Goal: Task Accomplishment & Management: Manage account settings

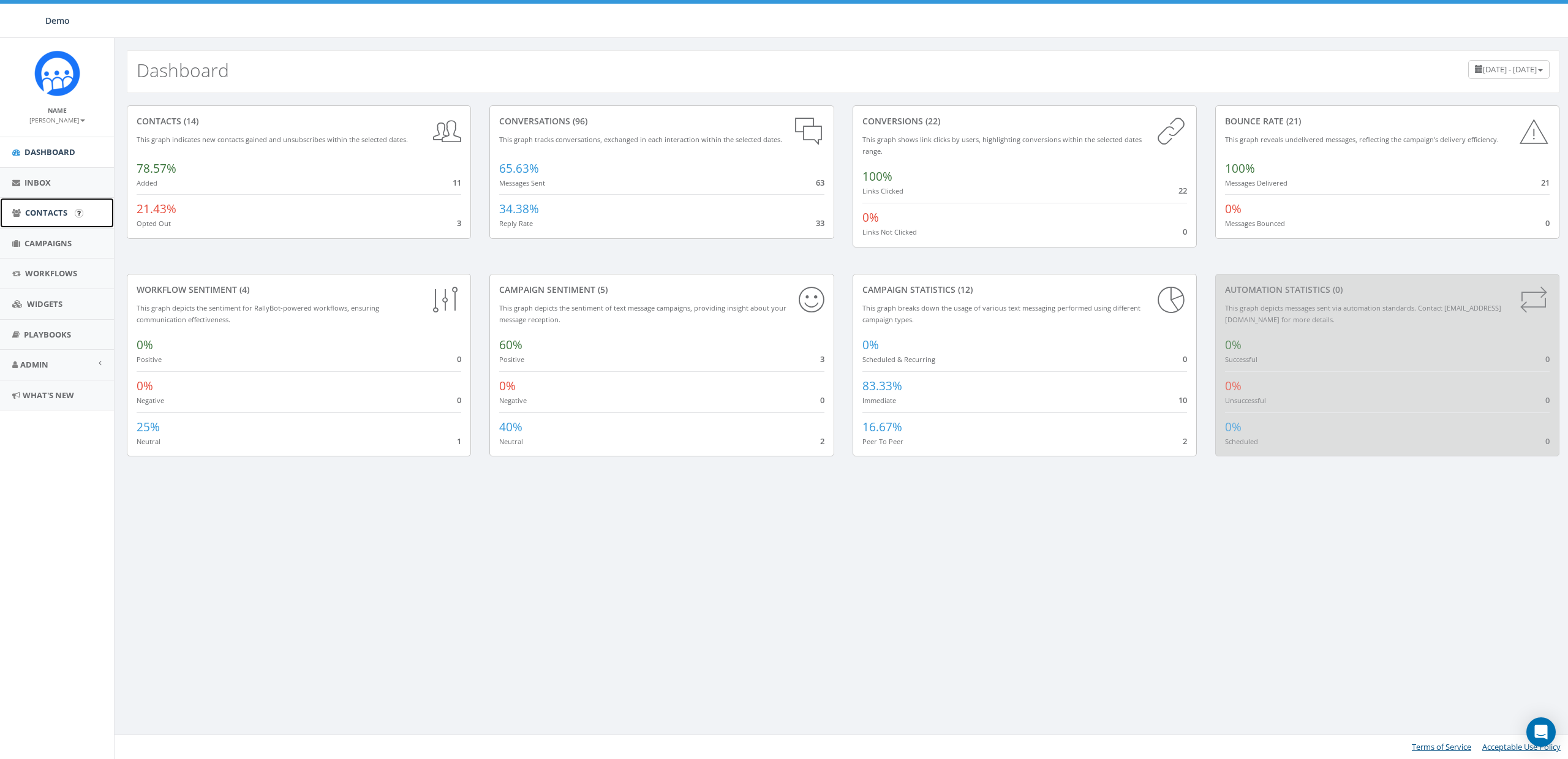
click at [23, 215] on link "Contacts" at bounding box center [57, 213] width 114 height 30
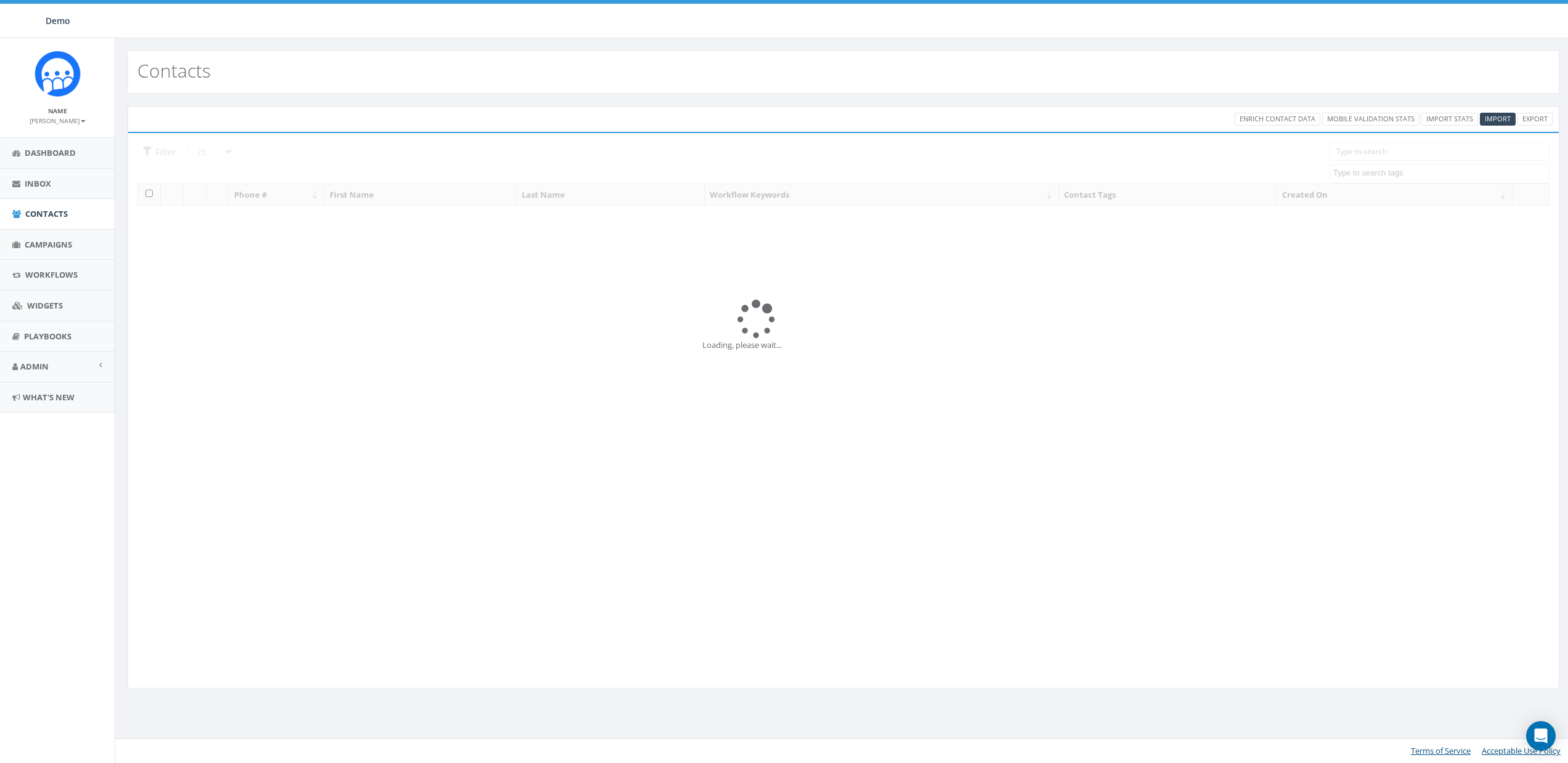
select select
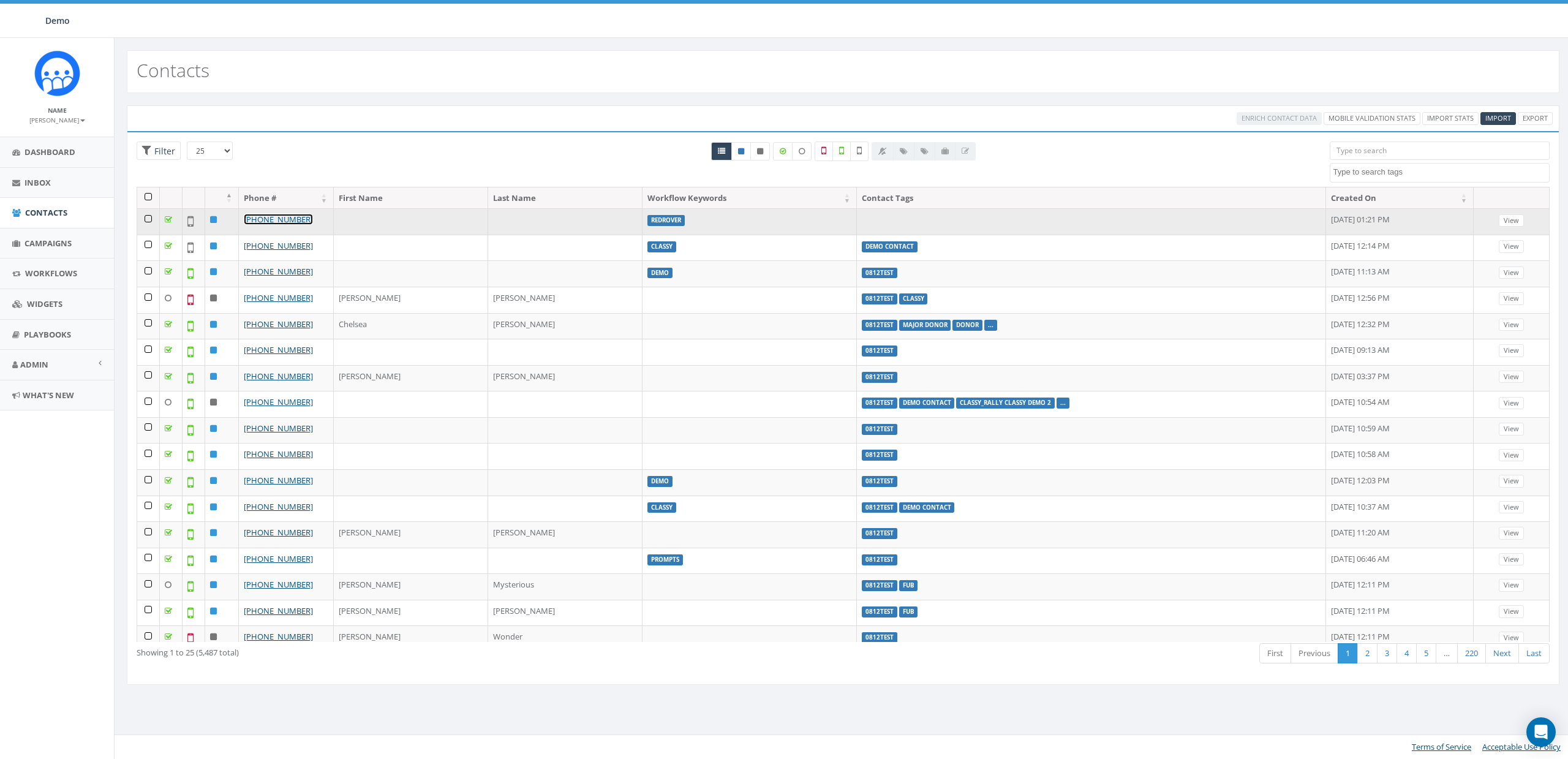
click at [287, 217] on link "+1 916-792-0525" at bounding box center [279, 219] width 70 height 11
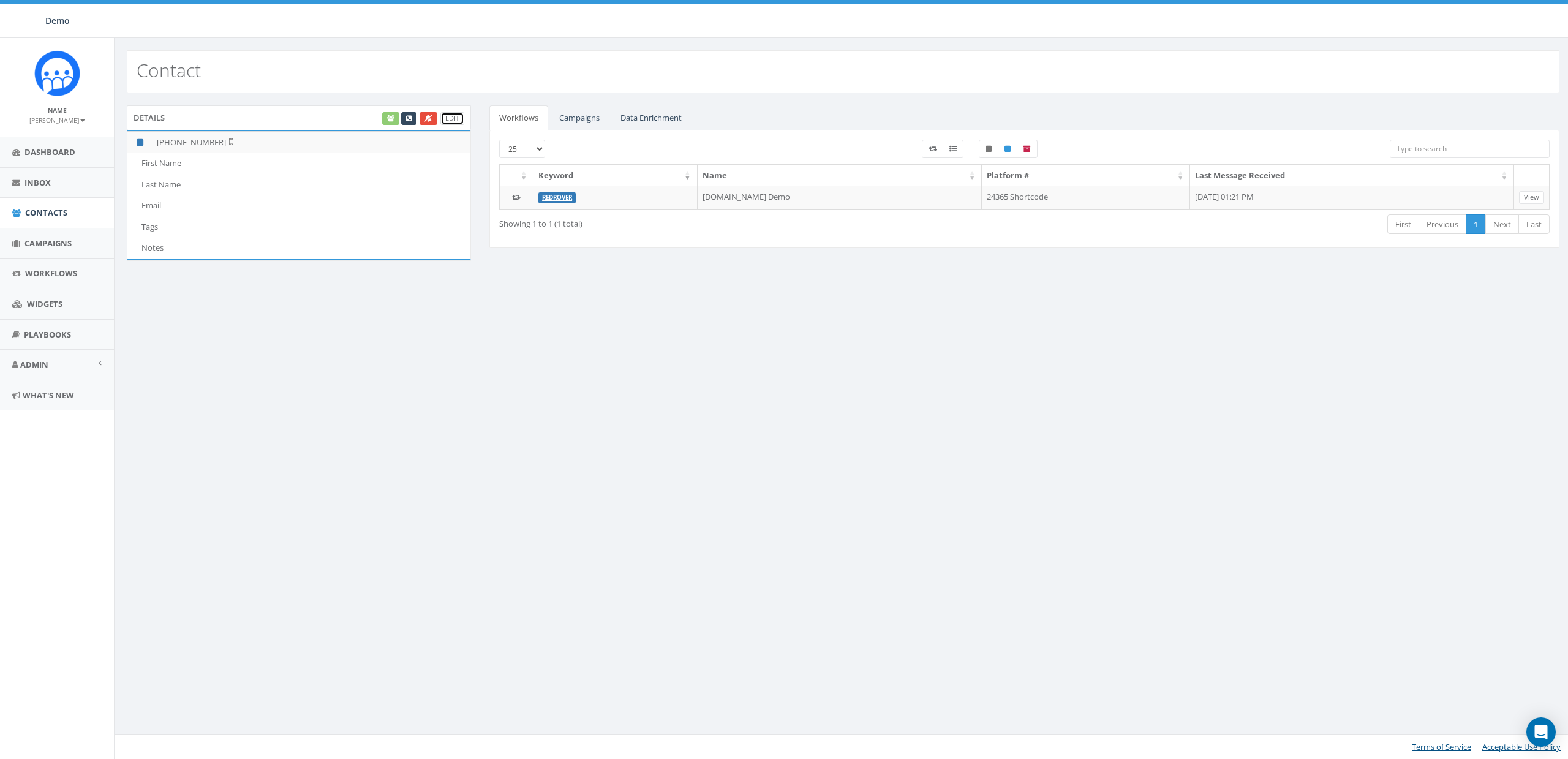
click at [447, 118] on link "Edit" at bounding box center [453, 118] width 24 height 13
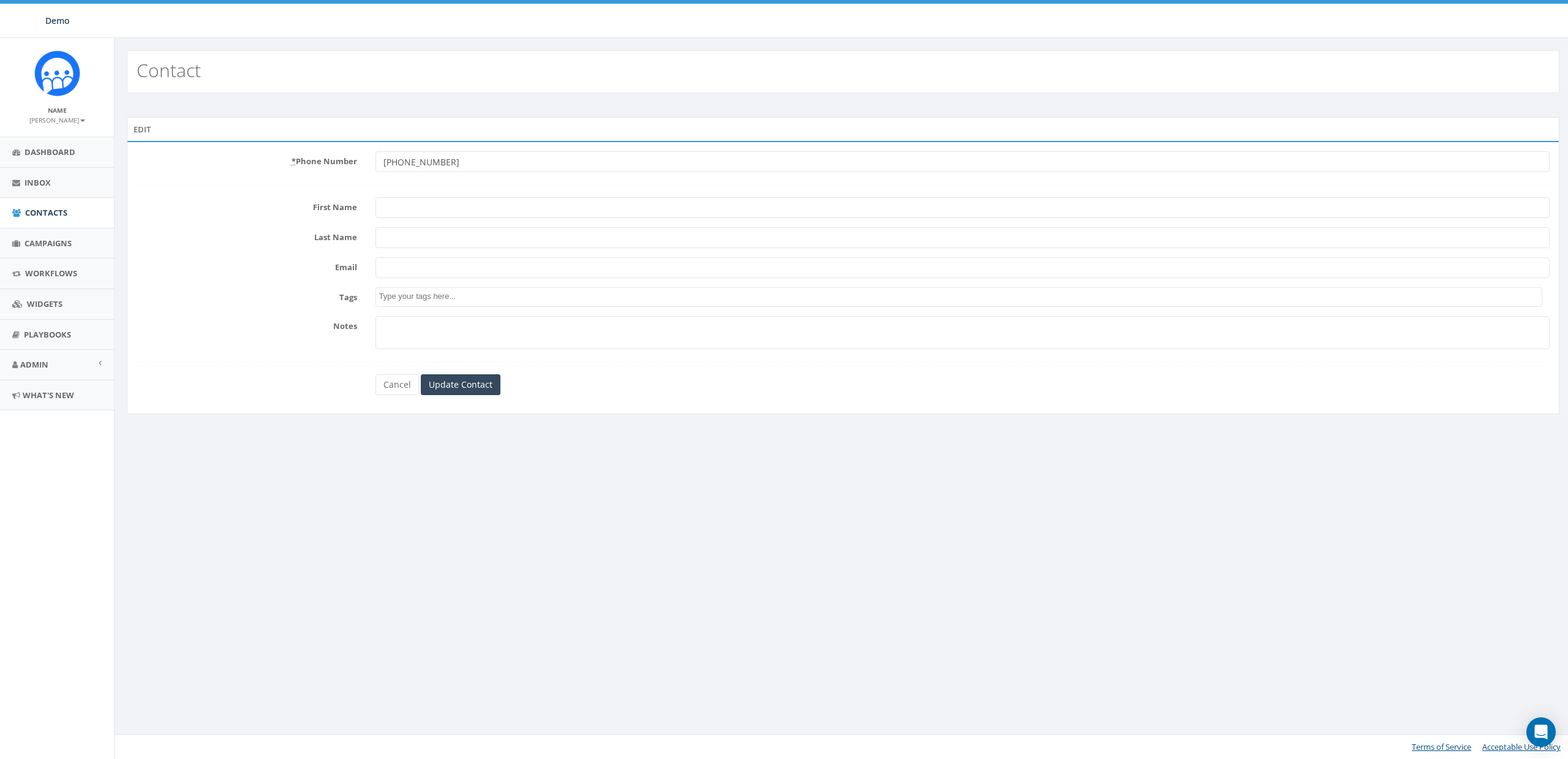
click at [408, 296] on textarea "Search" at bounding box center [960, 296] width 1163 height 11
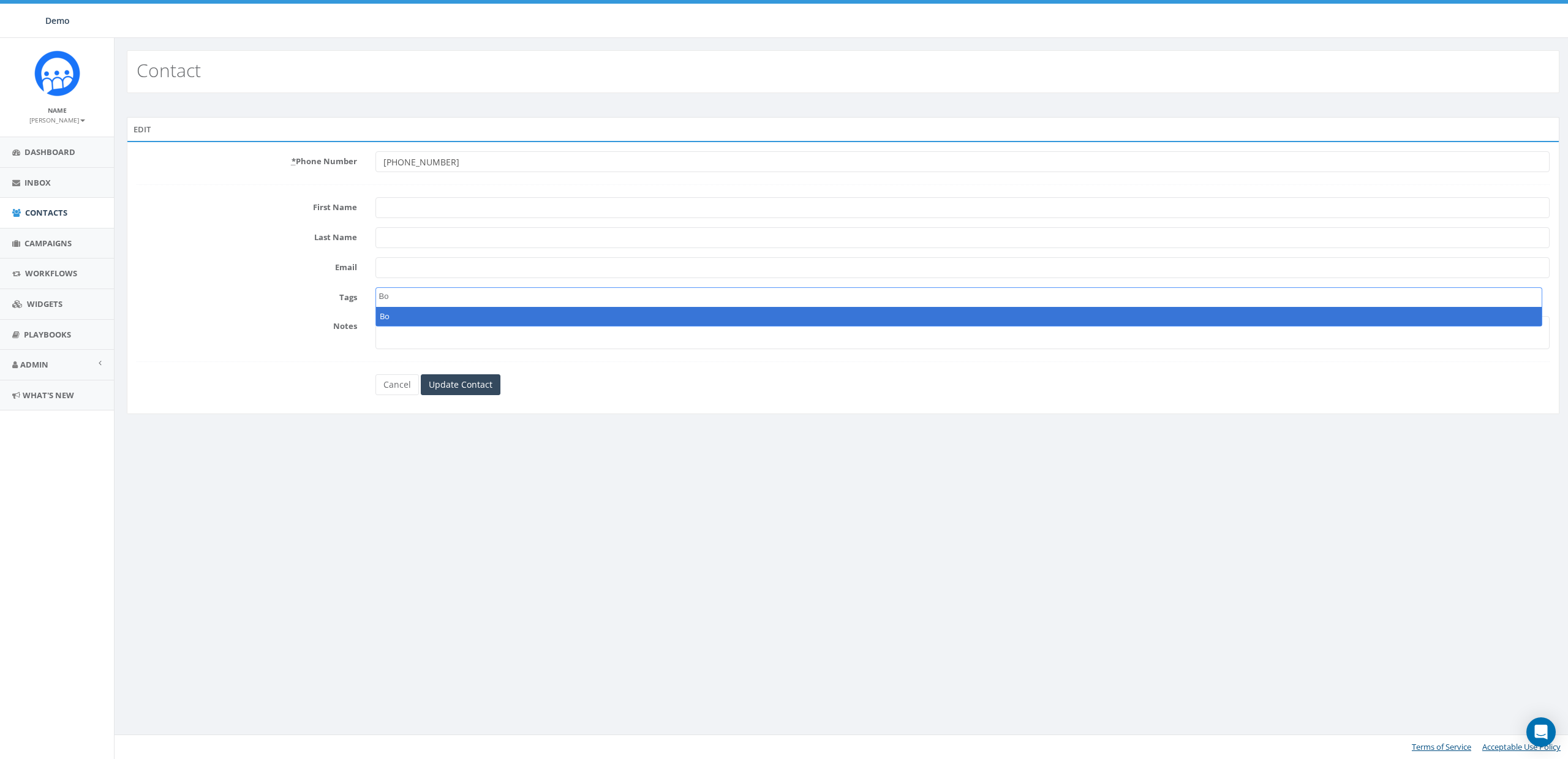
type textarea "Boo"
type textarea "T"
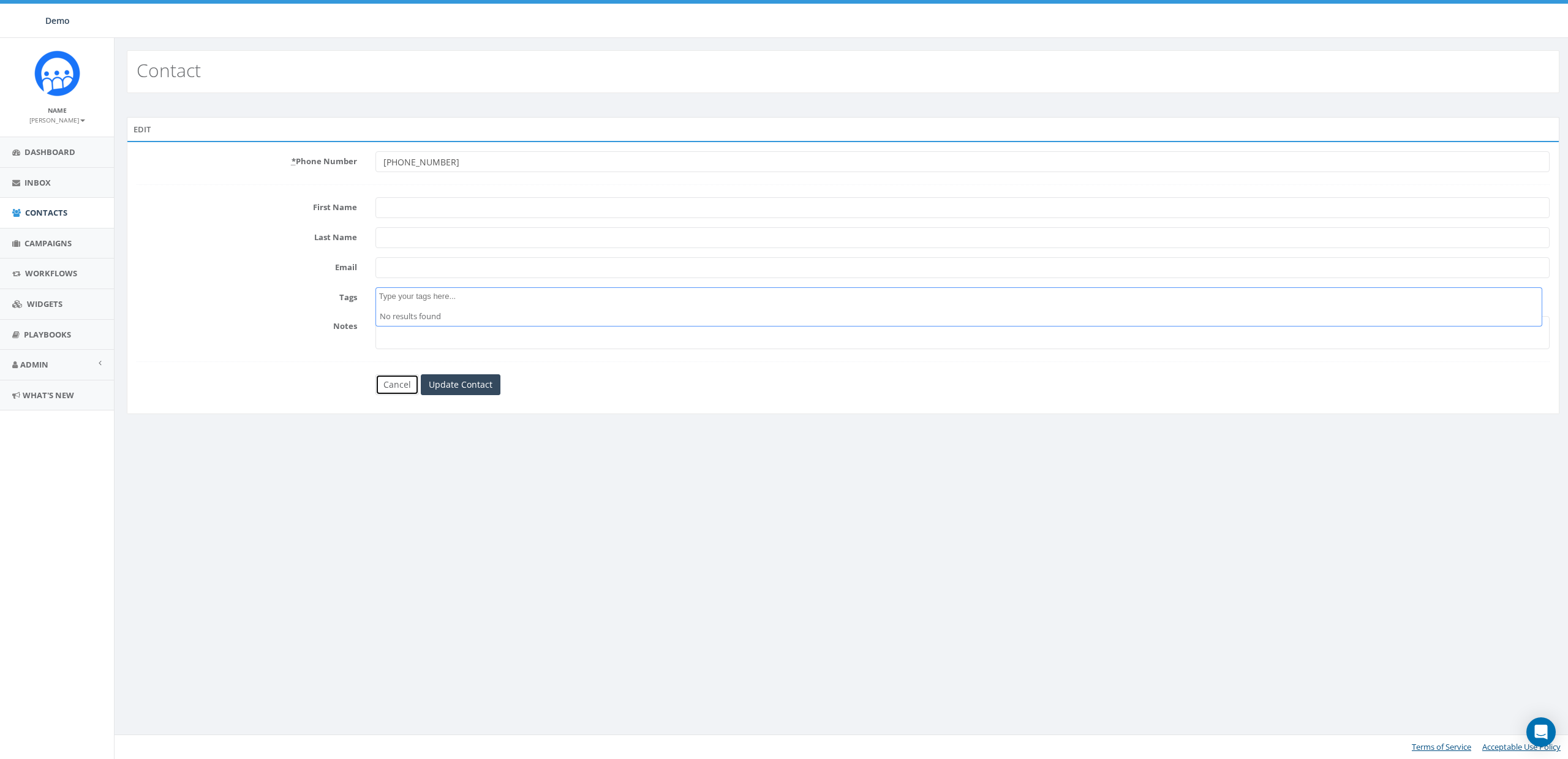
click at [388, 387] on link "Cancel" at bounding box center [397, 385] width 44 height 21
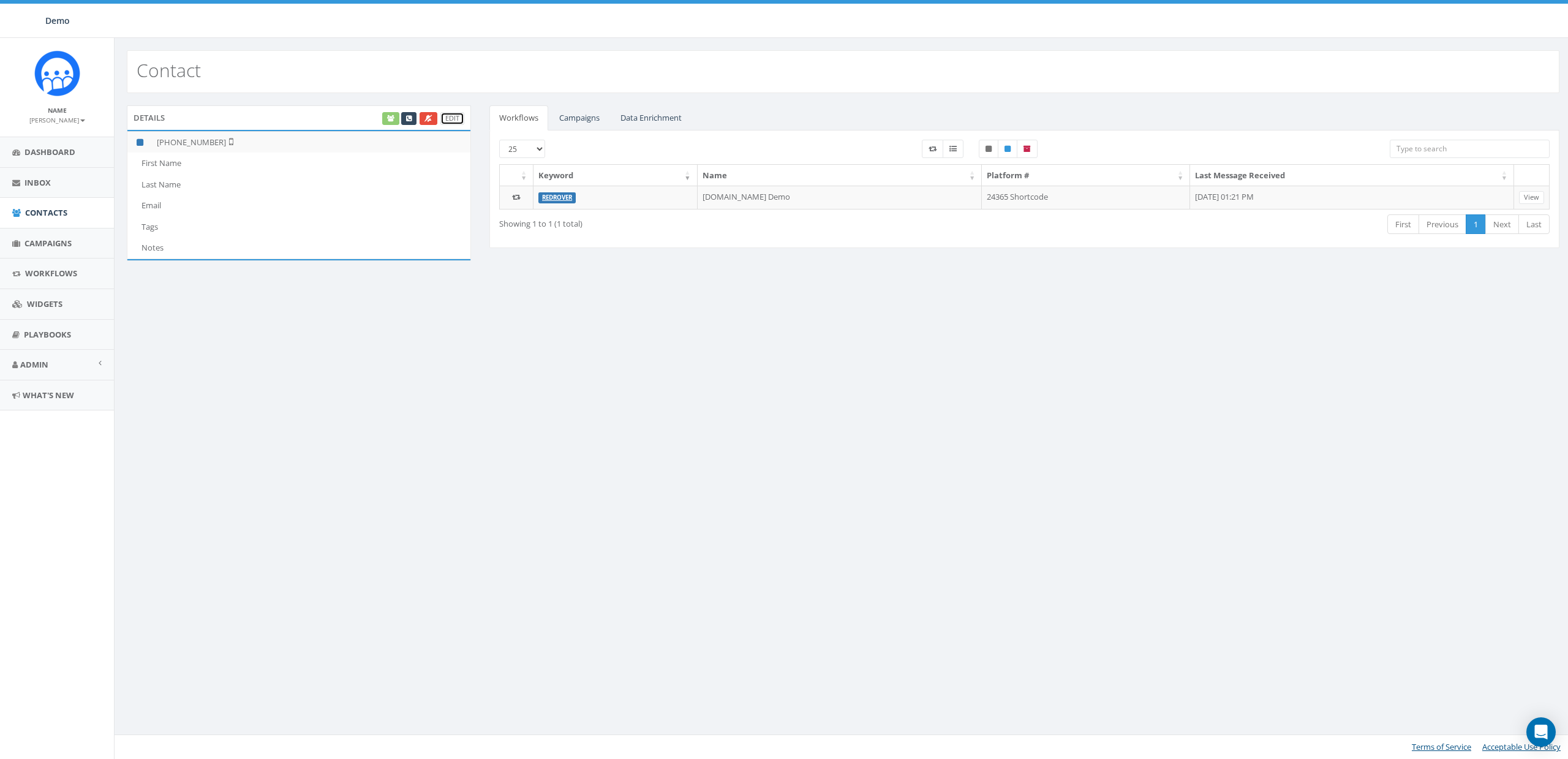
click at [453, 118] on link "Edit" at bounding box center [453, 118] width 24 height 13
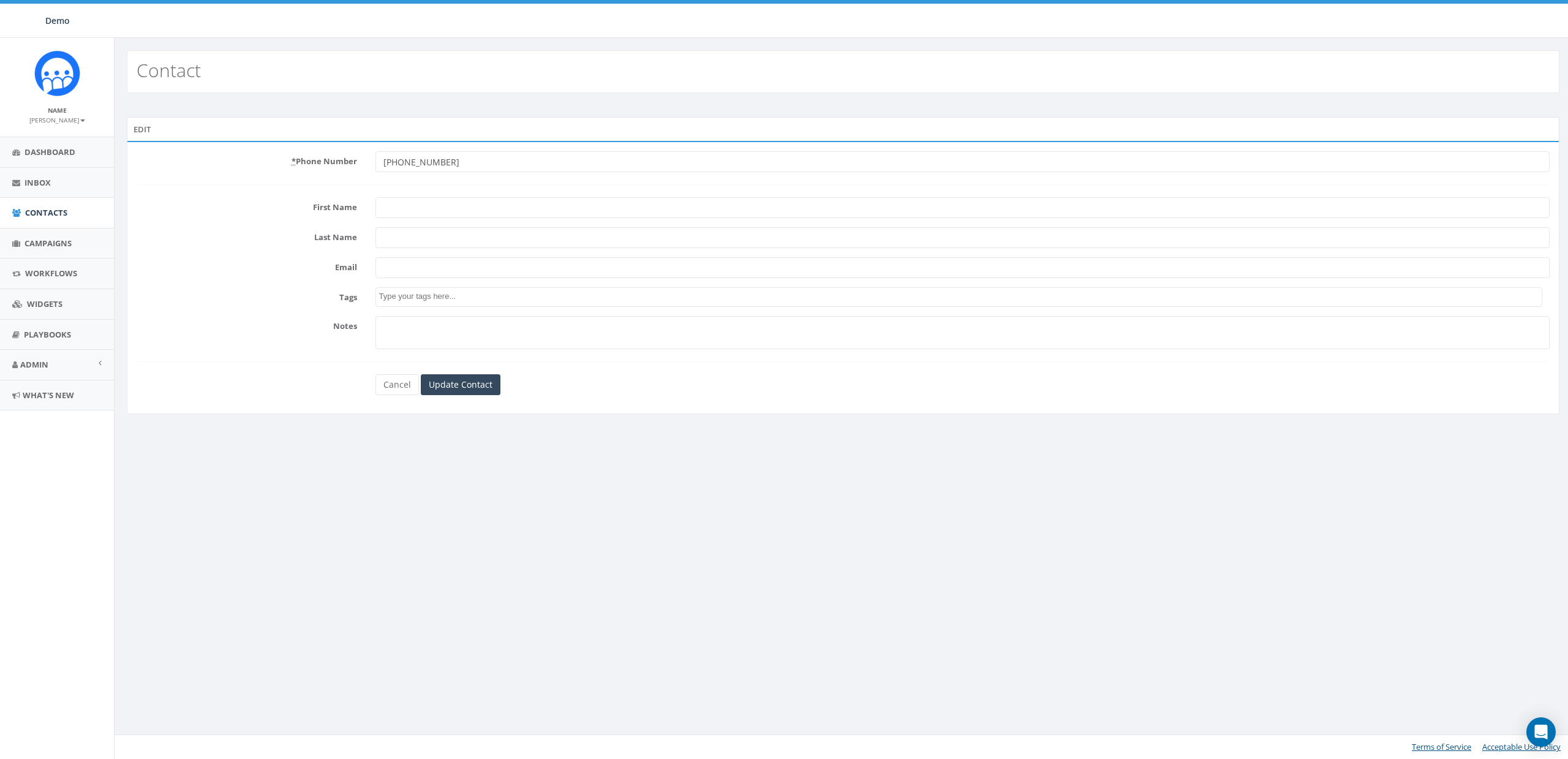
click at [422, 291] on textarea "Search" at bounding box center [960, 296] width 1163 height 11
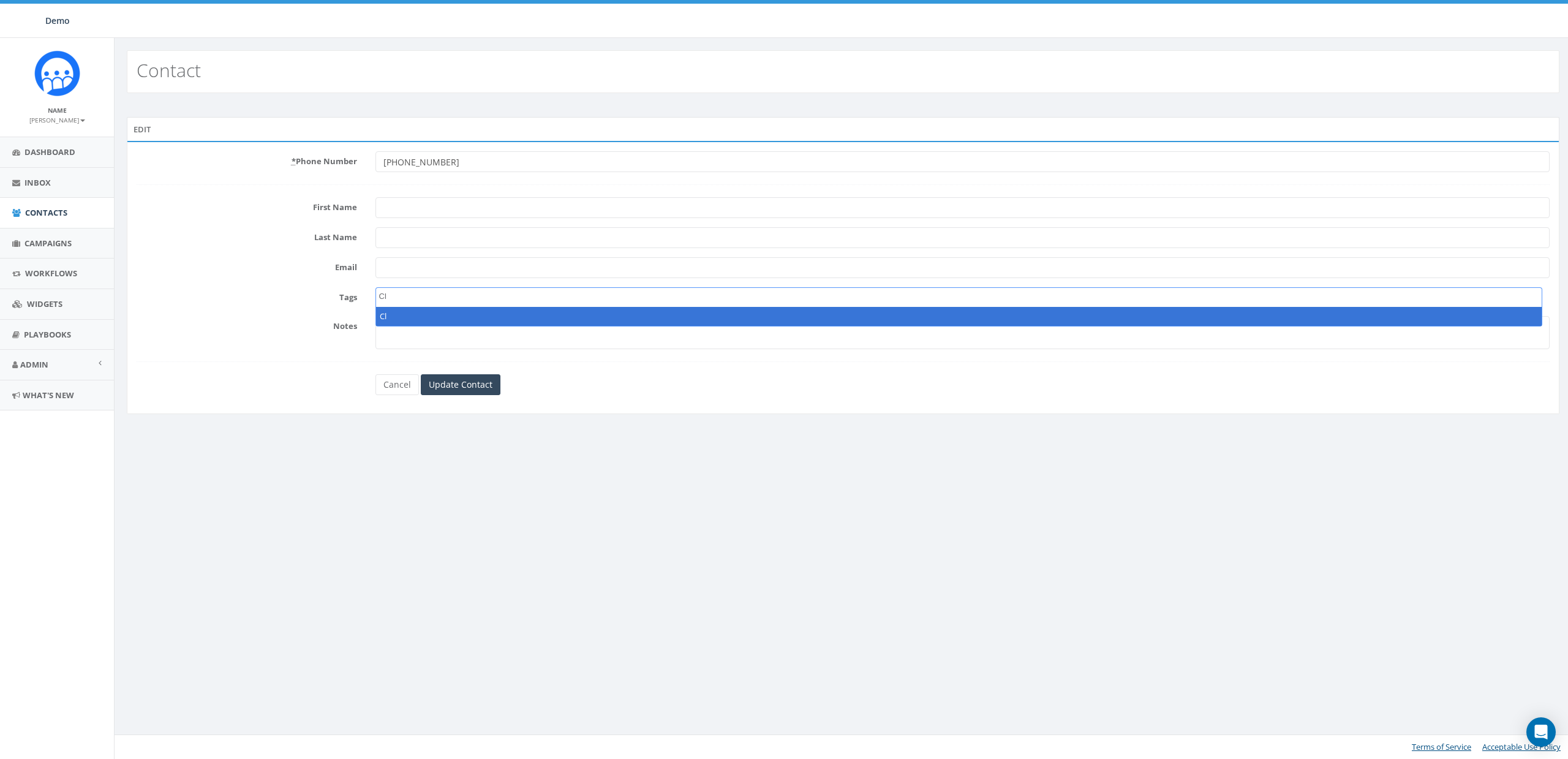
type textarea "C"
type textarea "caalkjasdf"
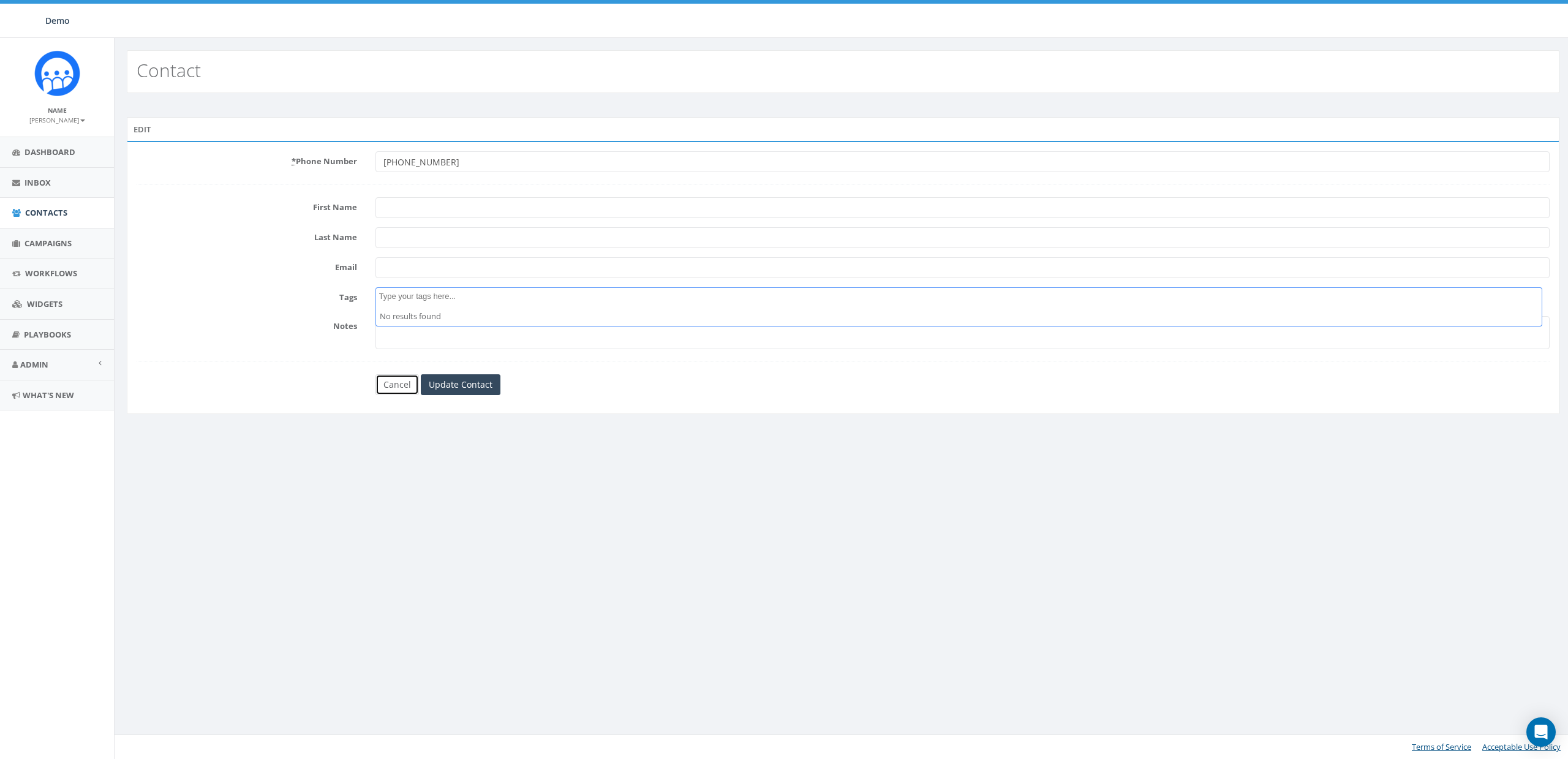
click at [396, 385] on link "Cancel" at bounding box center [397, 385] width 44 height 21
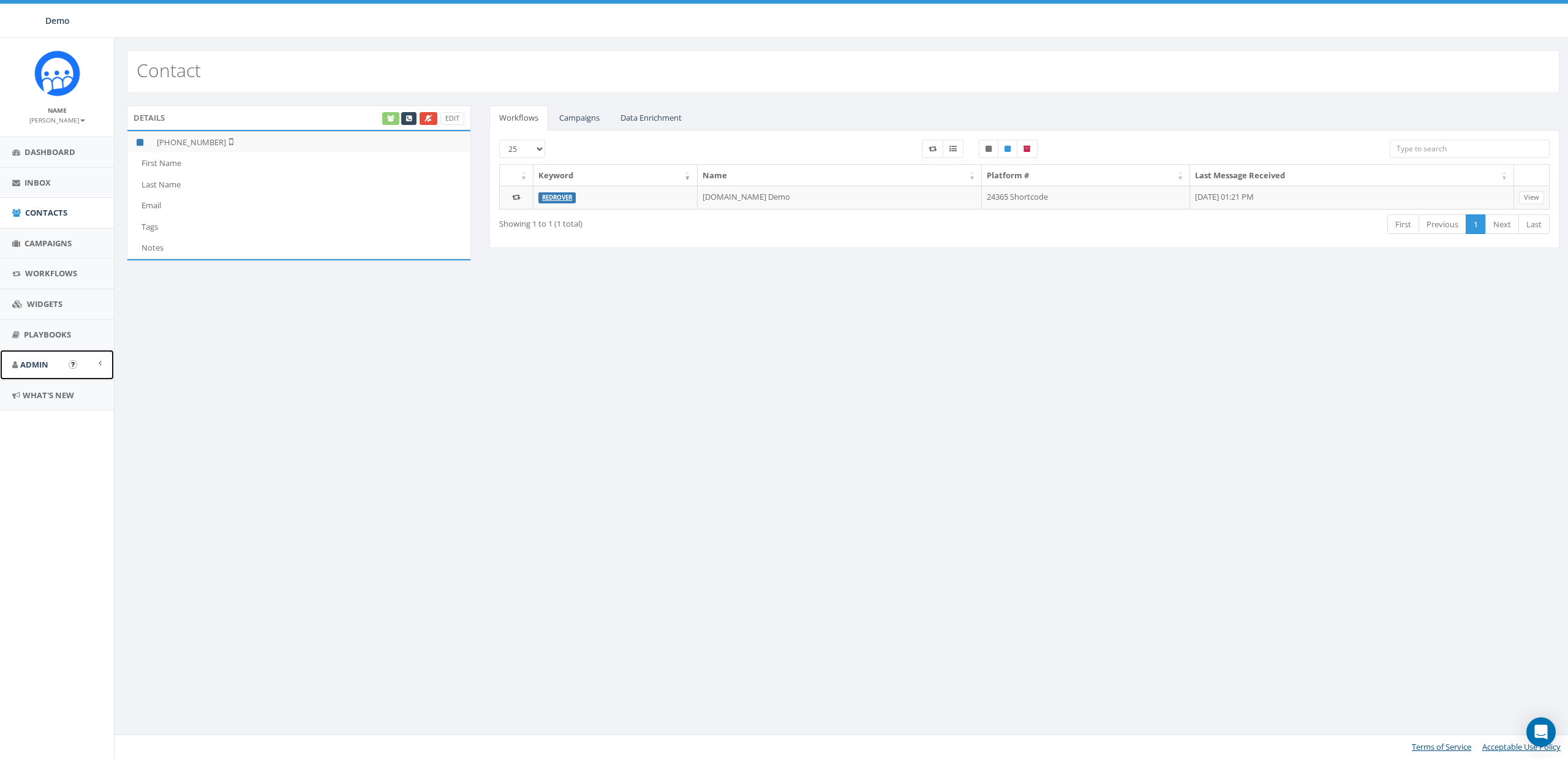
click at [42, 373] on link "Admin" at bounding box center [57, 365] width 114 height 30
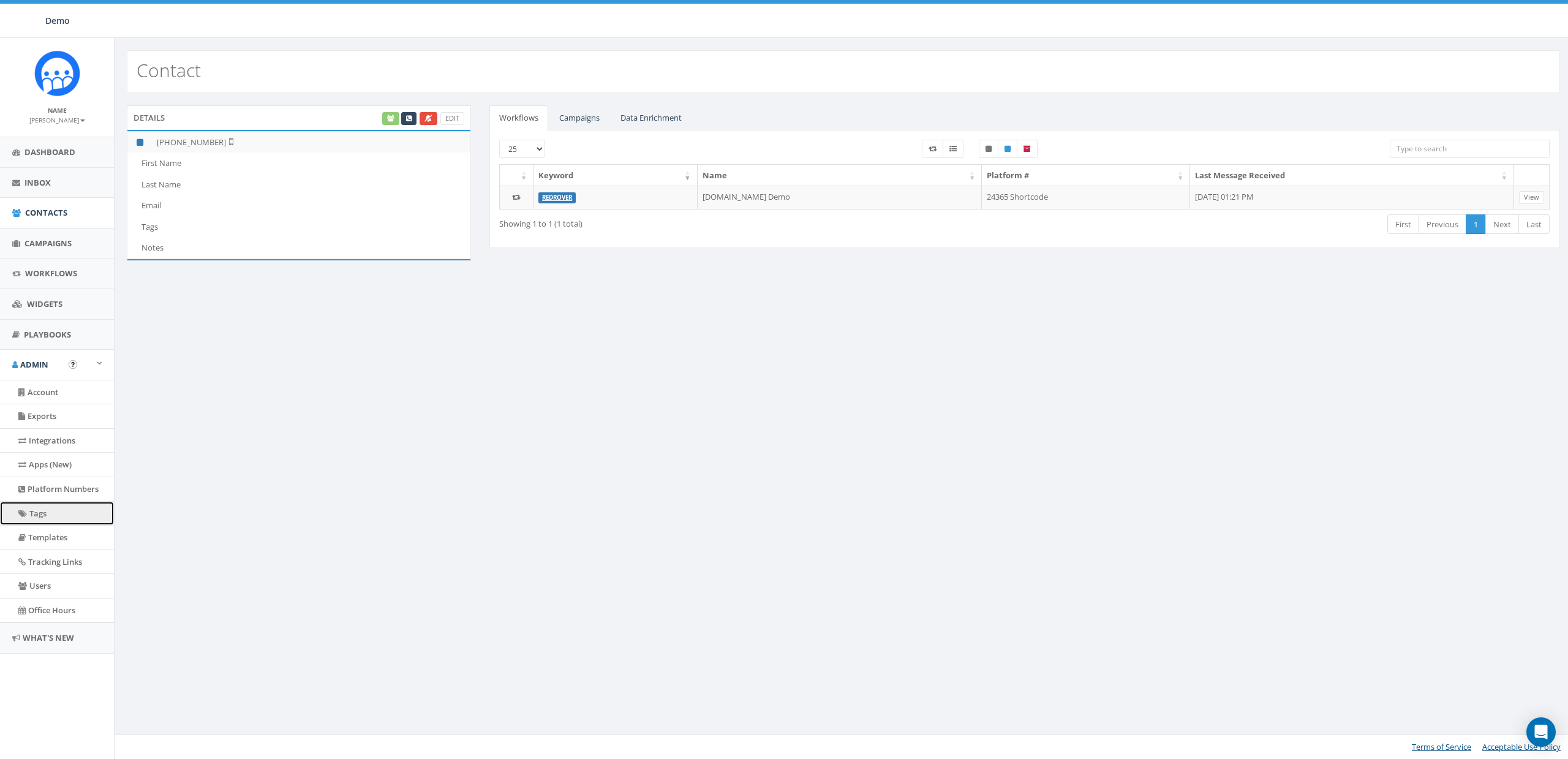
click at [45, 515] on link "Tags" at bounding box center [57, 514] width 114 height 24
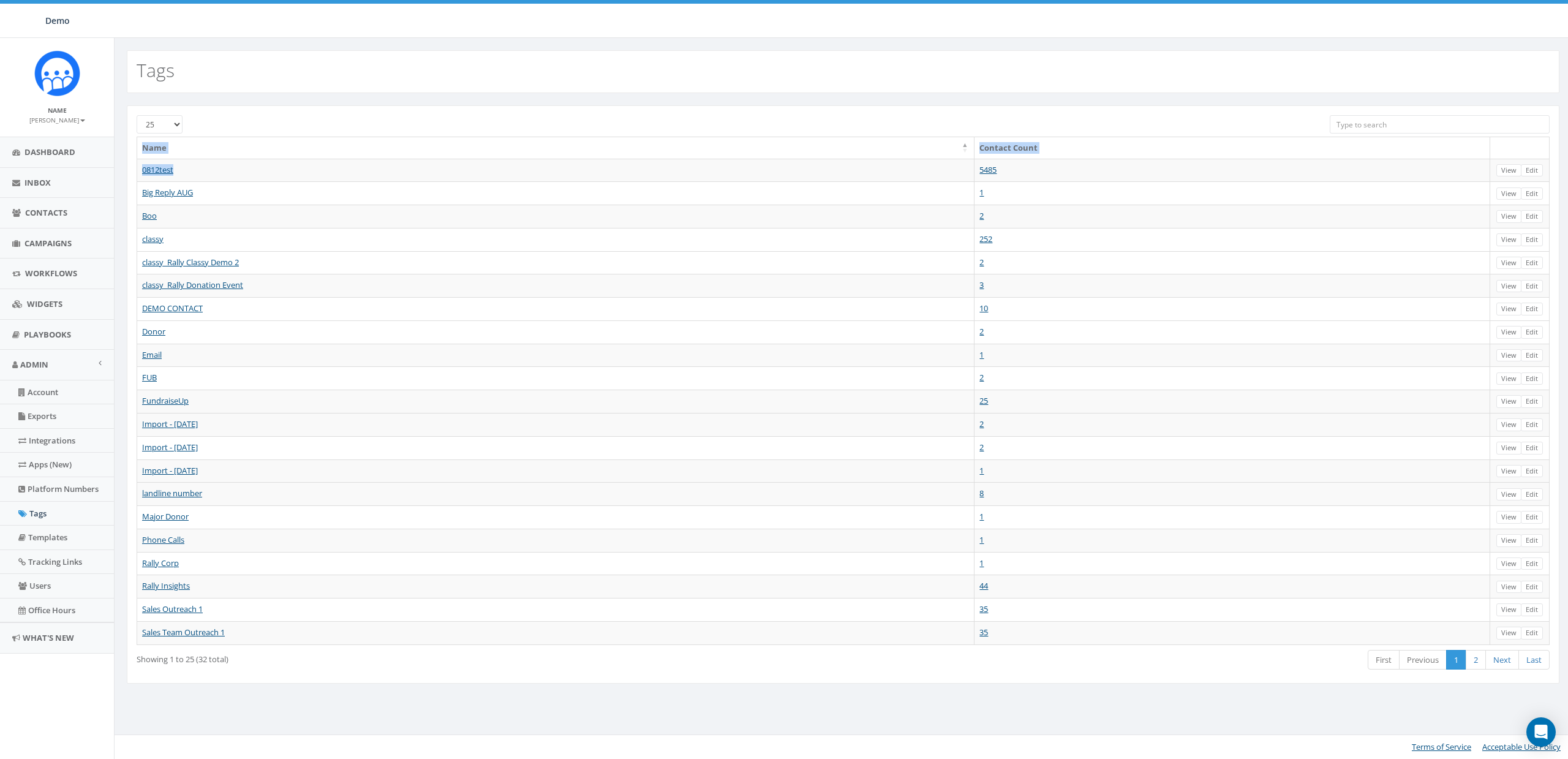
drag, startPoint x: 209, startPoint y: 171, endPoint x: 135, endPoint y: 172, distance: 74.0
click at [135, 172] on div "Name Contact Count 0812test 5485 View Edit Big Reply AUG 1 View Edit Boo 2 View…" at bounding box center [843, 393] width 1431 height 513
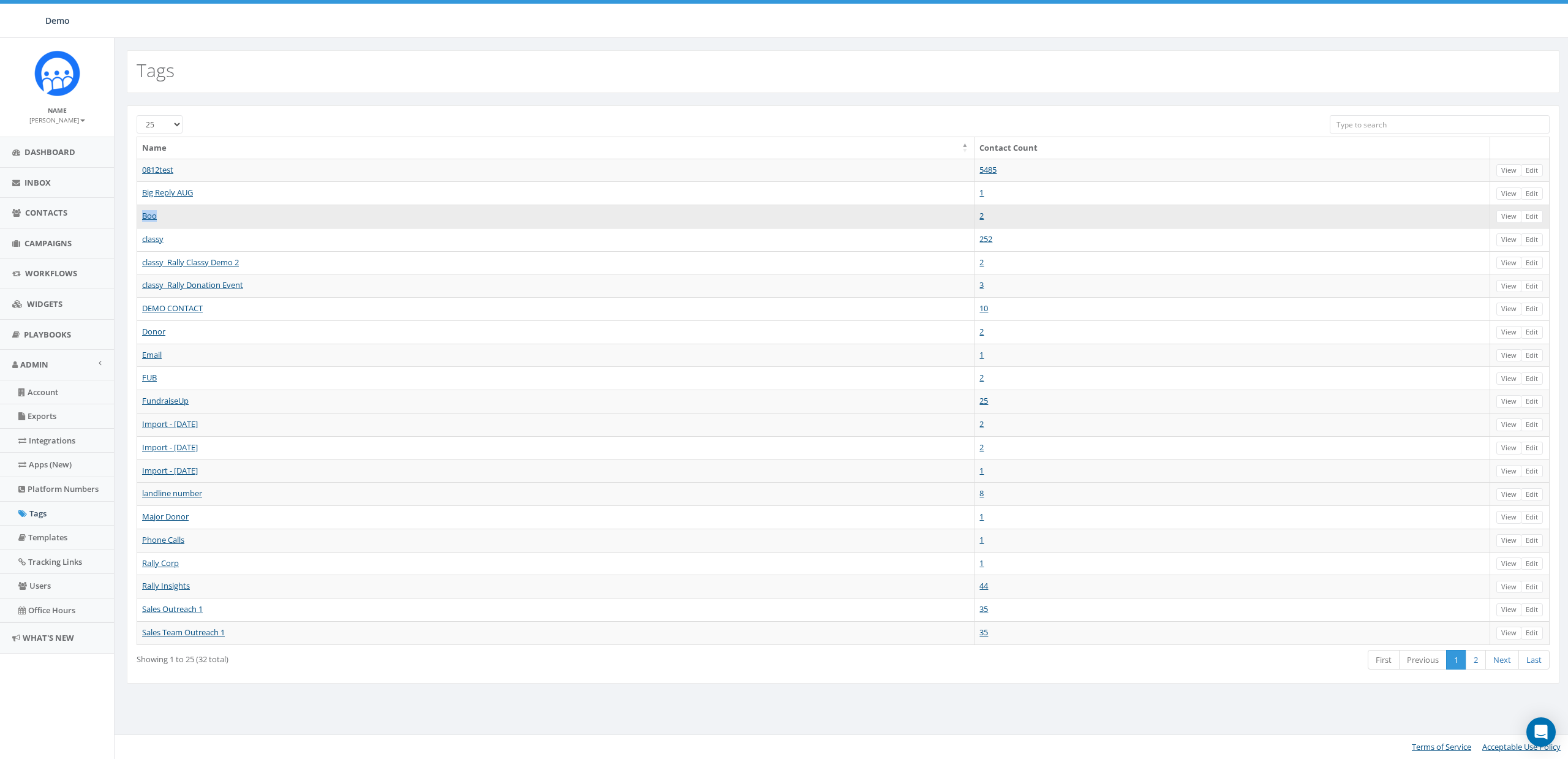
drag, startPoint x: 202, startPoint y: 223, endPoint x: 165, endPoint y: 225, distance: 37.1
click at [141, 219] on td "Boo" at bounding box center [556, 216] width 837 height 23
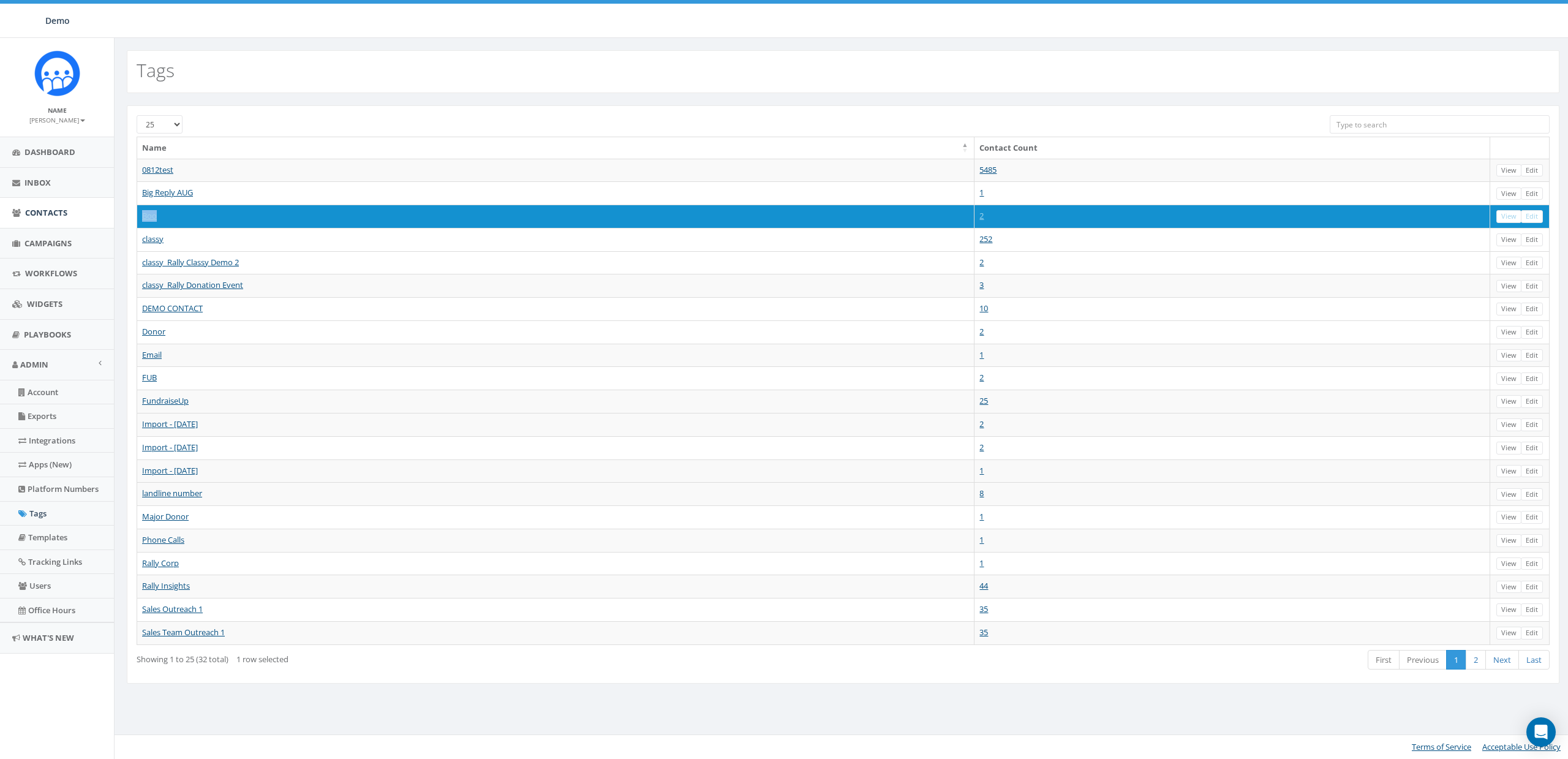
copy link "Boo"
click at [44, 212] on span "Contacts" at bounding box center [46, 212] width 42 height 11
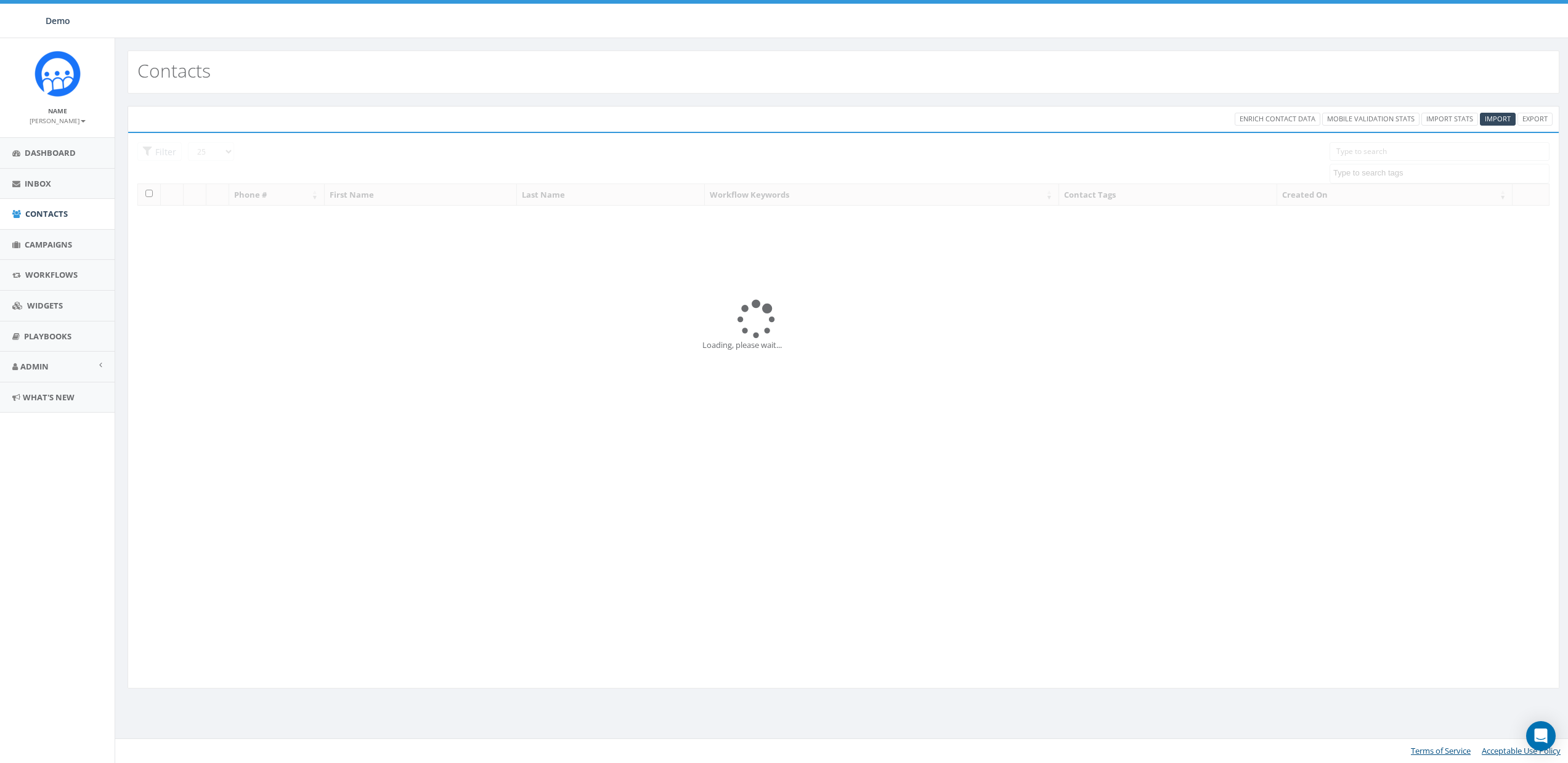
select select
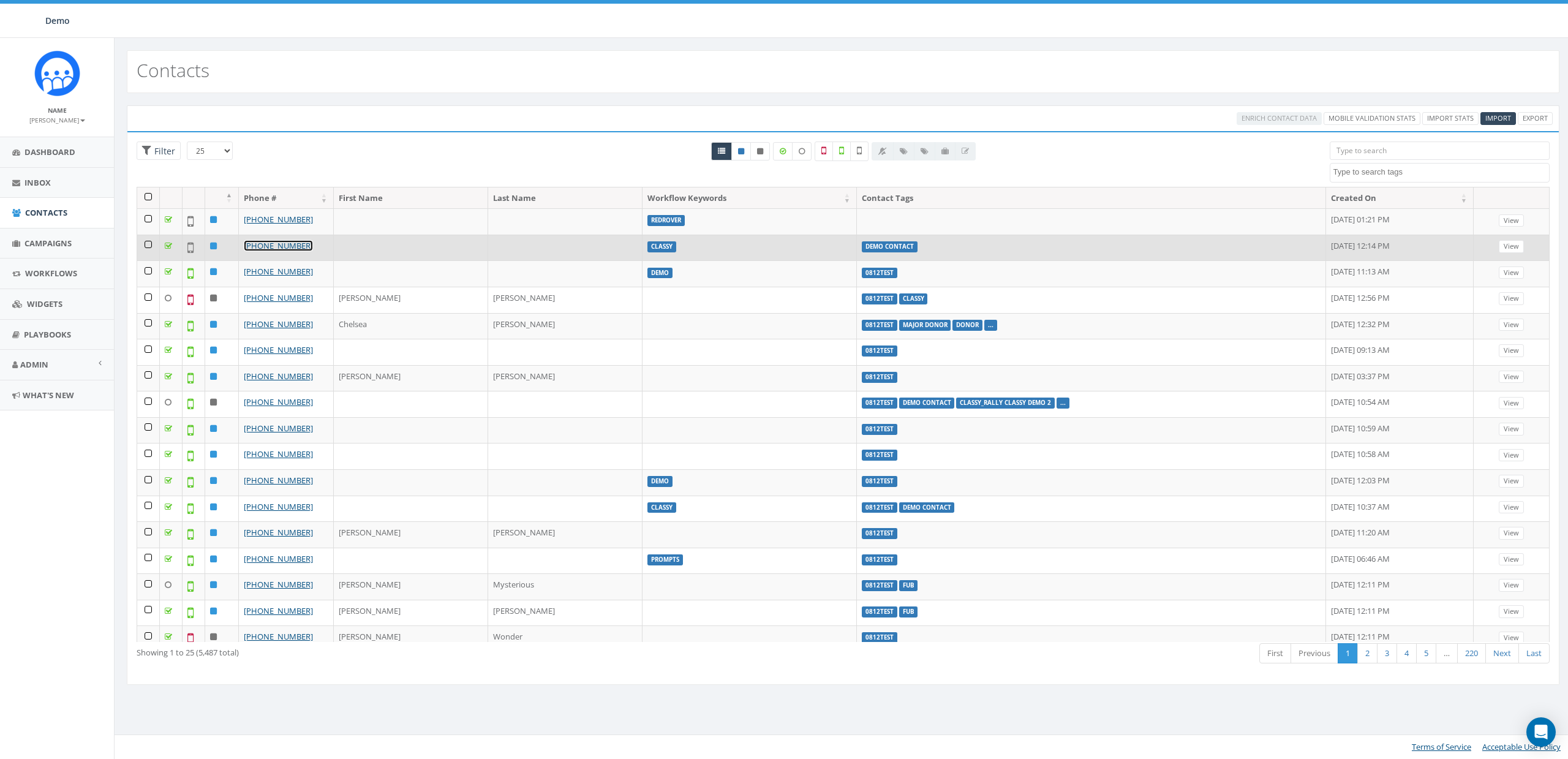
click at [275, 246] on link "+1 404-697-5920" at bounding box center [279, 246] width 70 height 11
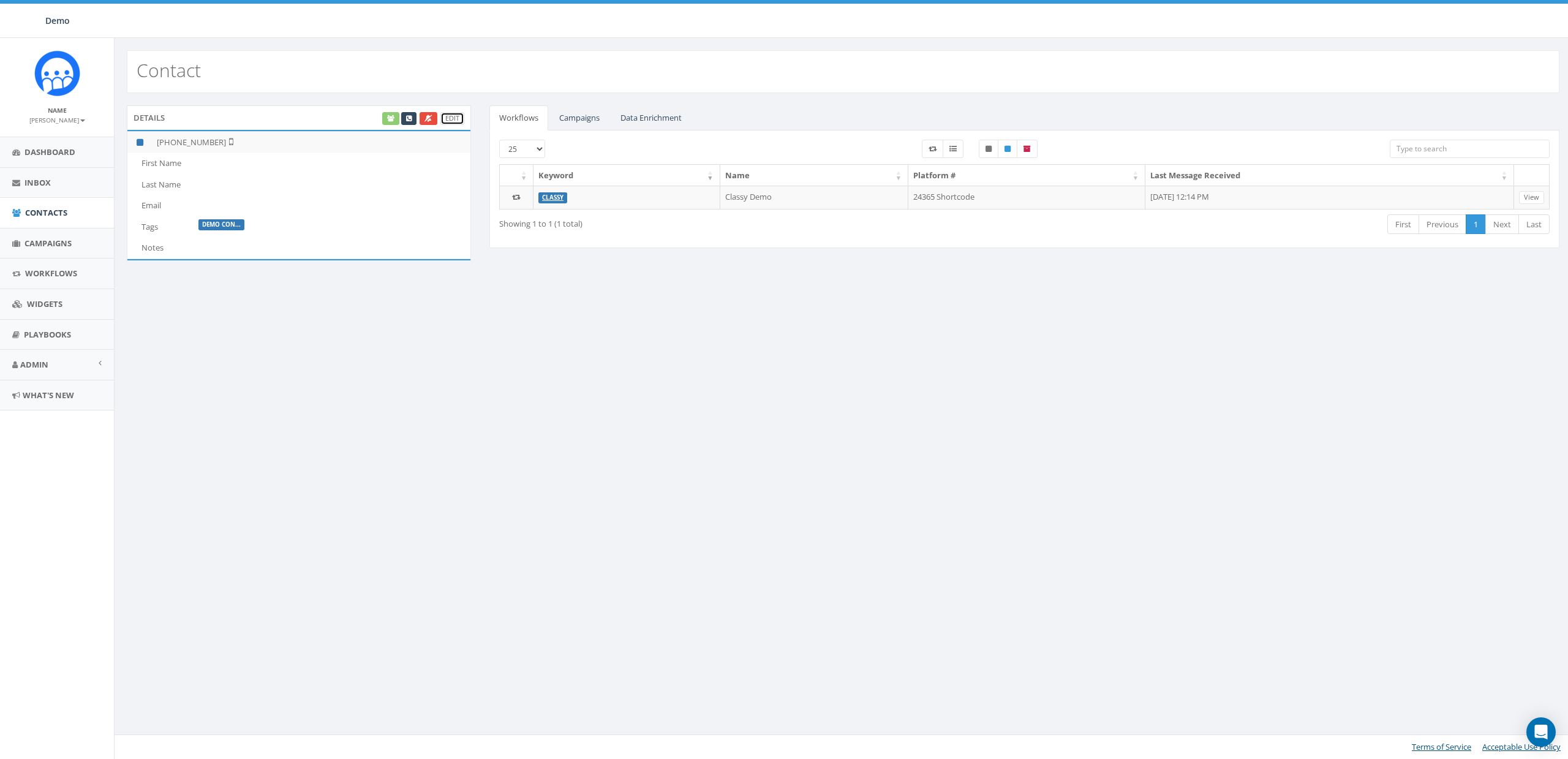
click at [459, 119] on link "Edit" at bounding box center [453, 118] width 24 height 13
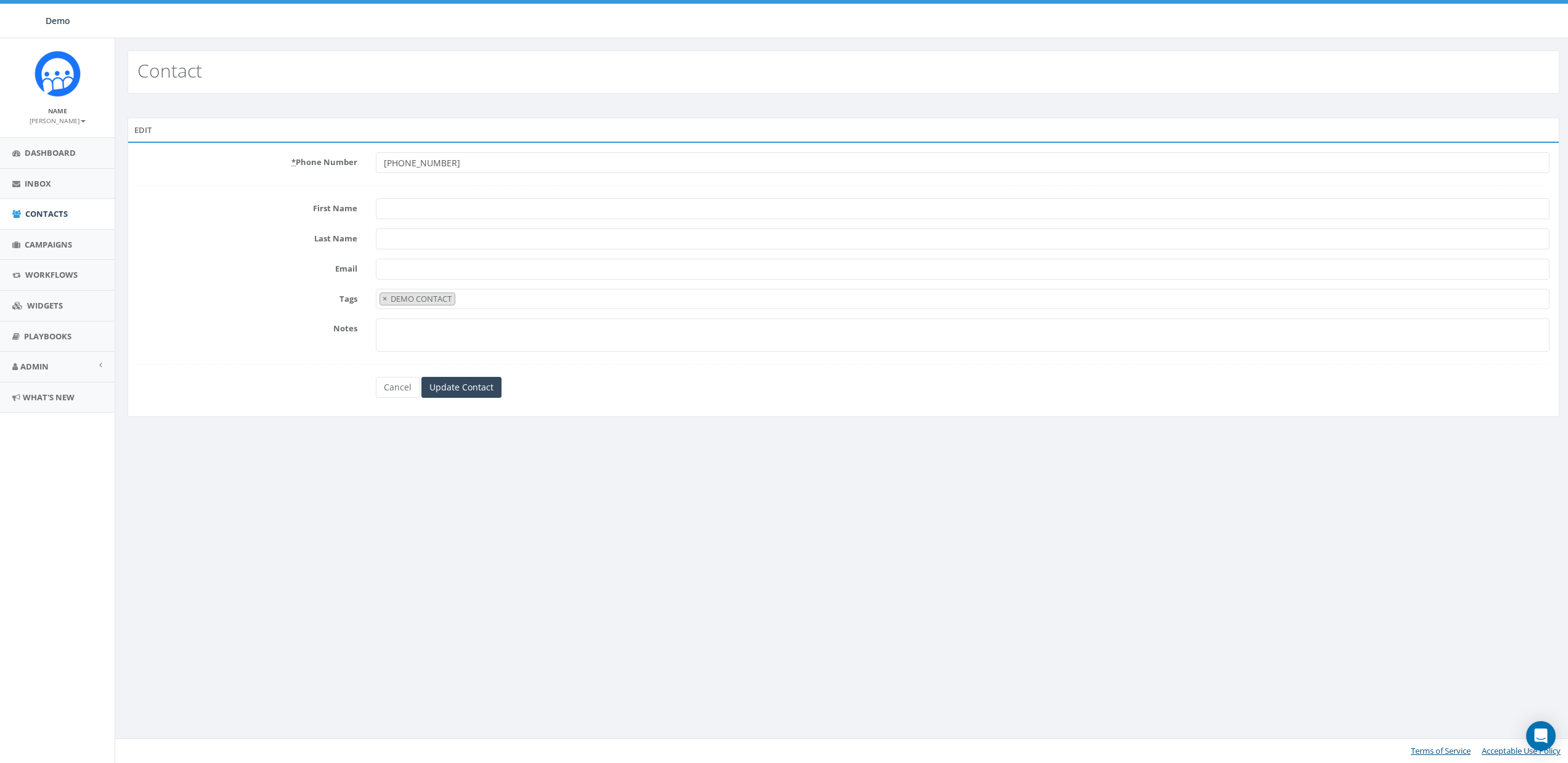
select select "DEMO CONTACT"
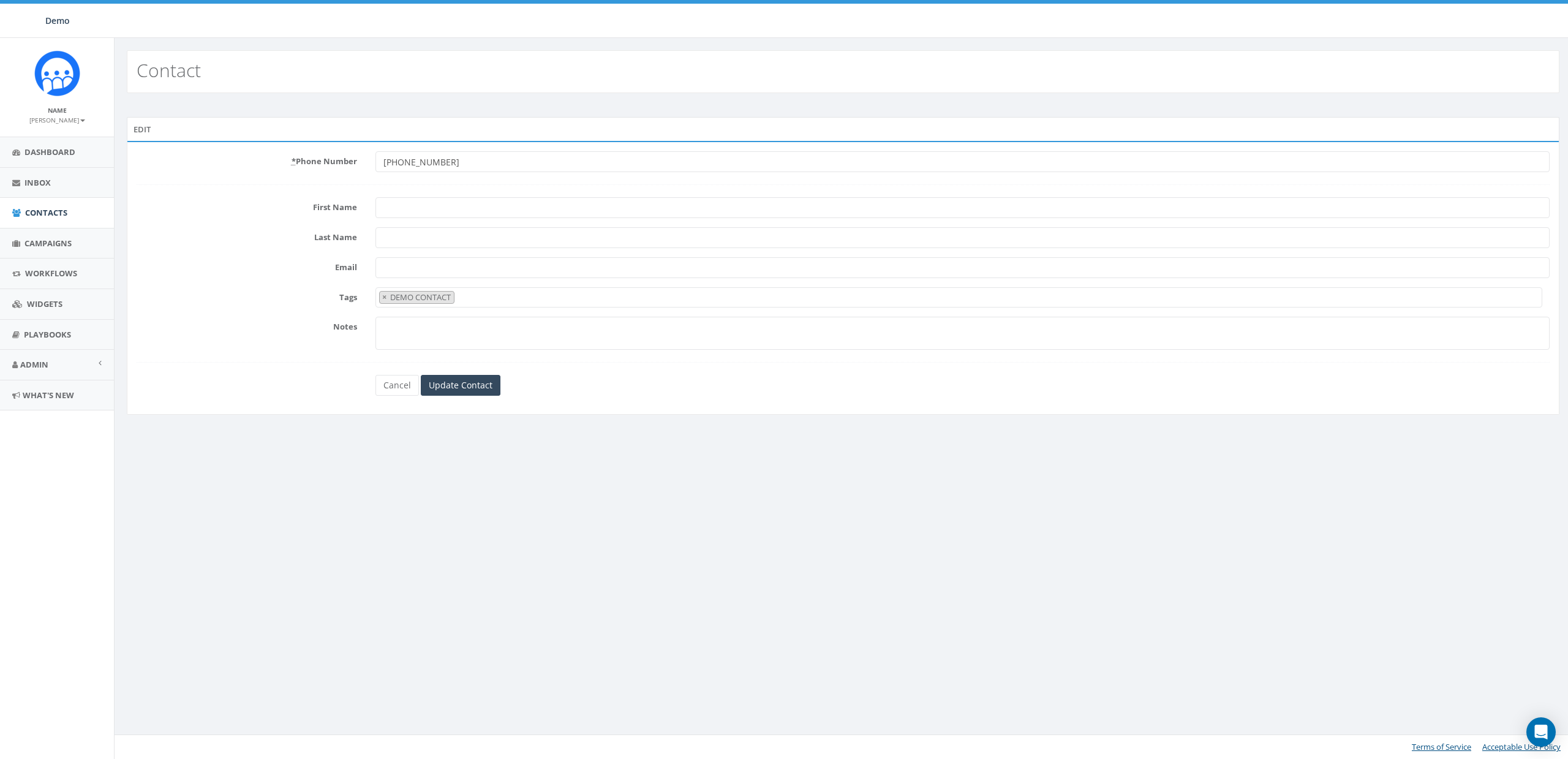
click at [509, 296] on span "× DEMO CONTACT" at bounding box center [959, 297] width 1167 height 20
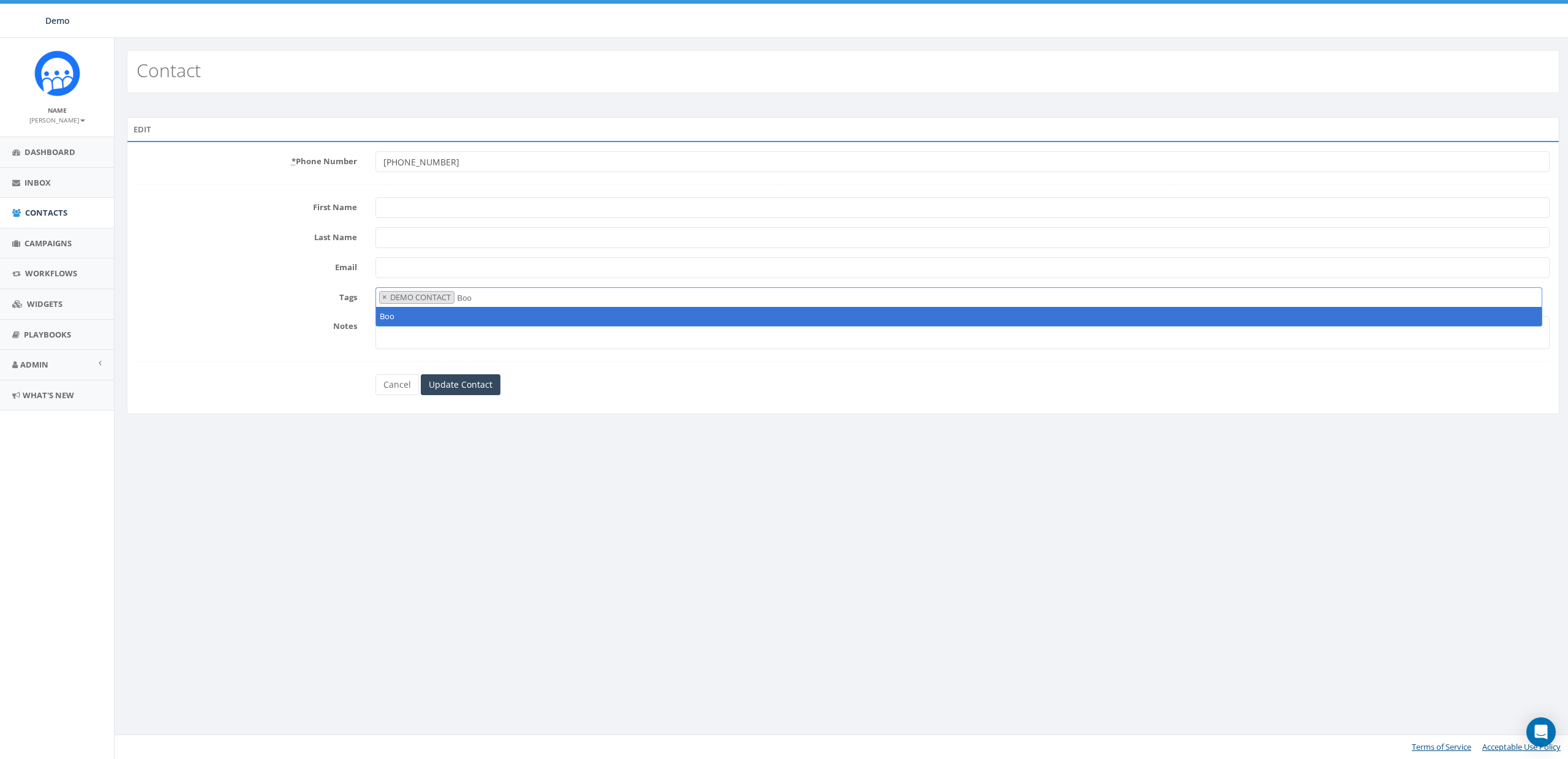
type textarea "Boo"
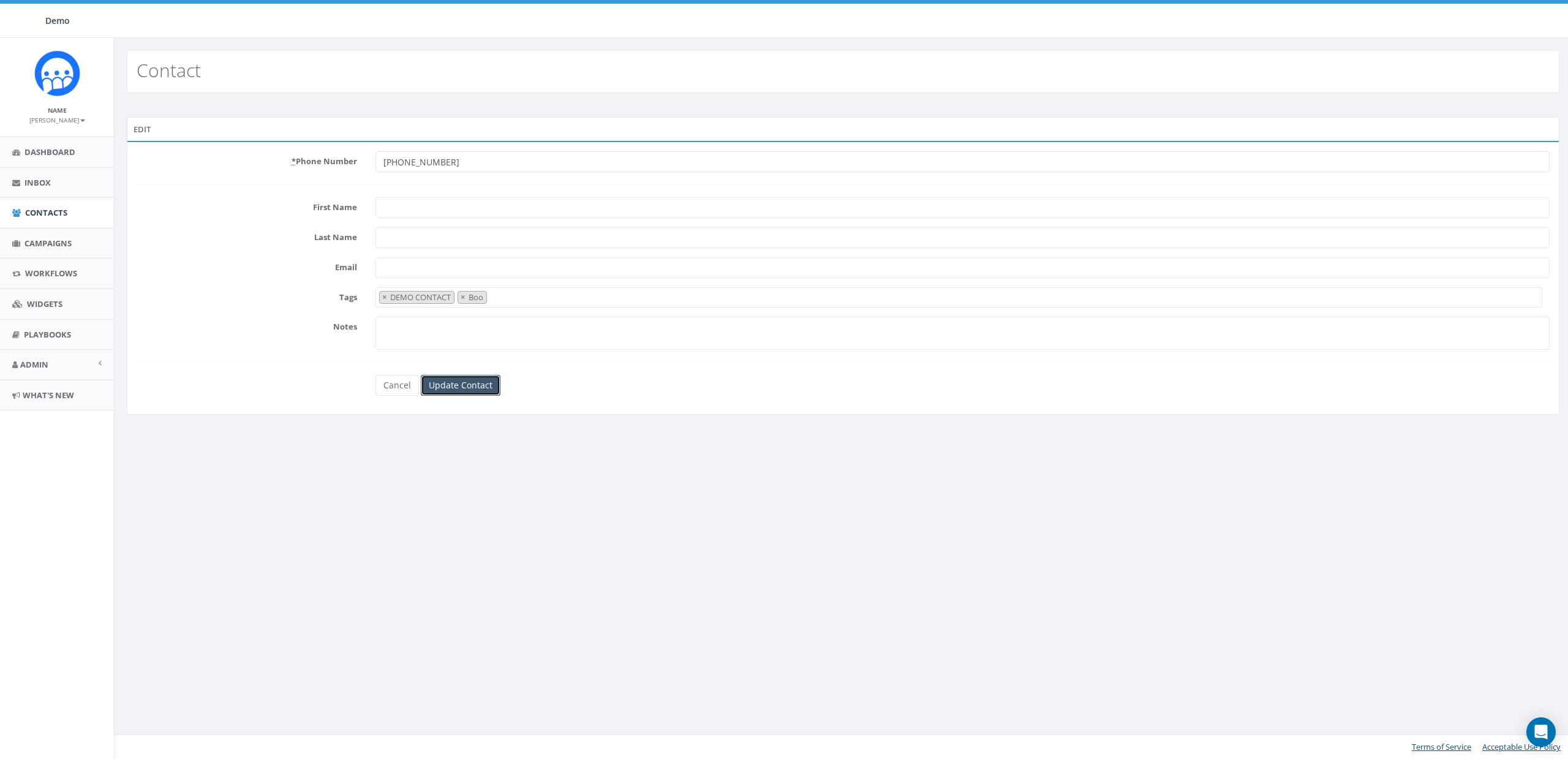
click at [455, 389] on input "Update Contact" at bounding box center [460, 386] width 79 height 21
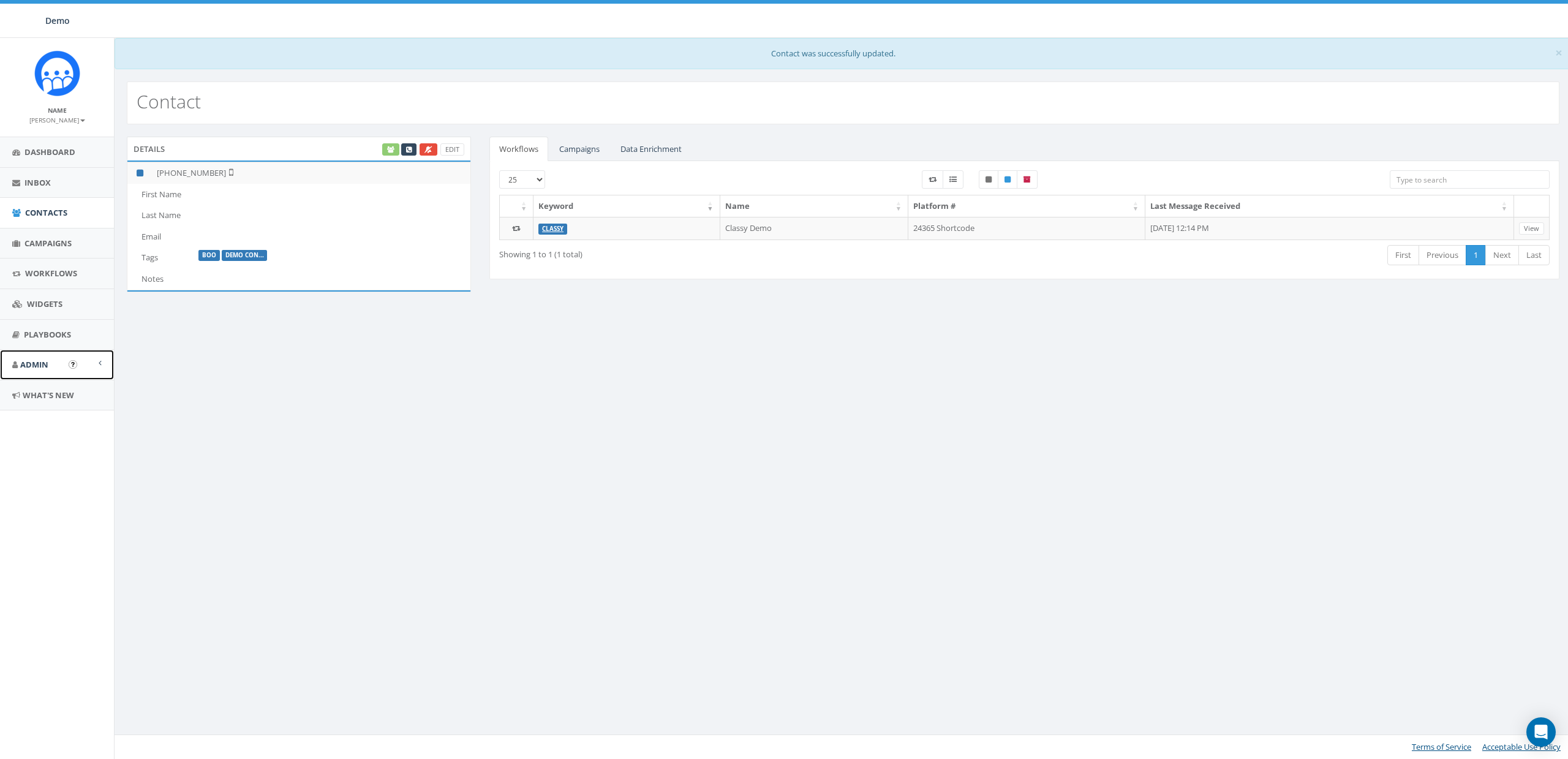
click at [37, 367] on span "Admin" at bounding box center [34, 364] width 28 height 11
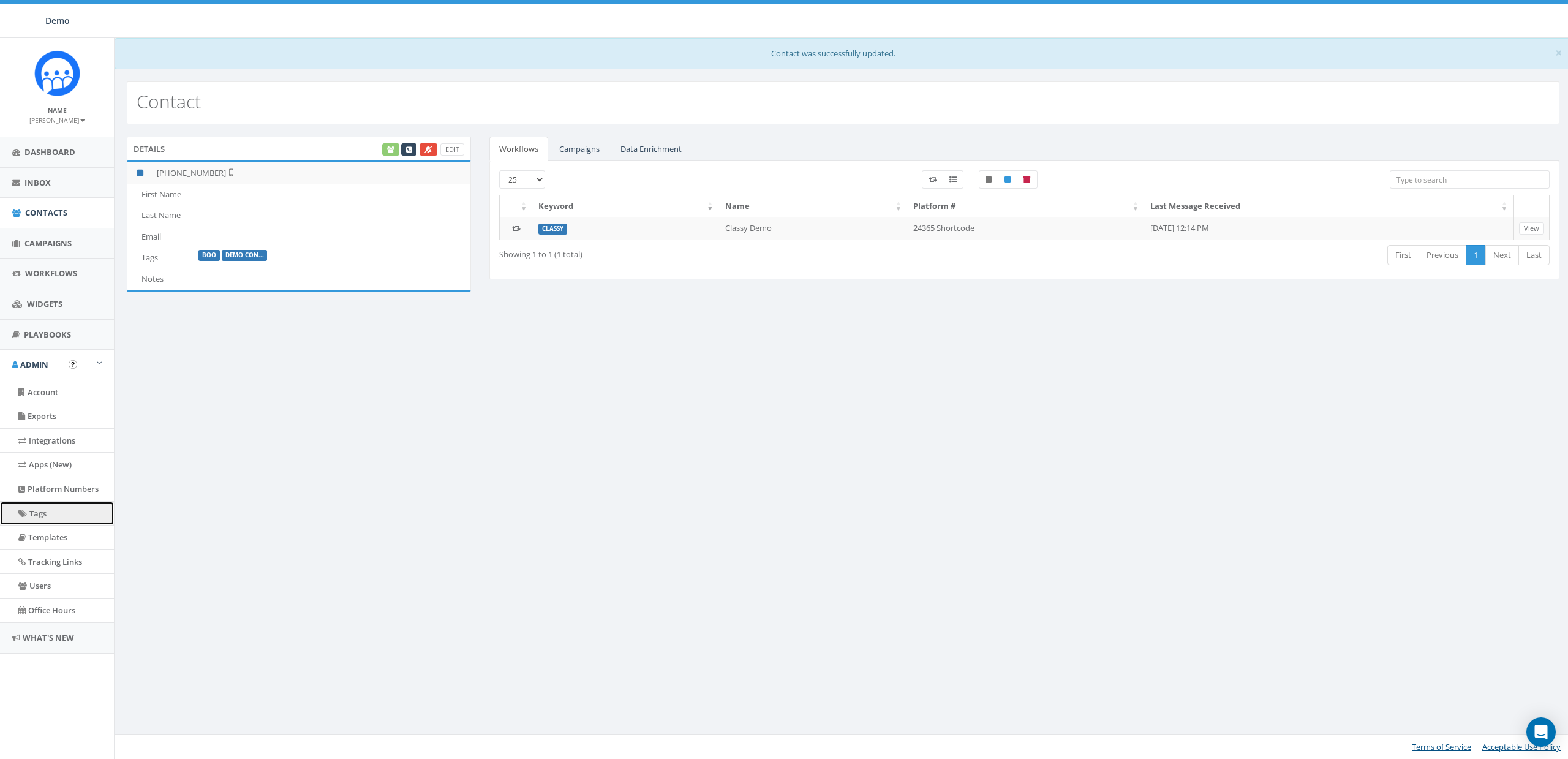
click at [45, 519] on link "Tags" at bounding box center [57, 514] width 114 height 24
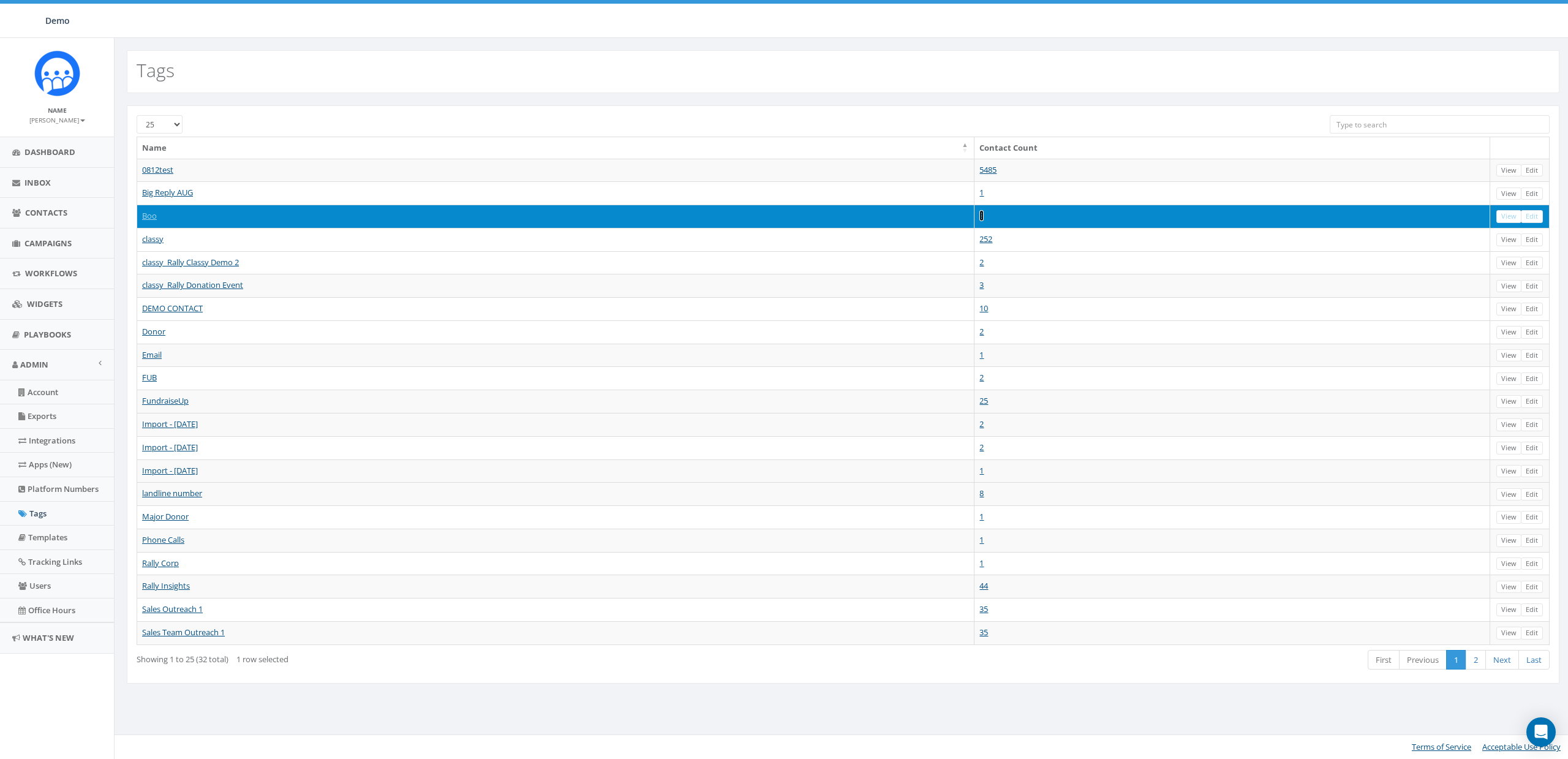
click at [984, 218] on link "3" at bounding box center [982, 215] width 5 height 11
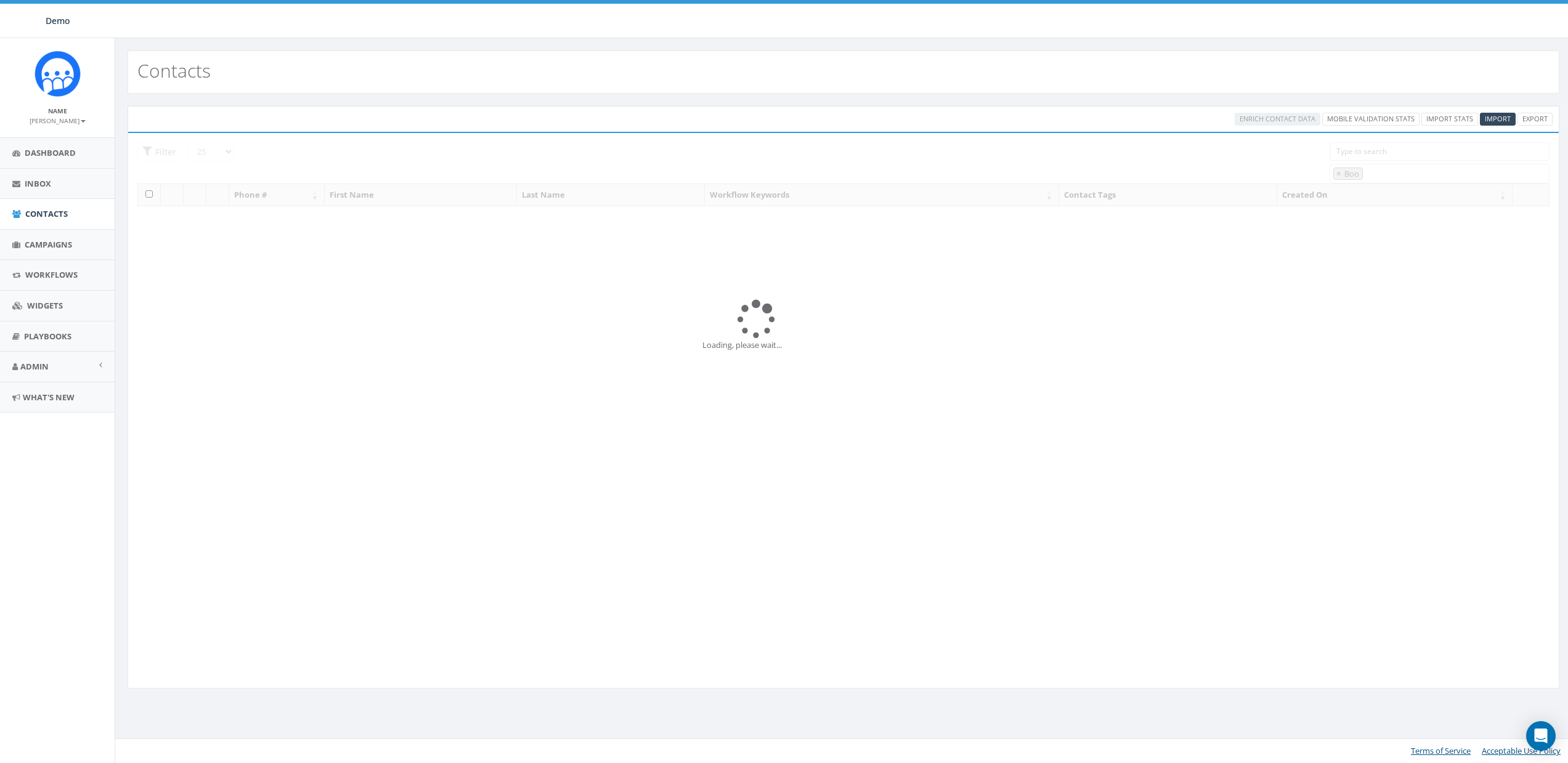
select select "Boo"
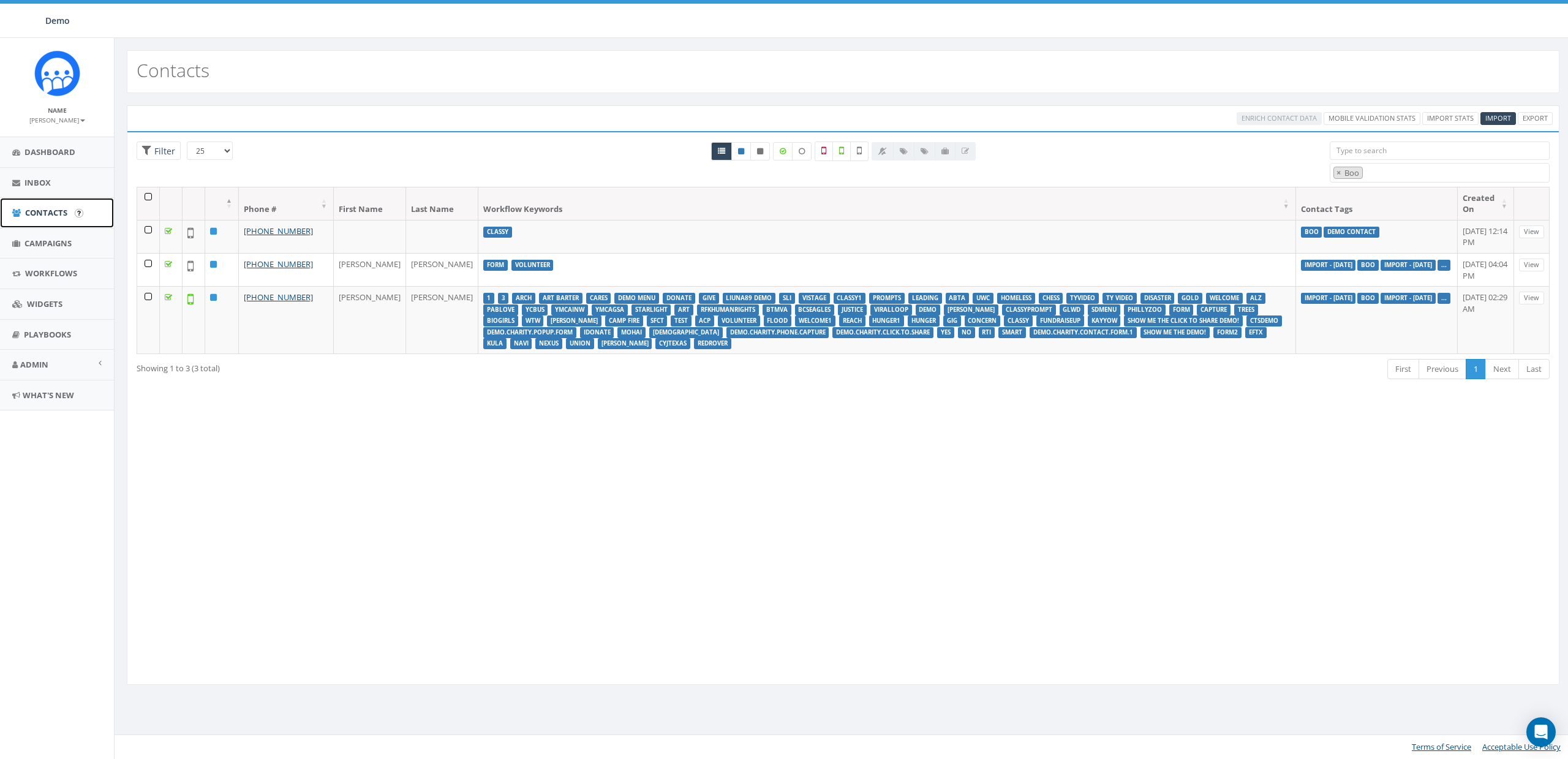
click at [50, 212] on span "Contacts" at bounding box center [46, 212] width 42 height 11
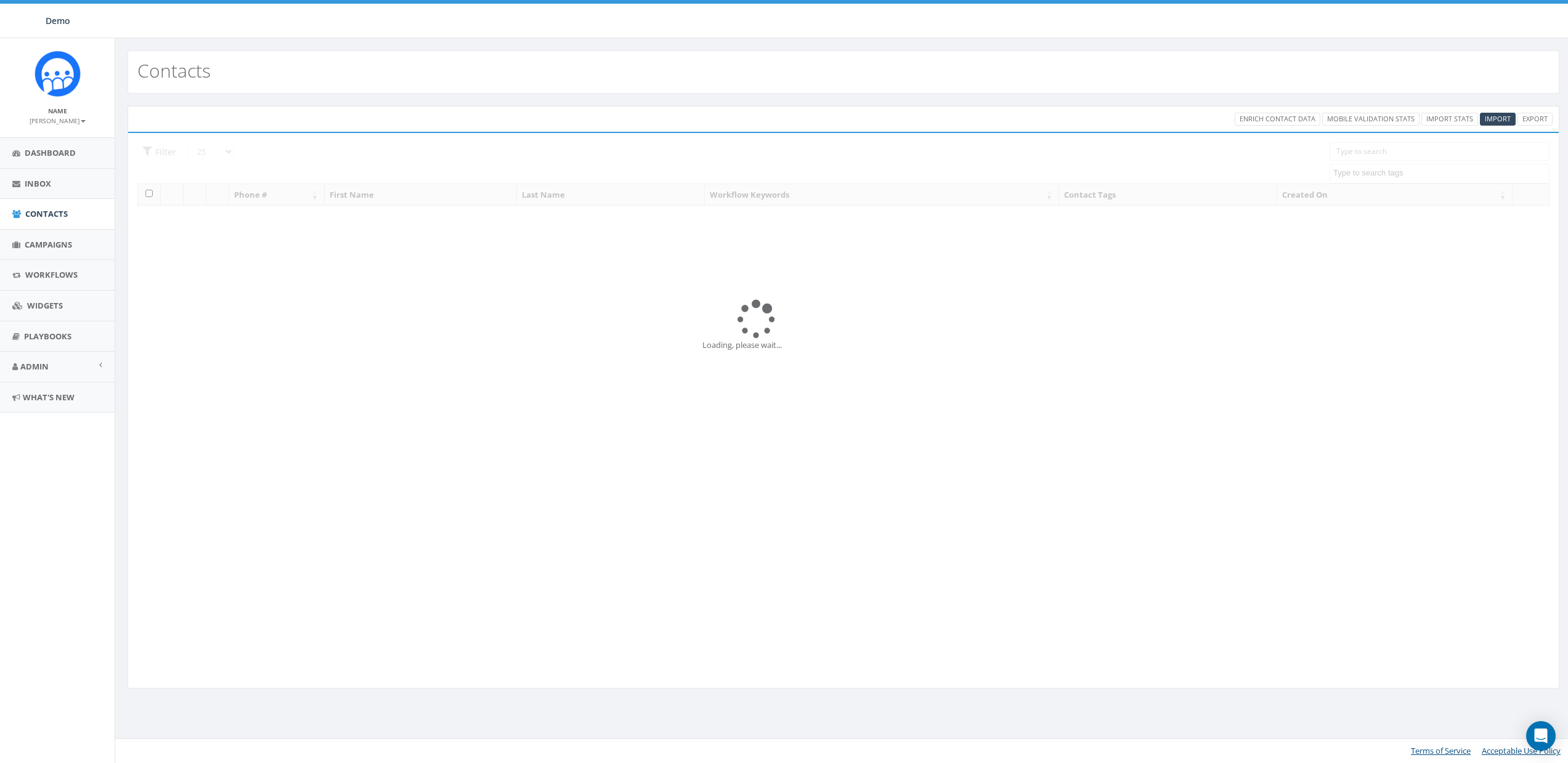
select select
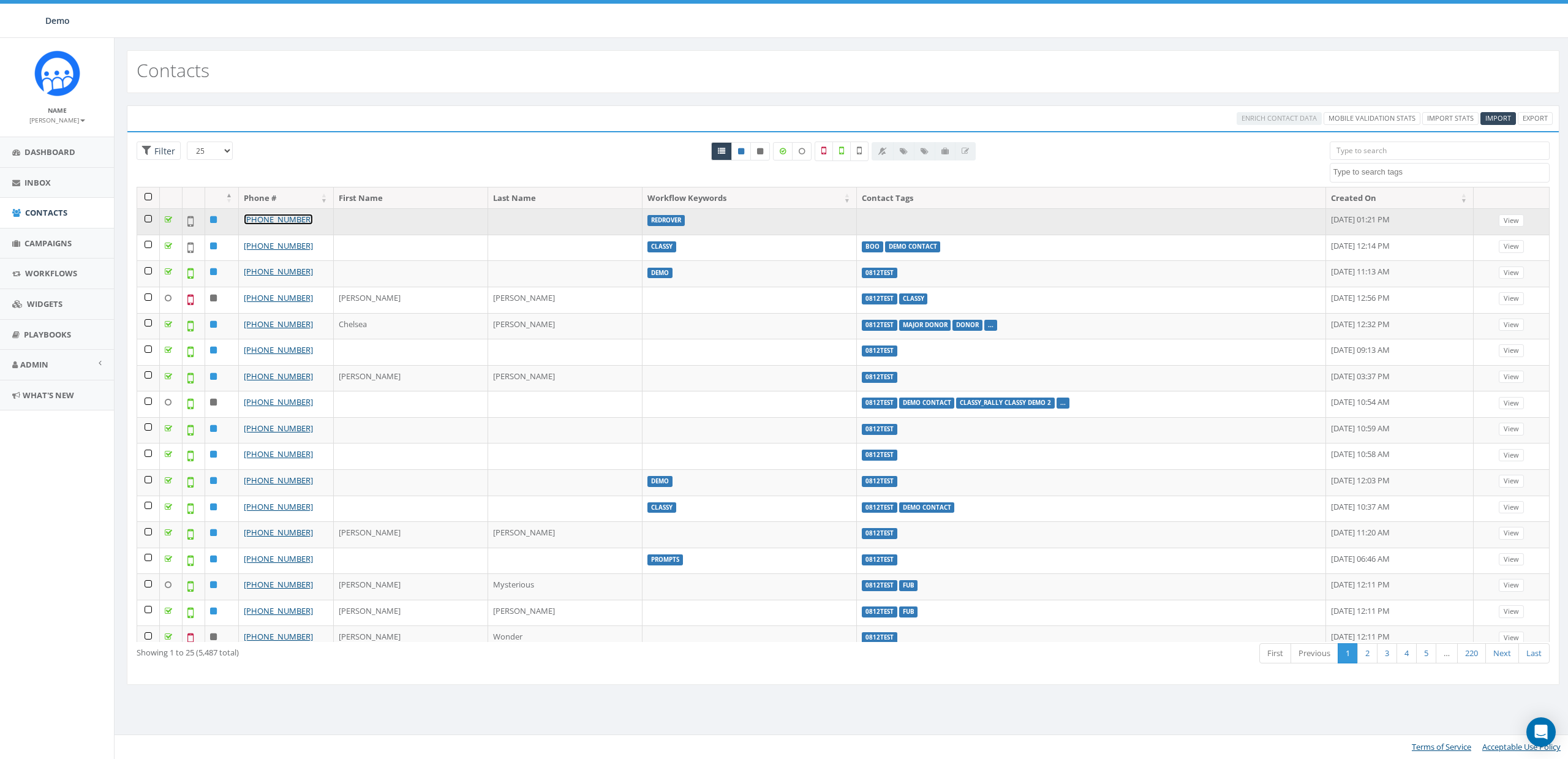
click at [270, 222] on link "+1 916-792-0525" at bounding box center [279, 219] width 70 height 11
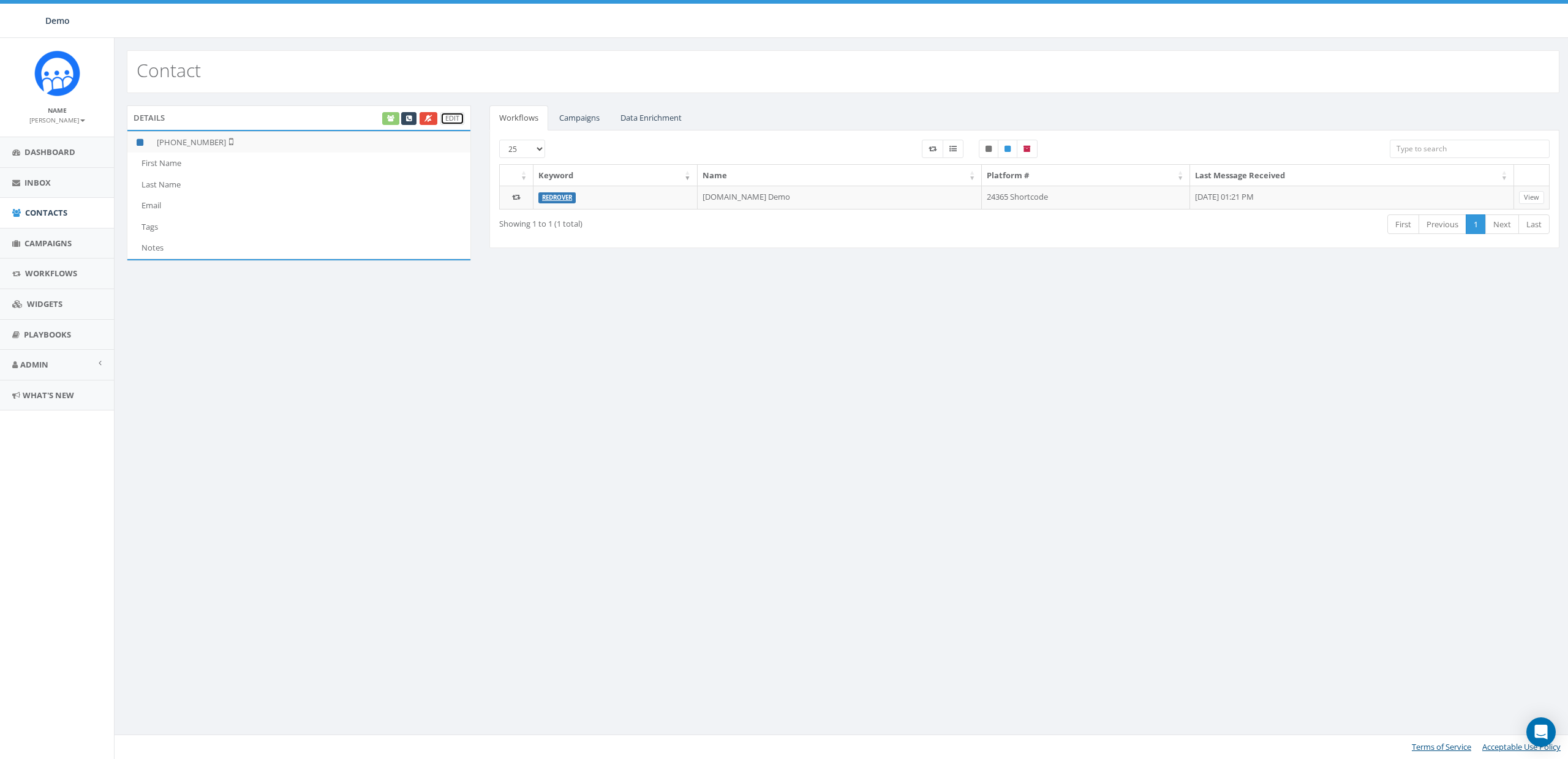
click at [456, 116] on link "Edit" at bounding box center [453, 118] width 24 height 13
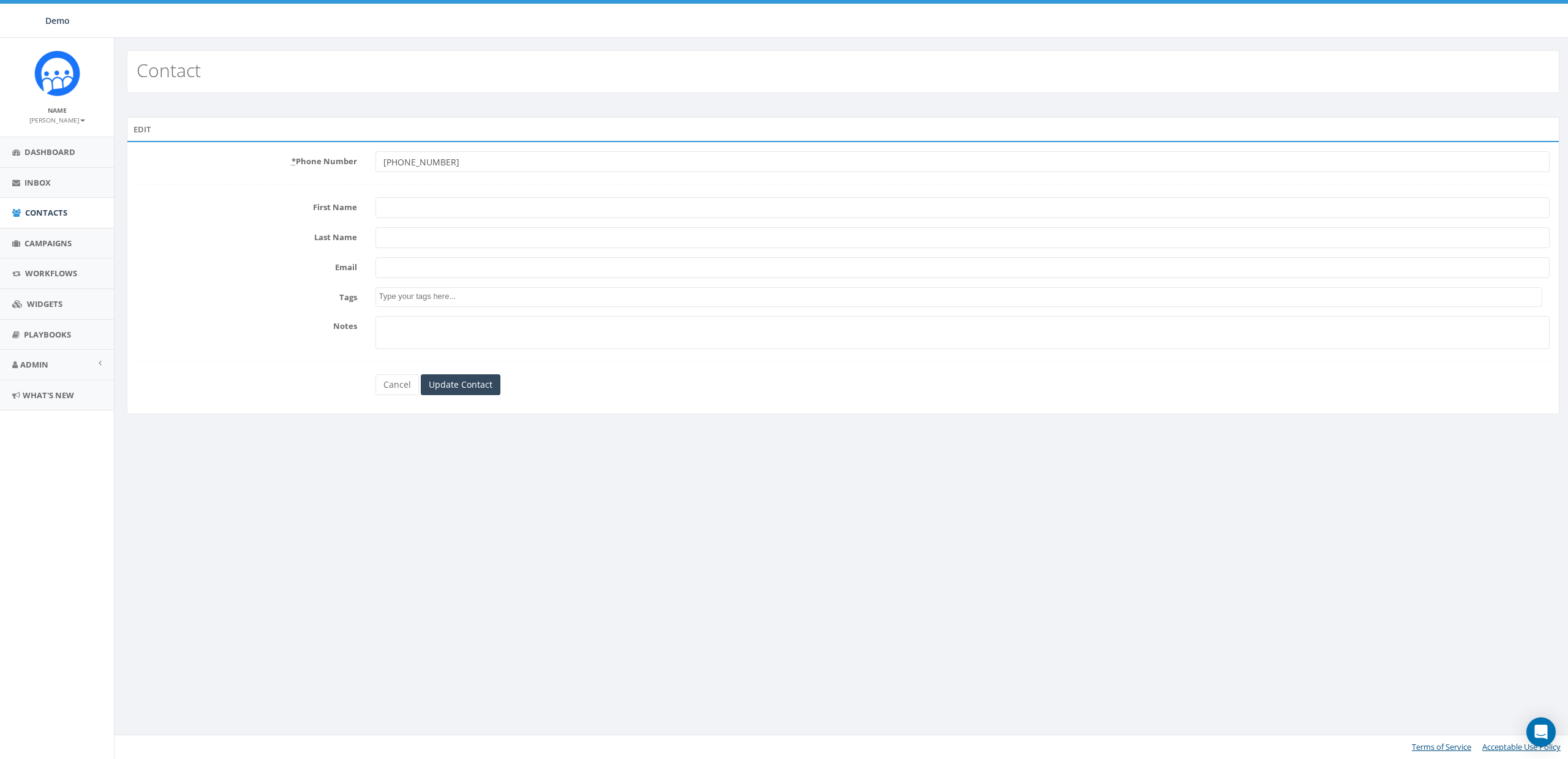
click at [410, 299] on textarea "Search" at bounding box center [960, 296] width 1163 height 11
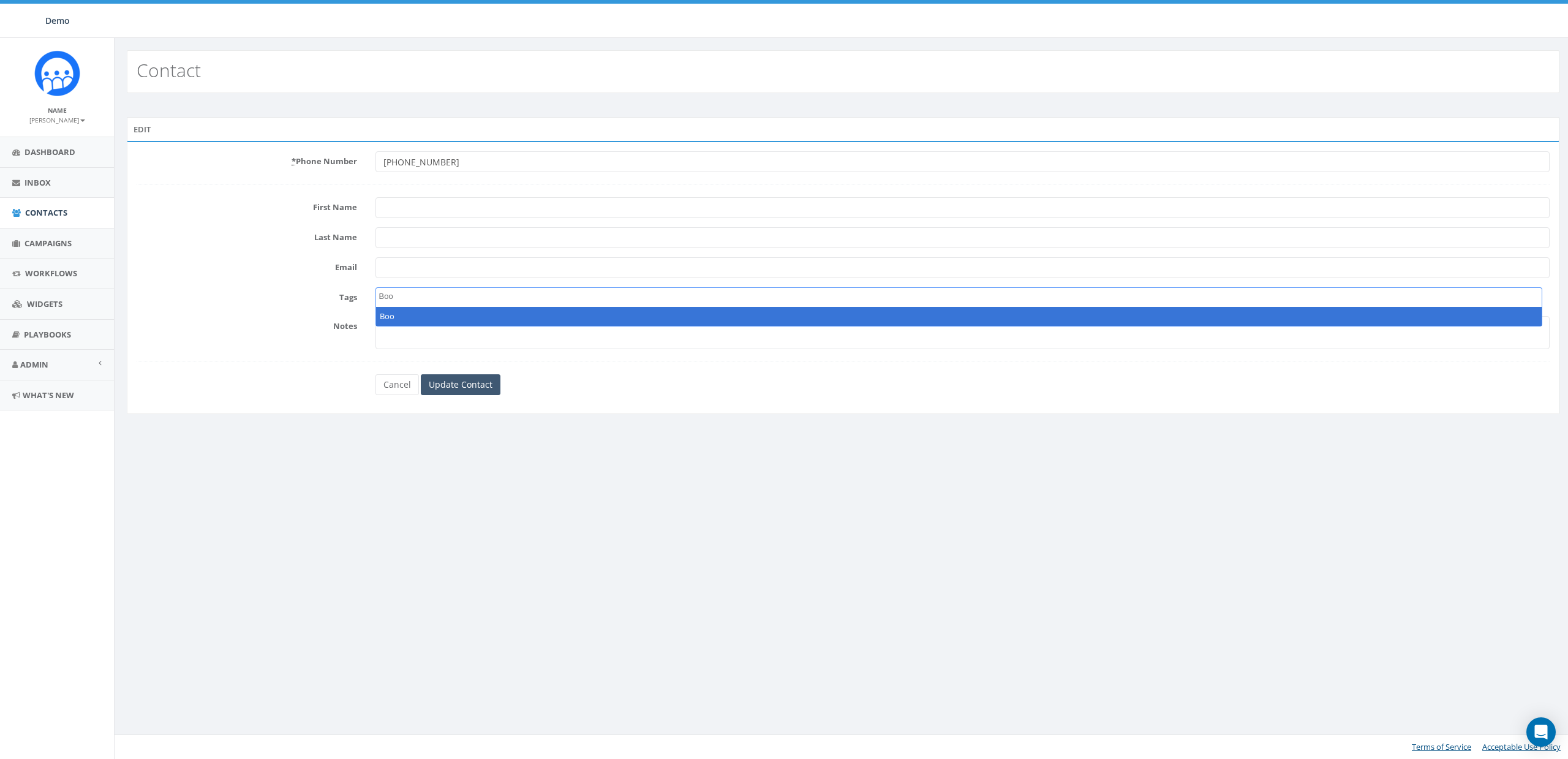
type textarea "Boo"
click at [468, 389] on input "Update Contact" at bounding box center [460, 385] width 79 height 21
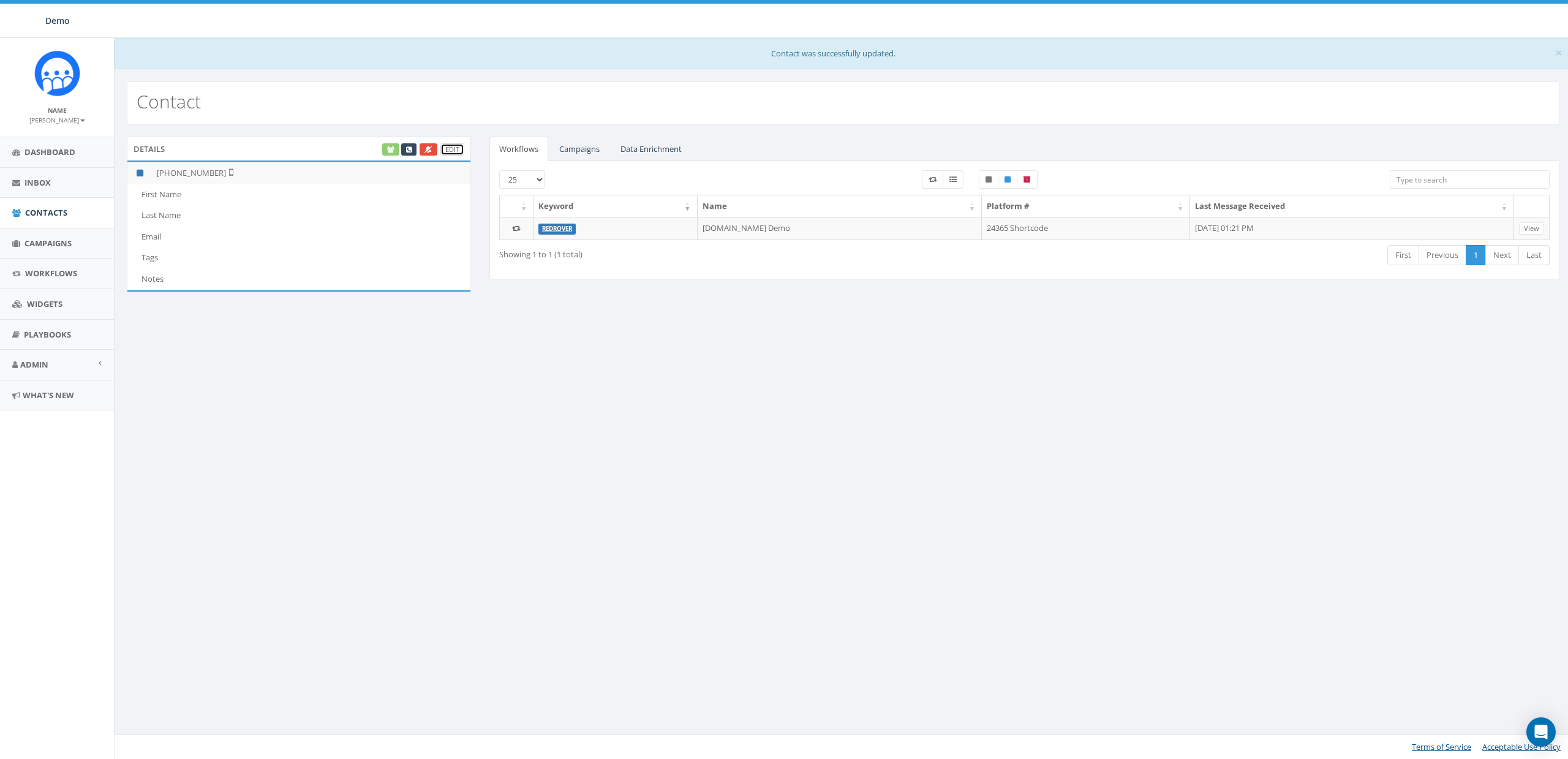
click at [454, 148] on link "Edit" at bounding box center [453, 150] width 24 height 13
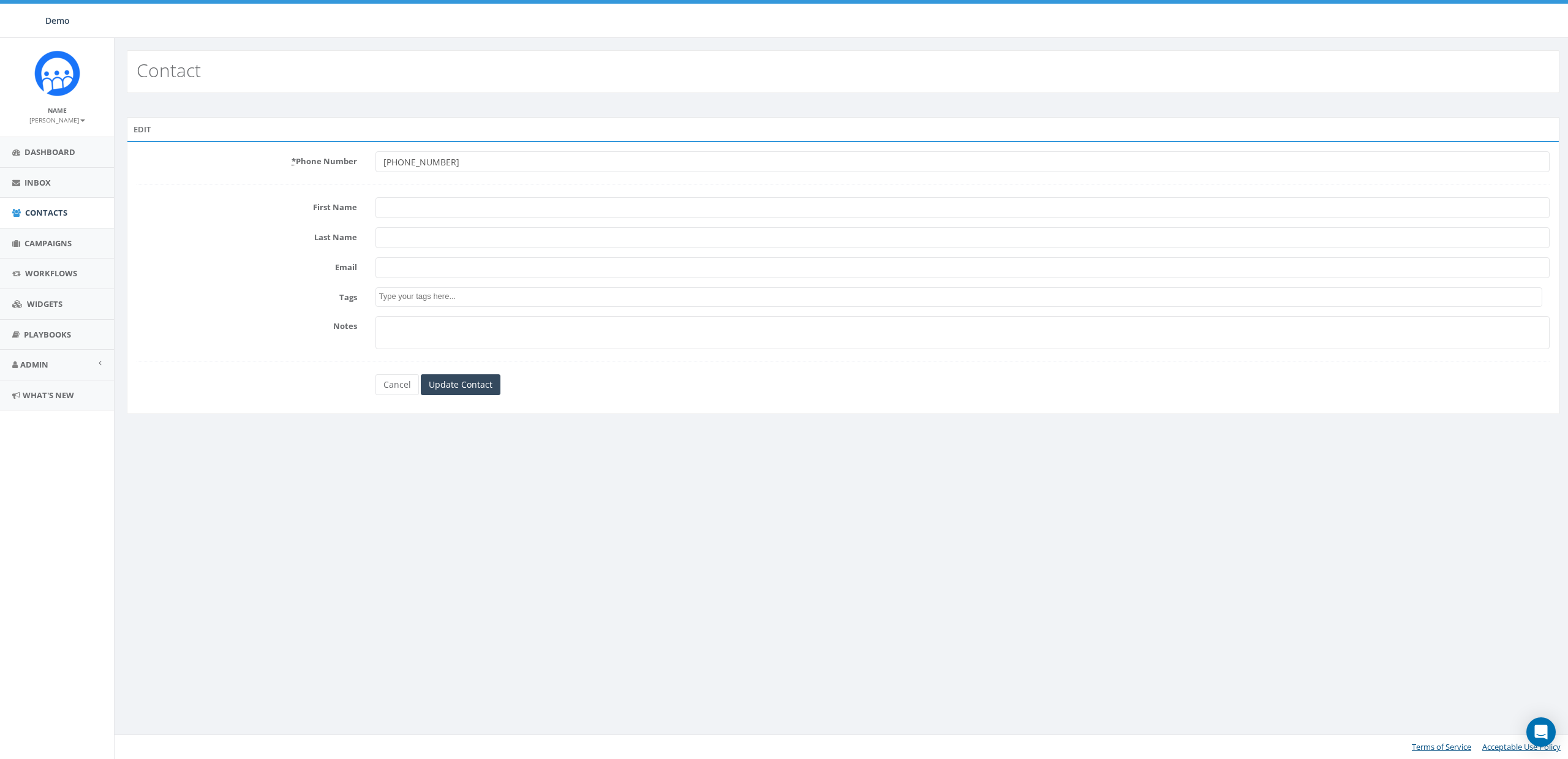
click at [409, 295] on textarea "Search" at bounding box center [960, 296] width 1163 height 11
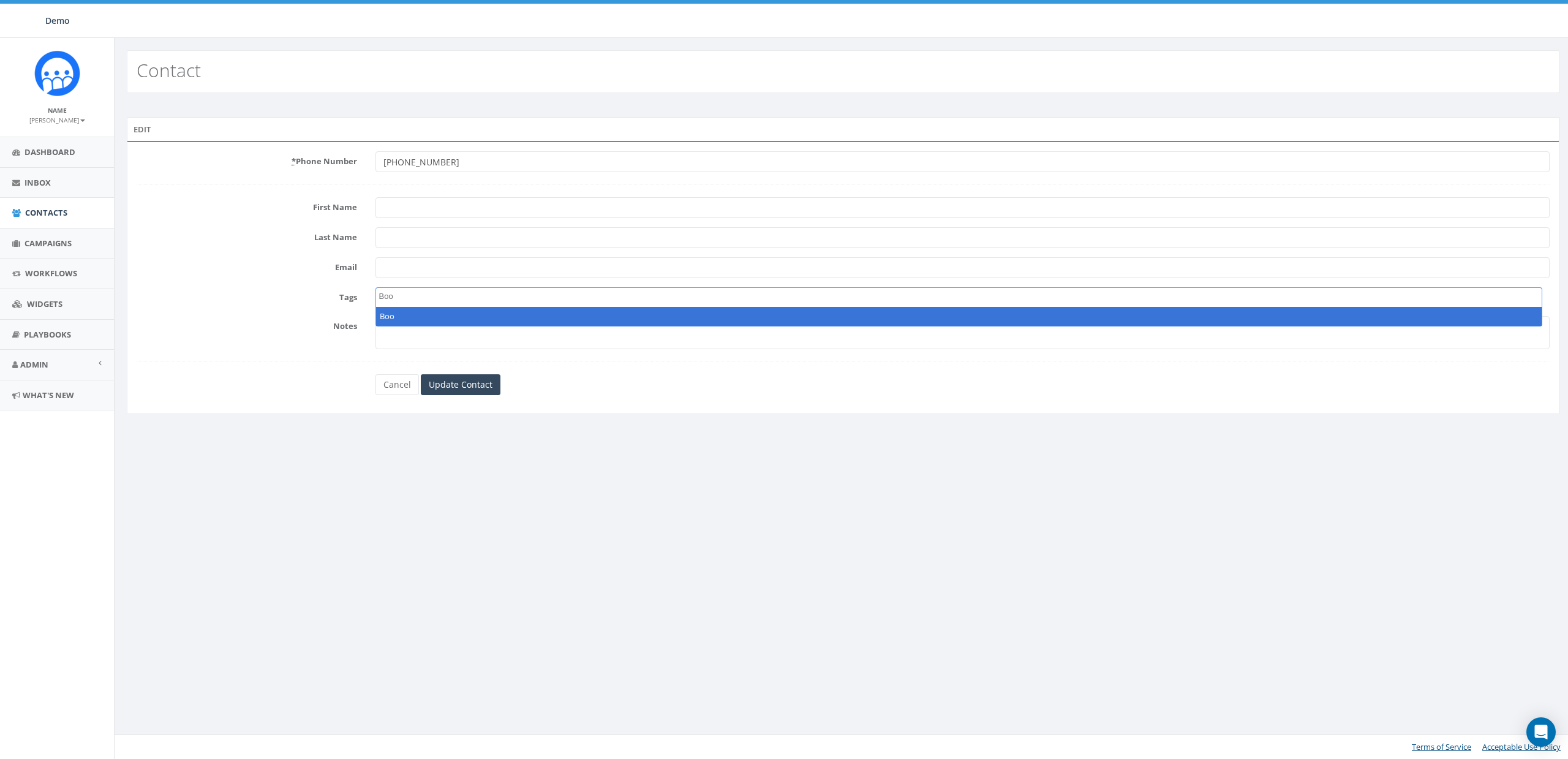
type textarea "Boo"
select select "Boo"
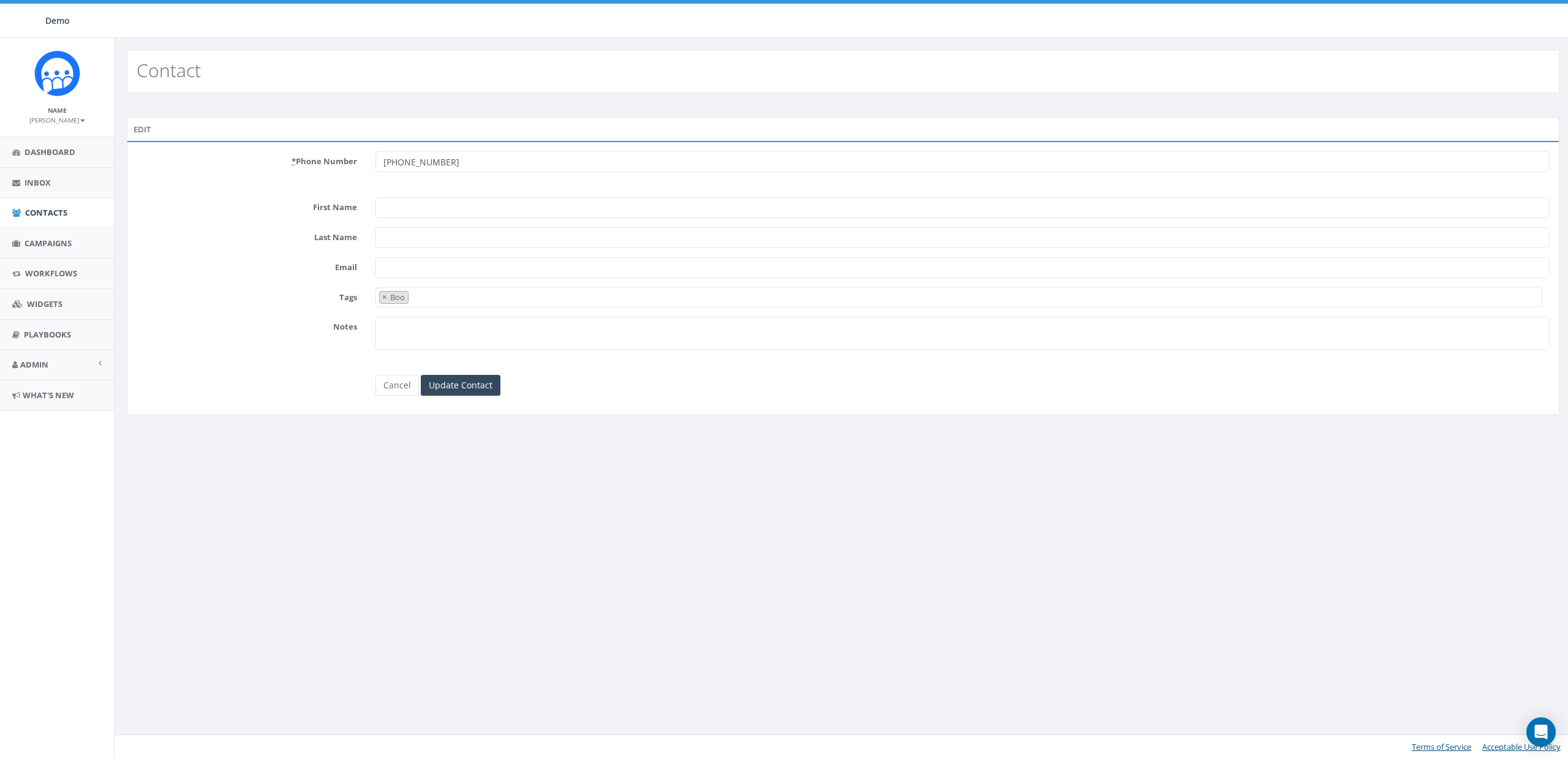
click at [471, 395] on div "* Phone Number [PHONE_NUMBER] First Name Last Name Email Tags Boo × Boo Notes C…" at bounding box center [843, 277] width 1433 height 274
click at [486, 383] on input "Update Contact" at bounding box center [460, 386] width 79 height 21
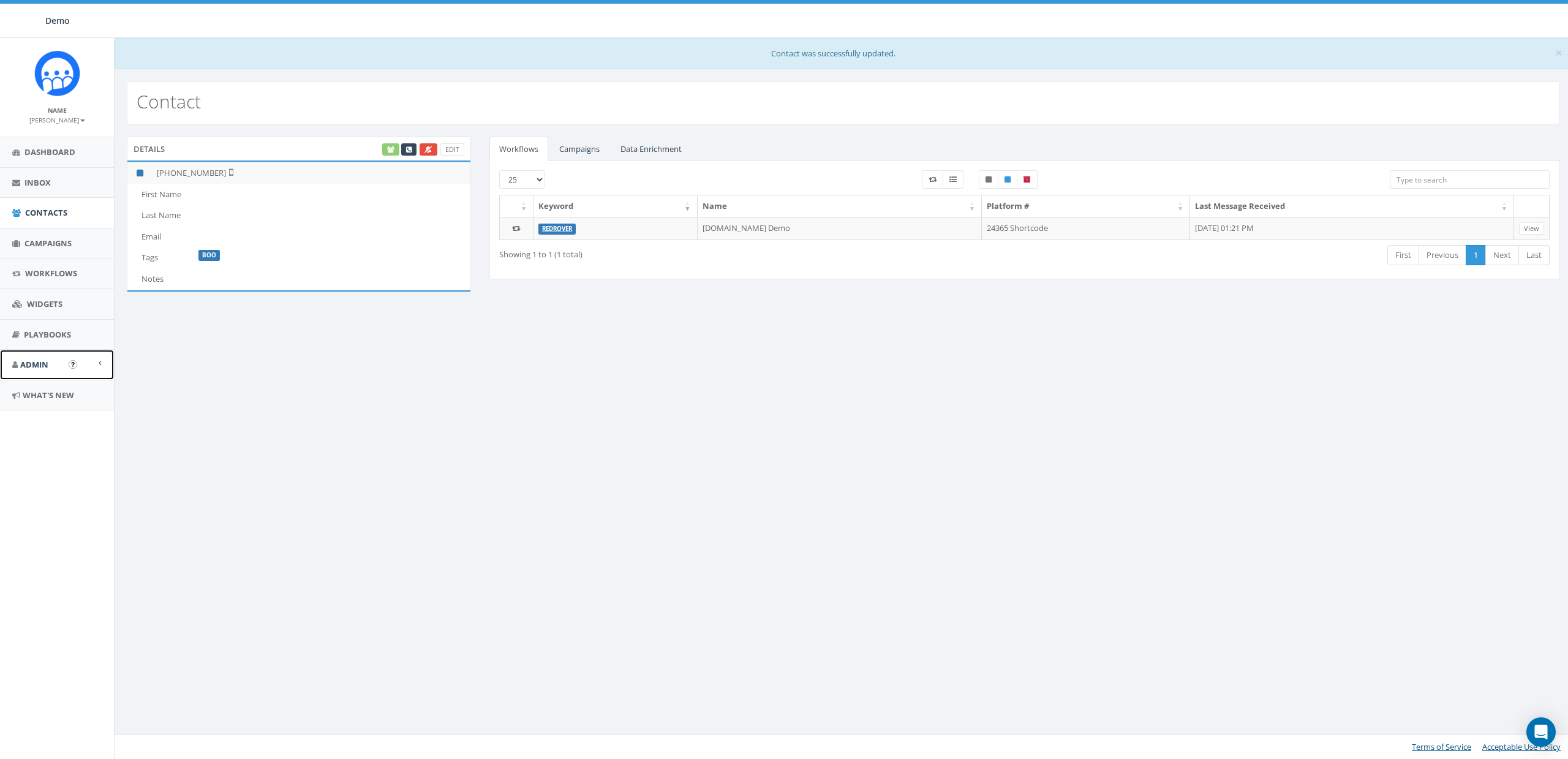
click at [29, 370] on link "Admin" at bounding box center [57, 365] width 114 height 30
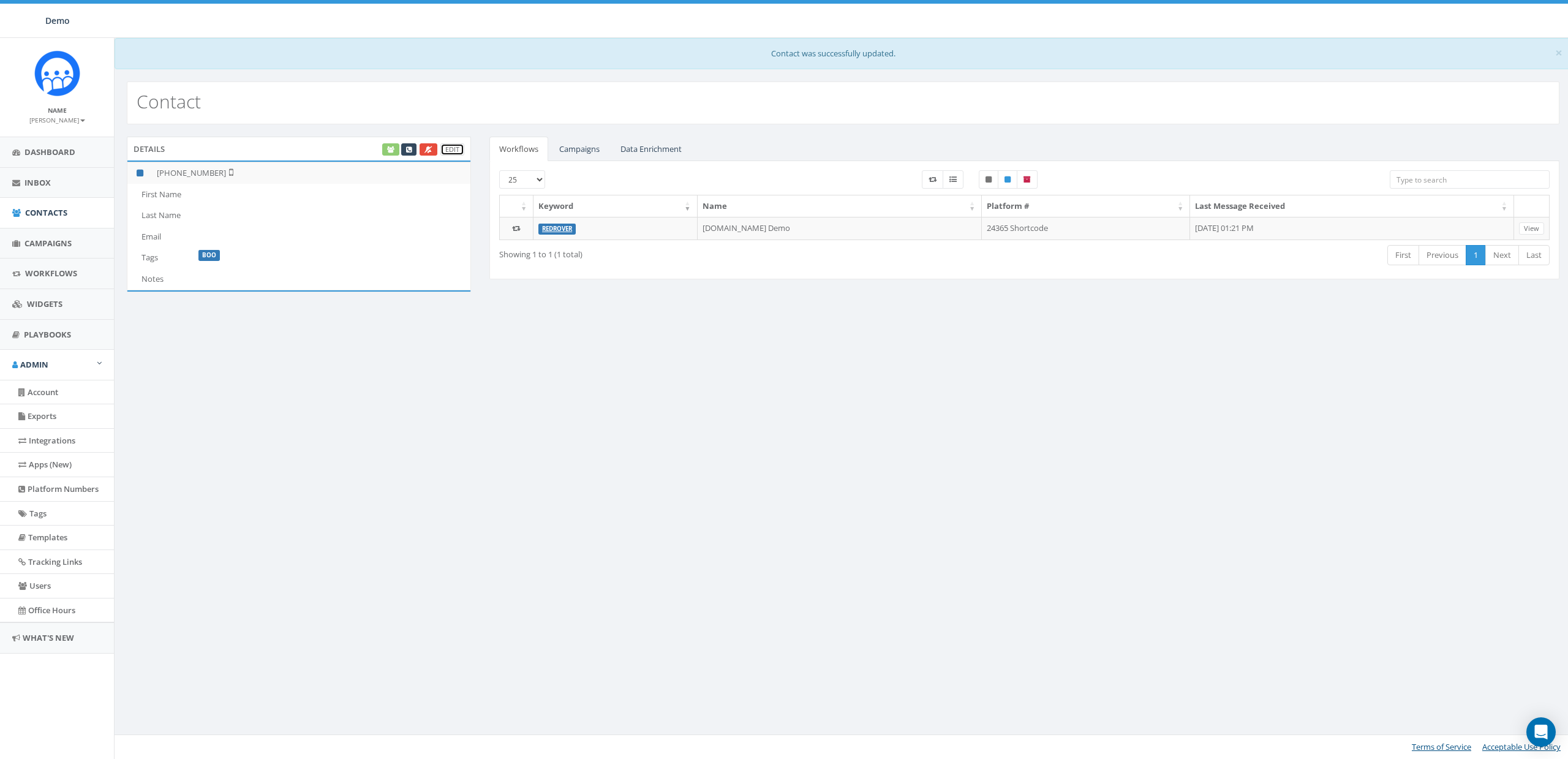
click at [455, 145] on link "Edit" at bounding box center [453, 150] width 24 height 13
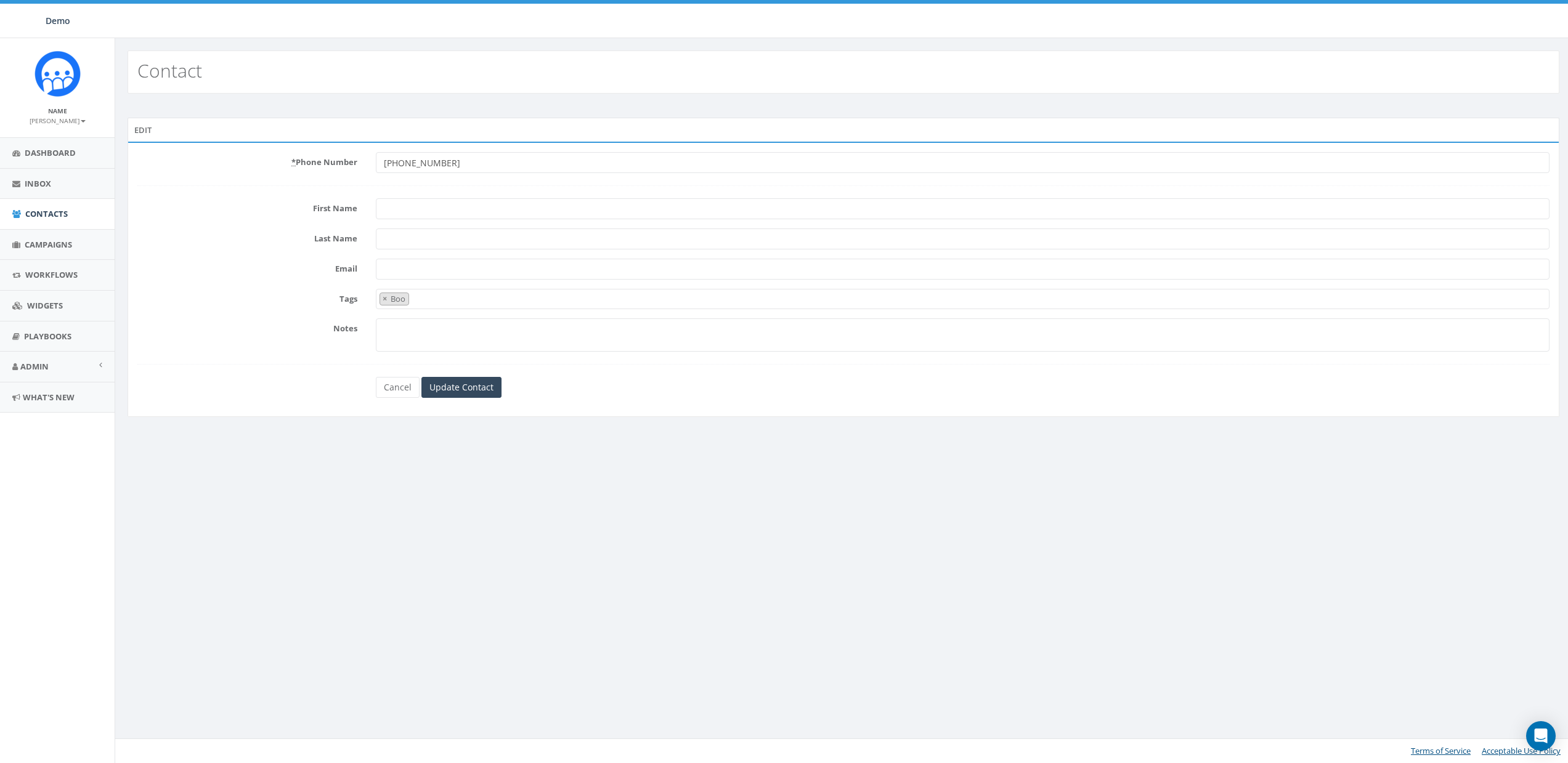
select select "Boo"
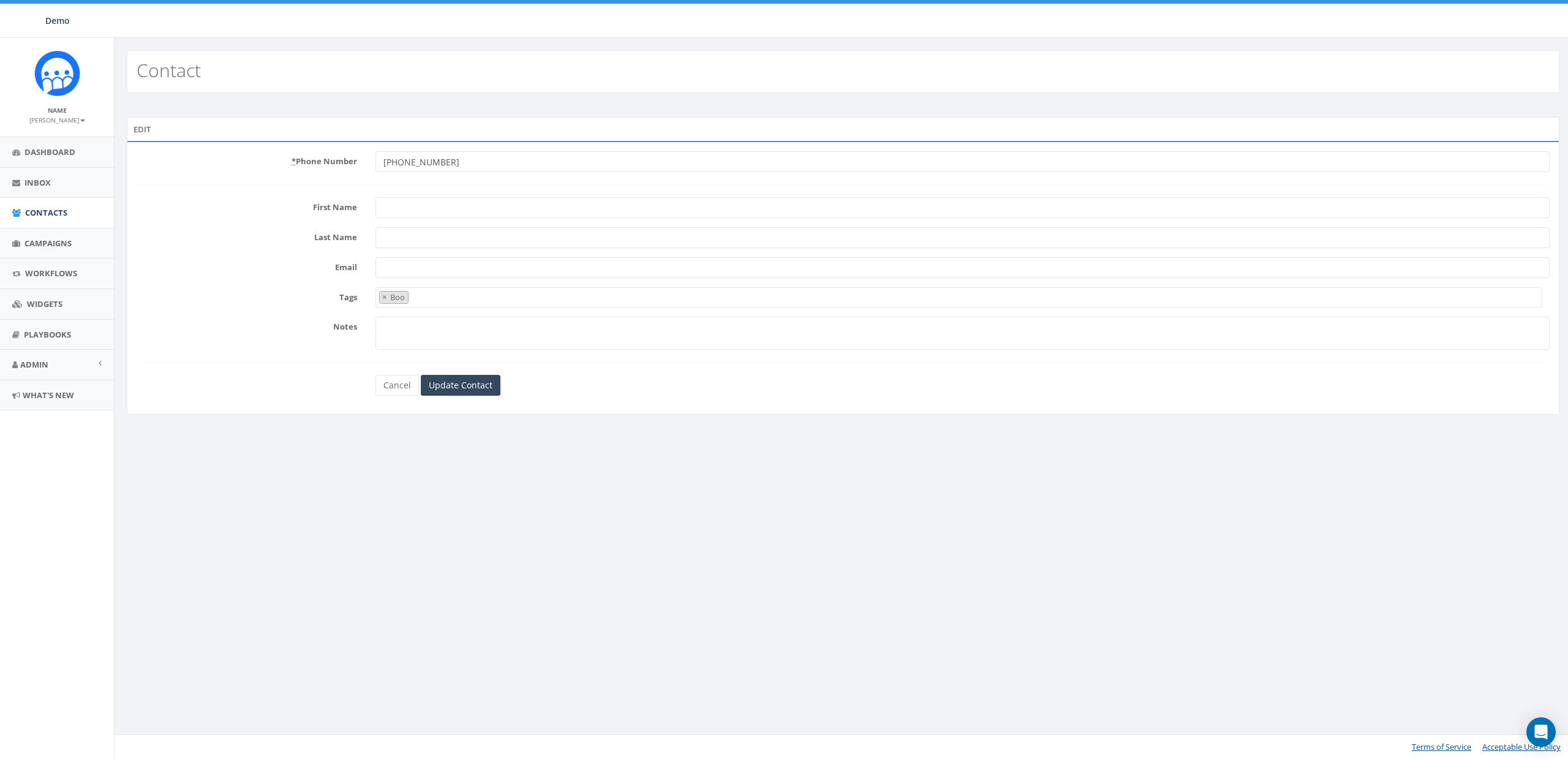
click at [482, 299] on span "× Boo" at bounding box center [959, 297] width 1167 height 20
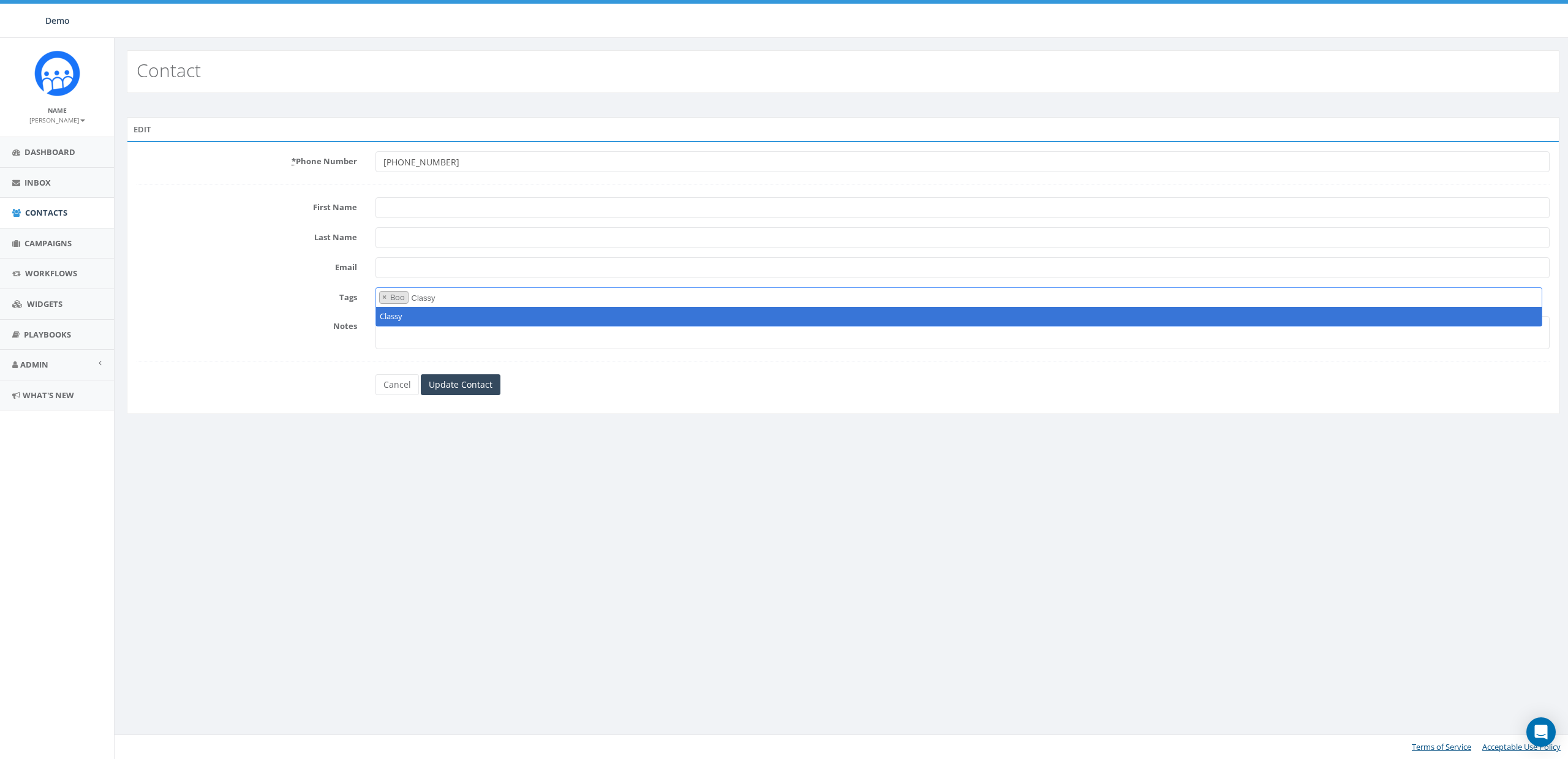
type textarea "Classy"
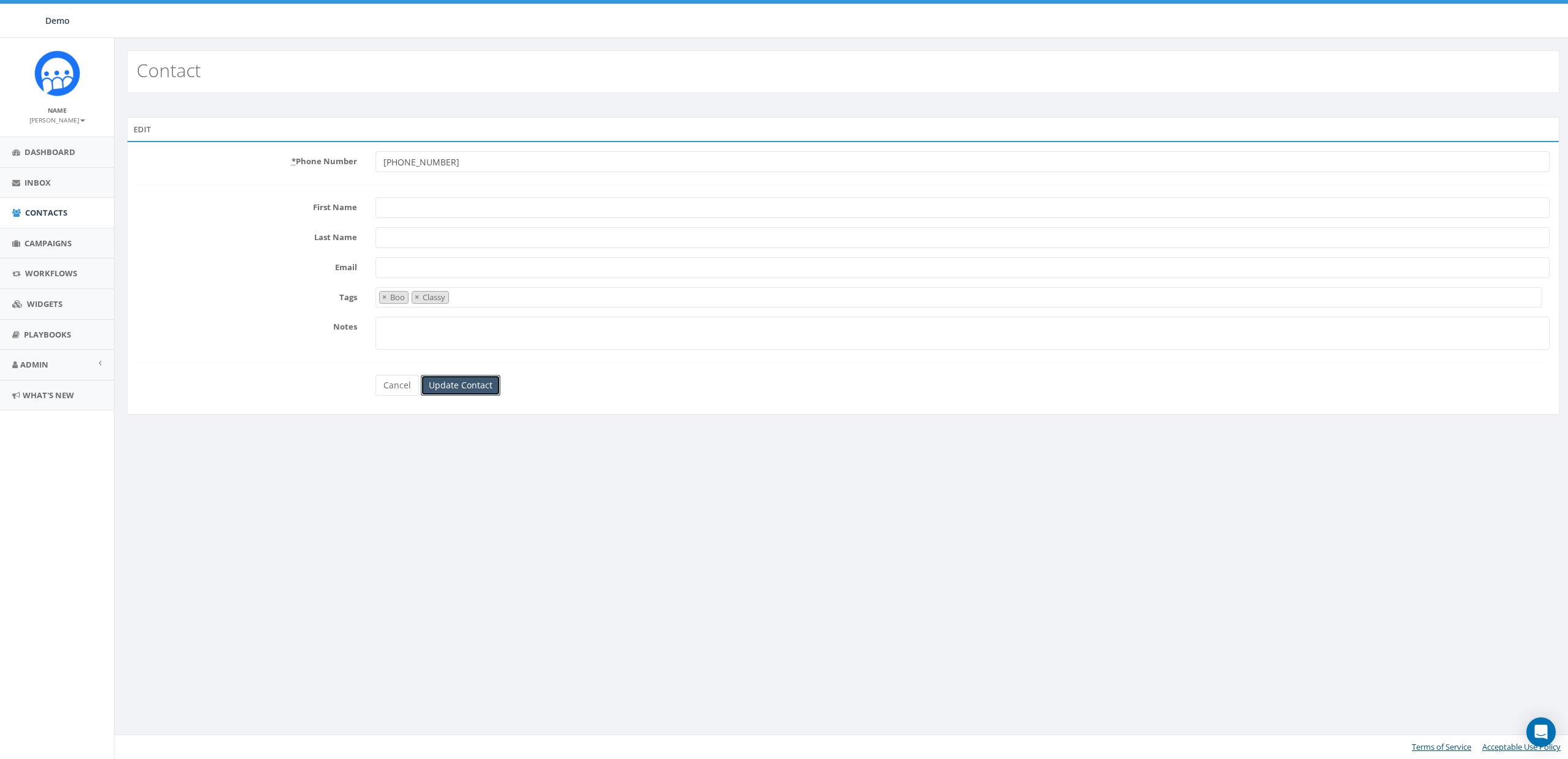
click at [459, 388] on input "Update Contact" at bounding box center [460, 386] width 79 height 21
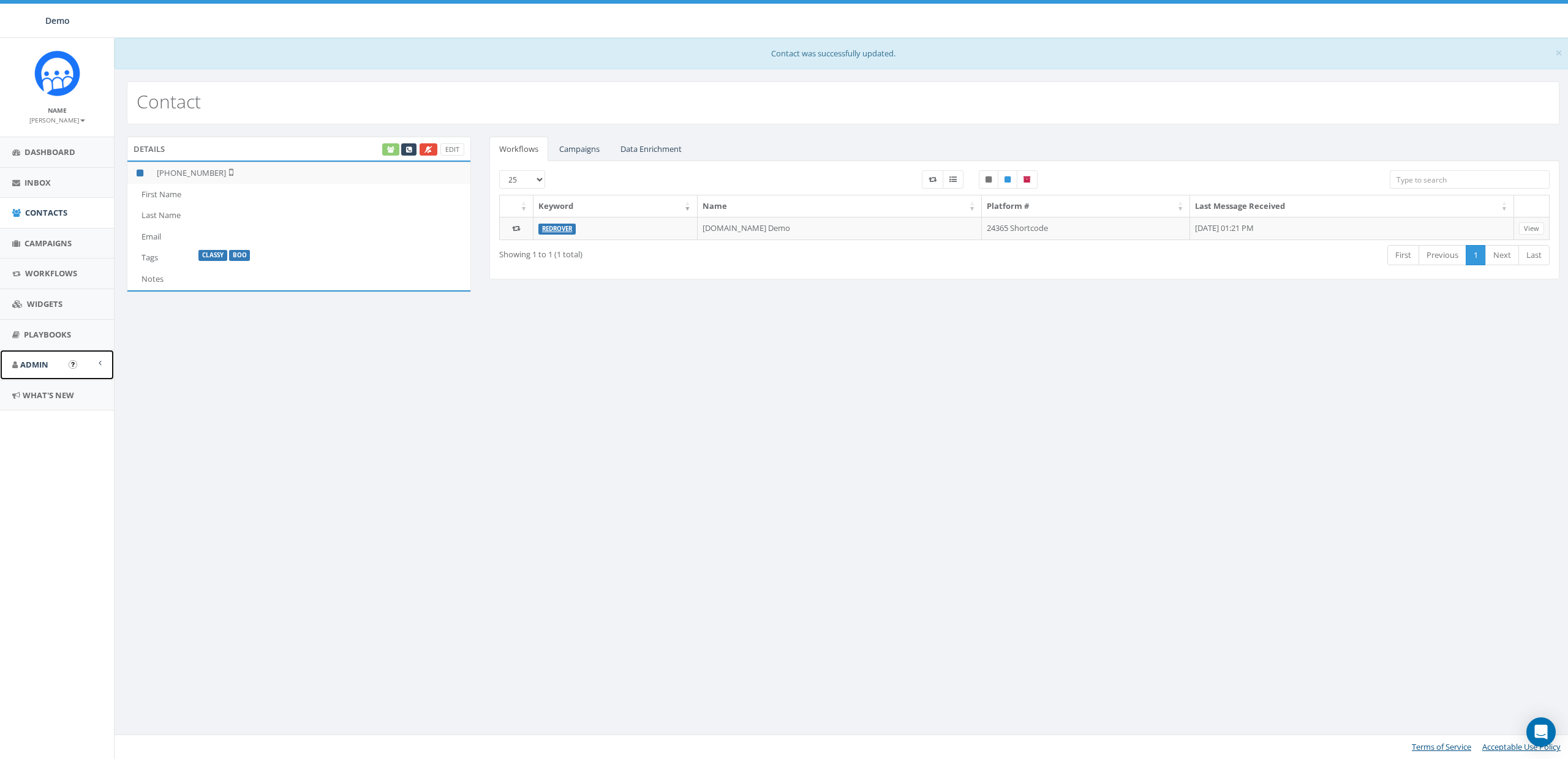
click at [47, 359] on span "Admin" at bounding box center [34, 364] width 28 height 11
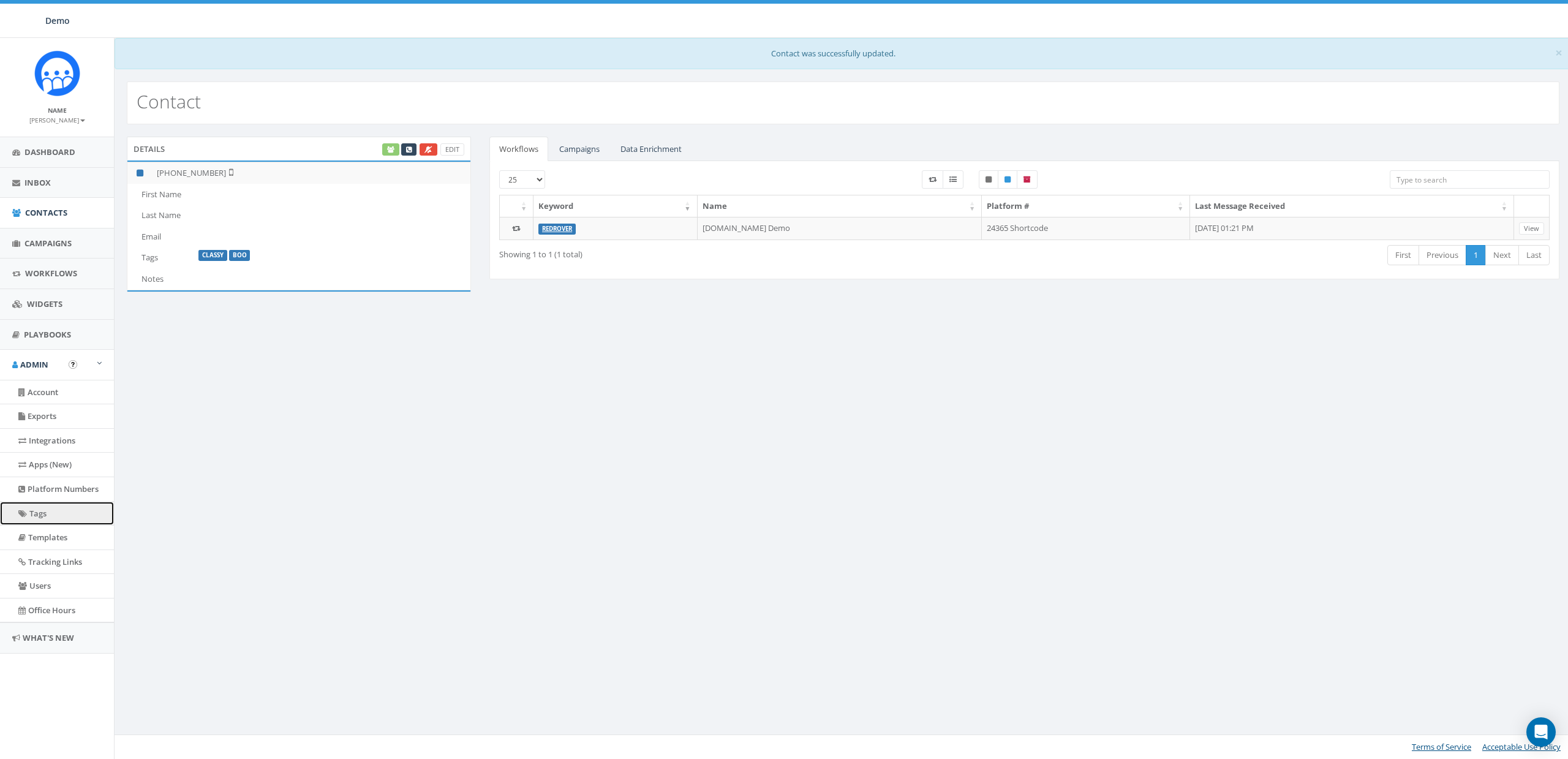
click at [36, 514] on link "Tags" at bounding box center [57, 514] width 114 height 24
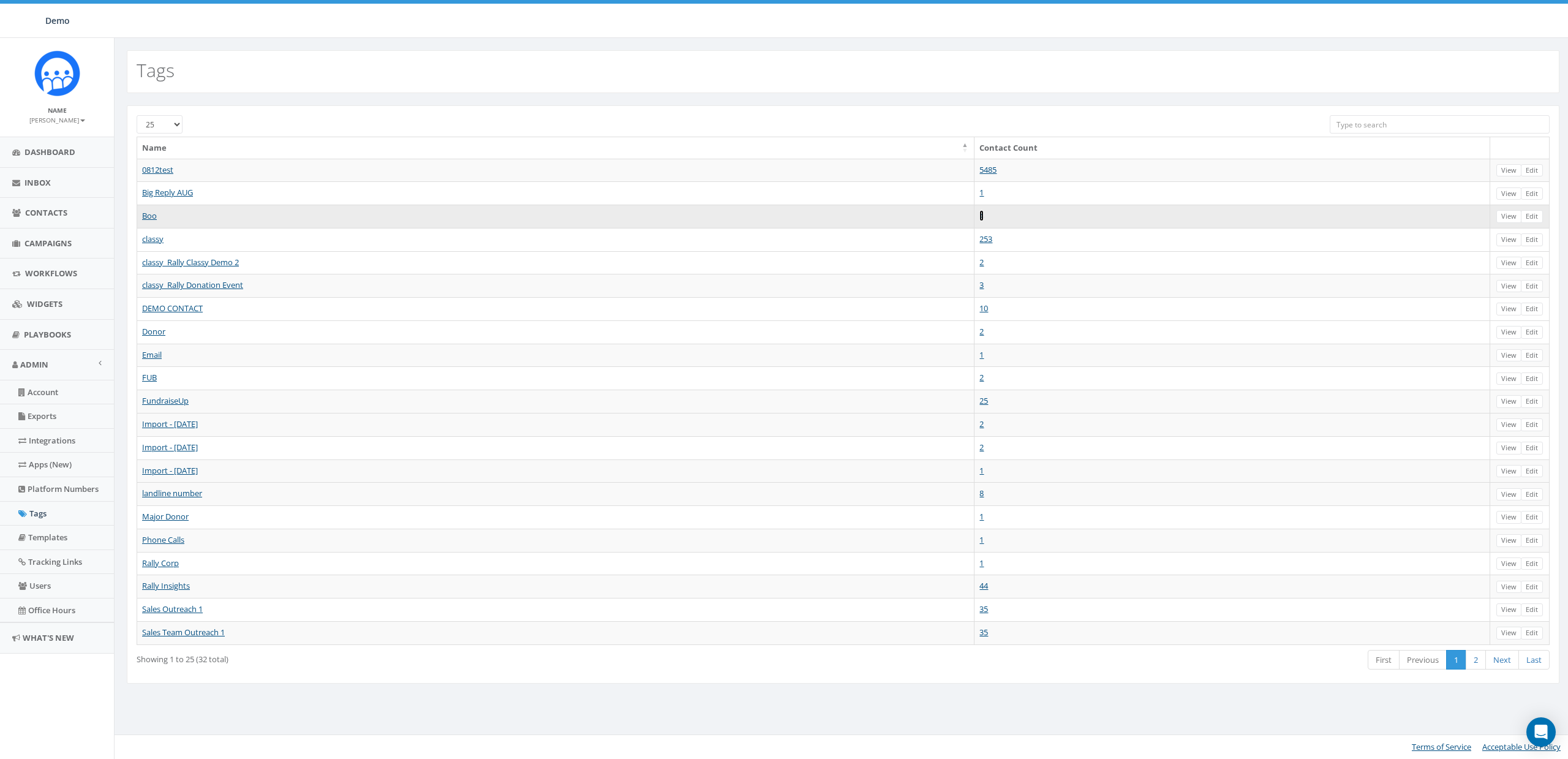
click at [984, 217] on link "4" at bounding box center [982, 215] width 5 height 11
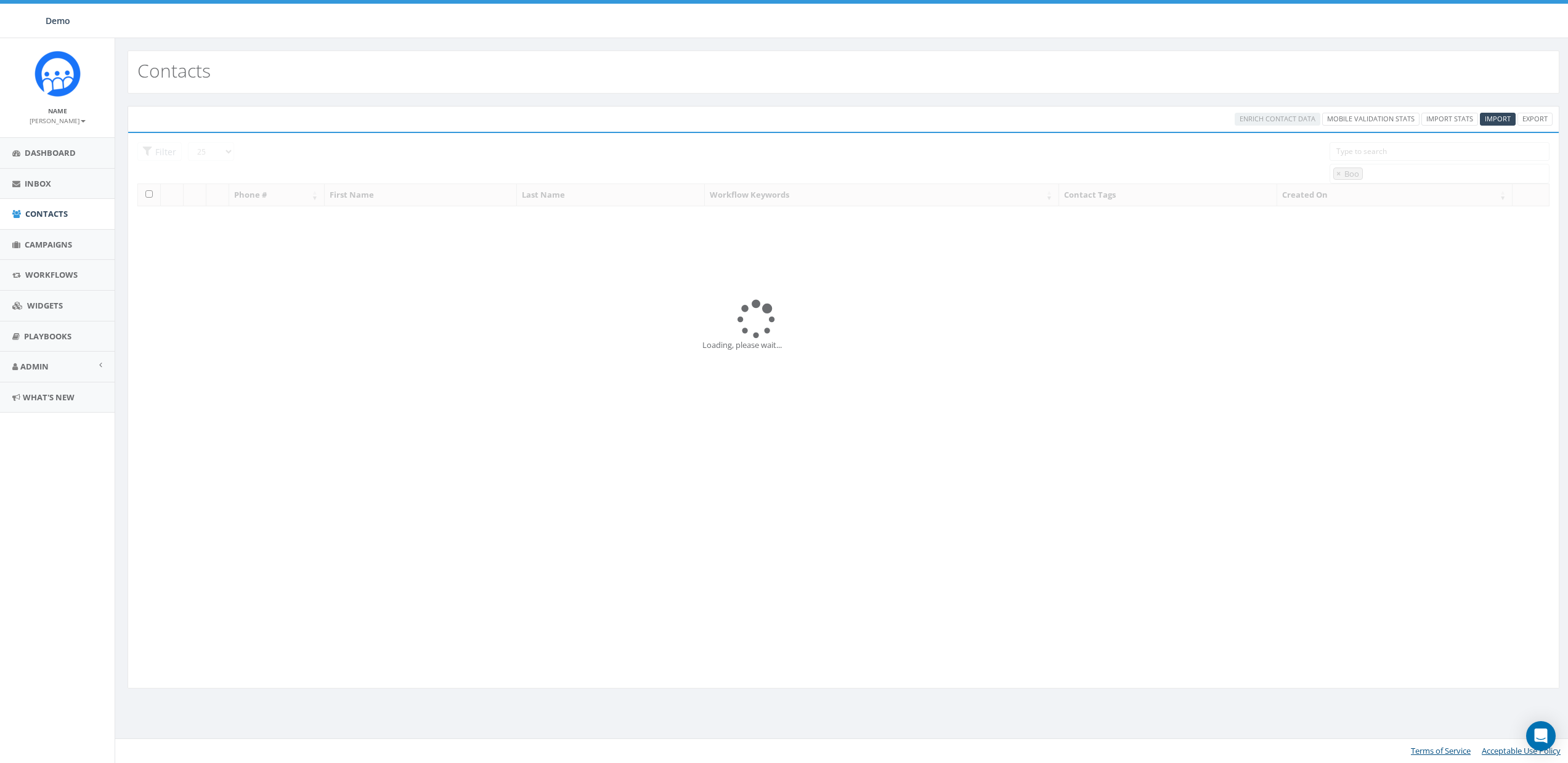
select select "Boo"
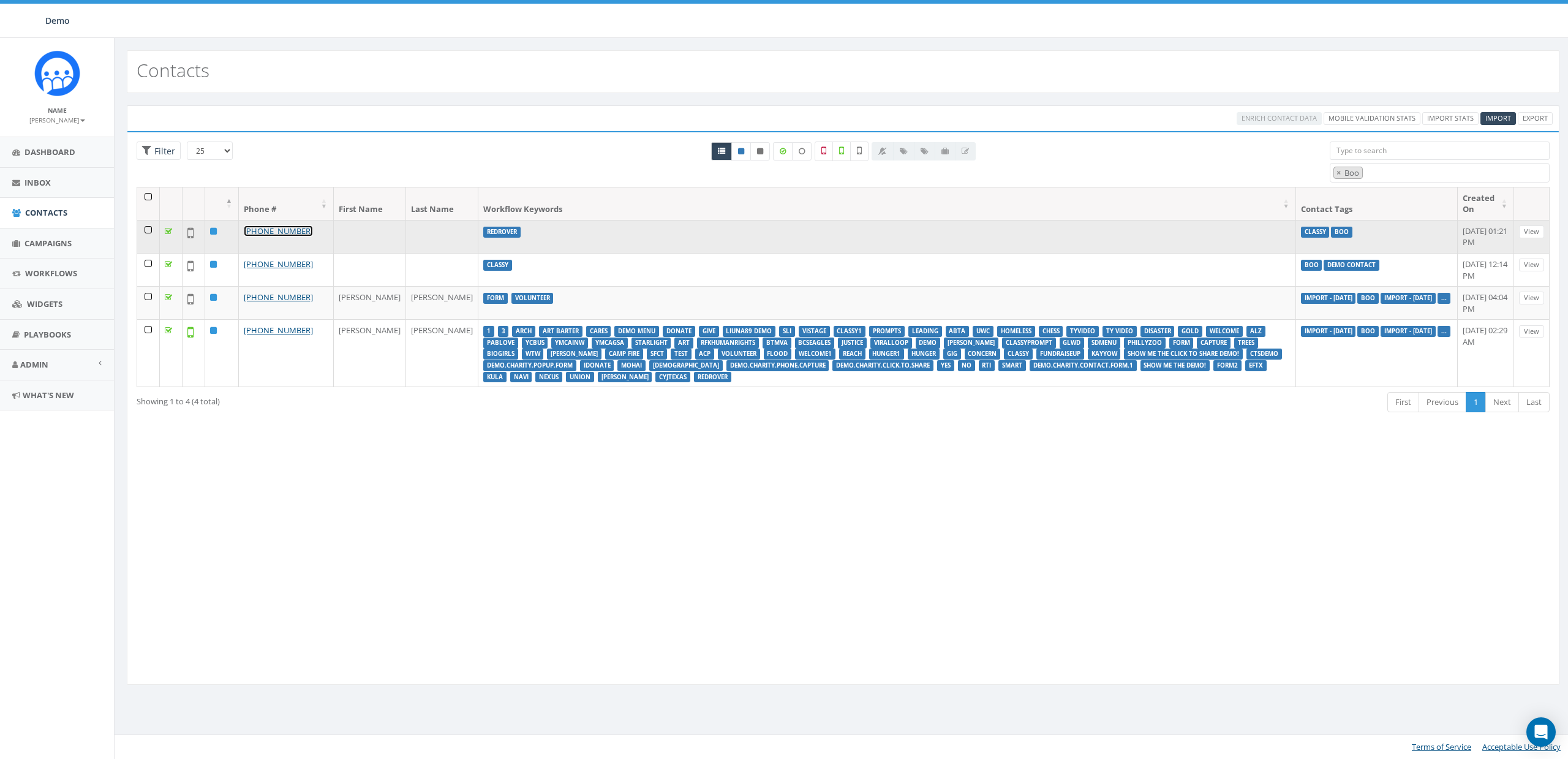
click at [260, 231] on link "[PHONE_NUMBER]" at bounding box center [279, 231] width 70 height 11
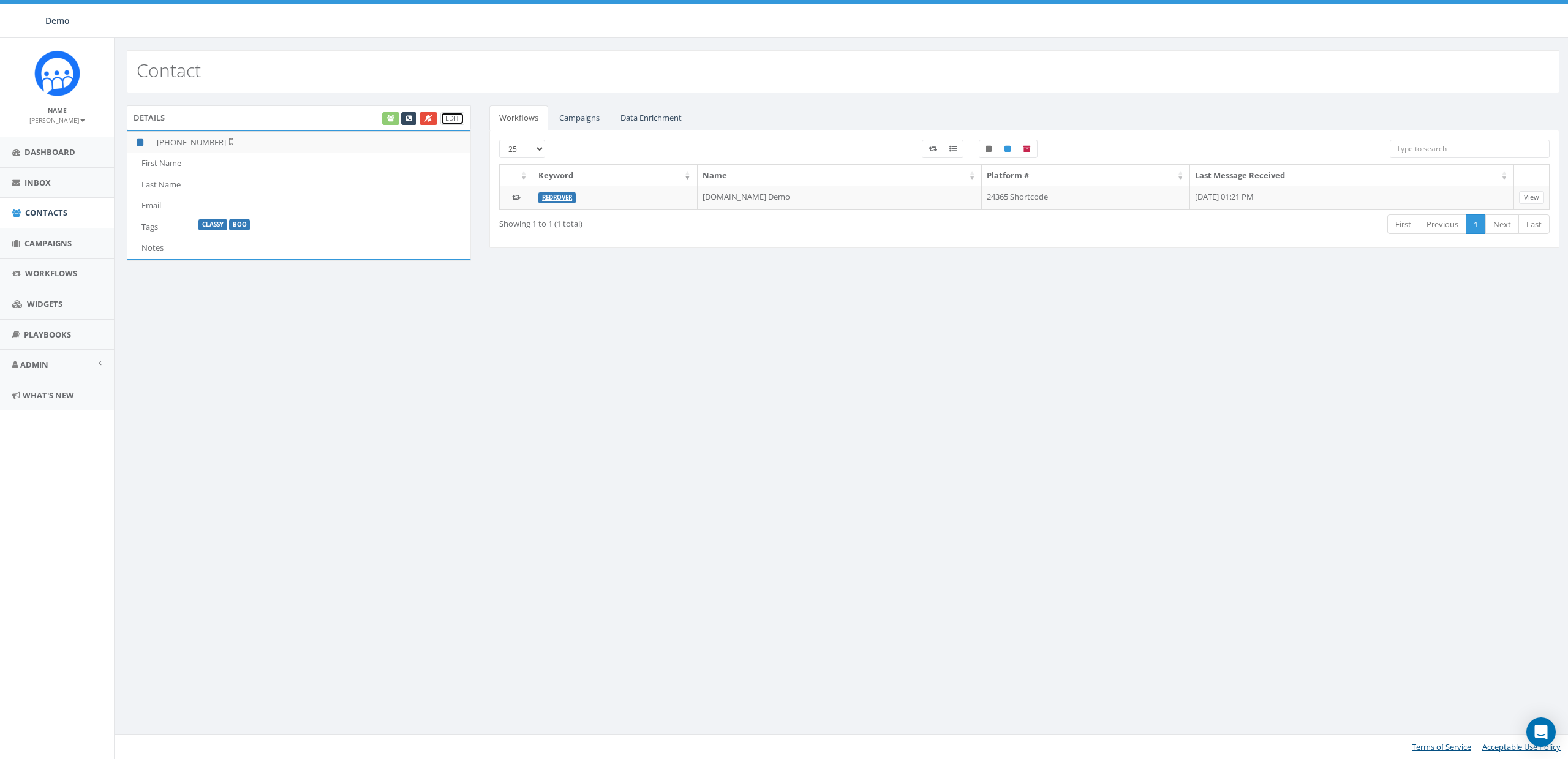
click at [456, 120] on link "Edit" at bounding box center [453, 118] width 24 height 13
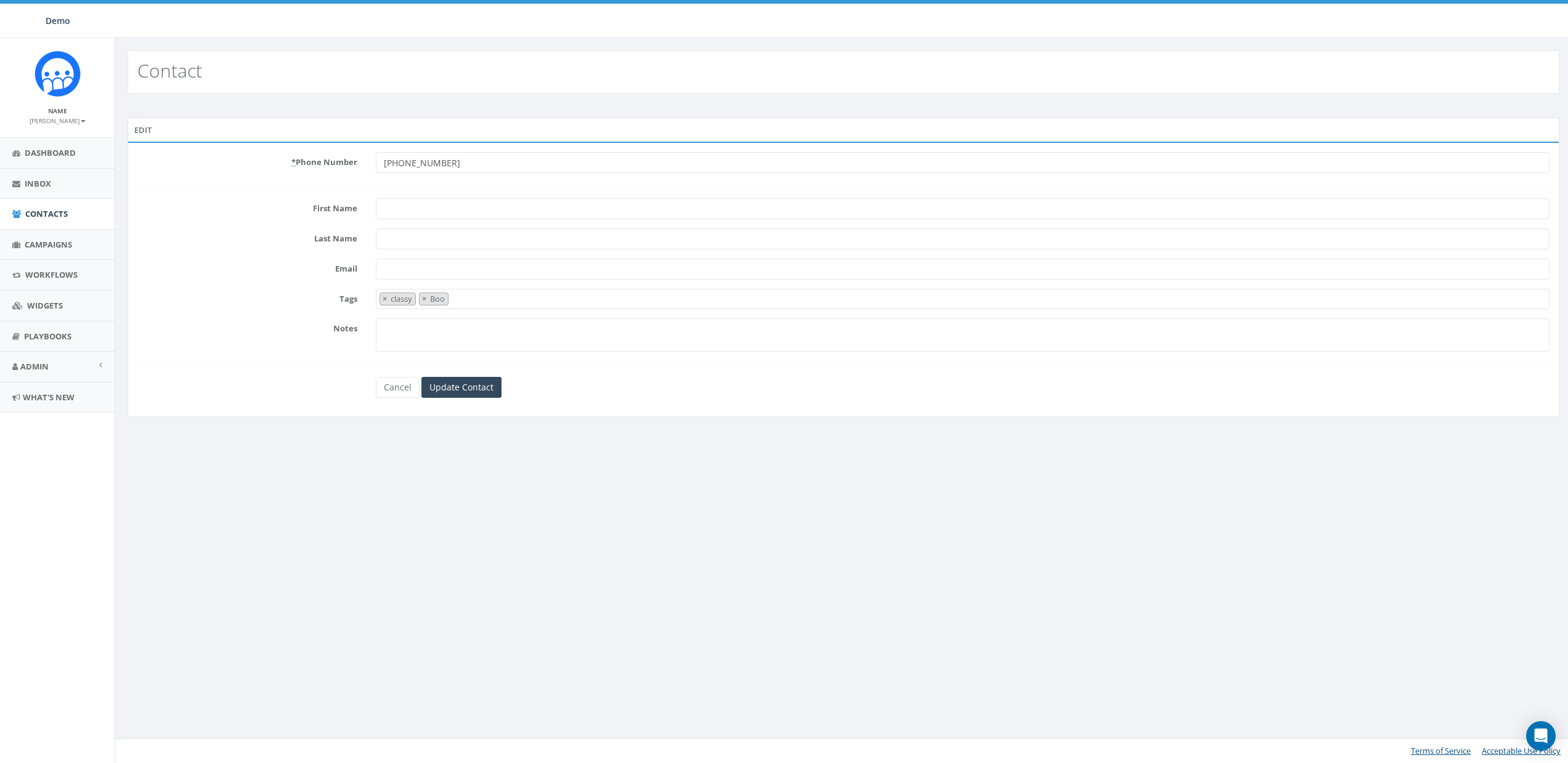
select select "classy"
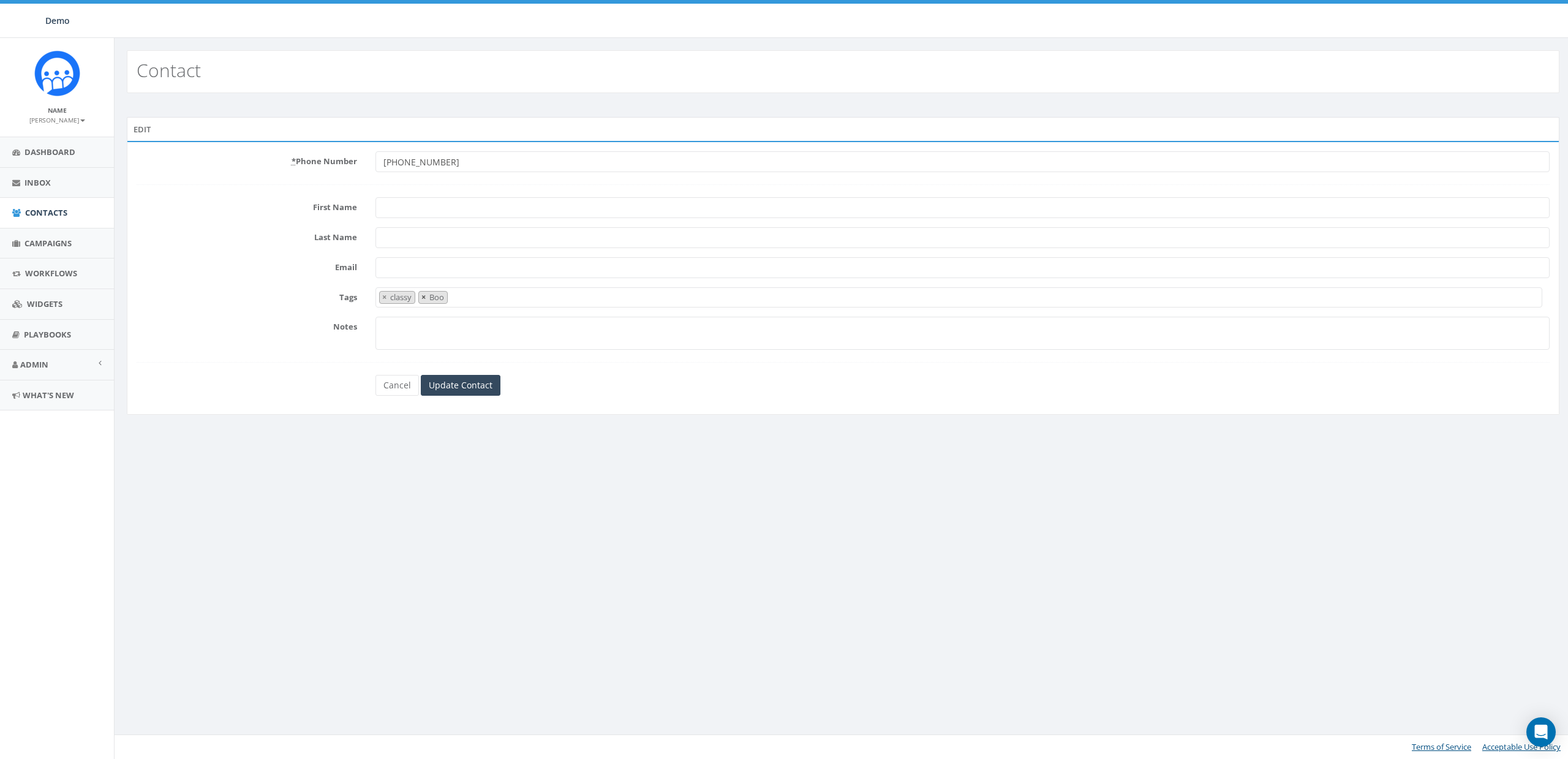
click at [426, 296] on button "×" at bounding box center [423, 297] width 9 height 11
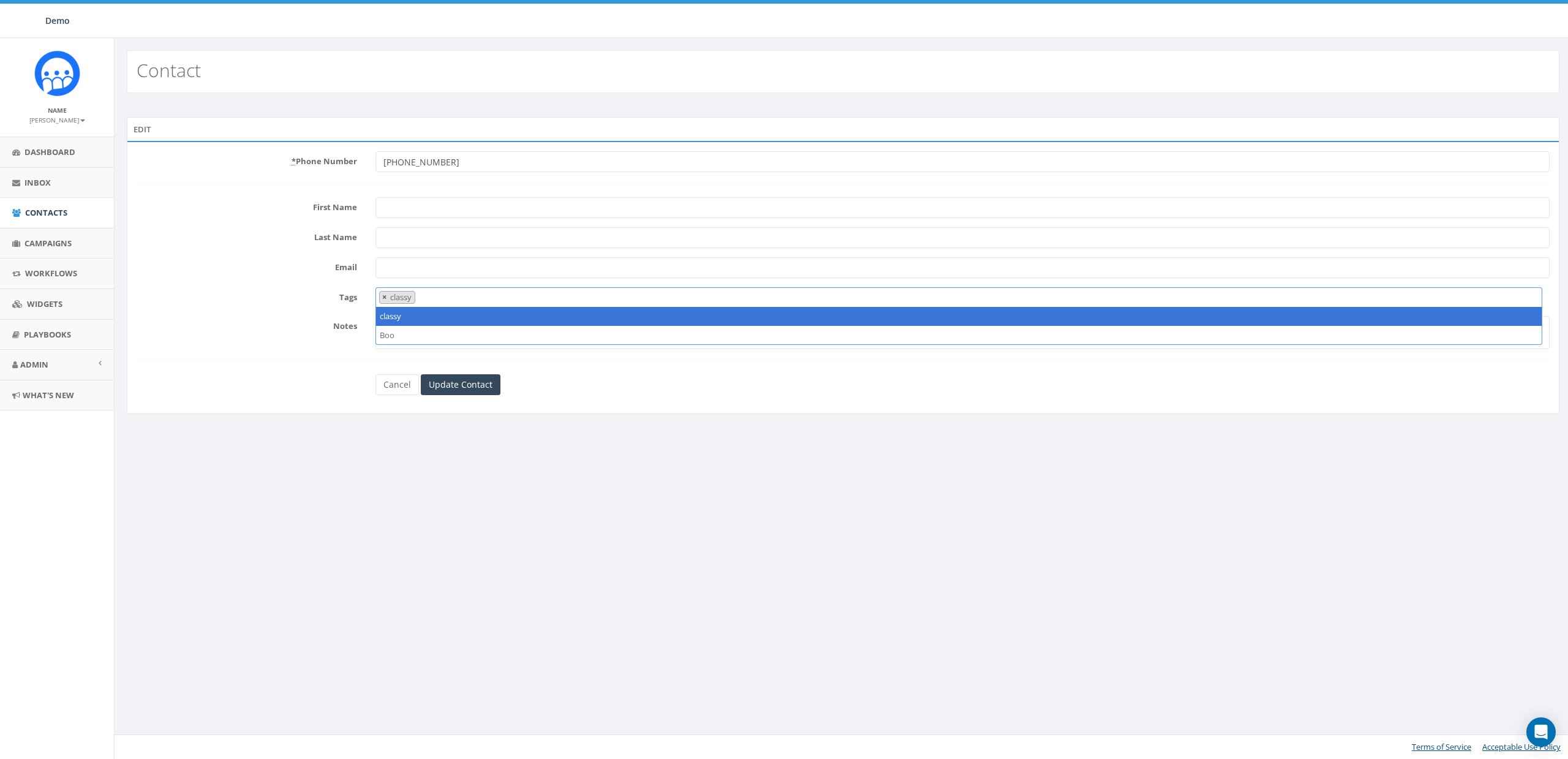
click at [381, 298] on button "×" at bounding box center [385, 297] width 9 height 11
select select
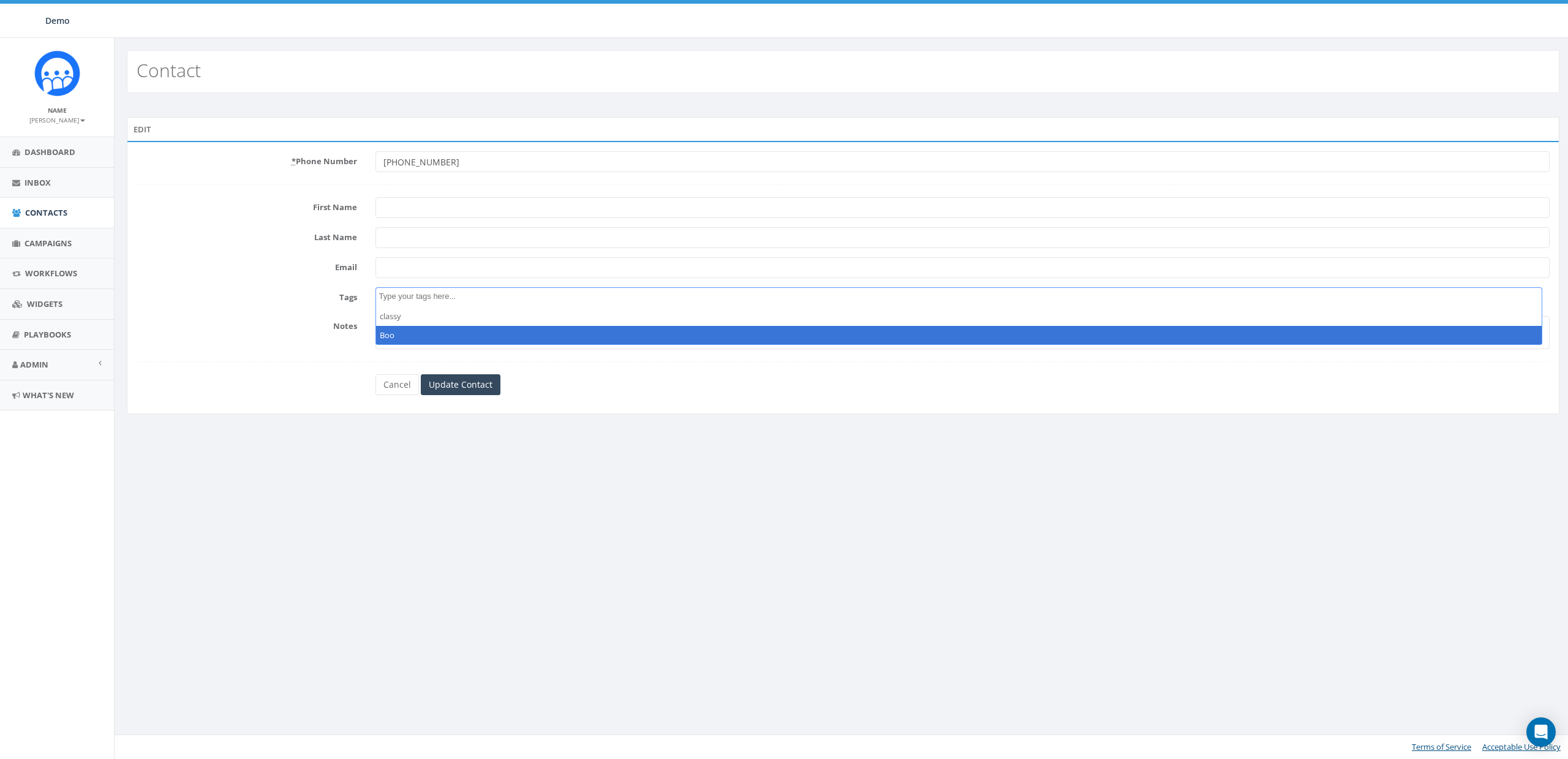
click at [612, 454] on div "Contact Edit * Phone Number +19167920525 First Name Last Name Email Tags classy…" at bounding box center [843, 398] width 1458 height 721
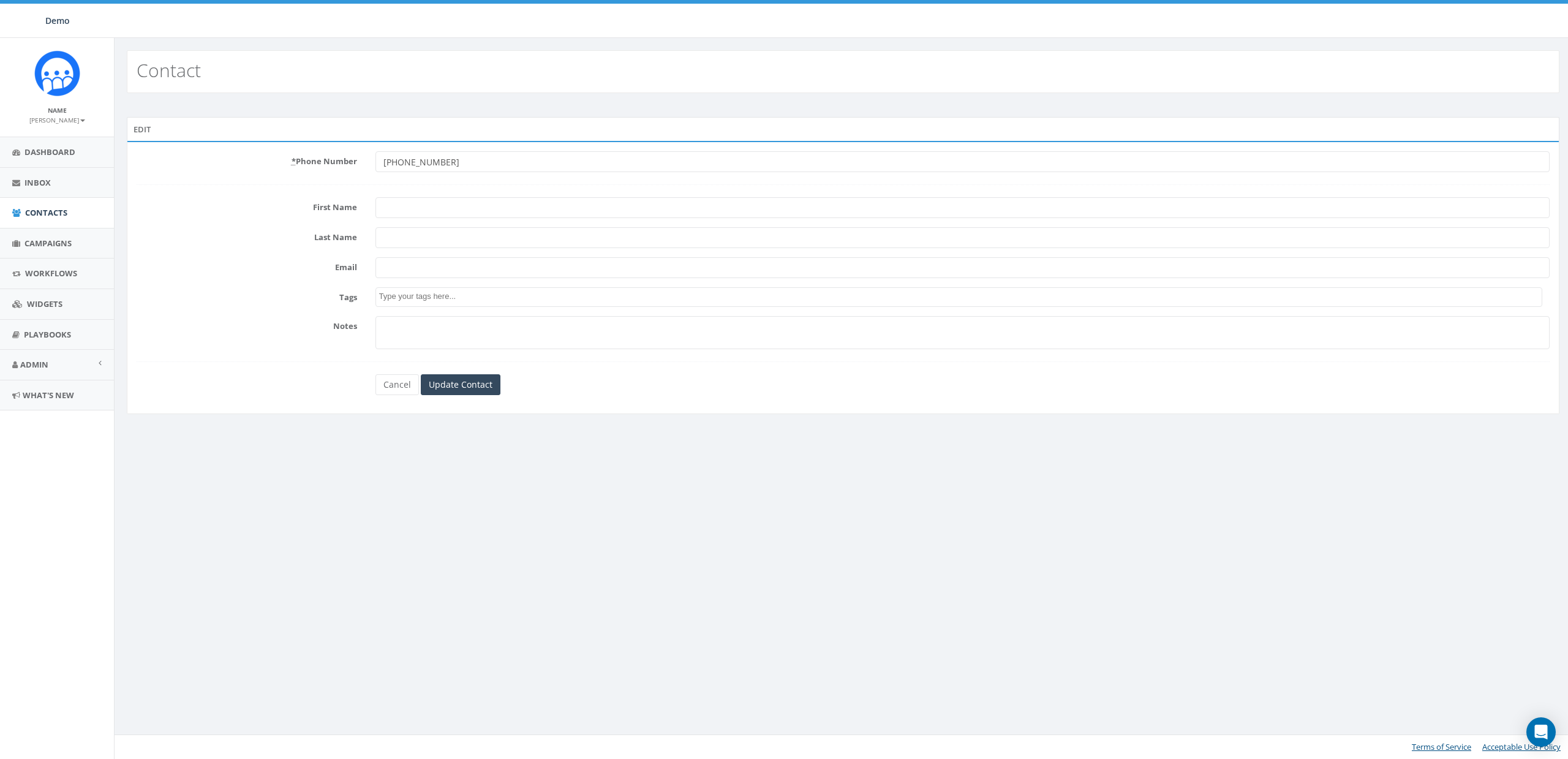
click at [431, 296] on textarea "Search" at bounding box center [960, 296] width 1163 height 11
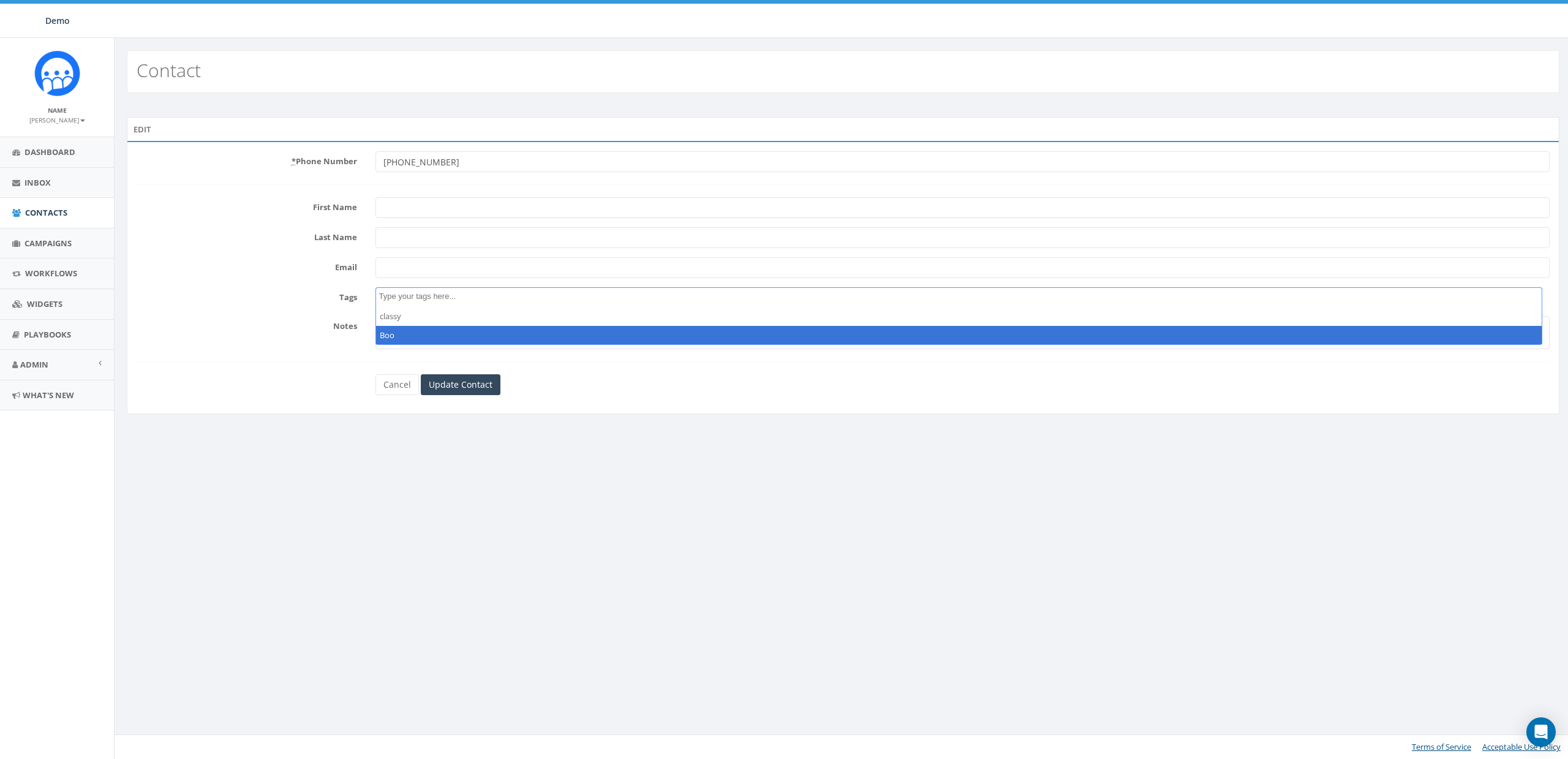
click at [723, 448] on div "Contact Edit * Phone Number +19167920525 First Name Last Name Email Tags classy…" at bounding box center [843, 398] width 1458 height 721
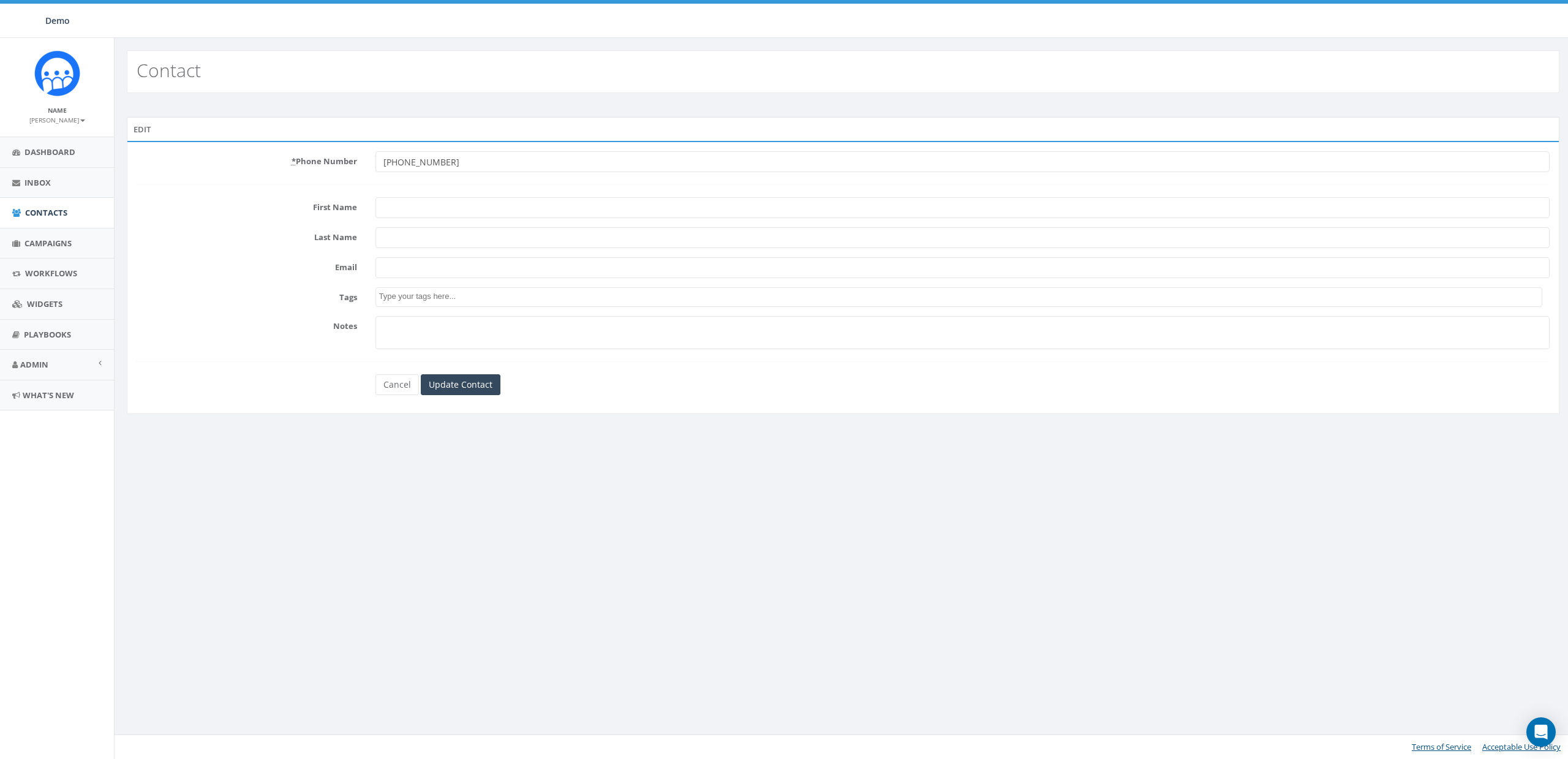
click at [526, 293] on textarea "Search" at bounding box center [960, 296] width 1163 height 11
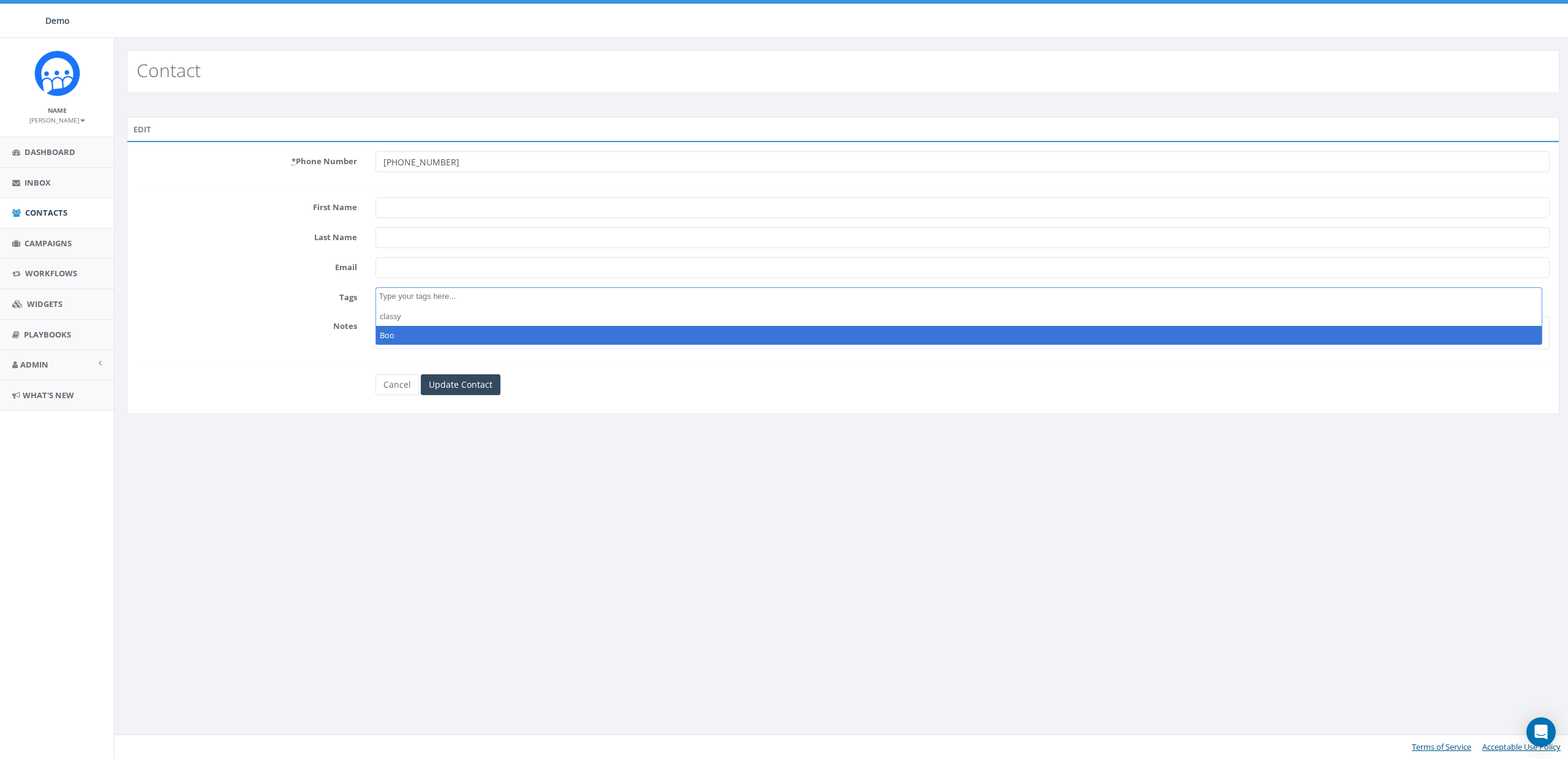
click at [700, 426] on div "Edit * Phone Number +19167920525 First Name Last Name Email Tags classy Boo Not…" at bounding box center [843, 274] width 1451 height 313
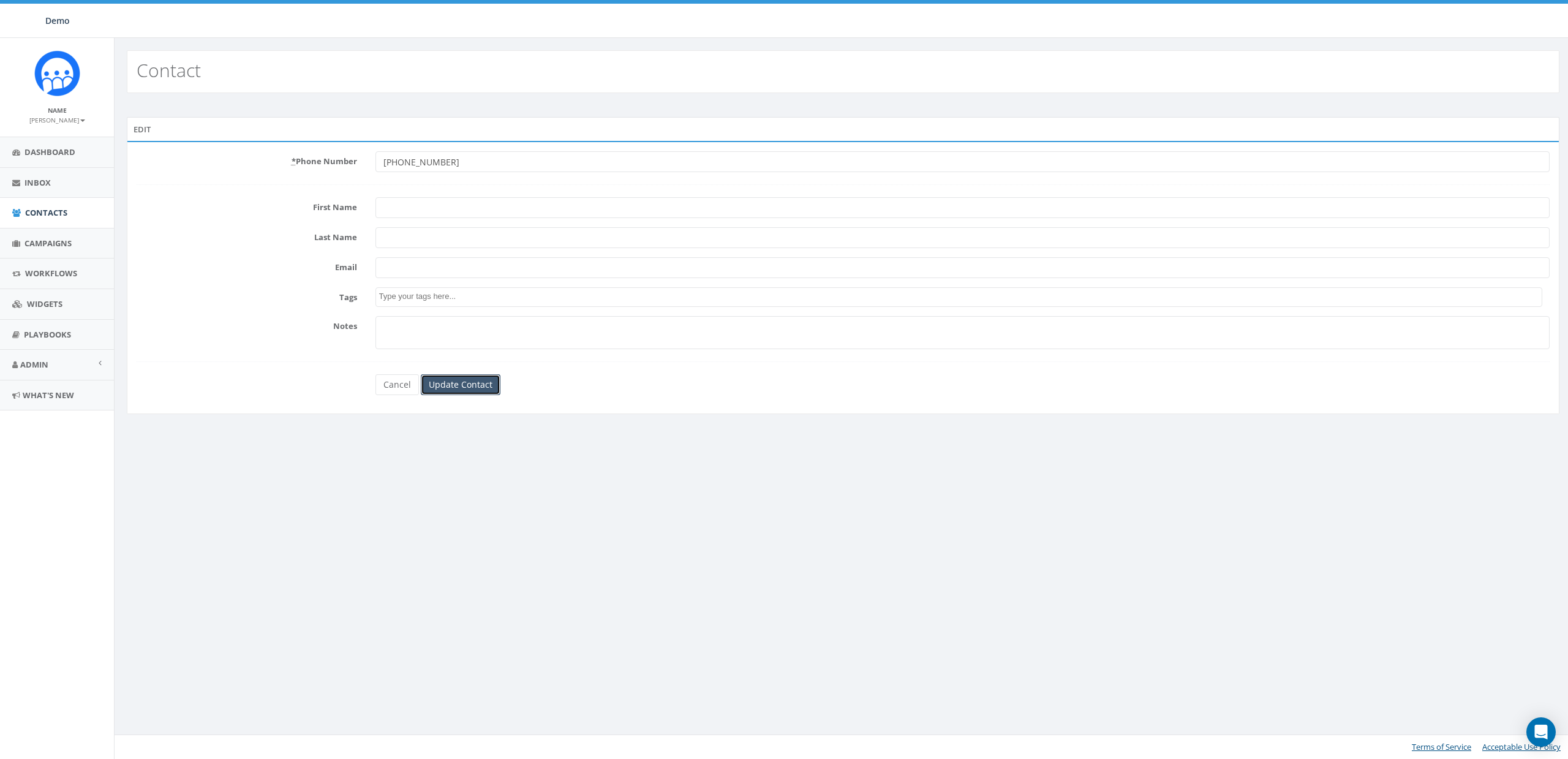
click at [453, 383] on input "Update Contact" at bounding box center [460, 385] width 79 height 21
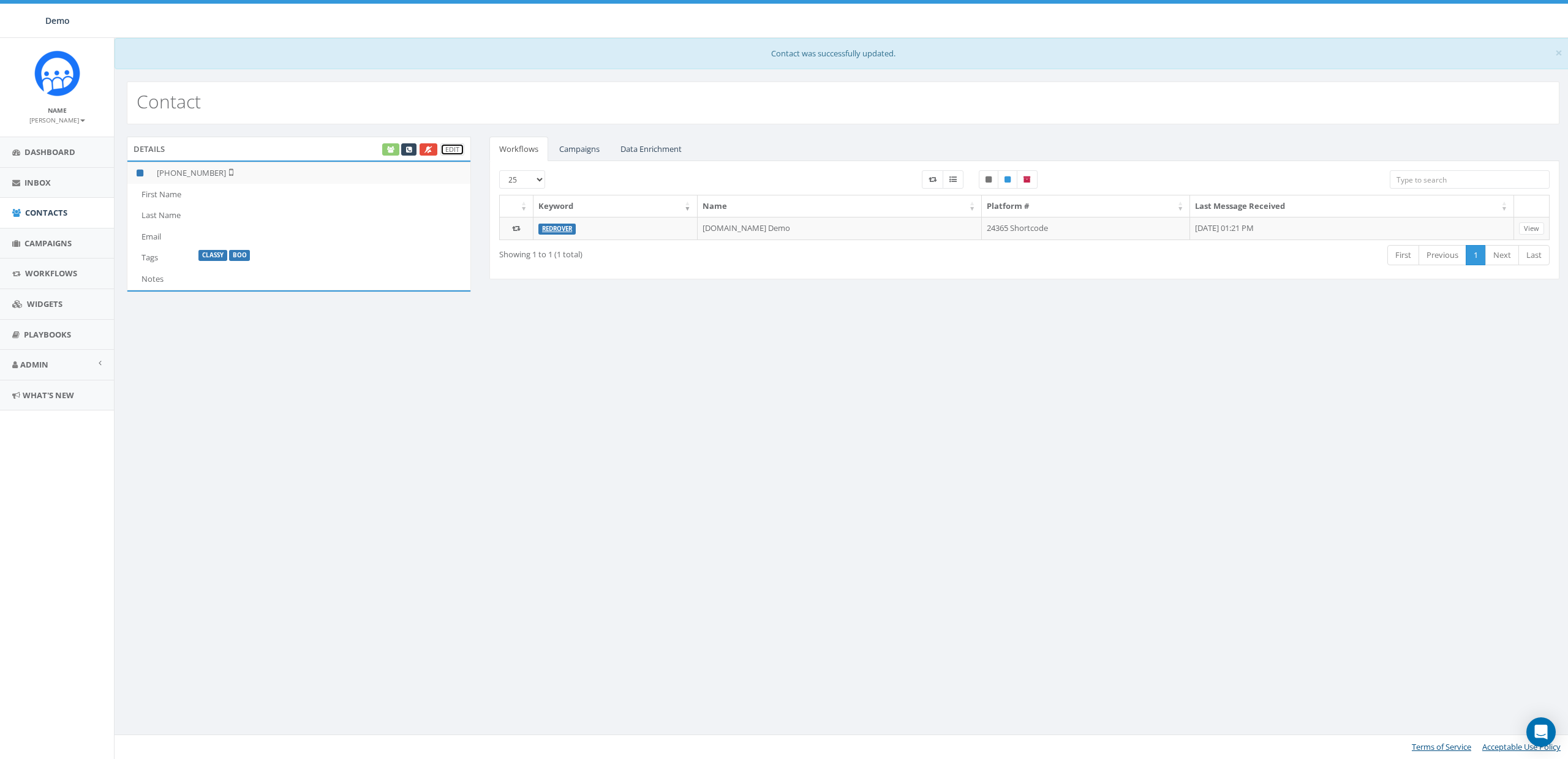
click at [451, 151] on link "Edit" at bounding box center [453, 150] width 24 height 13
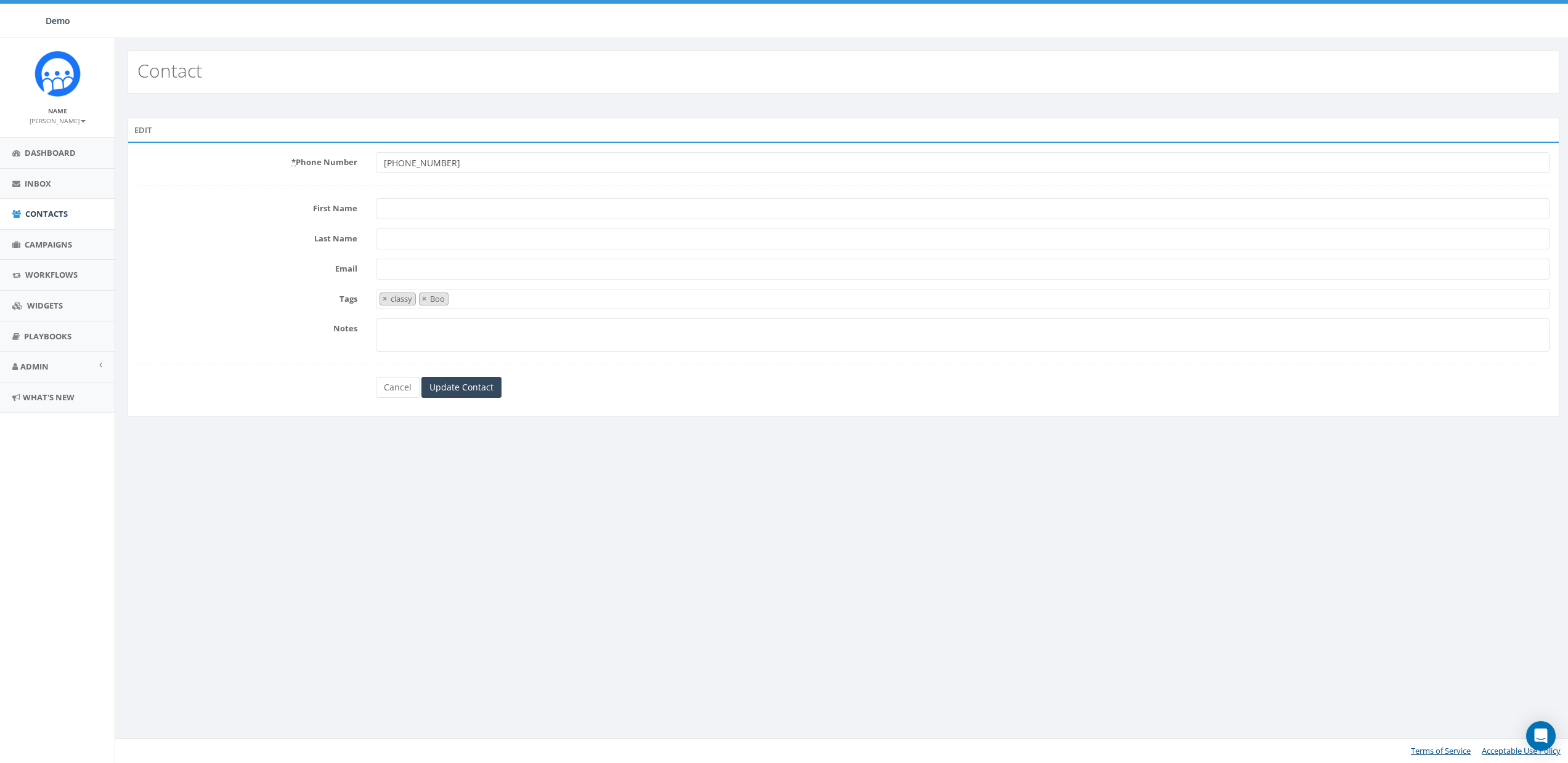
select select "classy"
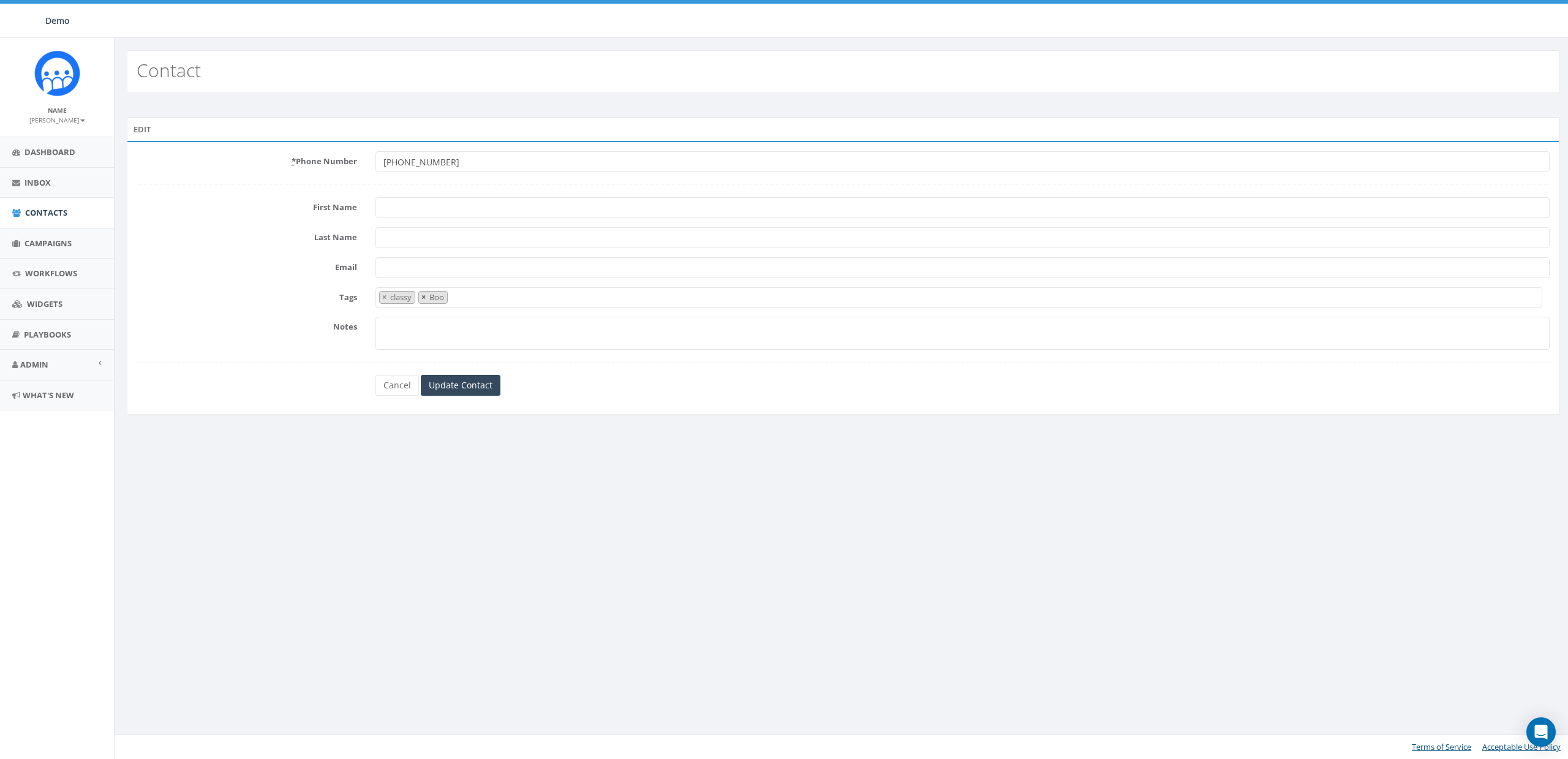
click at [426, 297] on button "×" at bounding box center [423, 297] width 9 height 11
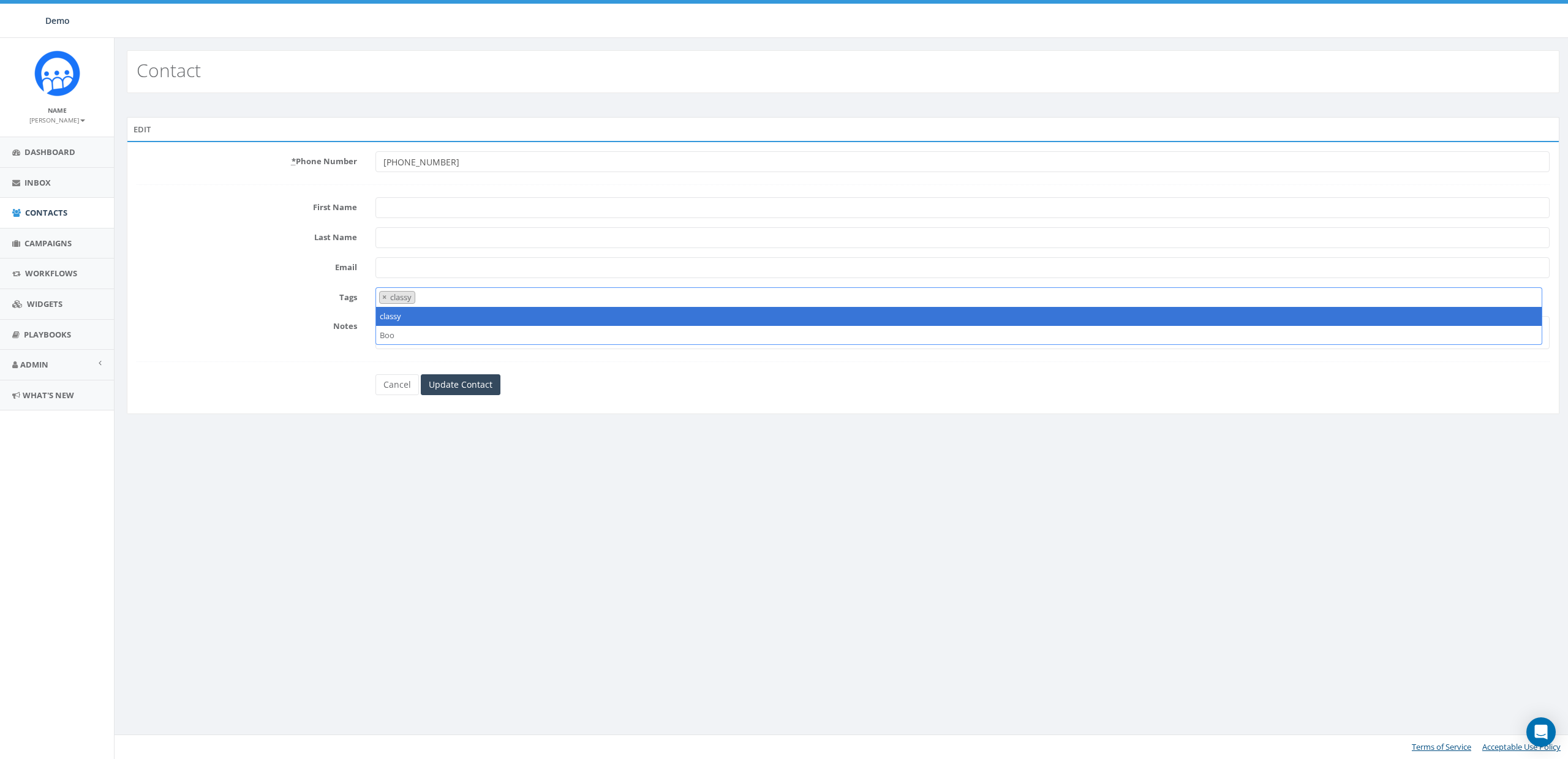
click at [377, 299] on ul "× classy" at bounding box center [396, 297] width 39 height 11
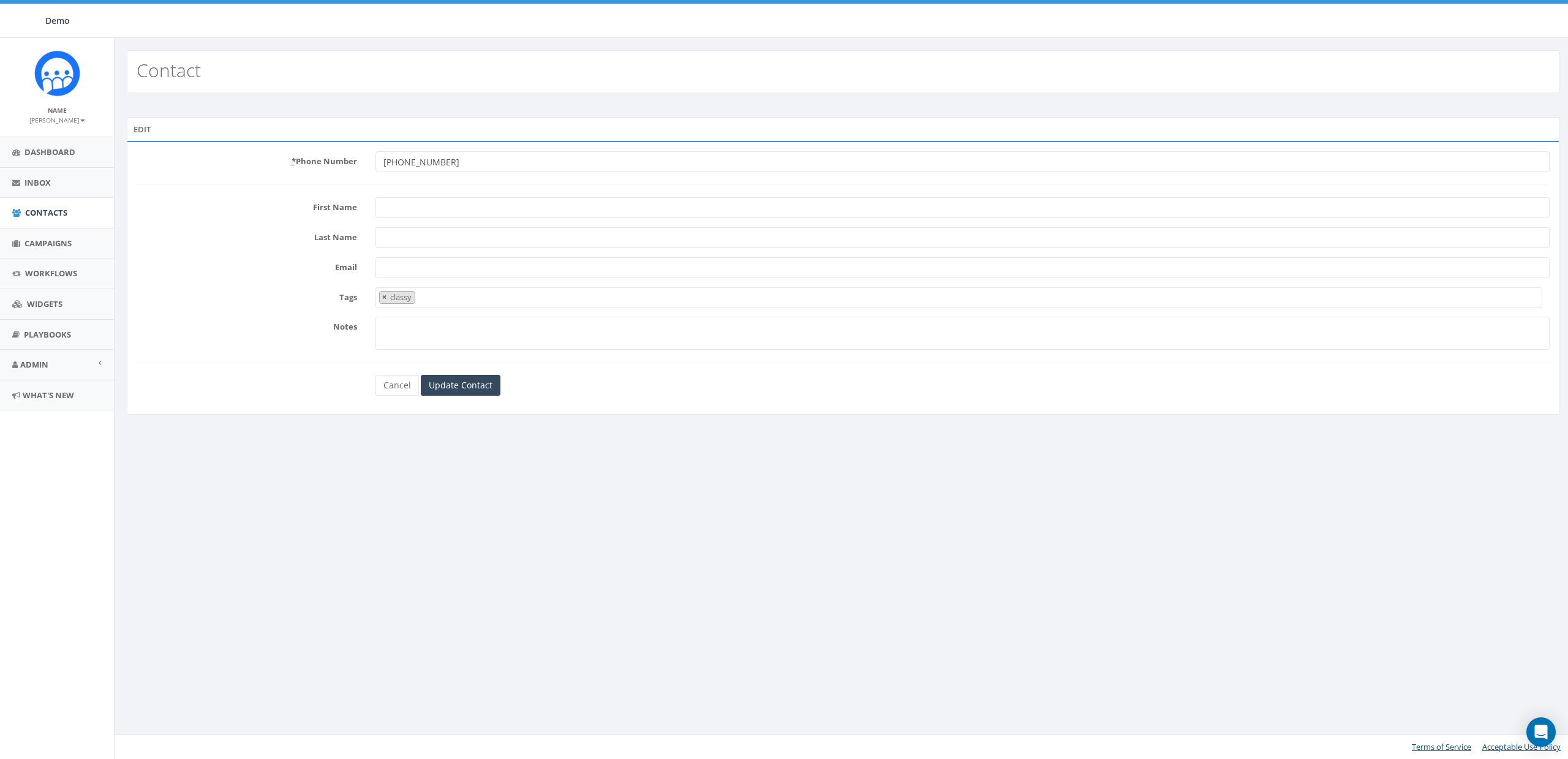
click at [383, 299] on span "×" at bounding box center [385, 297] width 5 height 11
select select
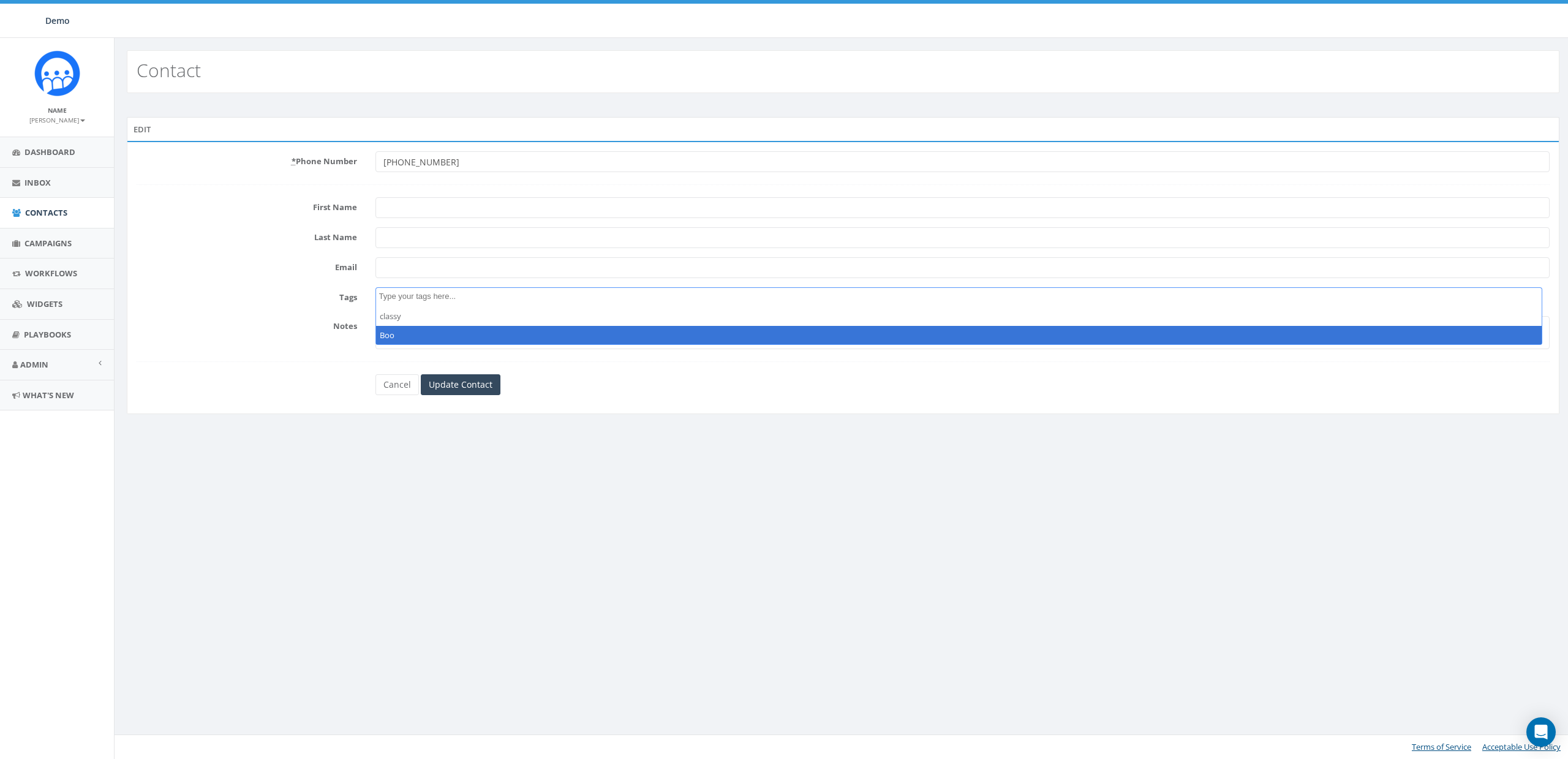
click at [694, 433] on div "Edit * Phone Number +19167920525 First Name Last Name Email Tags classy Boo Not…" at bounding box center [843, 267] width 1457 height 349
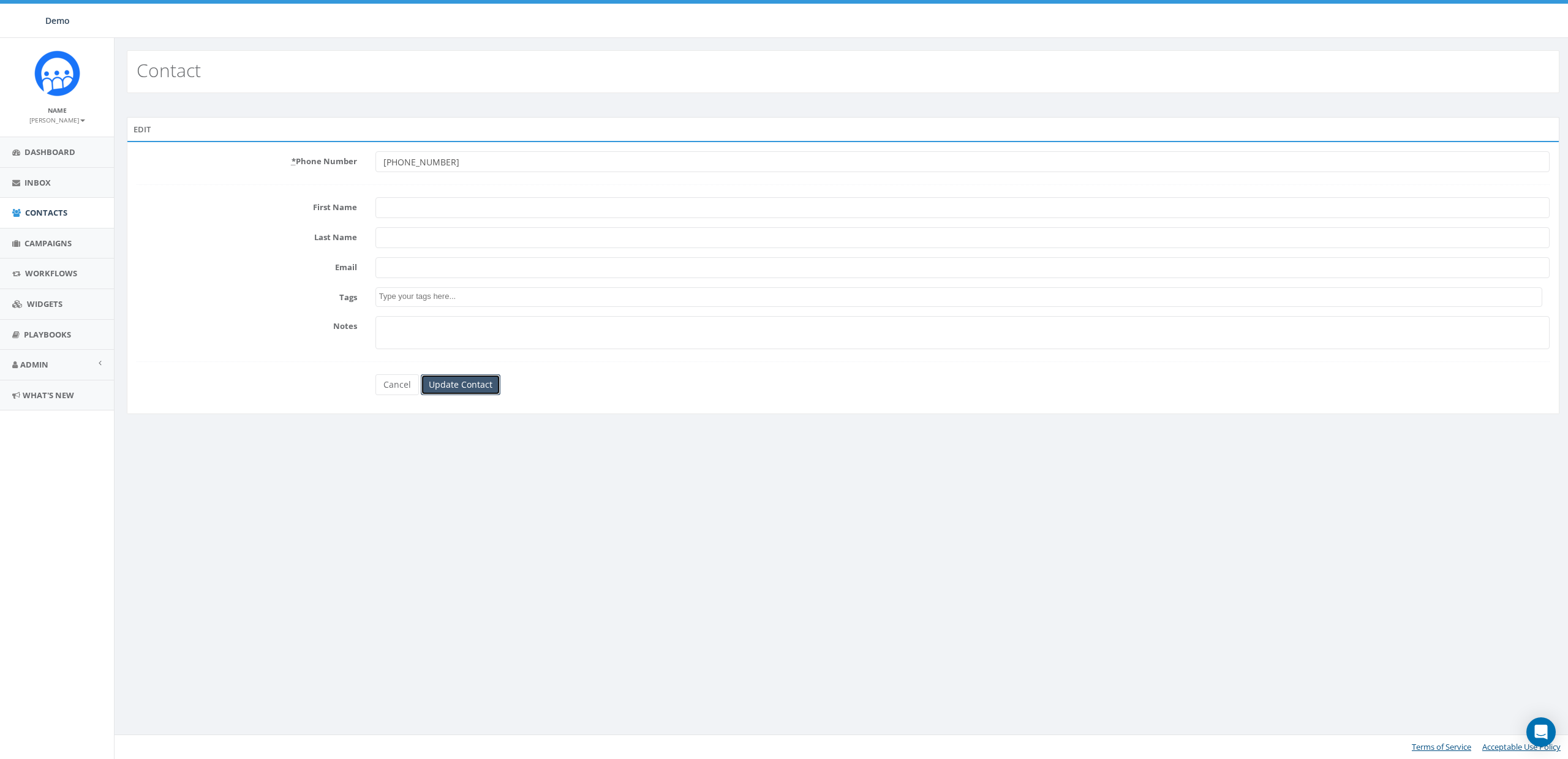
click at [472, 389] on input "Update Contact" at bounding box center [460, 385] width 79 height 21
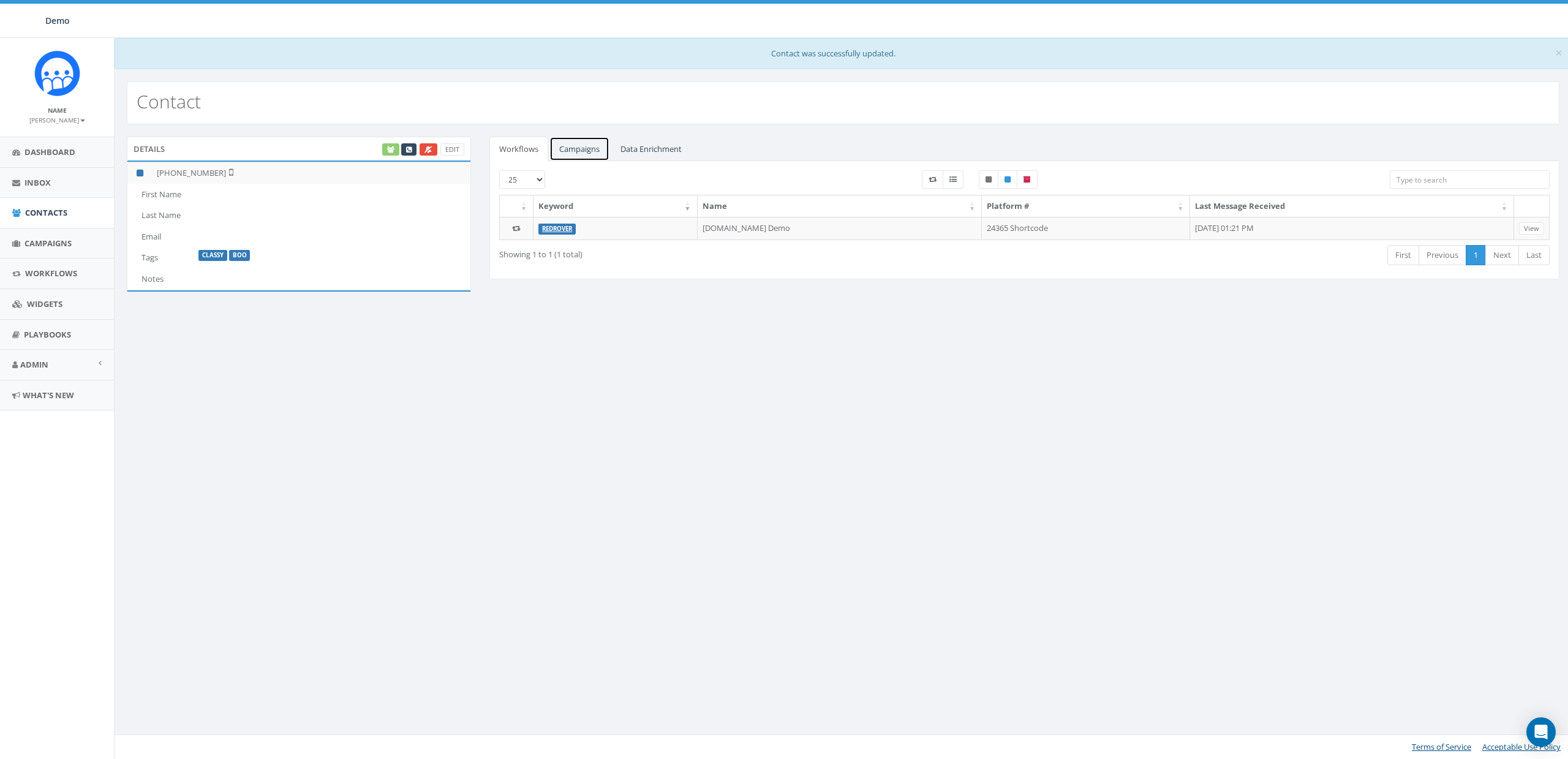
click at [587, 147] on link "Campaigns" at bounding box center [579, 149] width 60 height 25
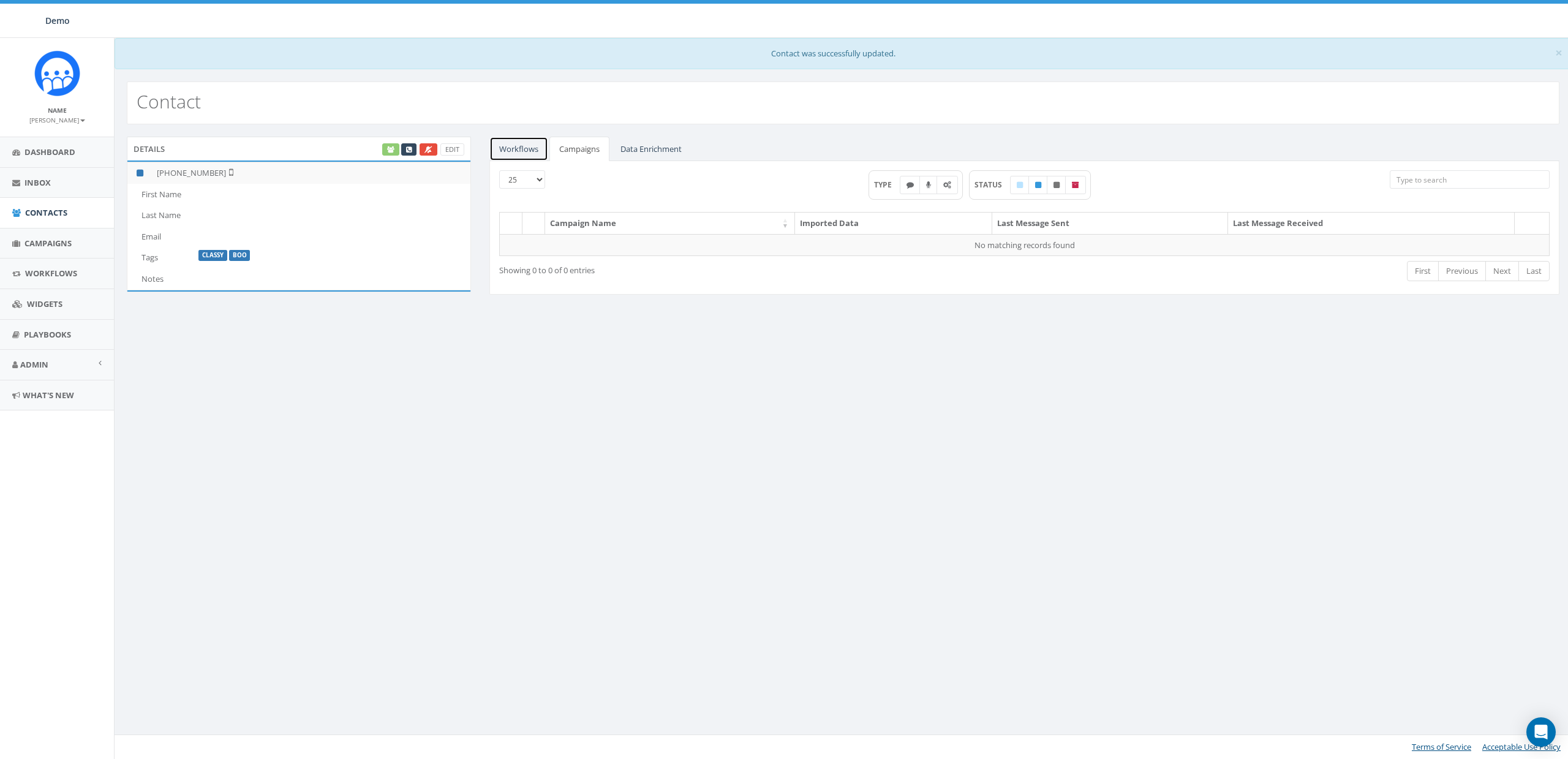
click at [519, 152] on link "Workflows" at bounding box center [519, 149] width 59 height 25
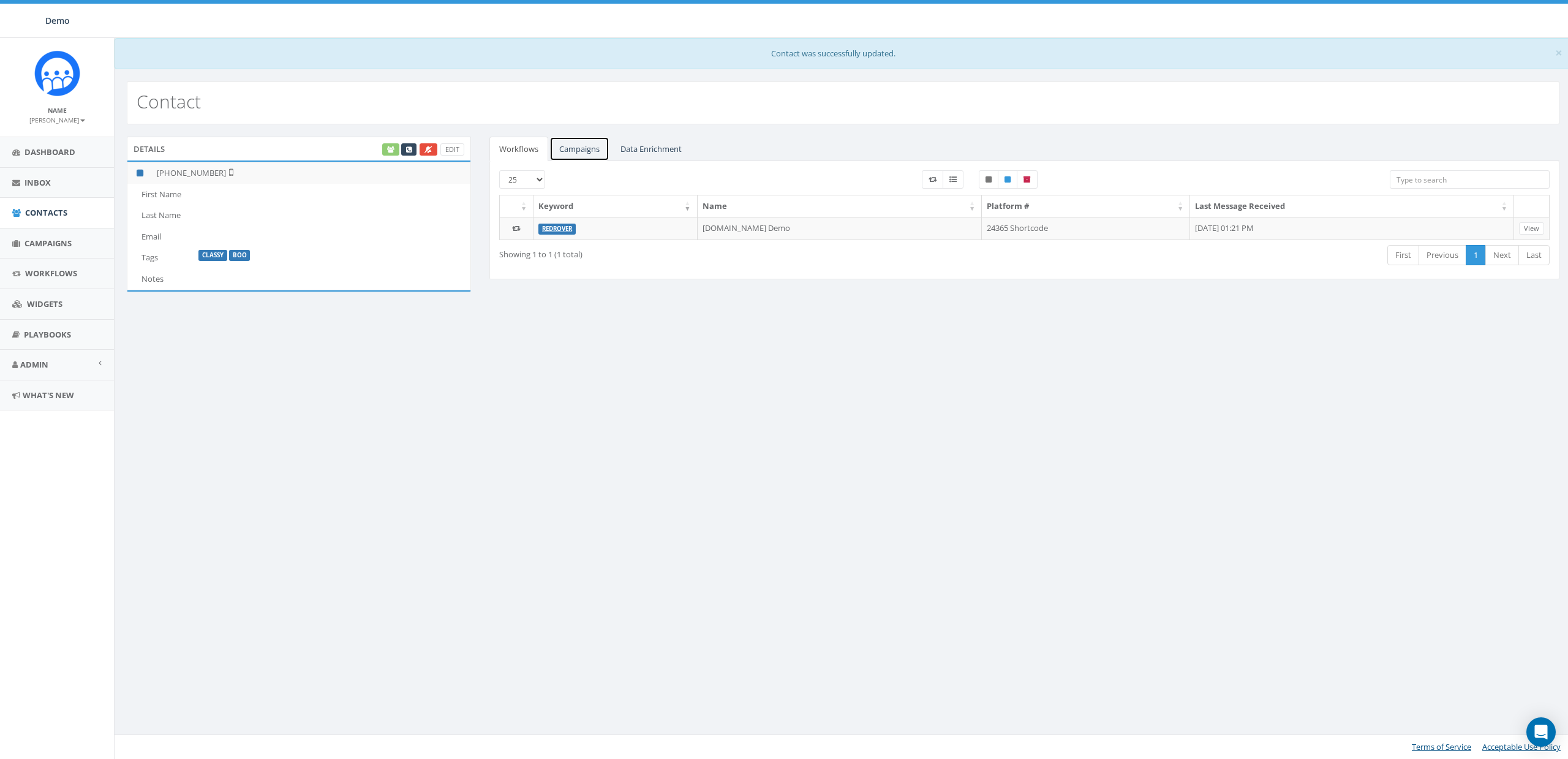
click at [593, 147] on link "Campaigns" at bounding box center [579, 149] width 60 height 25
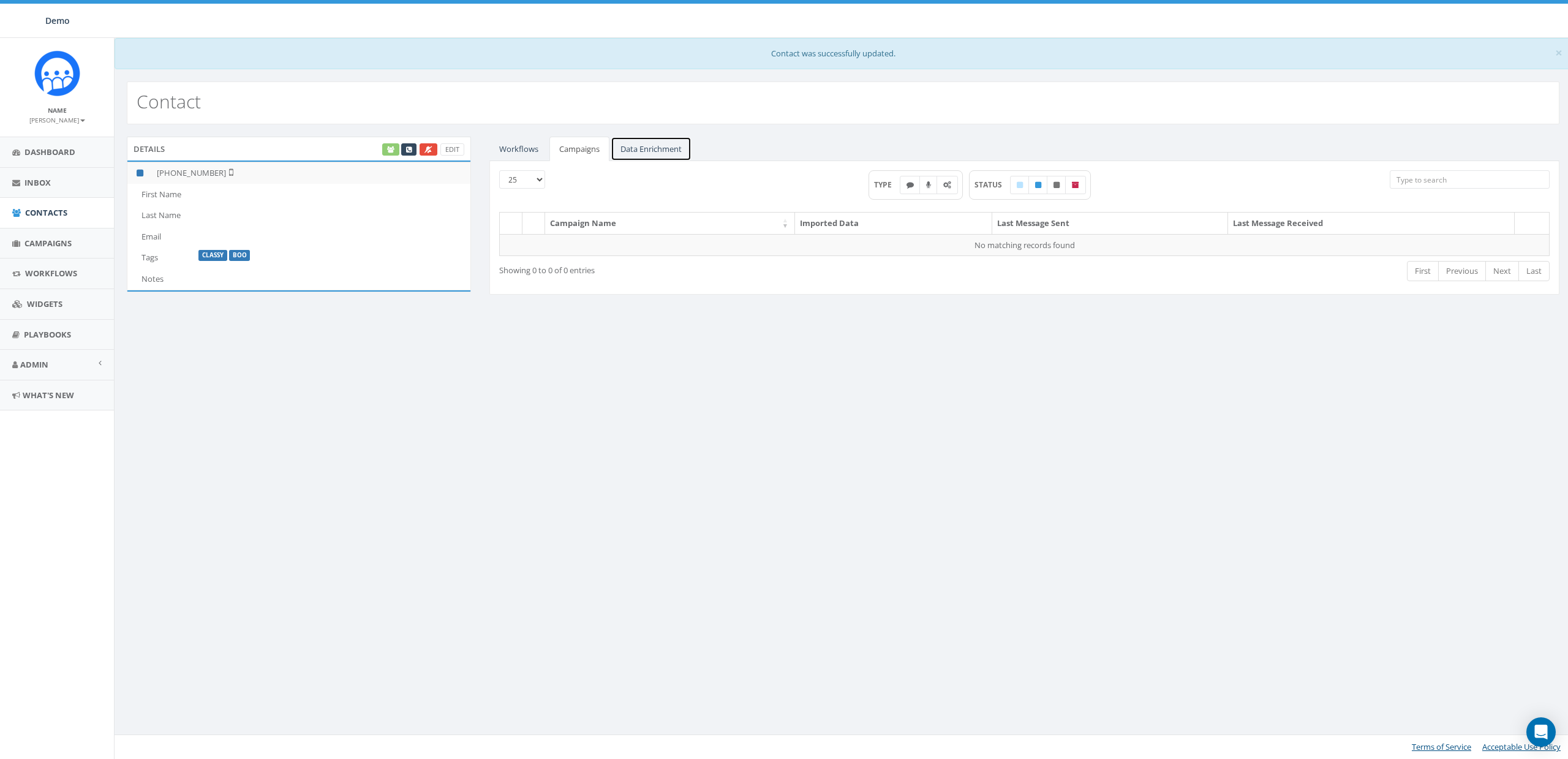
click at [668, 146] on link "Data Enrichment" at bounding box center [651, 149] width 81 height 25
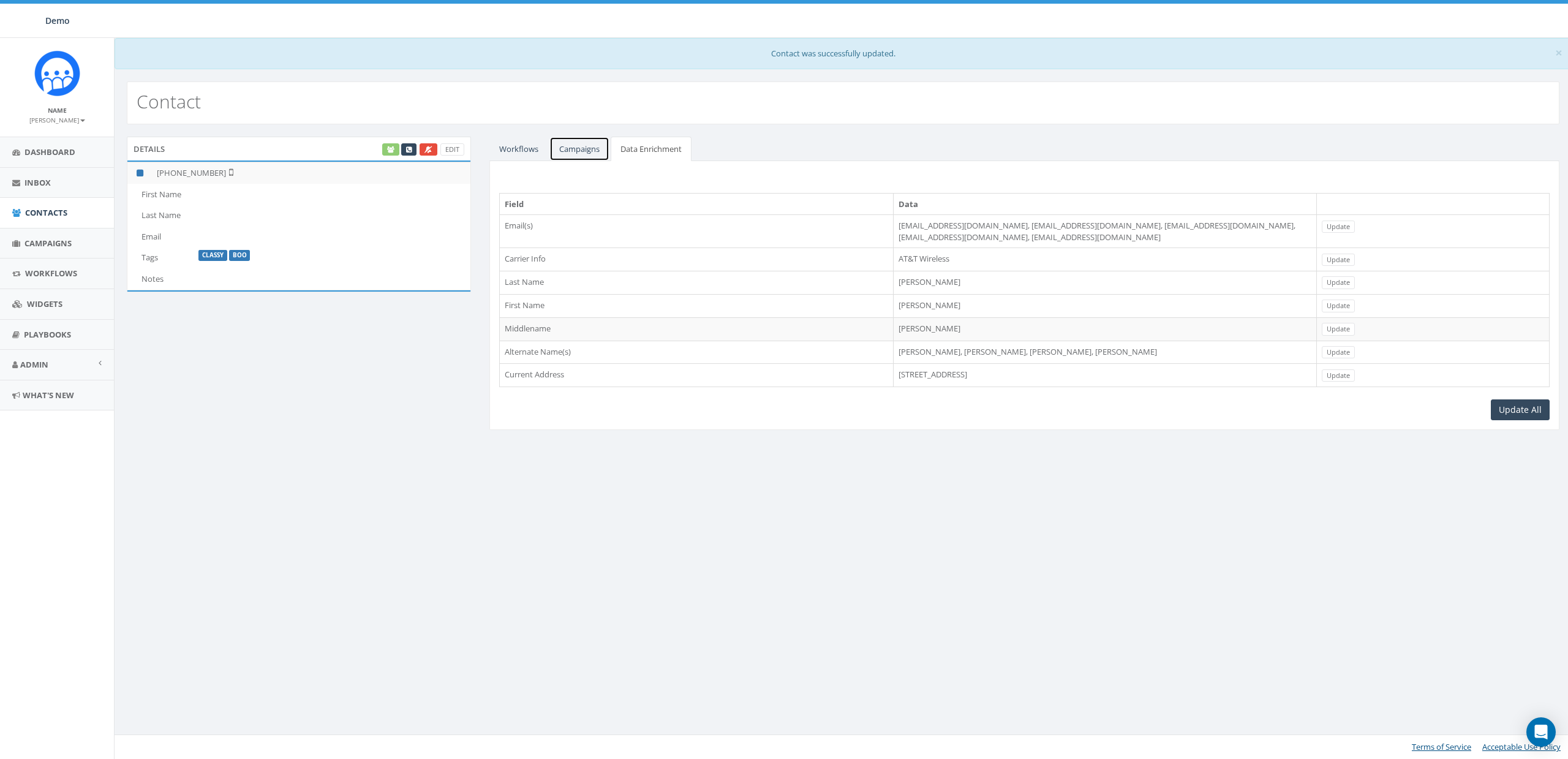
click at [602, 150] on link "Campaigns" at bounding box center [579, 149] width 60 height 25
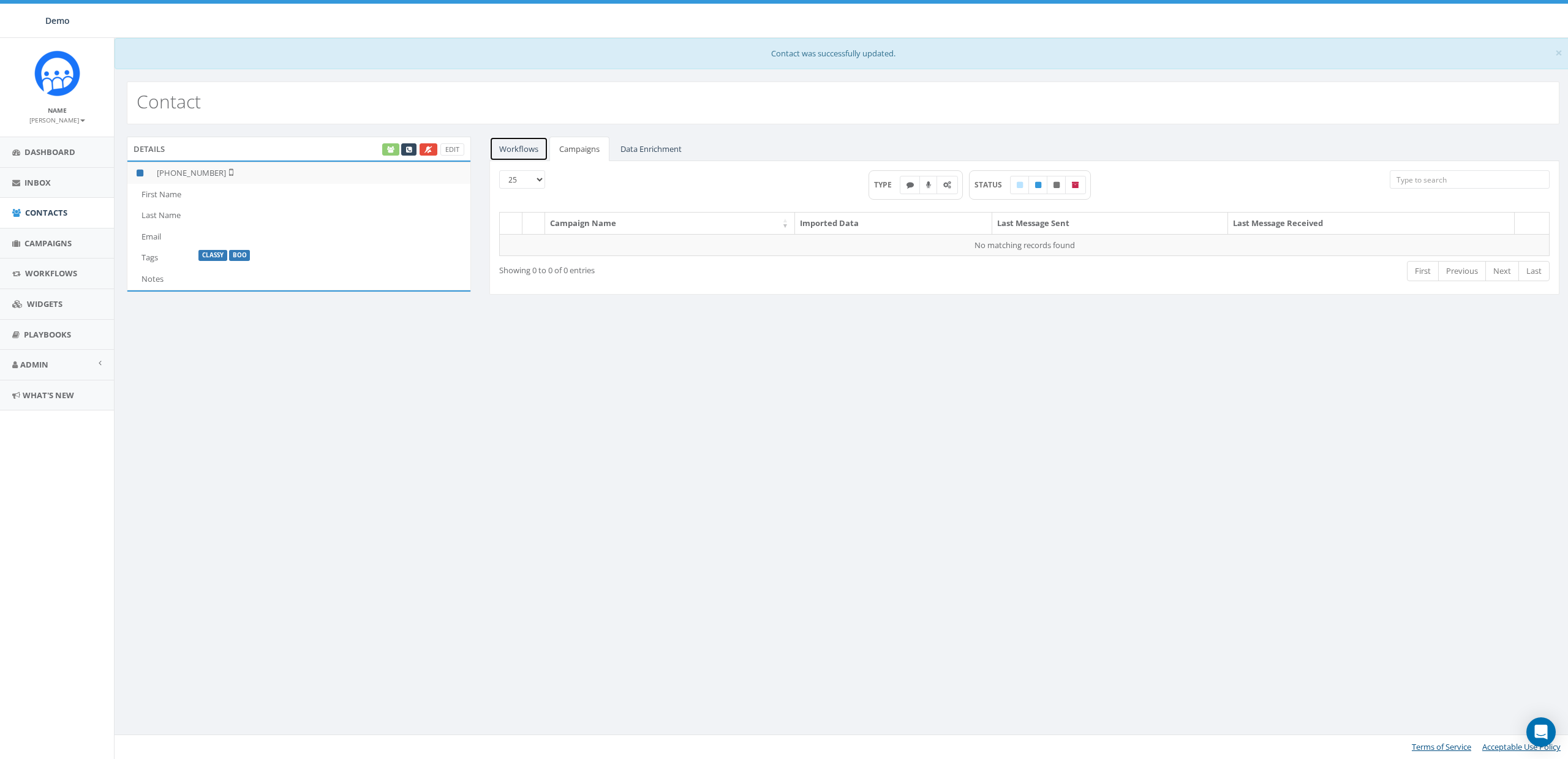
click at [534, 152] on link "Workflows" at bounding box center [519, 149] width 59 height 25
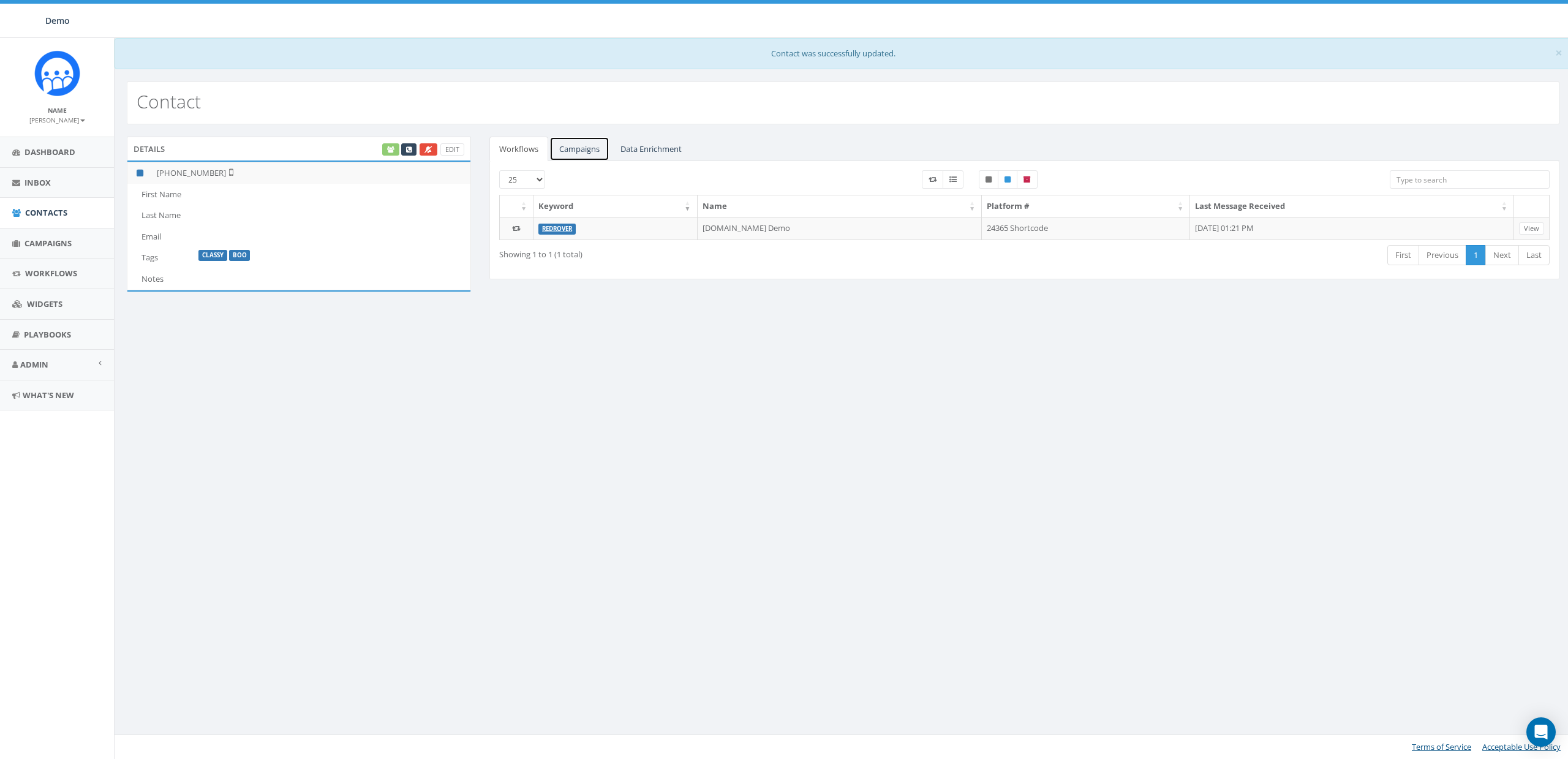
click at [582, 147] on link "Campaigns" at bounding box center [579, 149] width 60 height 25
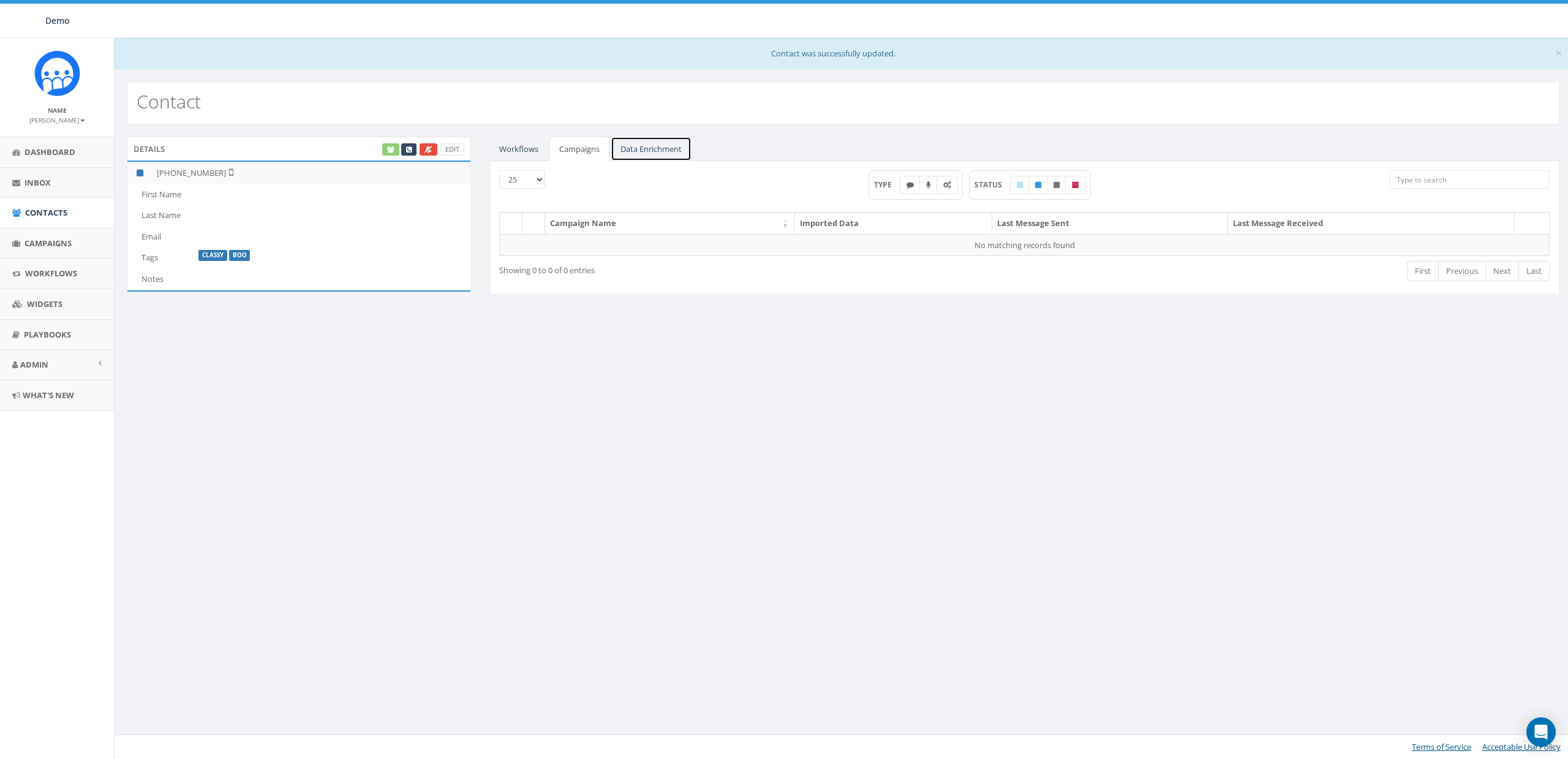
click at [680, 148] on link "Data Enrichment" at bounding box center [651, 149] width 81 height 25
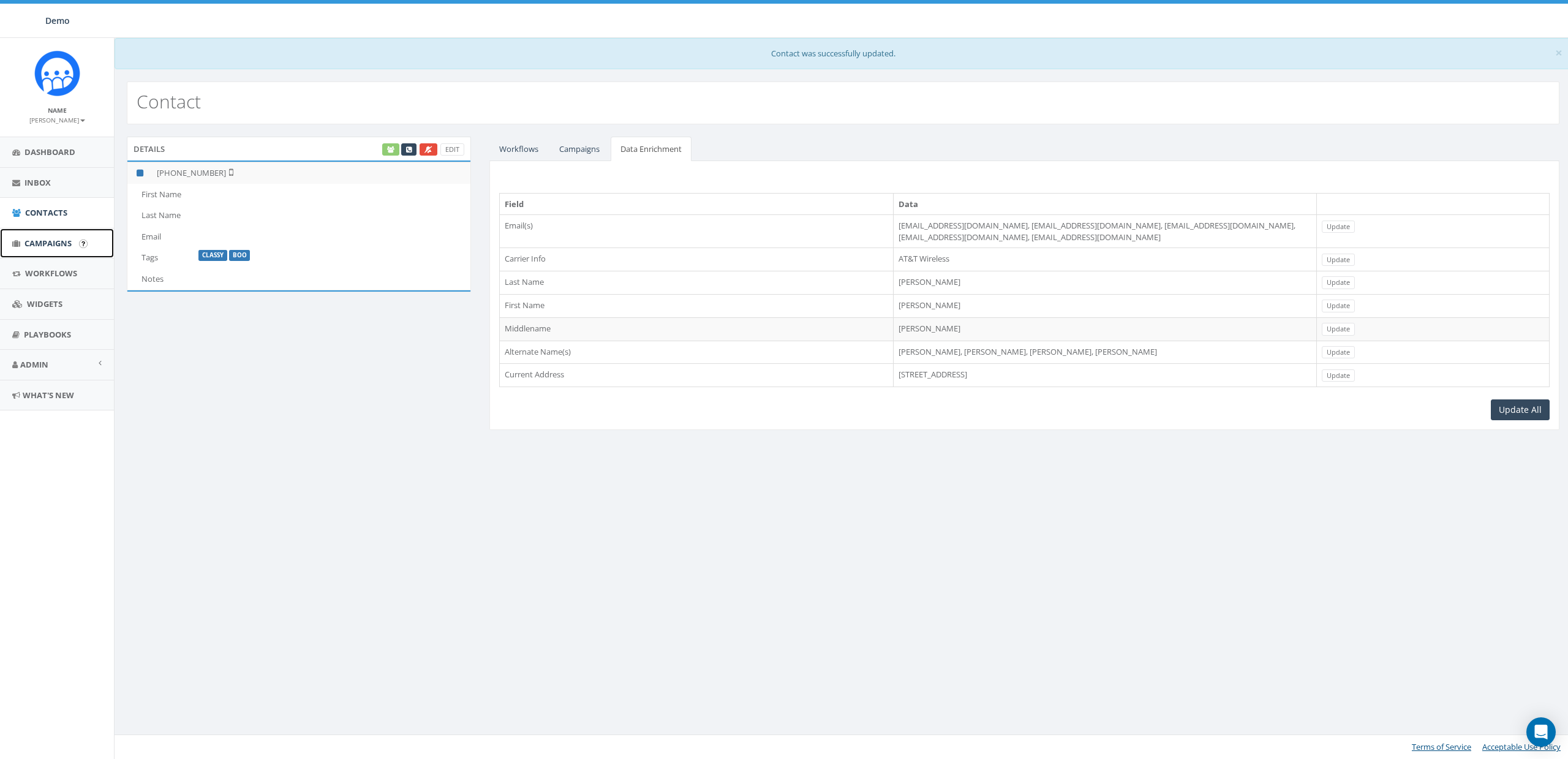
click at [51, 241] on span "Campaigns" at bounding box center [48, 243] width 47 height 11
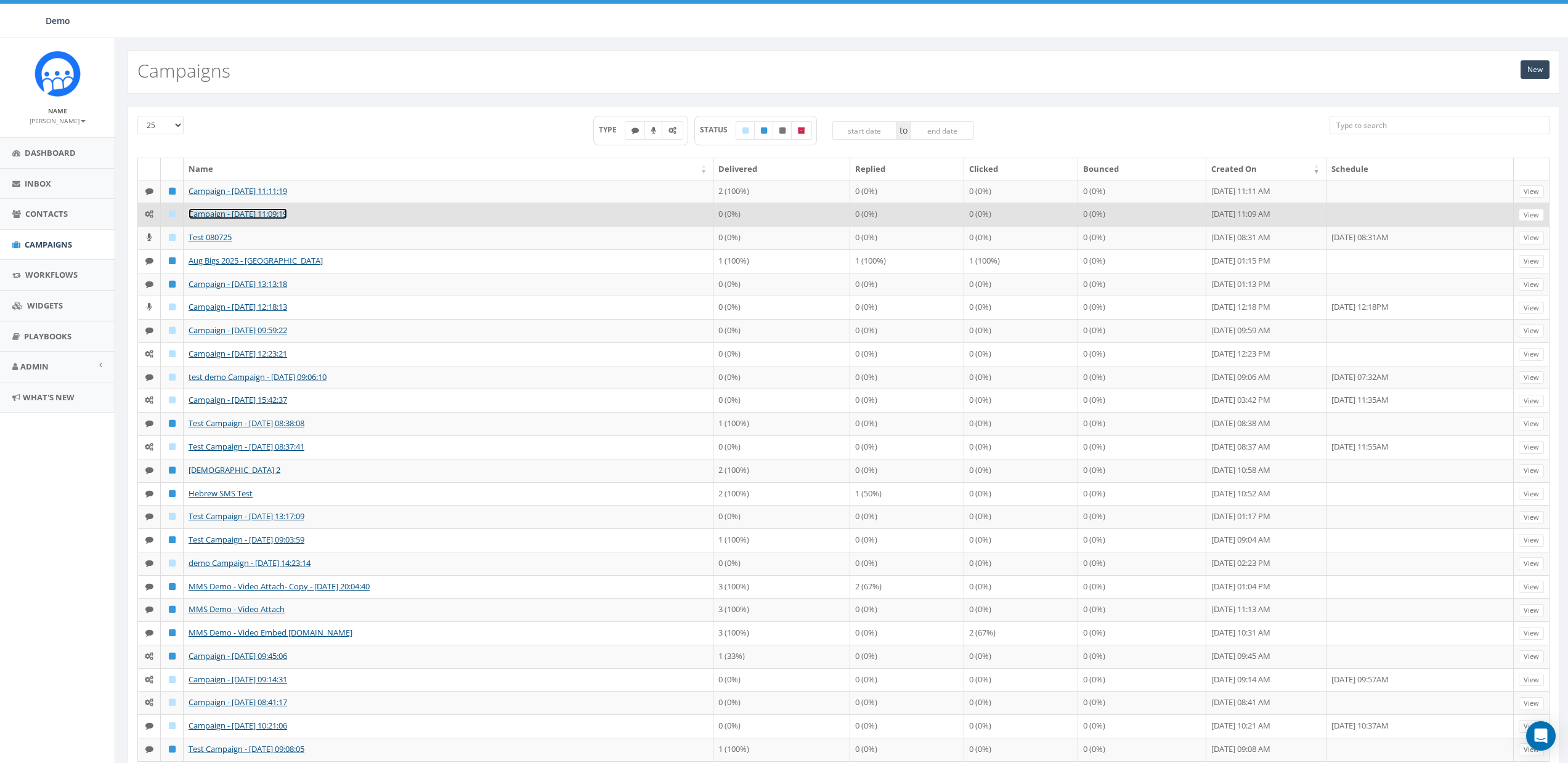
click at [227, 217] on link "Campaign - 08/14/2025, 11:09:19" at bounding box center [238, 214] width 99 height 11
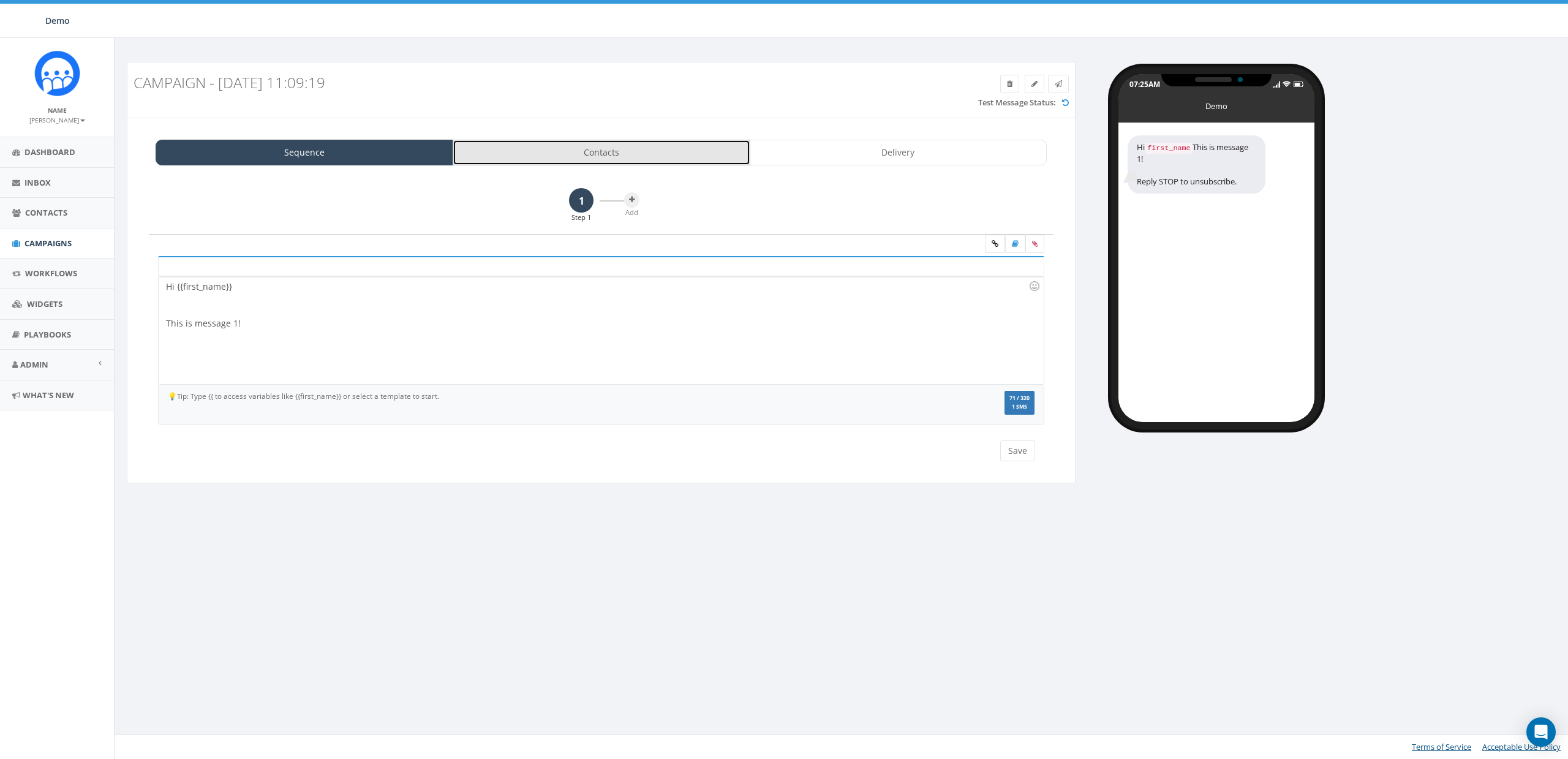
click at [609, 149] on link "Contacts" at bounding box center [602, 153] width 298 height 26
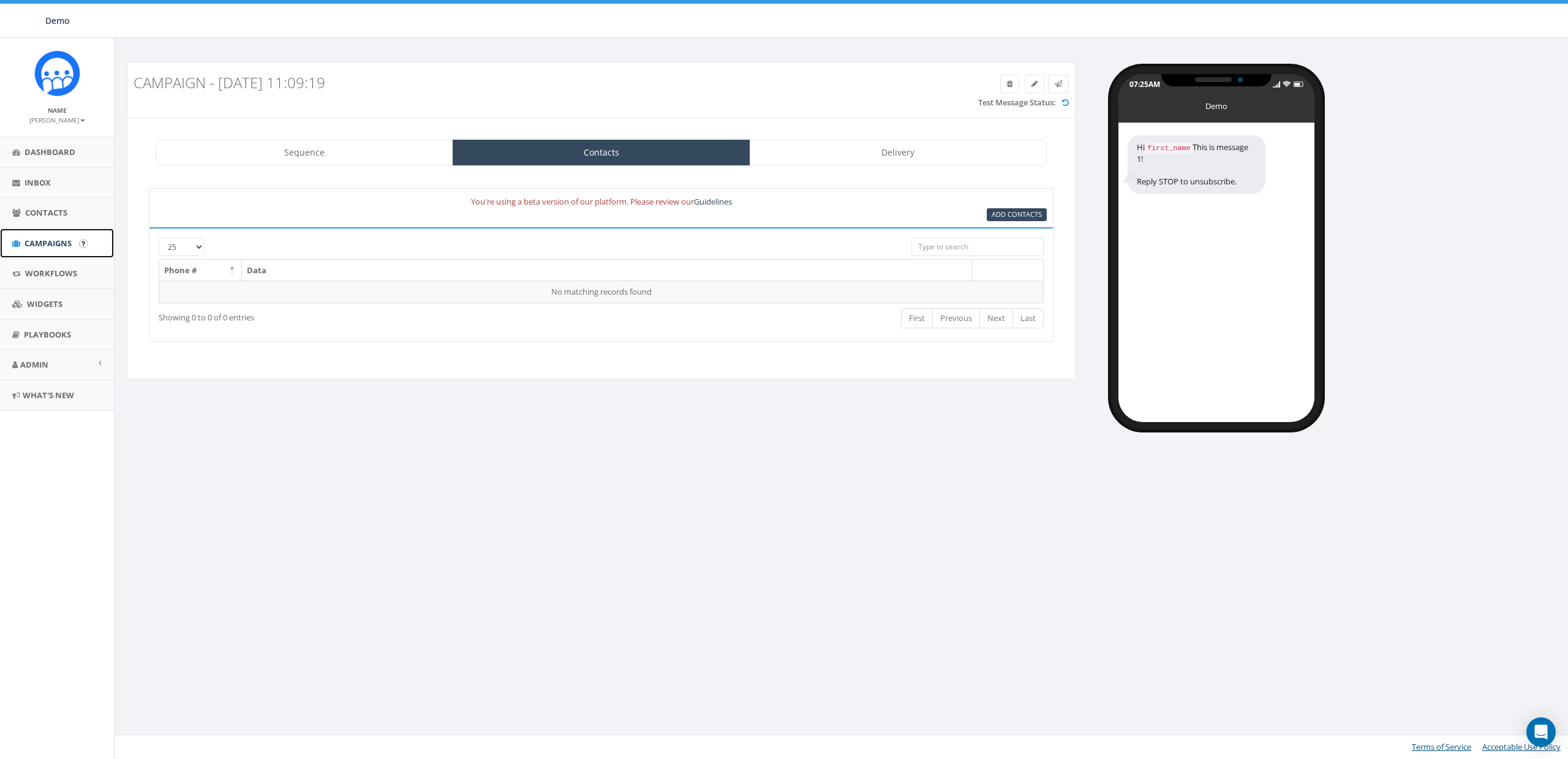
click at [43, 241] on span "Campaigns" at bounding box center [48, 243] width 47 height 11
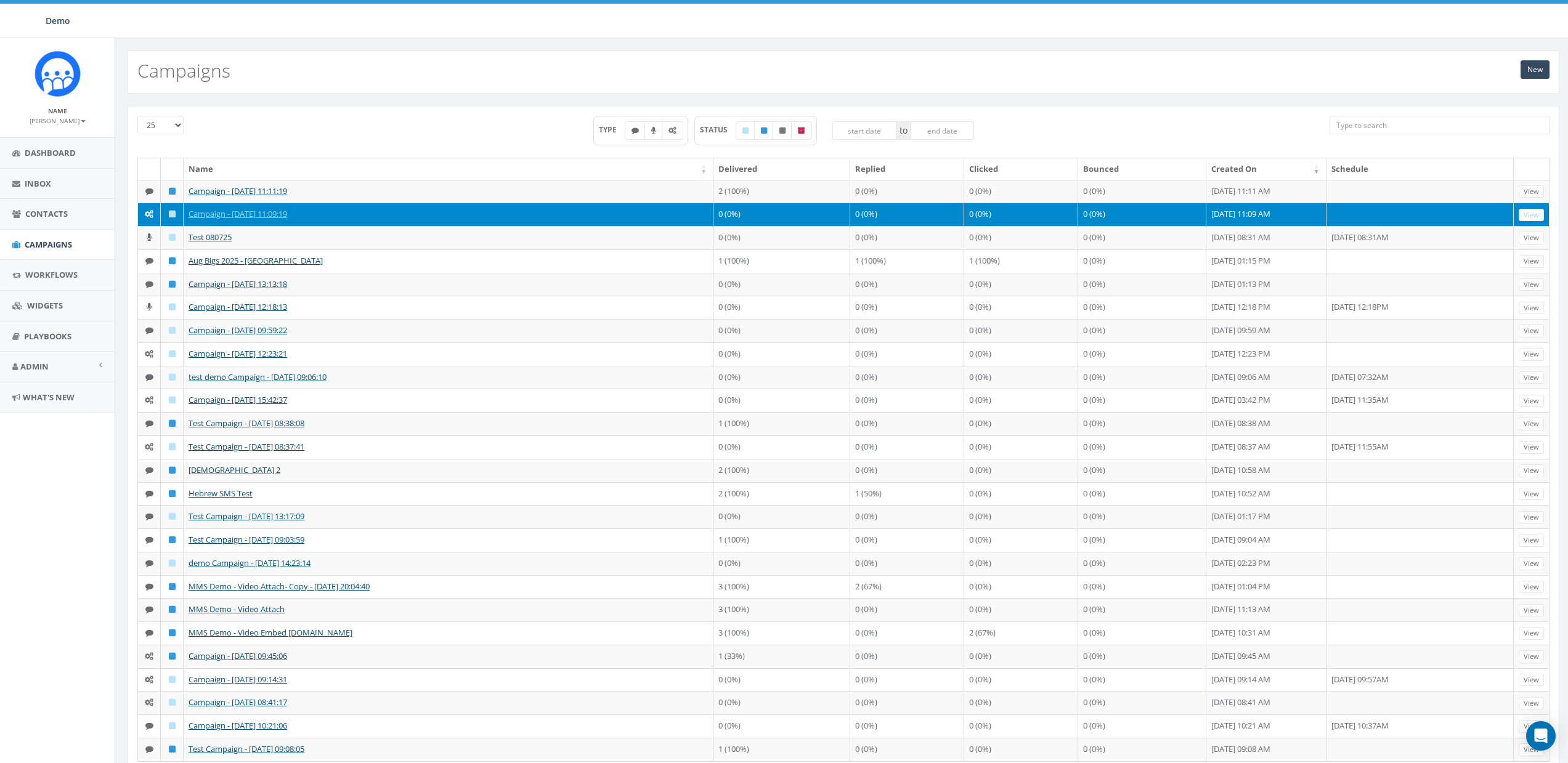
click at [1554, 61] on div "New Campaigns" at bounding box center [844, 71] width 1432 height 43
click at [1547, 66] on link "New" at bounding box center [1535, 69] width 29 height 18
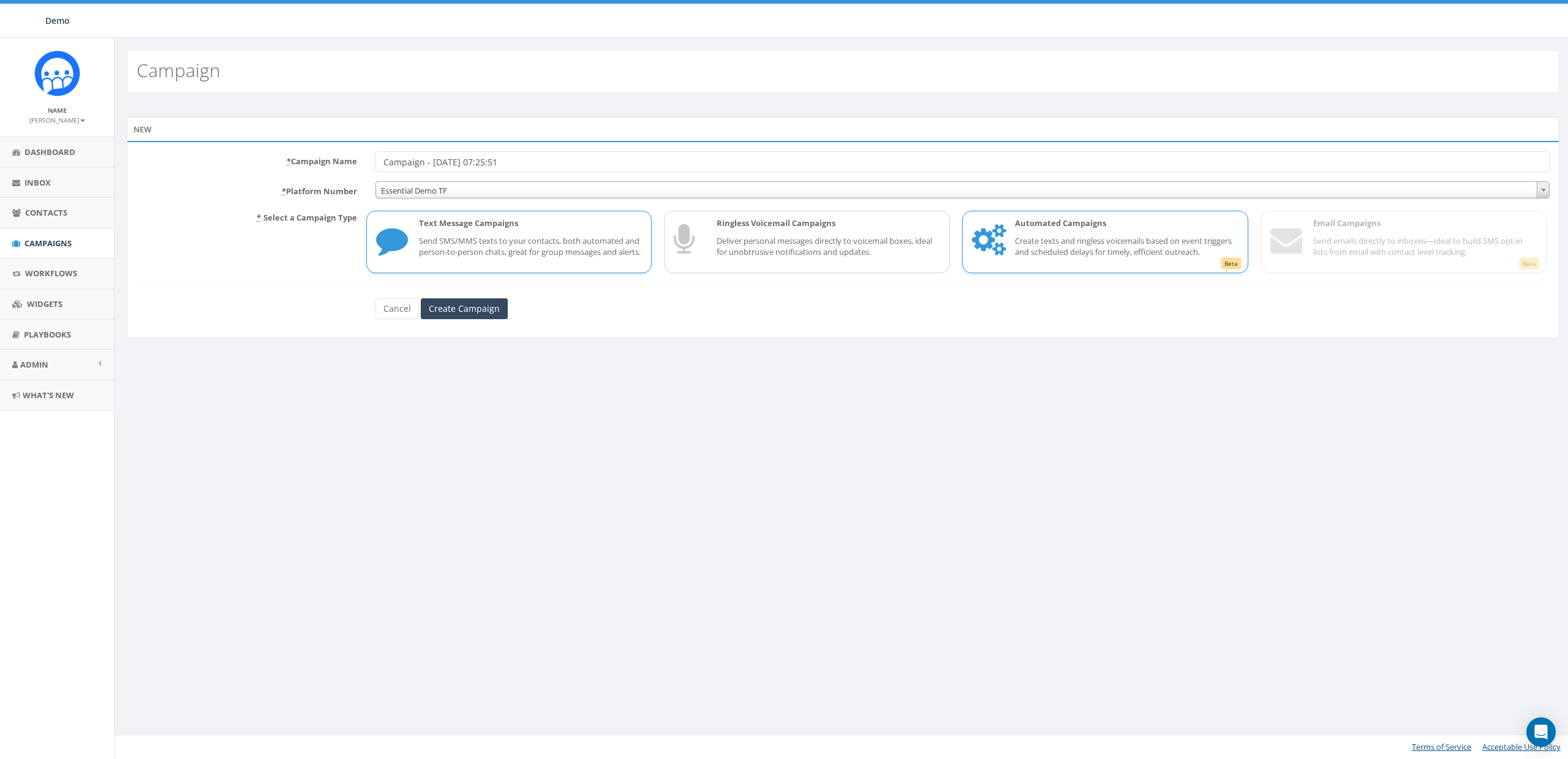
click at [1236, 270] on span "Beta" at bounding box center [1232, 263] width 21 height 12
click at [1531, 268] on span "Beta" at bounding box center [1529, 263] width 21 height 12
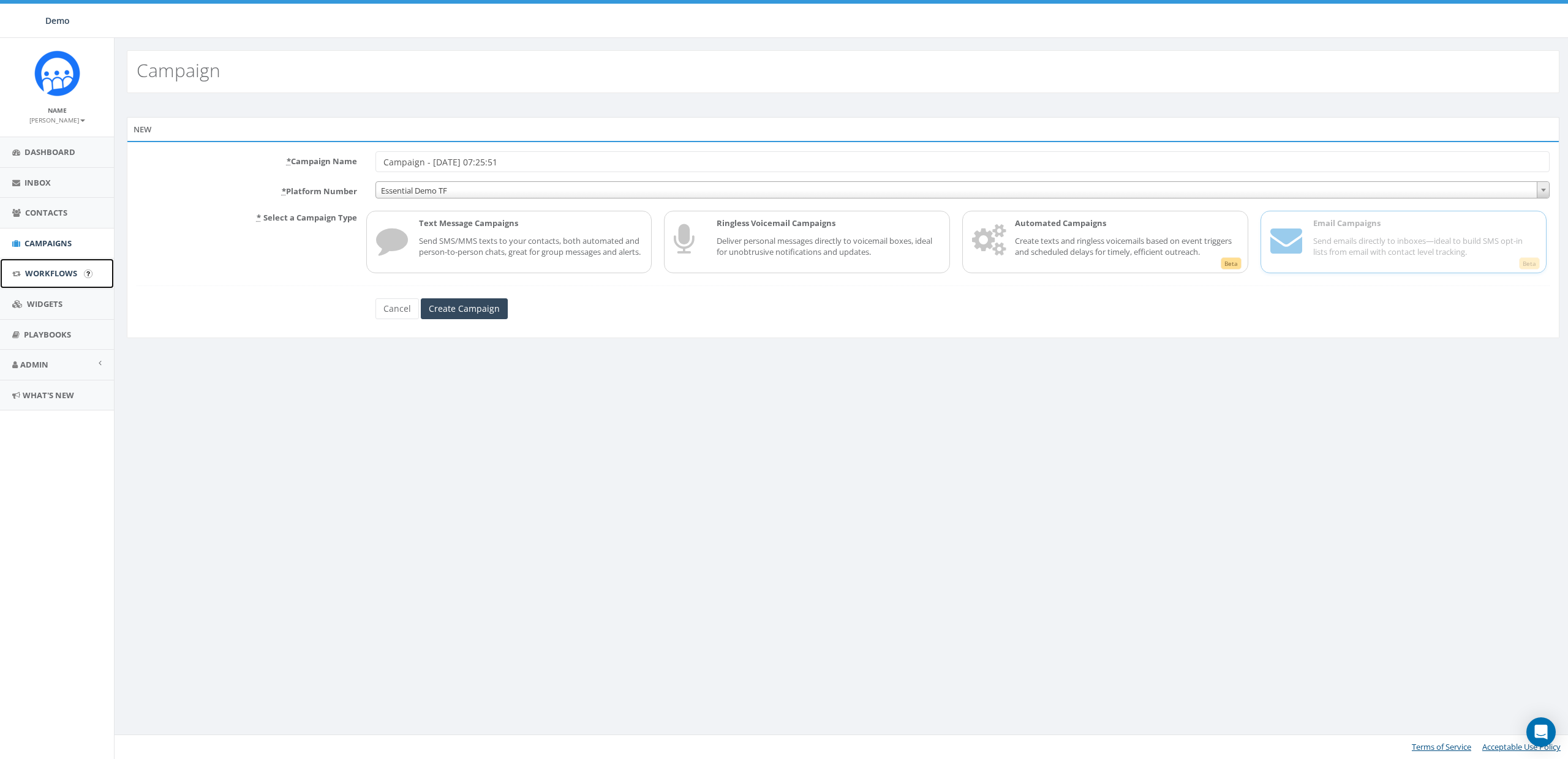
click at [14, 261] on link "Workflows" at bounding box center [57, 274] width 114 height 30
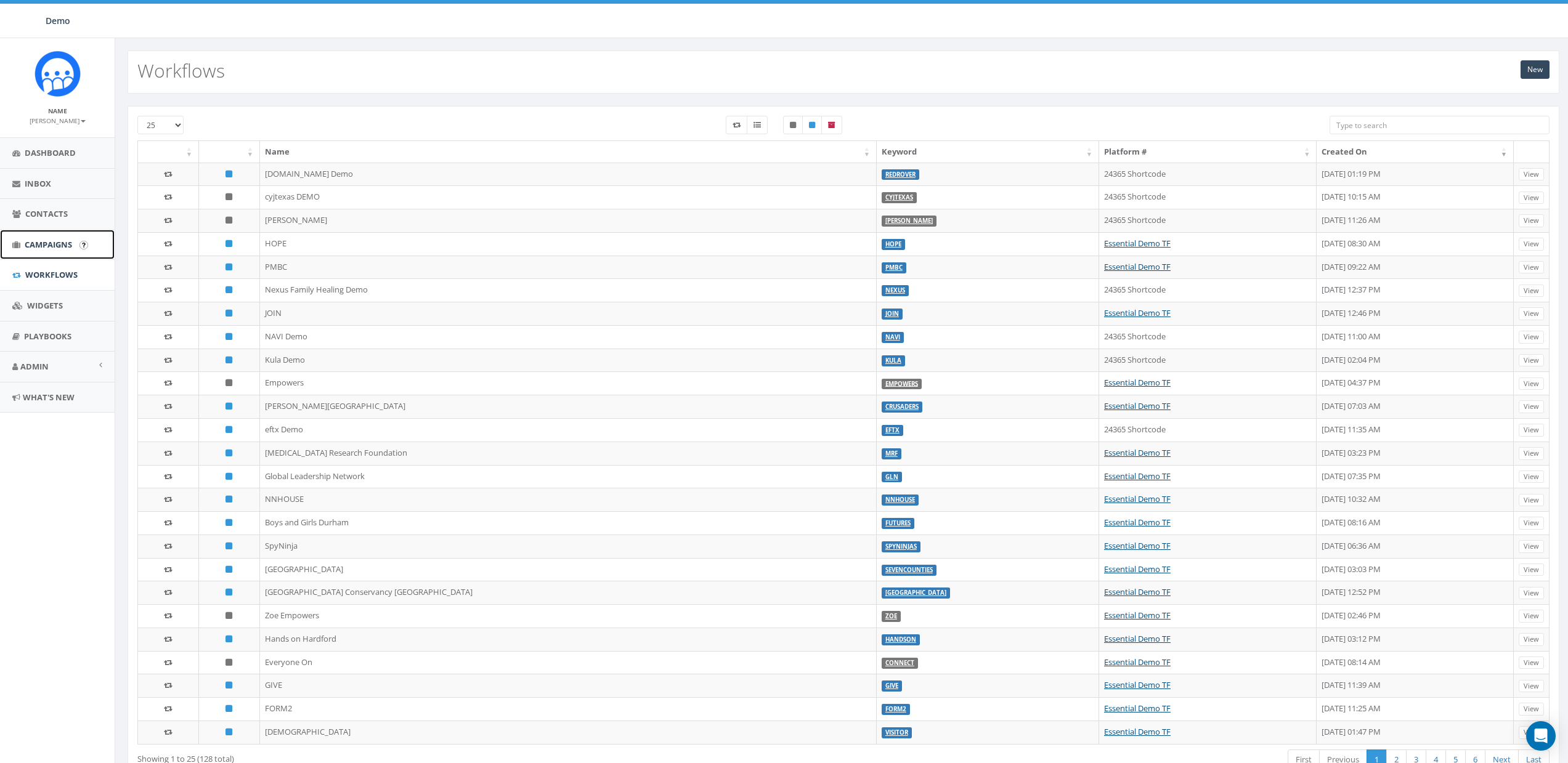
click at [33, 249] on span "Campaigns" at bounding box center [48, 245] width 47 height 11
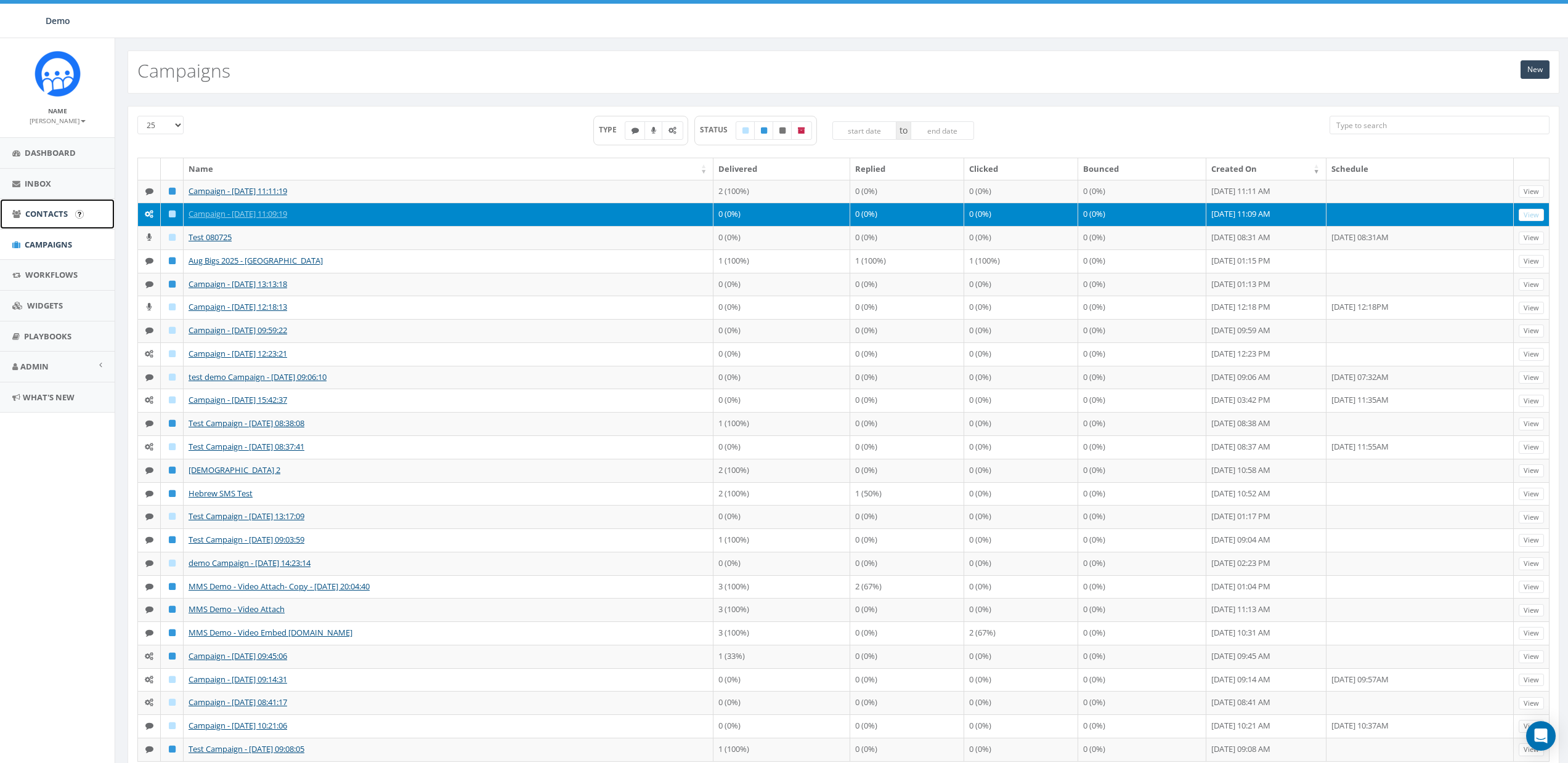
click at [48, 215] on span "Contacts" at bounding box center [46, 214] width 43 height 11
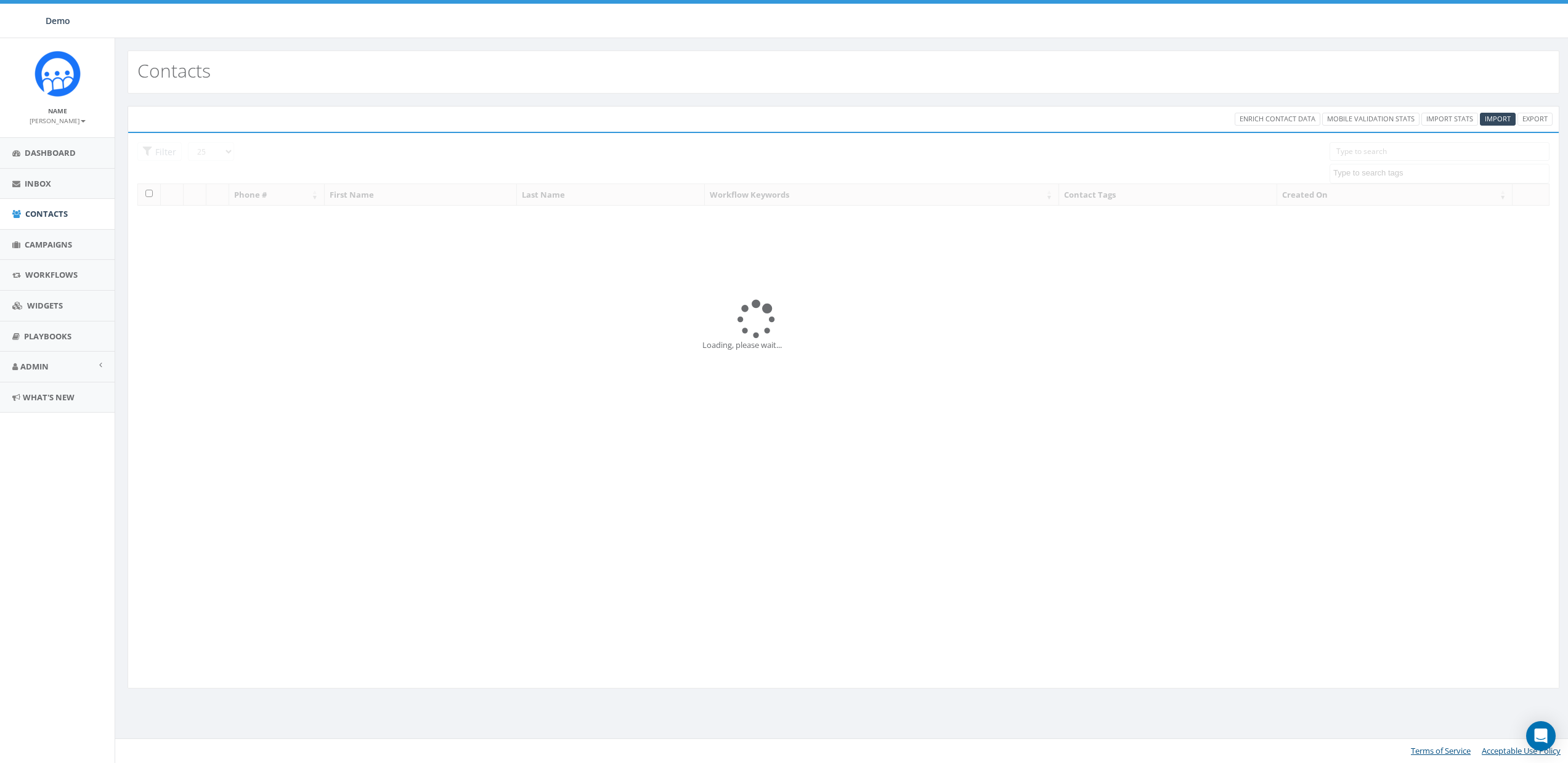
select select
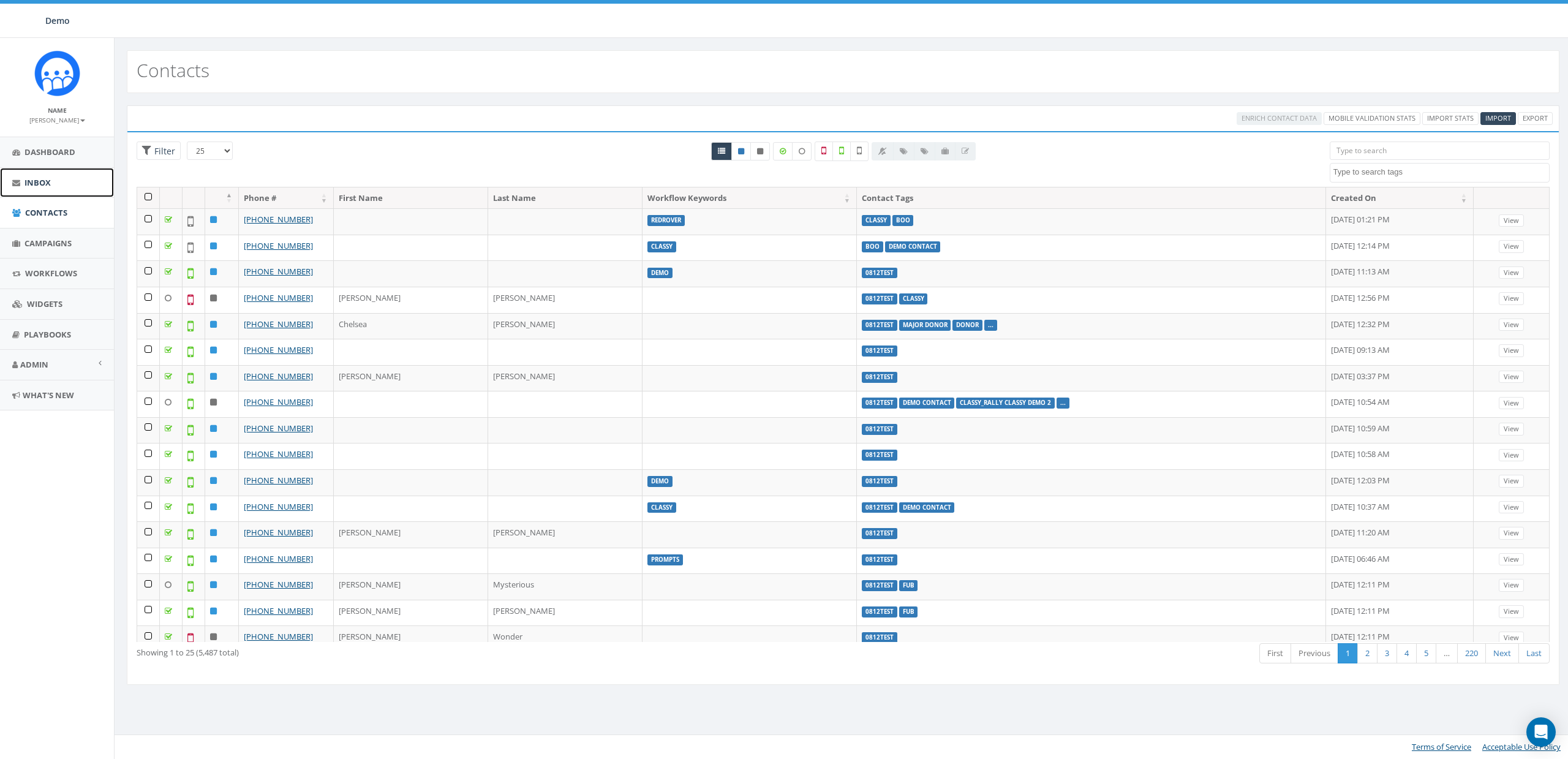
click at [42, 178] on span "Inbox" at bounding box center [37, 182] width 26 height 11
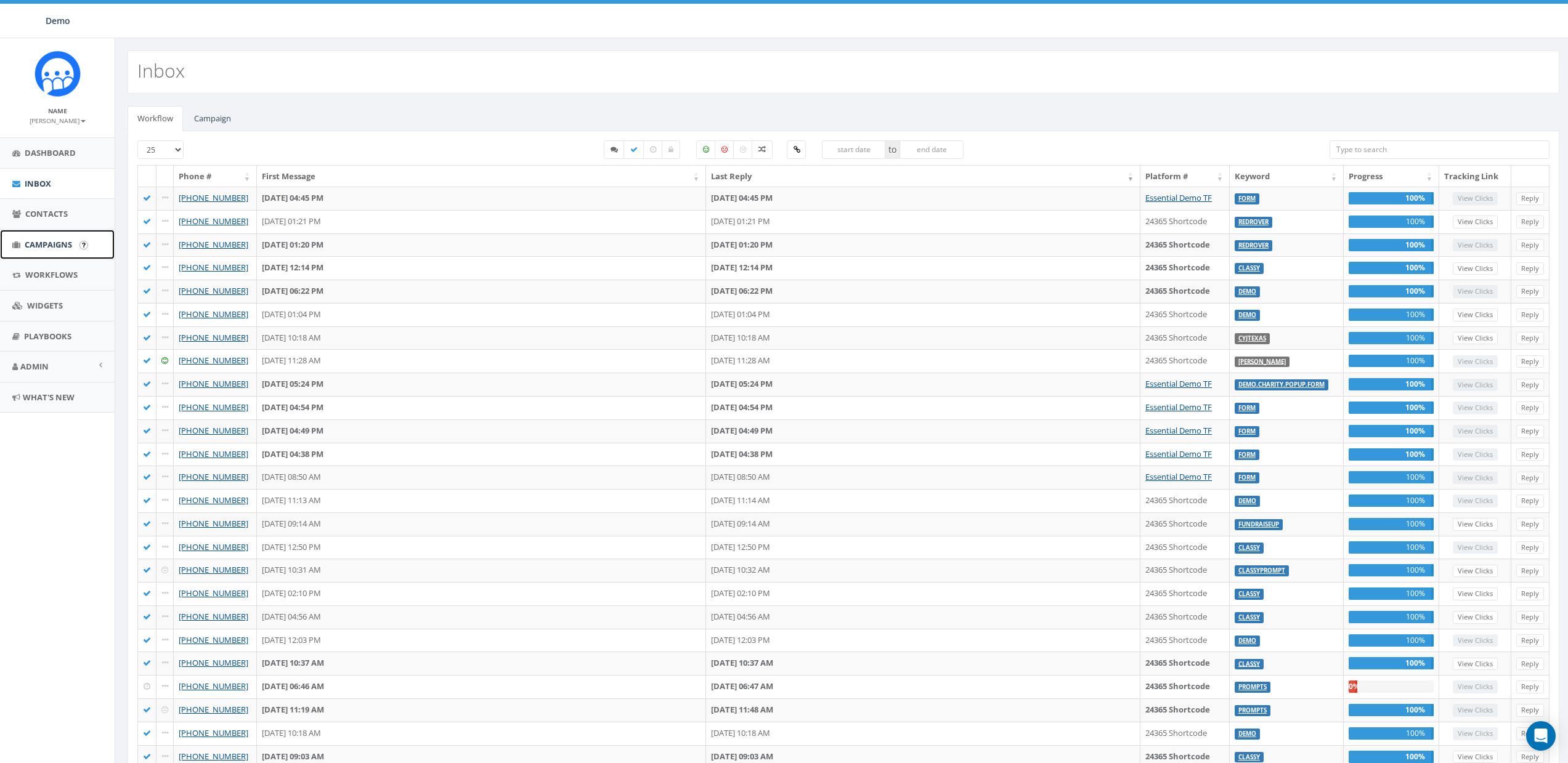
click at [41, 239] on span "Campaigns" at bounding box center [48, 245] width 47 height 11
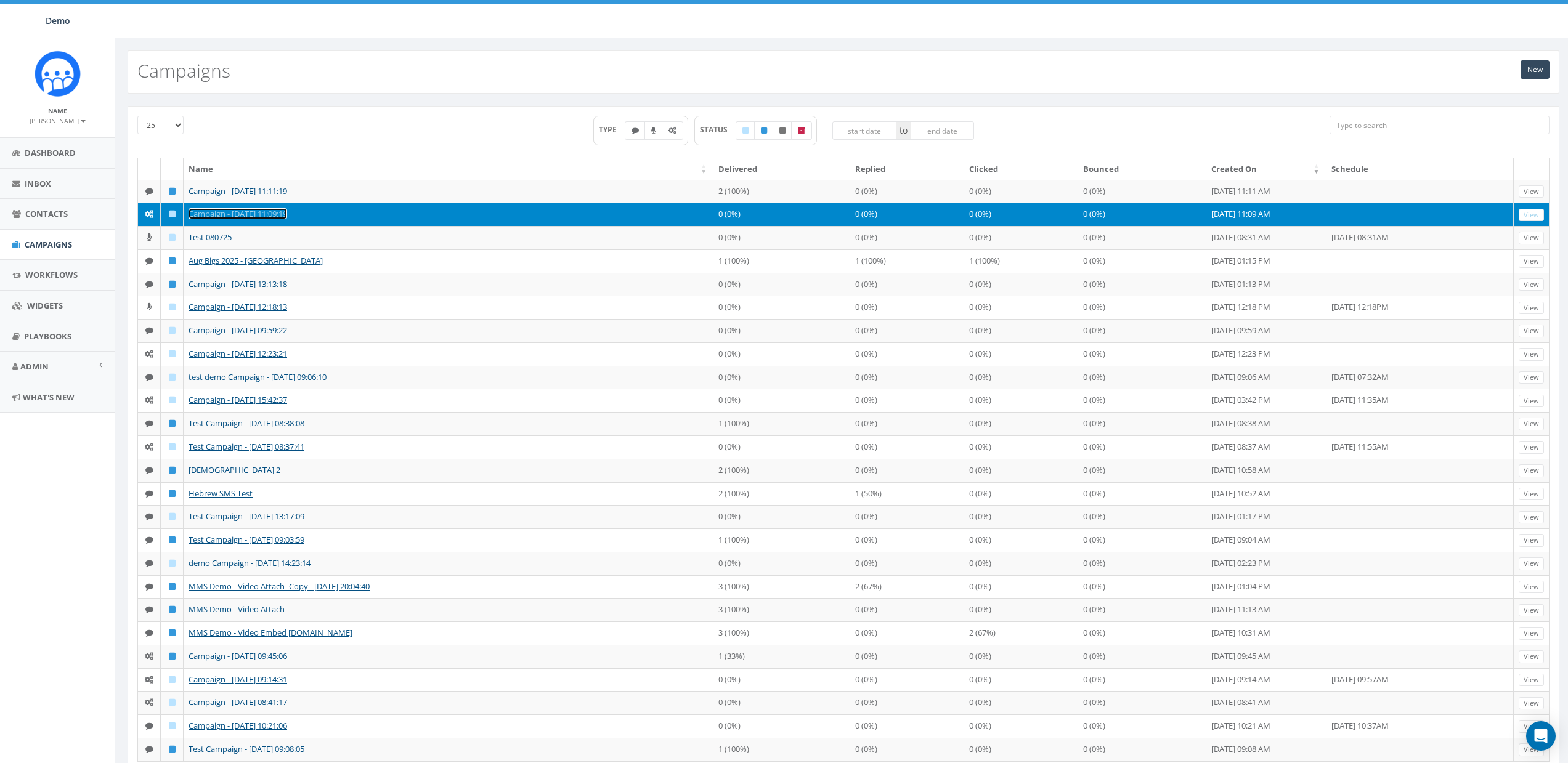
click at [239, 216] on link "Campaign - [DATE] 11:09:19" at bounding box center [238, 214] width 99 height 11
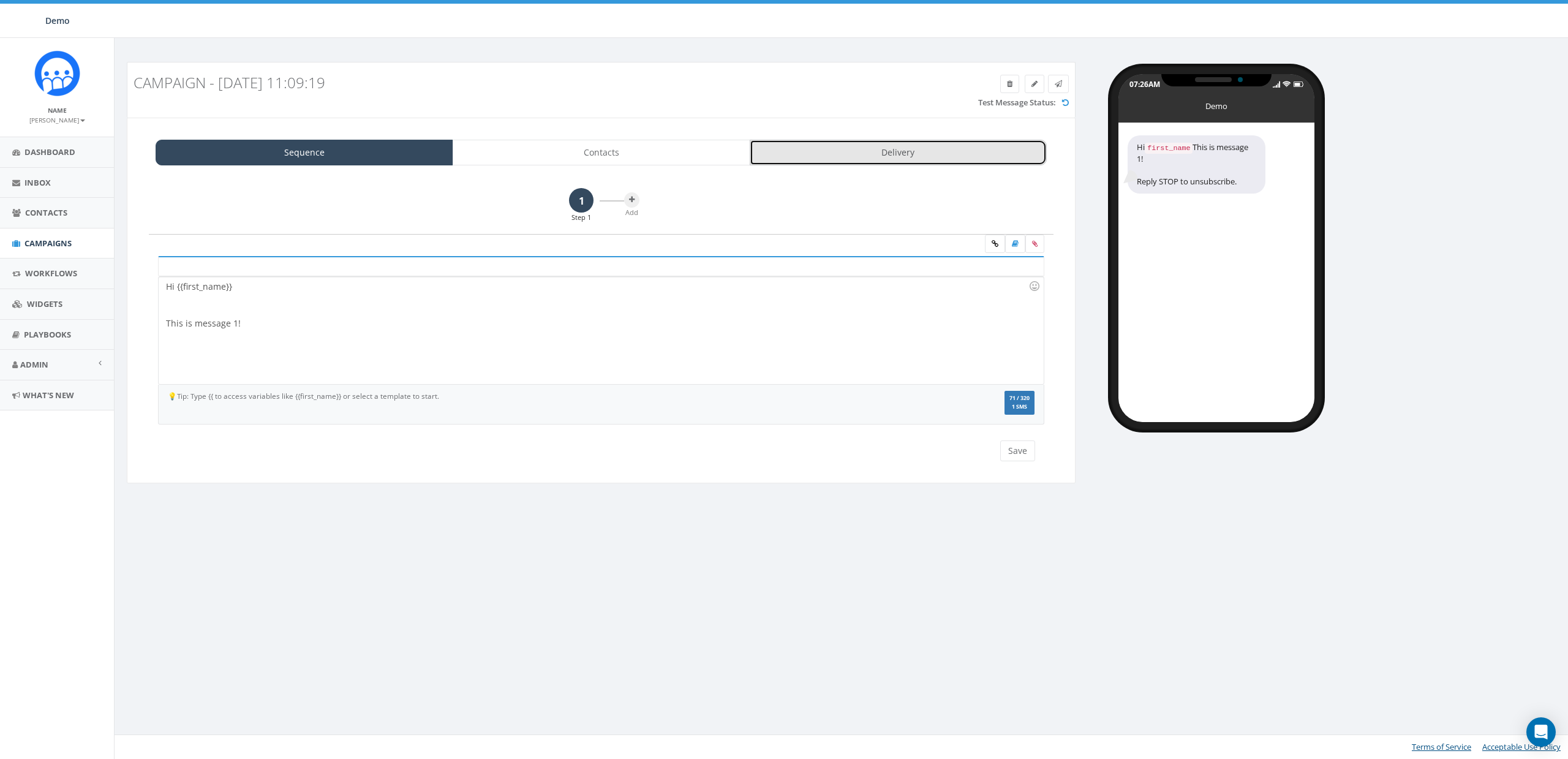
click at [892, 152] on link "Delivery" at bounding box center [898, 153] width 298 height 26
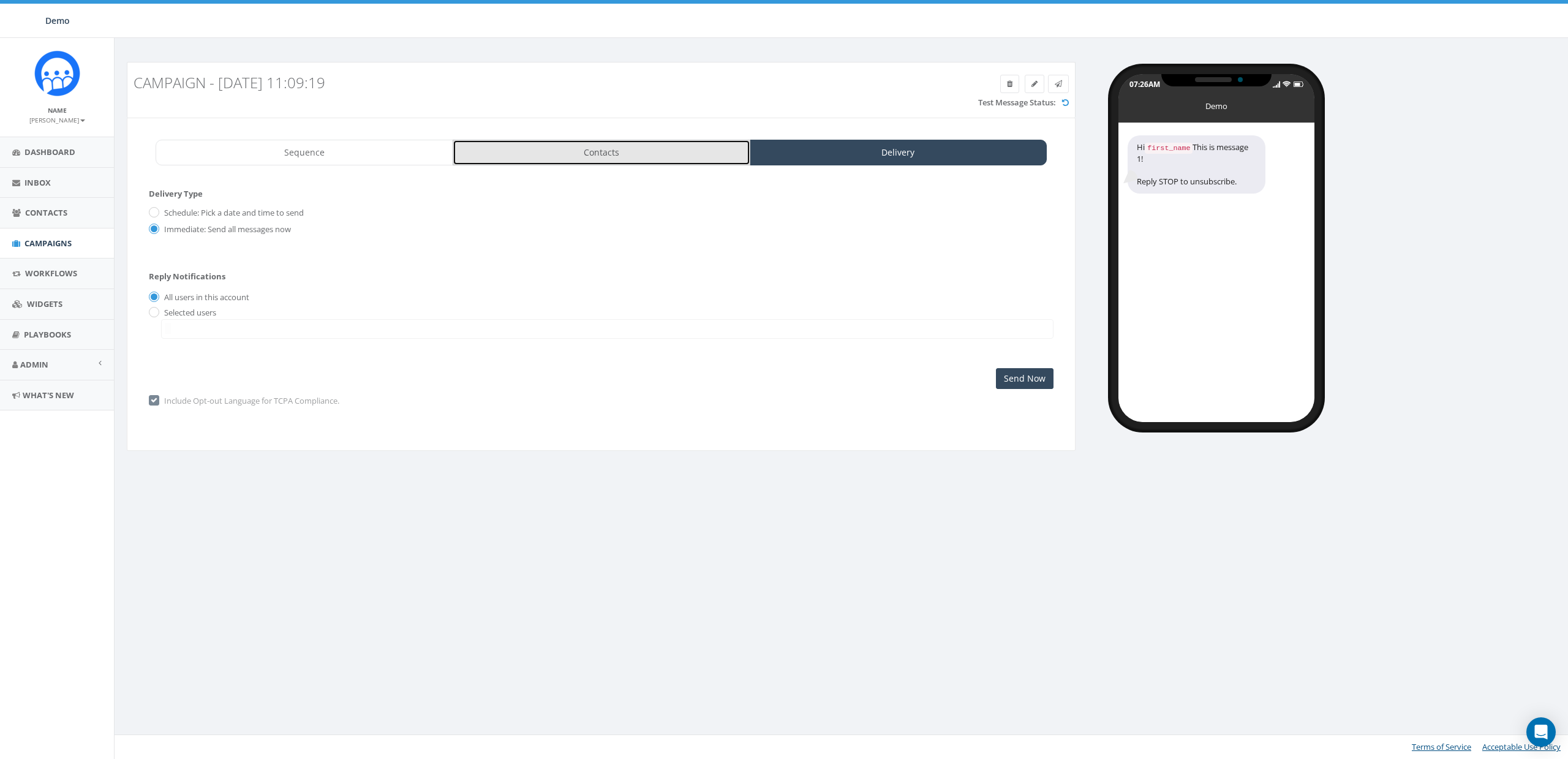
click at [623, 153] on link "Contacts" at bounding box center [602, 153] width 298 height 26
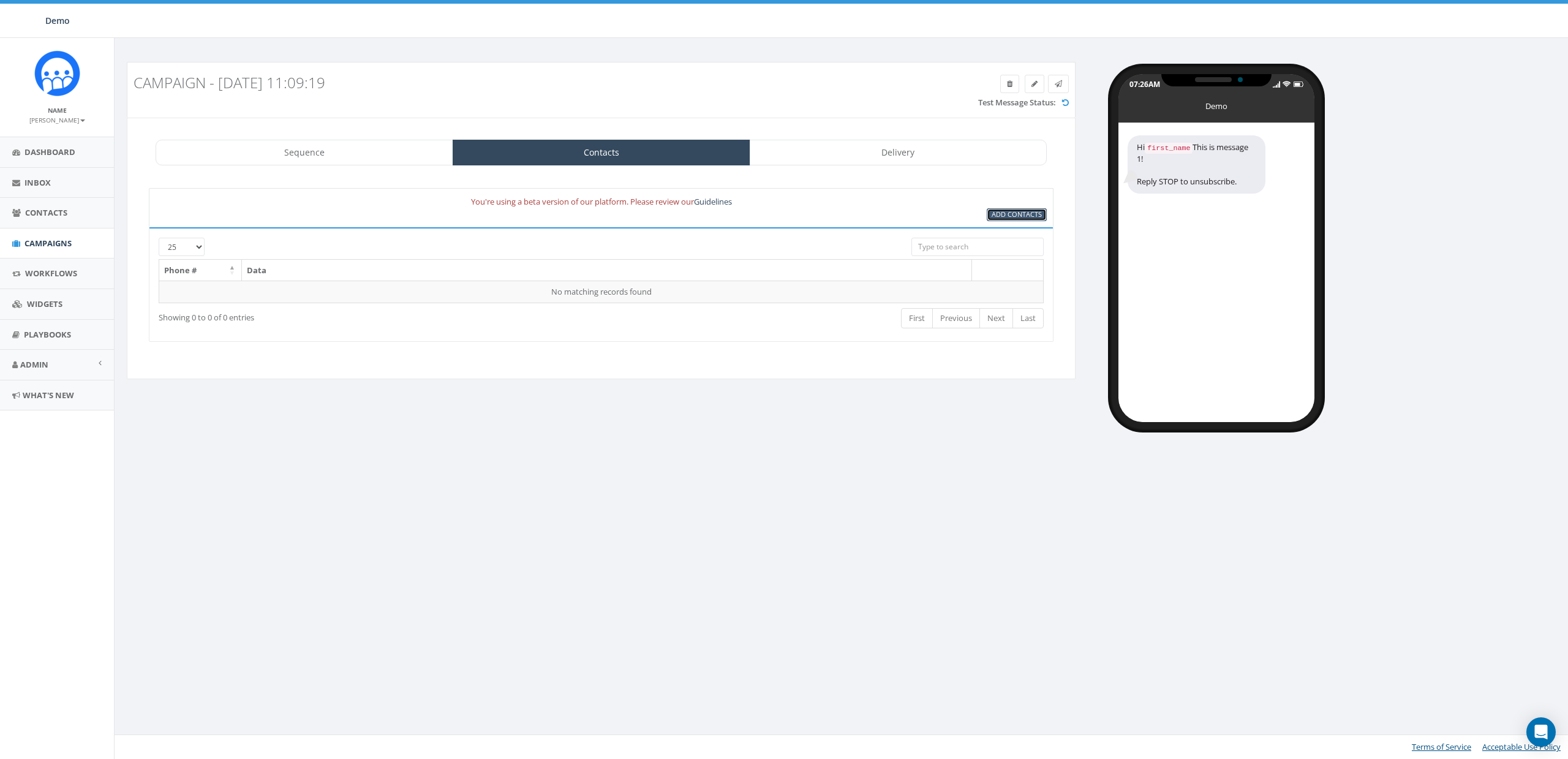
click at [1018, 216] on span "Add Contacts" at bounding box center [1016, 214] width 50 height 9
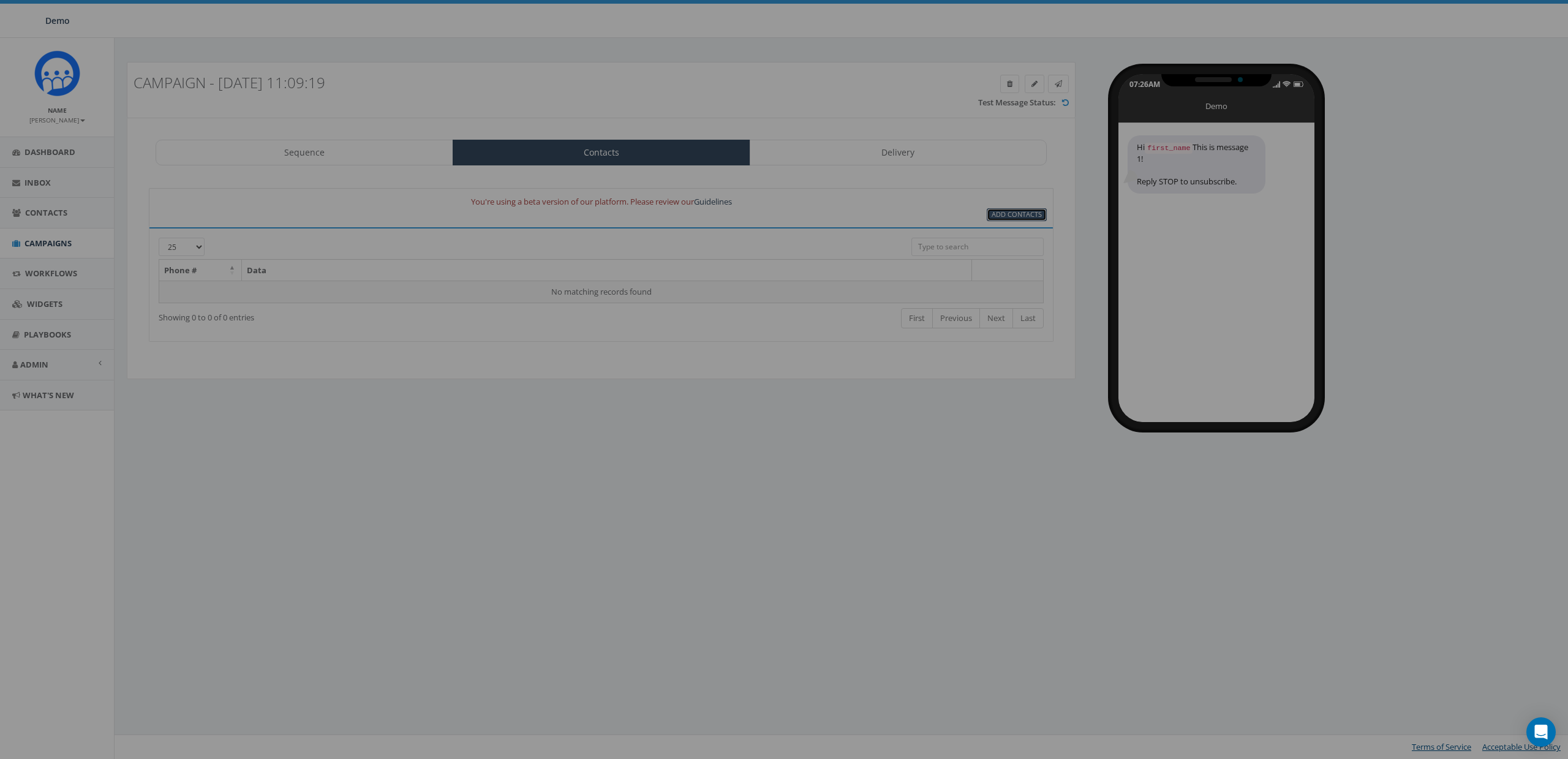
select select
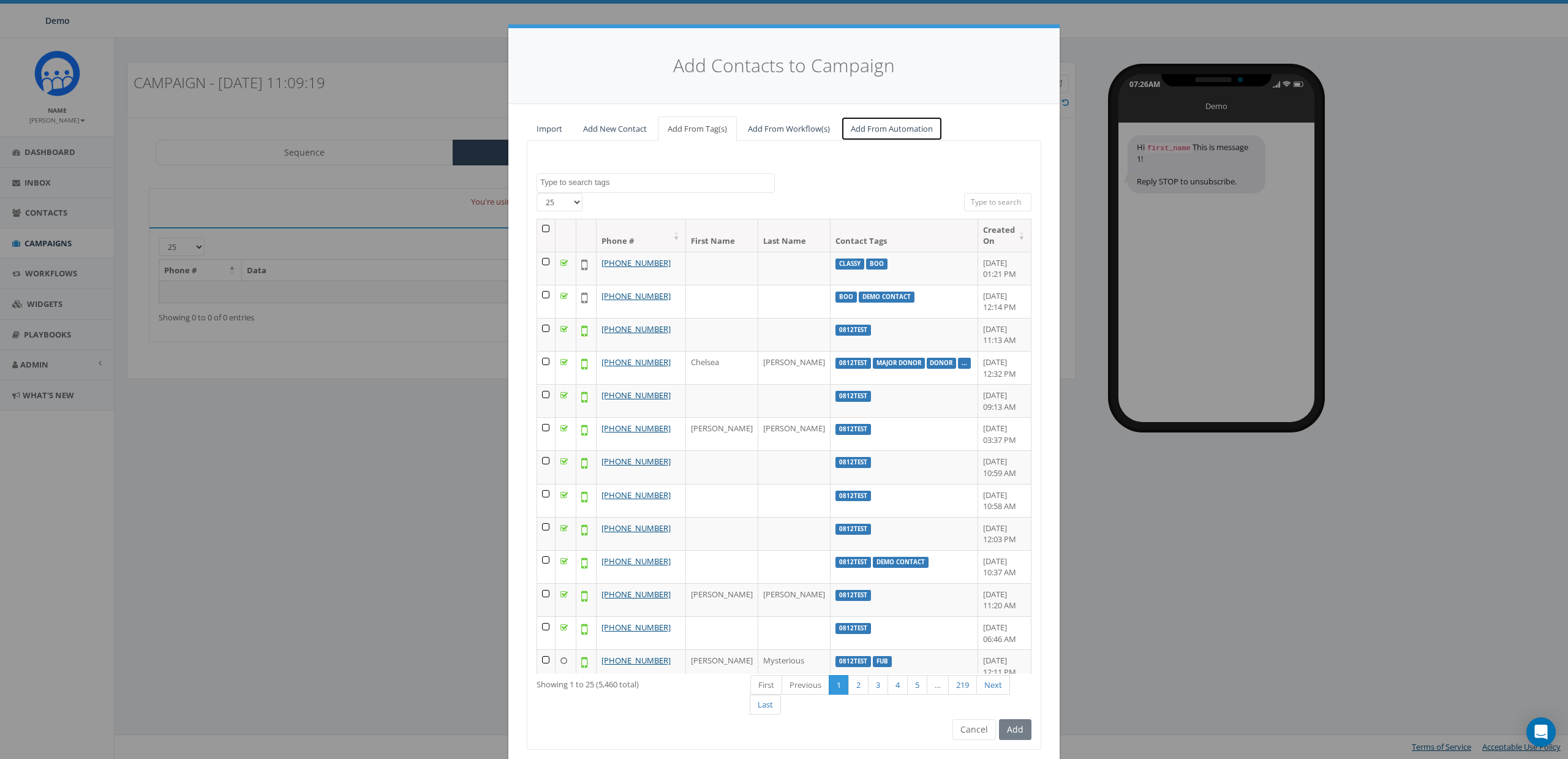
click at [866, 127] on link "Add From Automation" at bounding box center [892, 129] width 102 height 25
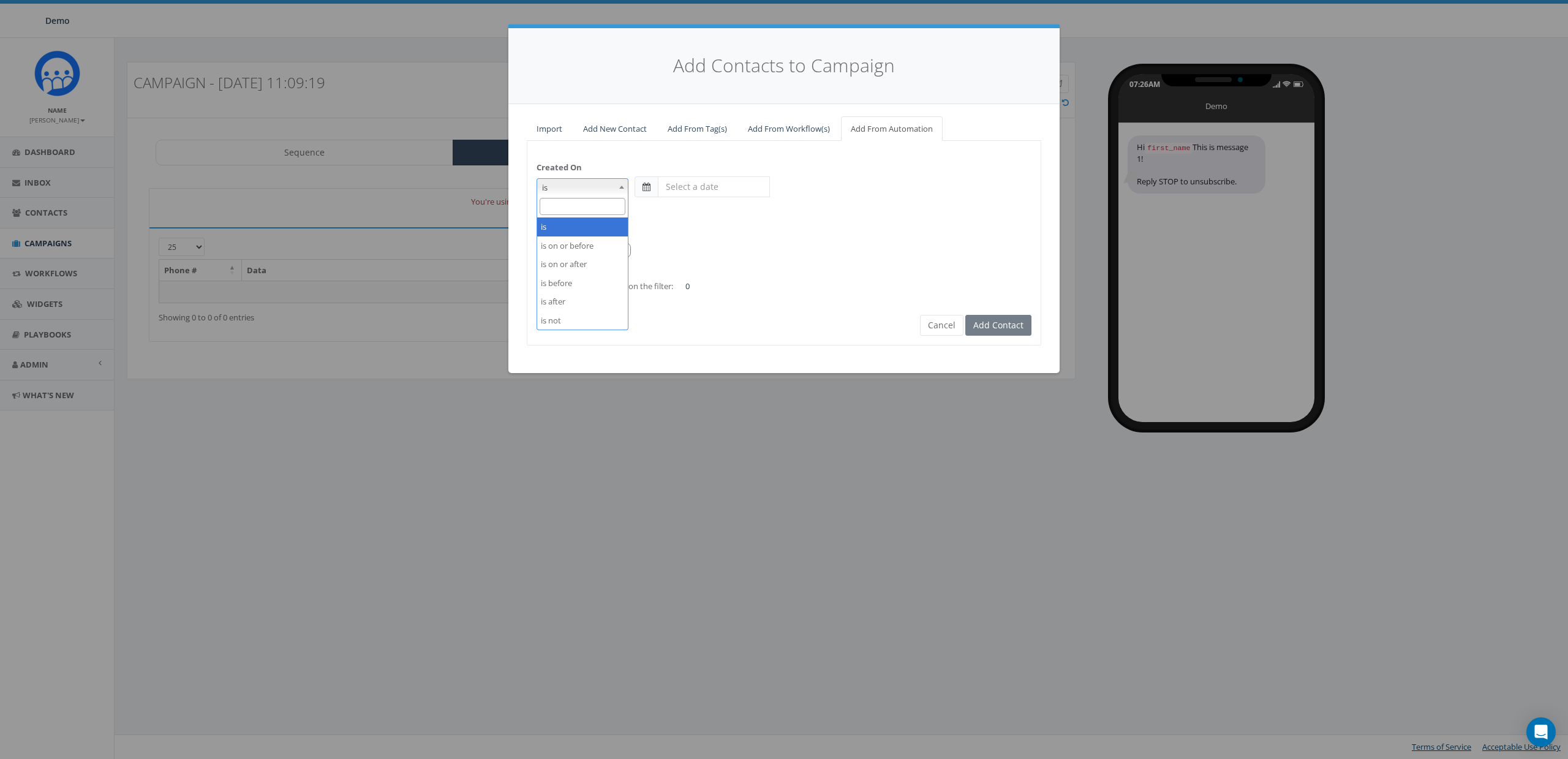
click at [588, 193] on span "is" at bounding box center [583, 187] width 91 height 17
select select "is on or after"
click at [643, 189] on span at bounding box center [646, 187] width 8 height 8
click at [685, 179] on input "text" at bounding box center [714, 187] width 112 height 21
click at [639, 215] on div "Tags Add" at bounding box center [784, 221] width 495 height 25
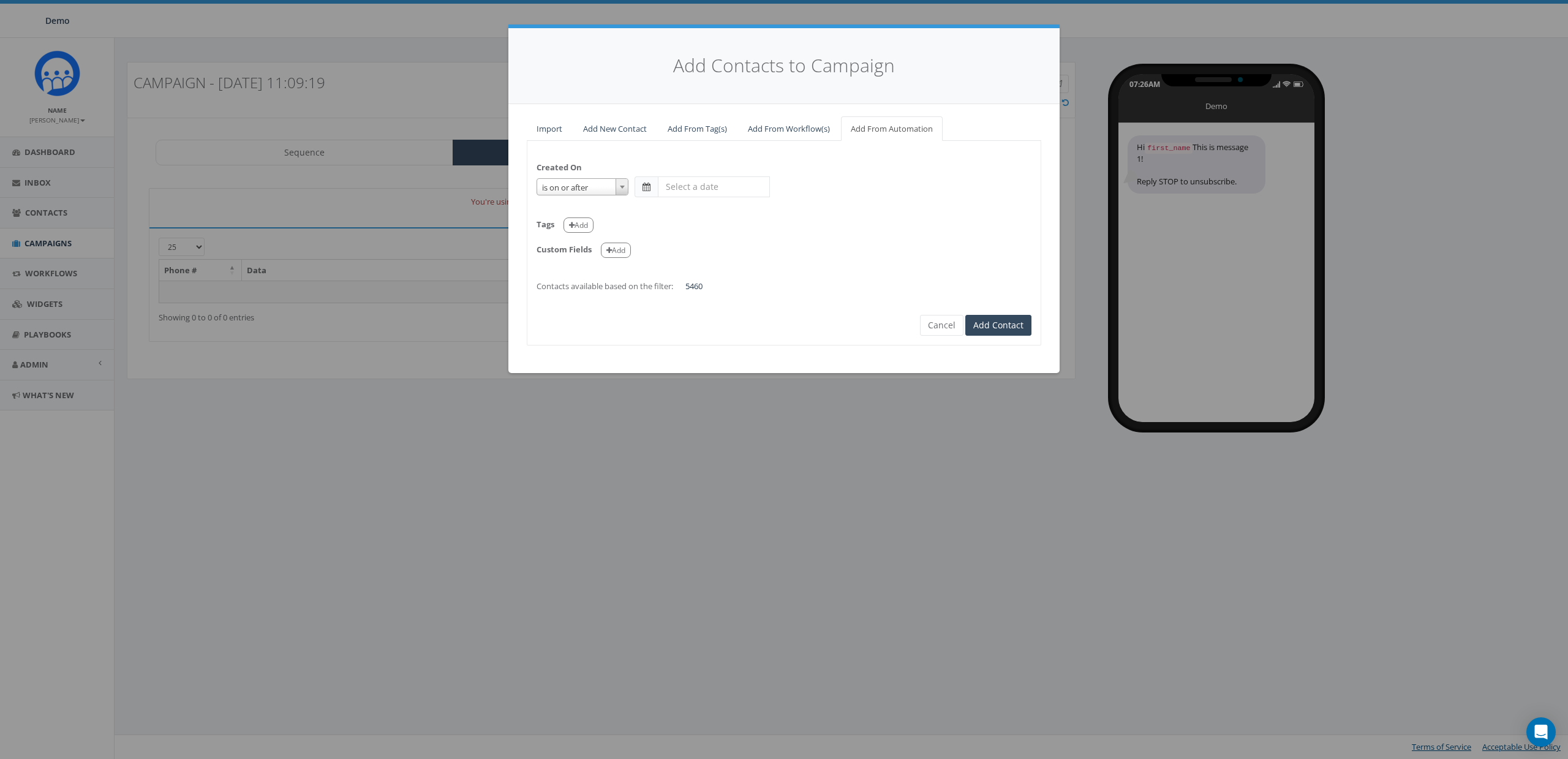
click at [642, 193] on span at bounding box center [646, 187] width 23 height 21
click at [691, 179] on input "text" at bounding box center [714, 187] width 112 height 21
click at [663, 212] on th "«" at bounding box center [670, 211] width 18 height 18
click at [704, 246] on td "1" at bounding box center [707, 247] width 18 height 18
type input "2025-07-01"
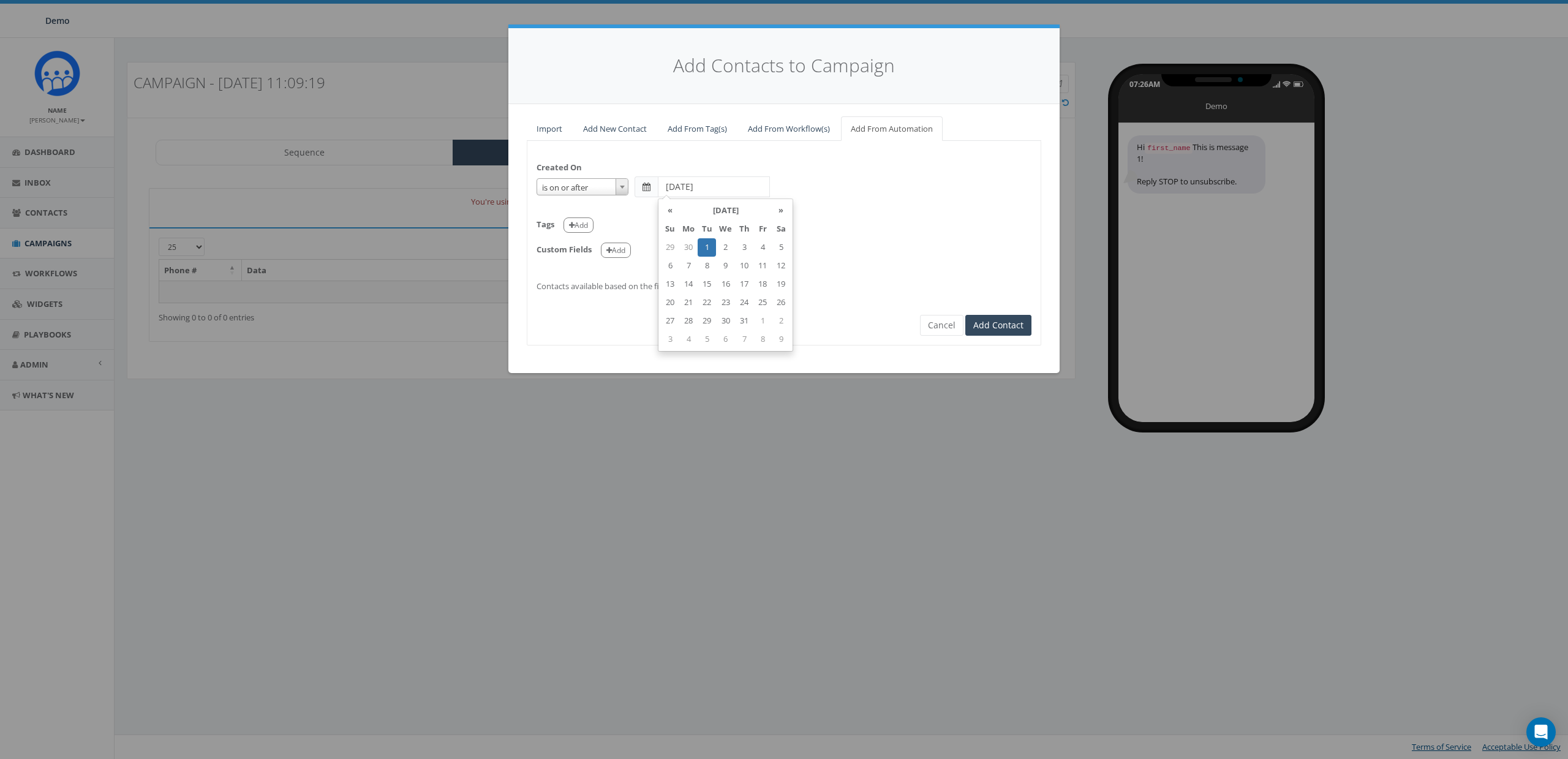
click at [866, 225] on div "Tags Add" at bounding box center [784, 221] width 495 height 25
click at [769, 225] on div "Tags Add" at bounding box center [784, 221] width 495 height 25
click at [580, 228] on button "Add" at bounding box center [579, 225] width 30 height 15
select select
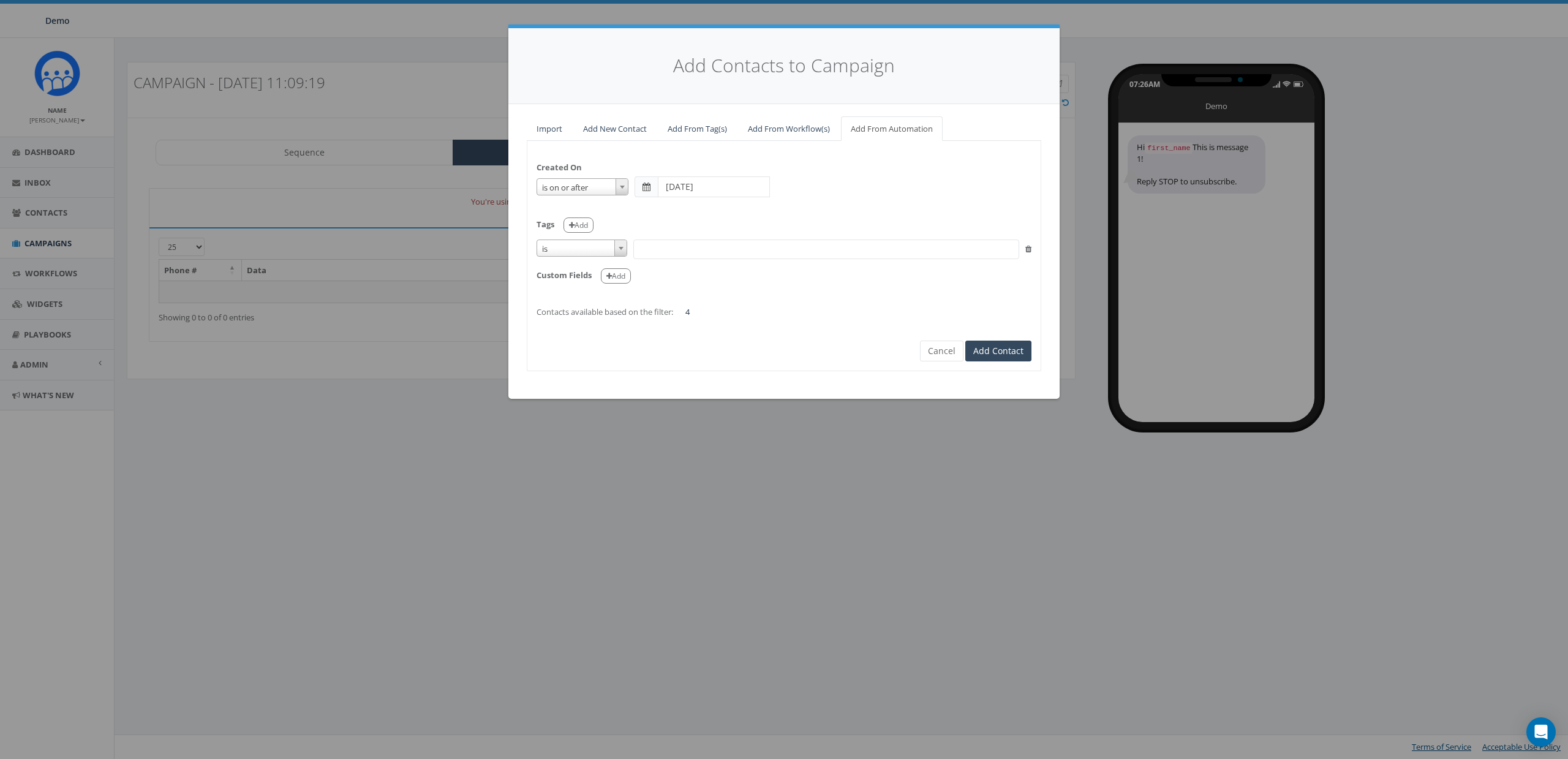
click at [582, 254] on span "is" at bounding box center [582, 249] width 89 height 17
select select "contains"
click at [660, 244] on span at bounding box center [826, 249] width 386 height 20
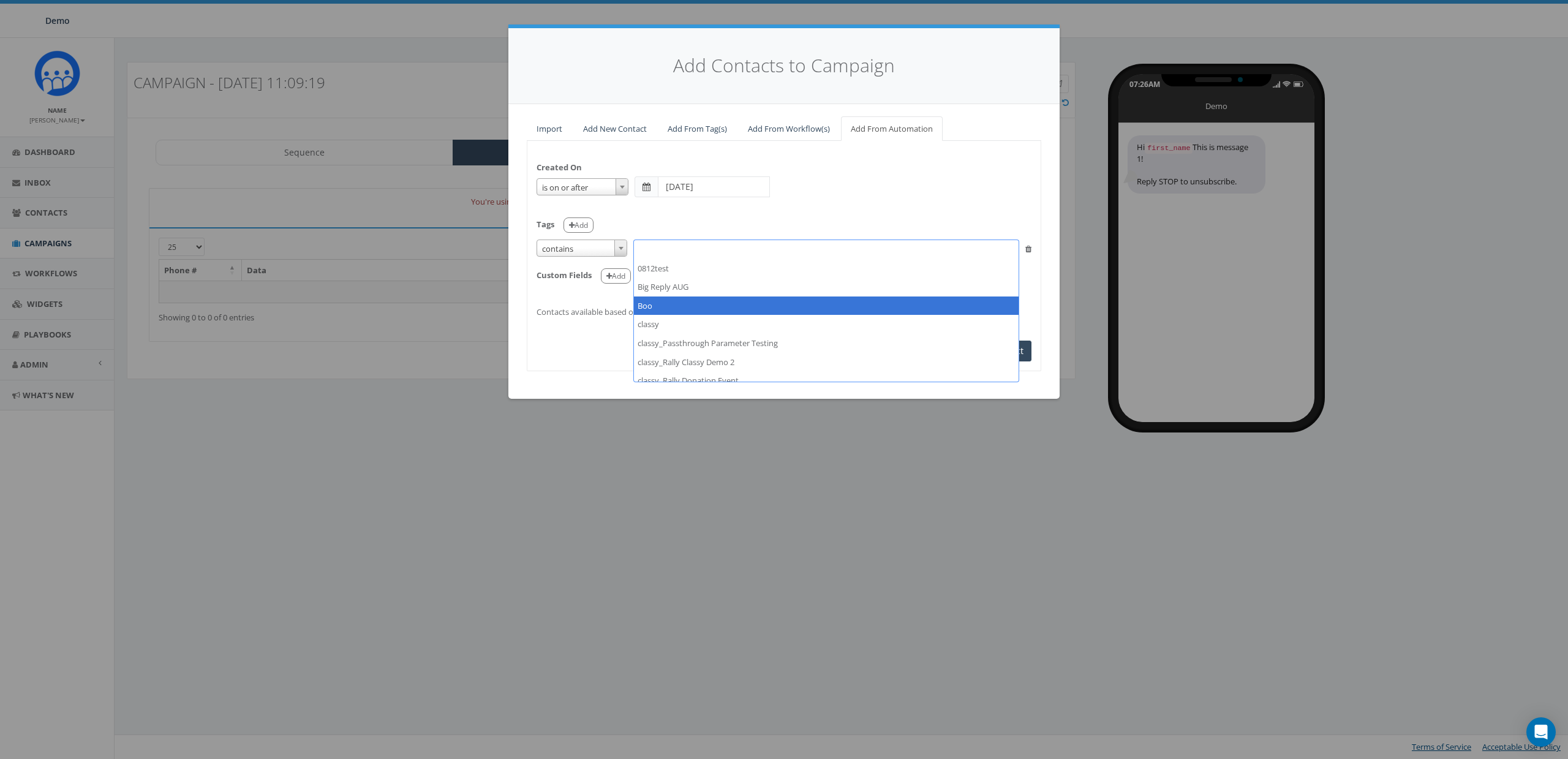
select select "Boo"
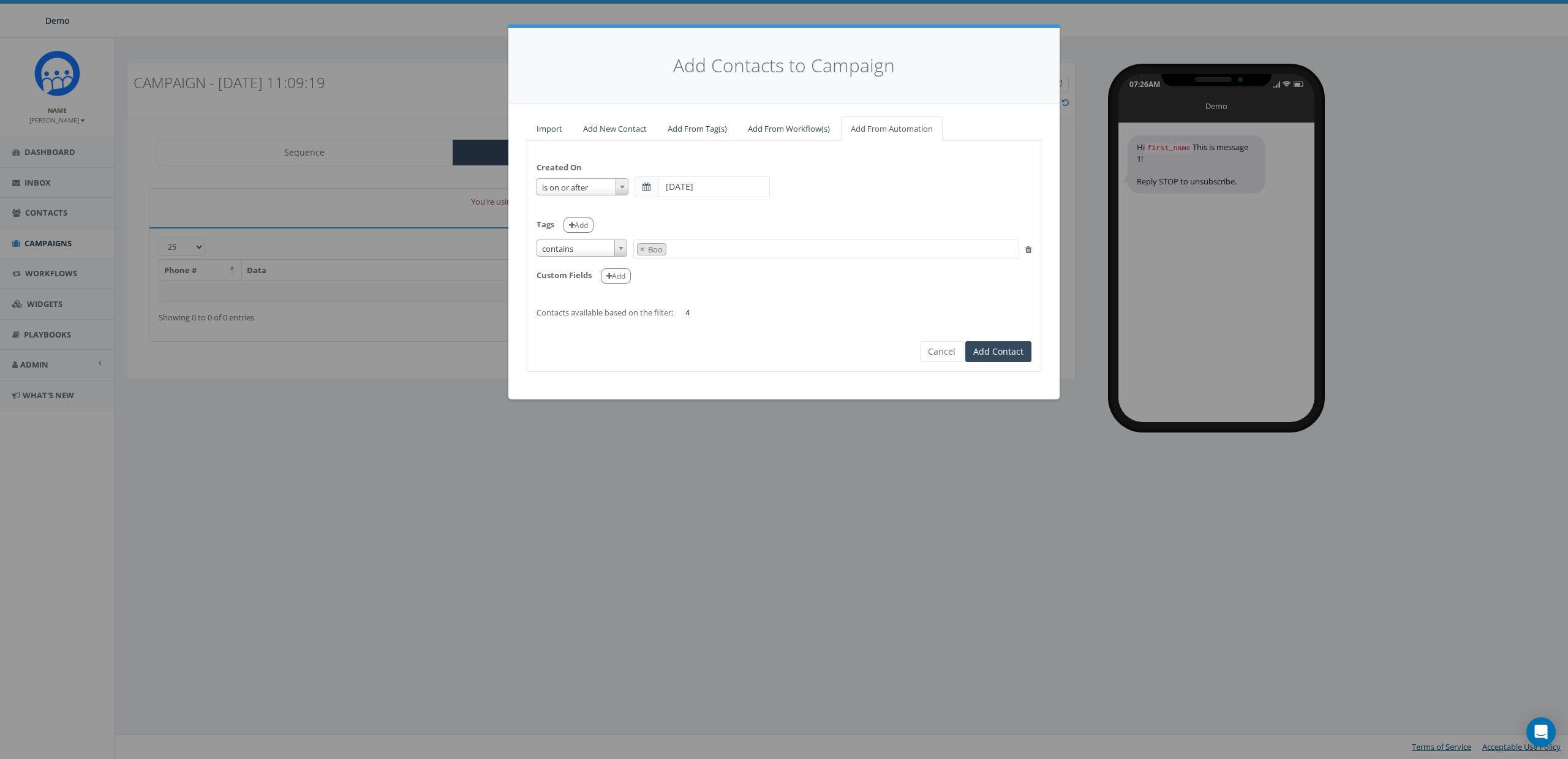
scroll to position [24, 0]
click at [598, 301] on div "Created On is is on or before is on or after is before is after is not is on or…" at bounding box center [784, 234] width 513 height 168
click at [723, 187] on input "2025-07-01" at bounding box center [714, 187] width 112 height 21
click at [882, 196] on div "is is on or before is on or after is before is after is not is on or after 2025…" at bounding box center [784, 187] width 495 height 21
click at [871, 197] on div "Created On is is on or before is on or after is before is after is not is on or…" at bounding box center [784, 234] width 513 height 168
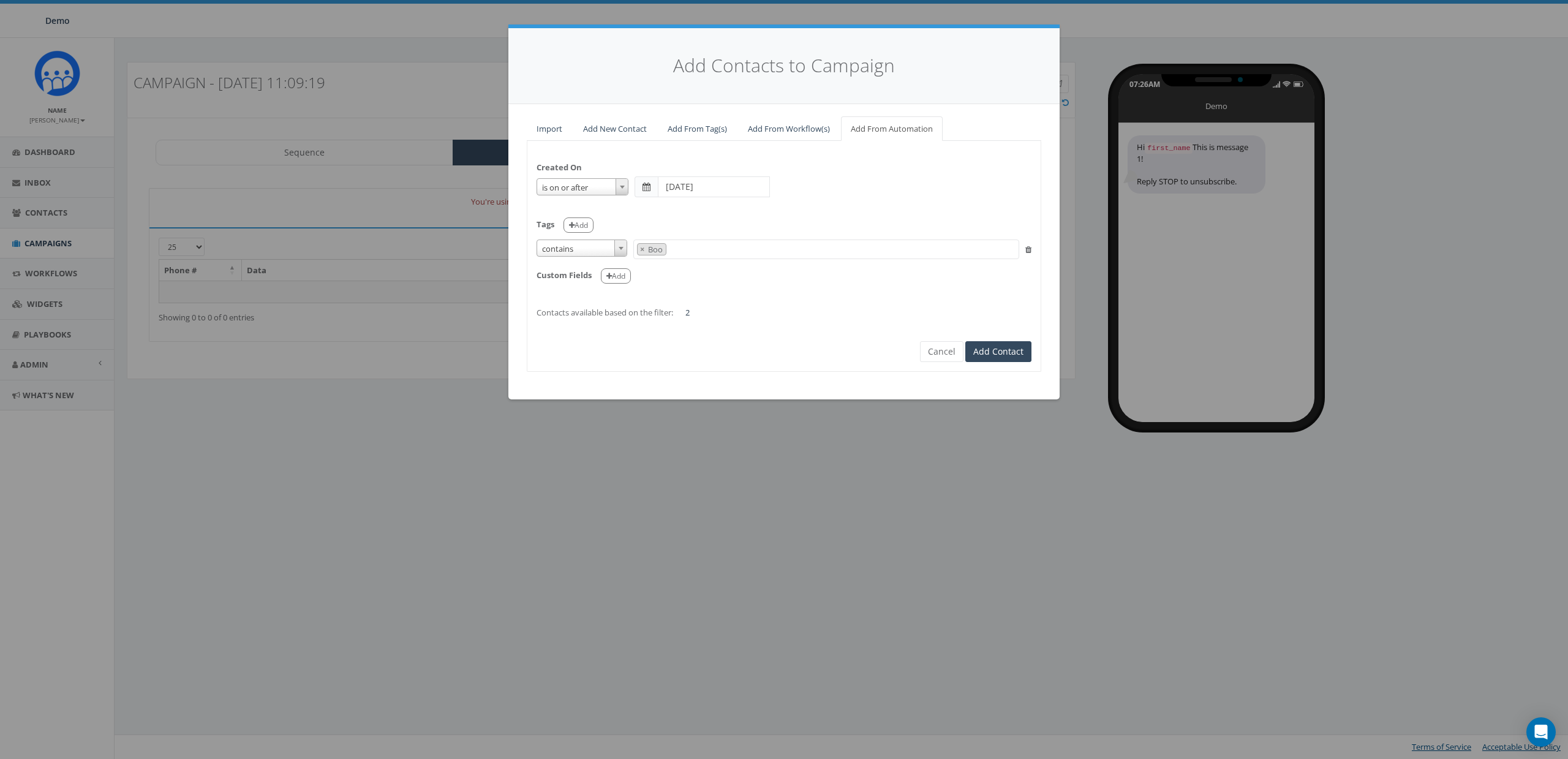
click at [997, 200] on div "Created On is is on or before is on or after is before is after is not is on or…" at bounding box center [784, 234] width 513 height 168
click at [1023, 196] on div "is is on or before is on or after is before is after is not is on or after 2025…" at bounding box center [784, 187] width 495 height 21
click at [814, 296] on div "Created On is is on or before is on or after is before is after is not is on or…" at bounding box center [784, 234] width 513 height 168
click at [548, 135] on link "Import" at bounding box center [549, 129] width 45 height 25
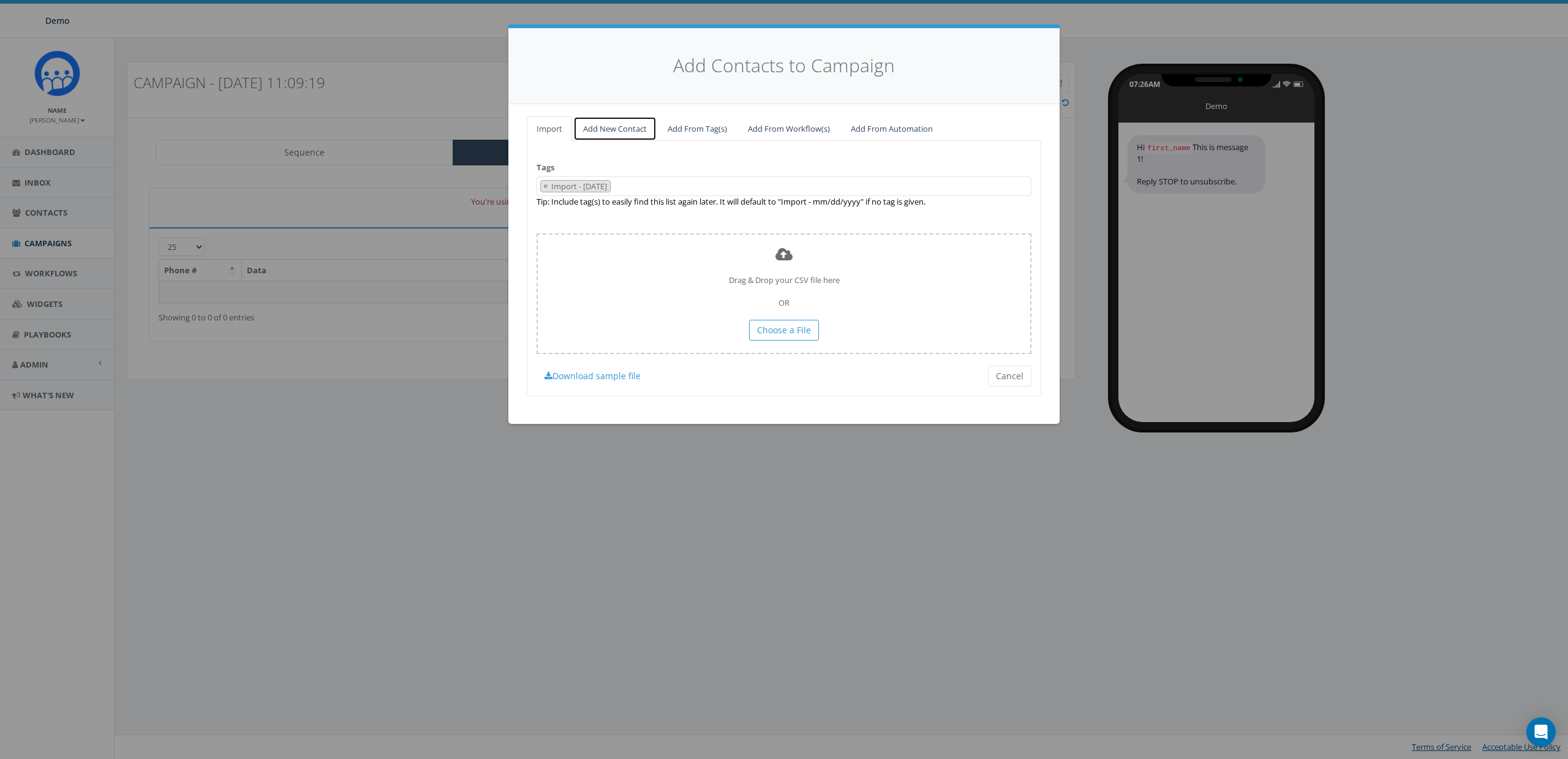
click at [627, 128] on link "Add New Contact" at bounding box center [615, 129] width 83 height 25
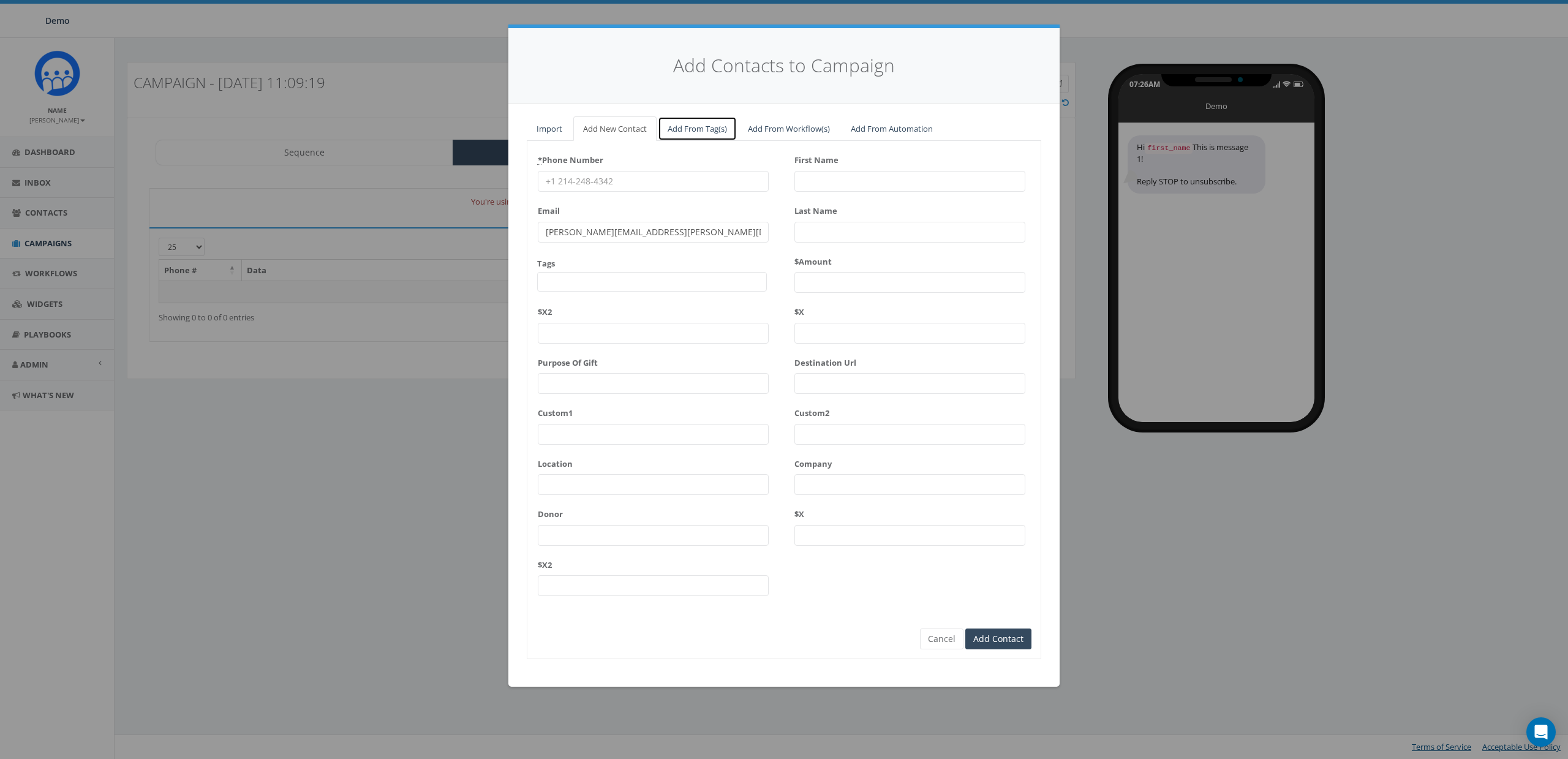
click at [688, 128] on link "Add From Tag(s)" at bounding box center [697, 129] width 79 height 25
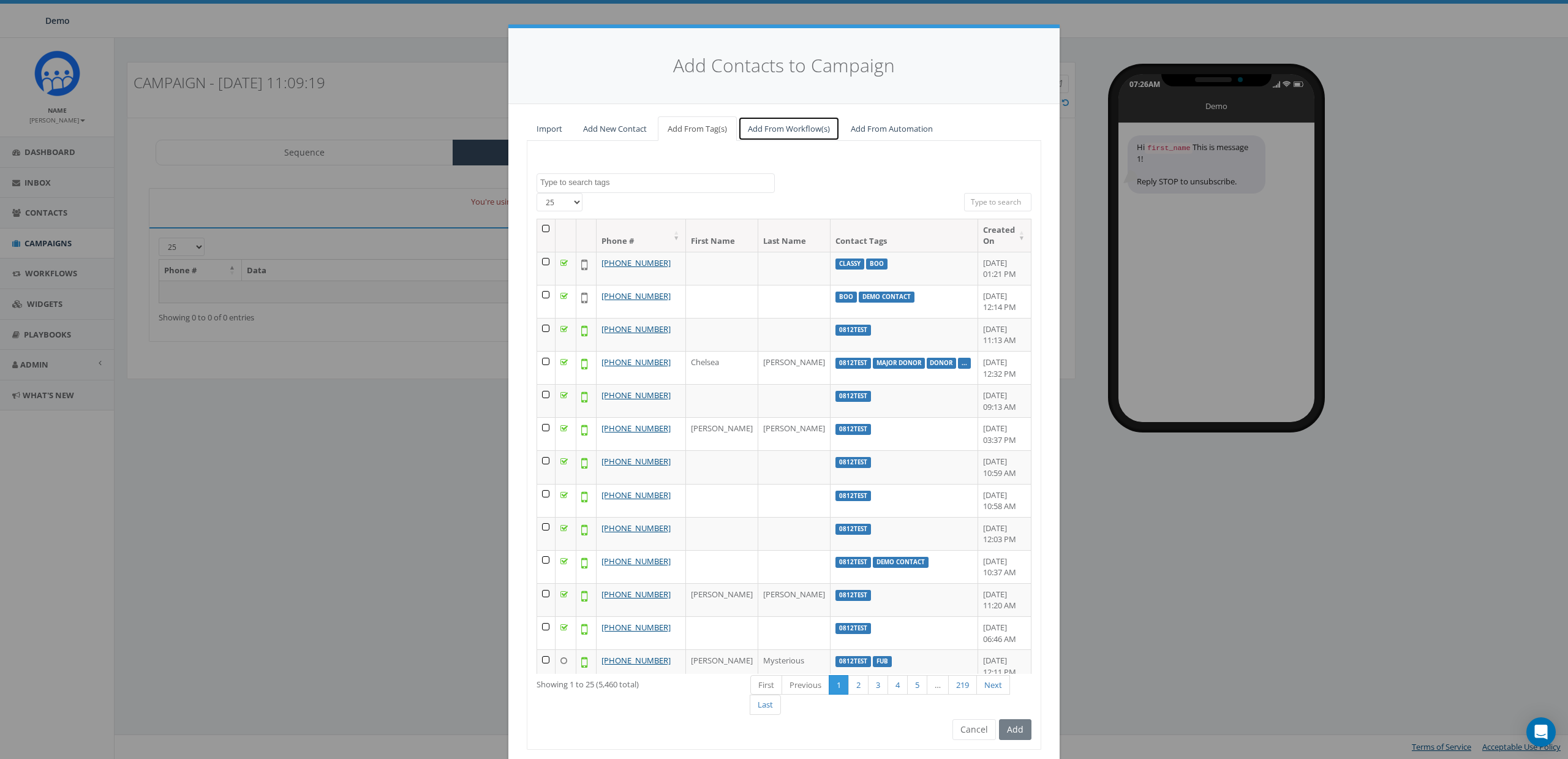
click at [800, 132] on link "Add From Workflow(s)" at bounding box center [789, 129] width 102 height 25
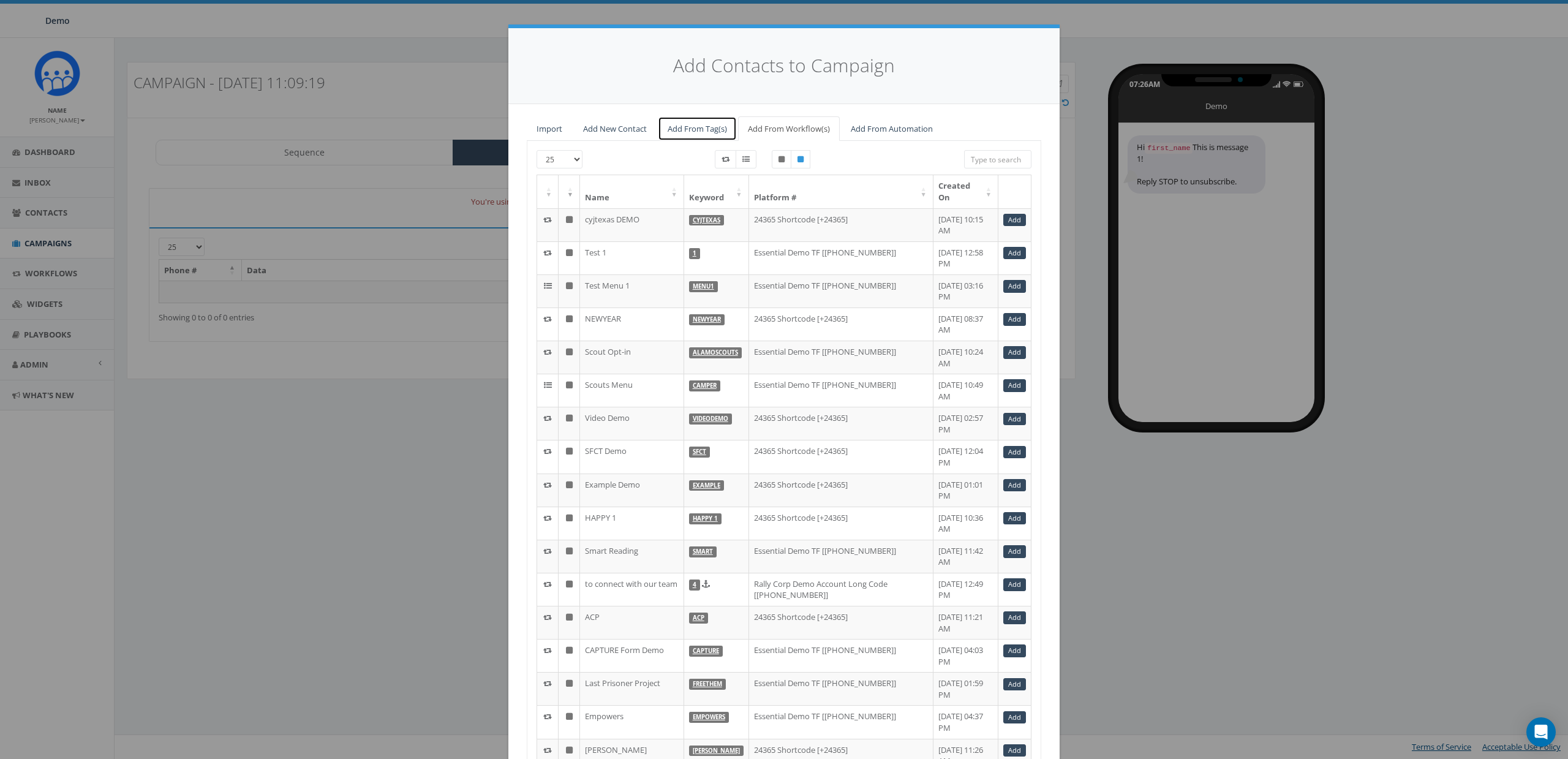
click at [704, 135] on link "Add From Tag(s)" at bounding box center [697, 129] width 79 height 25
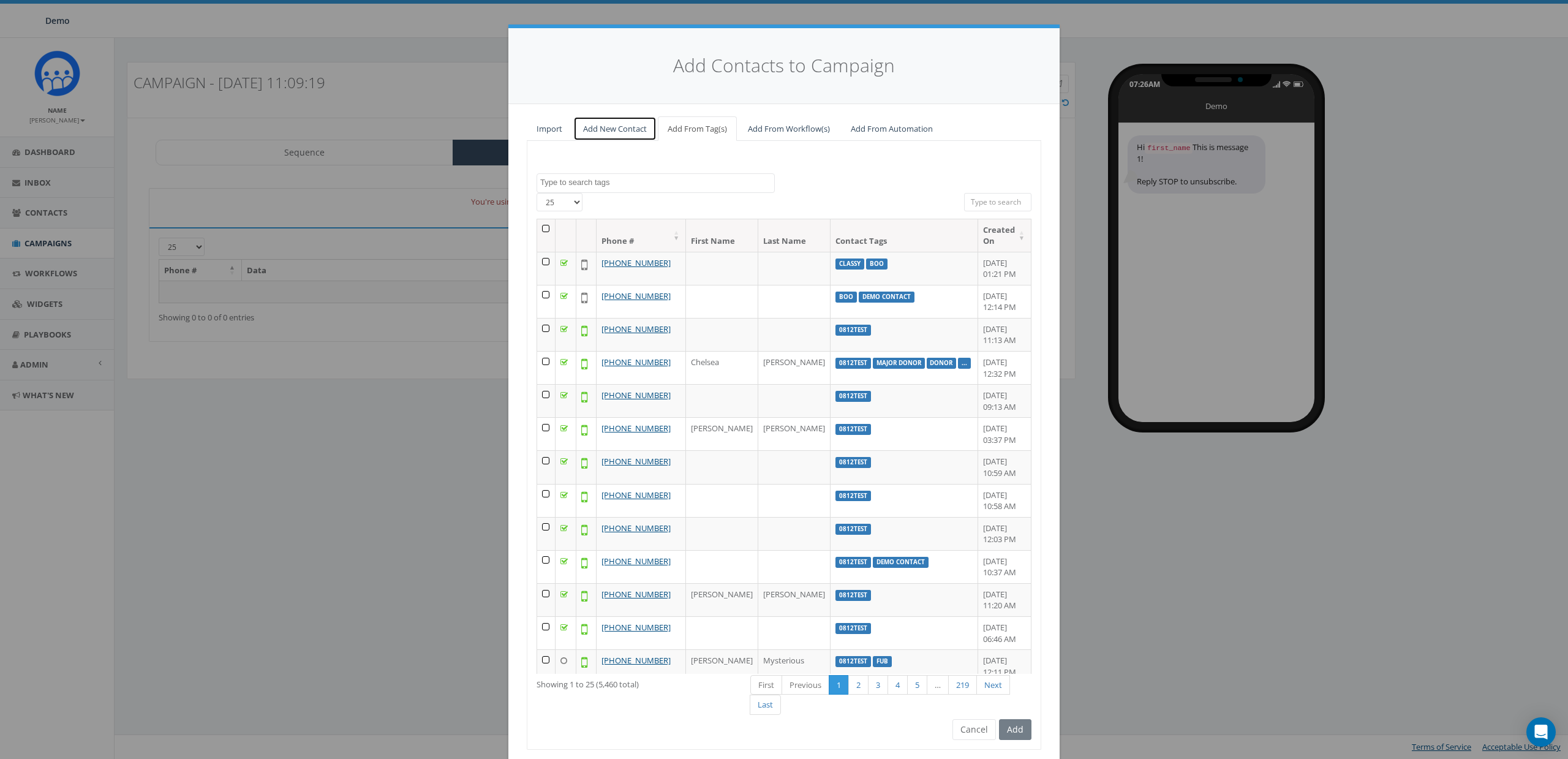
click at [623, 135] on link "Add New Contact" at bounding box center [615, 129] width 83 height 25
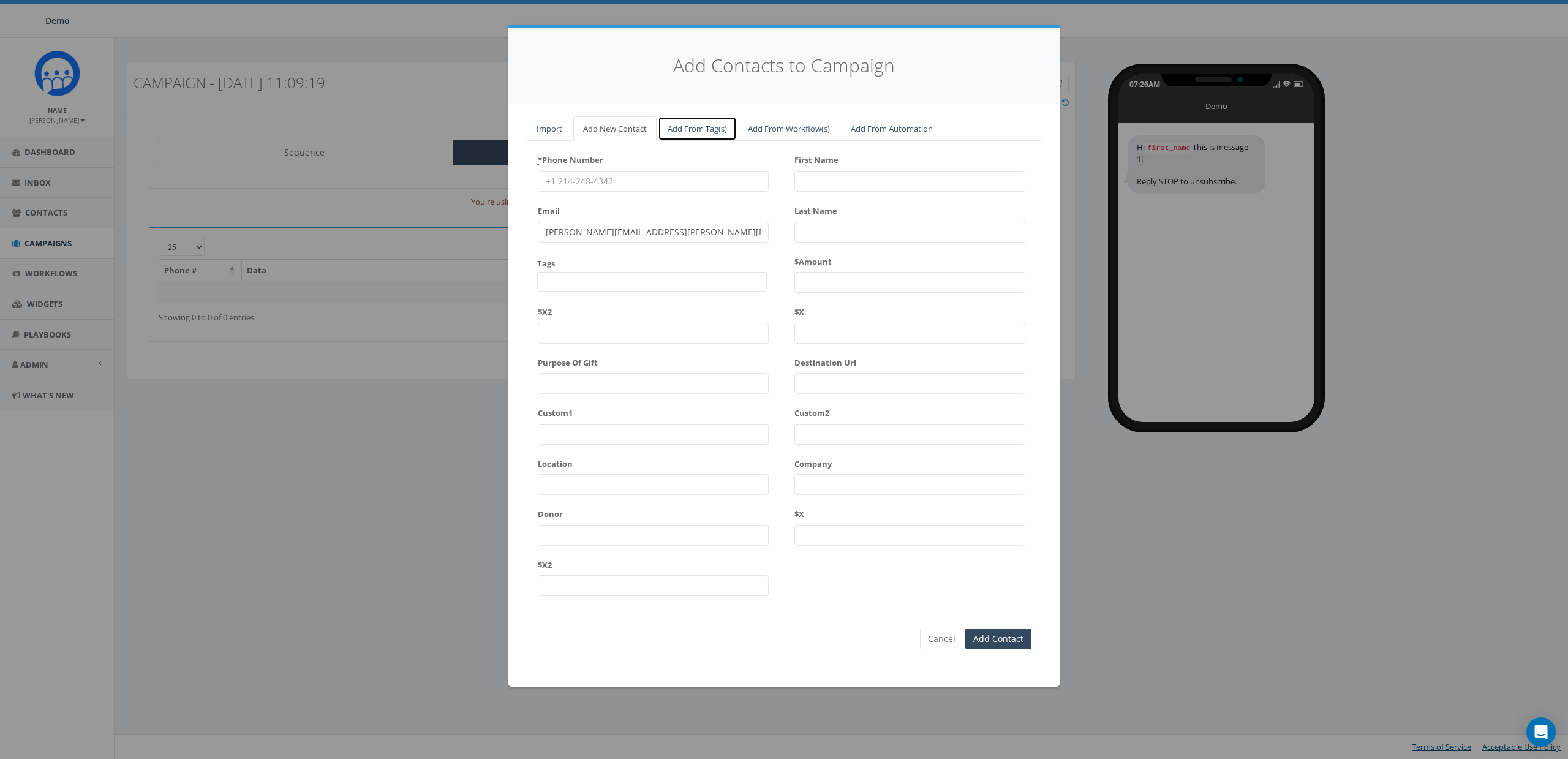
click at [679, 135] on link "Add From Tag(s)" at bounding box center [697, 129] width 79 height 25
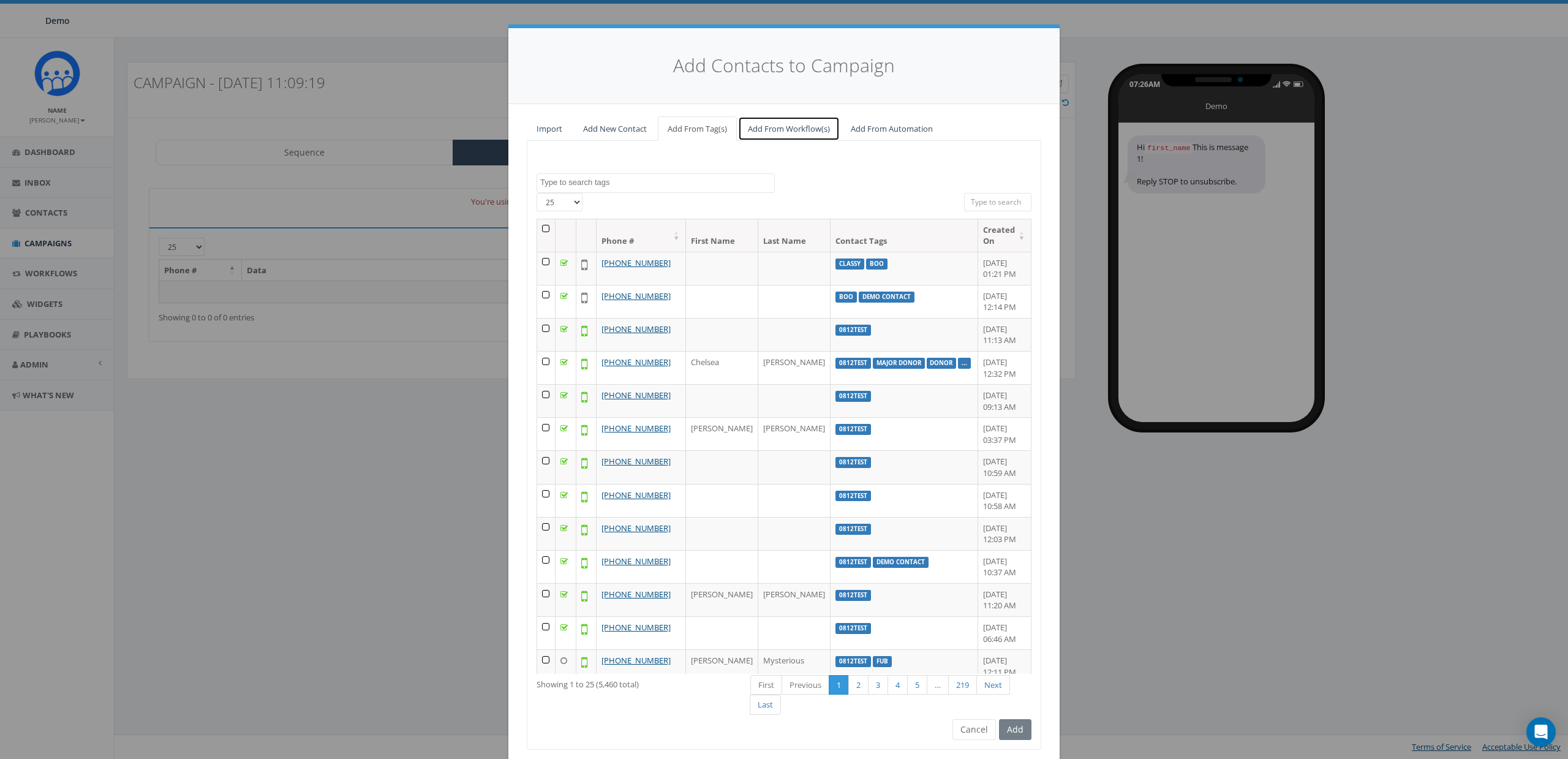
click at [764, 138] on link "Add From Workflow(s)" at bounding box center [789, 129] width 102 height 25
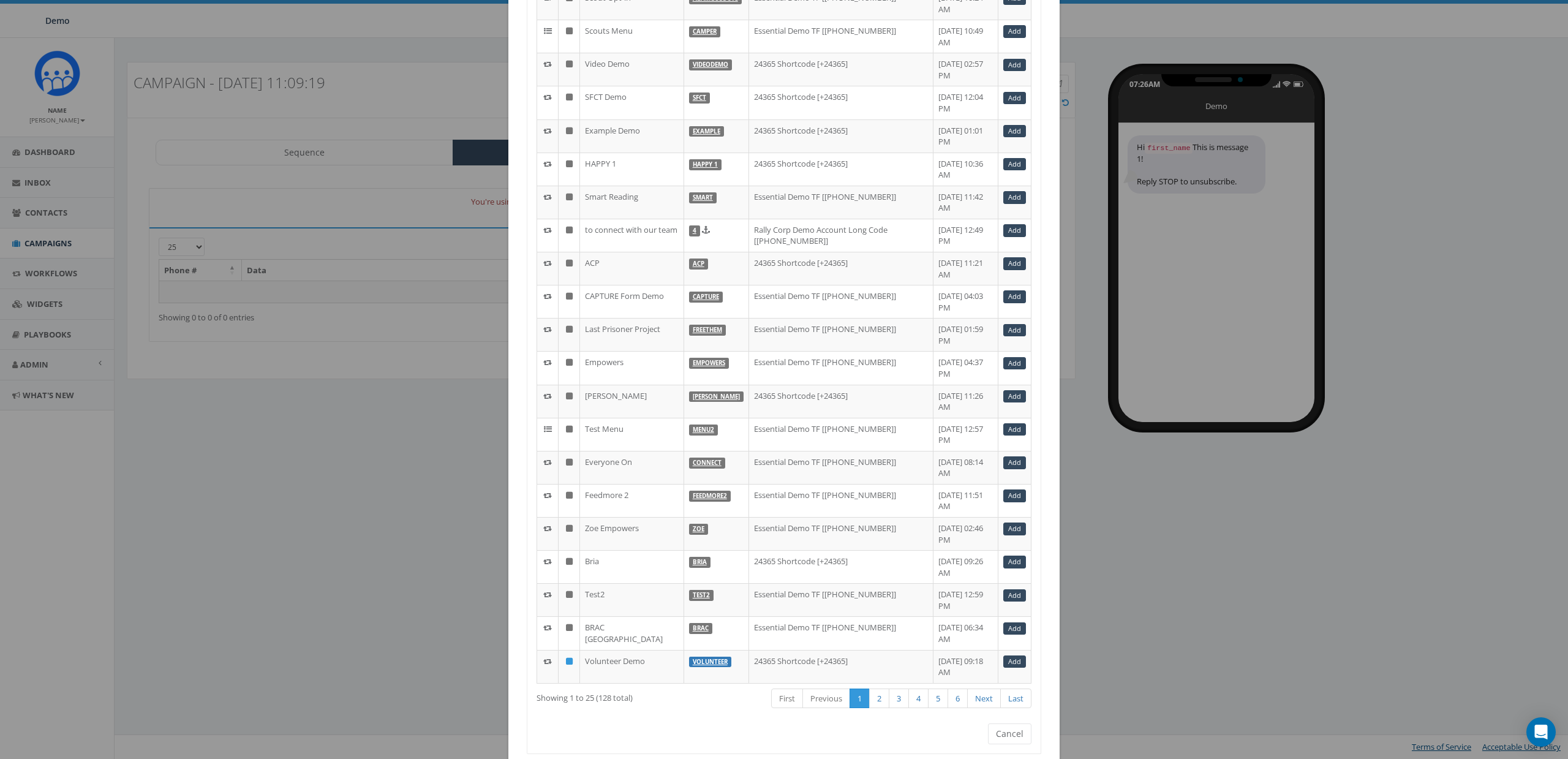
scroll to position [0, 0]
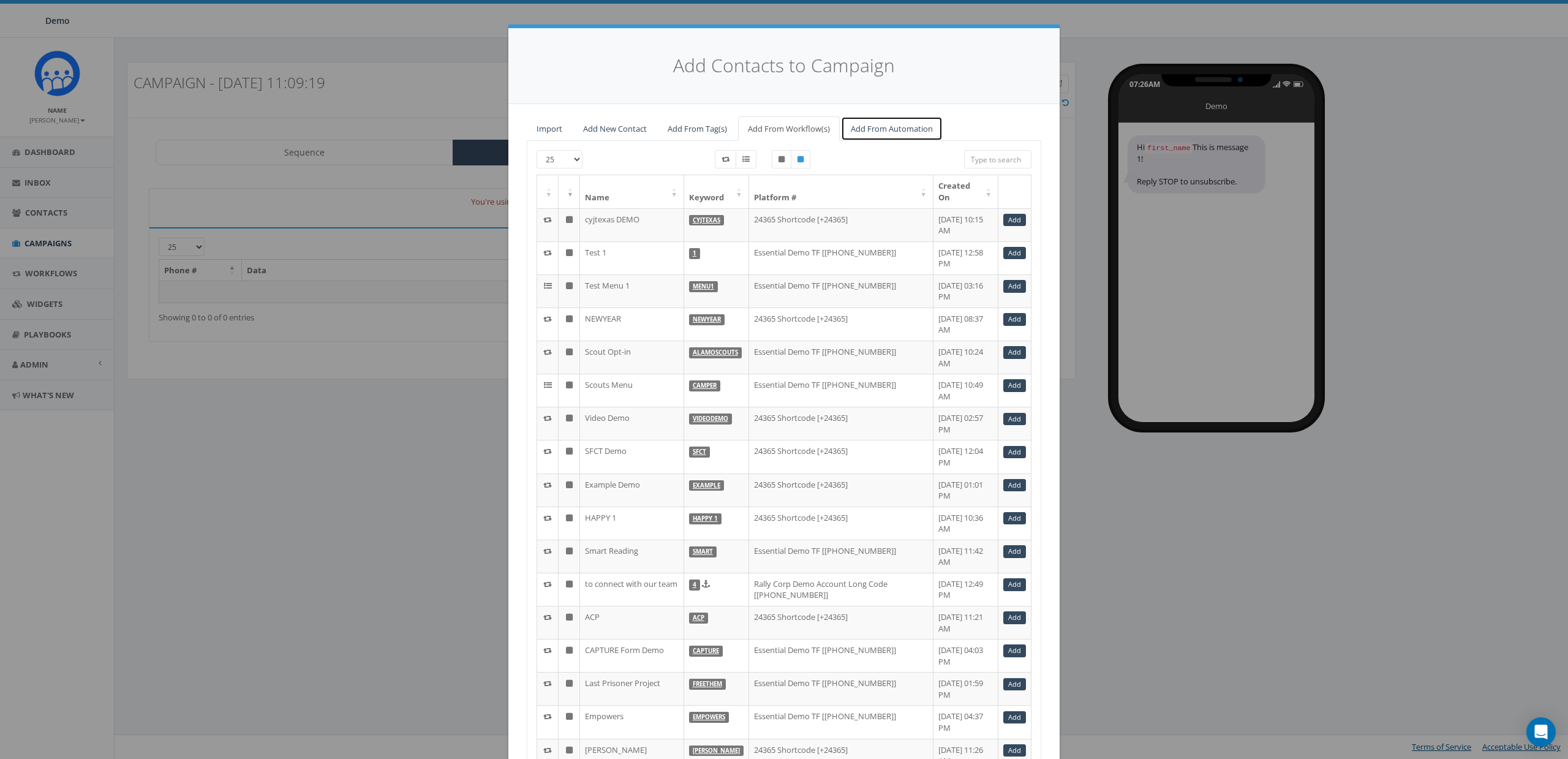
click at [891, 124] on link "Add From Automation" at bounding box center [892, 129] width 102 height 25
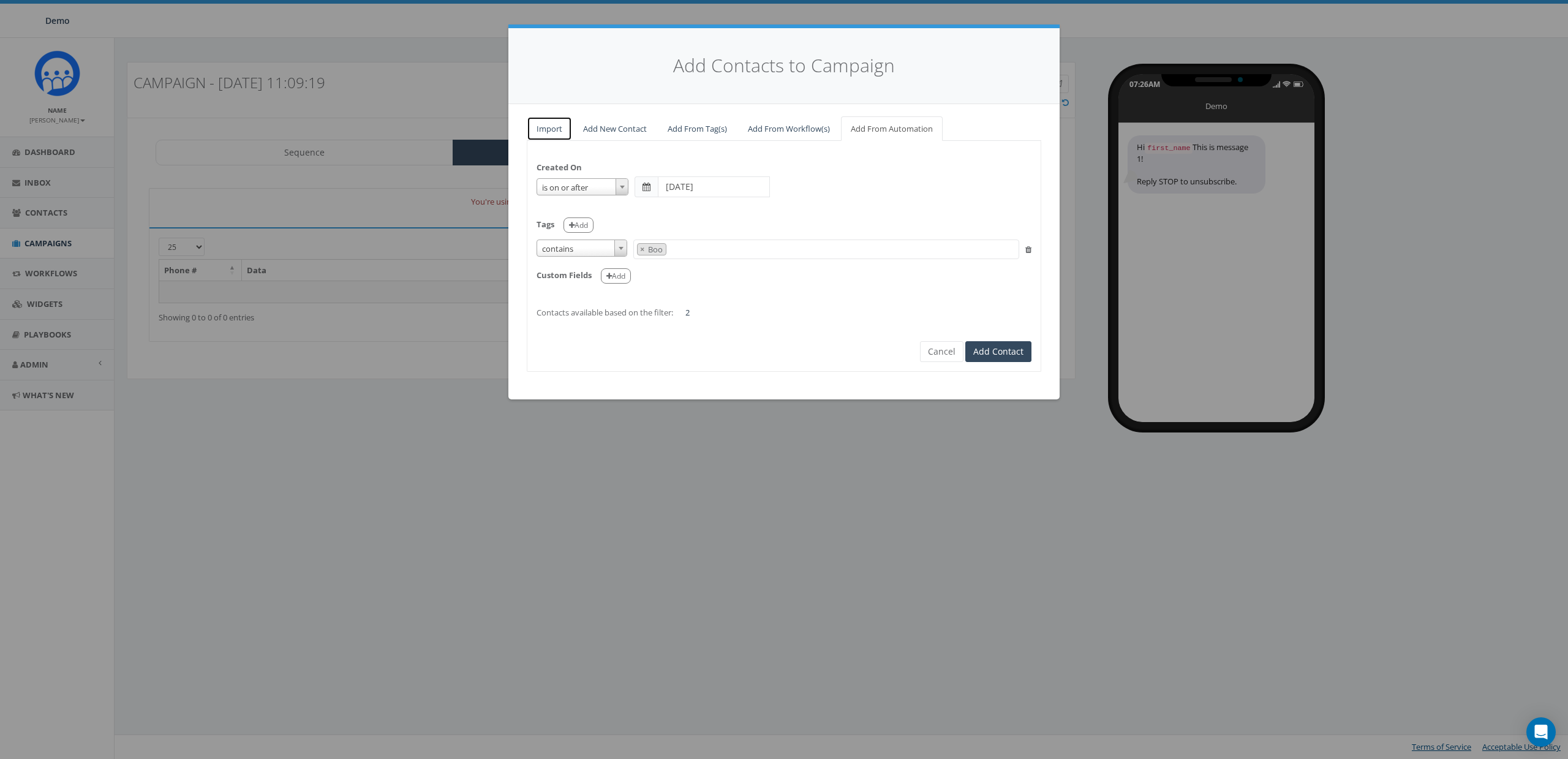
click at [550, 128] on link "Import" at bounding box center [549, 129] width 45 height 25
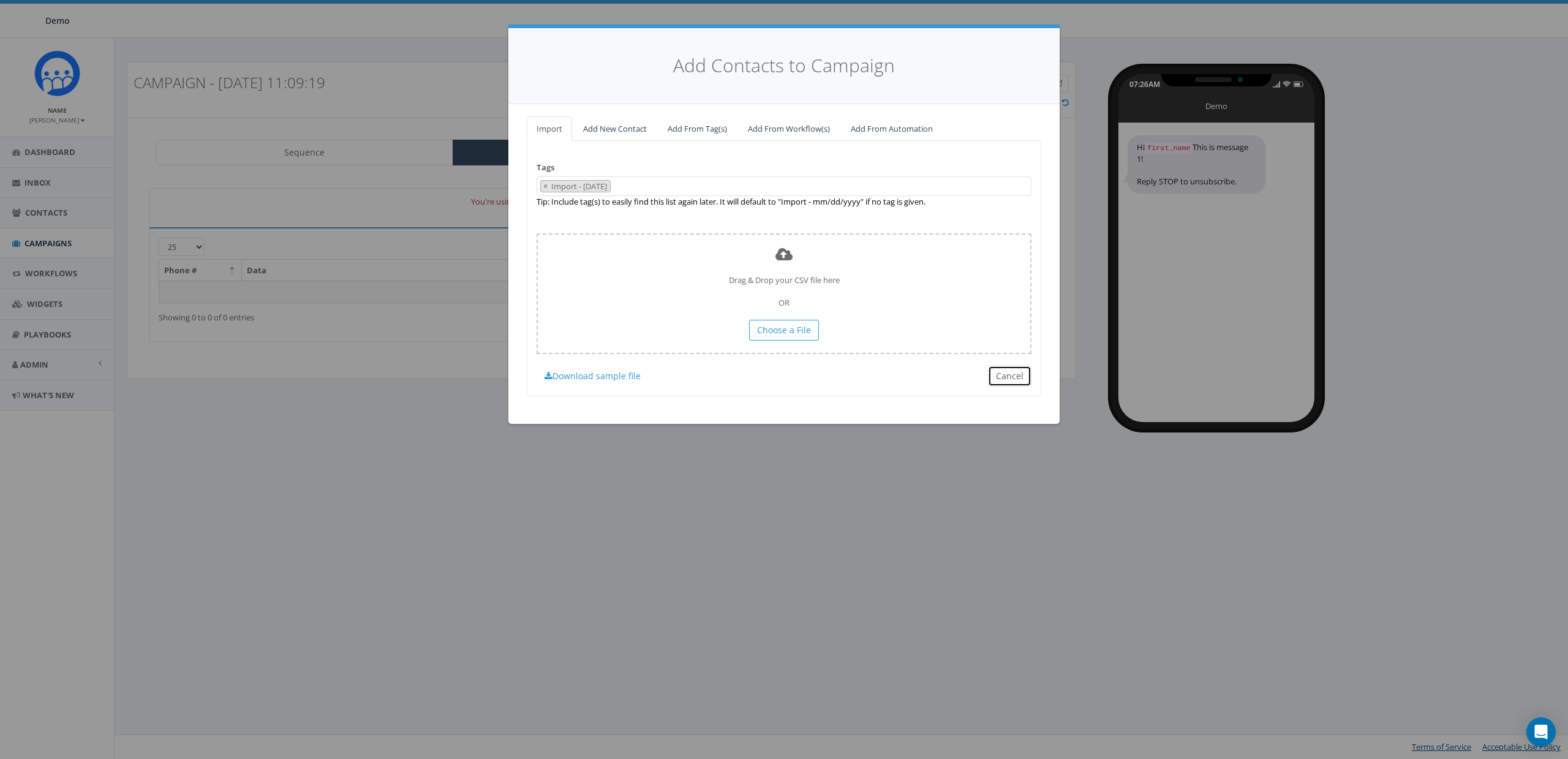
click at [1004, 373] on button "Cancel" at bounding box center [1010, 376] width 44 height 21
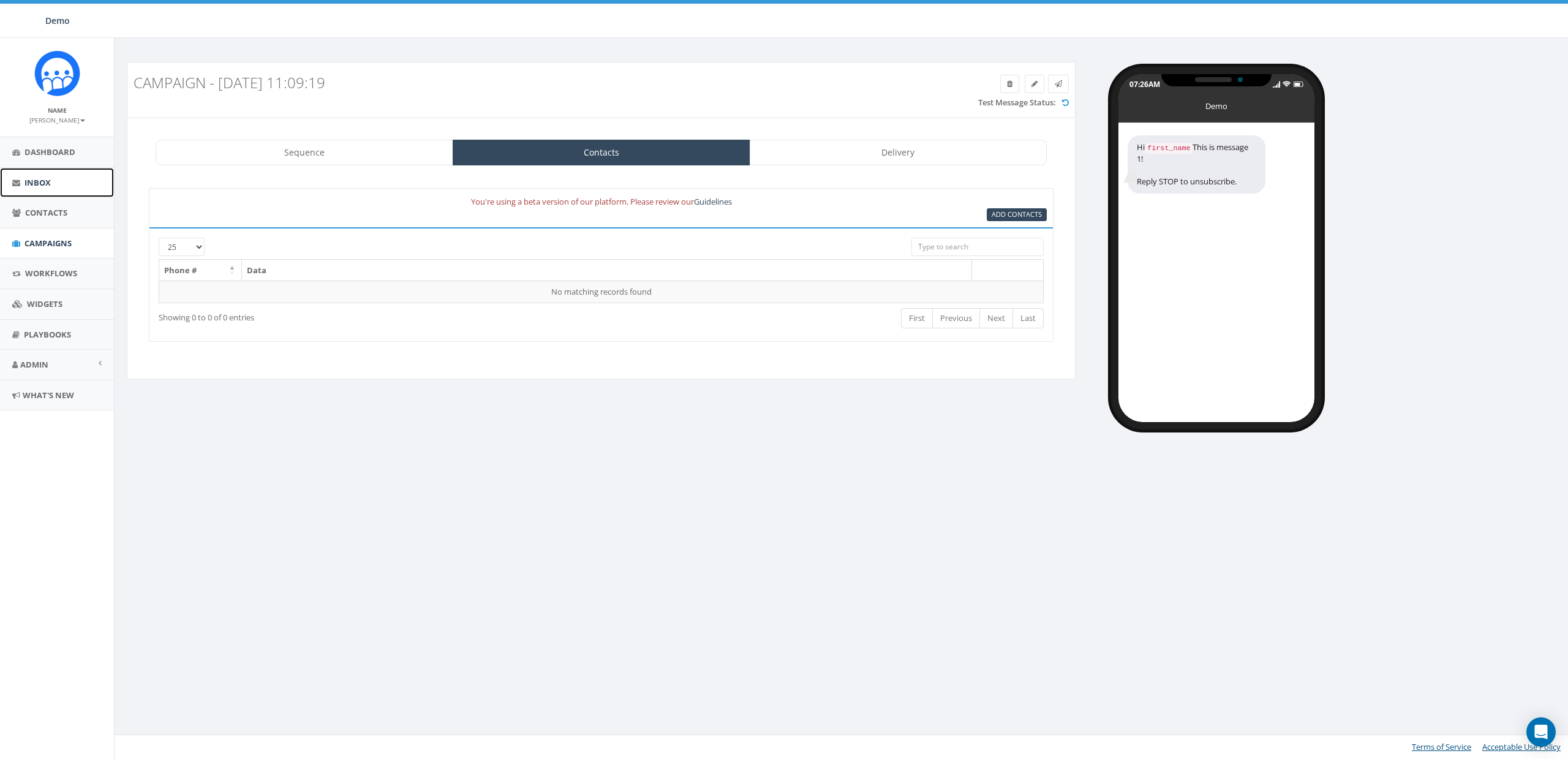
click at [41, 181] on span "Inbox" at bounding box center [37, 182] width 26 height 11
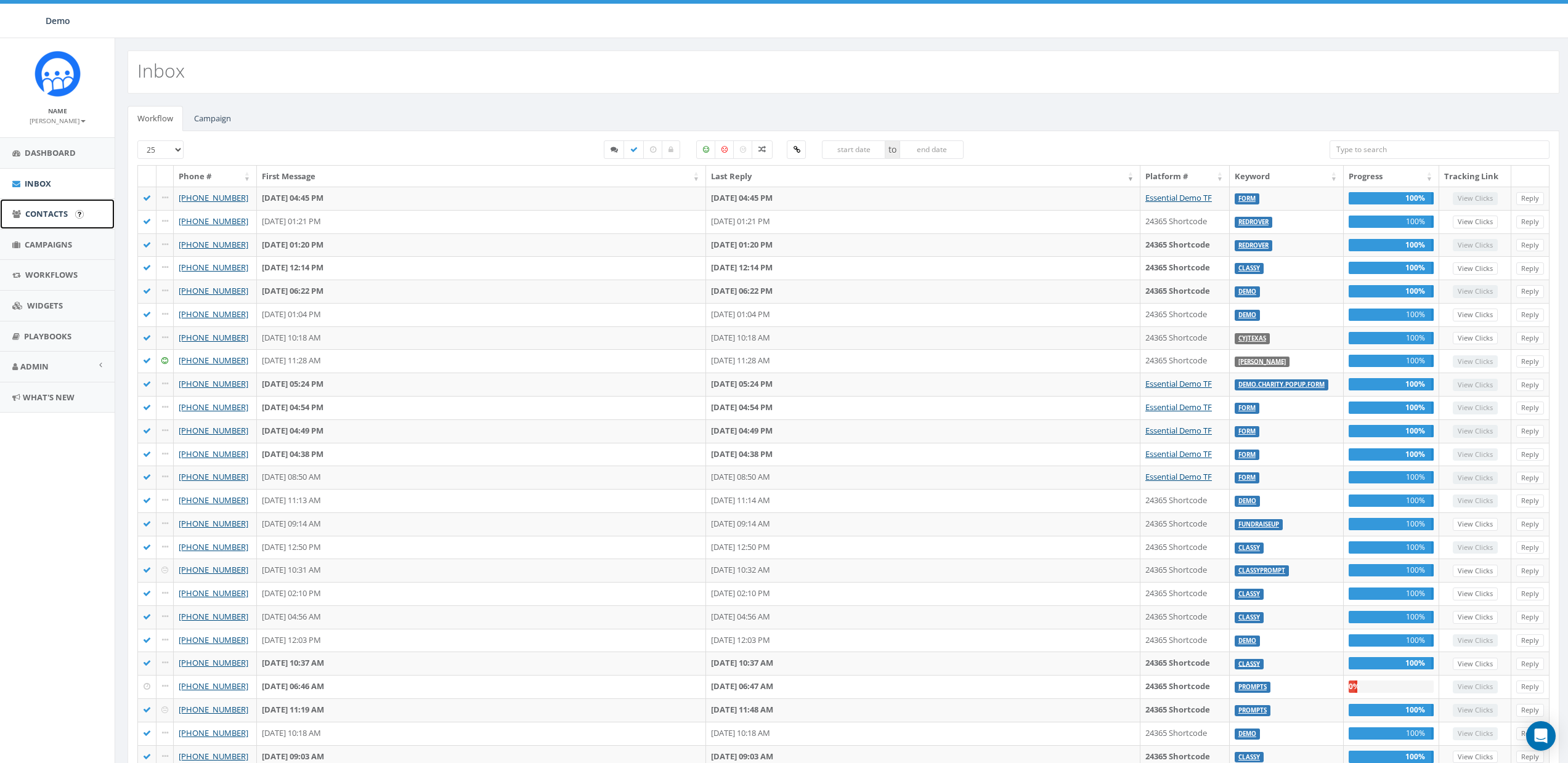
click at [41, 208] on span "Contacts" at bounding box center [46, 214] width 43 height 11
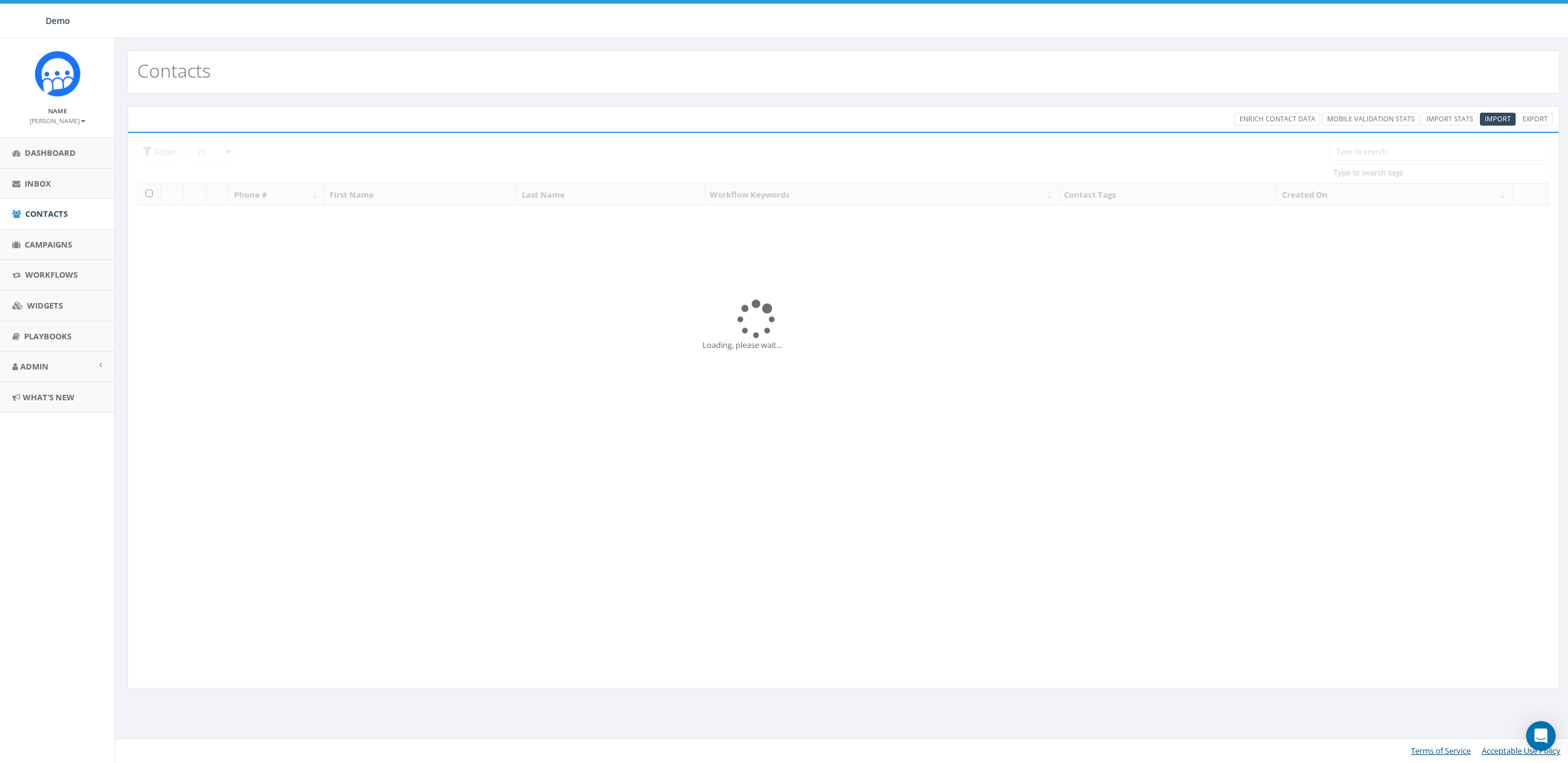
select select
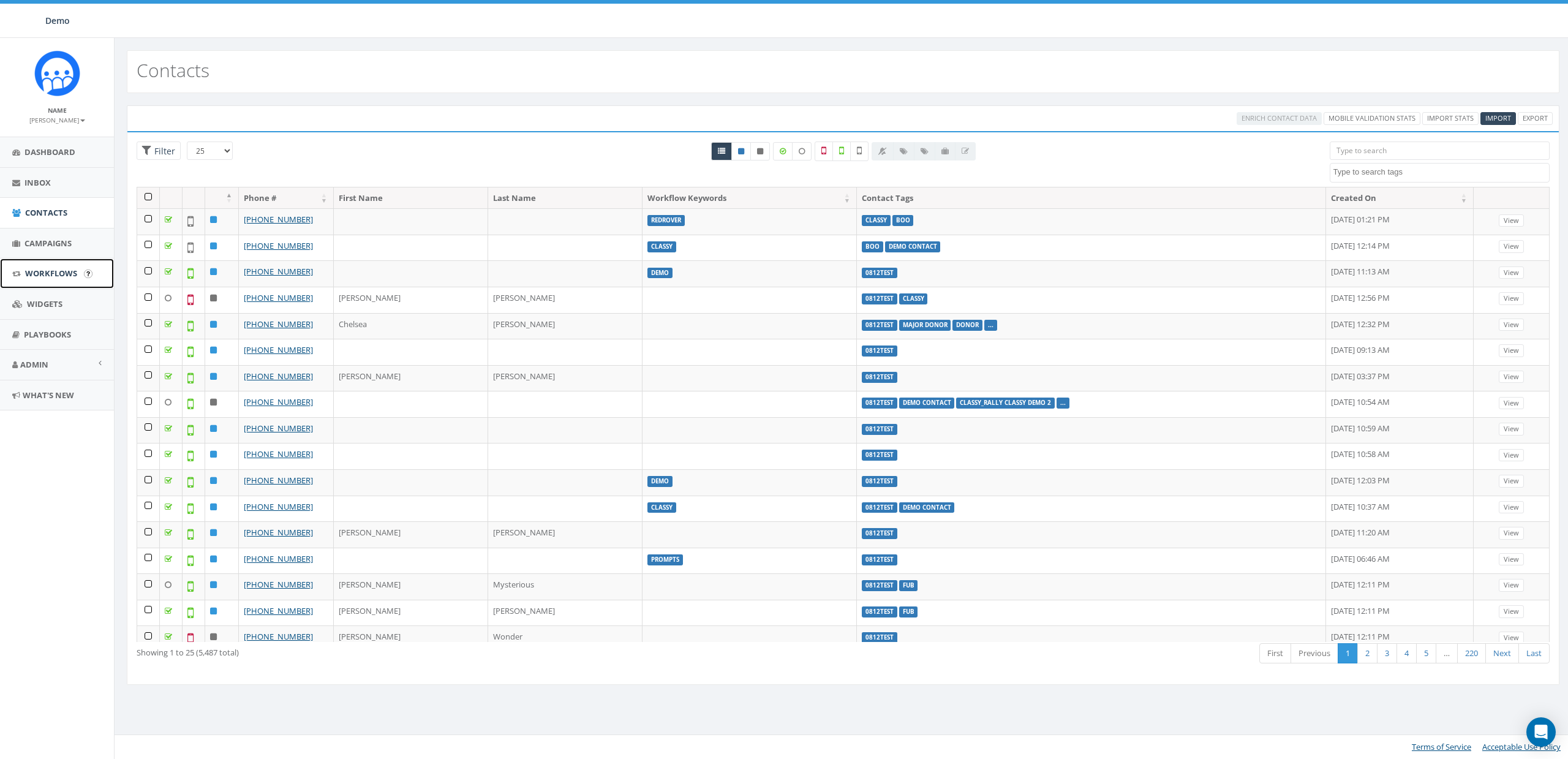
click at [49, 276] on span "Workflows" at bounding box center [51, 273] width 52 height 11
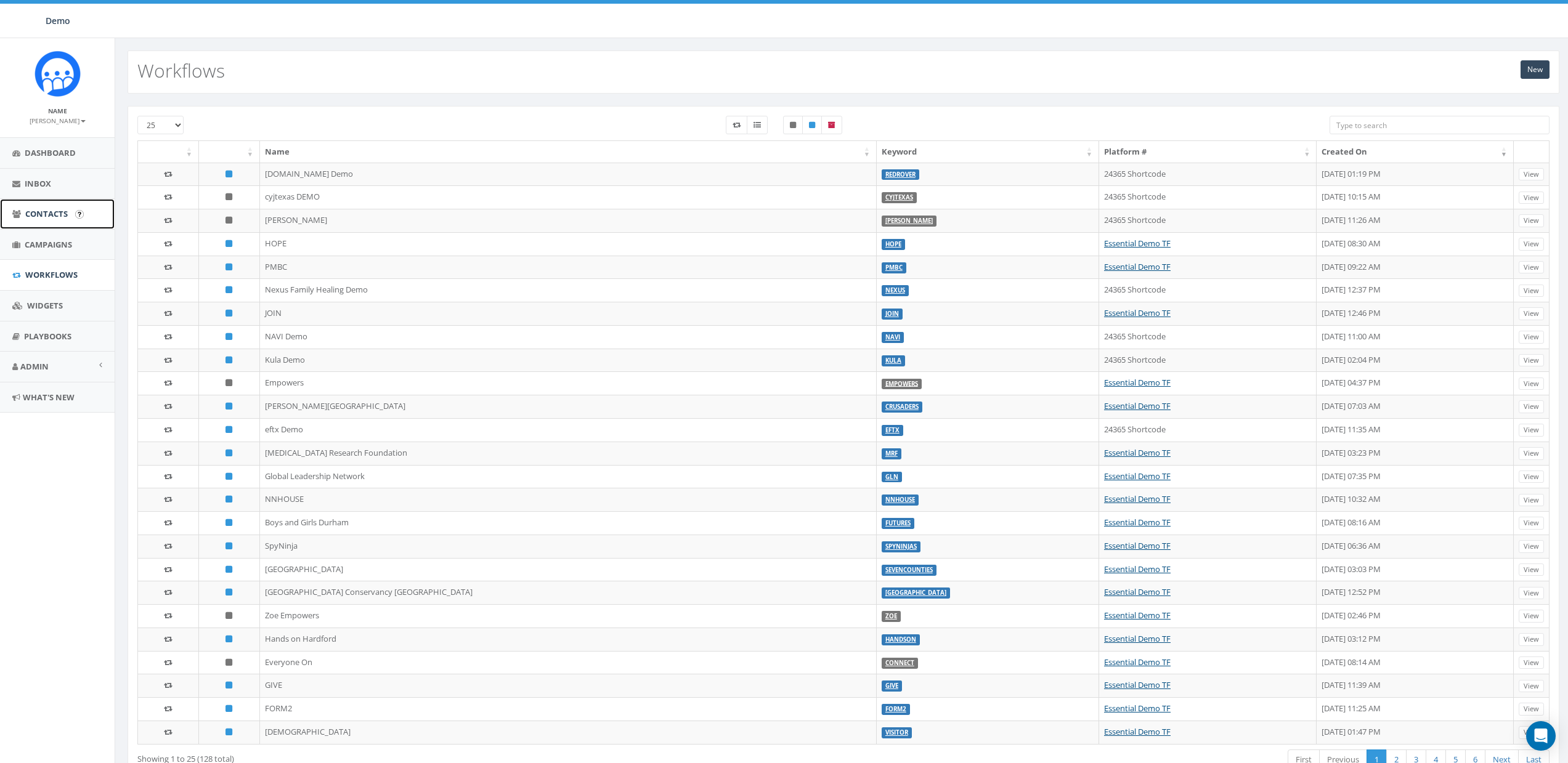
click at [49, 213] on span "Contacts" at bounding box center [46, 214] width 43 height 11
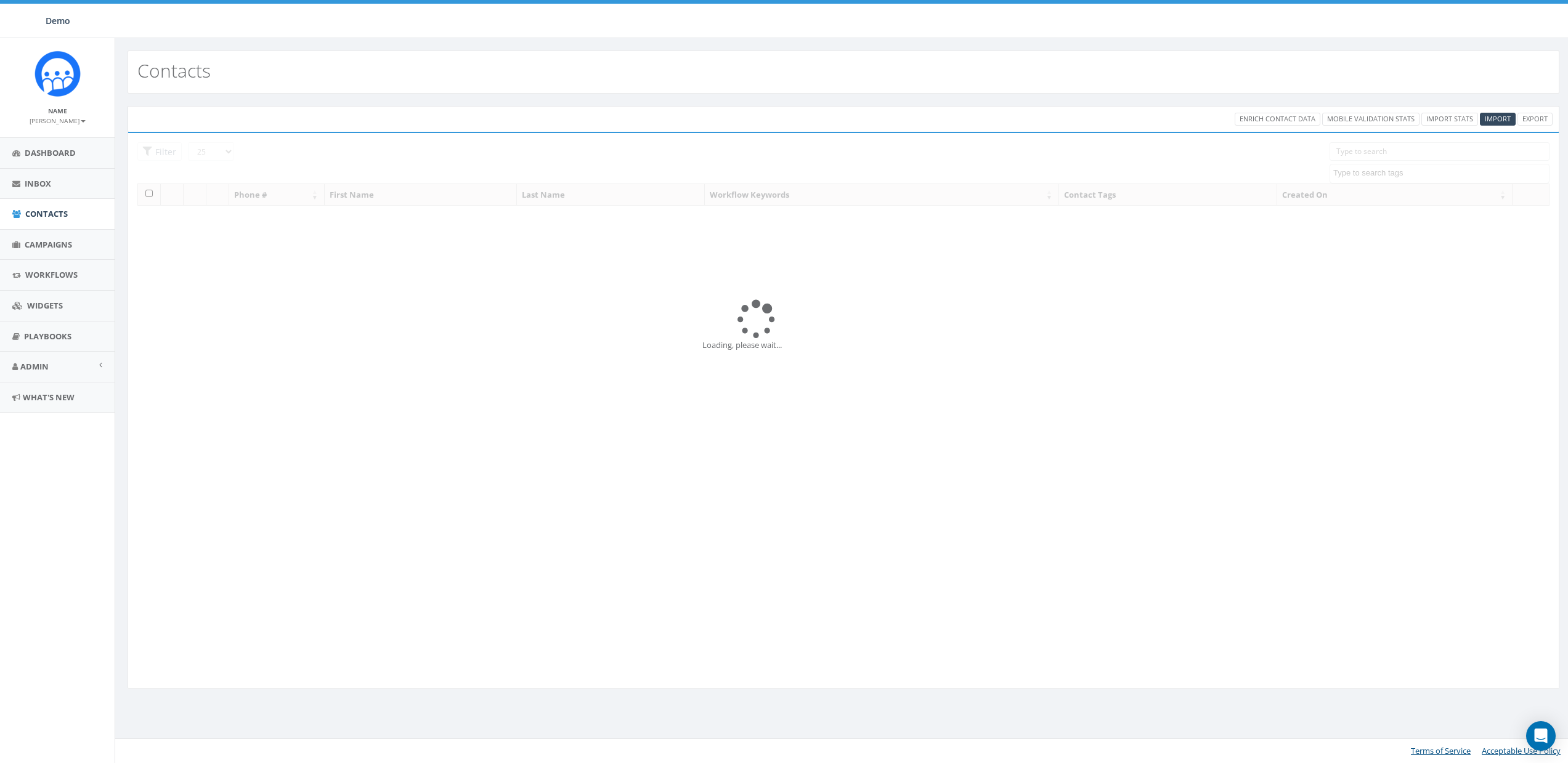
select select
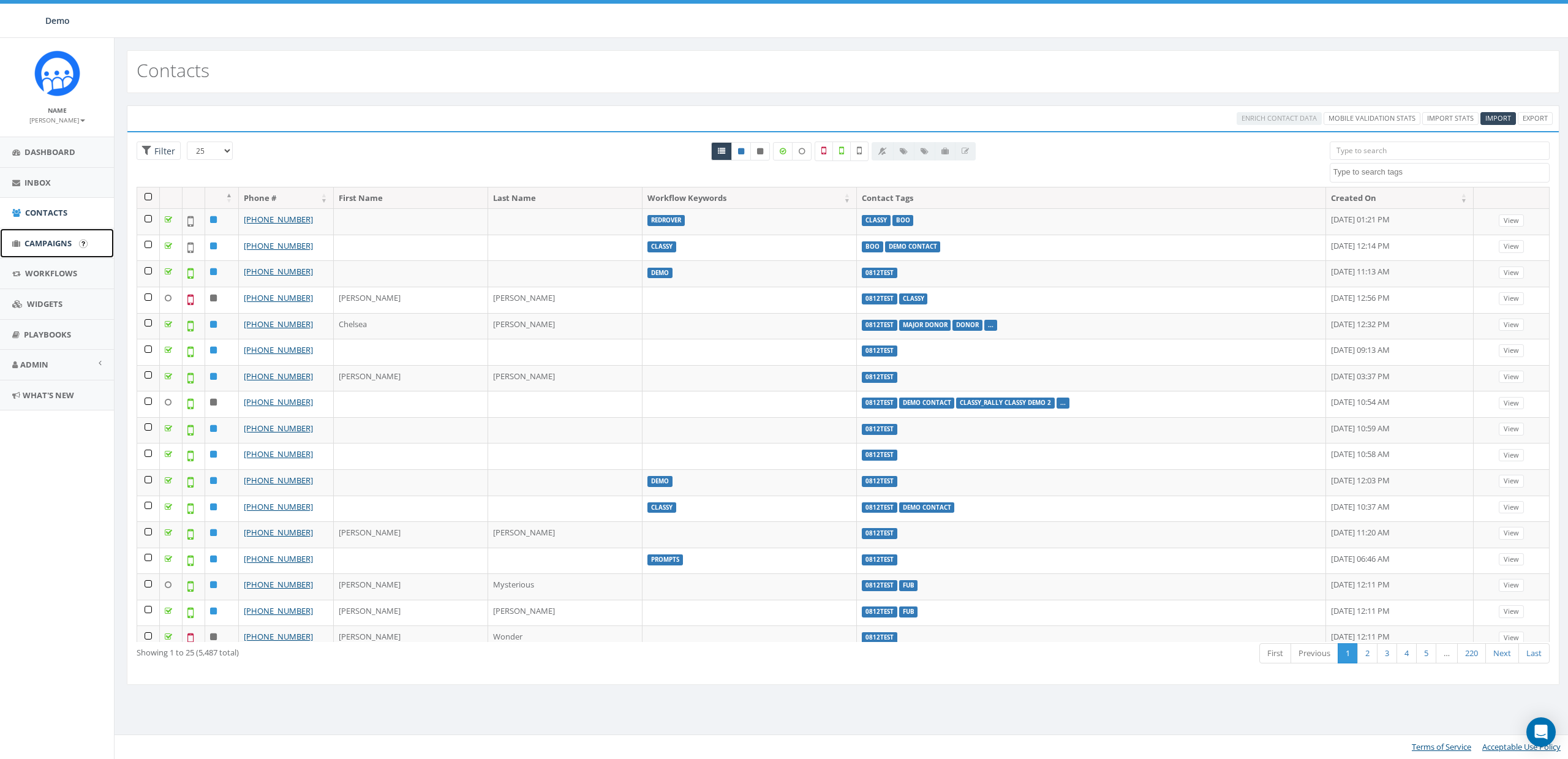
click at [37, 247] on span "Campaigns" at bounding box center [48, 243] width 47 height 11
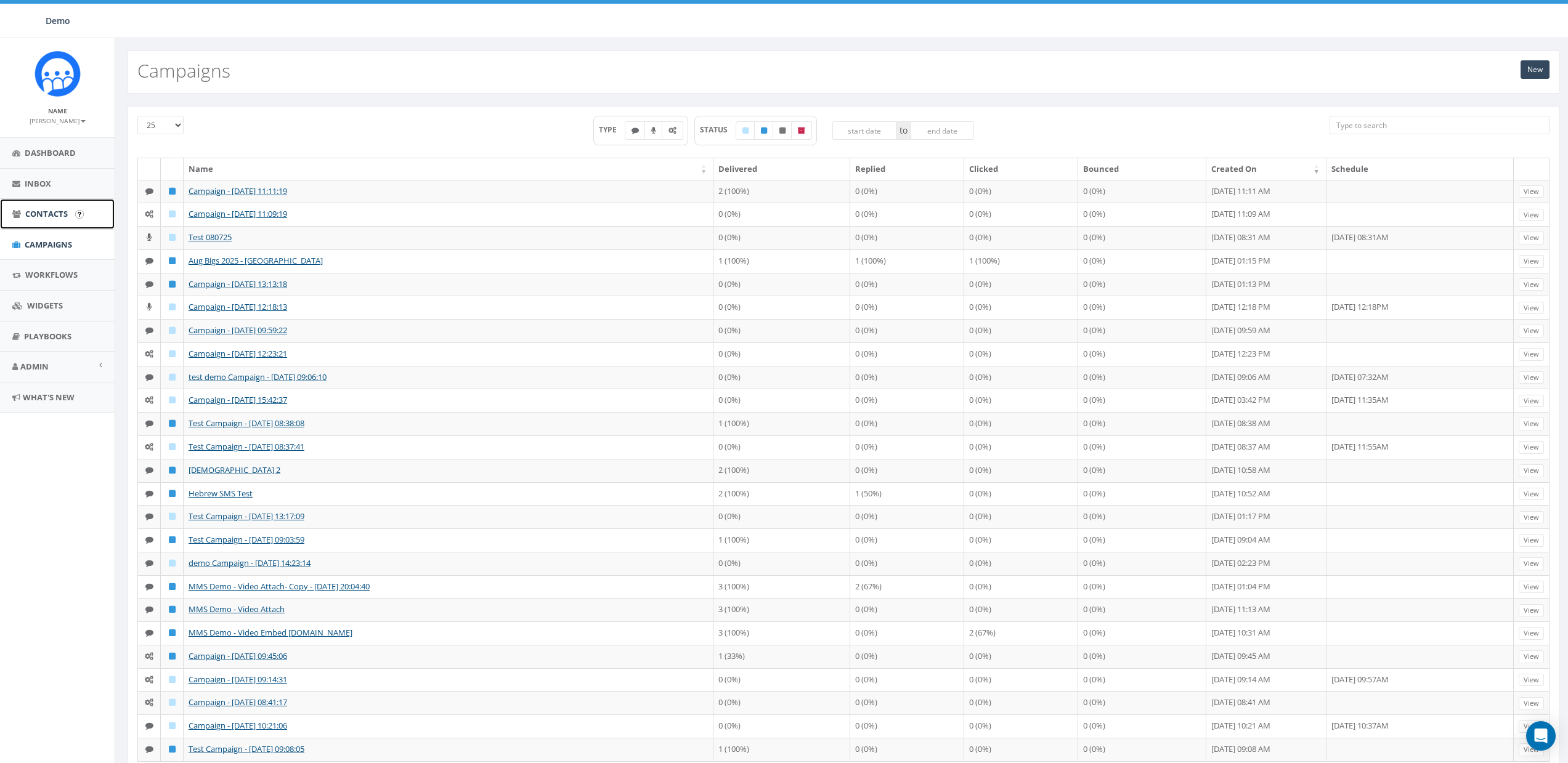
click at [50, 199] on link "Contacts" at bounding box center [57, 214] width 115 height 30
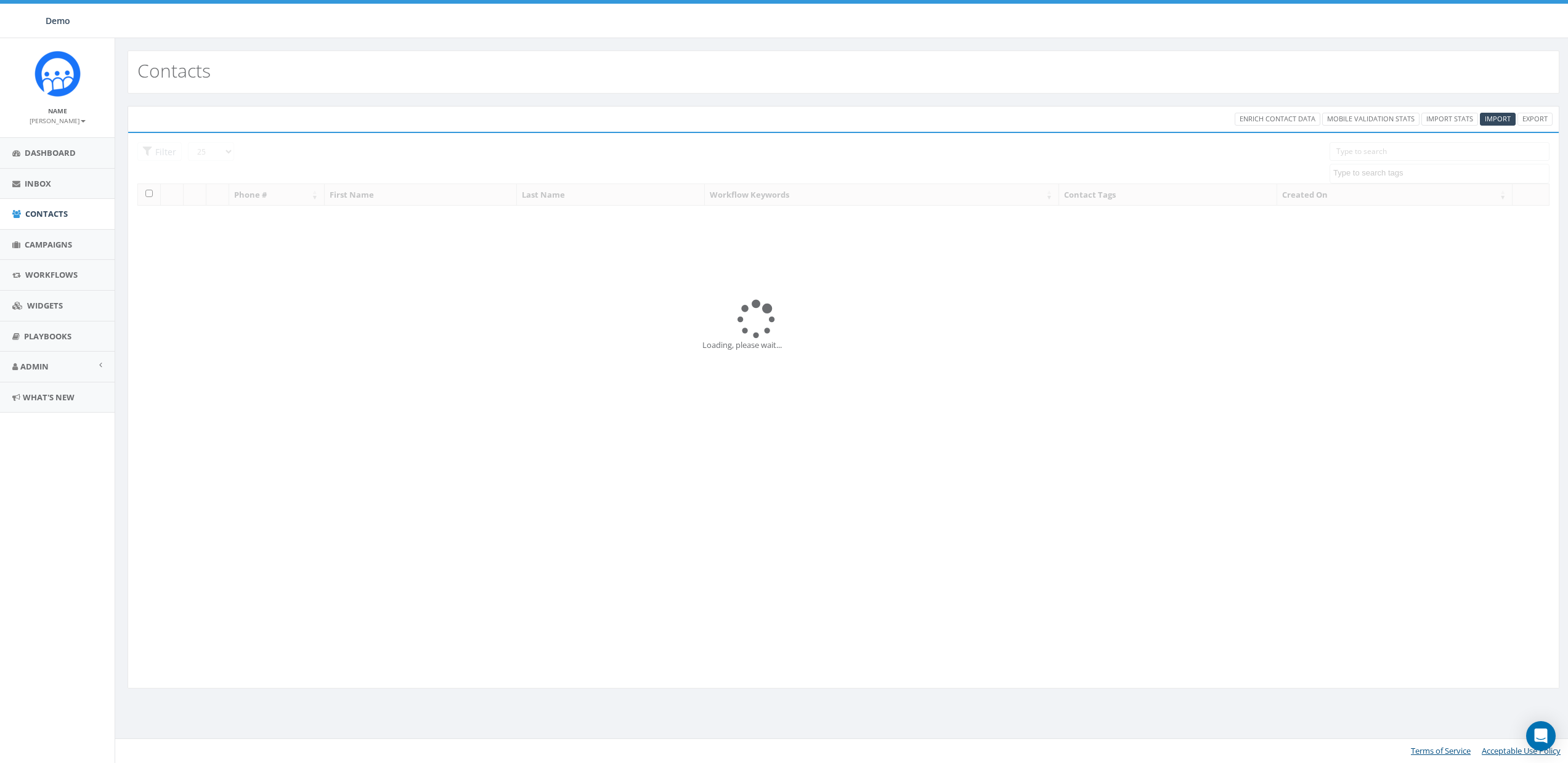
select select
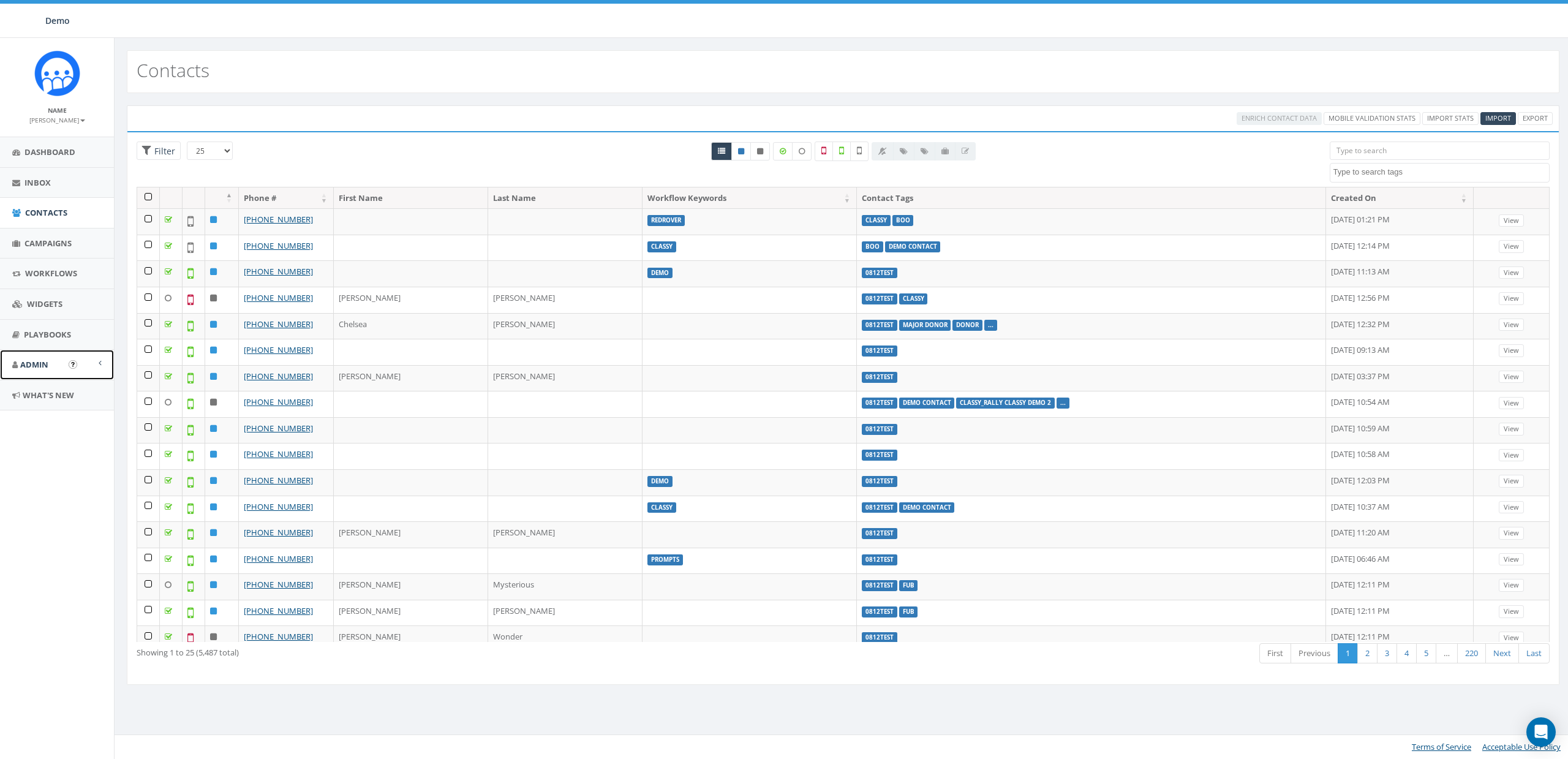
click at [32, 367] on span "Admin" at bounding box center [34, 364] width 28 height 11
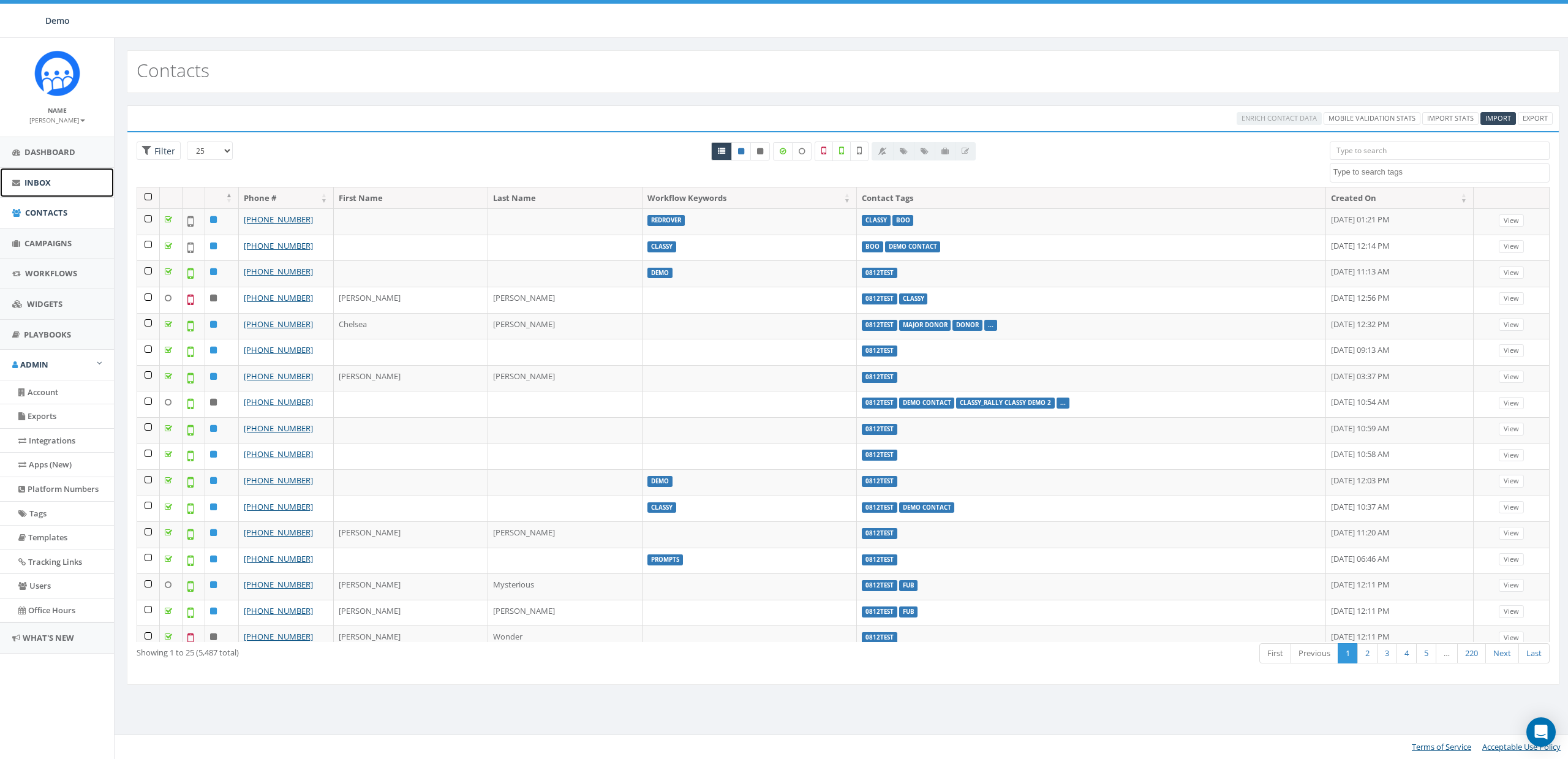
click at [38, 184] on span "Inbox" at bounding box center [37, 182] width 26 height 11
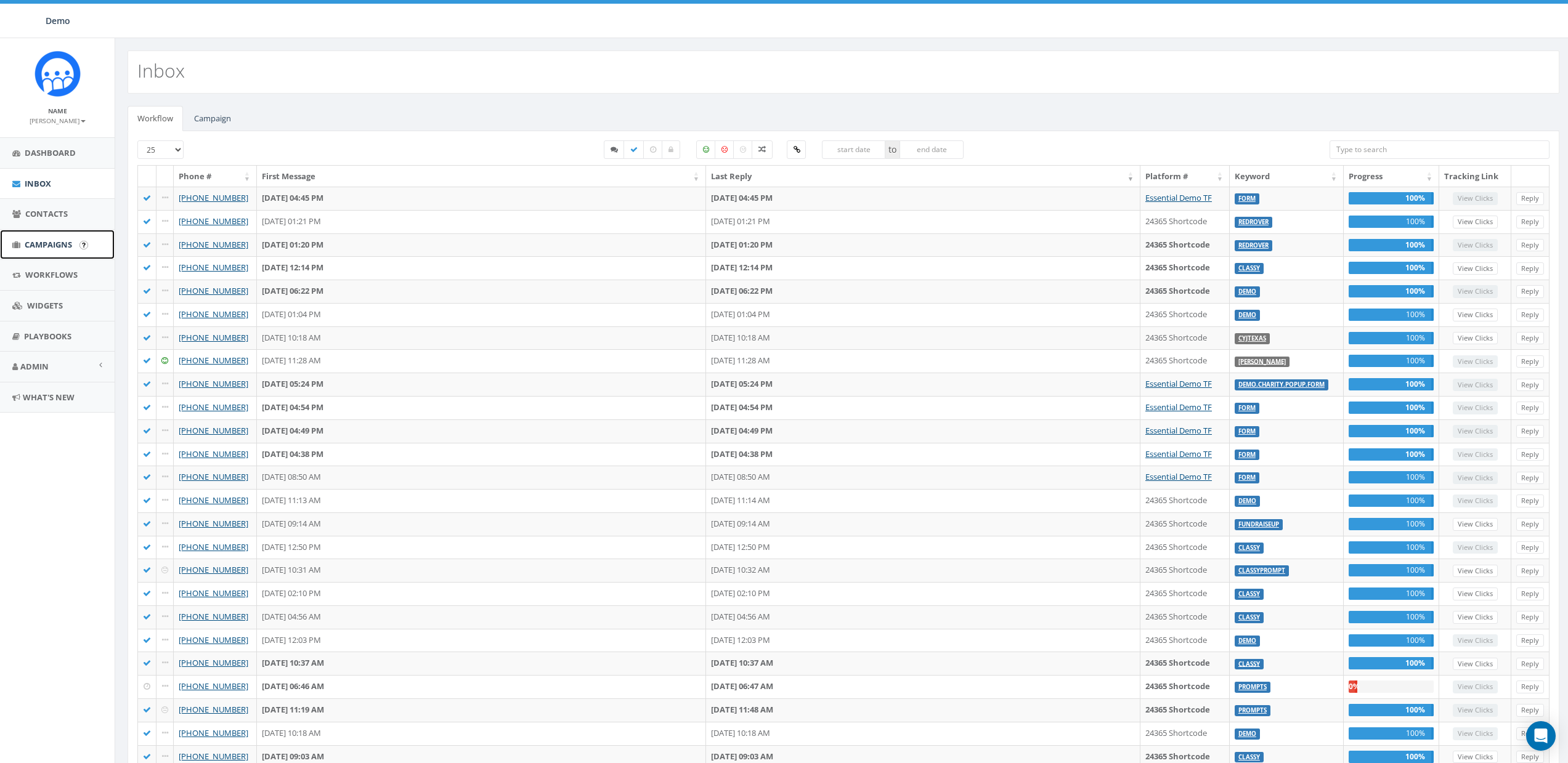
click at [47, 245] on span "Campaigns" at bounding box center [48, 245] width 47 height 11
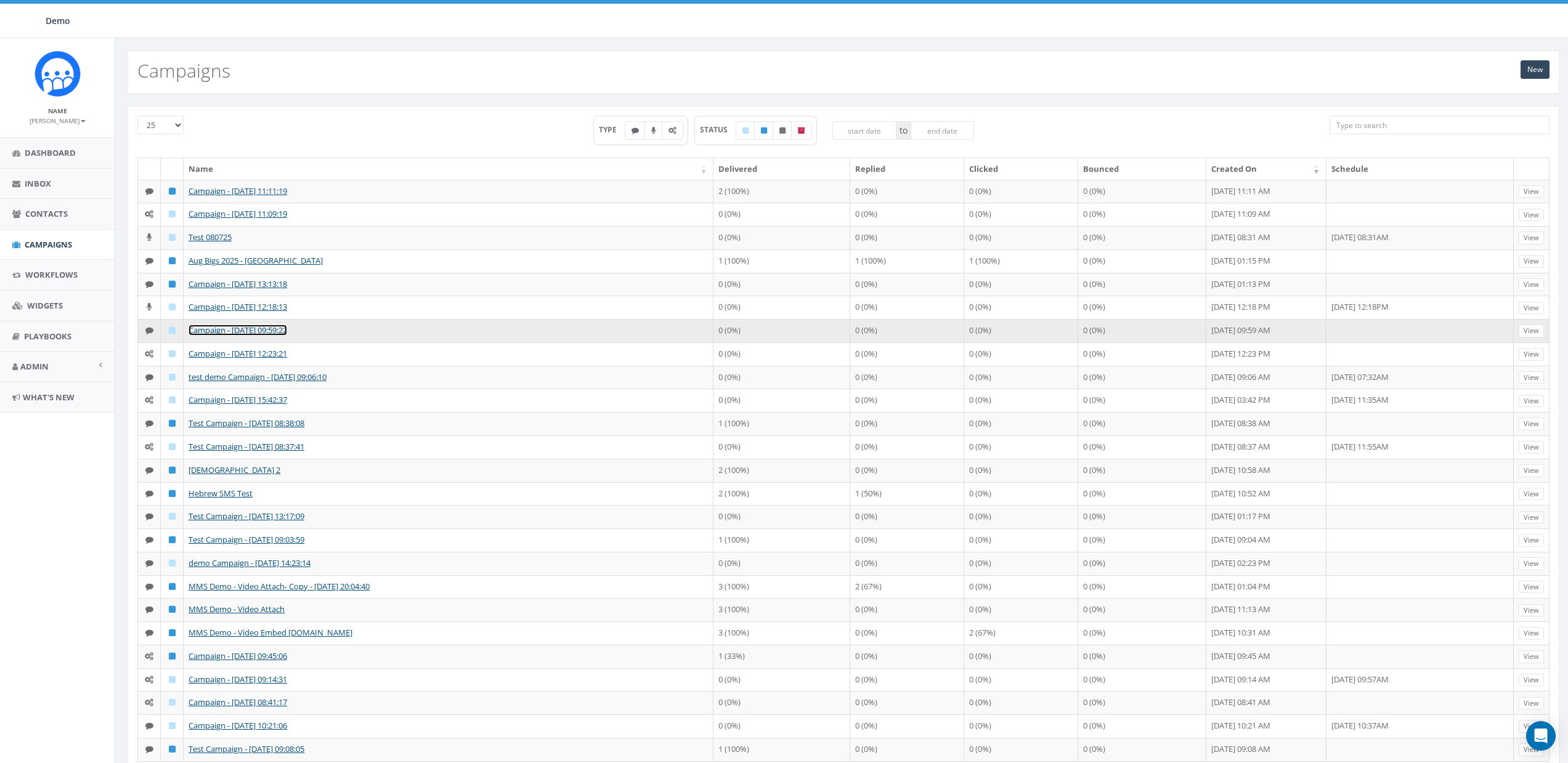
click at [203, 330] on link "Campaign - [DATE] 09:59:22" at bounding box center [238, 330] width 99 height 11
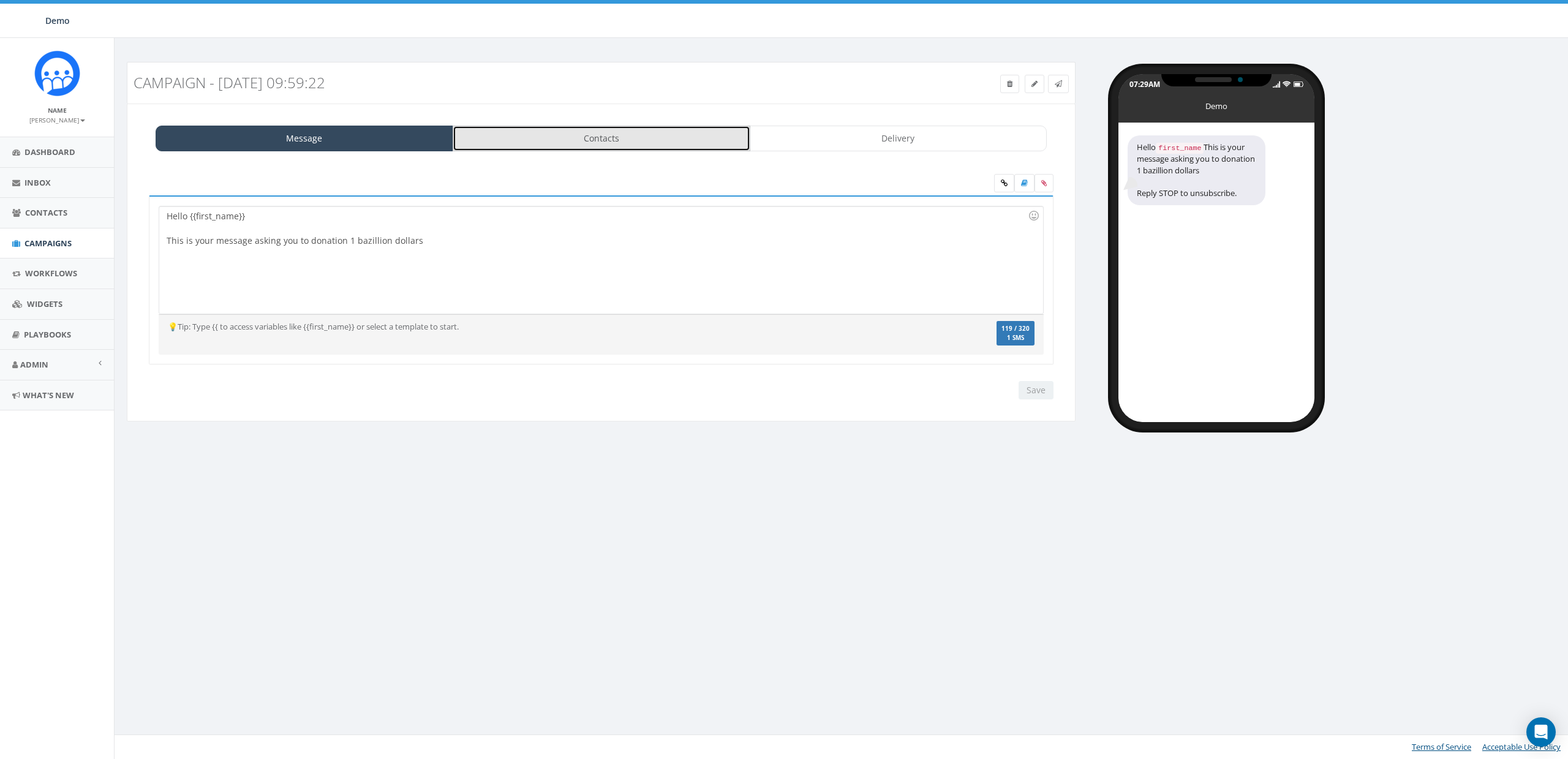
click at [603, 144] on link "Contacts" at bounding box center [602, 138] width 298 height 26
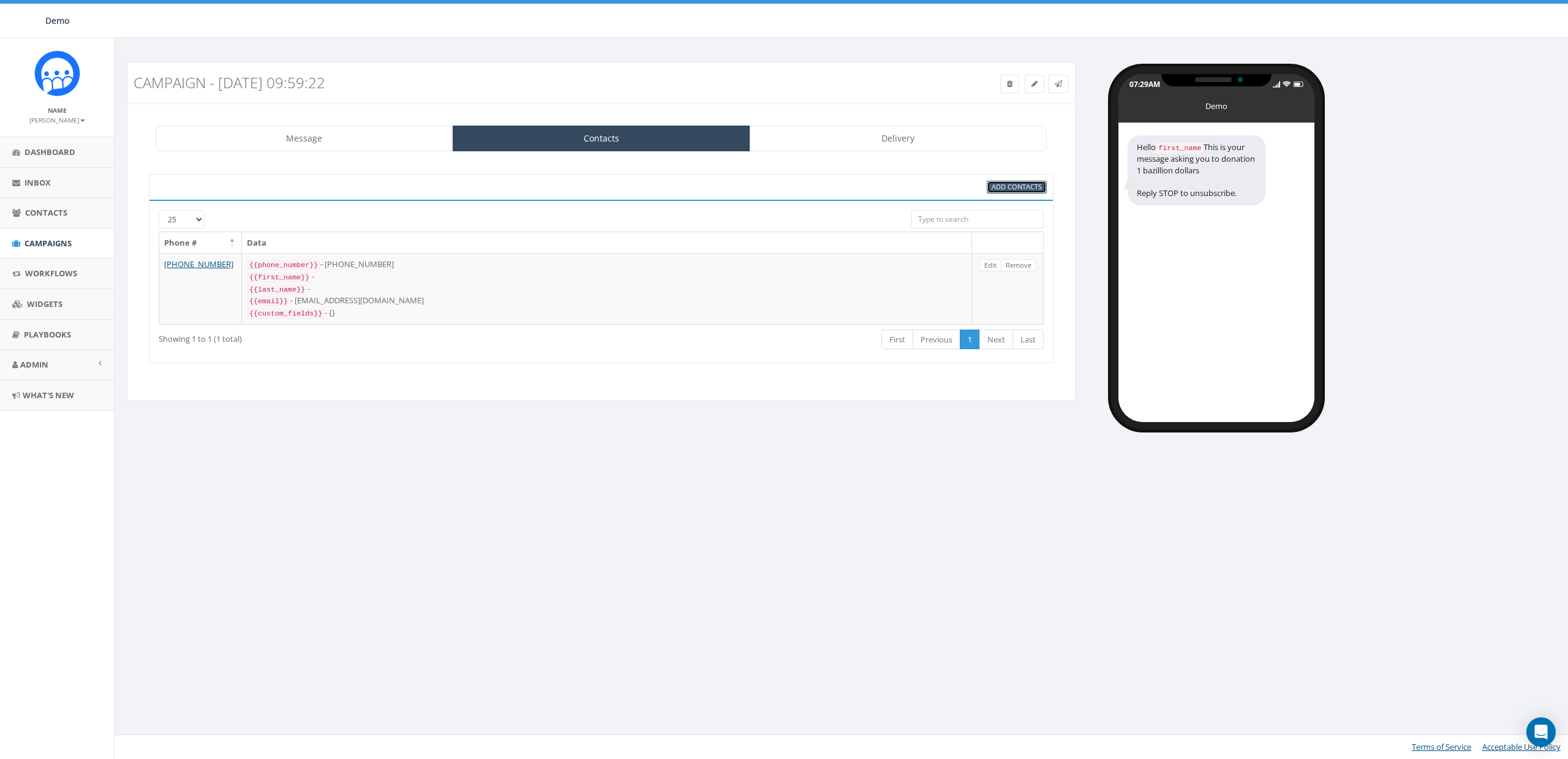
click at [1015, 181] on link "Add Contacts" at bounding box center [1016, 187] width 60 height 13
select select
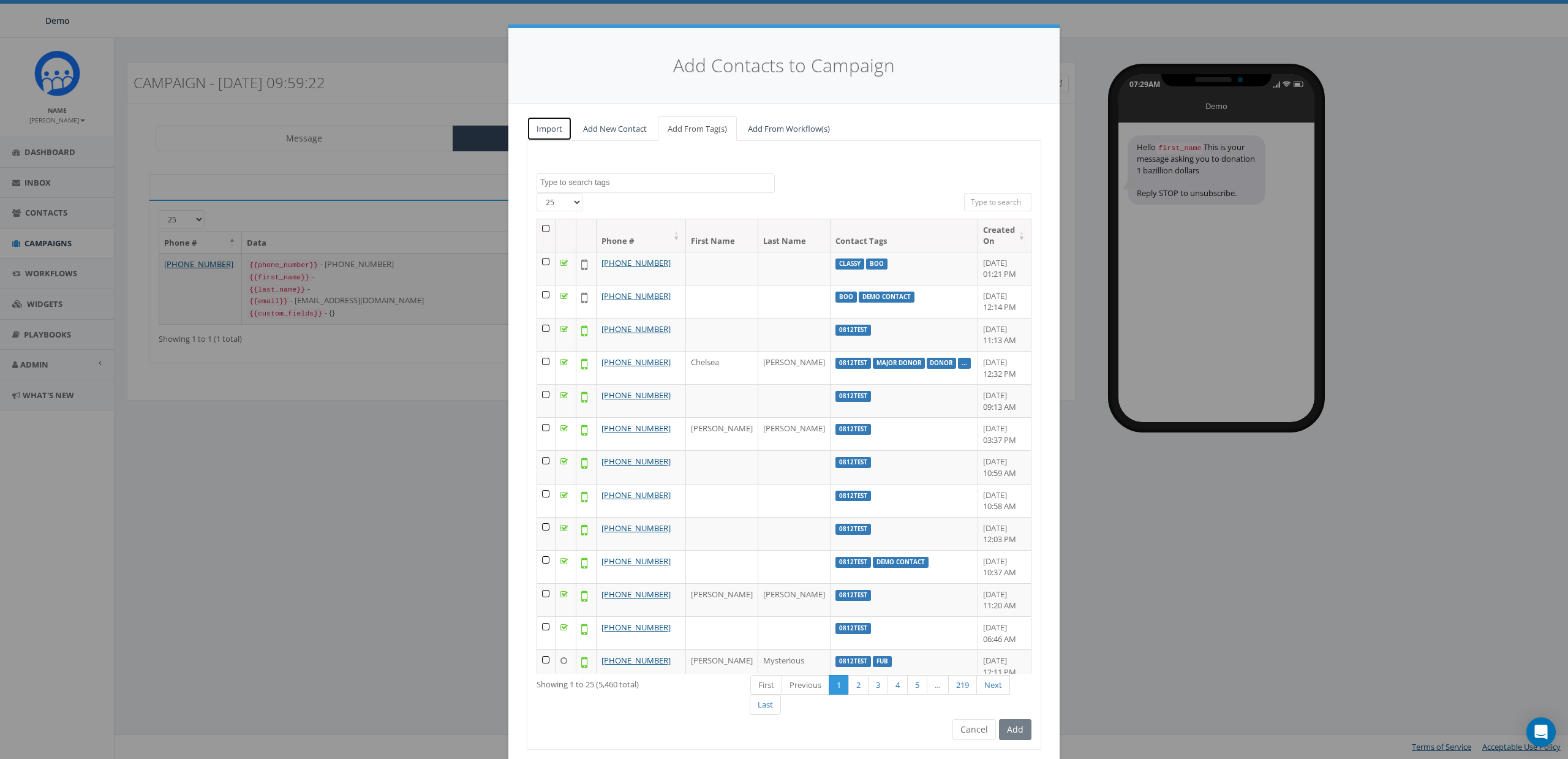
click at [549, 134] on link "Import" at bounding box center [549, 129] width 45 height 25
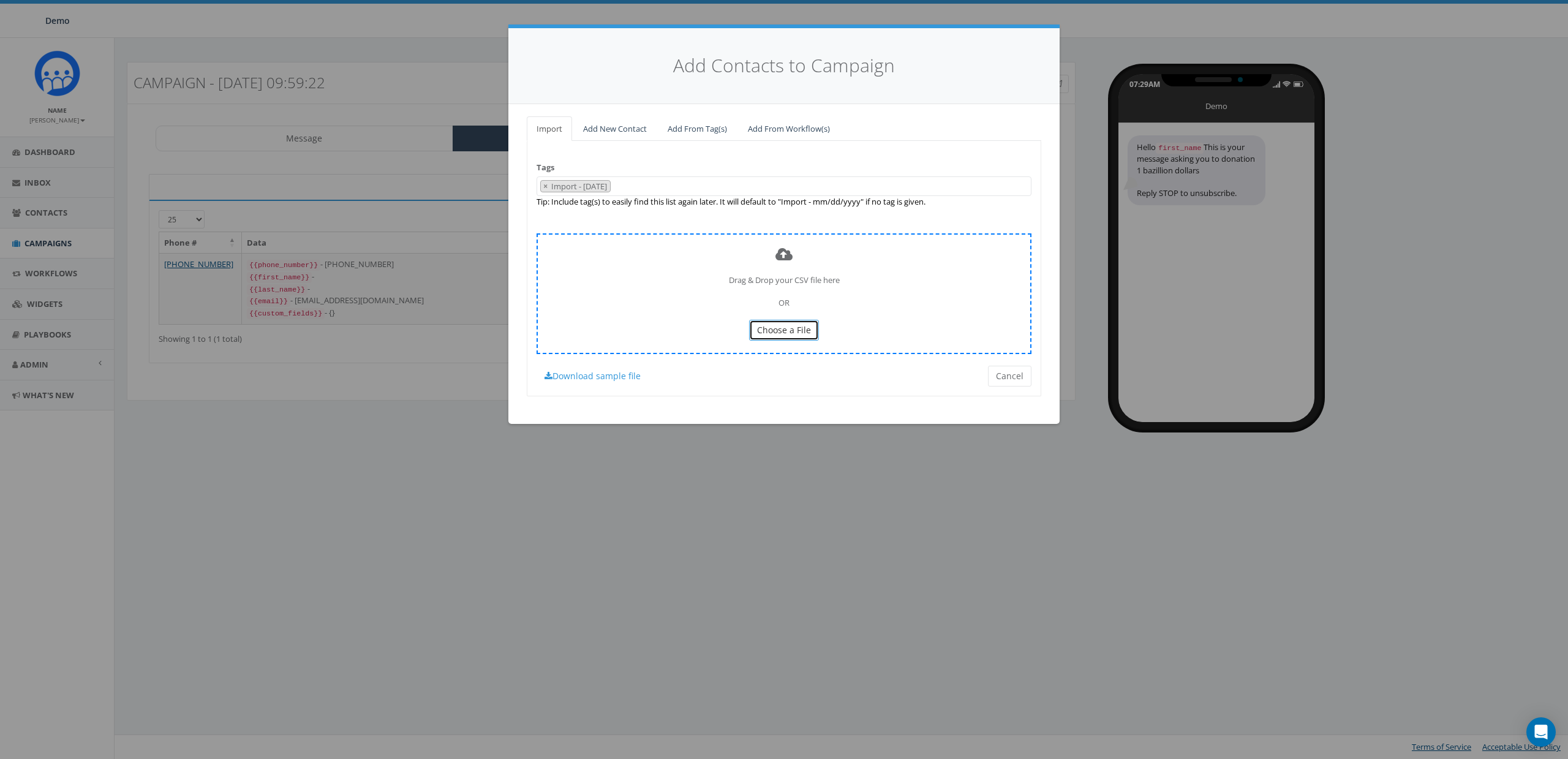
click at [800, 325] on span "Choose a File" at bounding box center [784, 330] width 54 height 11
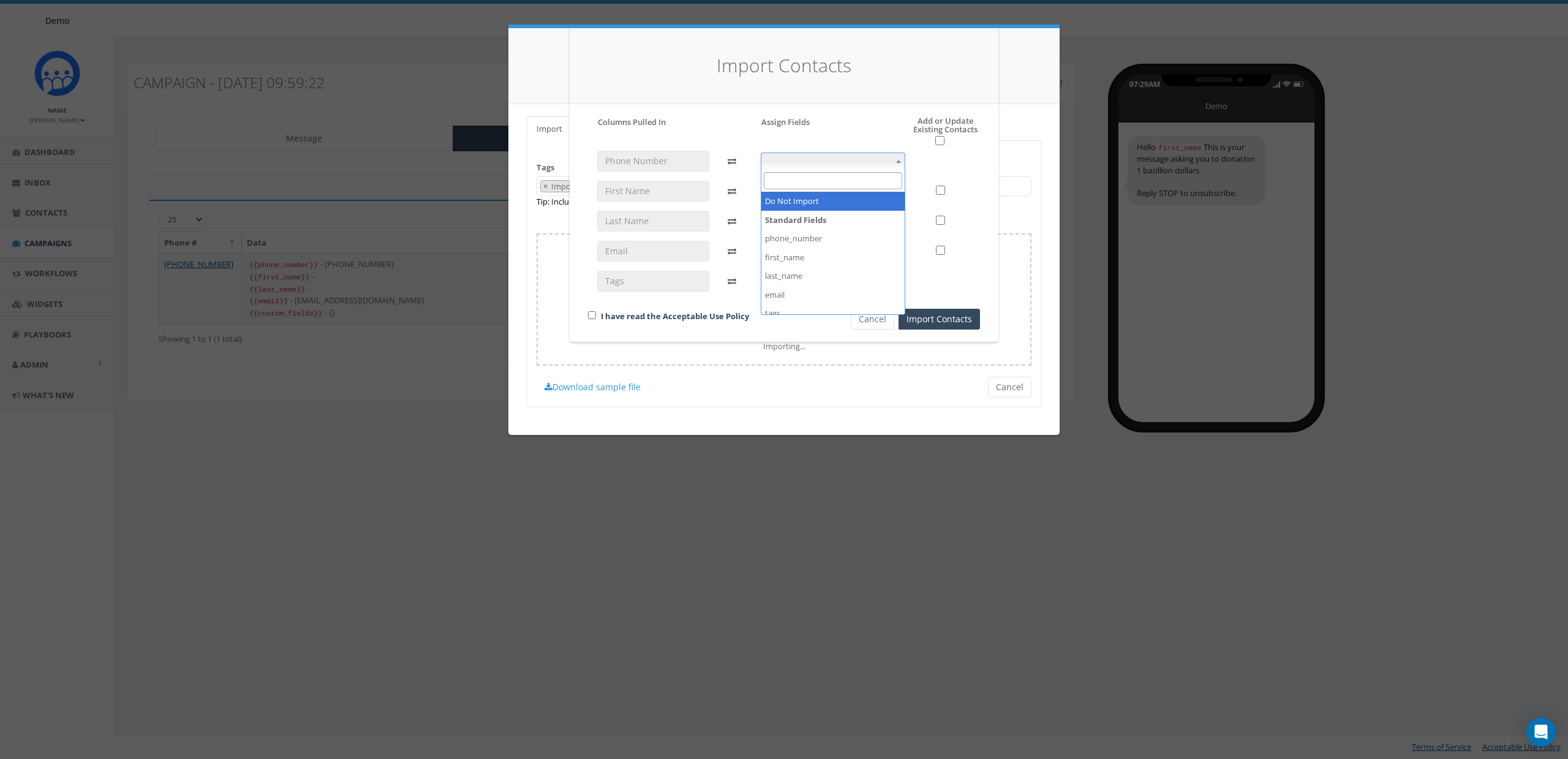
click at [833, 161] on span at bounding box center [833, 161] width 145 height 17
drag, startPoint x: 809, startPoint y: 251, endPoint x: 814, endPoint y: 240, distance: 12.1
select select "phone_number"
click at [797, 196] on span at bounding box center [833, 191] width 145 height 17
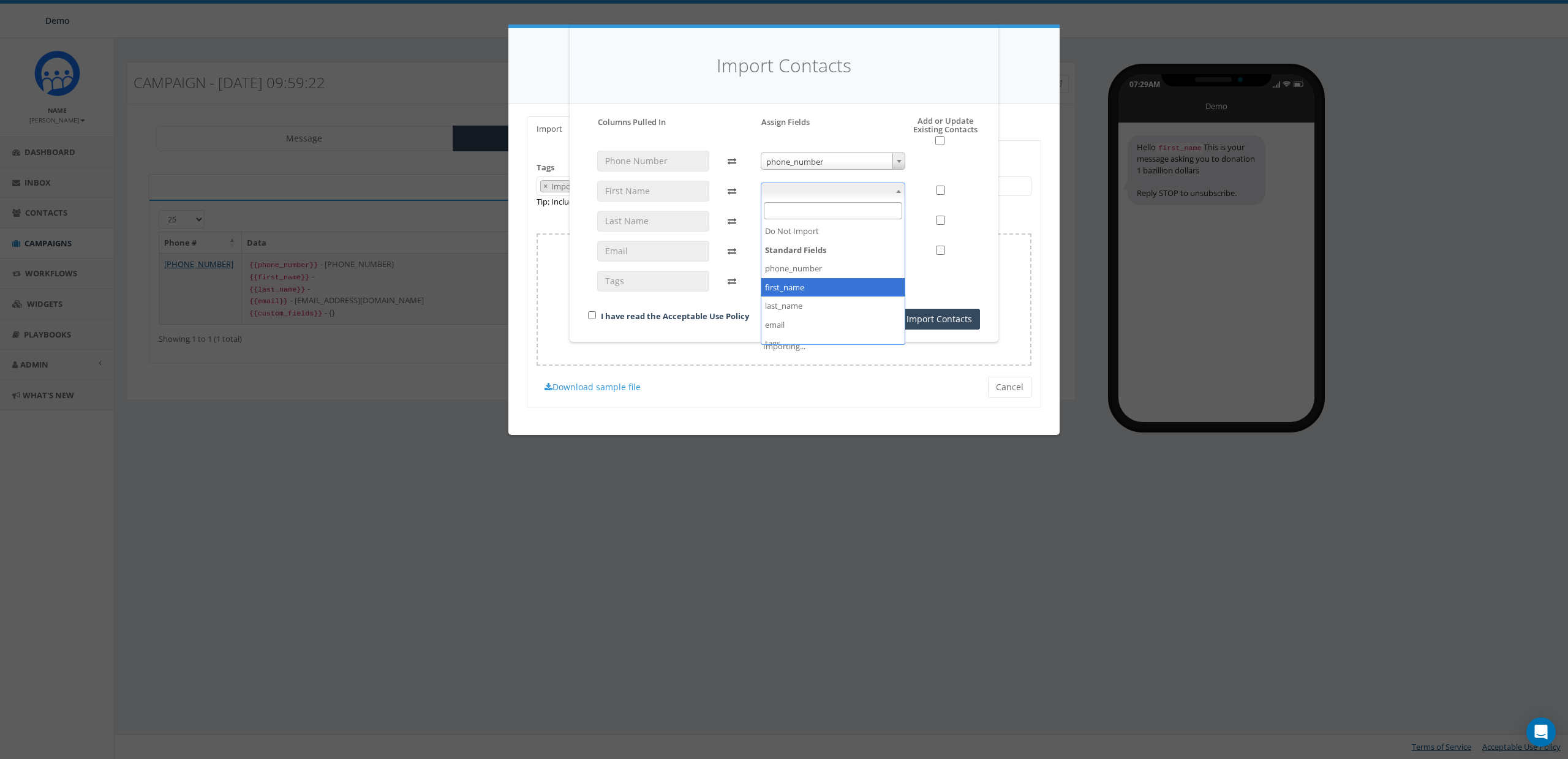
select select "first_name"
click at [794, 225] on span at bounding box center [833, 221] width 145 height 17
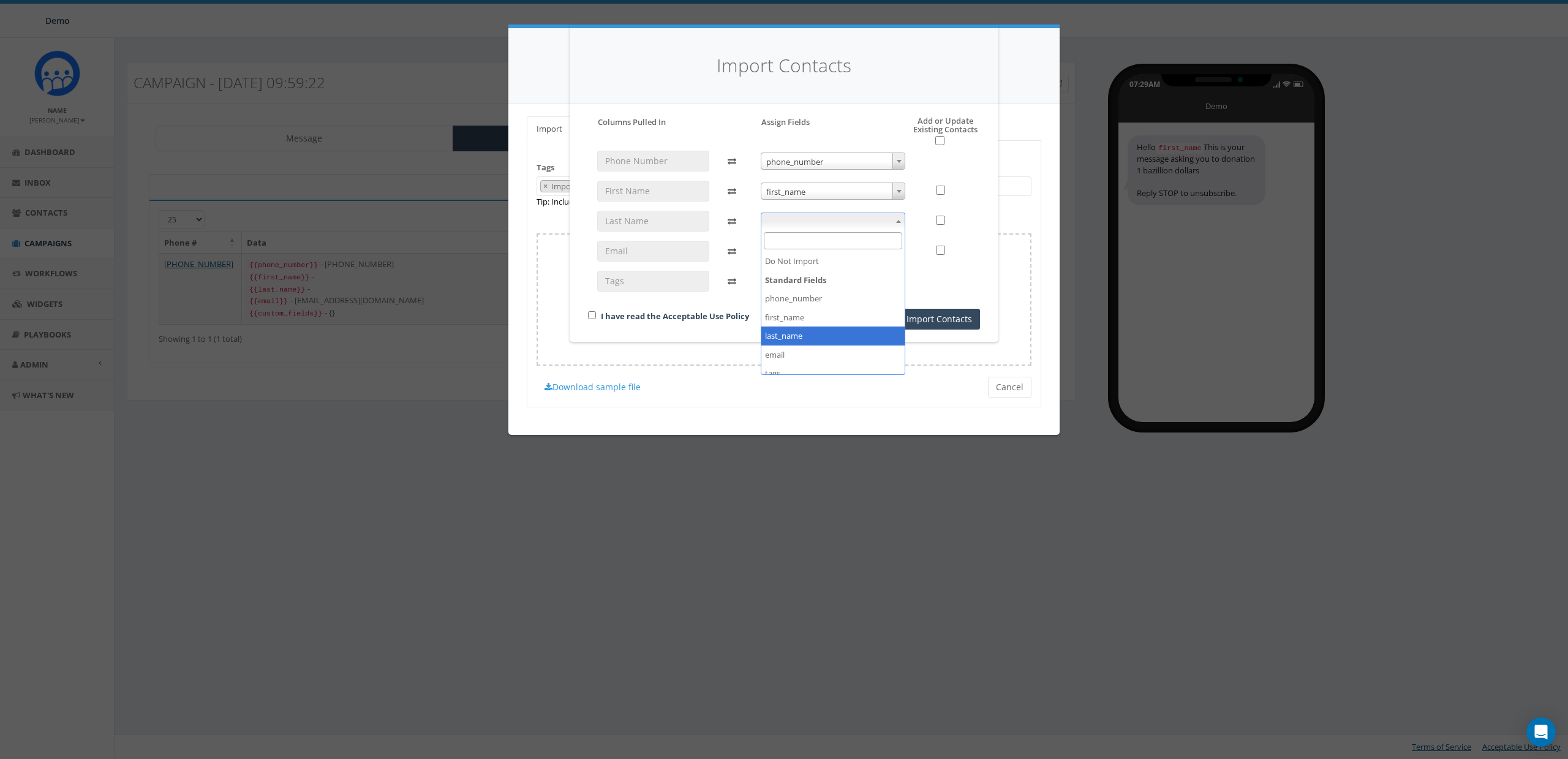
select select "last_name"
click at [592, 314] on input "checkbox" at bounding box center [592, 315] width 8 height 8
checkbox input "true"
click at [809, 245] on span at bounding box center [833, 251] width 145 height 17
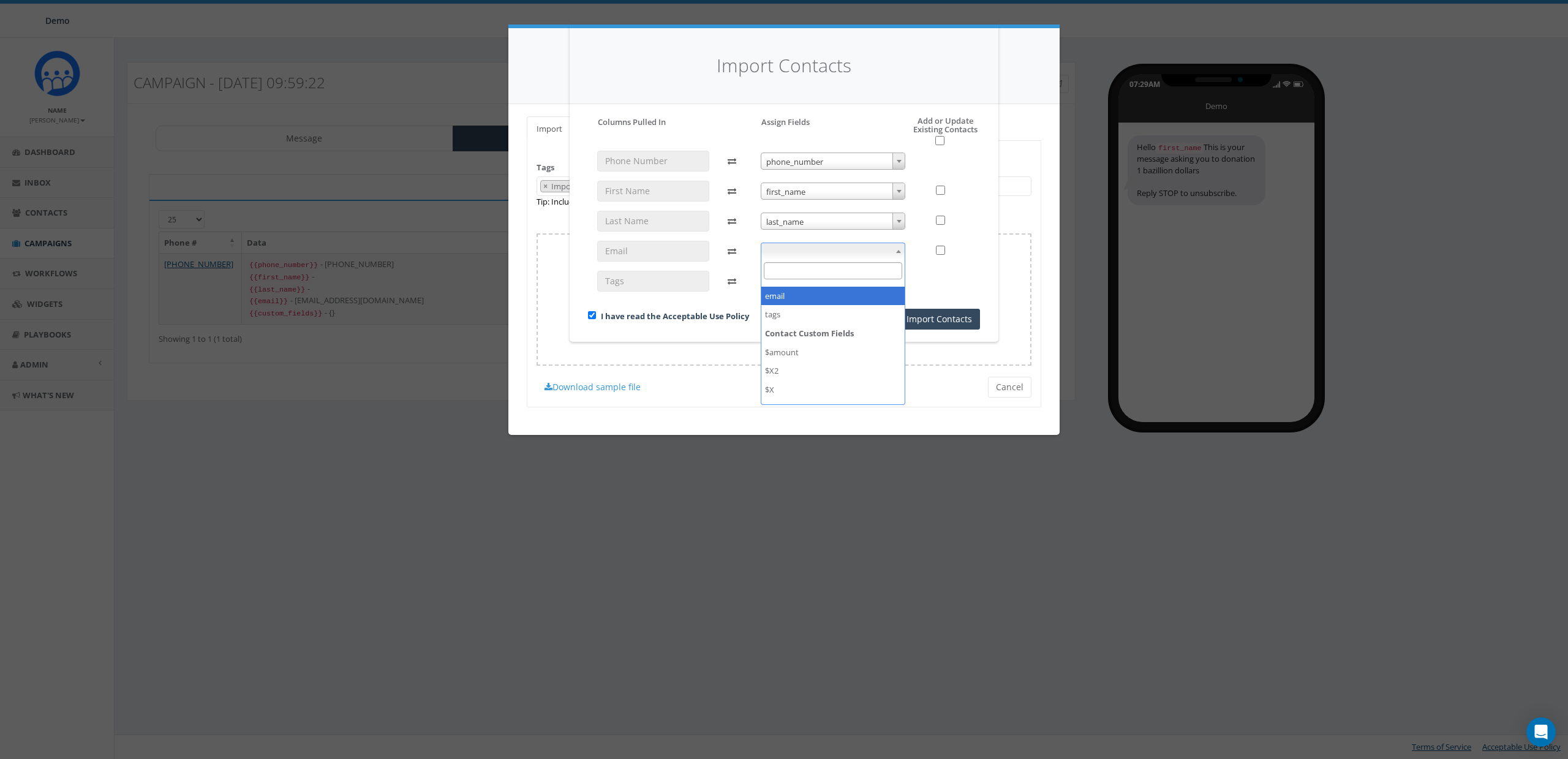
select select "email"
click at [930, 320] on button "Import Contacts" at bounding box center [939, 320] width 82 height 21
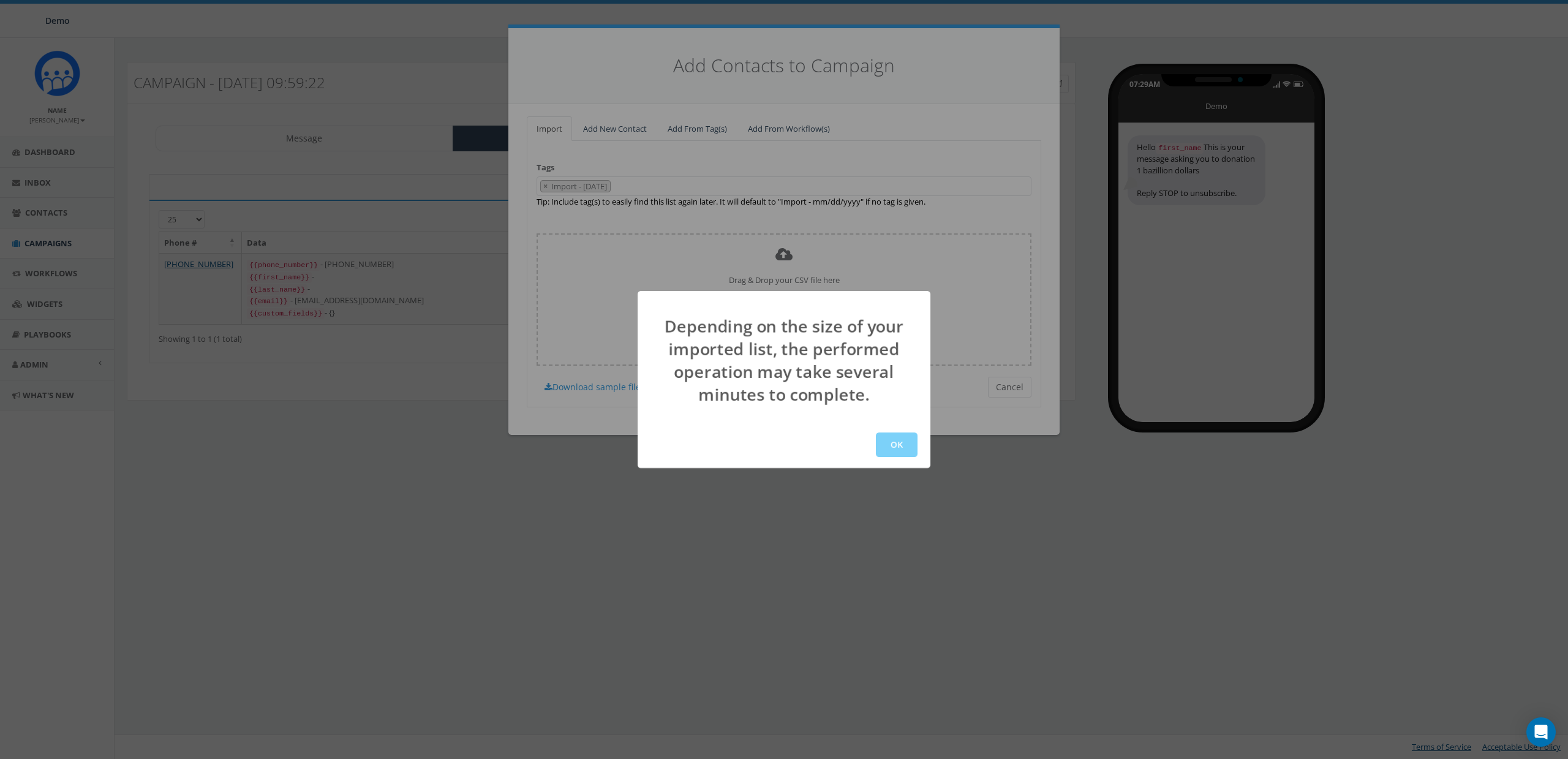
click at [816, 352] on div "Depending on the size of your imported list, the performed operation may take s…" at bounding box center [784, 360] width 292 height 107
click at [901, 438] on button "OK" at bounding box center [896, 445] width 42 height 24
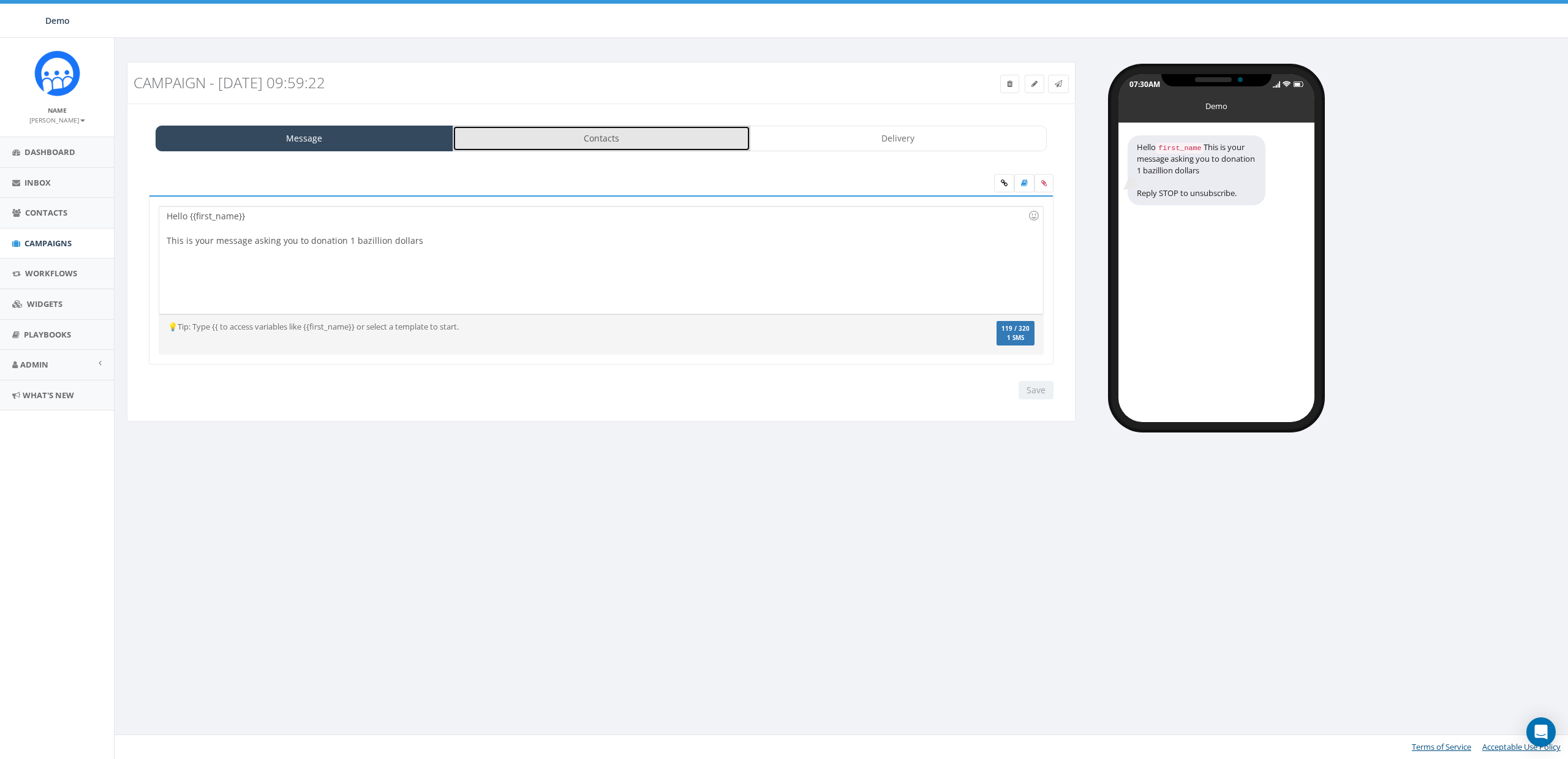
click at [617, 150] on link "Contacts" at bounding box center [602, 138] width 298 height 26
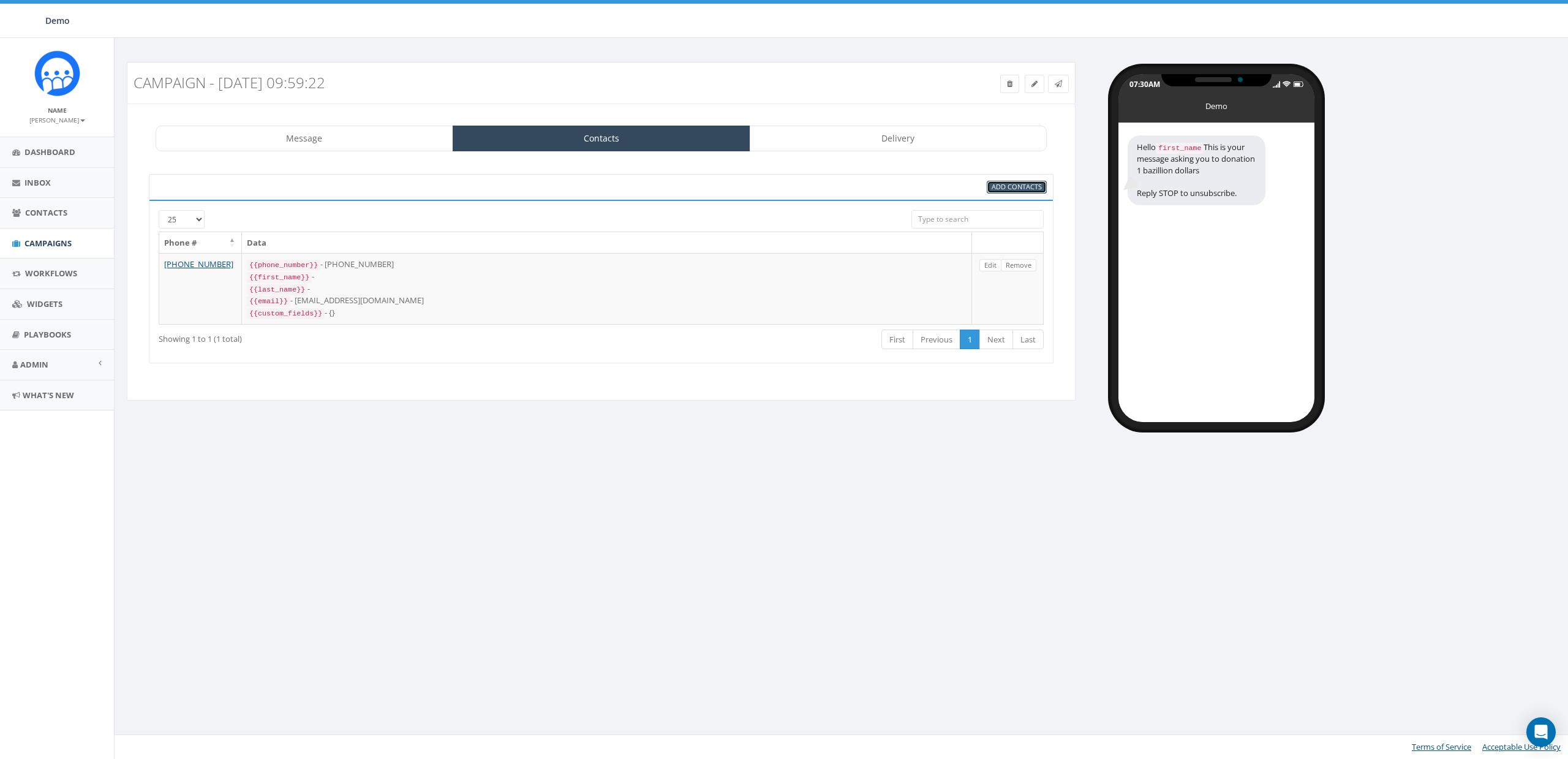
click at [1013, 192] on link "Add Contacts" at bounding box center [1016, 187] width 60 height 13
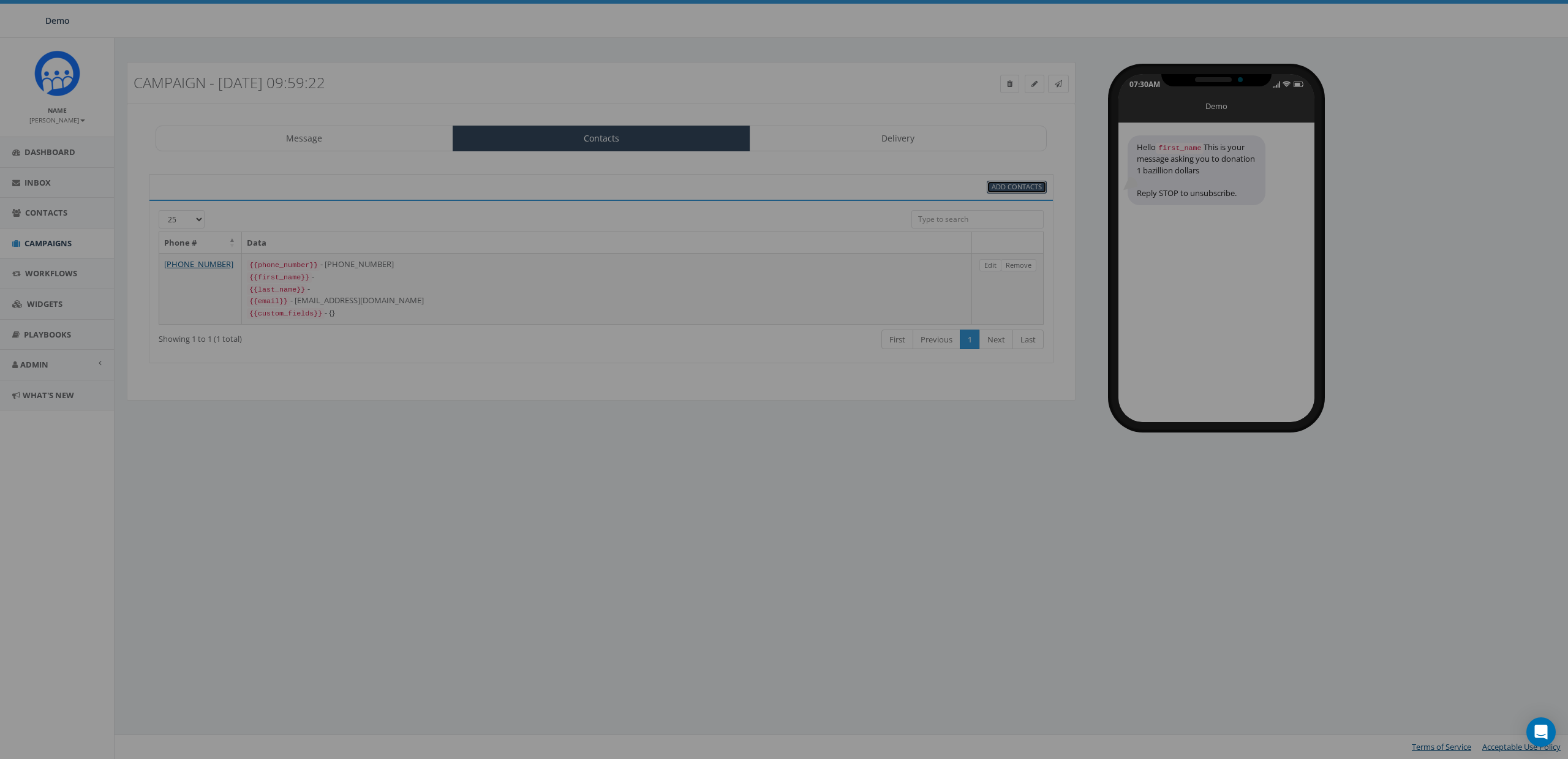
select select
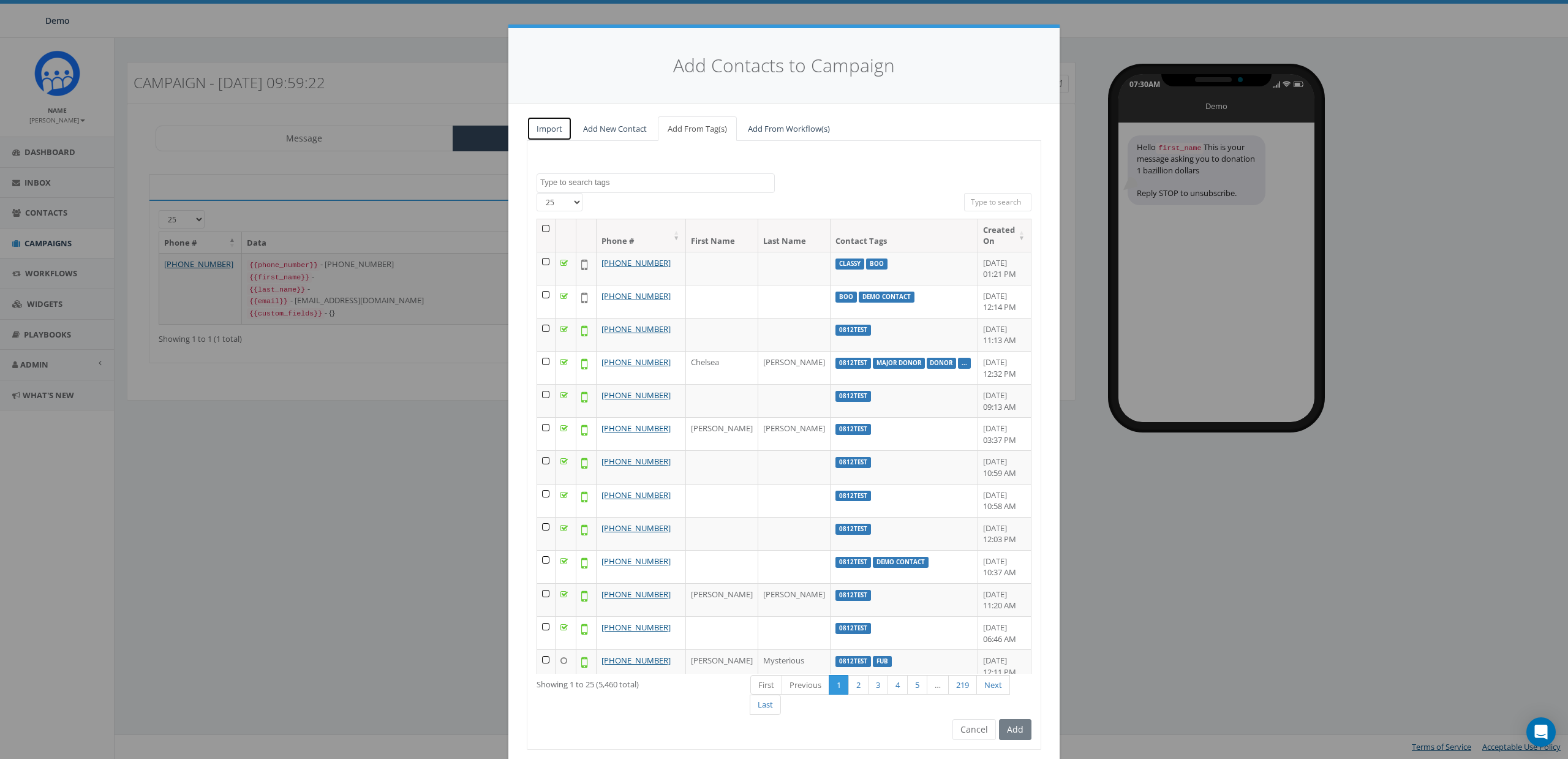
click at [549, 136] on link "Import" at bounding box center [549, 129] width 45 height 25
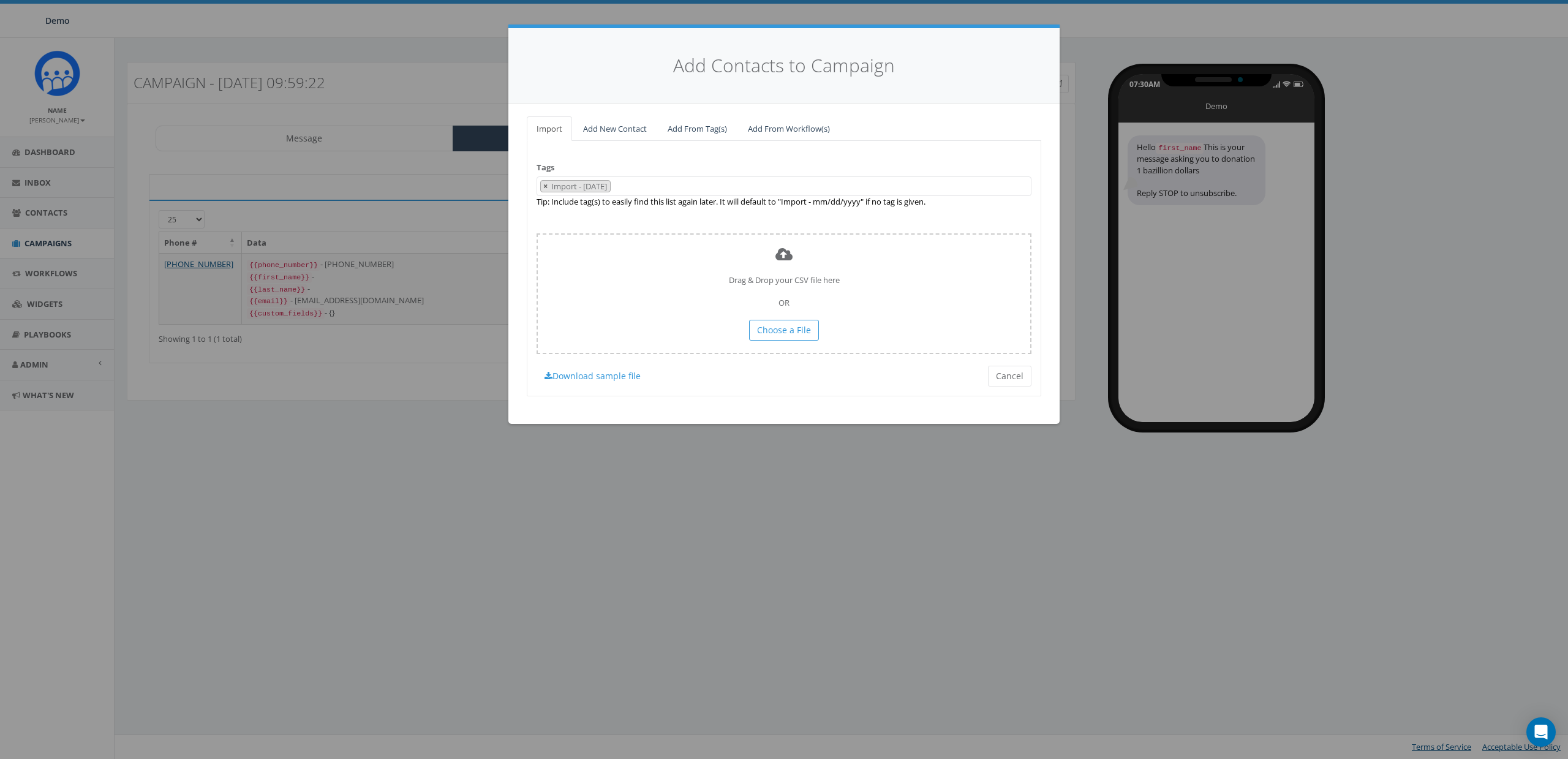
click at [544, 186] on span "×" at bounding box center [546, 186] width 5 height 11
select select
click at [685, 155] on div "Tags Import - 08/27/2025 0812test Big Reply AUG Boo classy classy_Passthrough P…" at bounding box center [784, 268] width 515 height 255
click at [787, 336] on span "Choose a File" at bounding box center [784, 330] width 54 height 11
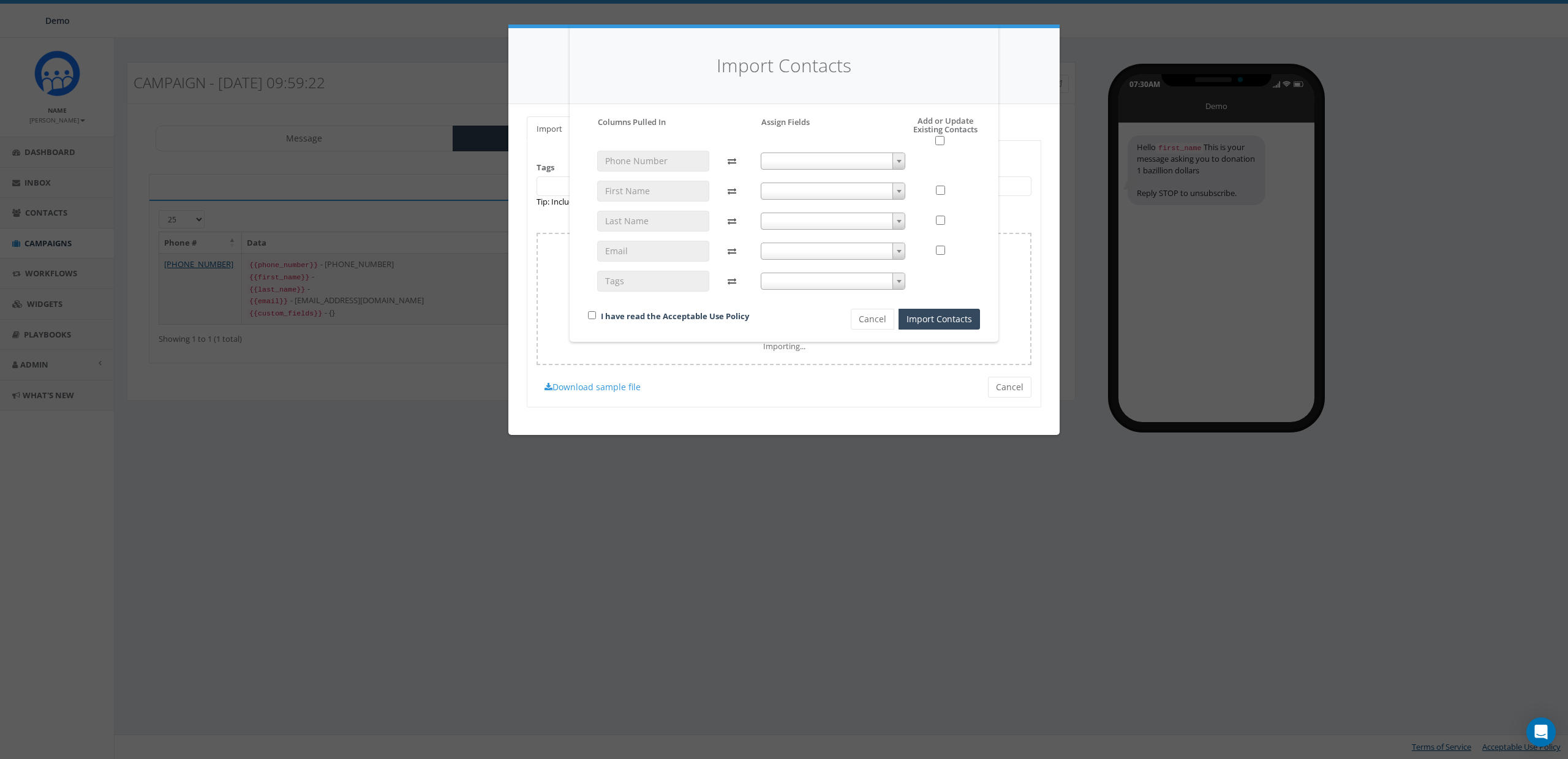
click at [787, 157] on span at bounding box center [833, 161] width 145 height 17
select select "phone_number"
click at [801, 193] on span at bounding box center [833, 191] width 145 height 17
click at [807, 195] on span "phone_number" at bounding box center [833, 191] width 144 height 17
select select "first_name"
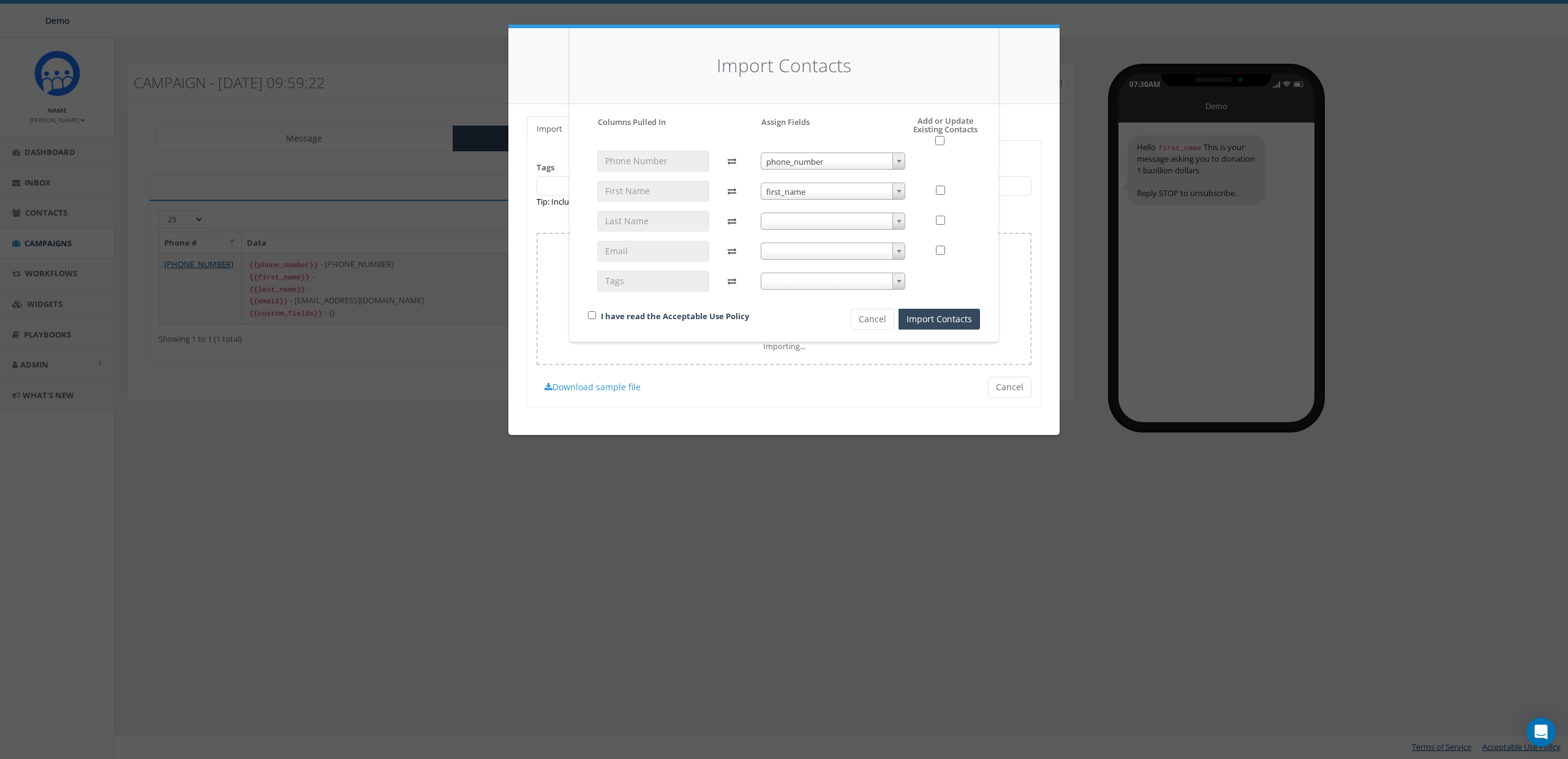
click at [809, 219] on span at bounding box center [833, 221] width 145 height 17
select select "last_name"
click at [595, 316] on input "checkbox" at bounding box center [592, 315] width 8 height 8
checkbox input "true"
click at [817, 324] on div "I have read the Acceptable Use Policy" at bounding box center [698, 318] width 240 height 17
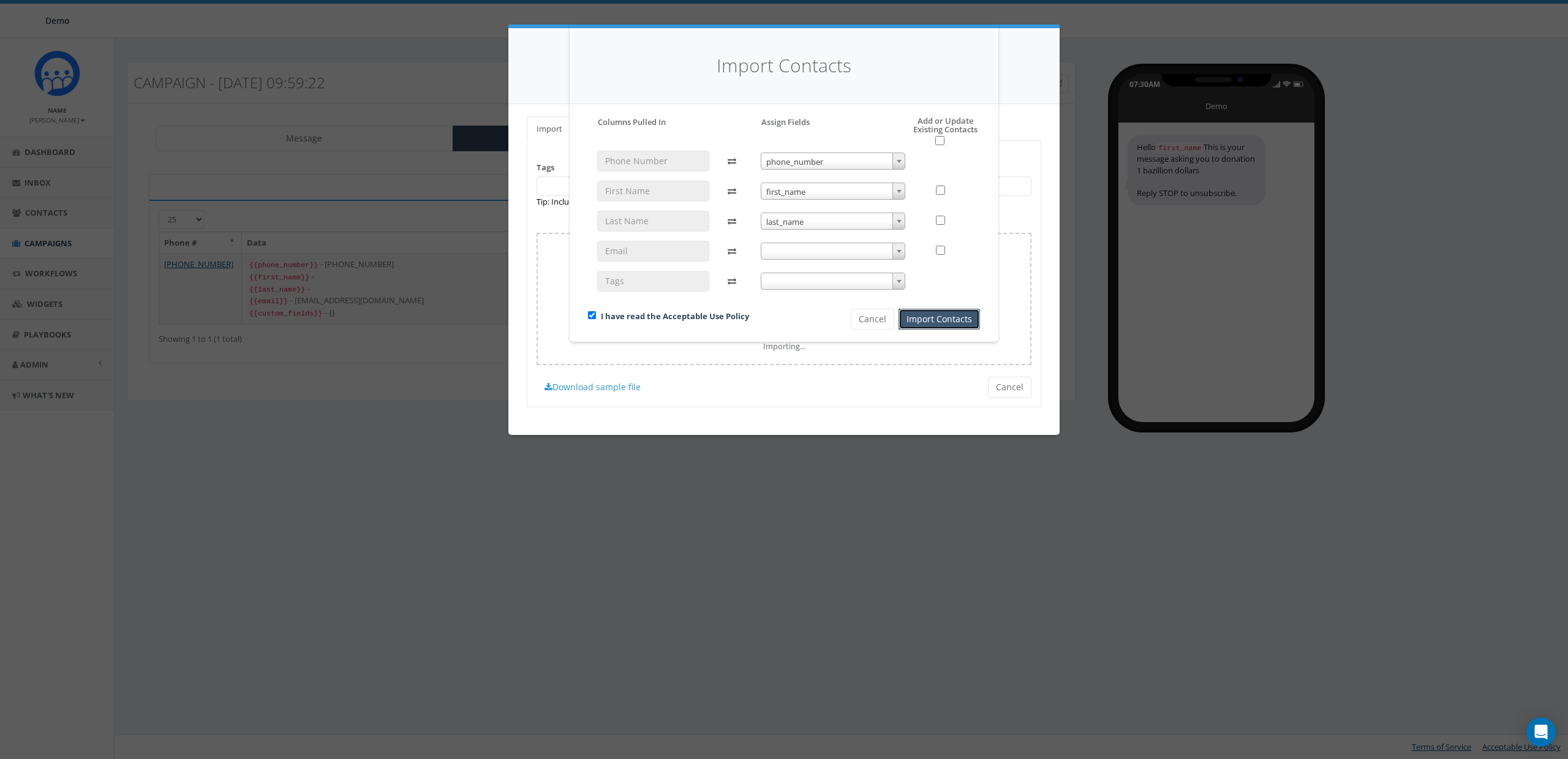
click at [955, 324] on button "Import Contacts" at bounding box center [939, 320] width 82 height 21
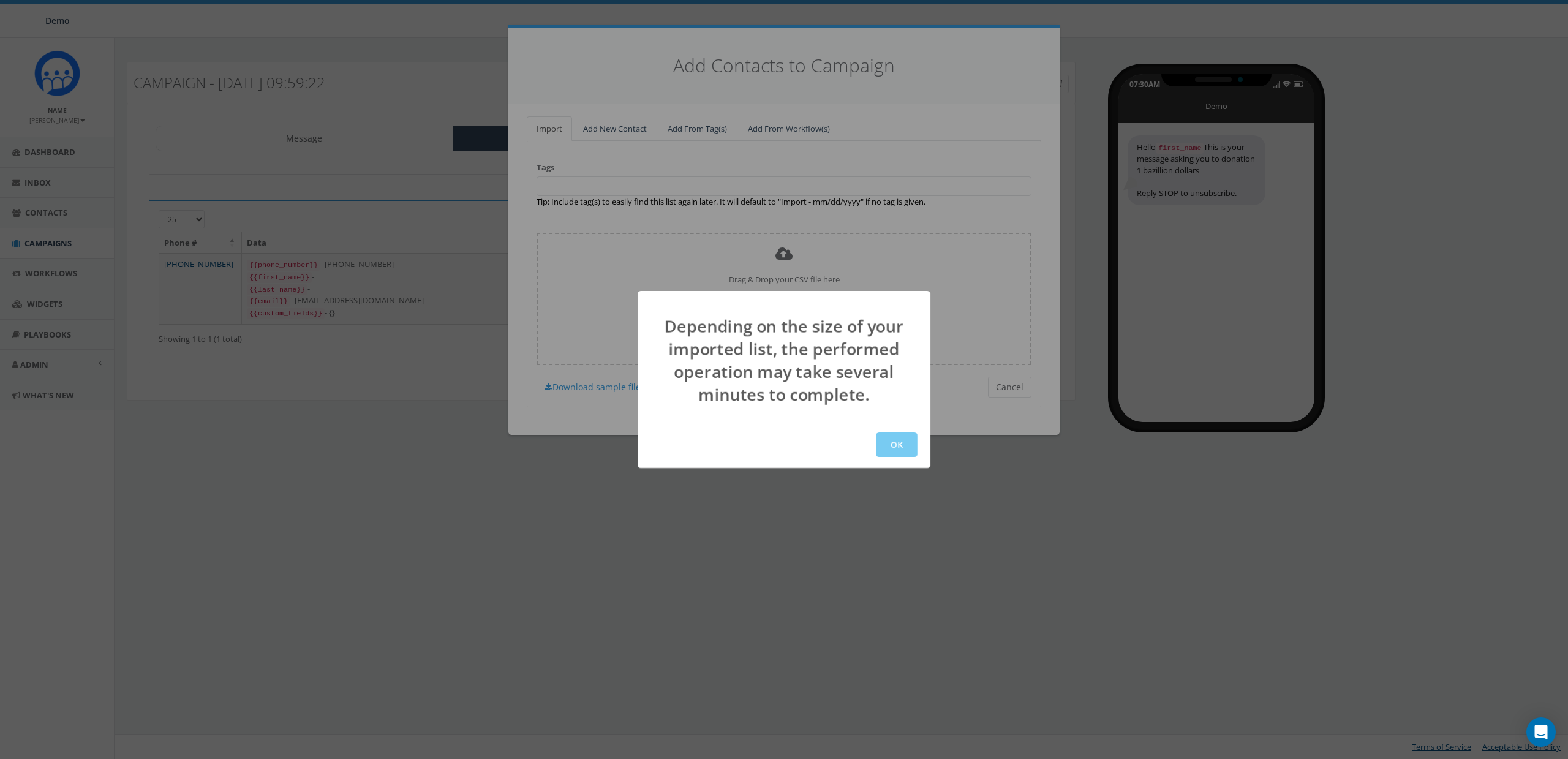
click at [908, 439] on button "OK" at bounding box center [896, 445] width 42 height 24
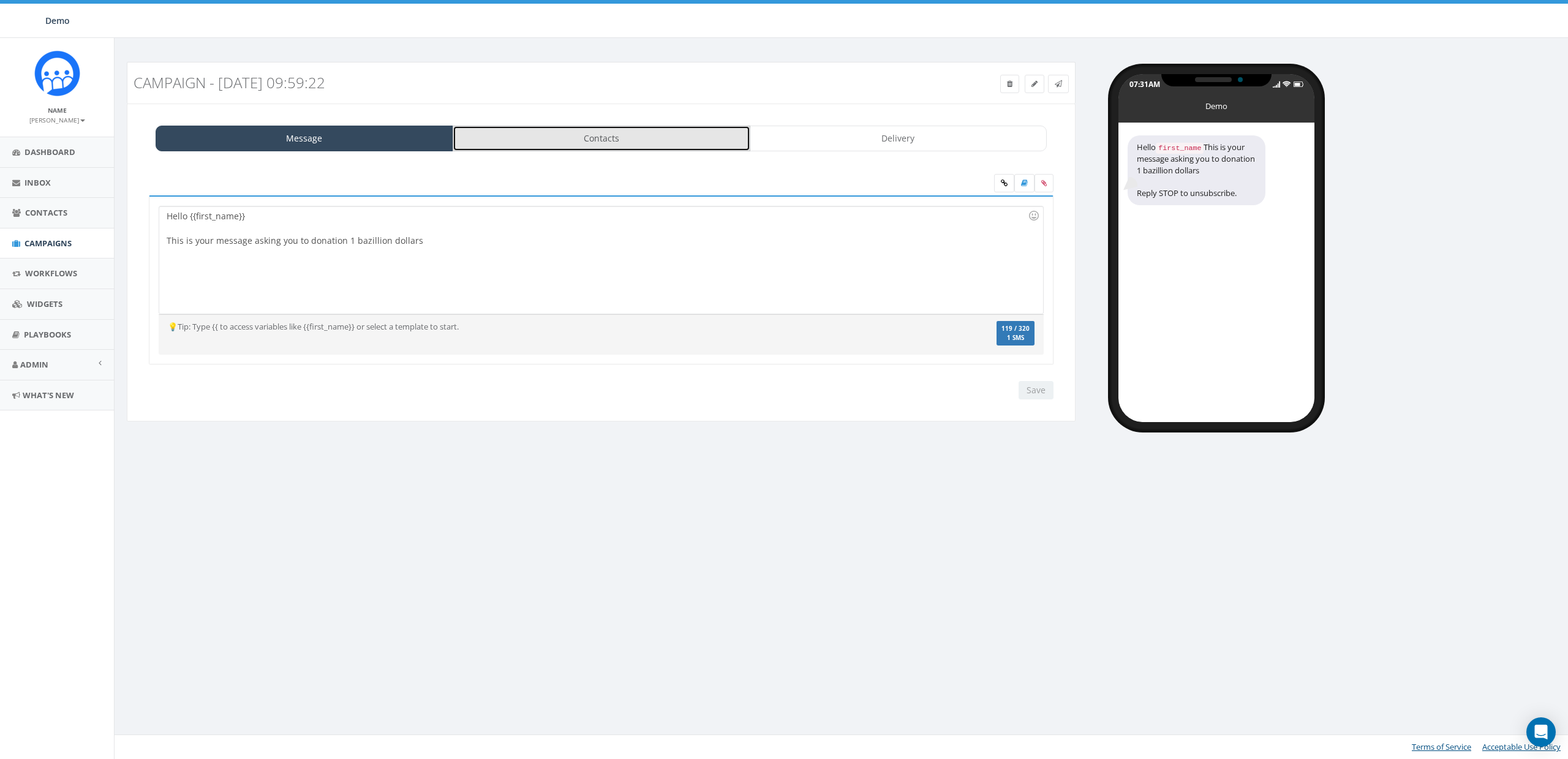
click at [629, 144] on link "Contacts" at bounding box center [602, 138] width 298 height 26
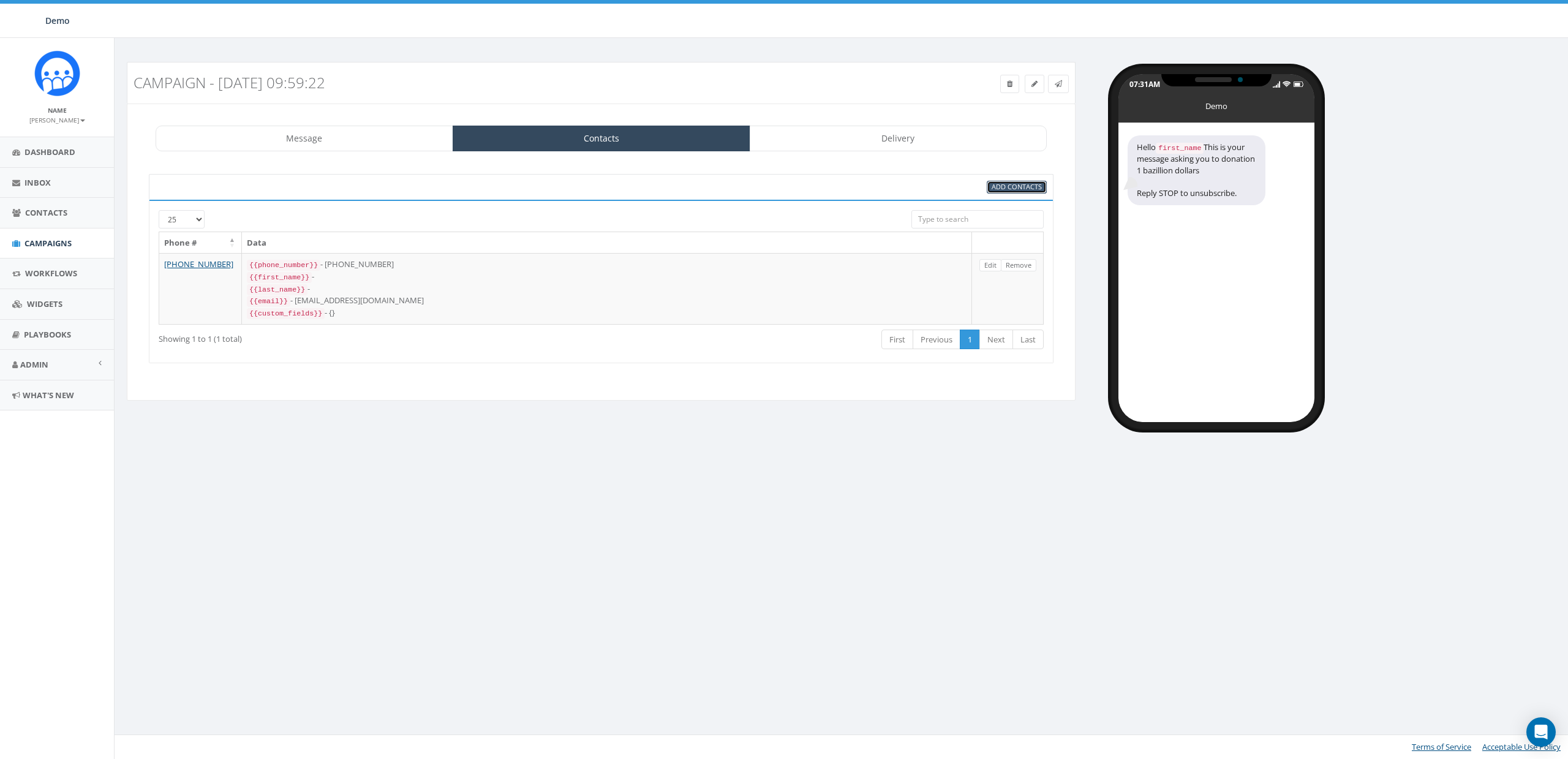
click at [1014, 187] on span "Add Contacts" at bounding box center [1016, 187] width 50 height 9
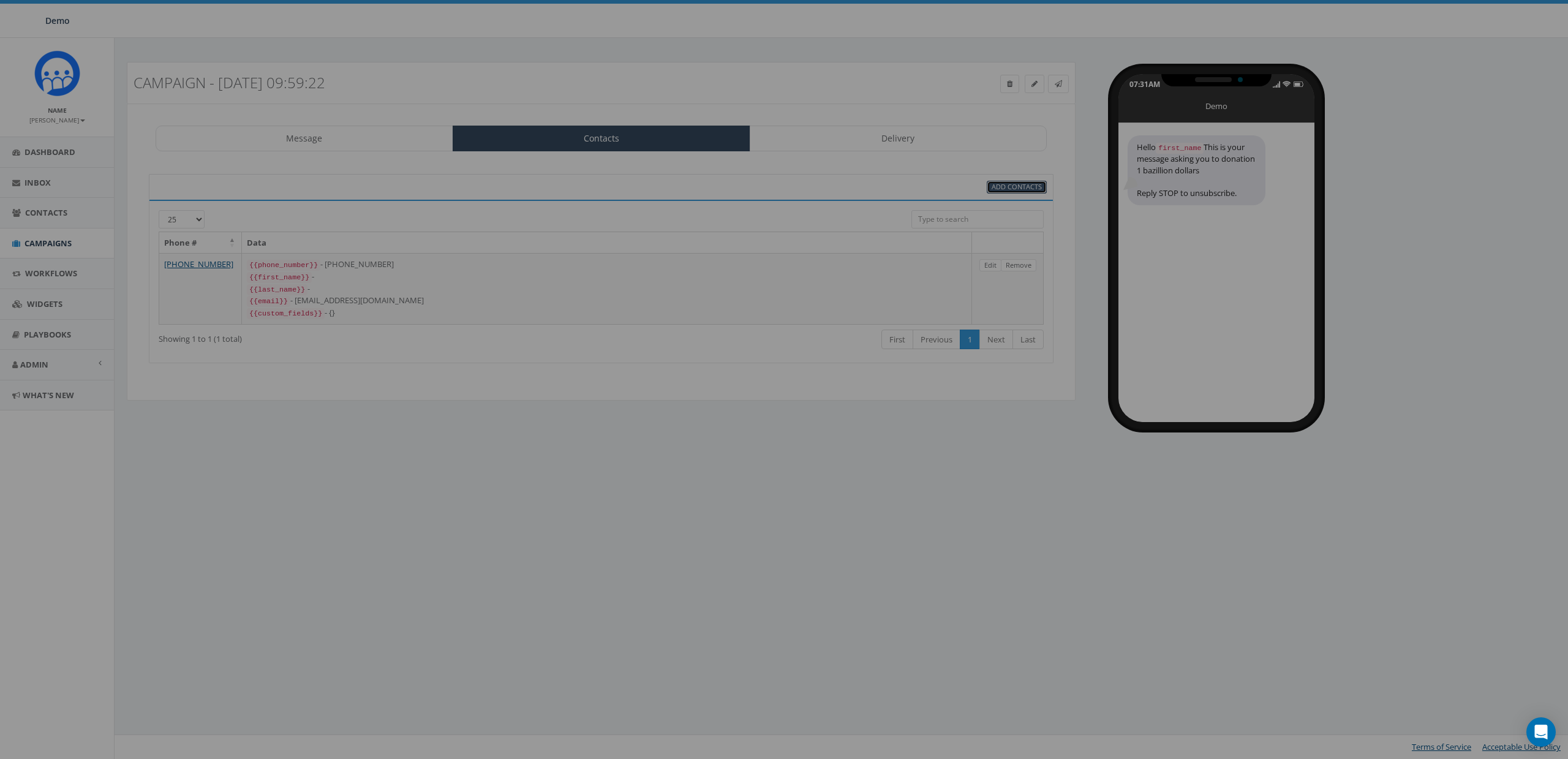
select select
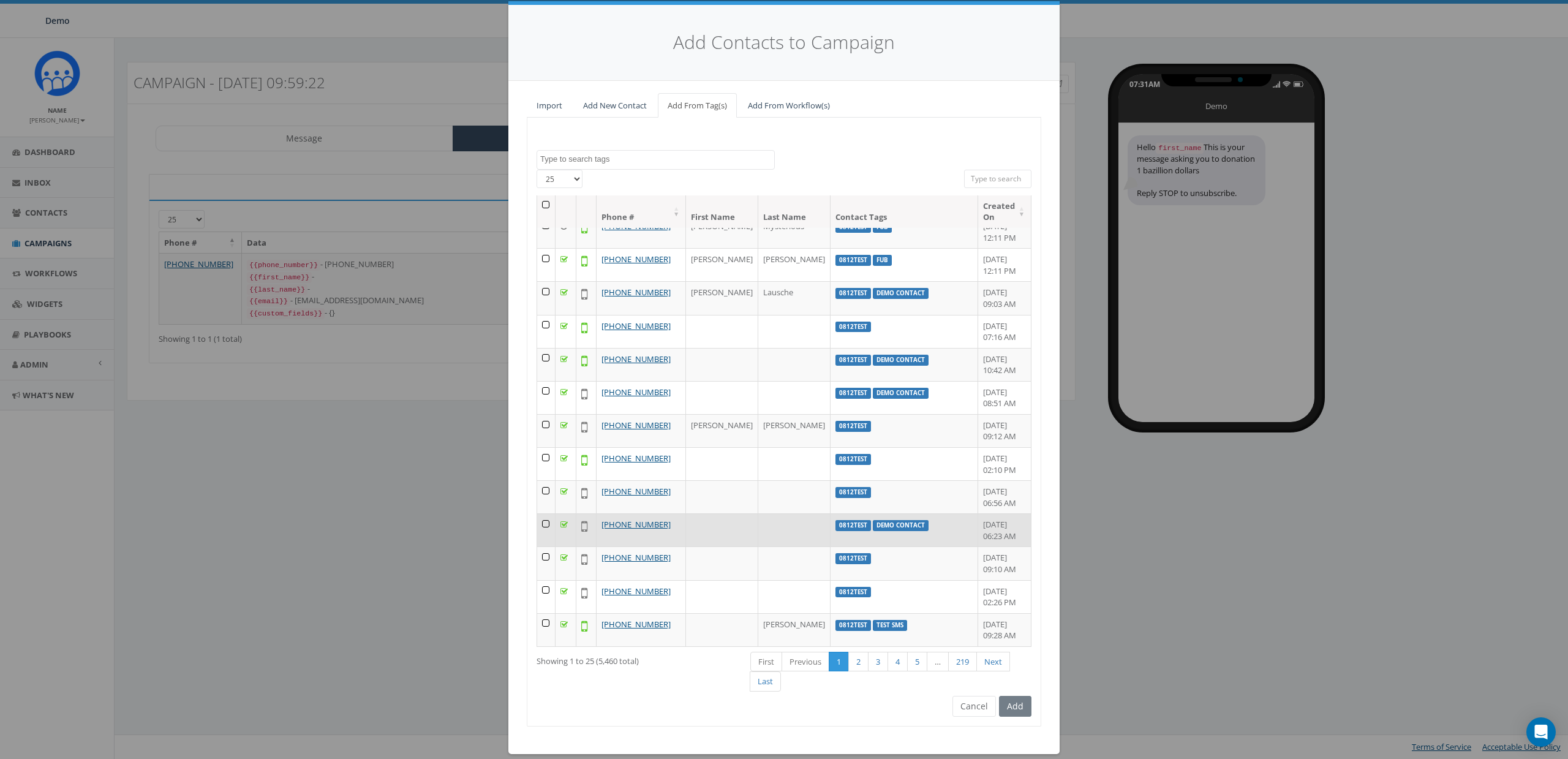
scroll to position [36, 0]
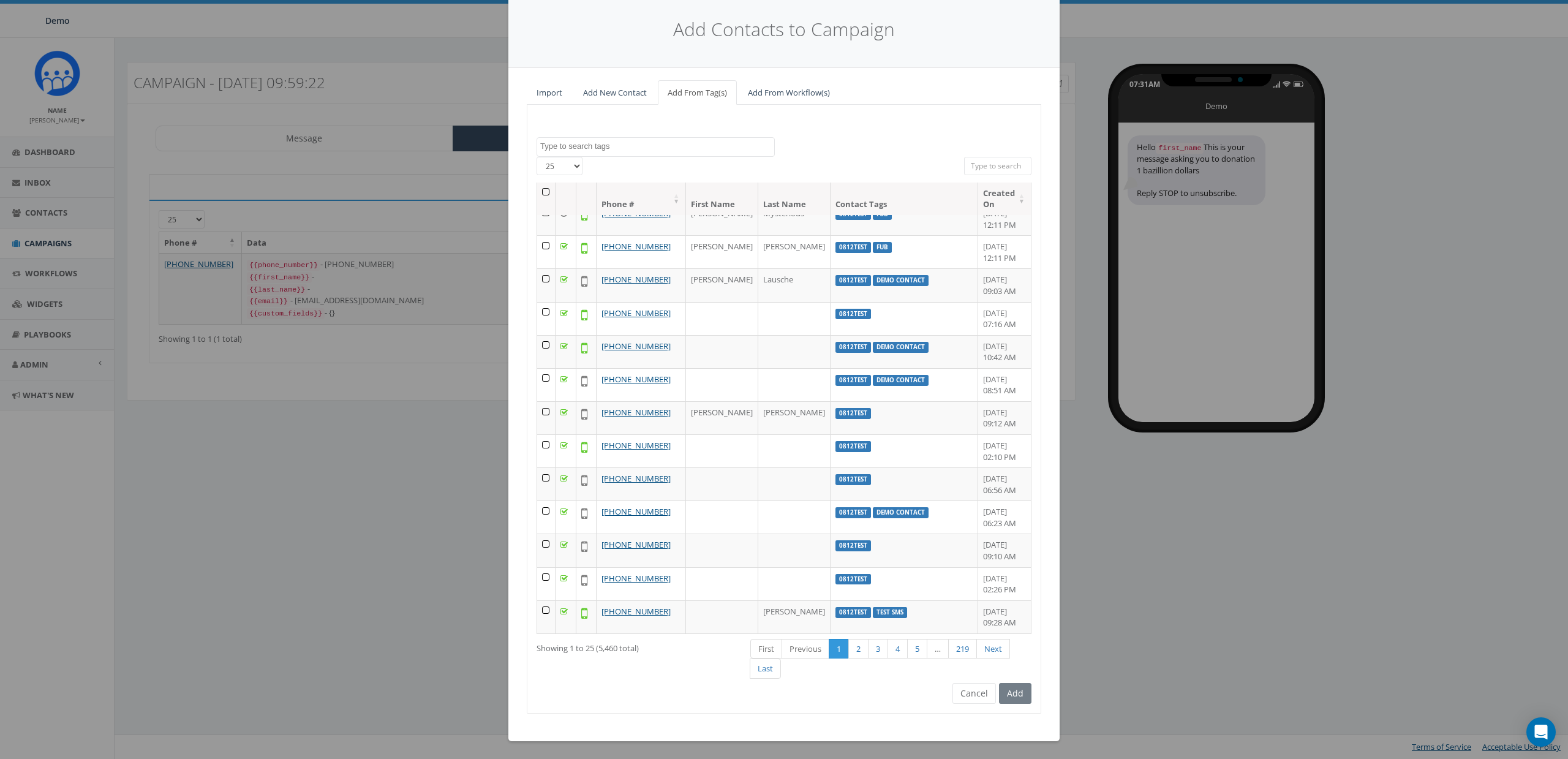
click at [951, 682] on div "First Previous 1 2 3 4 5 … 219 Next Last" at bounding box center [891, 661] width 281 height 45
click at [962, 694] on button "Cancel" at bounding box center [975, 694] width 44 height 21
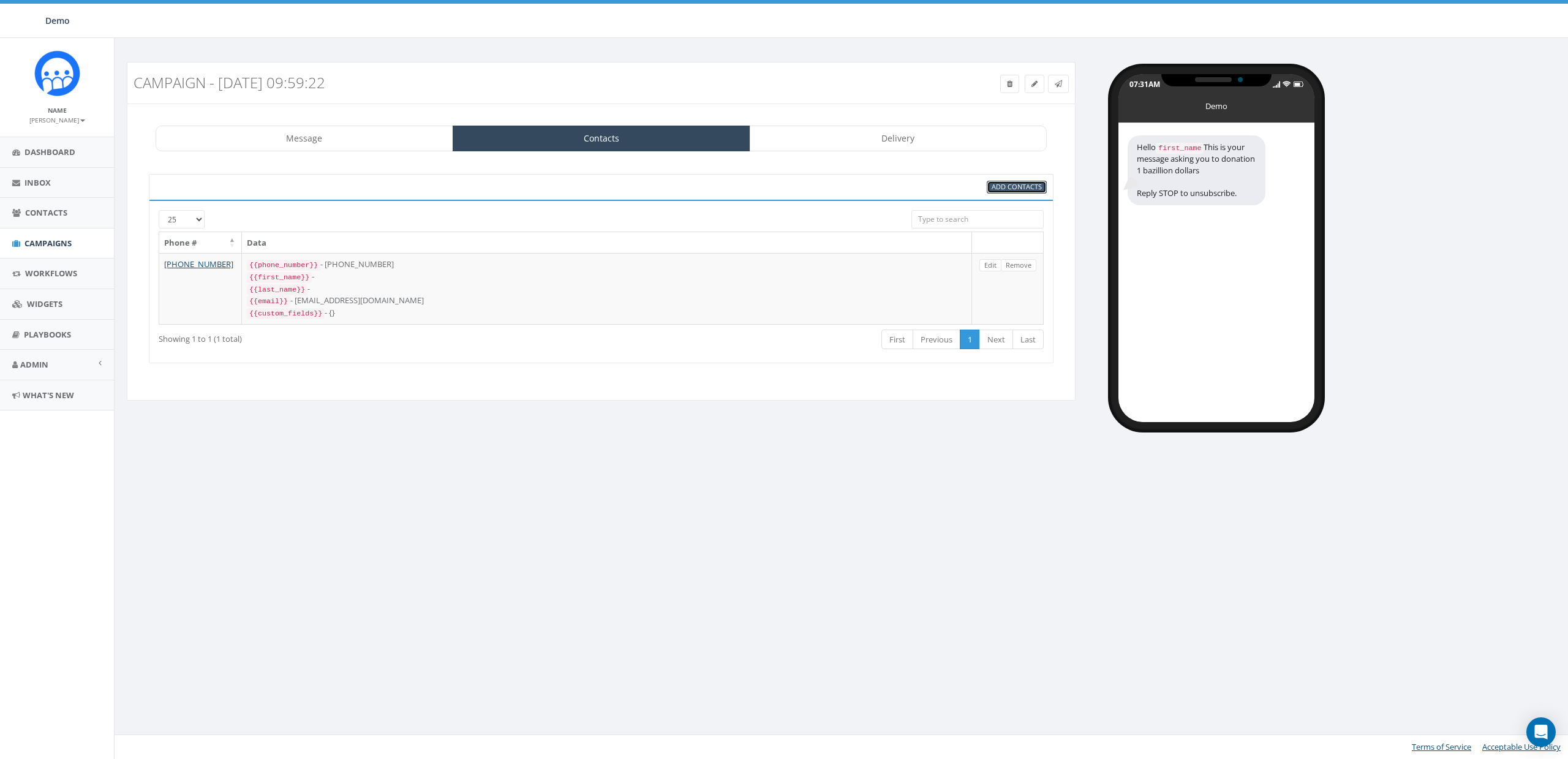
click at [1007, 193] on link "Add Contacts" at bounding box center [1016, 187] width 60 height 13
select select
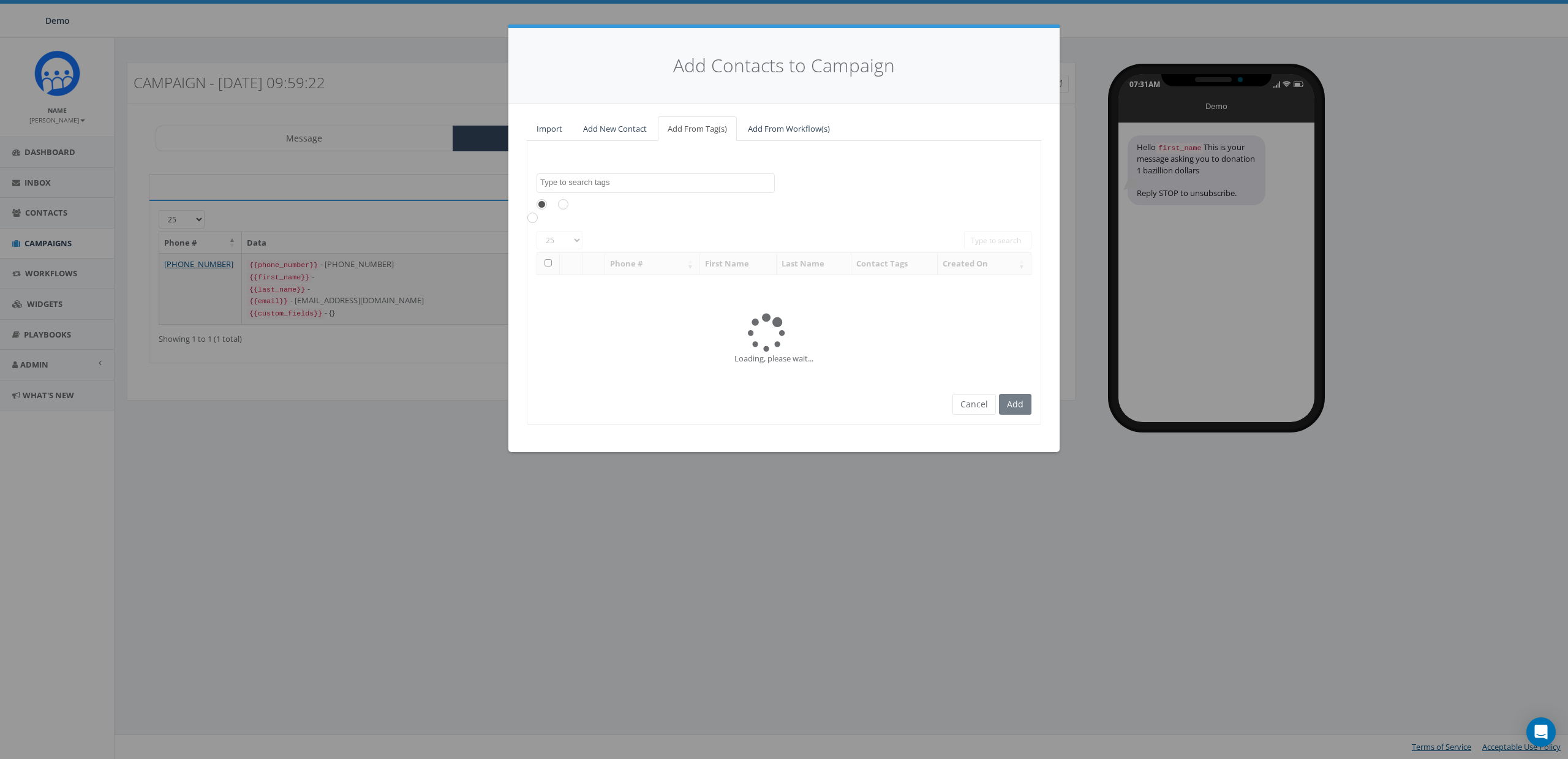
scroll to position [0, 0]
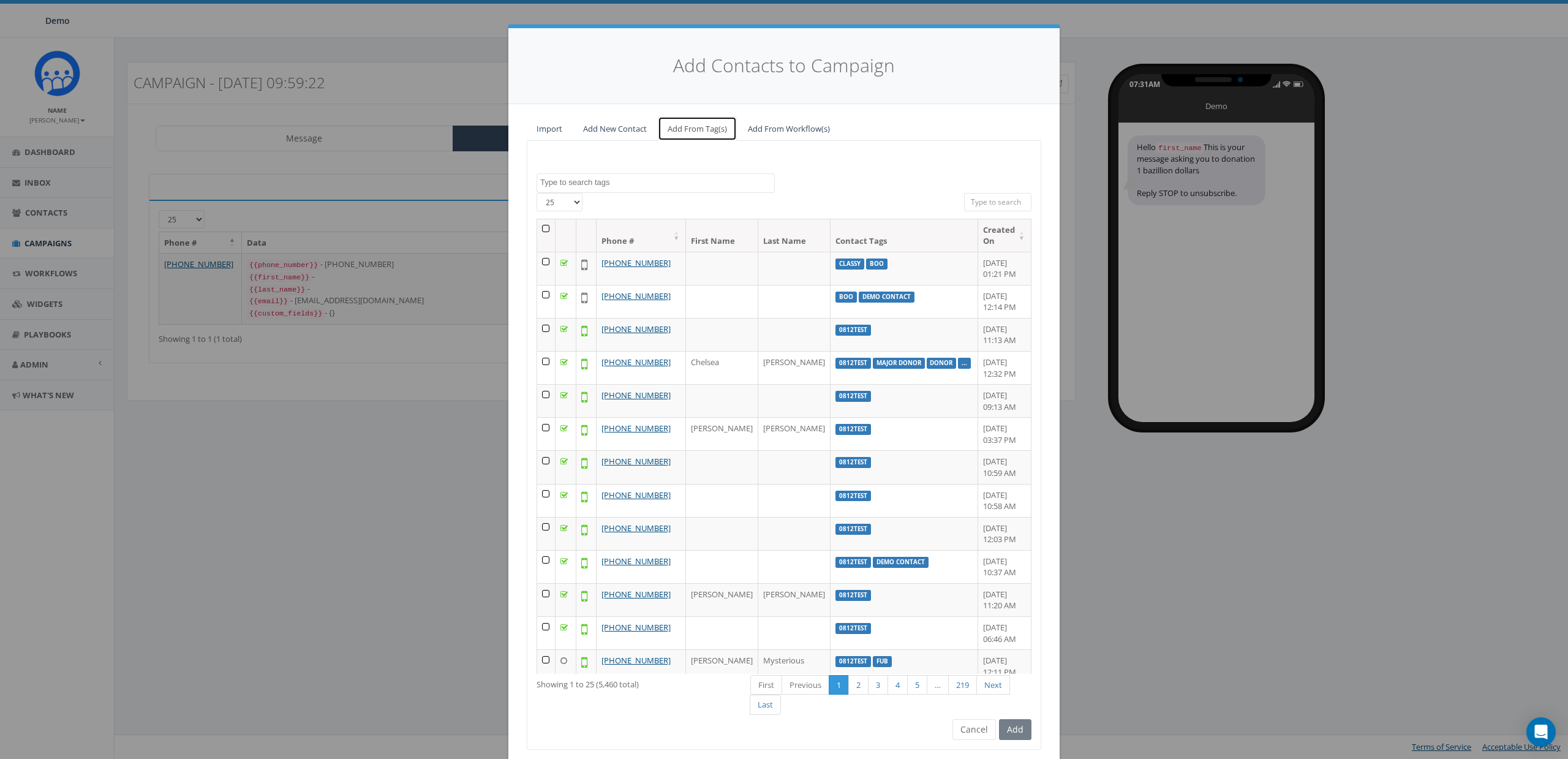
click at [697, 125] on link "Add From Tag(s)" at bounding box center [697, 129] width 79 height 25
click at [963, 730] on button "Cancel" at bounding box center [975, 730] width 44 height 21
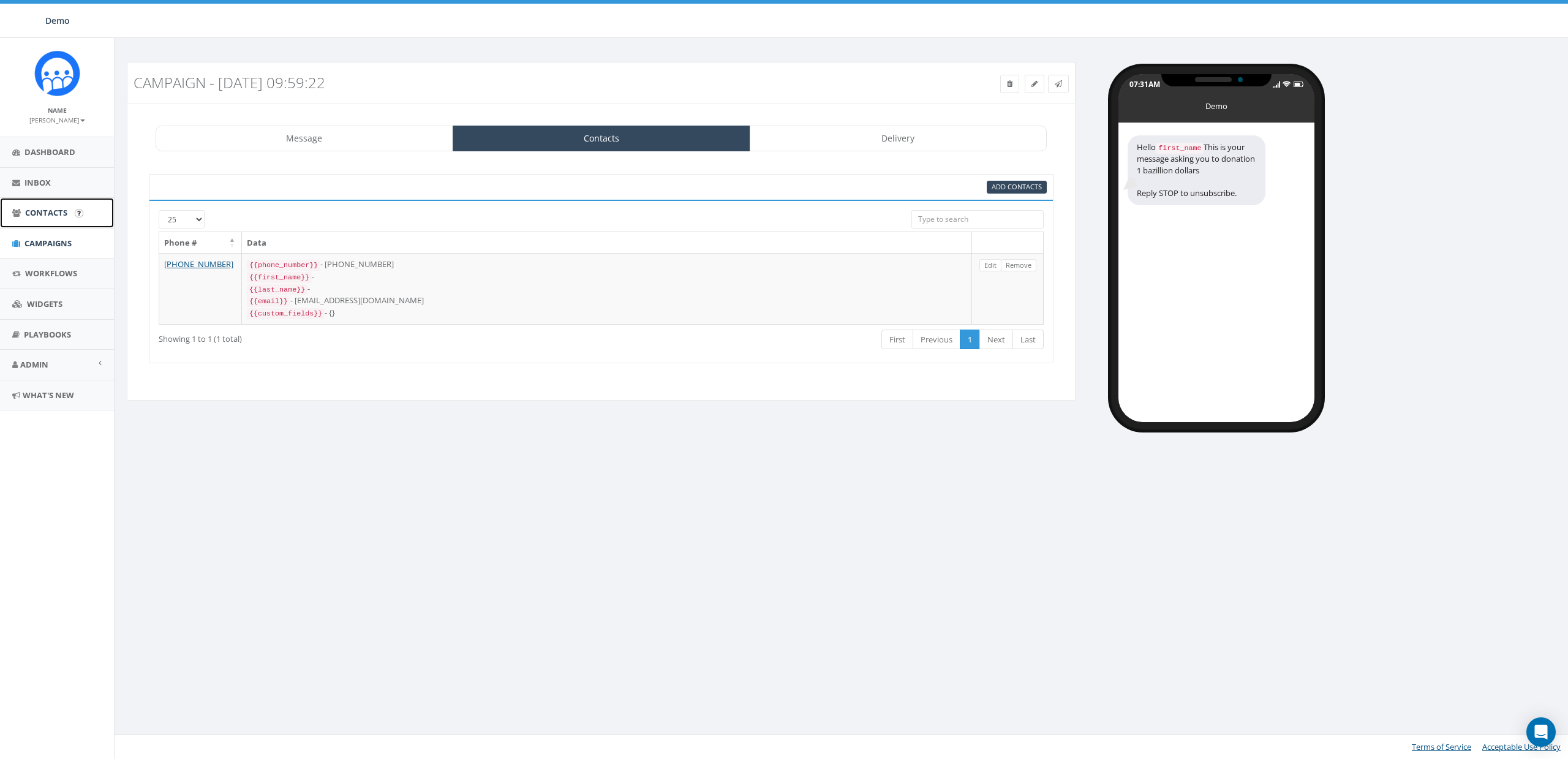
click at [42, 212] on span "Contacts" at bounding box center [46, 212] width 42 height 11
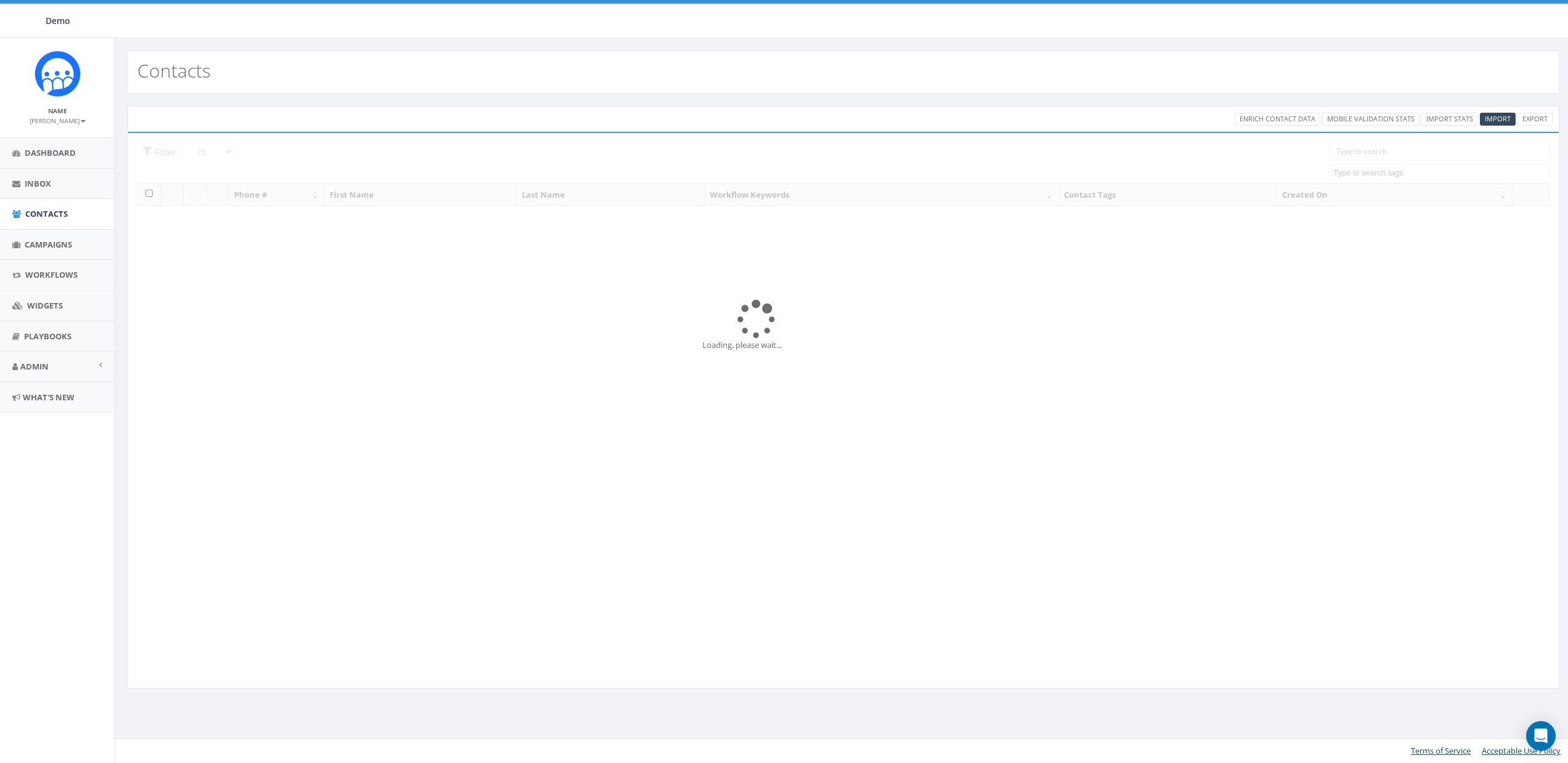
select select
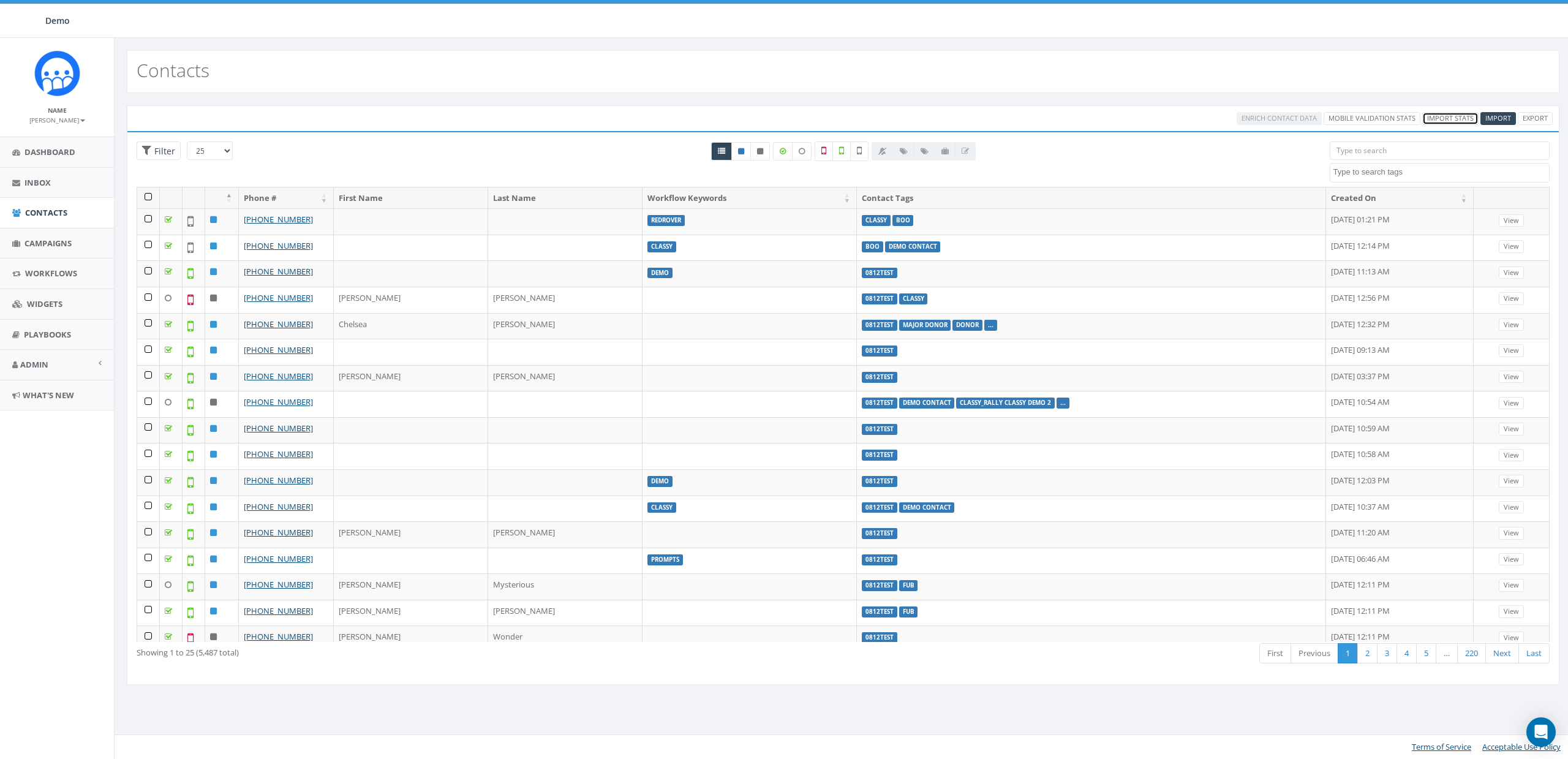
click at [1454, 117] on link "Import Stats" at bounding box center [1450, 118] width 57 height 13
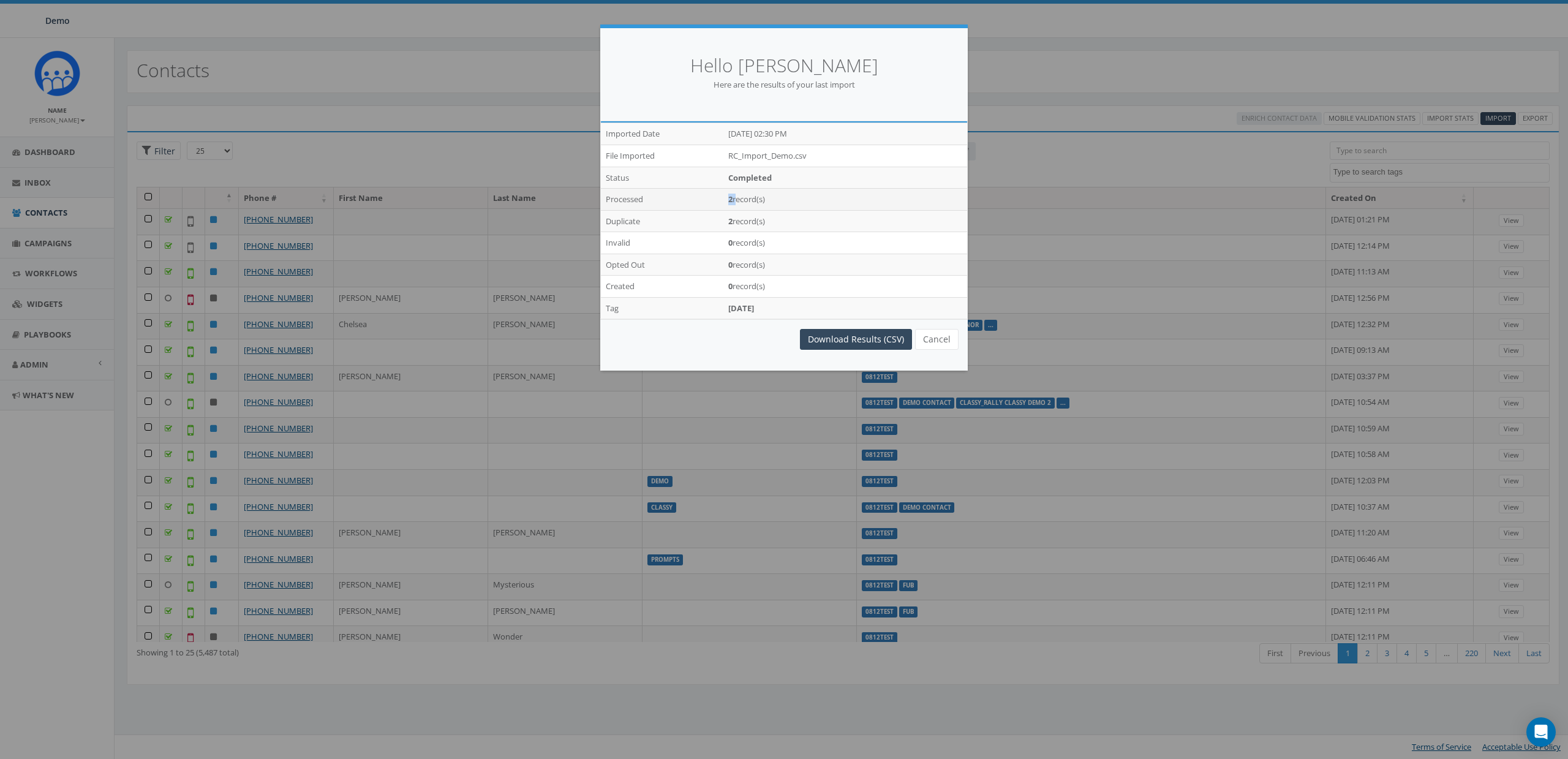
drag, startPoint x: 726, startPoint y: 200, endPoint x: 734, endPoint y: 200, distance: 8.0
click at [734, 200] on td "2 record(s)" at bounding box center [845, 200] width 244 height 22
drag, startPoint x: 723, startPoint y: 218, endPoint x: 737, endPoint y: 218, distance: 14.0
click at [737, 218] on tr "Duplicate 2 record(s)" at bounding box center [784, 221] width 366 height 22
click at [732, 199] on strong "2" at bounding box center [731, 199] width 5 height 11
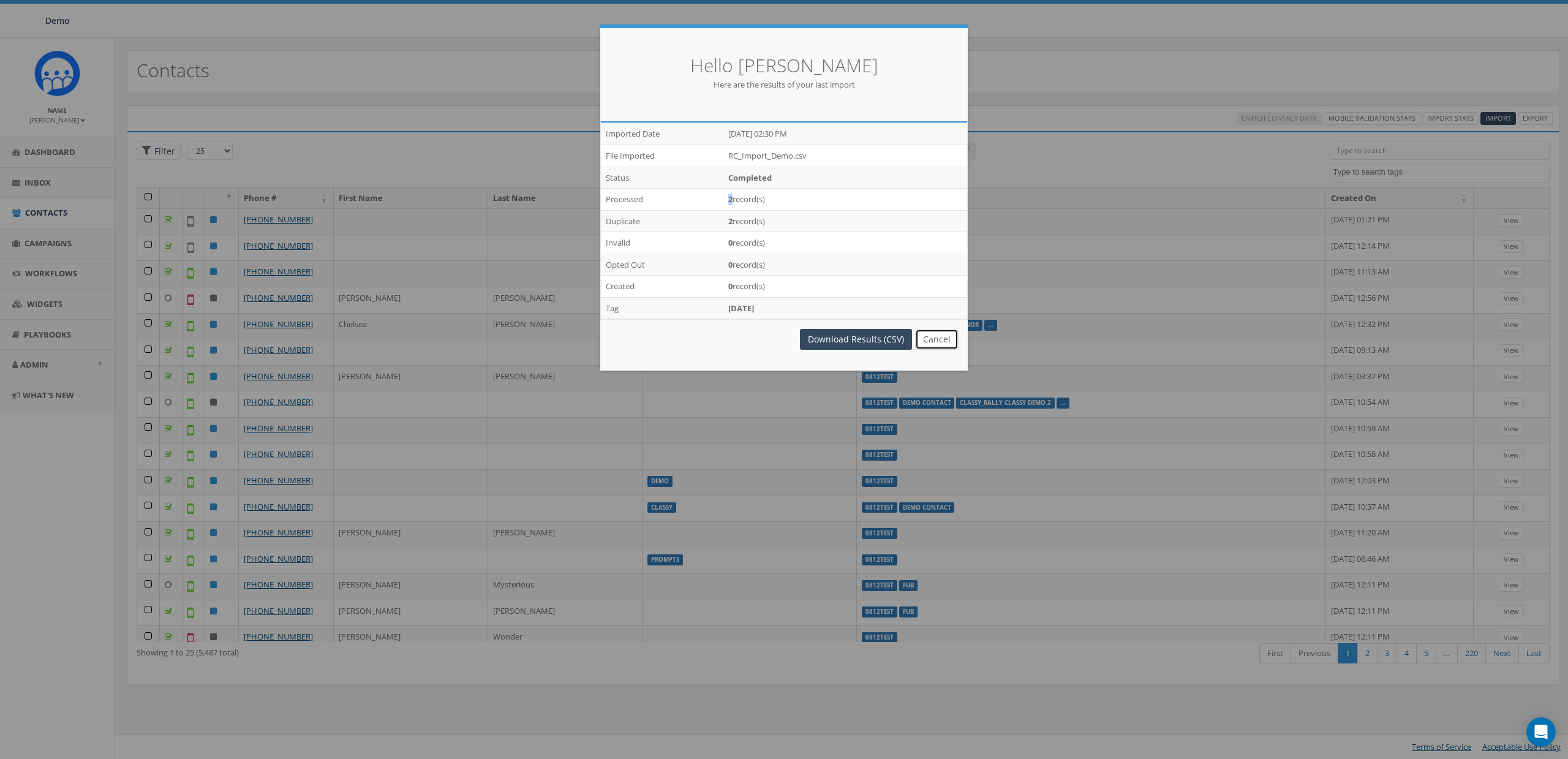
click at [937, 335] on button "Cancel" at bounding box center [937, 339] width 44 height 21
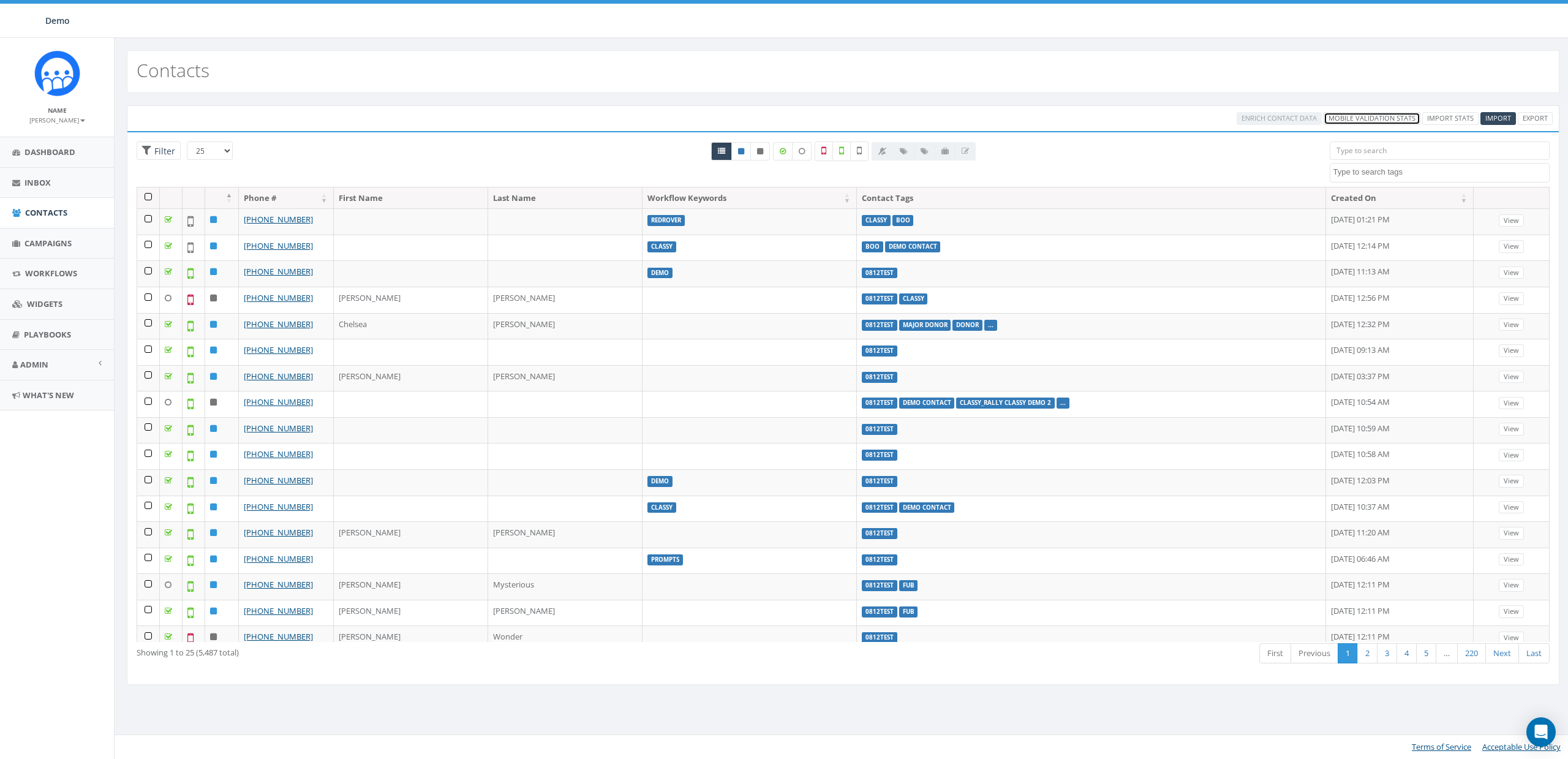
click at [1345, 121] on link "Mobile Validation Stats" at bounding box center [1372, 118] width 97 height 13
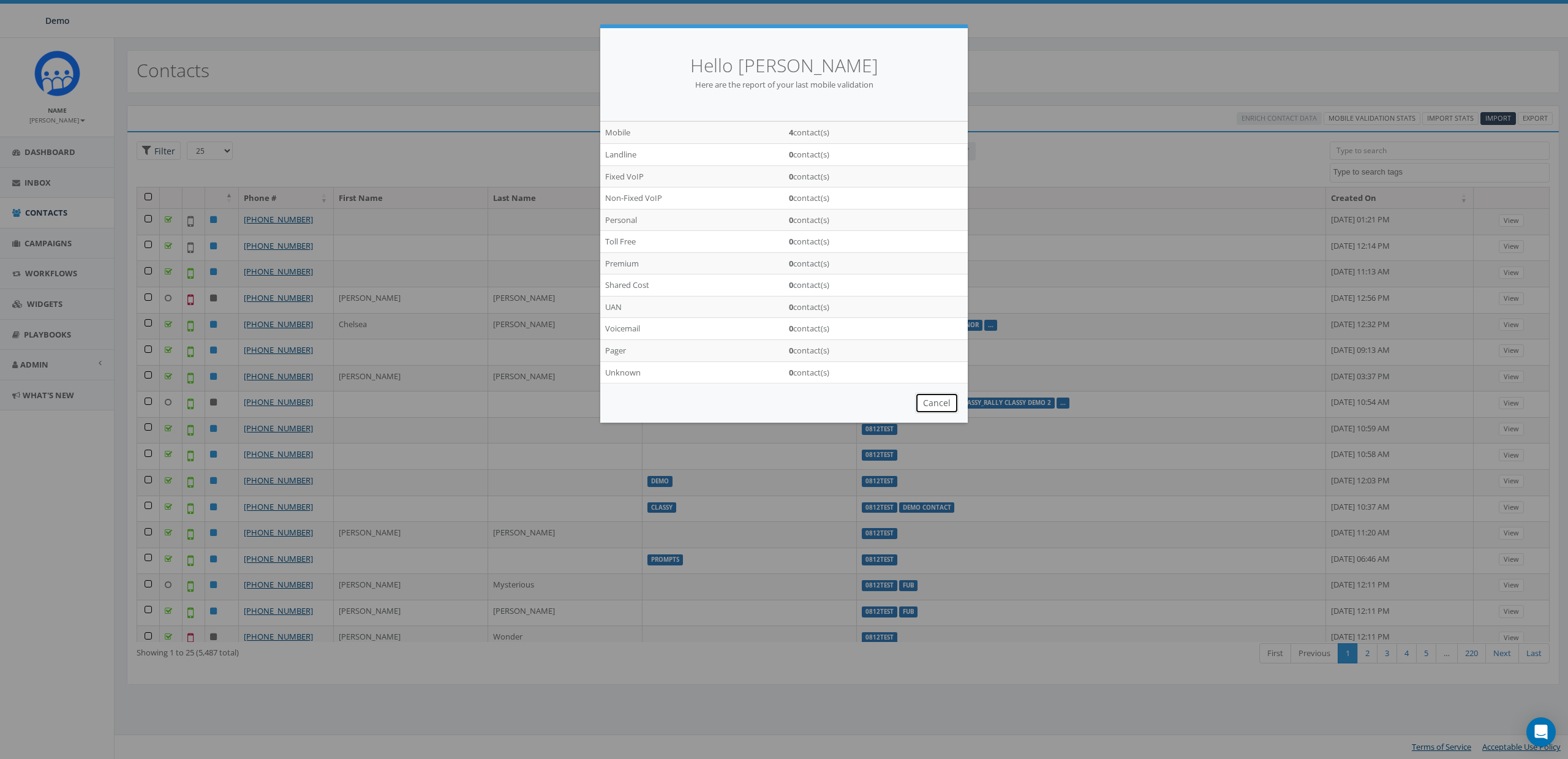
click at [930, 396] on button "Cancel" at bounding box center [937, 404] width 44 height 21
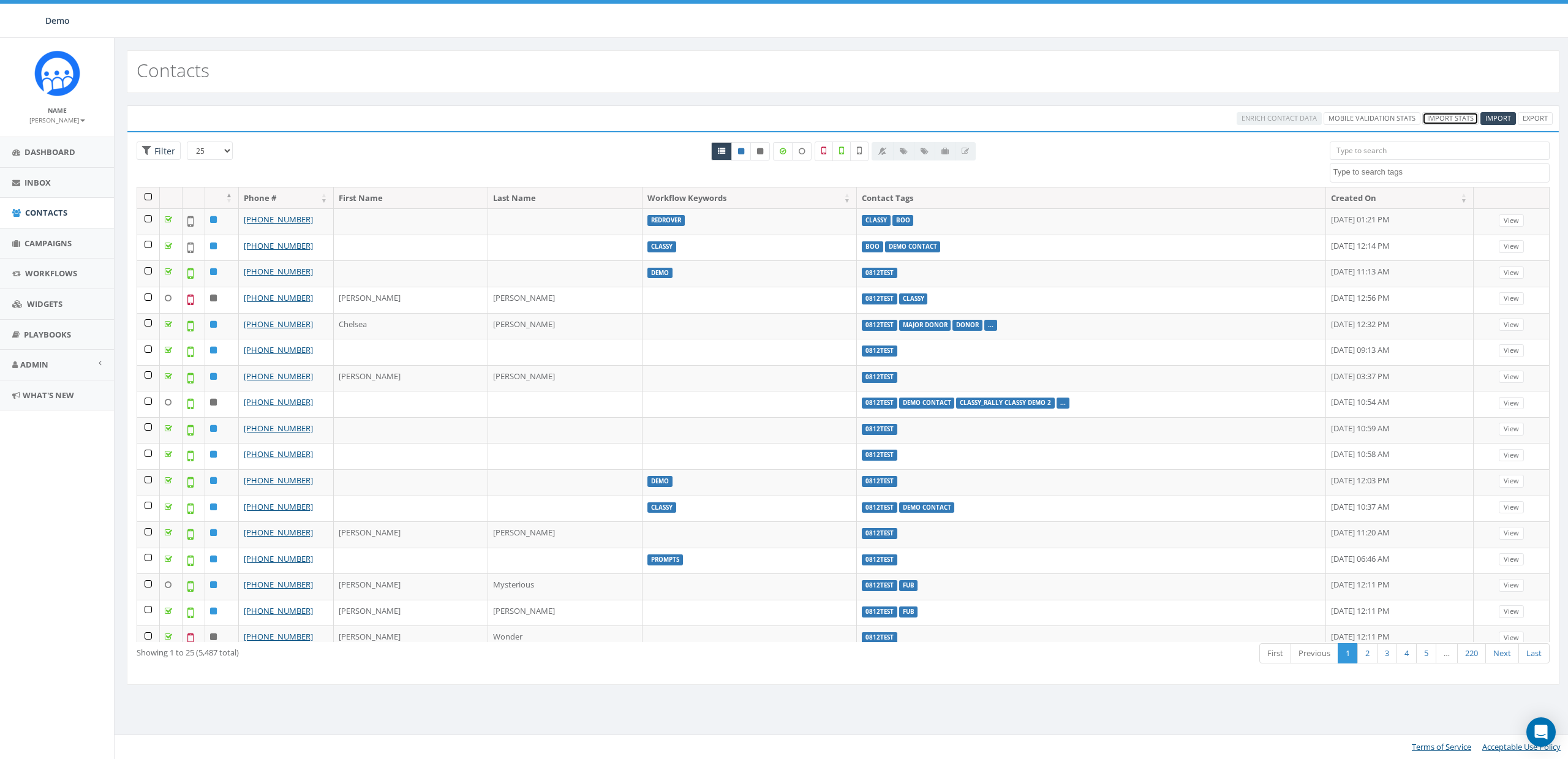
click at [1446, 116] on link "Import Stats" at bounding box center [1450, 118] width 57 height 13
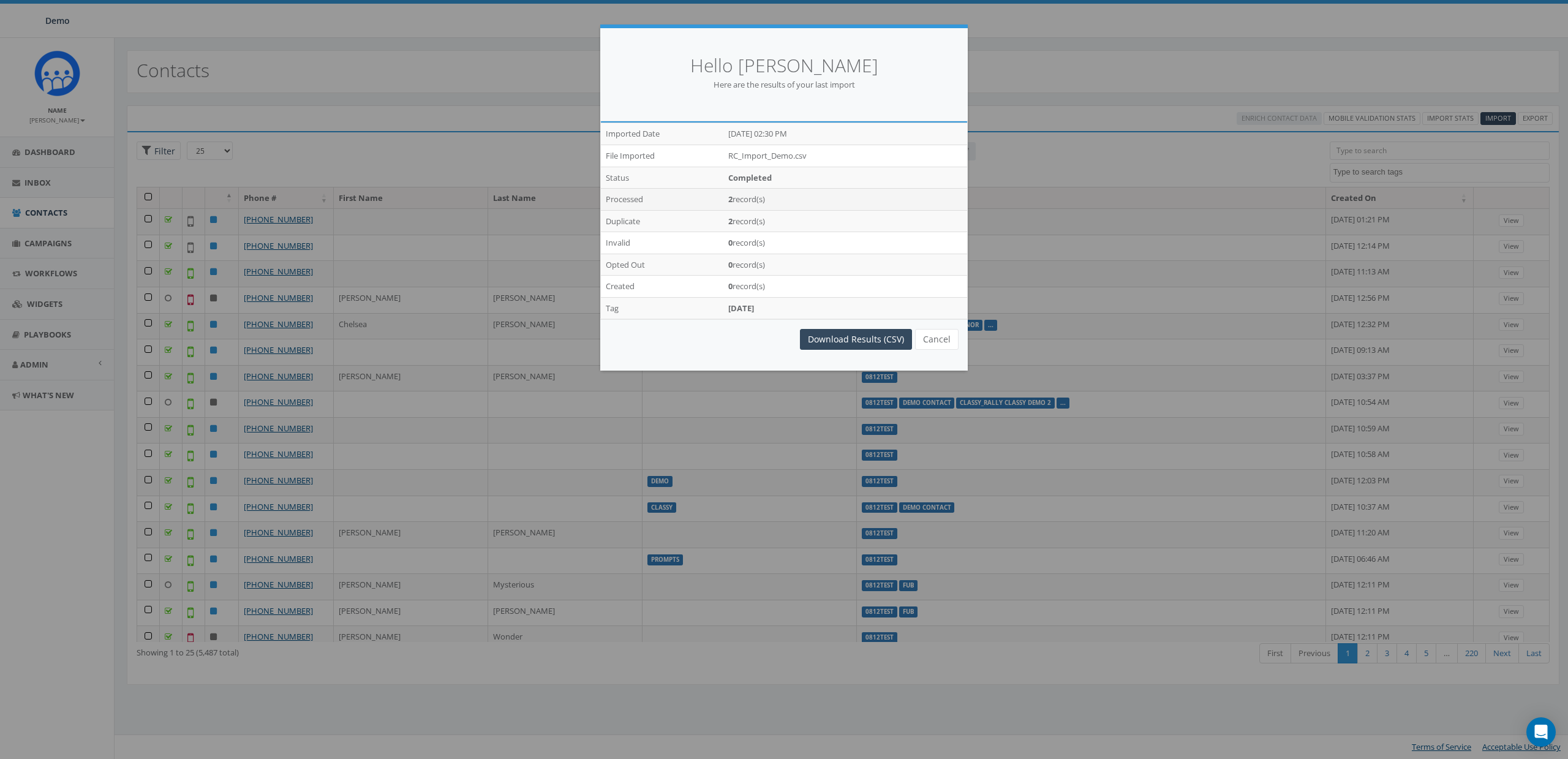
drag, startPoint x: 726, startPoint y: 196, endPoint x: 779, endPoint y: 198, distance: 53.0
click at [779, 198] on td "2 record(s)" at bounding box center [845, 200] width 244 height 22
click at [953, 349] on button "Cancel" at bounding box center [937, 339] width 44 height 21
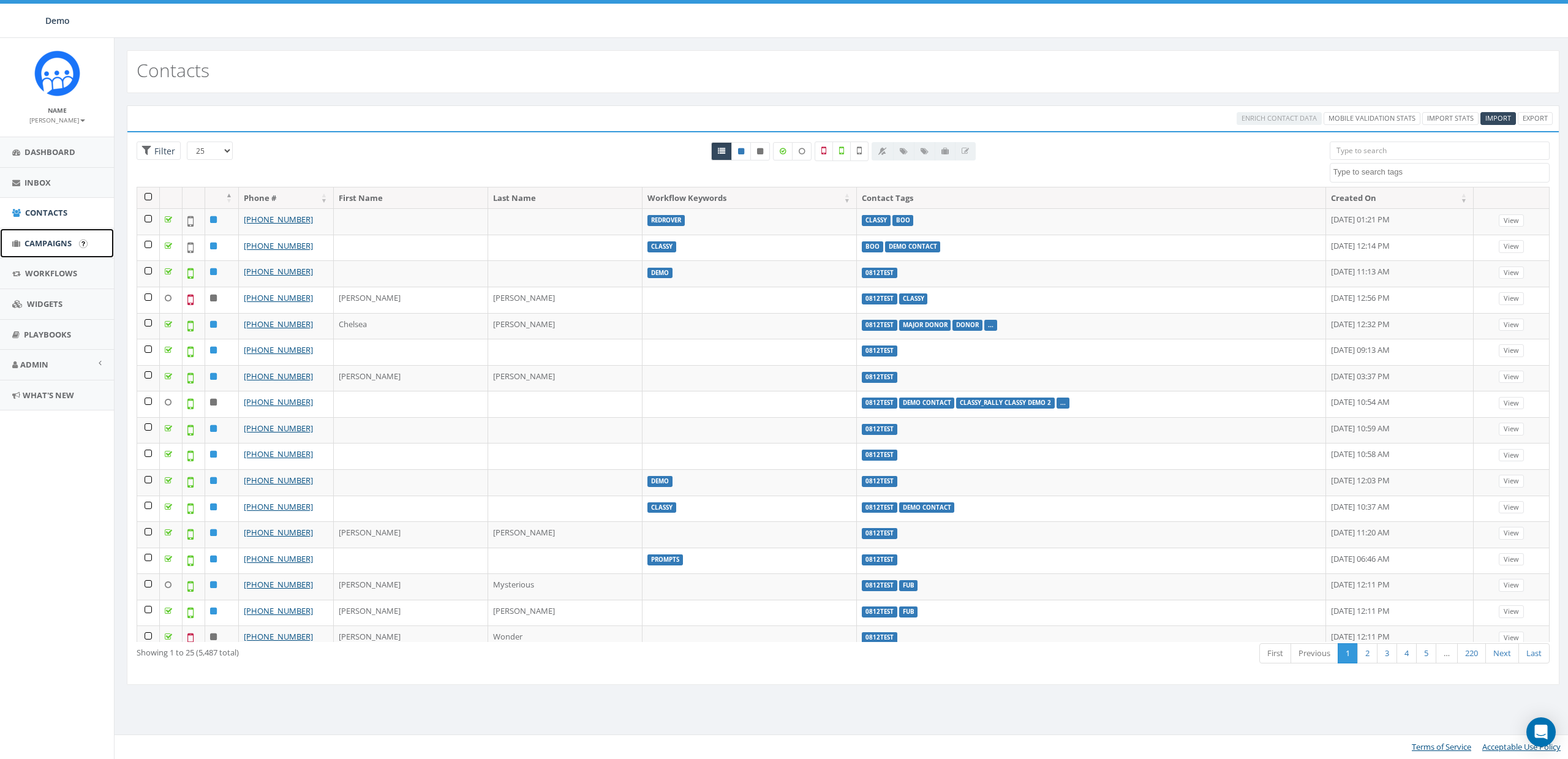
click at [41, 249] on link "Campaigns" at bounding box center [57, 243] width 114 height 30
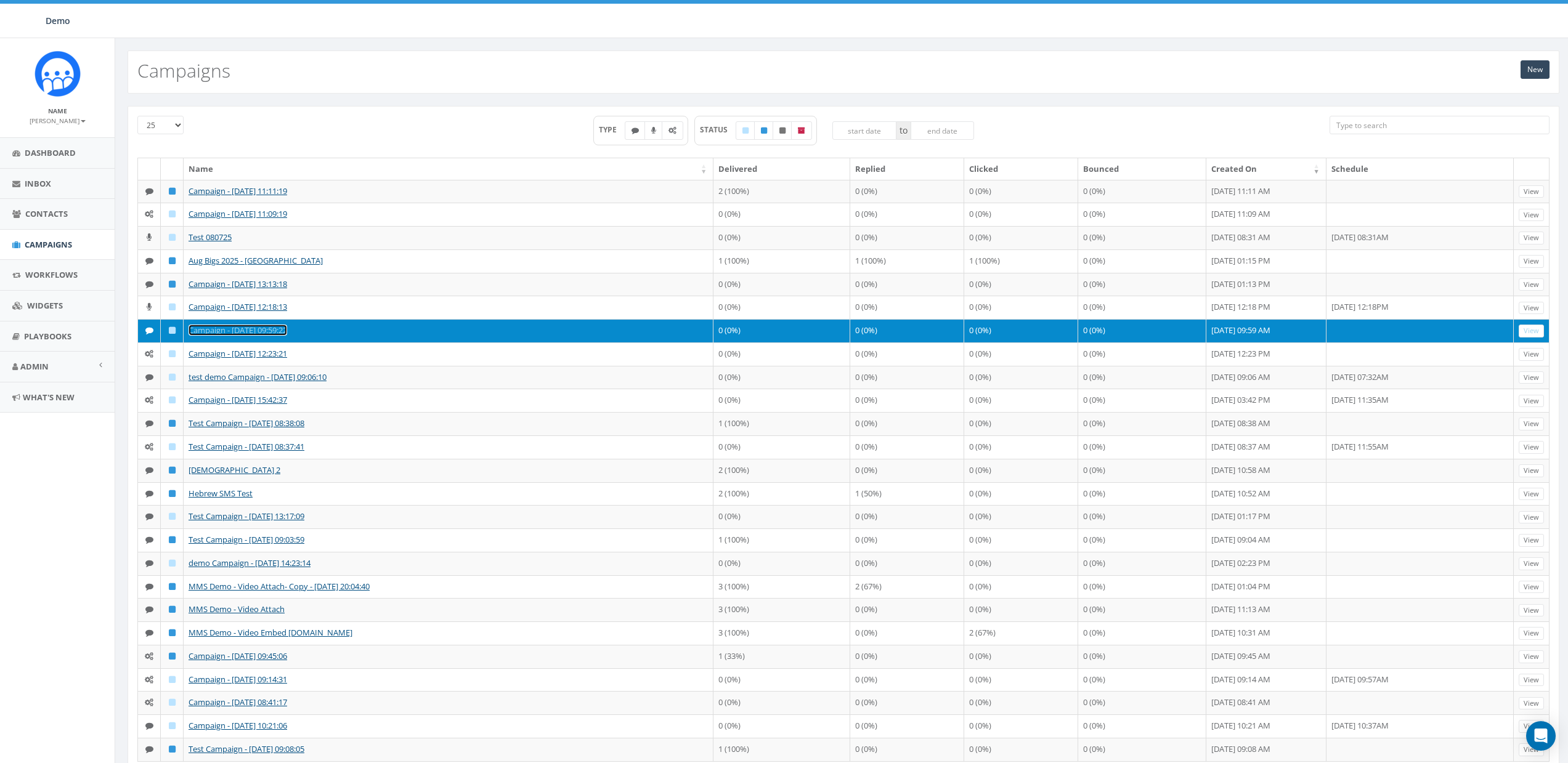
click at [242, 329] on link "Campaign - [DATE] 09:59:22" at bounding box center [238, 330] width 99 height 11
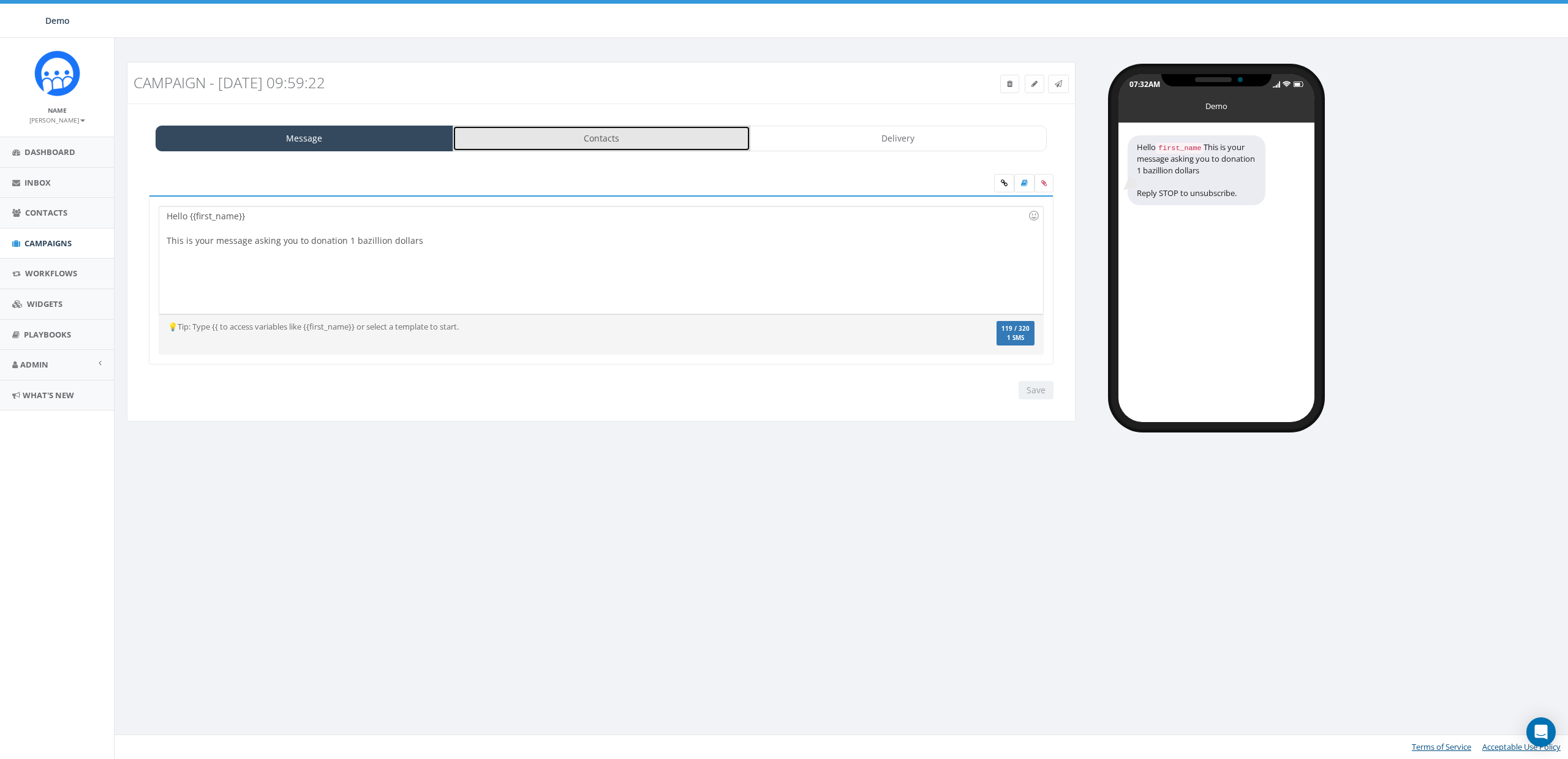
click at [568, 131] on link "Contacts" at bounding box center [602, 138] width 298 height 26
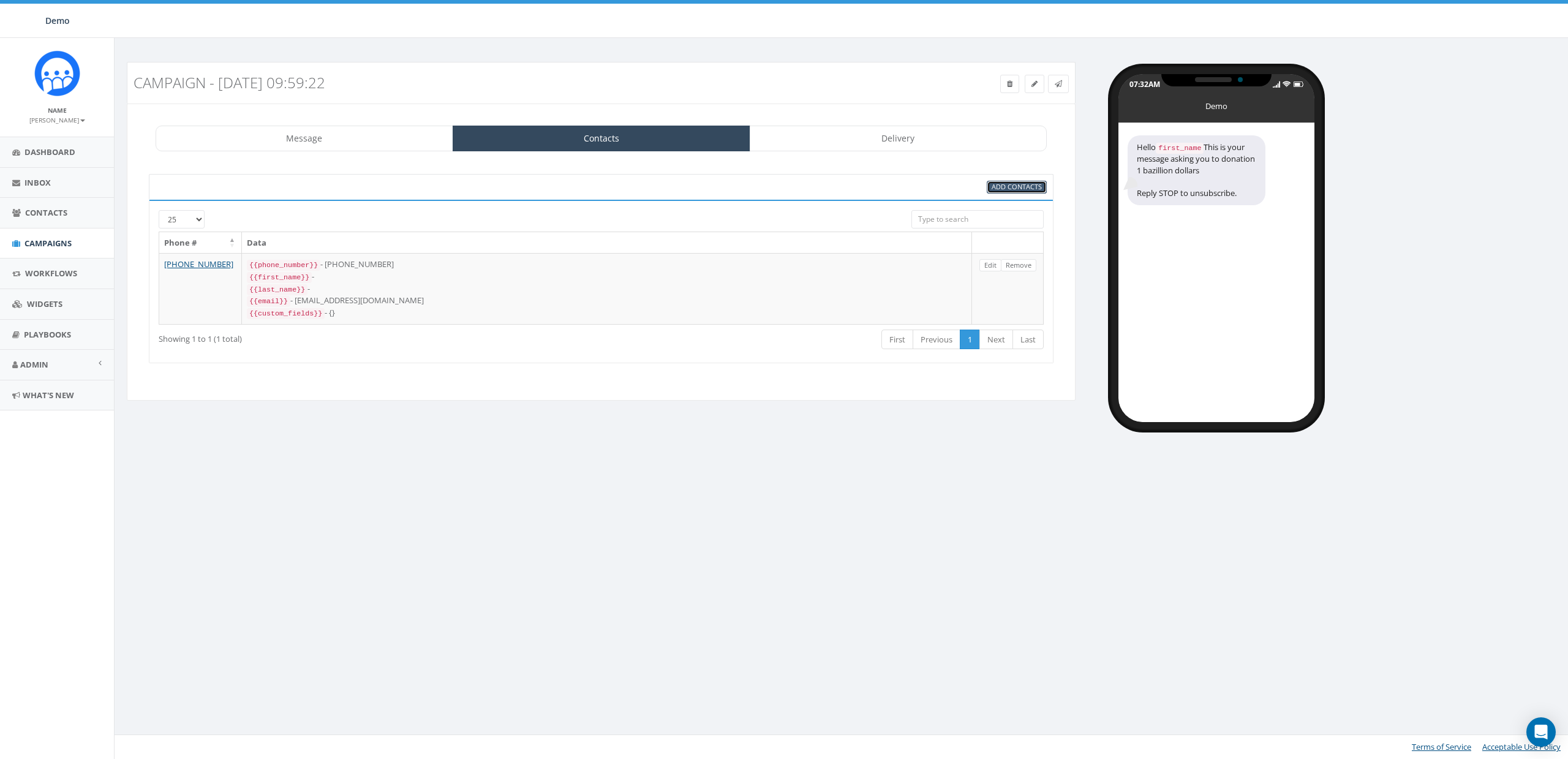
click at [1001, 186] on span "Add Contacts" at bounding box center [1016, 187] width 50 height 9
select select
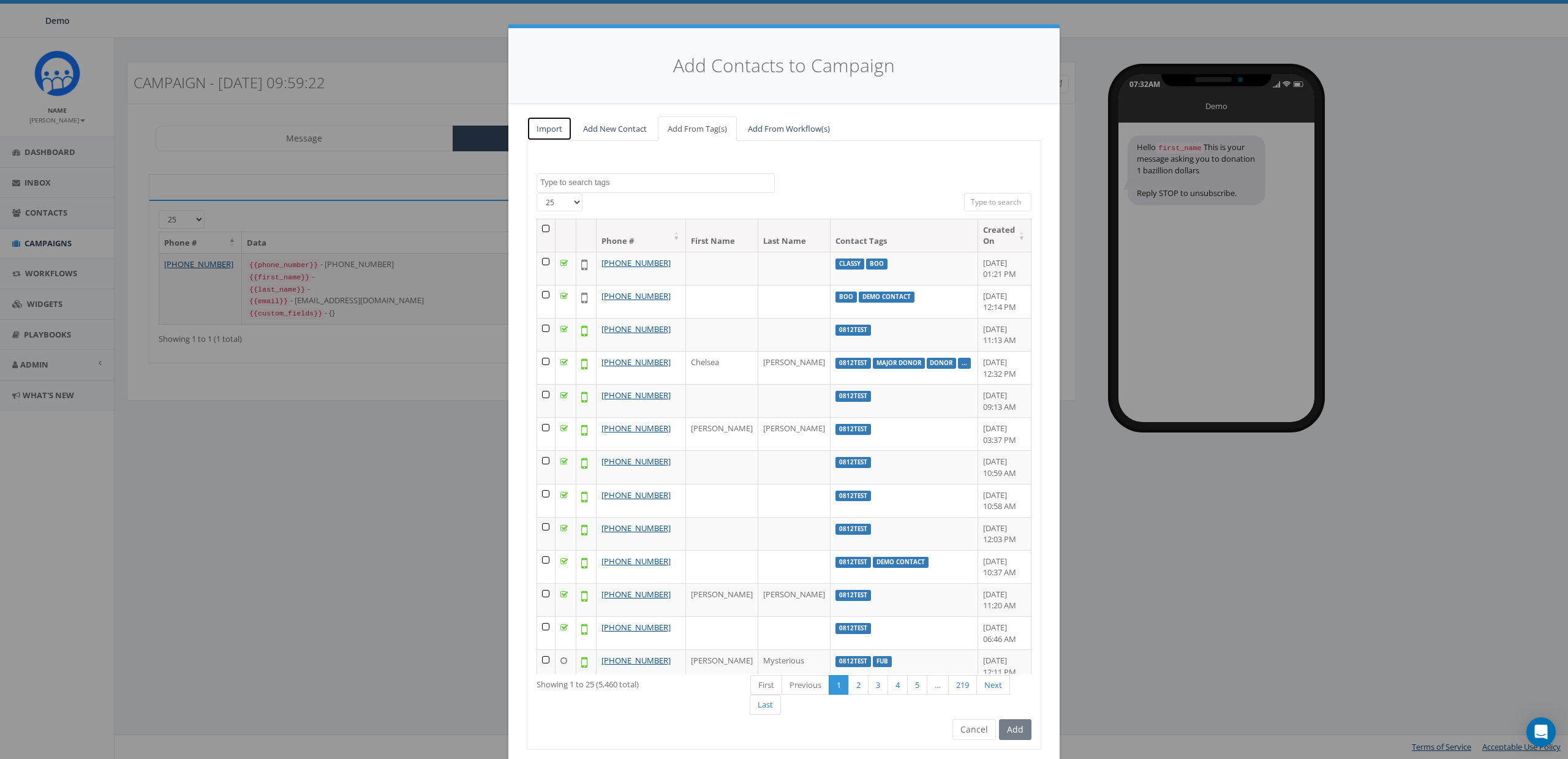
click at [558, 129] on link "Import" at bounding box center [549, 129] width 45 height 25
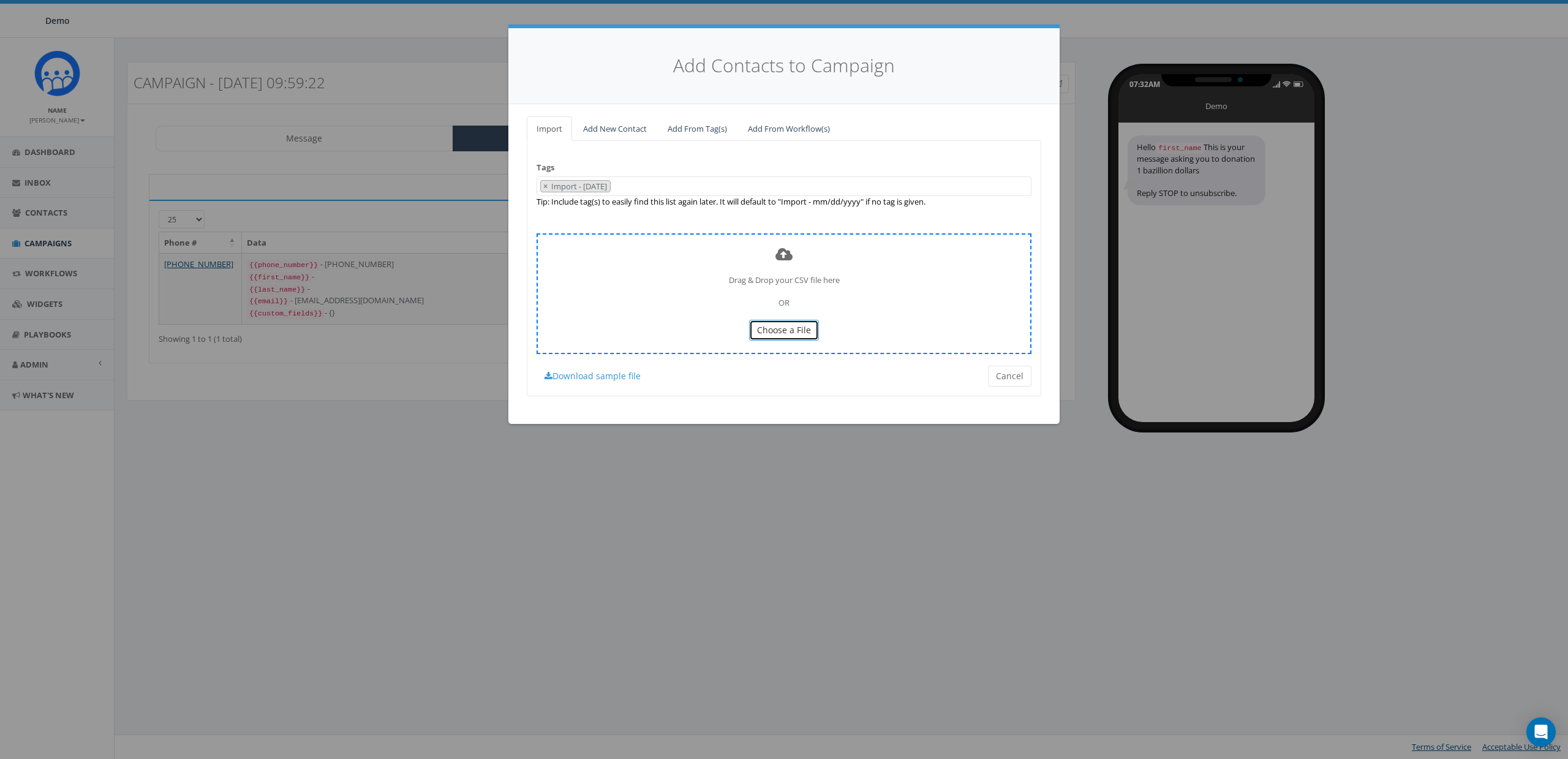
click at [790, 327] on span "Choose a File" at bounding box center [784, 330] width 54 height 11
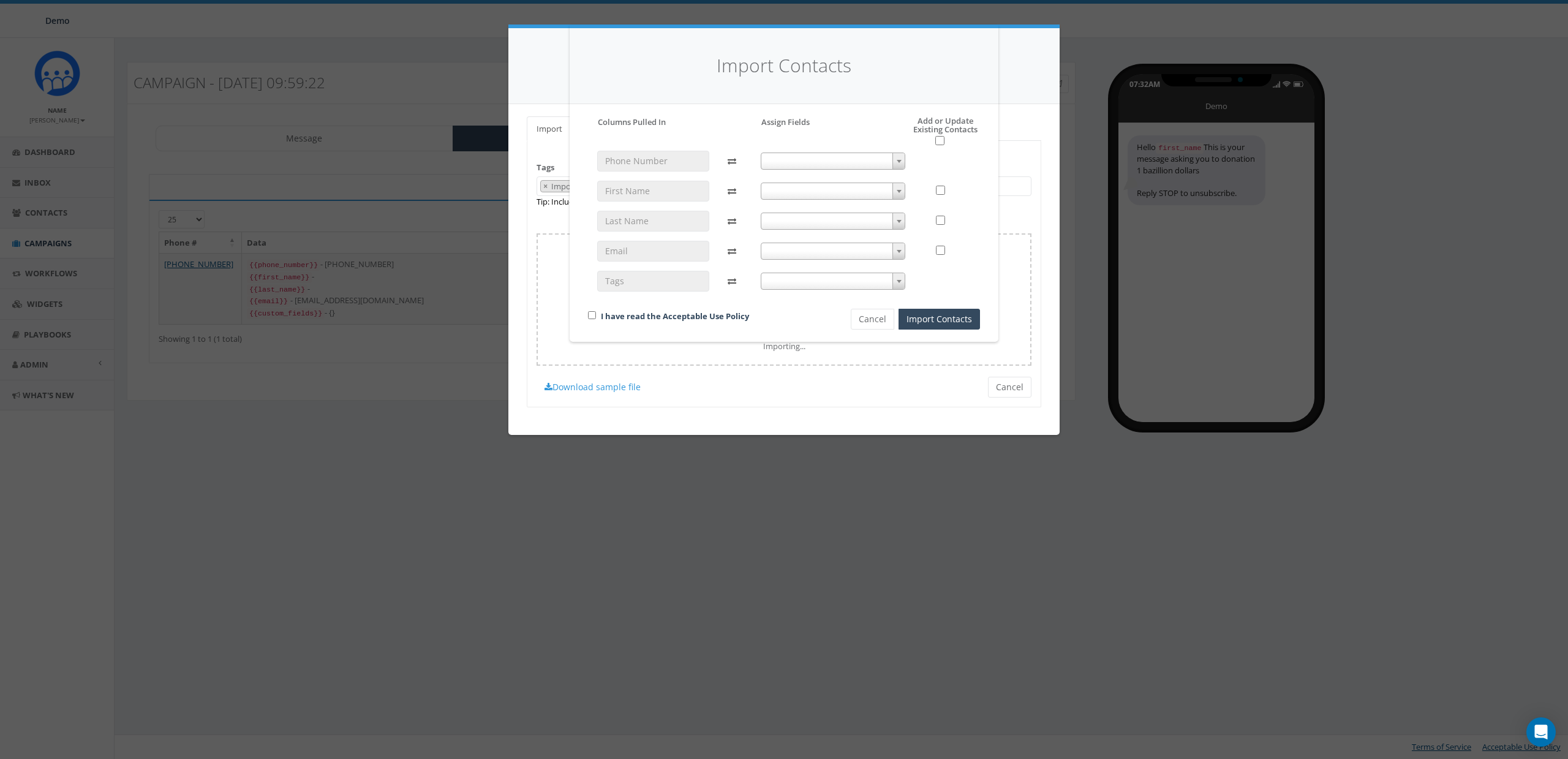
click at [831, 157] on span at bounding box center [833, 161] width 145 height 17
select select "phone_number"
click at [589, 313] on input "checkbox" at bounding box center [592, 315] width 8 height 8
checkbox input "true"
click at [950, 320] on button "Import Contacts" at bounding box center [939, 320] width 82 height 21
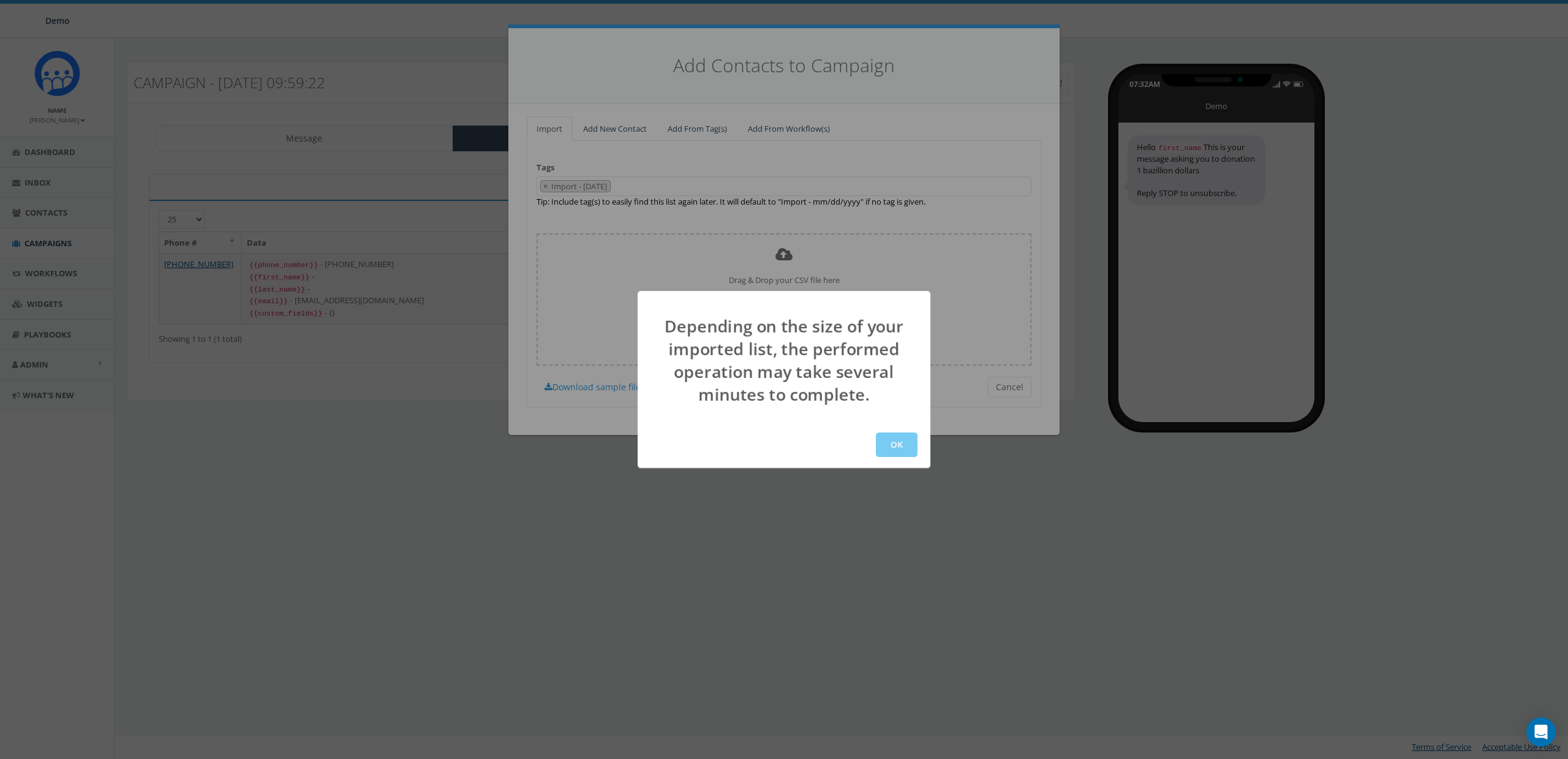
click at [902, 440] on button "OK" at bounding box center [896, 445] width 42 height 24
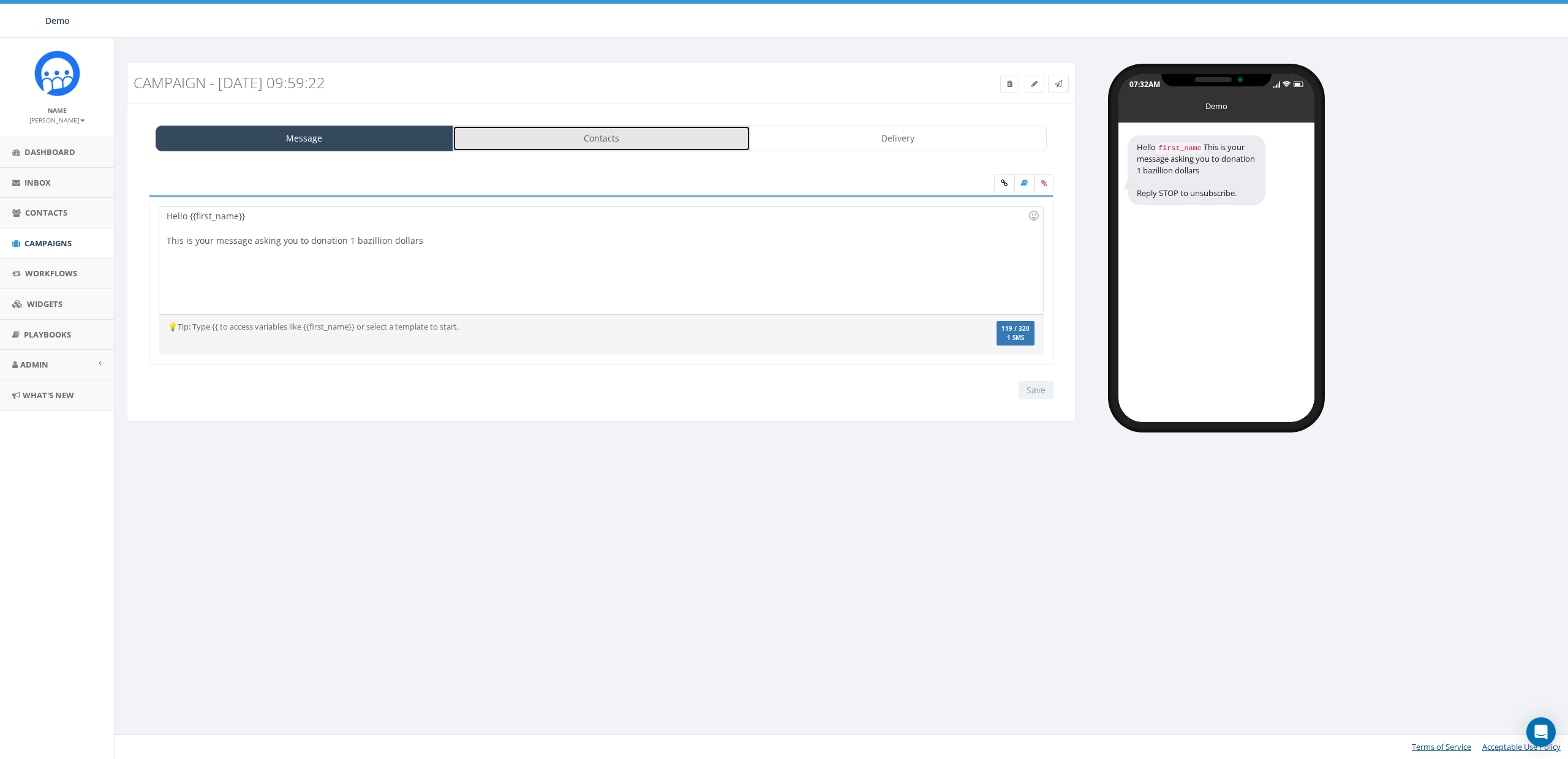
click at [606, 134] on link "Contacts" at bounding box center [602, 138] width 298 height 26
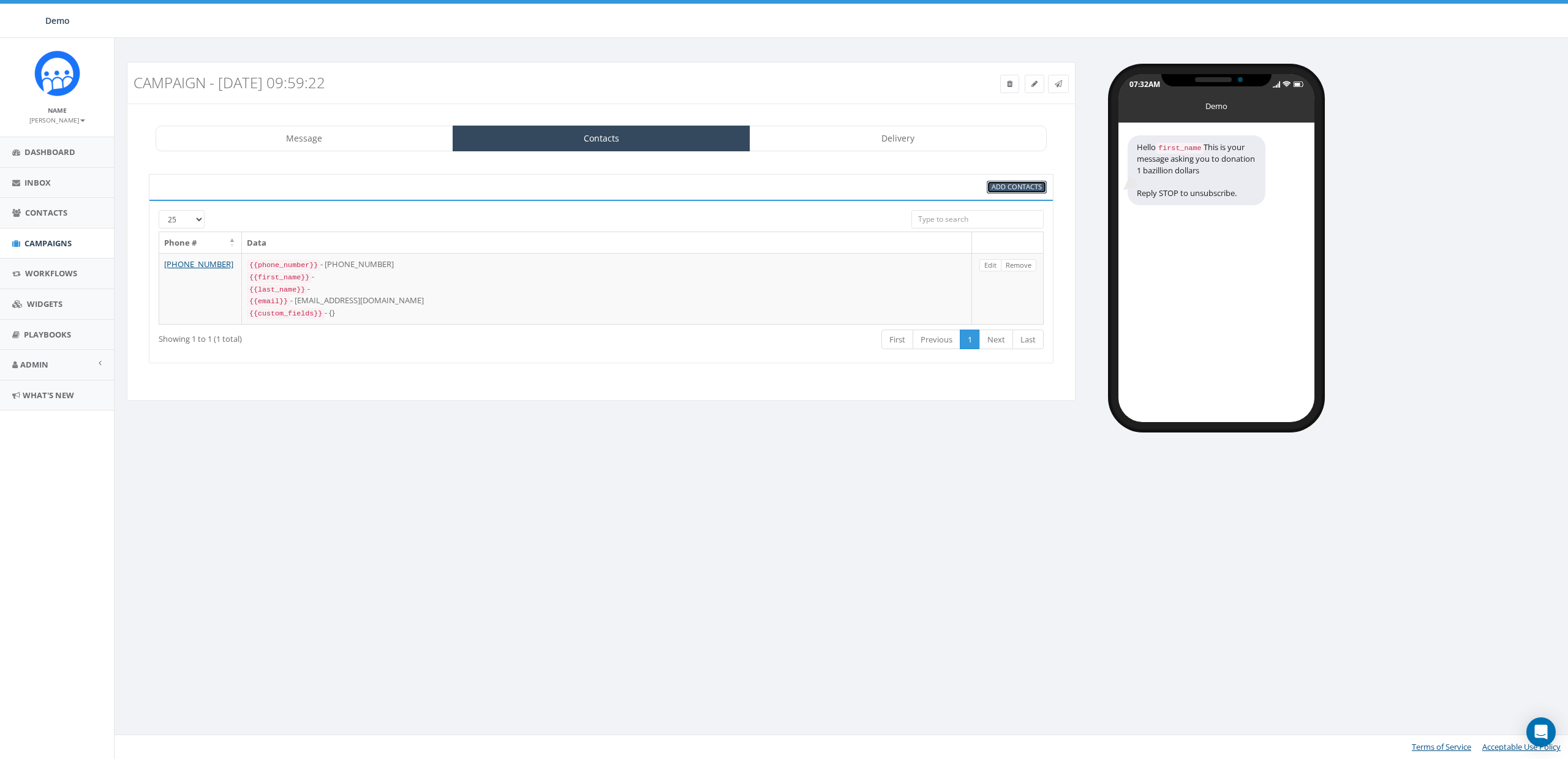
click at [1007, 183] on span "Add Contacts" at bounding box center [1016, 187] width 50 height 9
select select
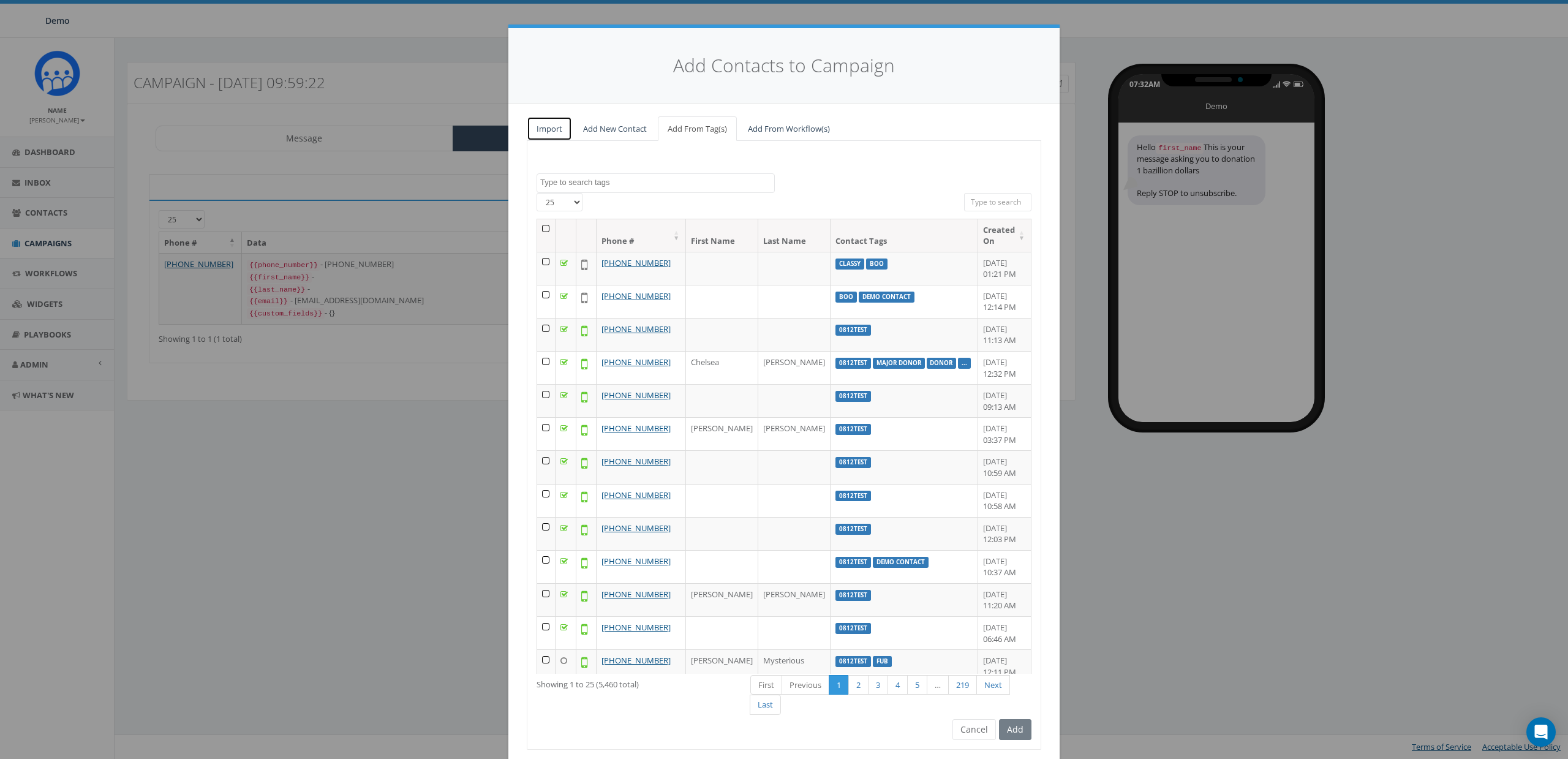
click at [528, 127] on link "Import" at bounding box center [549, 129] width 45 height 25
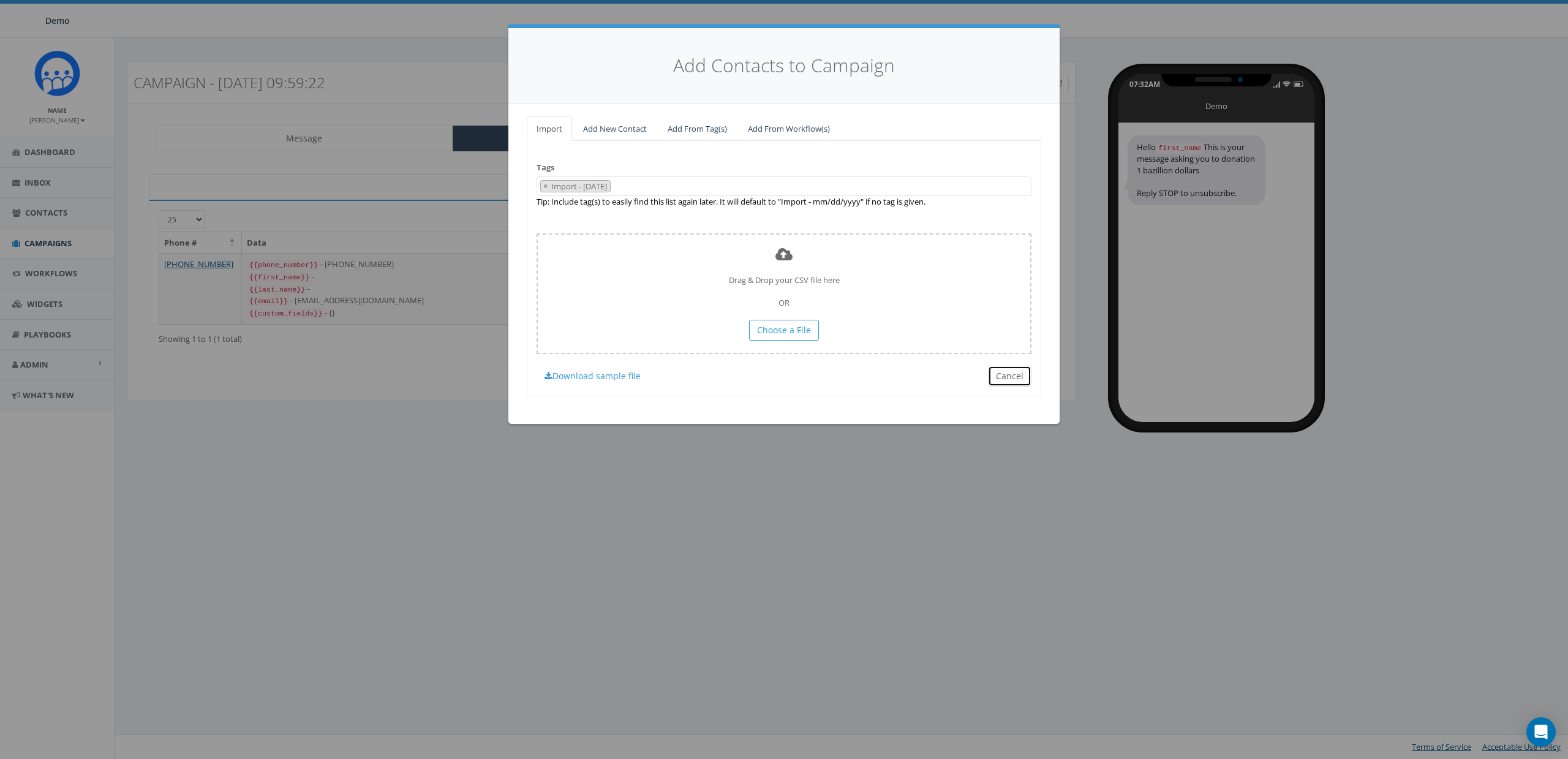
click at [1004, 379] on button "Cancel" at bounding box center [1010, 376] width 44 height 21
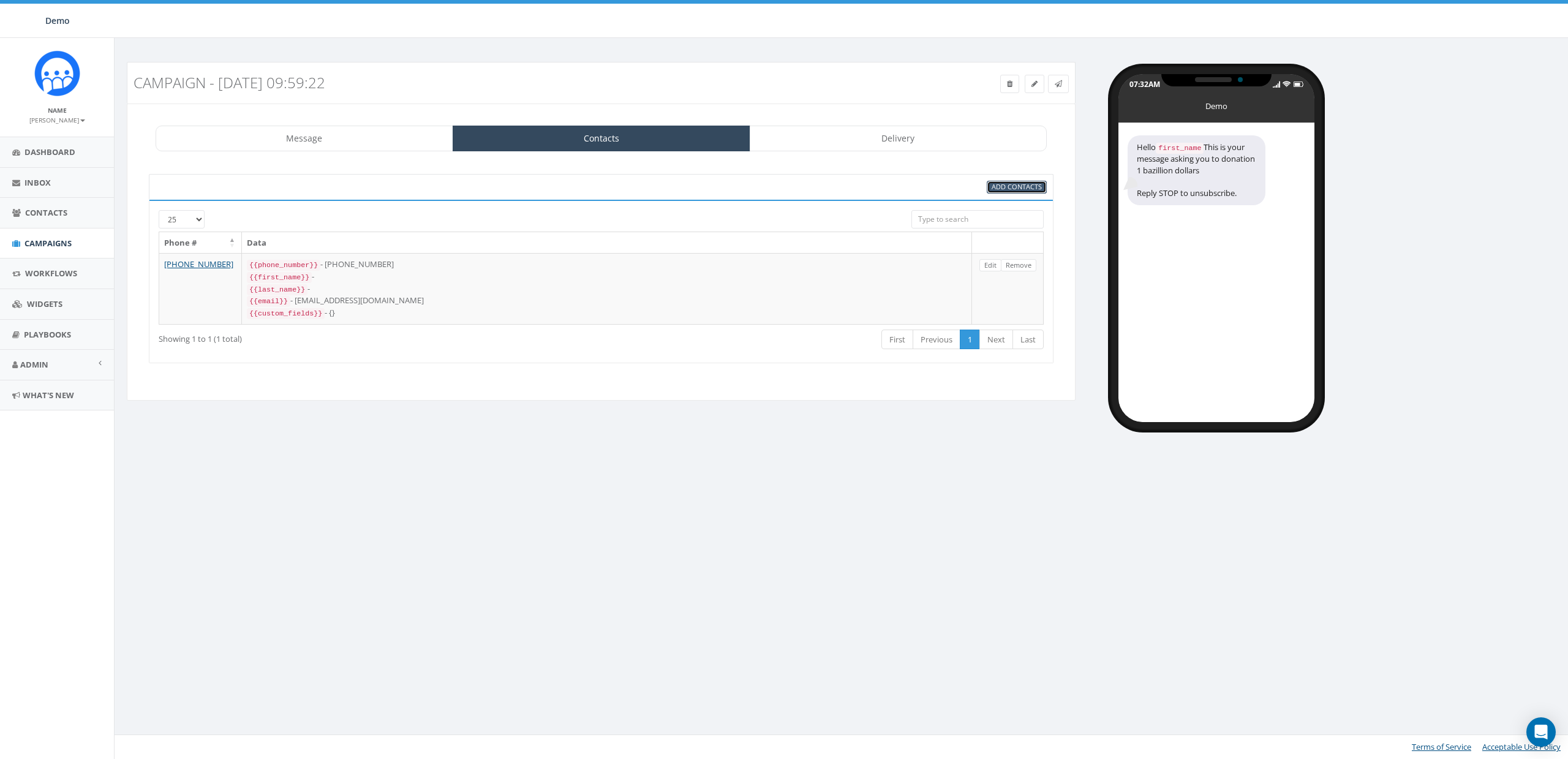
click at [1001, 183] on span "Add Contacts" at bounding box center [1016, 187] width 50 height 9
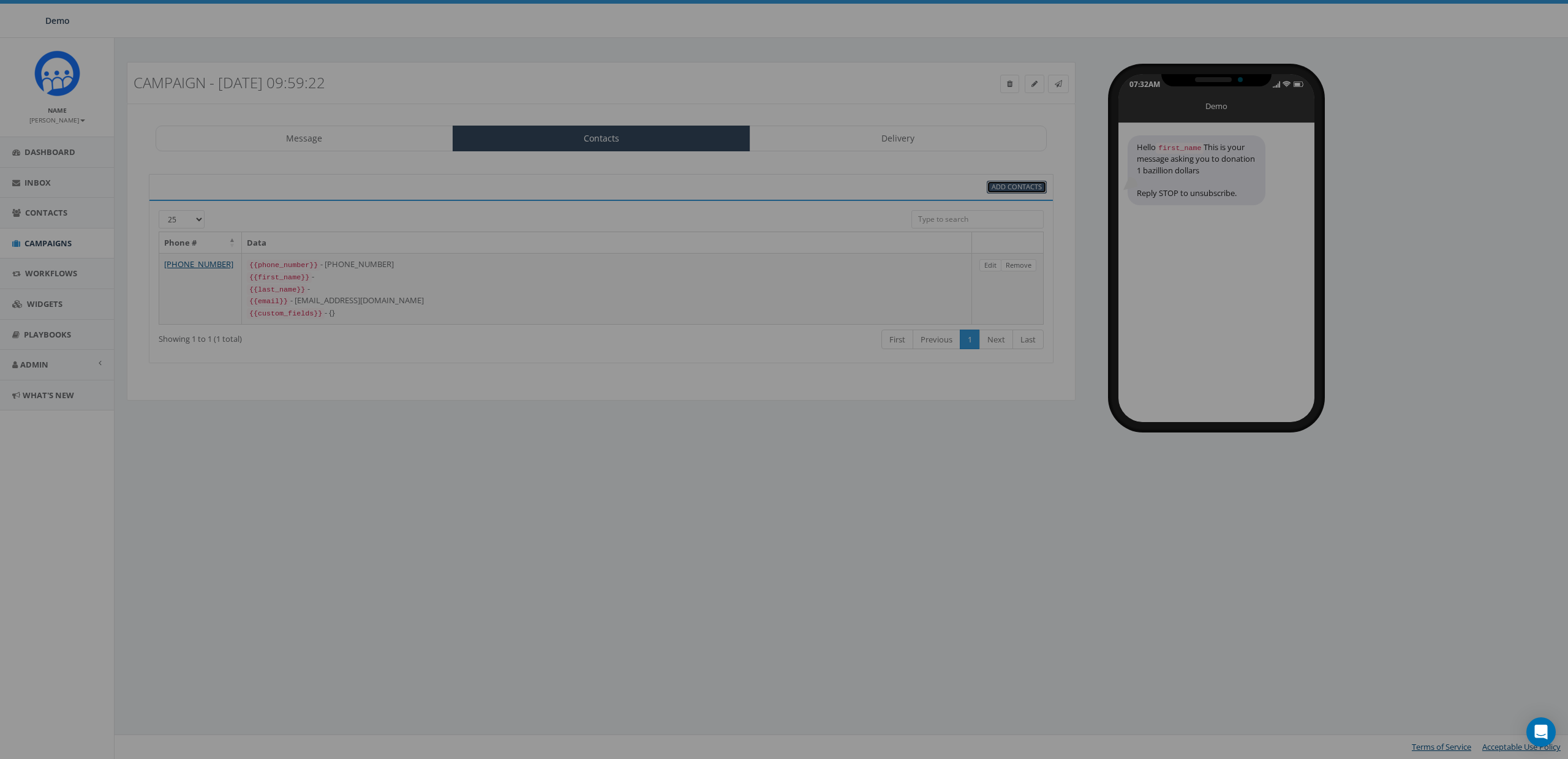
select select
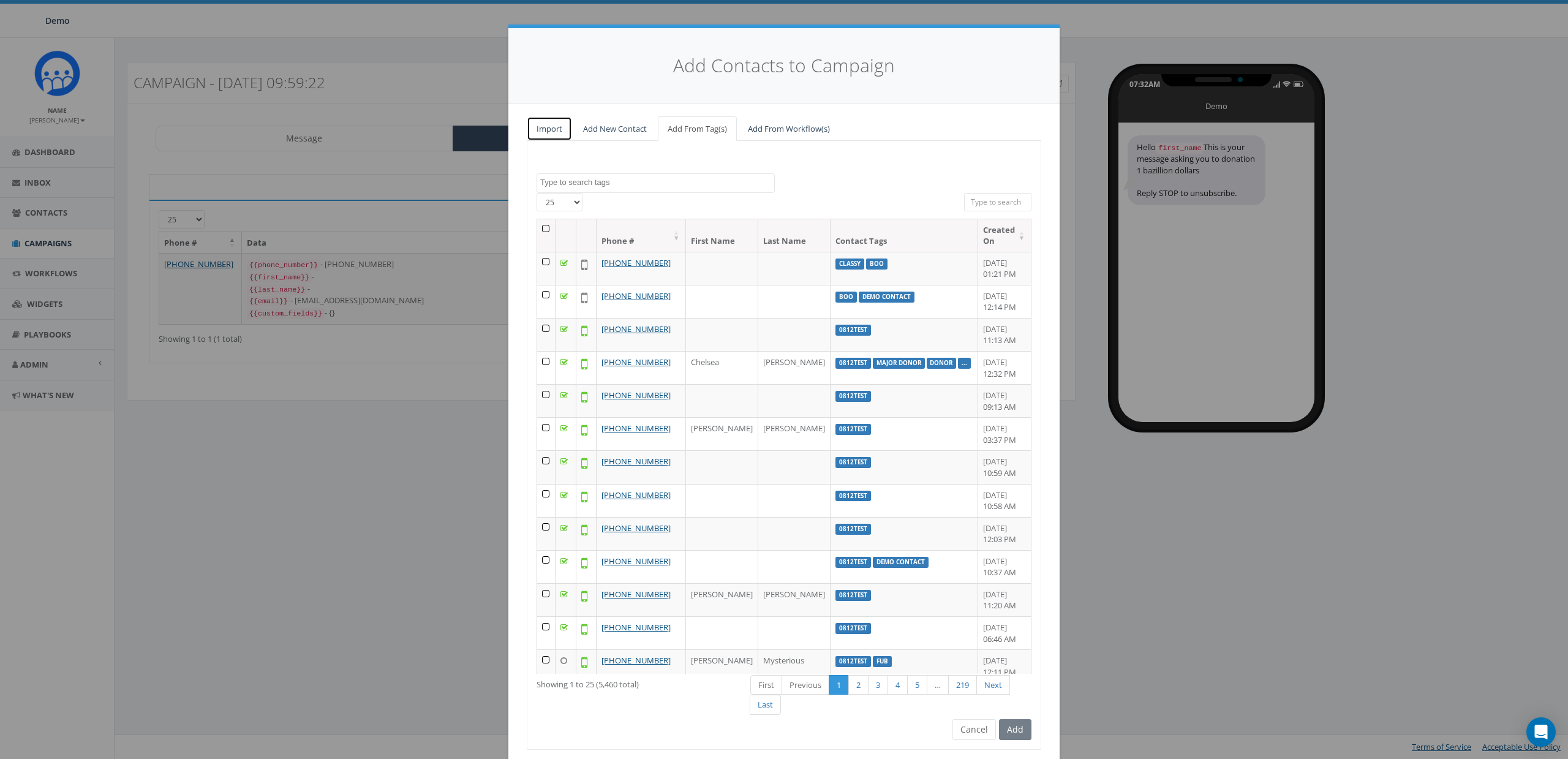
click at [543, 127] on link "Import" at bounding box center [549, 129] width 45 height 25
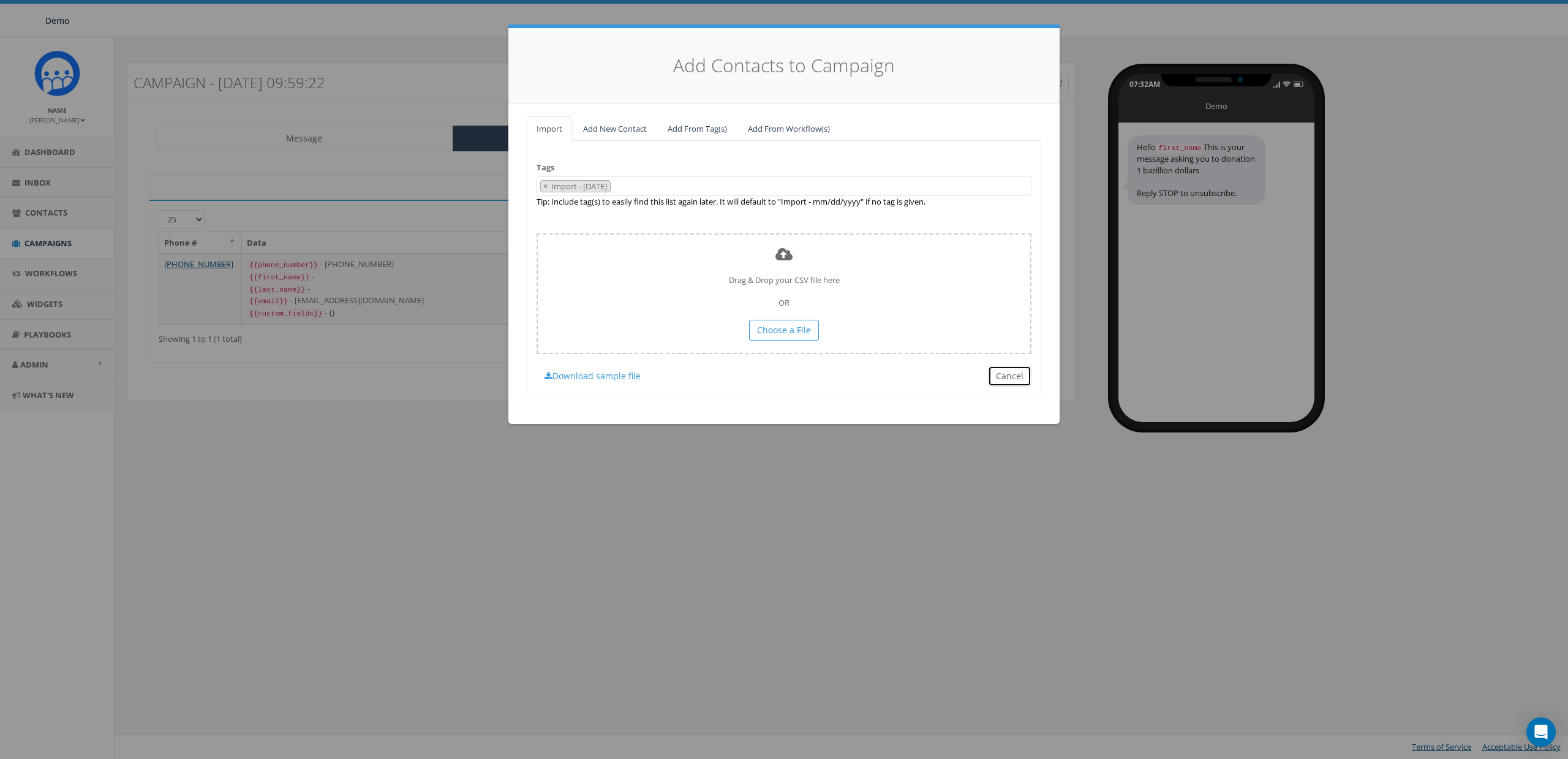
click at [1027, 383] on button "Cancel" at bounding box center [1010, 376] width 44 height 21
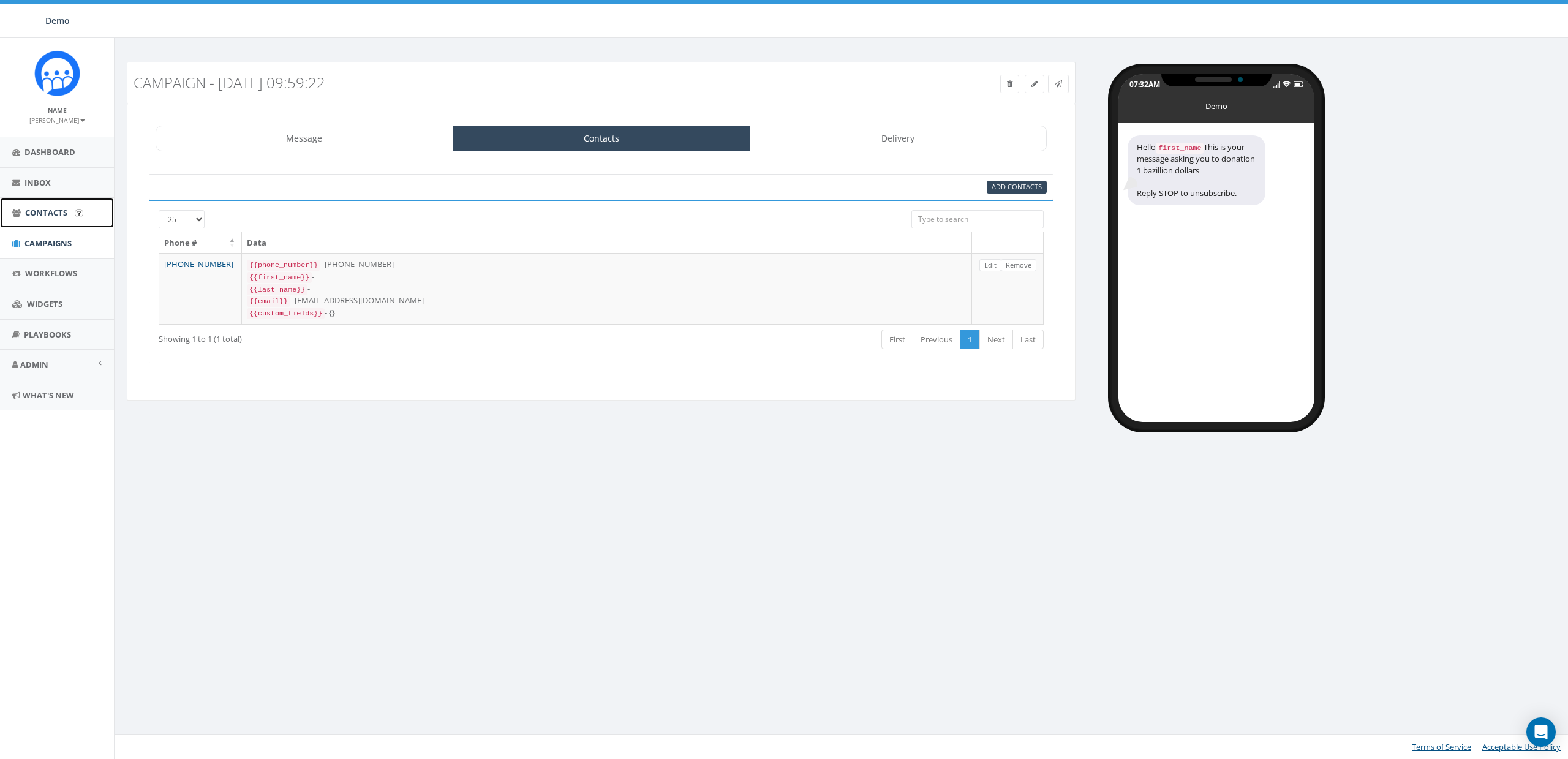
click at [37, 218] on span "Contacts" at bounding box center [46, 212] width 42 height 11
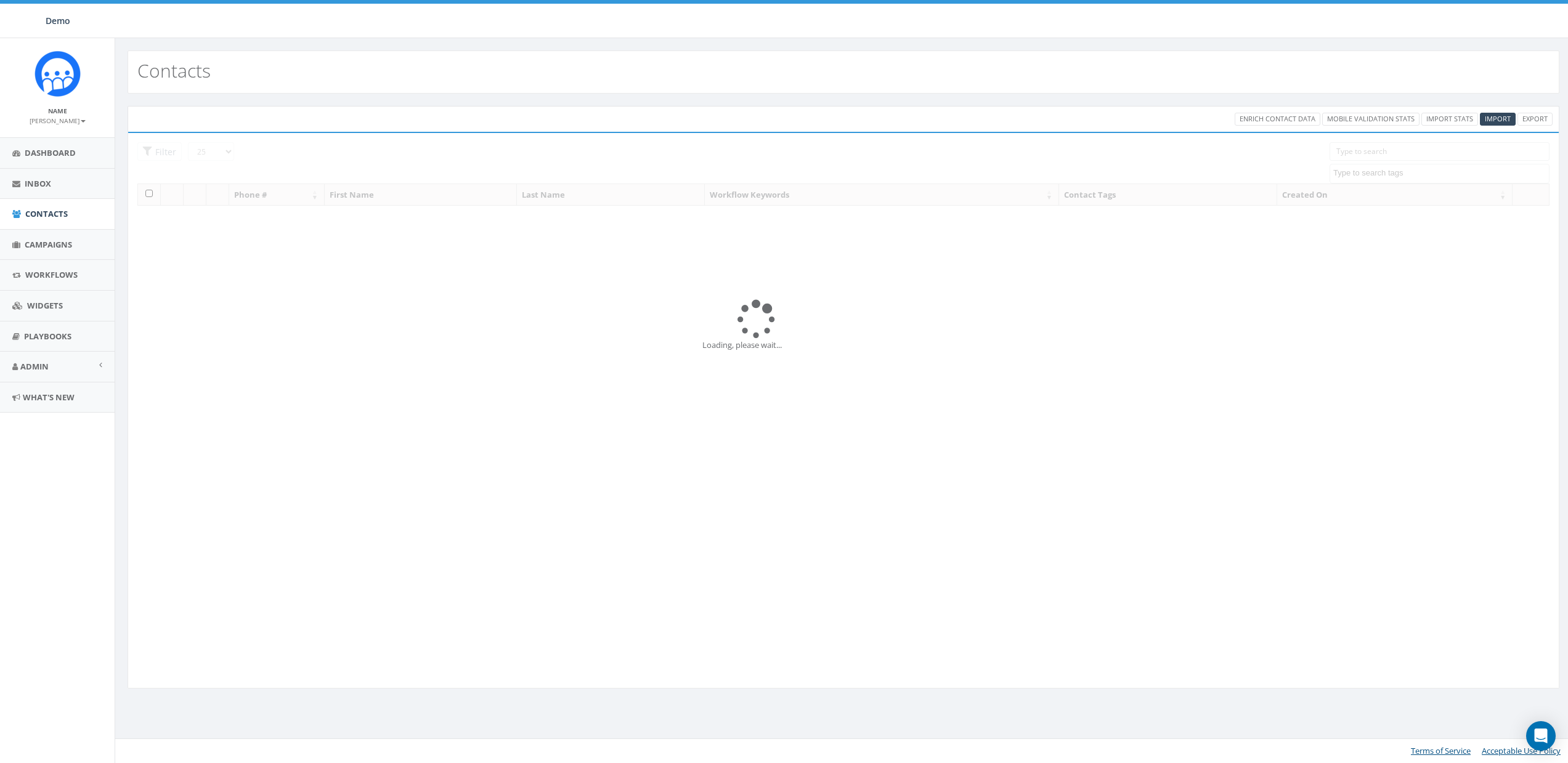
select select
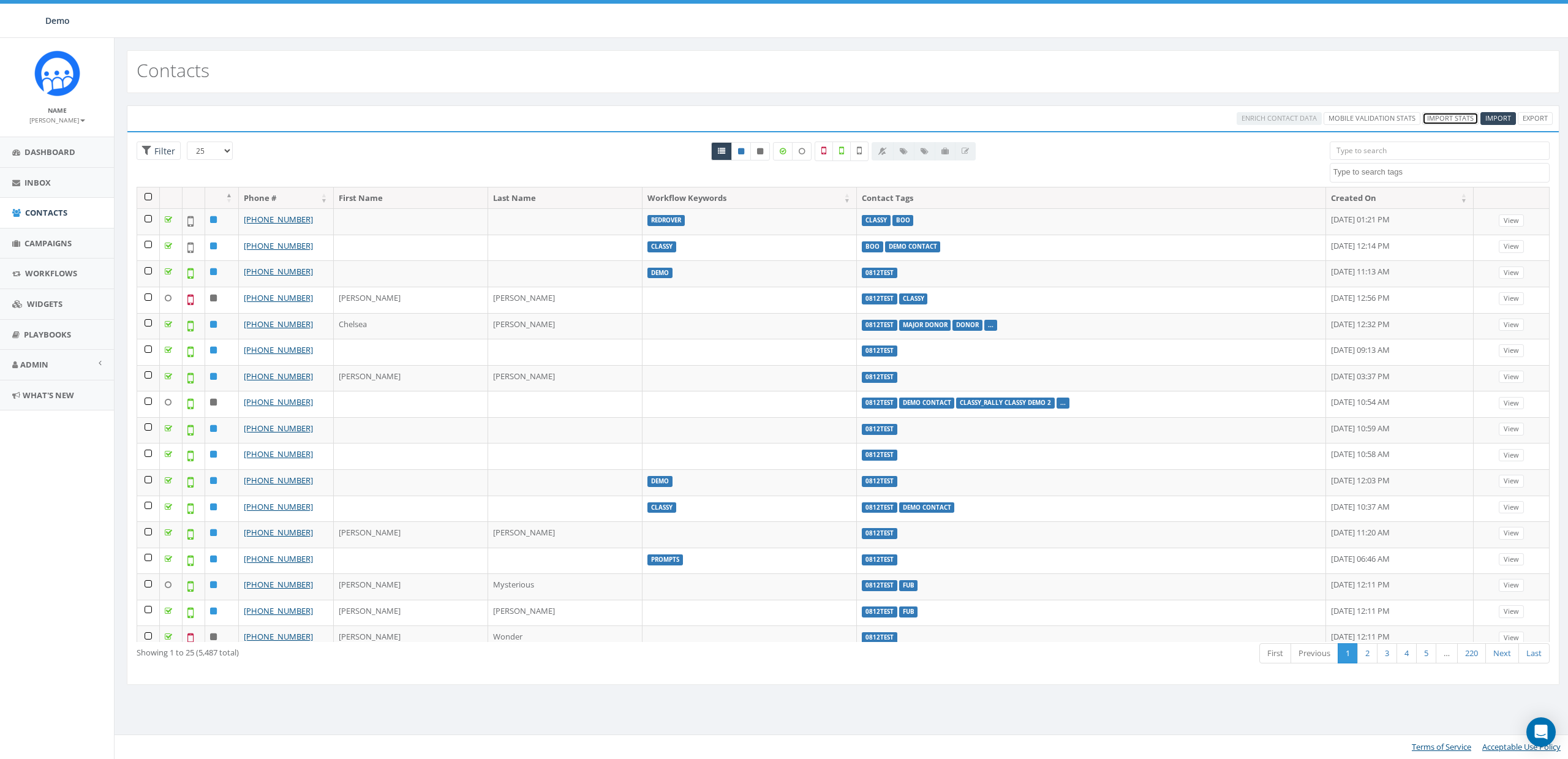
click at [1460, 118] on link "Import Stats" at bounding box center [1450, 118] width 57 height 13
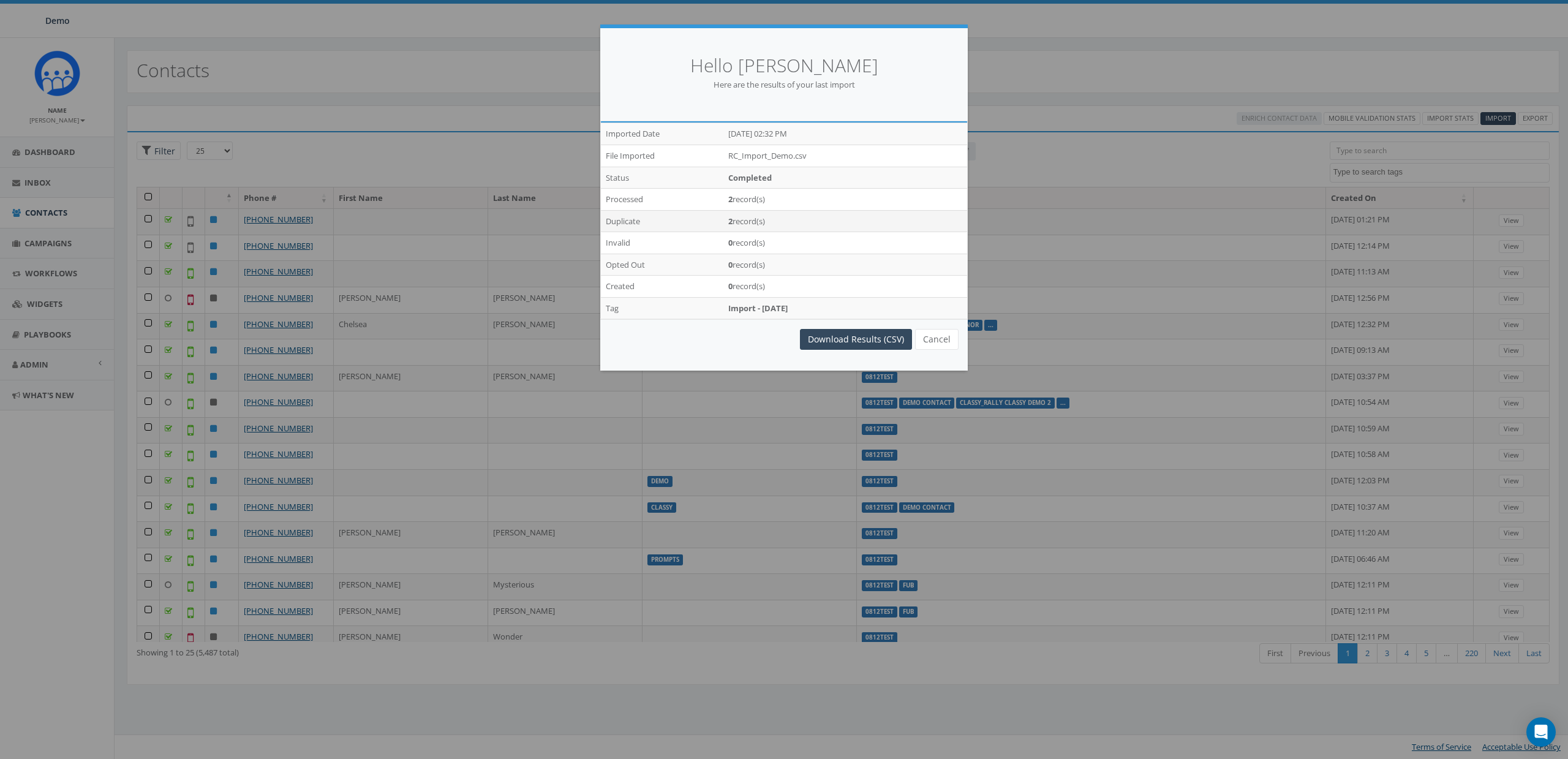
drag, startPoint x: 726, startPoint y: 218, endPoint x: 822, endPoint y: 222, distance: 96.1
click at [822, 222] on td "2 record(s)" at bounding box center [845, 221] width 244 height 22
drag, startPoint x: 791, startPoint y: 283, endPoint x: 815, endPoint y: 283, distance: 24.0
click at [815, 283] on tr "Created 0 record(s)" at bounding box center [784, 287] width 366 height 22
click at [802, 222] on td "2 record(s)" at bounding box center [845, 221] width 244 height 22
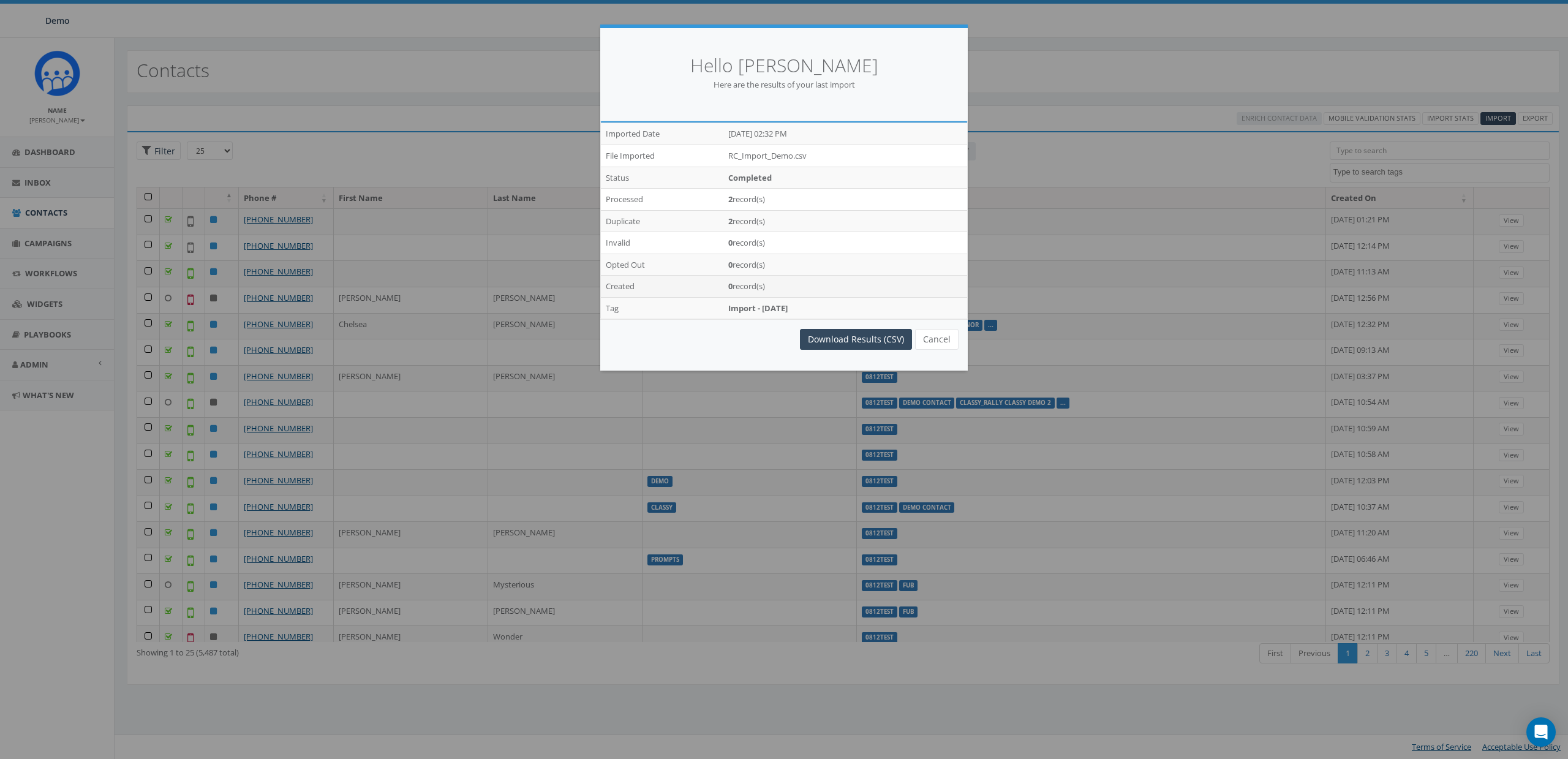
drag, startPoint x: 735, startPoint y: 286, endPoint x: 920, endPoint y: 288, distance: 185.0
click at [920, 288] on td "0 record(s)" at bounding box center [845, 287] width 244 height 22
drag, startPoint x: 725, startPoint y: 246, endPoint x: 817, endPoint y: 240, distance: 92.2
click at [817, 240] on td "0 record(s)" at bounding box center [845, 243] width 244 height 22
drag, startPoint x: 836, startPoint y: 270, endPoint x: 849, endPoint y: 270, distance: 13.0
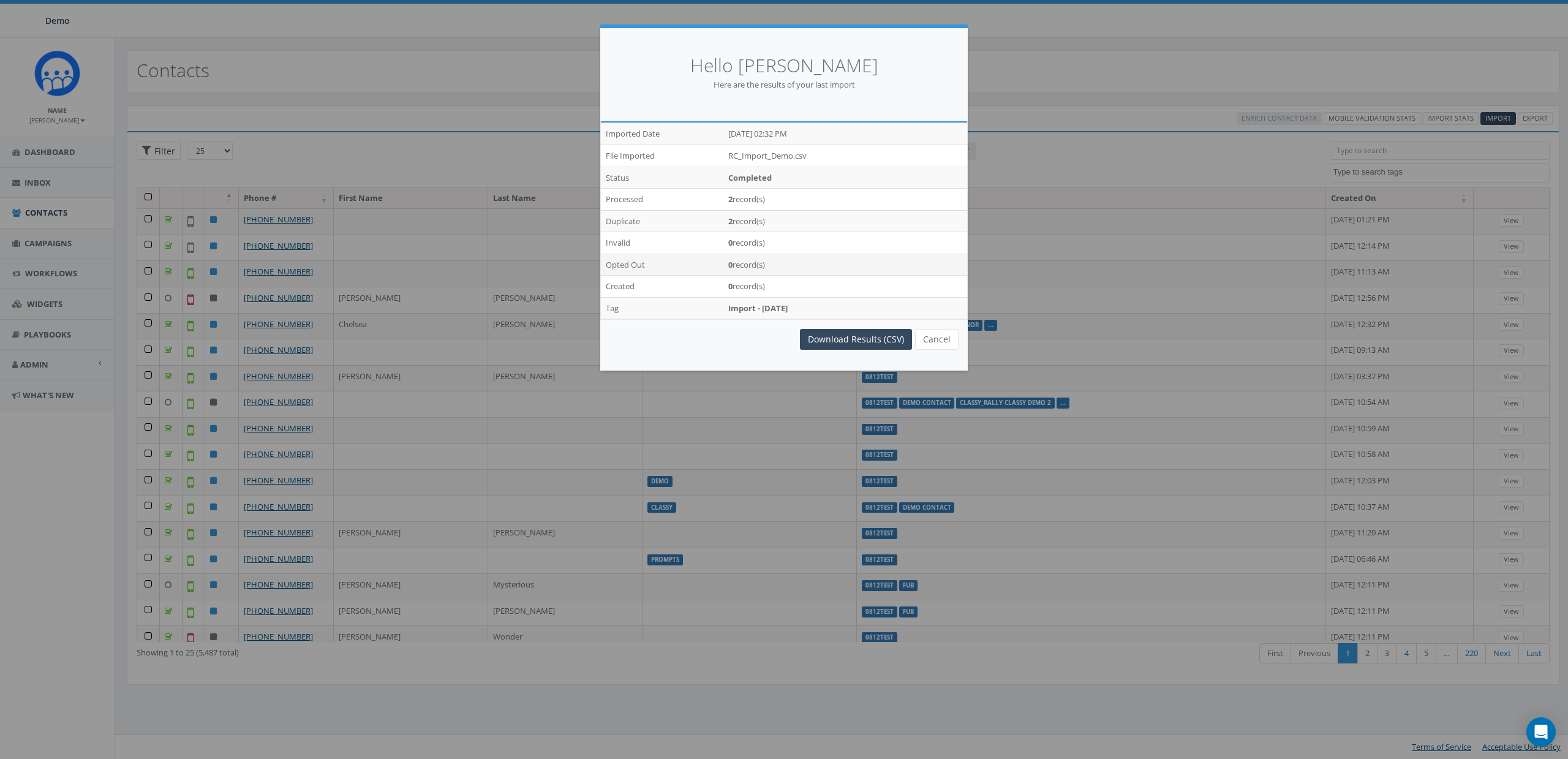
click at [849, 270] on td "0 record(s)" at bounding box center [845, 265] width 244 height 22
drag, startPoint x: 726, startPoint y: 247, endPoint x: 814, endPoint y: 257, distance: 88.6
click at [775, 265] on tbody "Imported Date Aug 27, 2025 02:32 PM File Imported RC_Import_Demo.csv Status Com…" at bounding box center [784, 221] width 366 height 196
click at [836, 252] on td "0 record(s)" at bounding box center [845, 243] width 244 height 22
drag, startPoint x: 607, startPoint y: 243, endPoint x: 827, endPoint y: 259, distance: 220.6
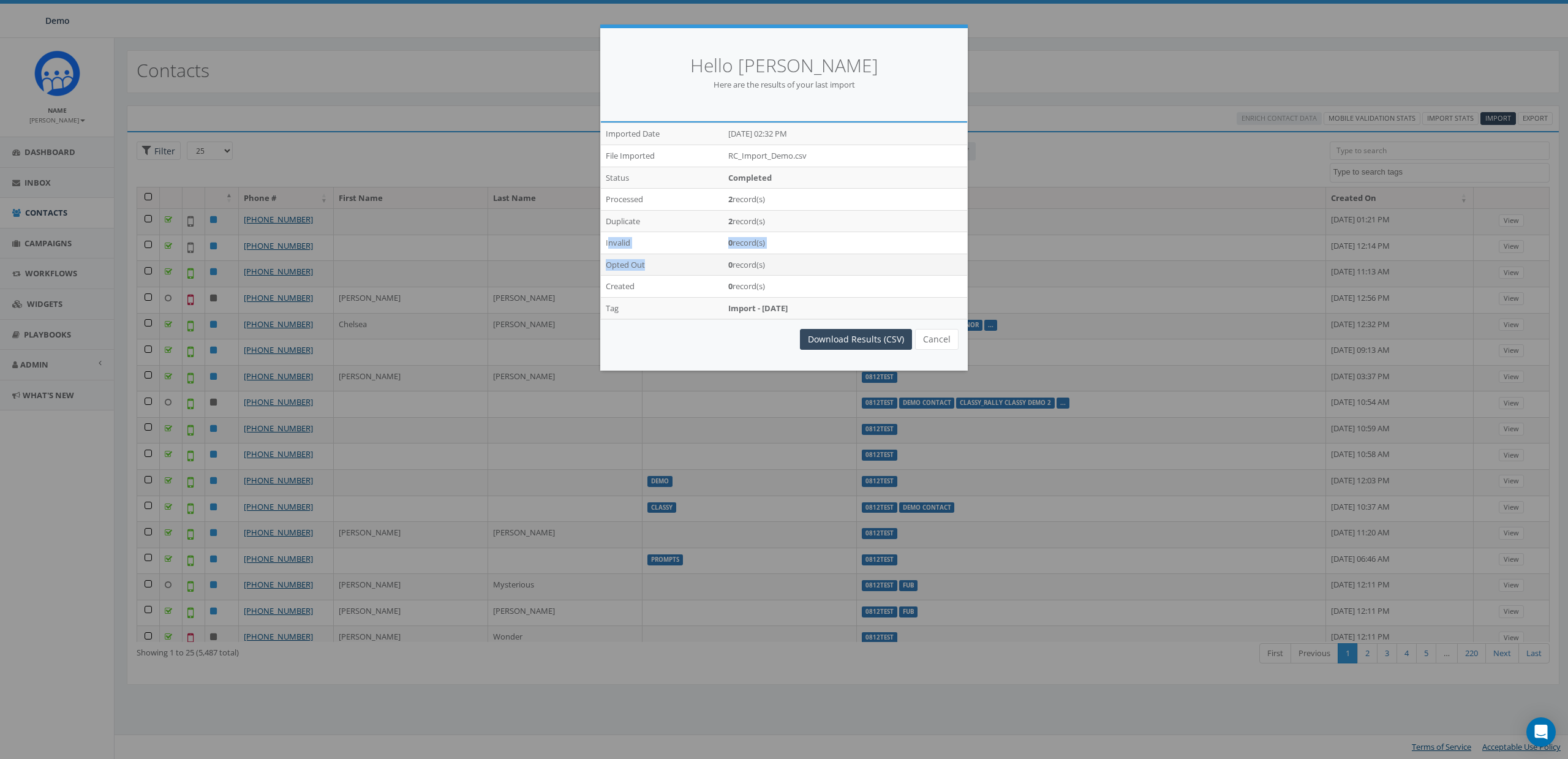
click at [827, 259] on tbody "Imported Date Aug 27, 2025 02:32 PM File Imported RC_Import_Demo.csv Status Com…" at bounding box center [784, 221] width 366 height 196
click at [827, 259] on td "0 record(s)" at bounding box center [845, 265] width 244 height 22
drag, startPoint x: 762, startPoint y: 264, endPoint x: 598, endPoint y: 243, distance: 165.3
click at [598, 243] on div "Hello James Martin Here are the results of your last import /imports/7585/expor…" at bounding box center [784, 380] width 1568 height 759
click at [796, 243] on td "0 record(s)" at bounding box center [845, 243] width 244 height 22
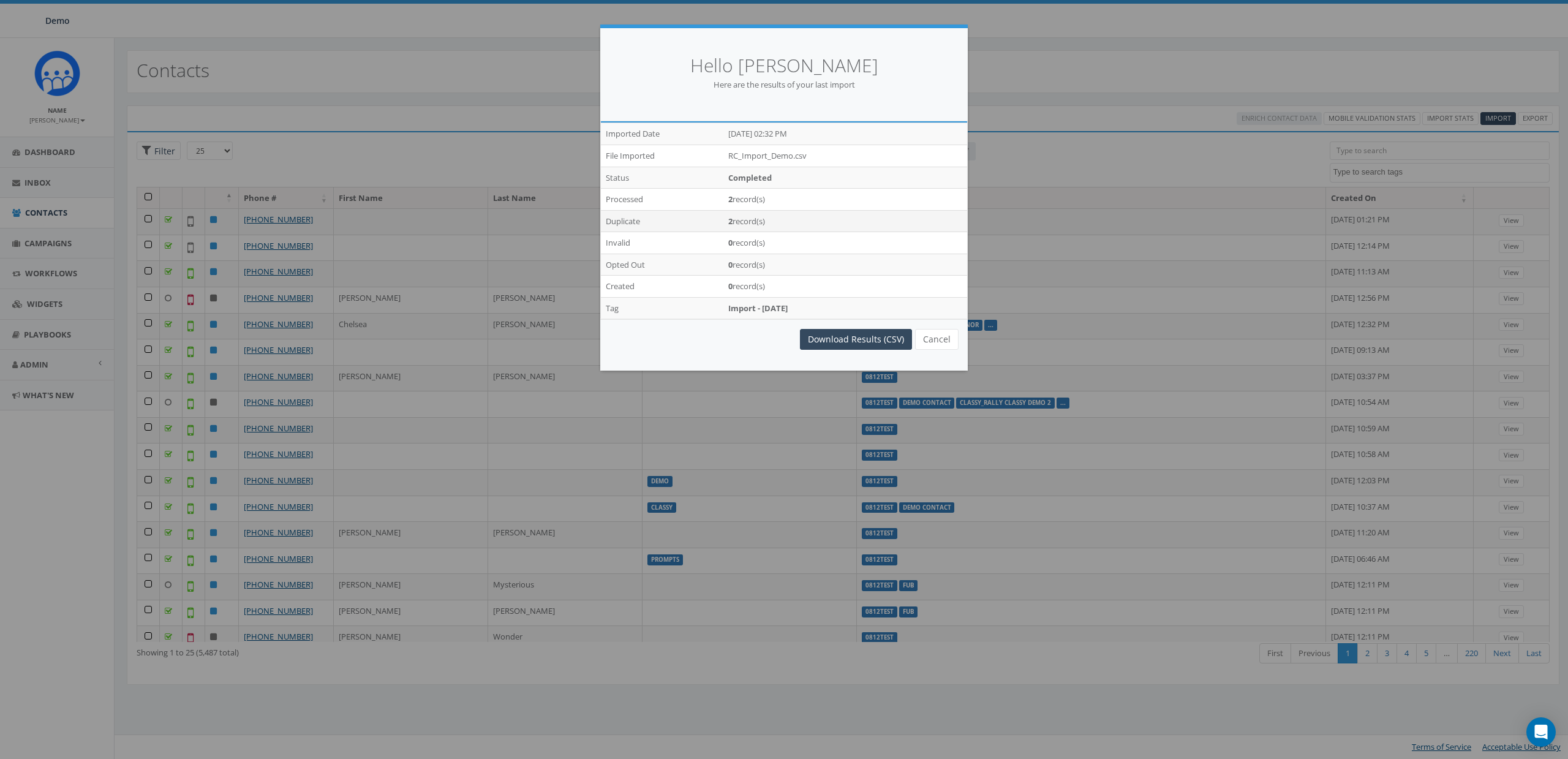
drag, startPoint x: 791, startPoint y: 221, endPoint x: 719, endPoint y: 231, distance: 72.7
click at [719, 231] on tr "Duplicate 2 record(s)" at bounding box center [784, 221] width 366 height 22
click at [605, 222] on td "Duplicate" at bounding box center [662, 221] width 122 height 22
click at [620, 221] on td "Duplicate" at bounding box center [662, 221] width 122 height 22
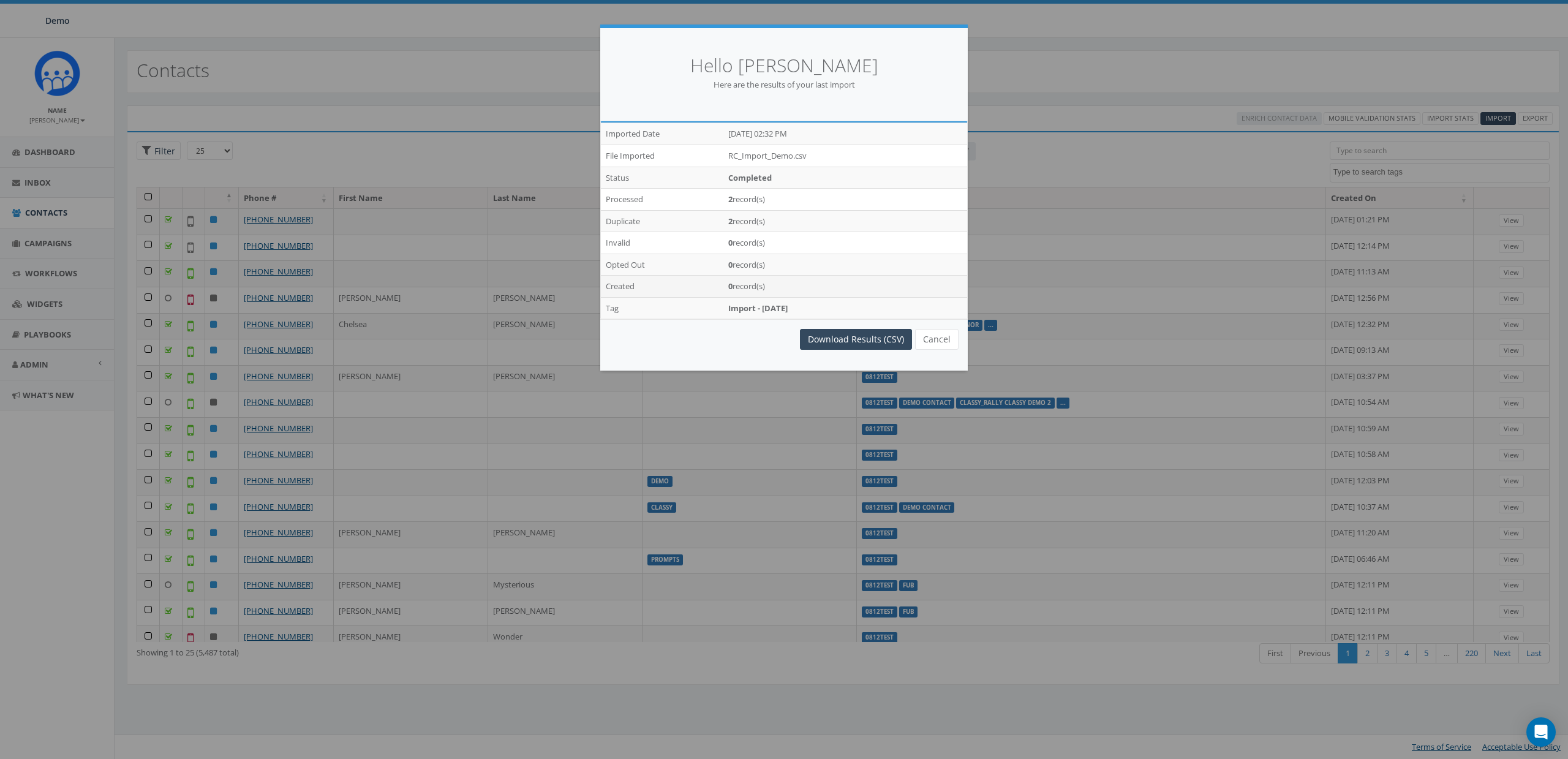
click at [619, 284] on td "Created" at bounding box center [662, 287] width 122 height 22
click at [623, 222] on td "Duplicate" at bounding box center [662, 221] width 122 height 22
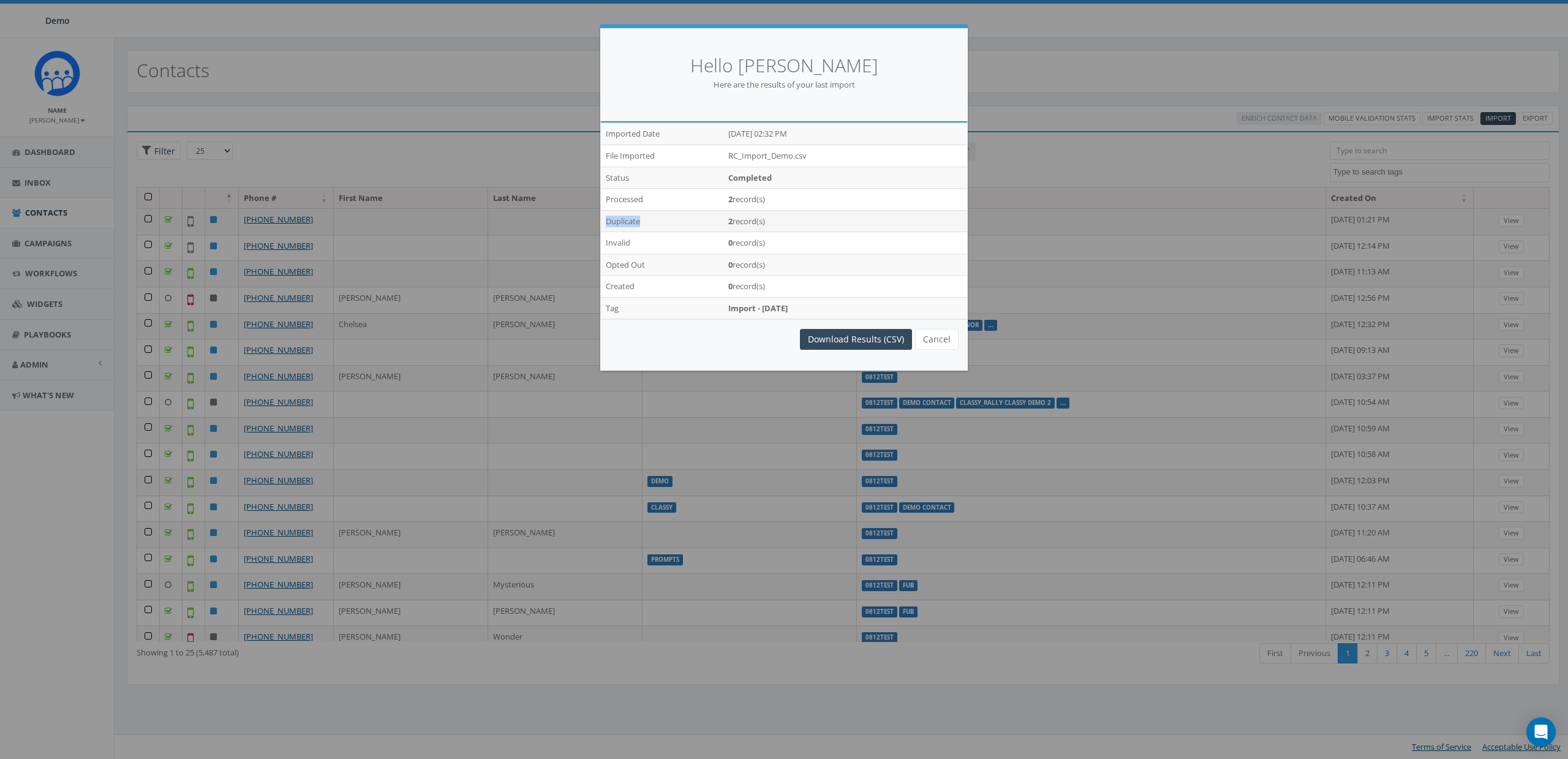
click at [623, 216] on td "Duplicate" at bounding box center [662, 221] width 122 height 22
click at [635, 222] on td "Duplicate" at bounding box center [662, 221] width 122 height 22
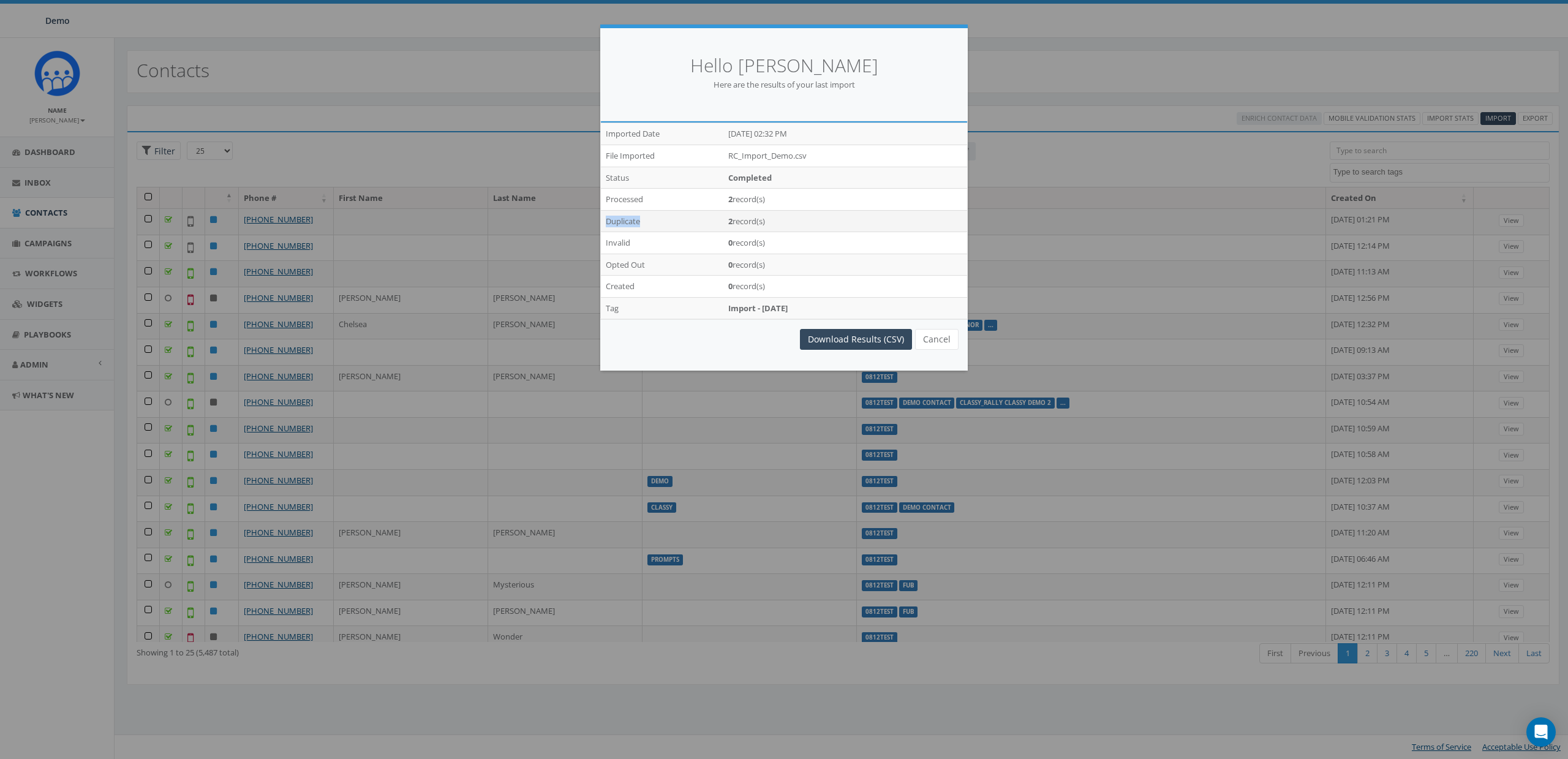
click at [635, 222] on td "Duplicate" at bounding box center [662, 221] width 122 height 22
click at [619, 287] on td "Created" at bounding box center [662, 287] width 122 height 22
click at [612, 283] on td "Created" at bounding box center [662, 287] width 122 height 22
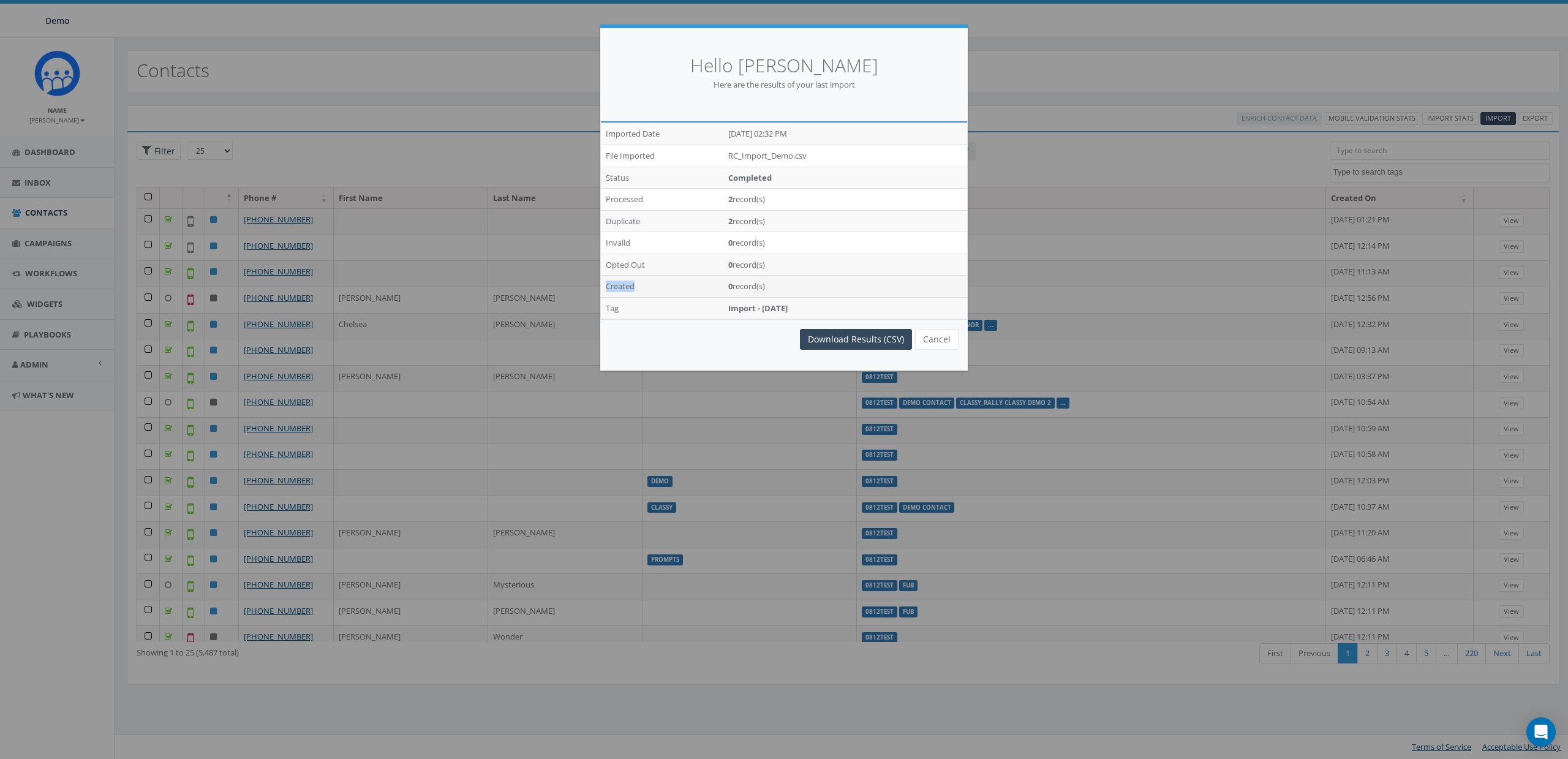
click at [612, 283] on td "Created" at bounding box center [662, 287] width 122 height 22
click at [620, 215] on td "Duplicate" at bounding box center [662, 221] width 122 height 22
click at [943, 333] on button "Cancel" at bounding box center [937, 339] width 44 height 21
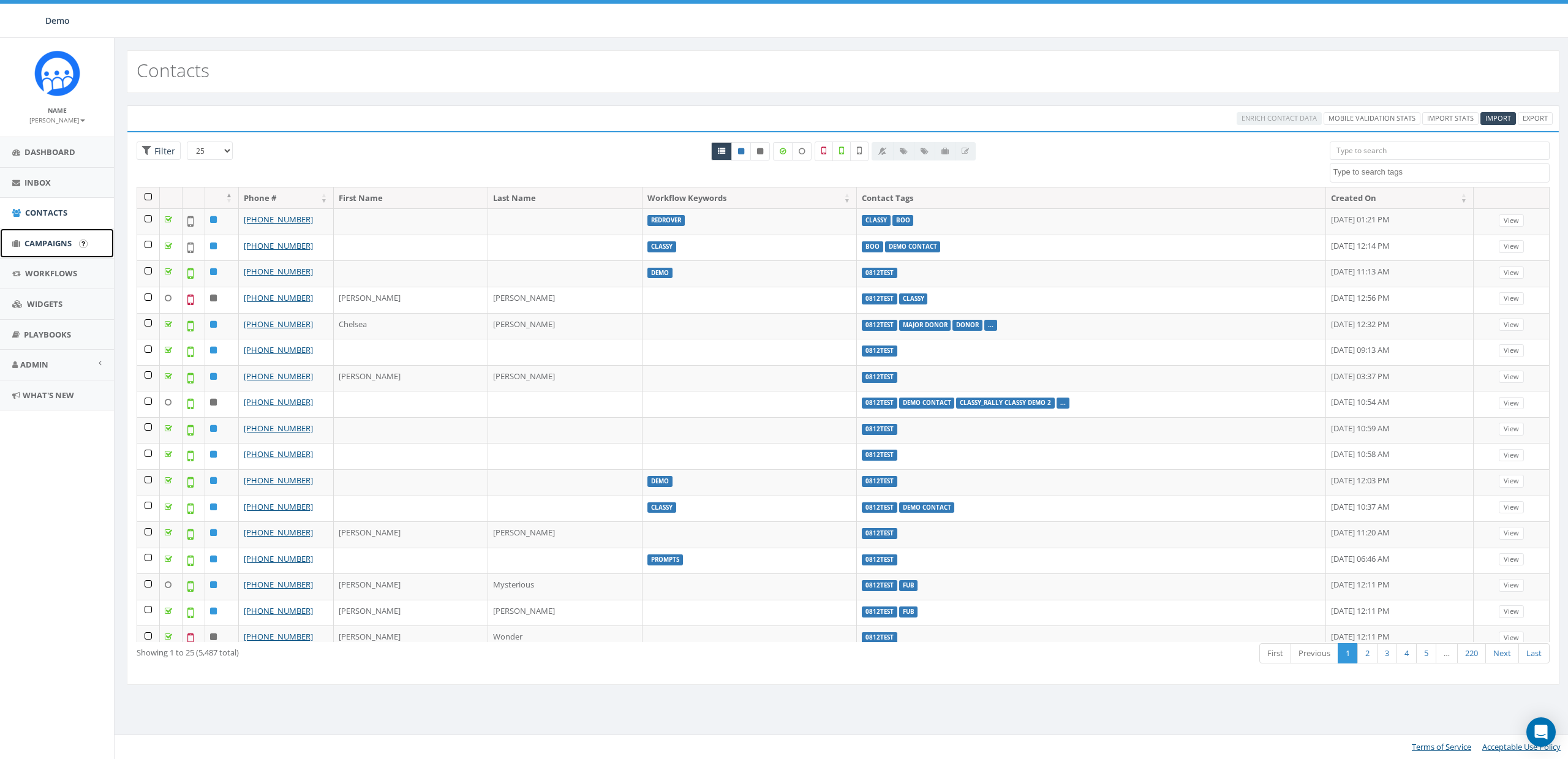
click at [48, 249] on link "Campaigns" at bounding box center [57, 243] width 114 height 30
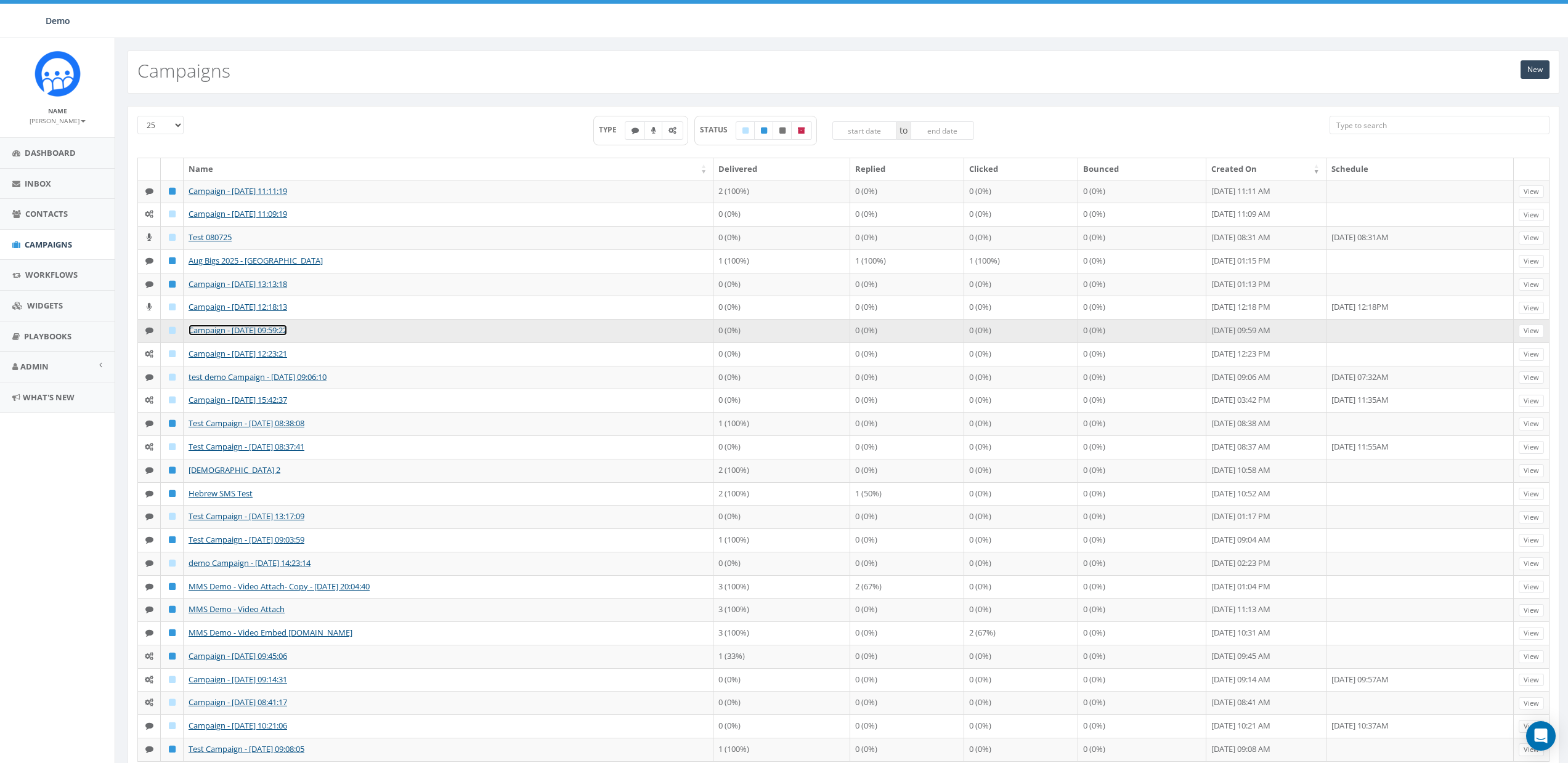
click at [240, 330] on link "Campaign - [DATE] 09:59:22" at bounding box center [238, 330] width 99 height 11
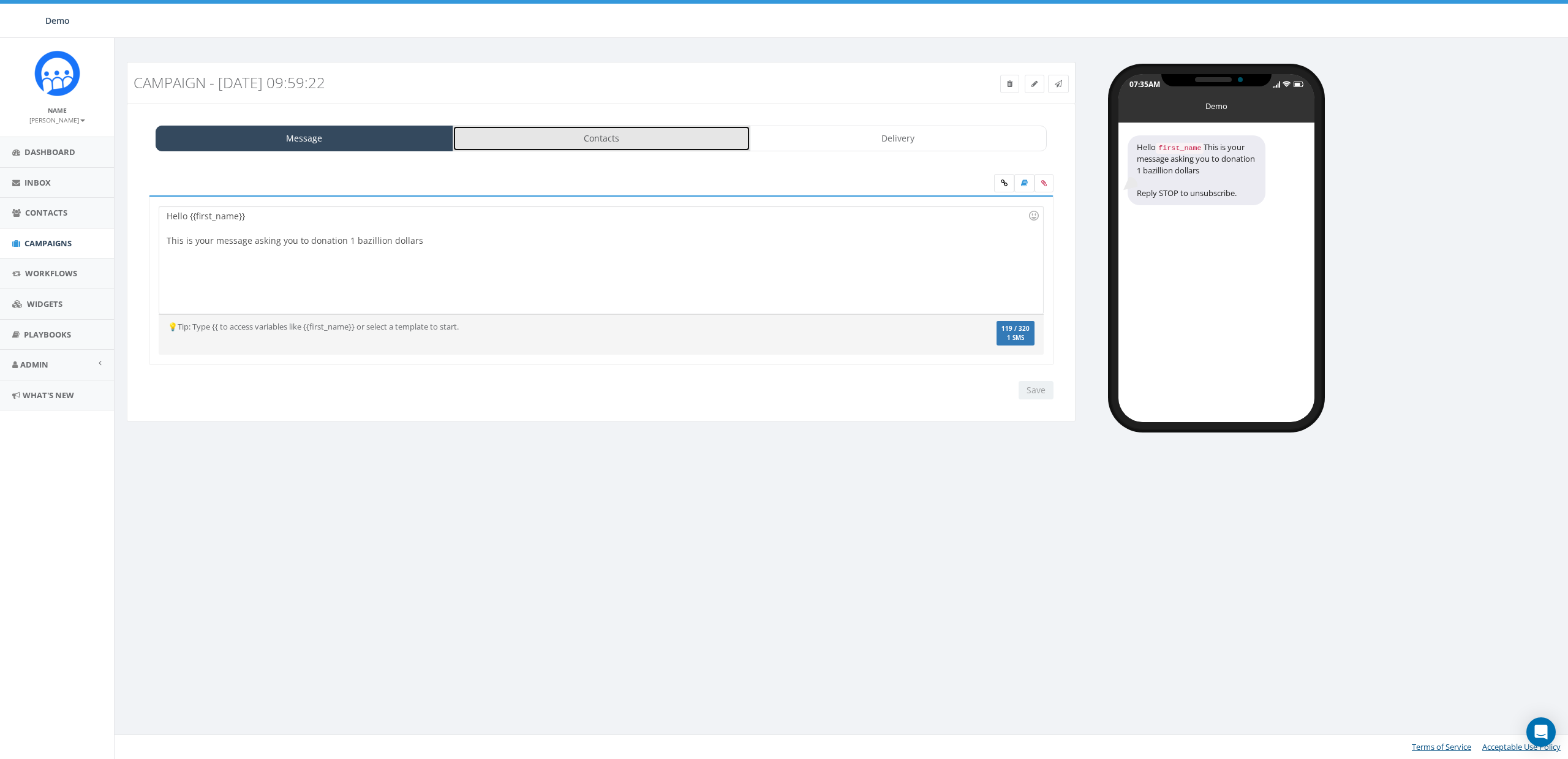
click at [579, 144] on link "Contacts" at bounding box center [602, 138] width 298 height 26
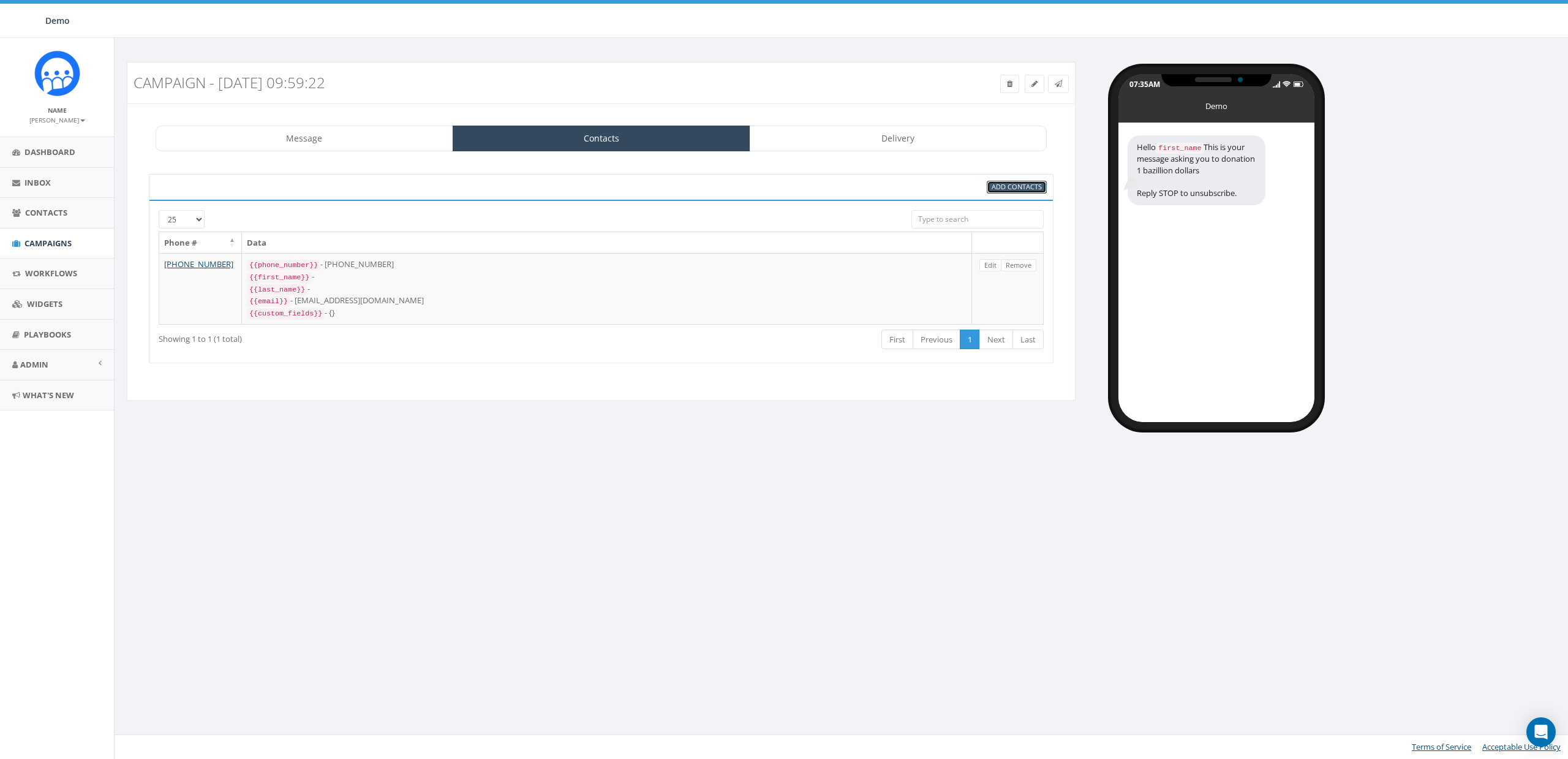
click at [1007, 193] on link "Add Contacts" at bounding box center [1016, 187] width 60 height 13
select select
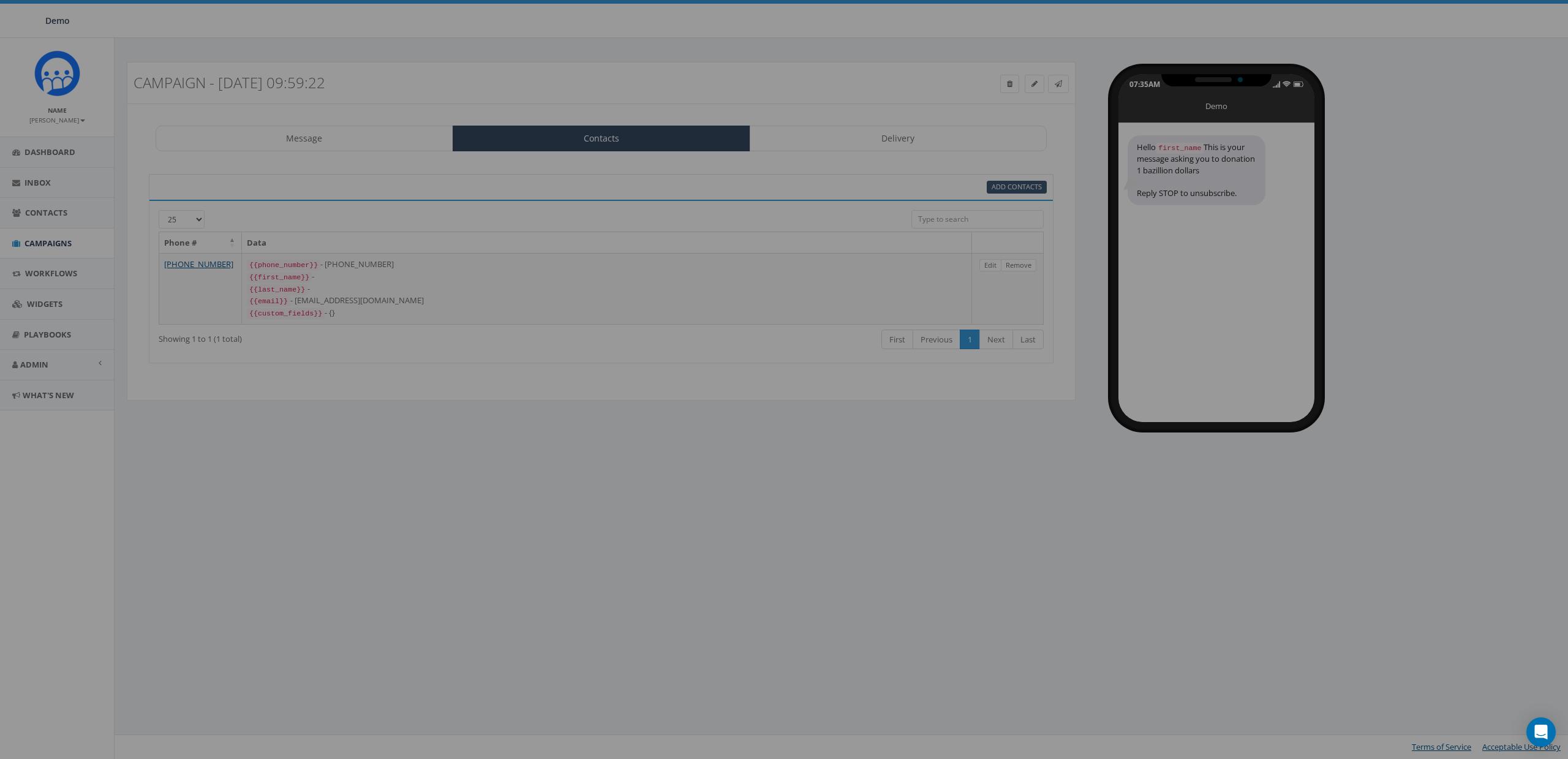
click at [0, 0] on div "0812test [DATE] Big Reply AUG Boo classy classy_Passthrough Parameter Testing c…" at bounding box center [0, 0] width 0 height 0
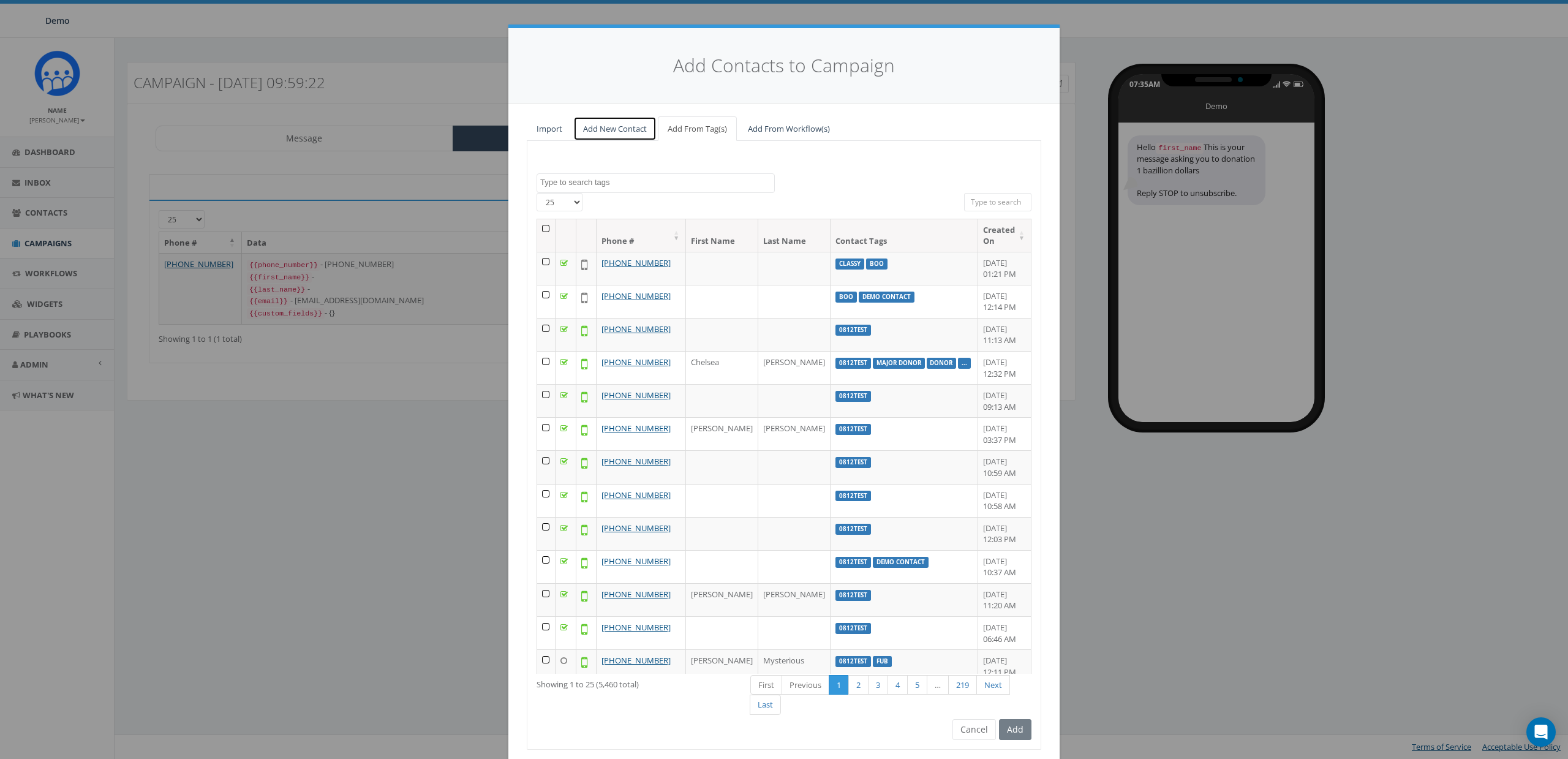
click at [605, 129] on link "Add New Contact" at bounding box center [615, 129] width 83 height 25
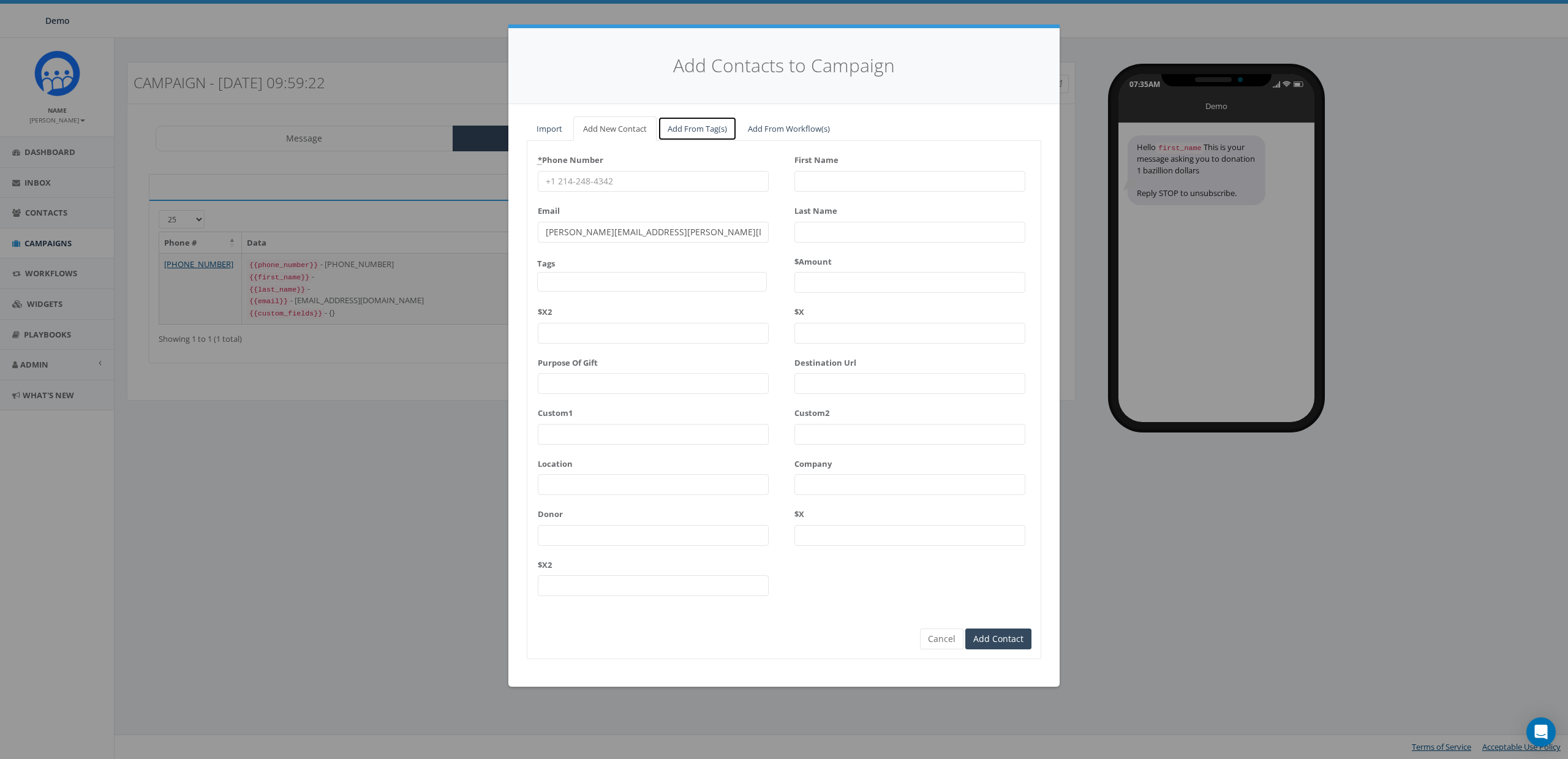
click at [684, 128] on link "Add From Tag(s)" at bounding box center [697, 129] width 79 height 25
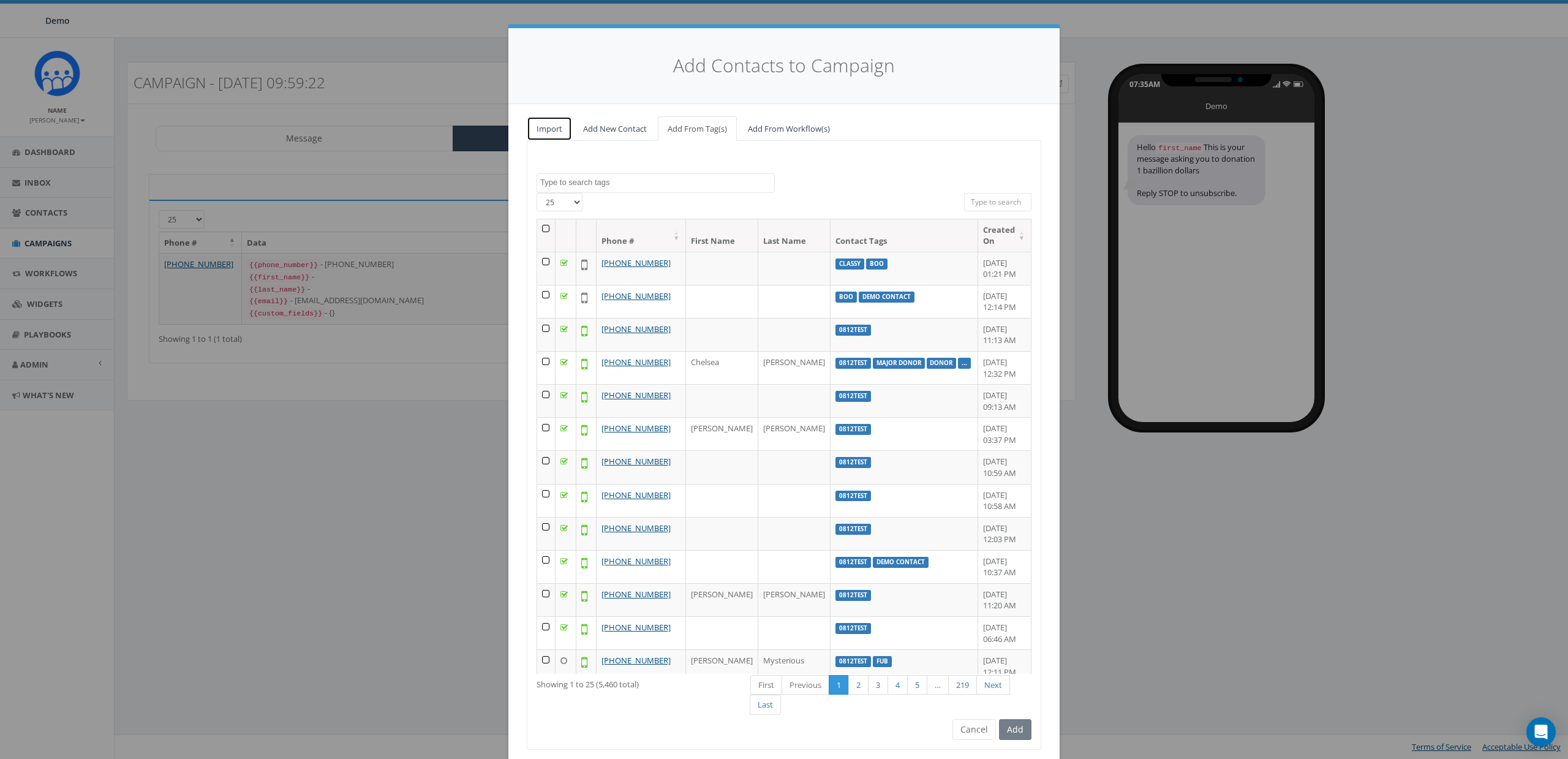
click at [545, 135] on link "Import" at bounding box center [549, 129] width 45 height 25
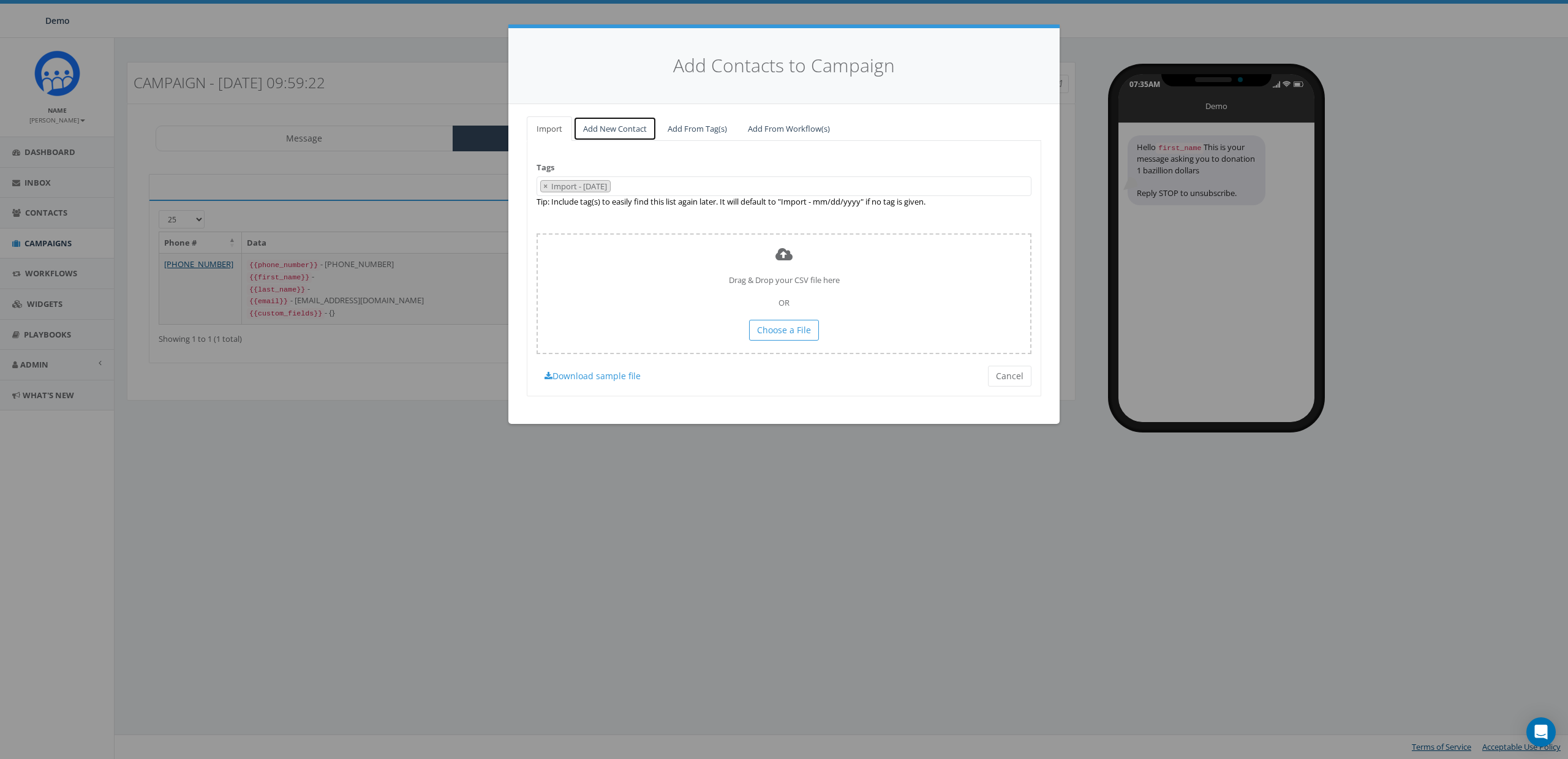
click at [587, 129] on link "Add New Contact" at bounding box center [615, 129] width 83 height 25
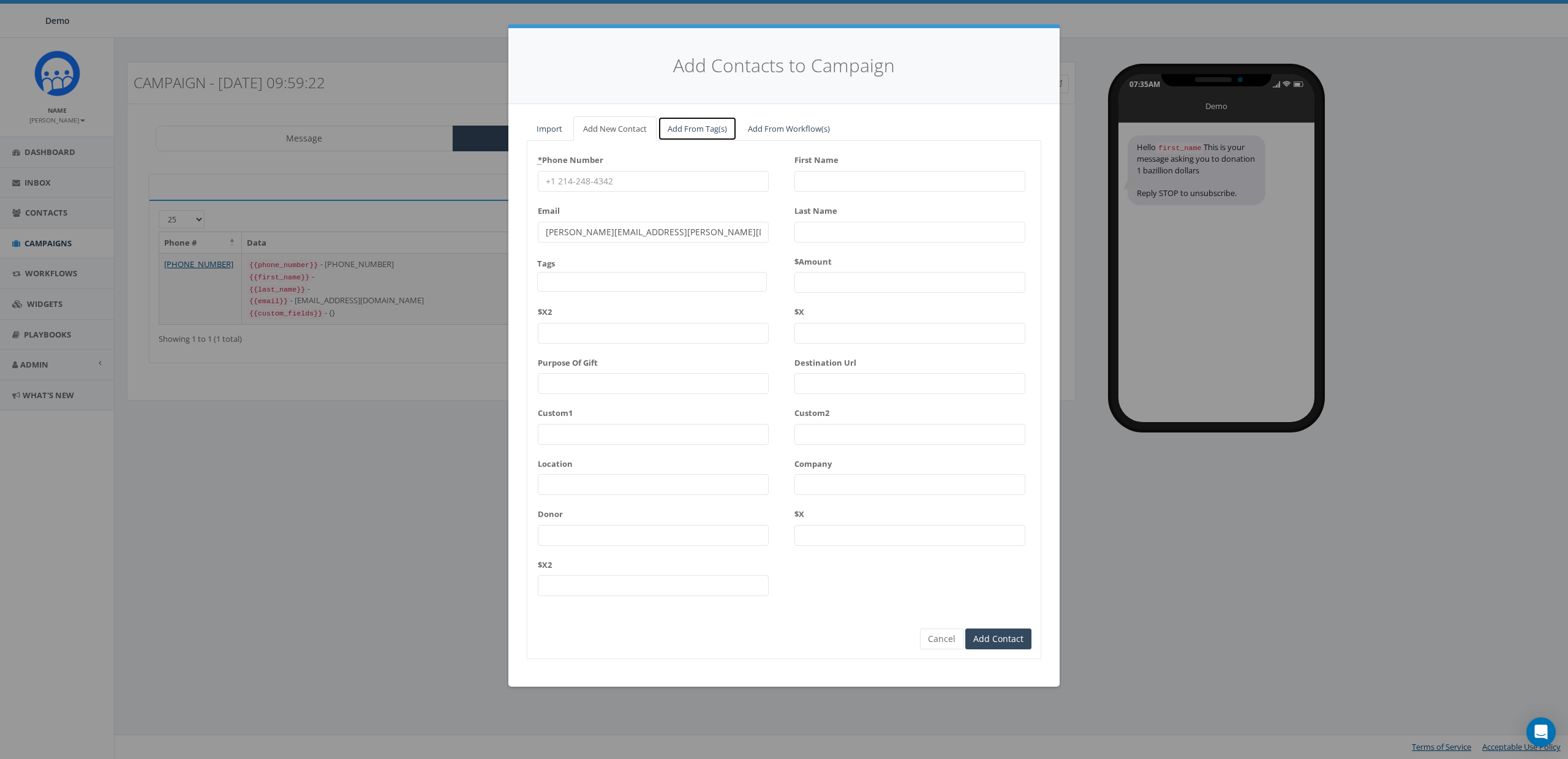
click at [713, 125] on link "Add From Tag(s)" at bounding box center [697, 129] width 79 height 25
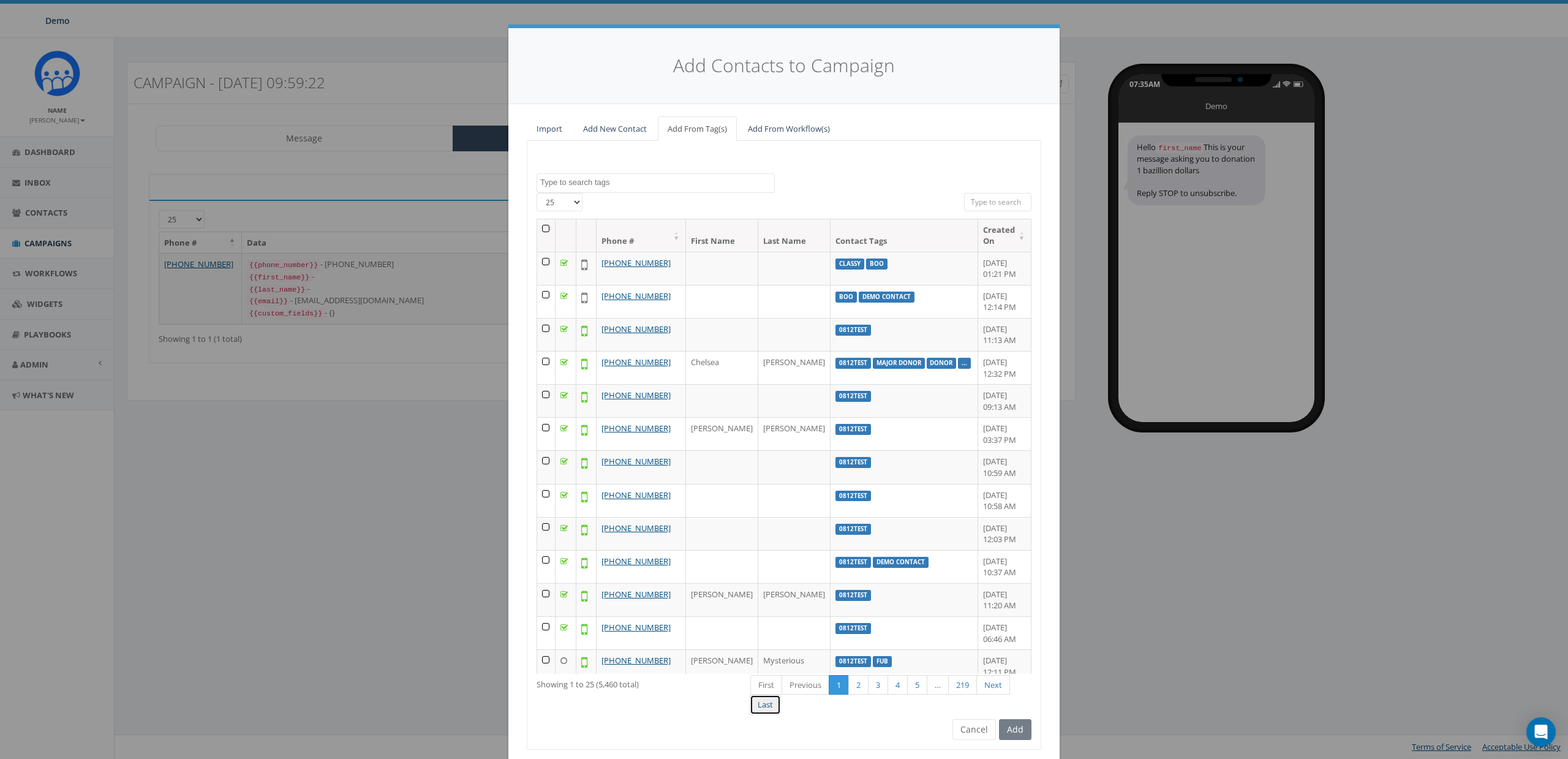
click at [770, 706] on link "Last" at bounding box center [765, 705] width 31 height 20
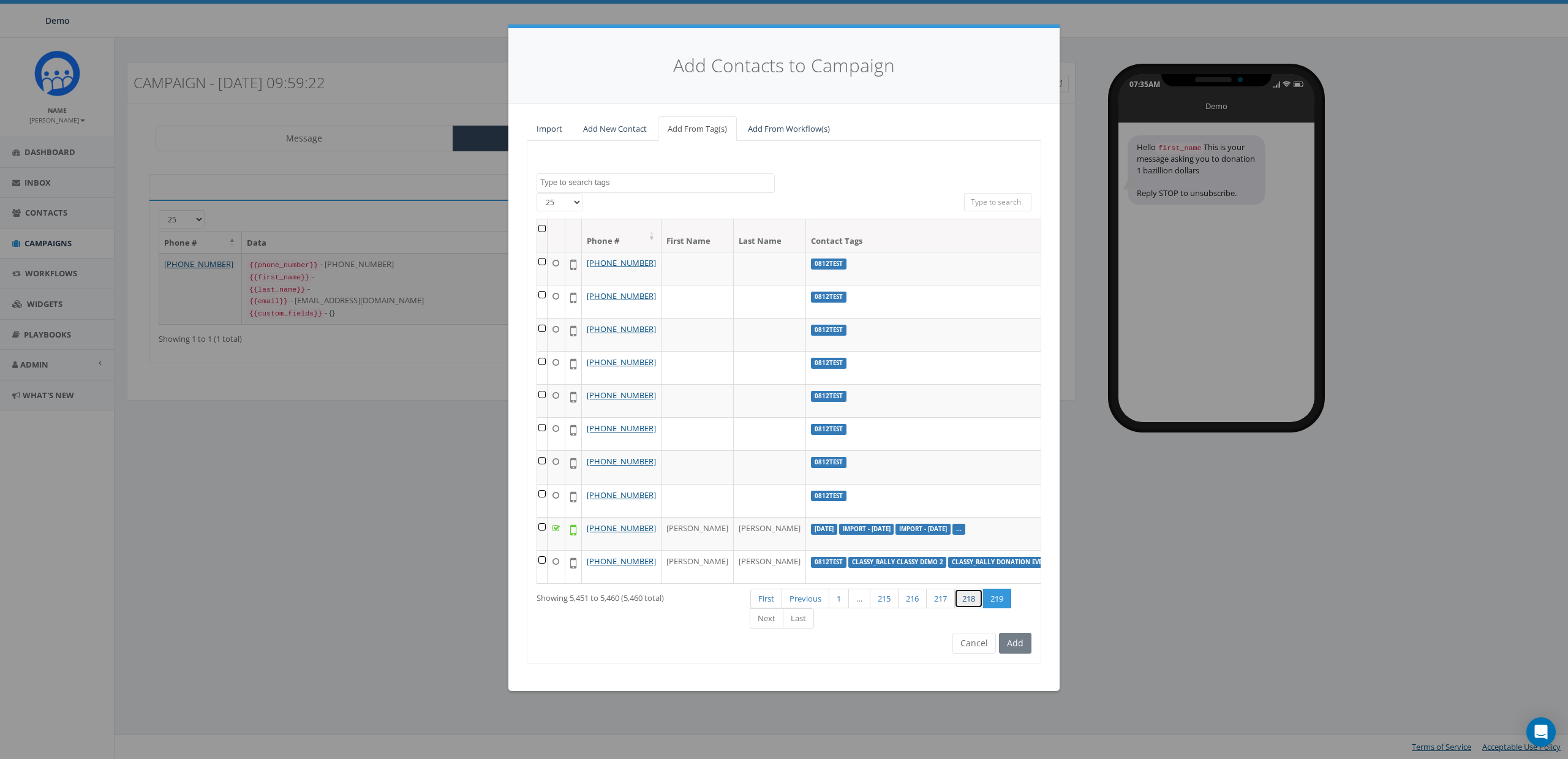
click at [972, 609] on link "218" at bounding box center [969, 599] width 29 height 20
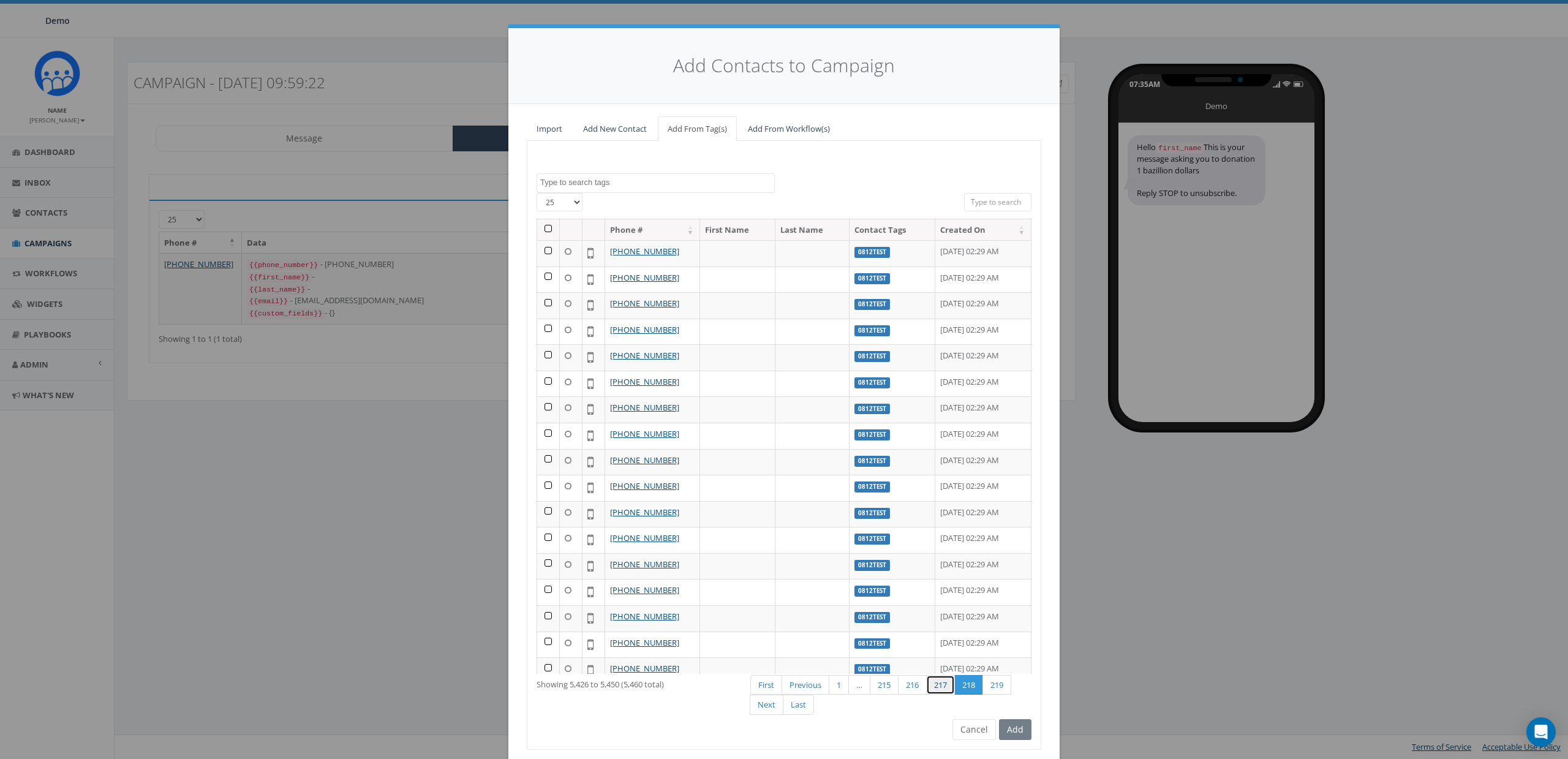
click at [944, 686] on link "217" at bounding box center [941, 685] width 29 height 20
click at [911, 691] on link "216" at bounding box center [912, 685] width 29 height 20
click at [877, 685] on link "215" at bounding box center [884, 685] width 29 height 20
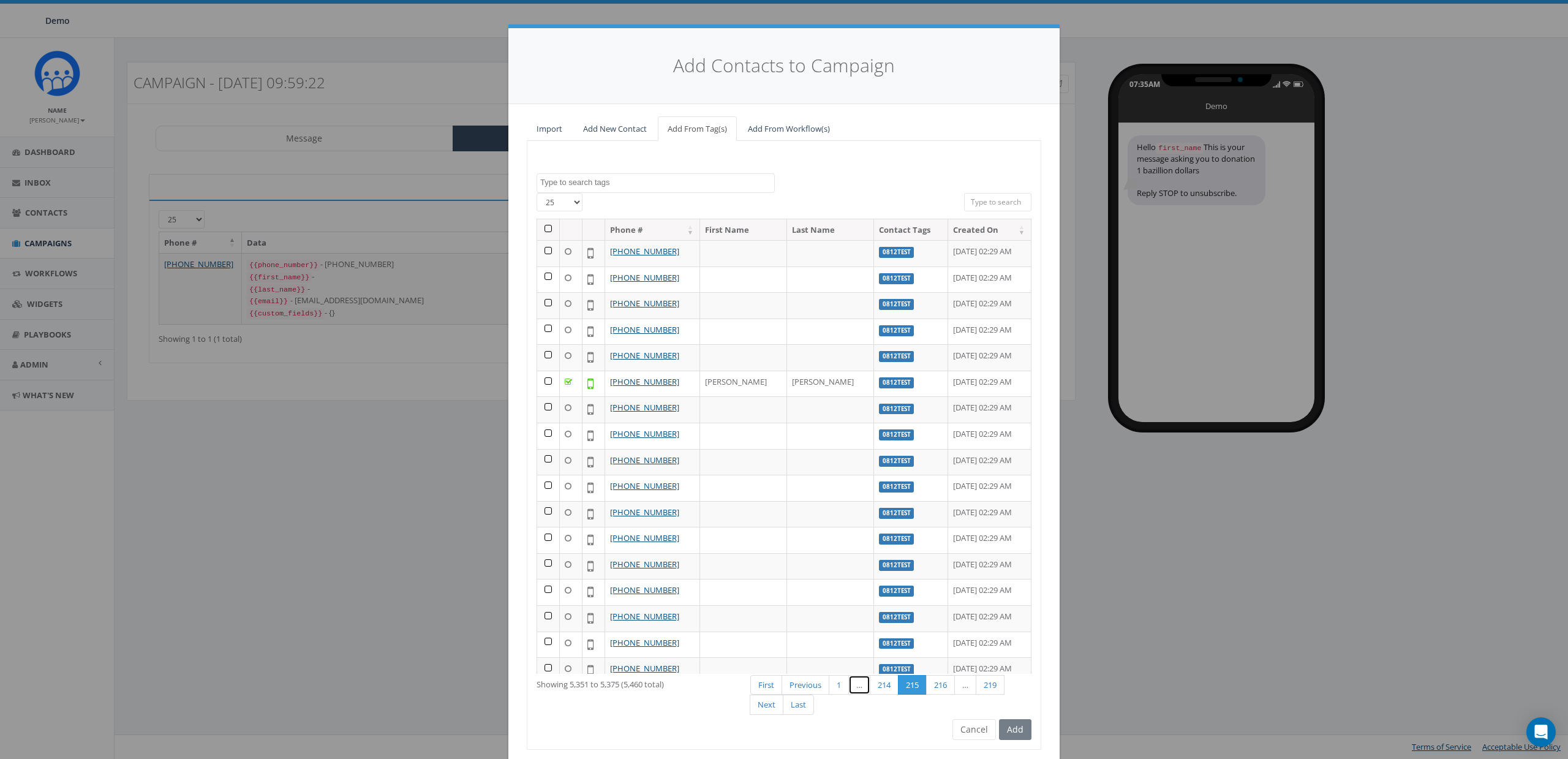
click at [849, 686] on link "…" at bounding box center [859, 685] width 22 height 20
click at [769, 691] on link "First" at bounding box center [766, 685] width 32 height 20
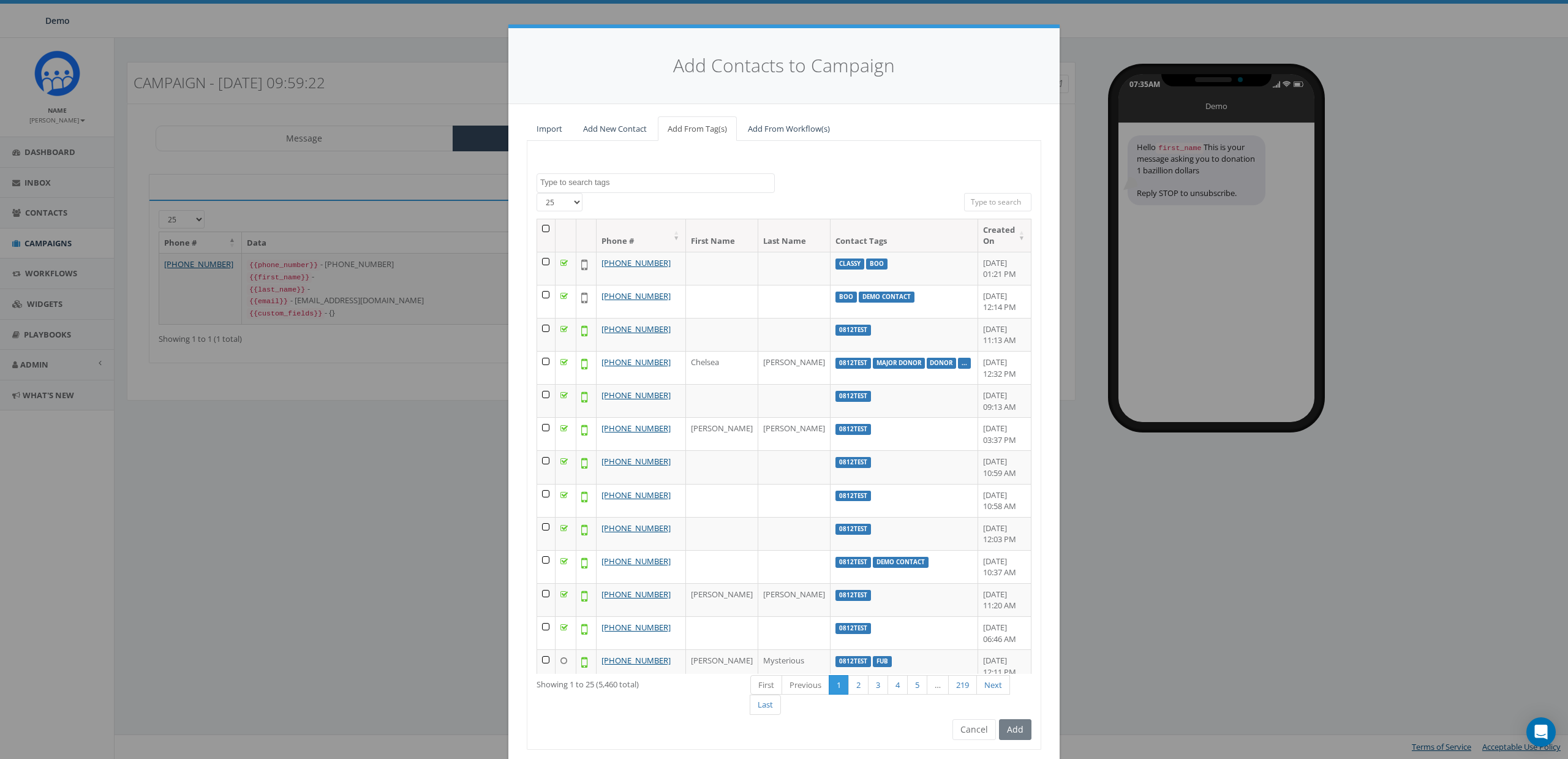
click at [985, 204] on input "search" at bounding box center [997, 202] width 67 height 18
click at [592, 183] on textarea "Search" at bounding box center [657, 182] width 234 height 11
drag, startPoint x: 872, startPoint y: 185, endPoint x: 671, endPoint y: 180, distance: 201.1
click at [872, 185] on div "0812test 2025/08/27 Big Reply AUG Boo classy classy_Passthrough Parameter Testi…" at bounding box center [784, 183] width 513 height 20
click at [602, 175] on span at bounding box center [655, 183] width 238 height 20
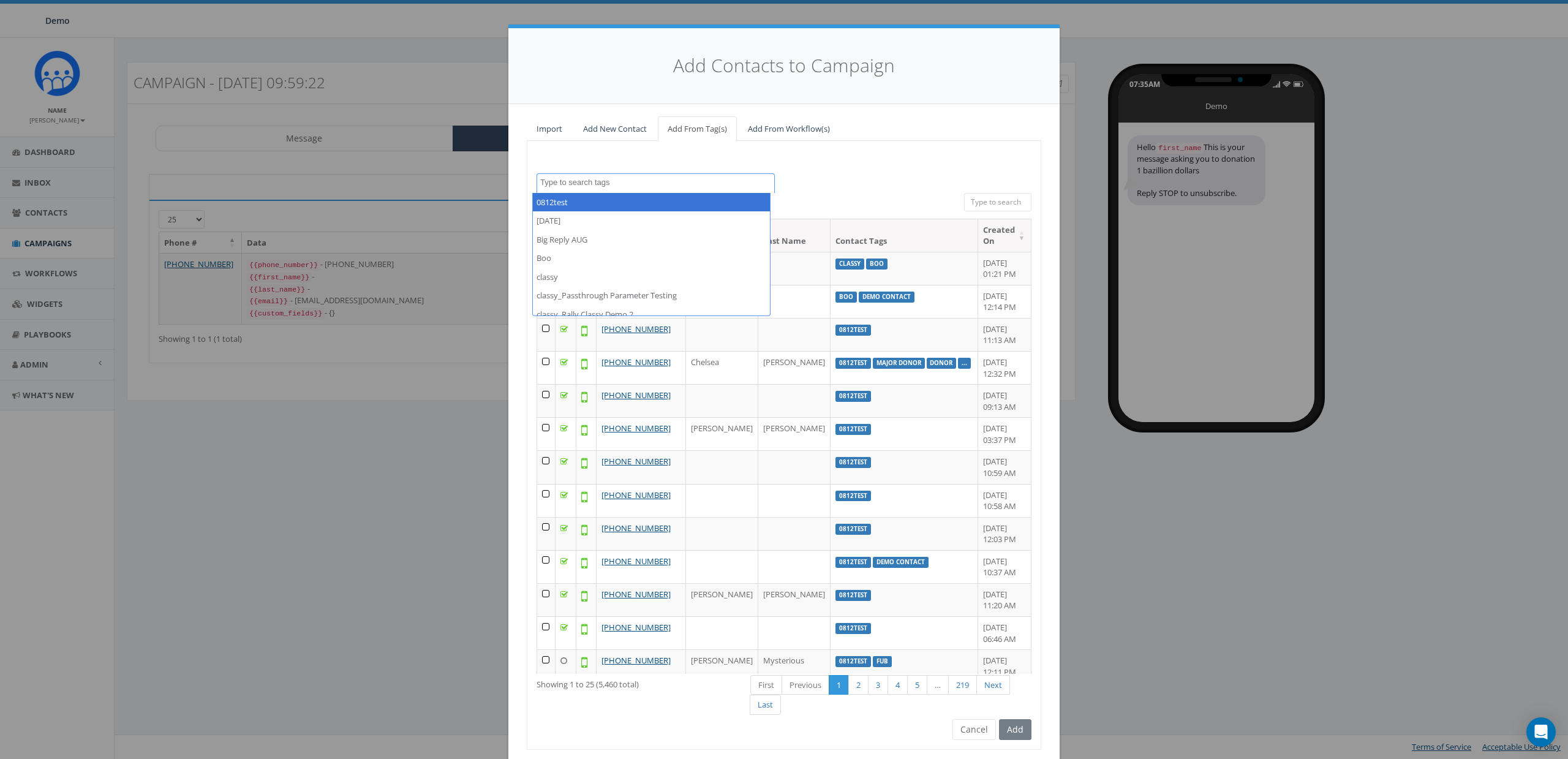
click at [864, 179] on div "0812test 2025/08/27 Big Reply AUG Boo classy classy_Passthrough Parameter Testi…" at bounding box center [784, 183] width 513 height 20
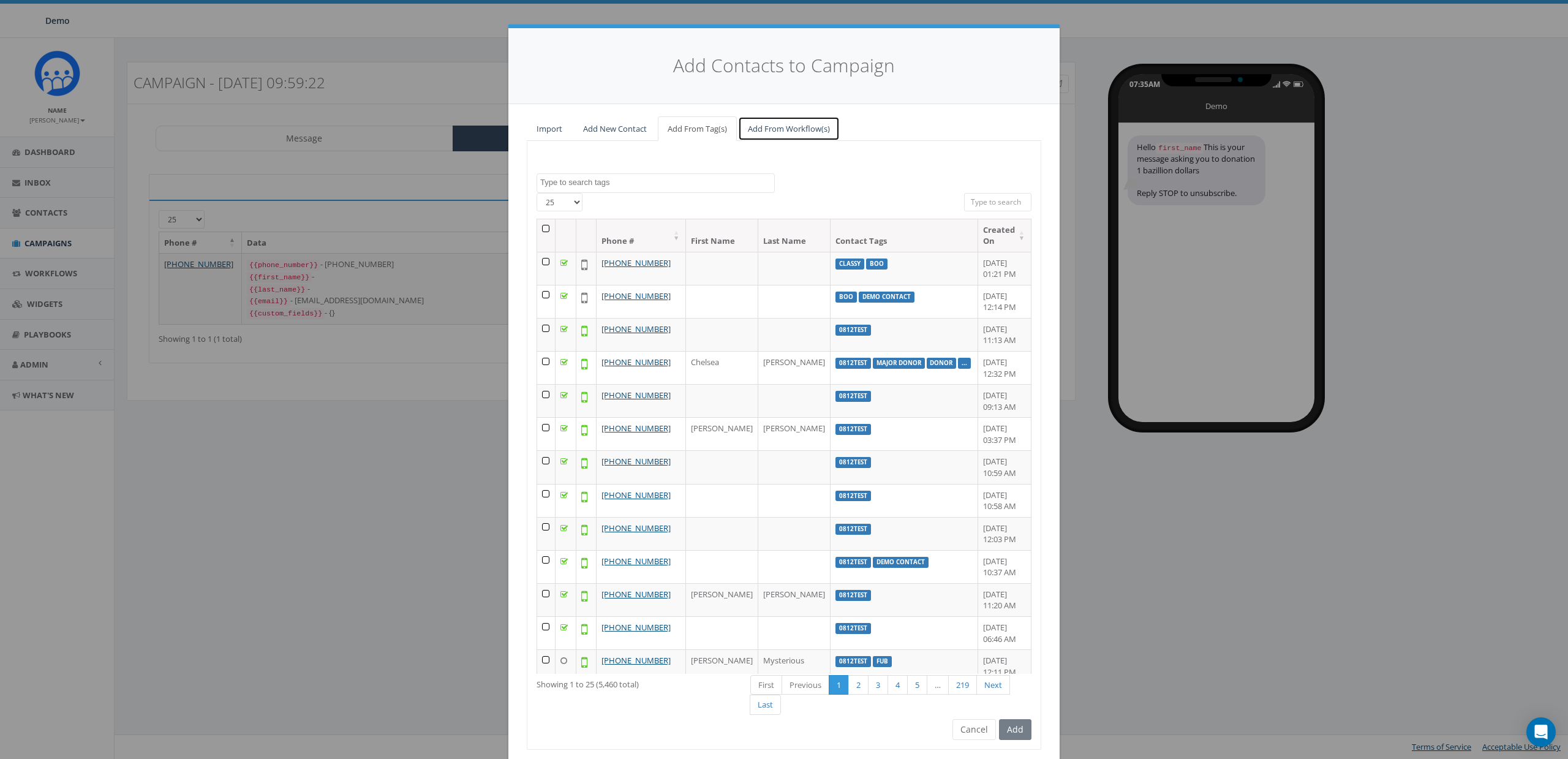
click at [762, 128] on link "Add From Workflow(s)" at bounding box center [789, 129] width 102 height 25
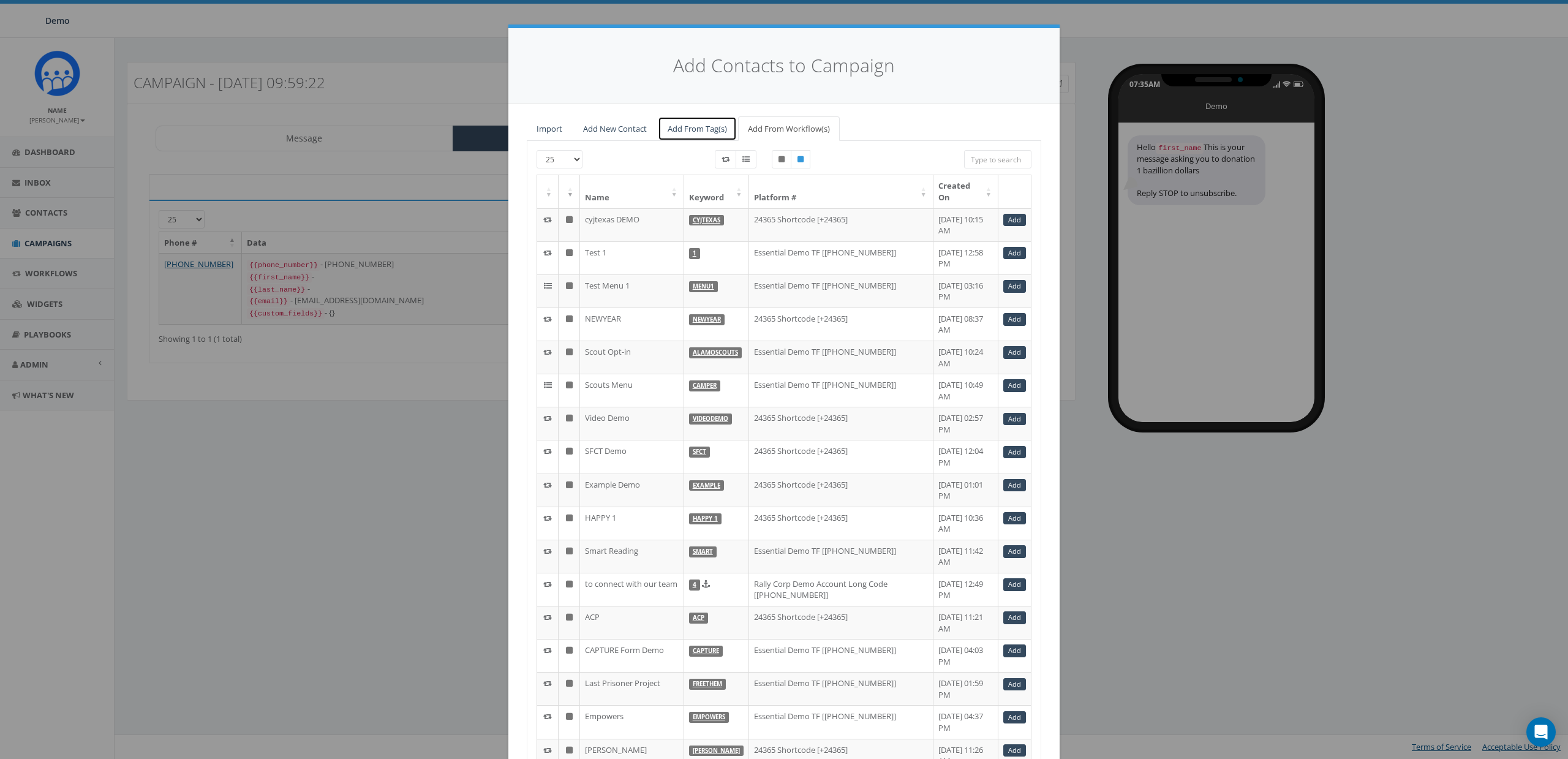
click at [694, 125] on link "Add From Tag(s)" at bounding box center [697, 129] width 79 height 25
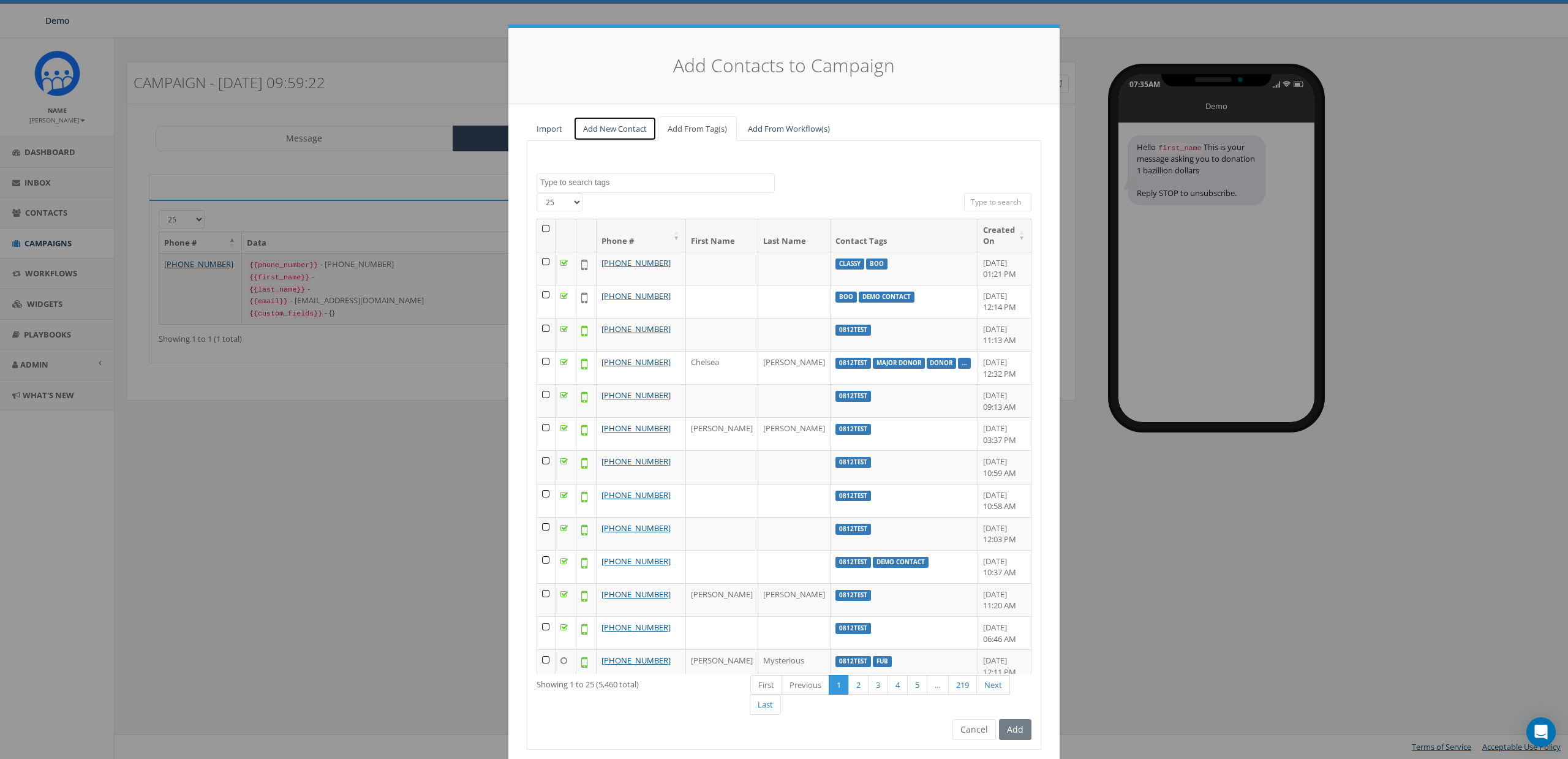
click at [626, 130] on link "Add New Contact" at bounding box center [615, 129] width 83 height 25
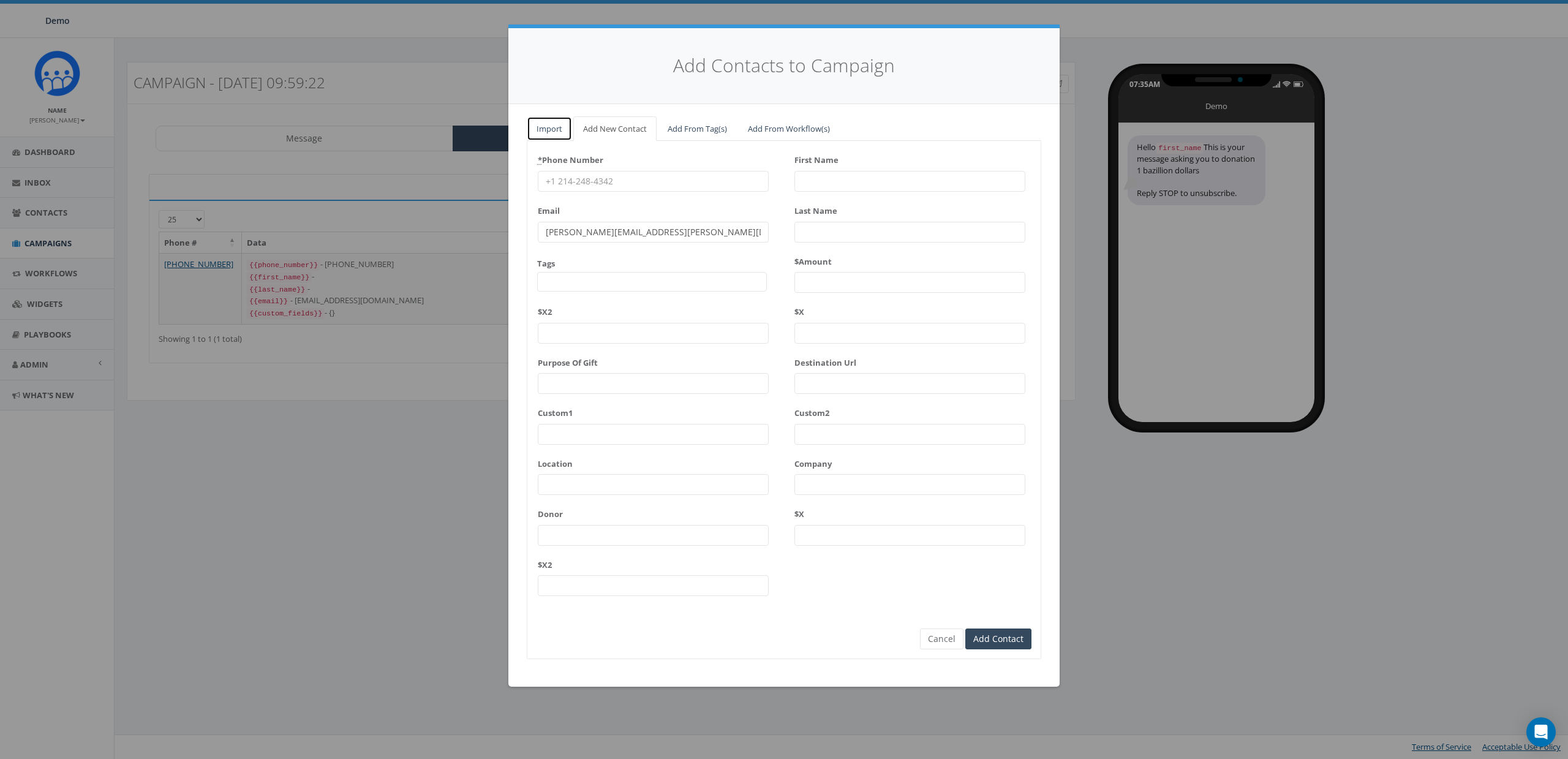
click at [561, 134] on link "Import" at bounding box center [549, 129] width 45 height 25
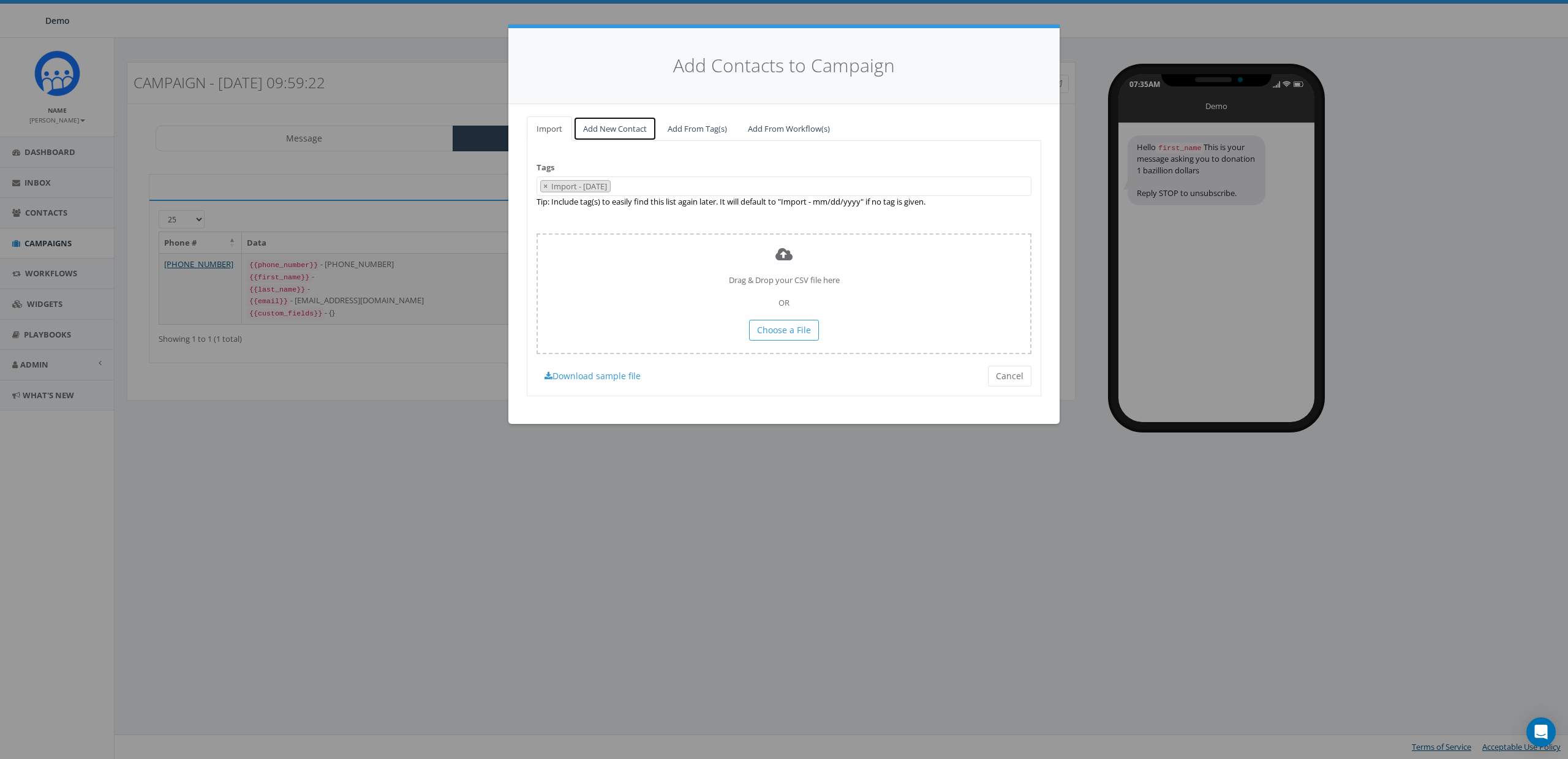
click at [615, 127] on link "Add New Contact" at bounding box center [615, 129] width 83 height 25
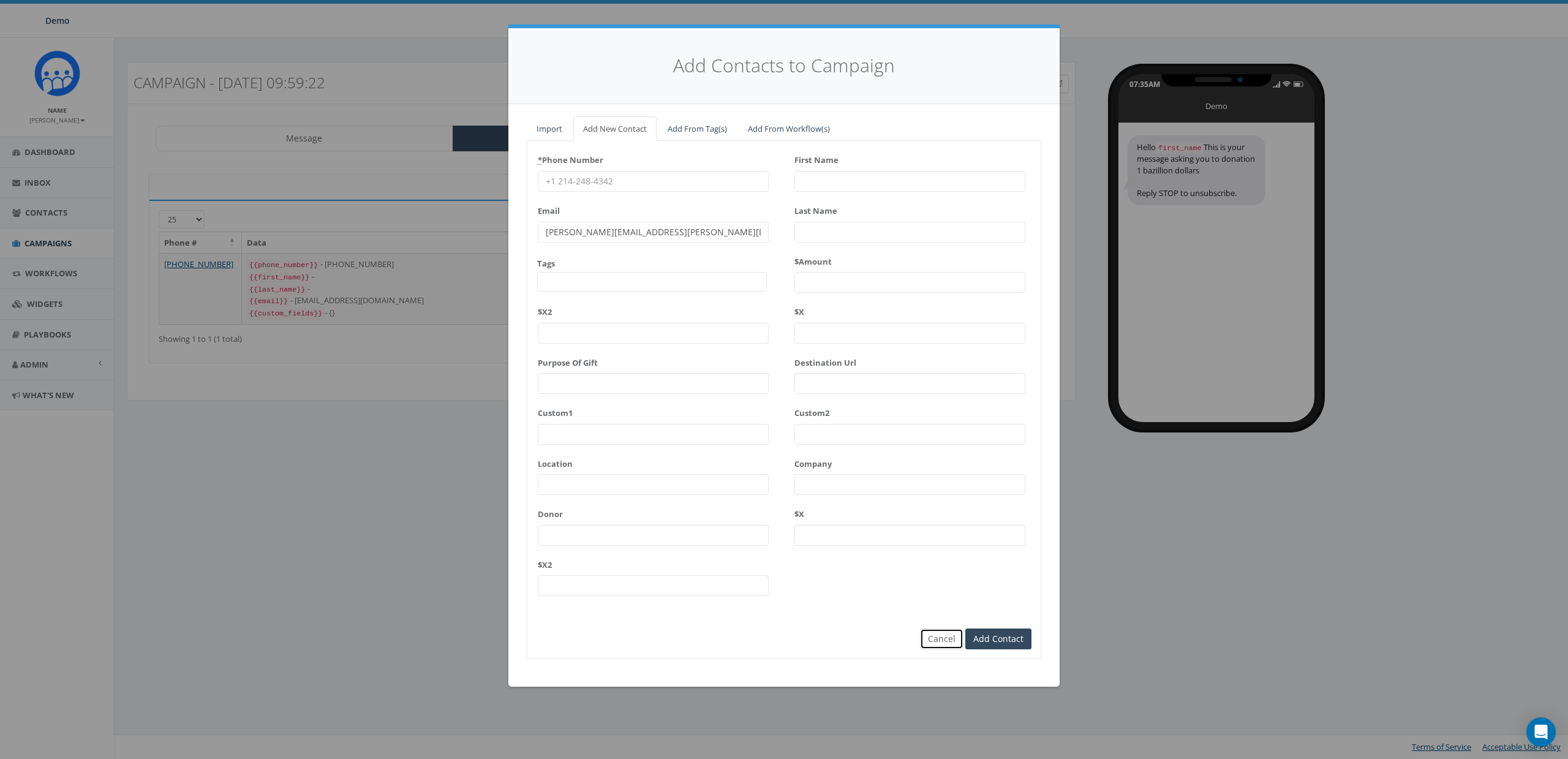
click at [943, 634] on button "Cancel" at bounding box center [942, 640] width 44 height 21
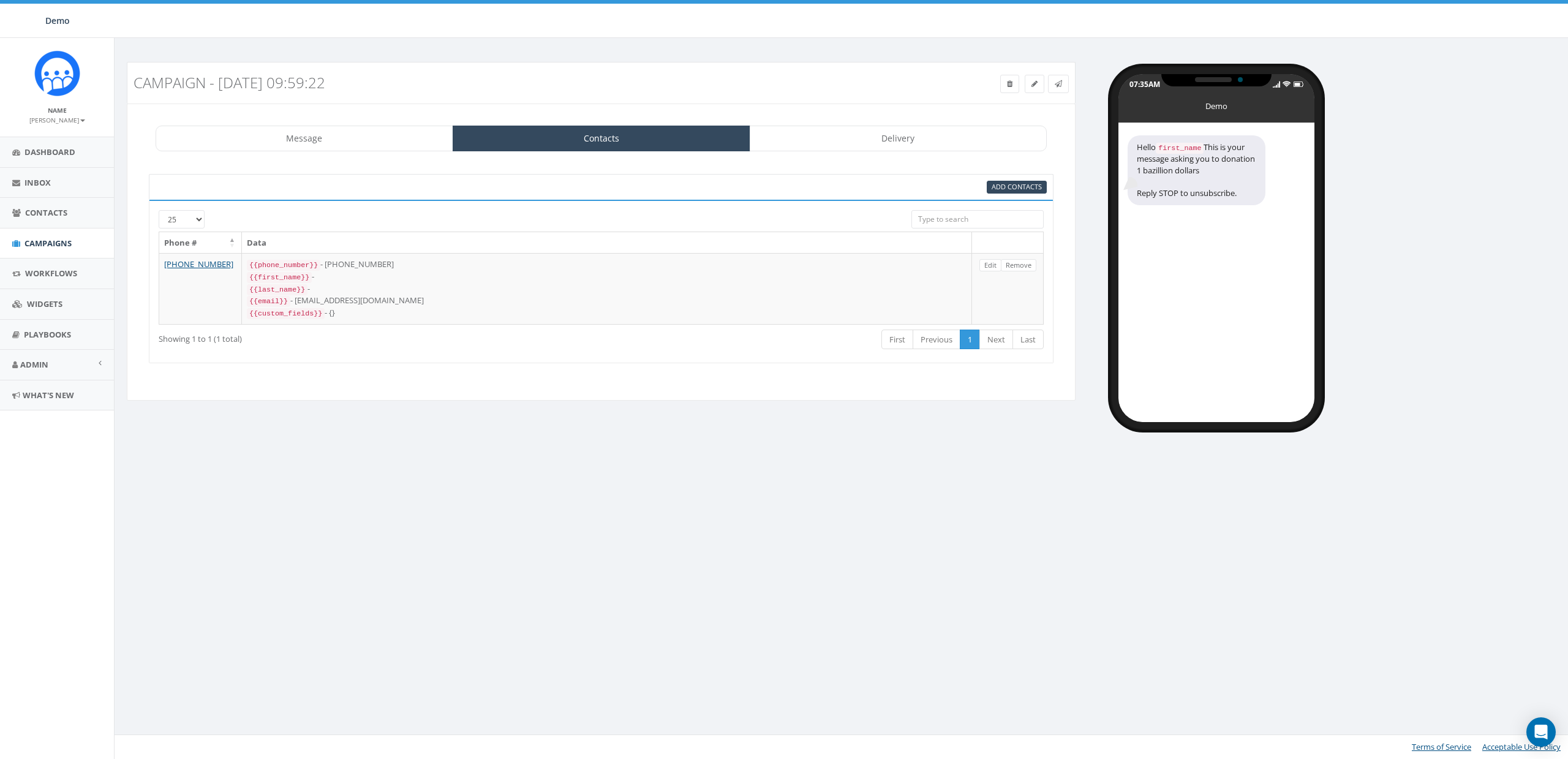
click at [870, 585] on div "Campaign - 07/28/2025, 09:59:22 Test Message Status: Message Contacts Delivery …" at bounding box center [843, 398] width 1458 height 721
click at [413, 163] on div "Add Contacts 25 50 100 Phone # Data +1 405-410-5878 {{phone_number}} - +1405410…" at bounding box center [602, 268] width 929 height 214
click at [385, 147] on link "Message" at bounding box center [305, 138] width 298 height 26
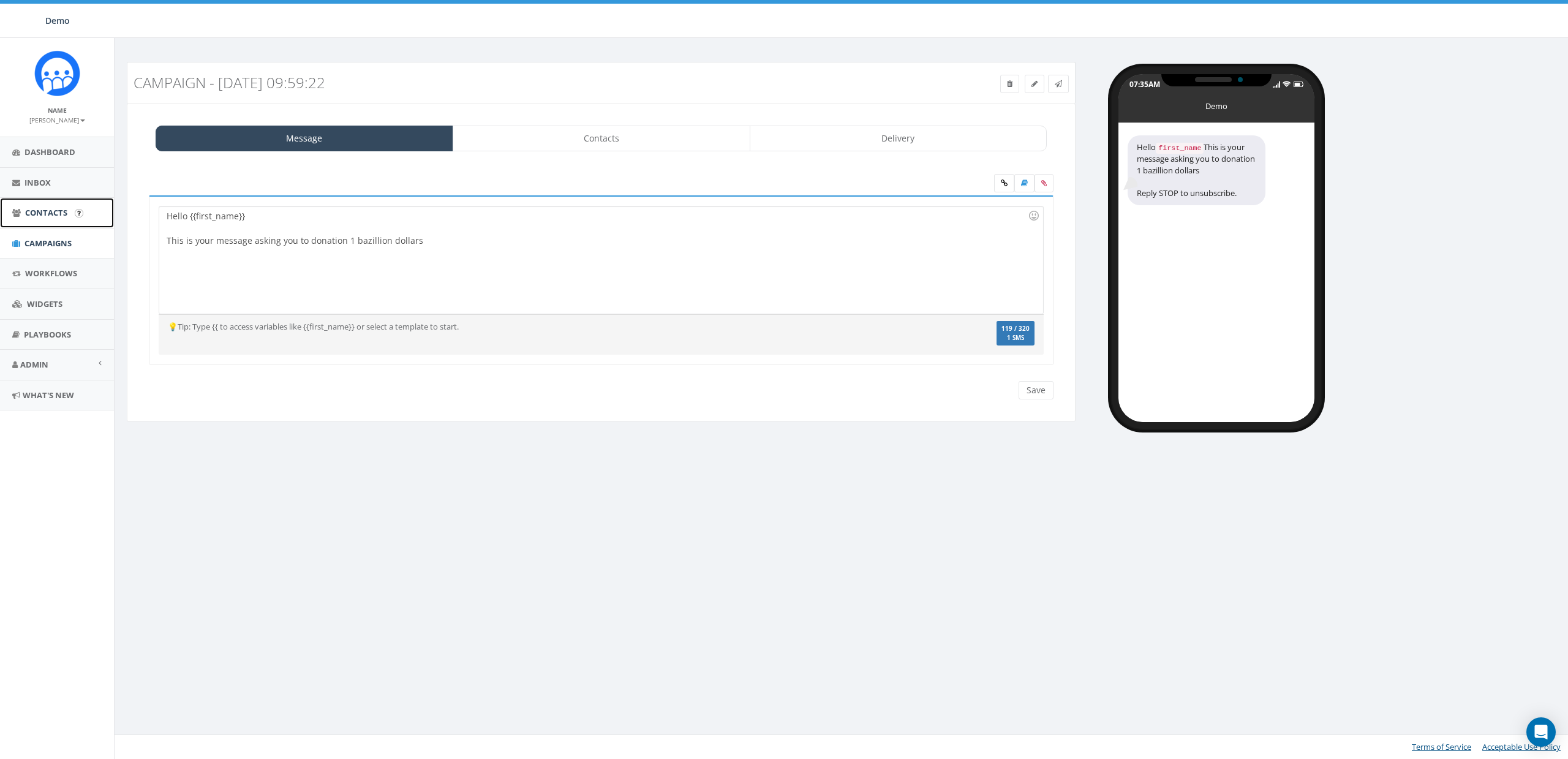
click at [50, 215] on span "Contacts" at bounding box center [46, 212] width 42 height 11
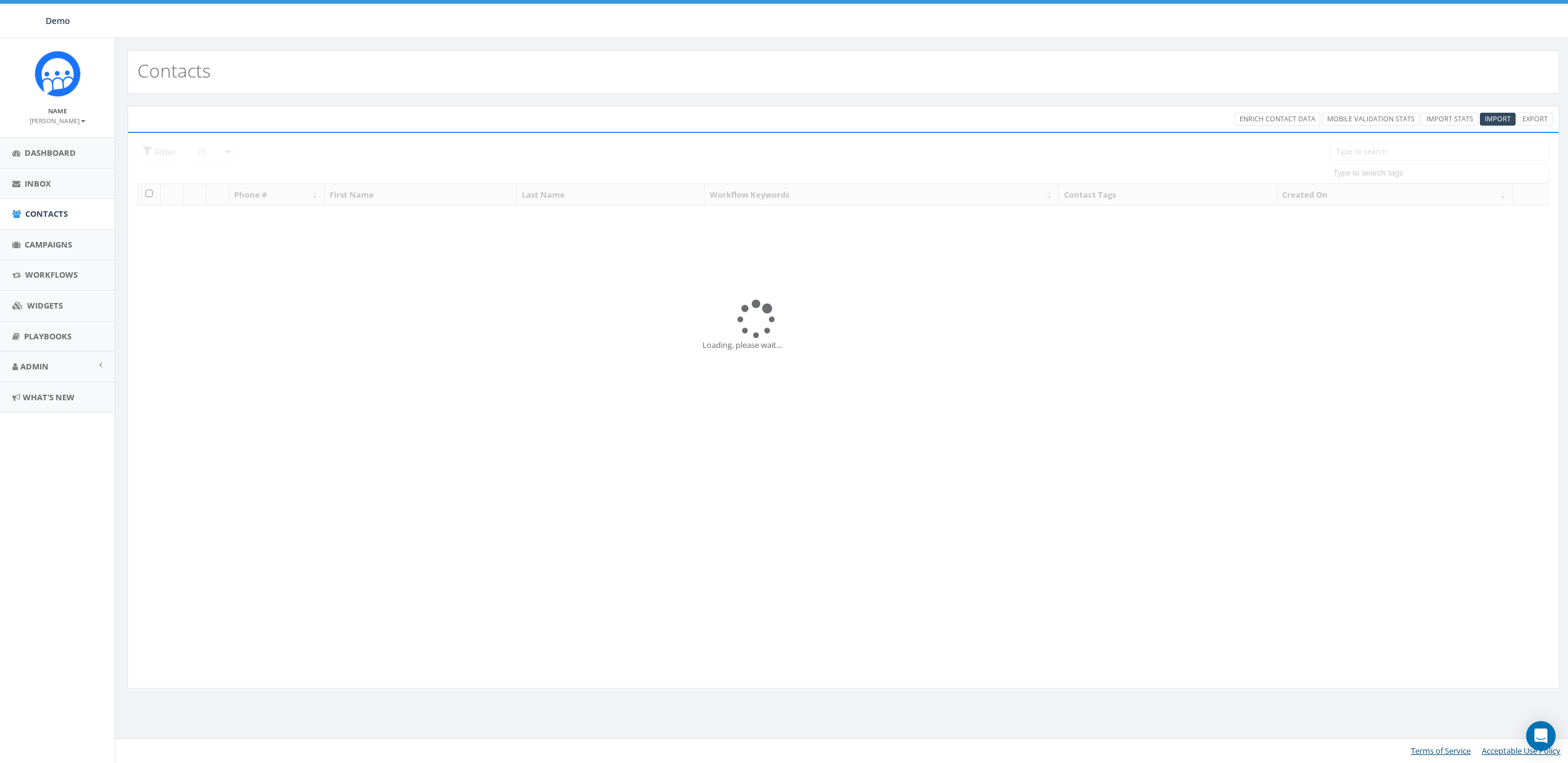
select select
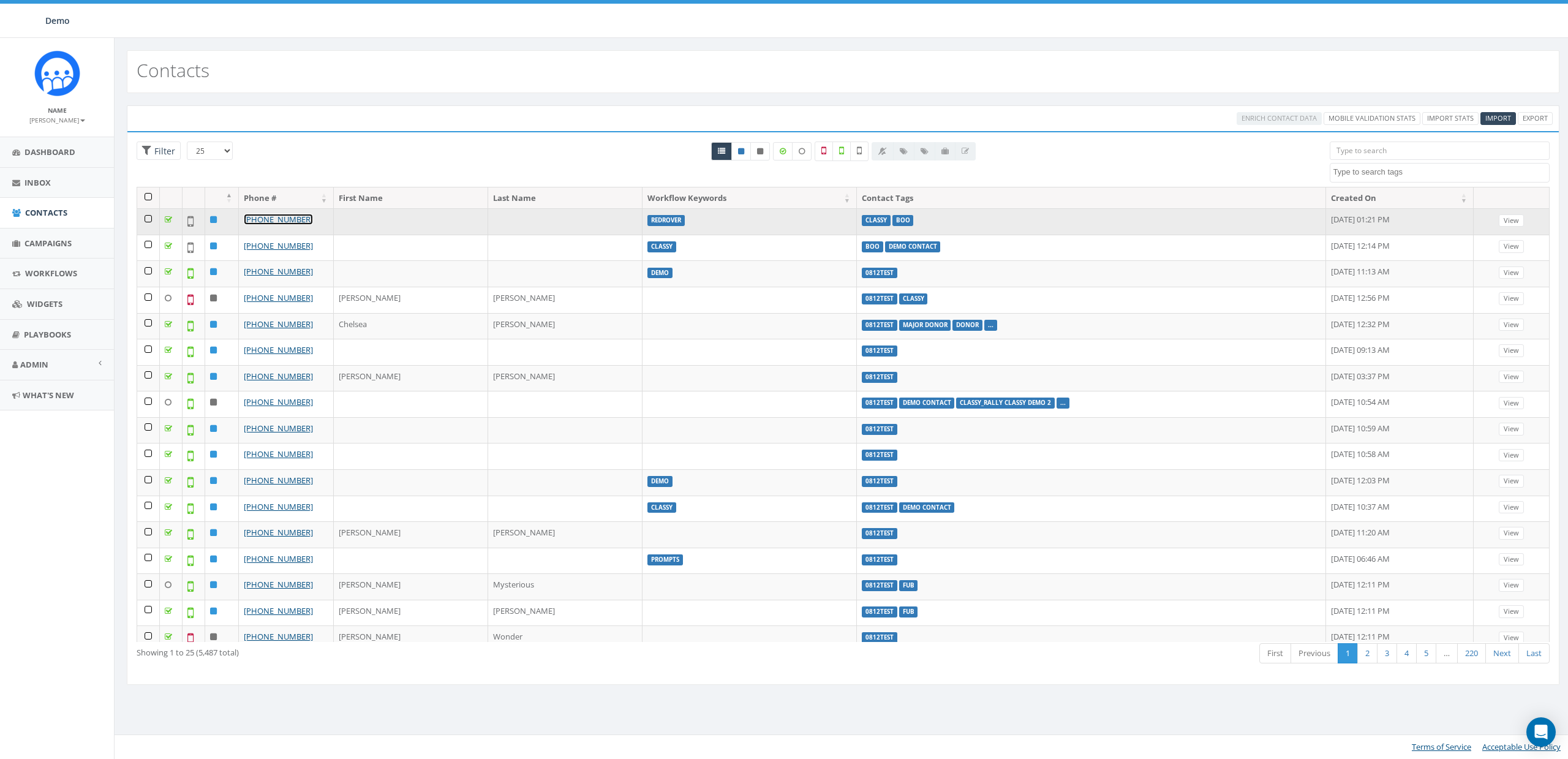
click at [295, 218] on link "[PHONE_NUMBER]" at bounding box center [279, 219] width 70 height 11
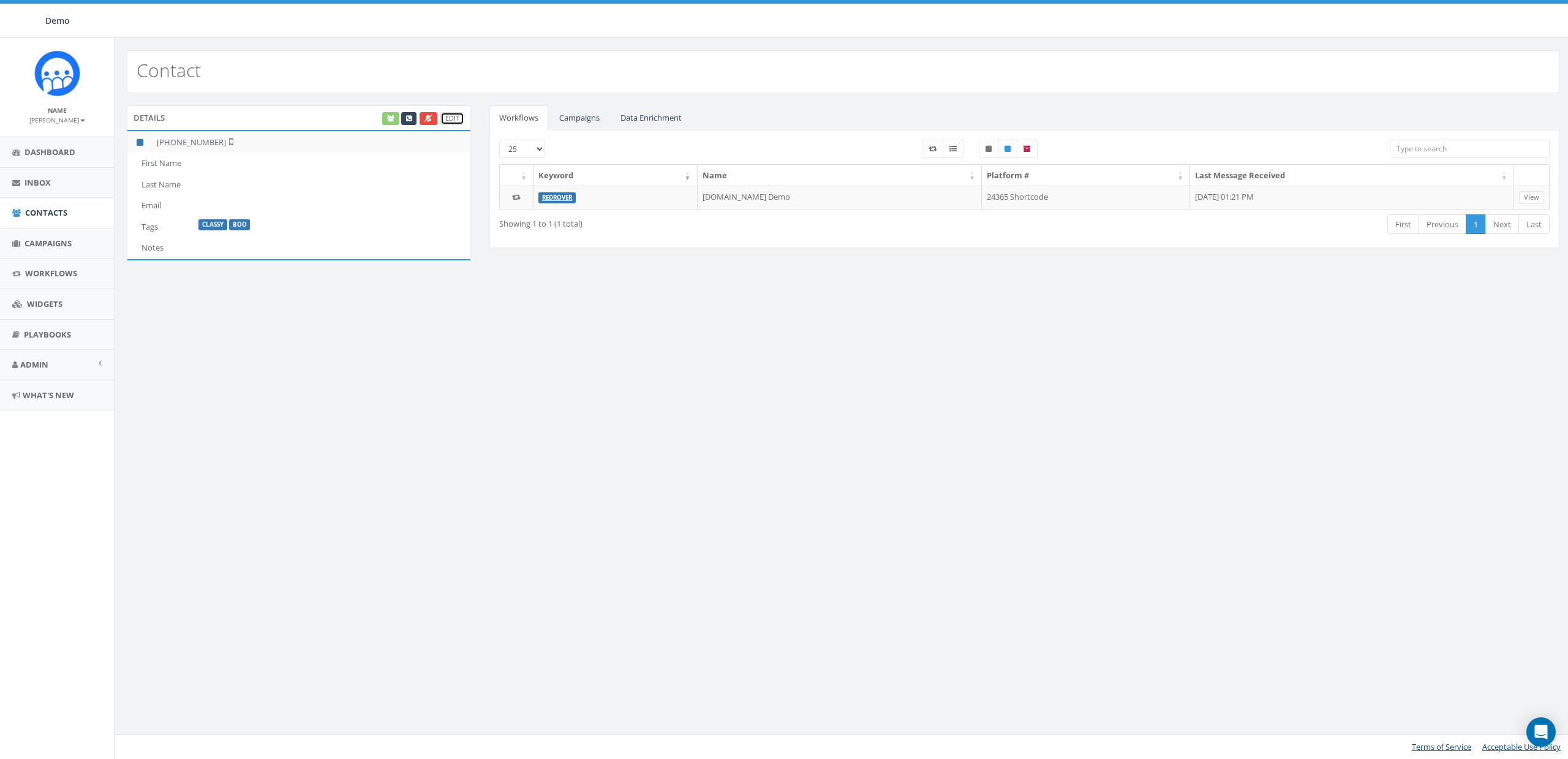
click at [457, 115] on link "Edit" at bounding box center [453, 118] width 24 height 13
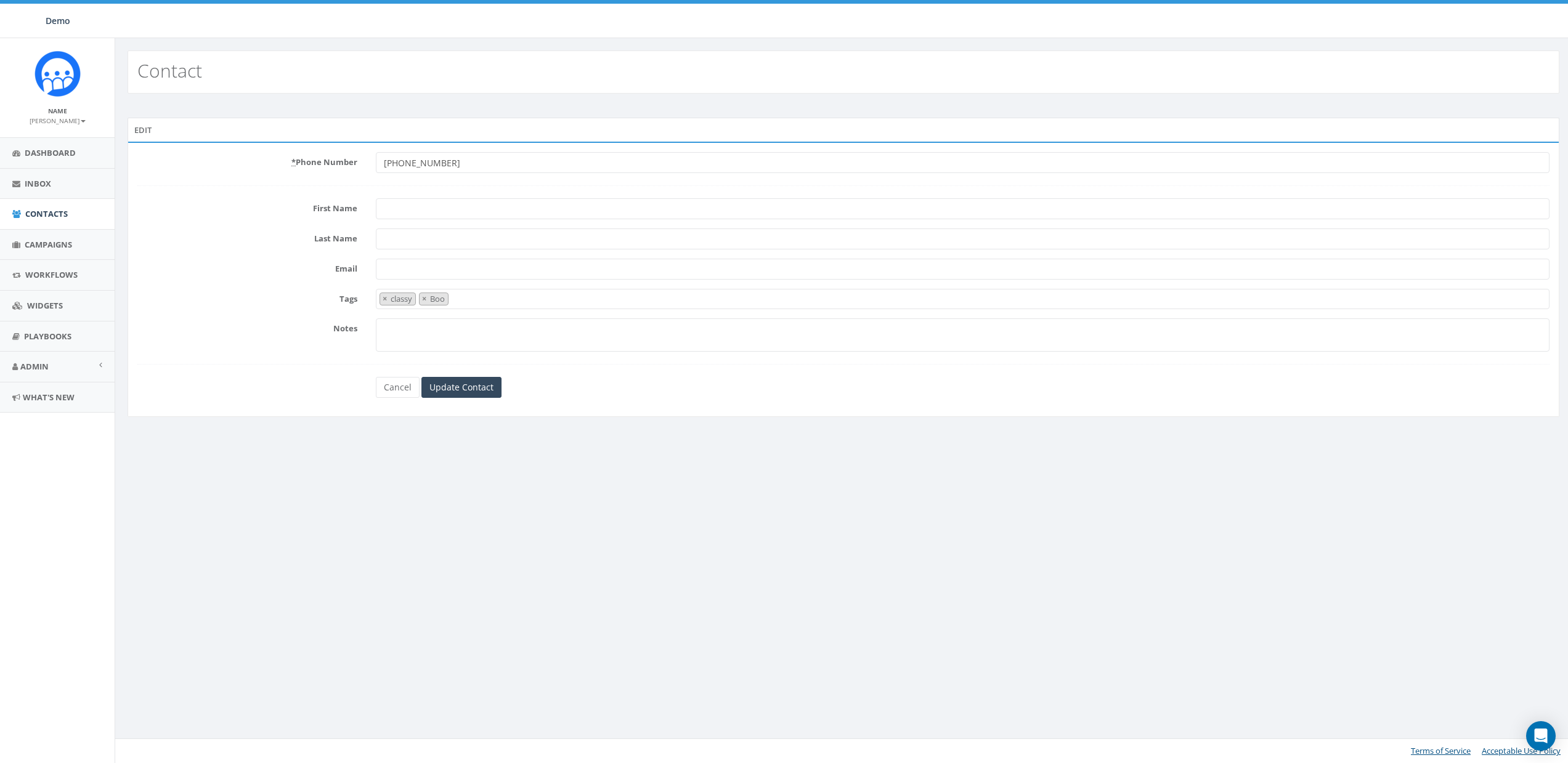
select select "classy"
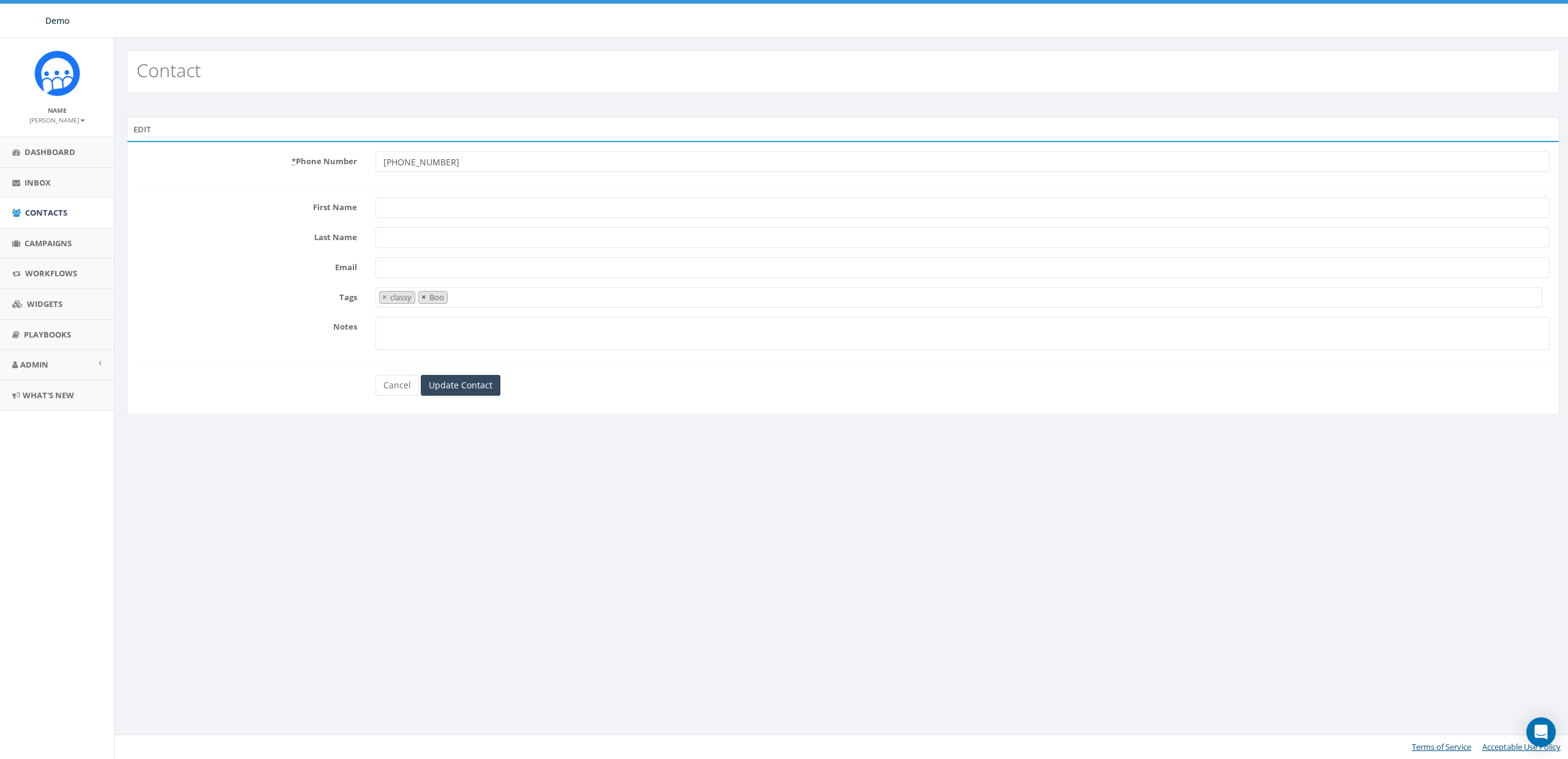
click at [422, 293] on span "×" at bounding box center [424, 297] width 5 height 11
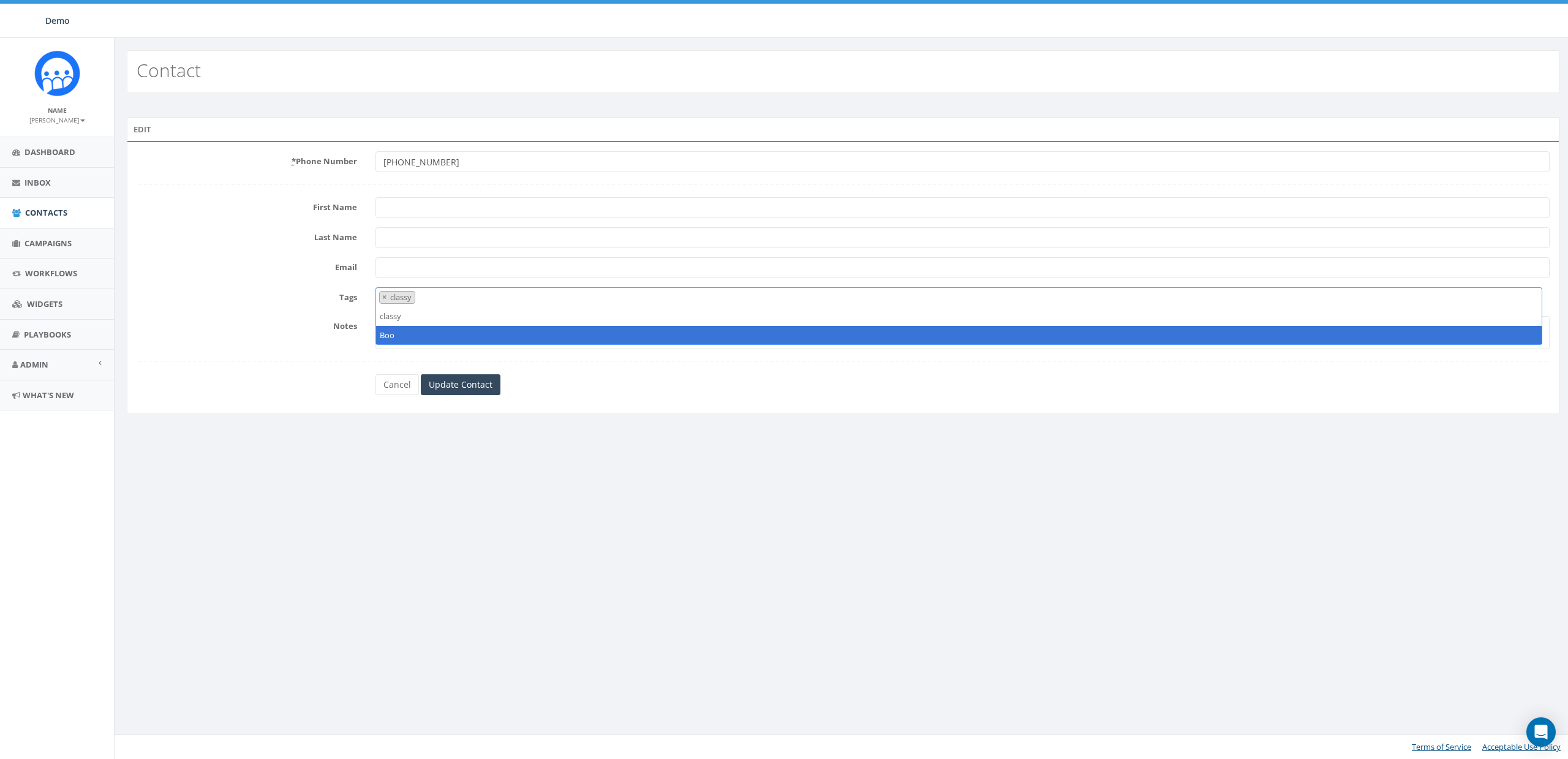
drag, startPoint x: 549, startPoint y: 460, endPoint x: 481, endPoint y: 407, distance: 86.2
click at [549, 459] on div "Contact Edit * Phone Number [PHONE_NUMBER] First Name Last Name Email Tags clas…" at bounding box center [843, 398] width 1458 height 721
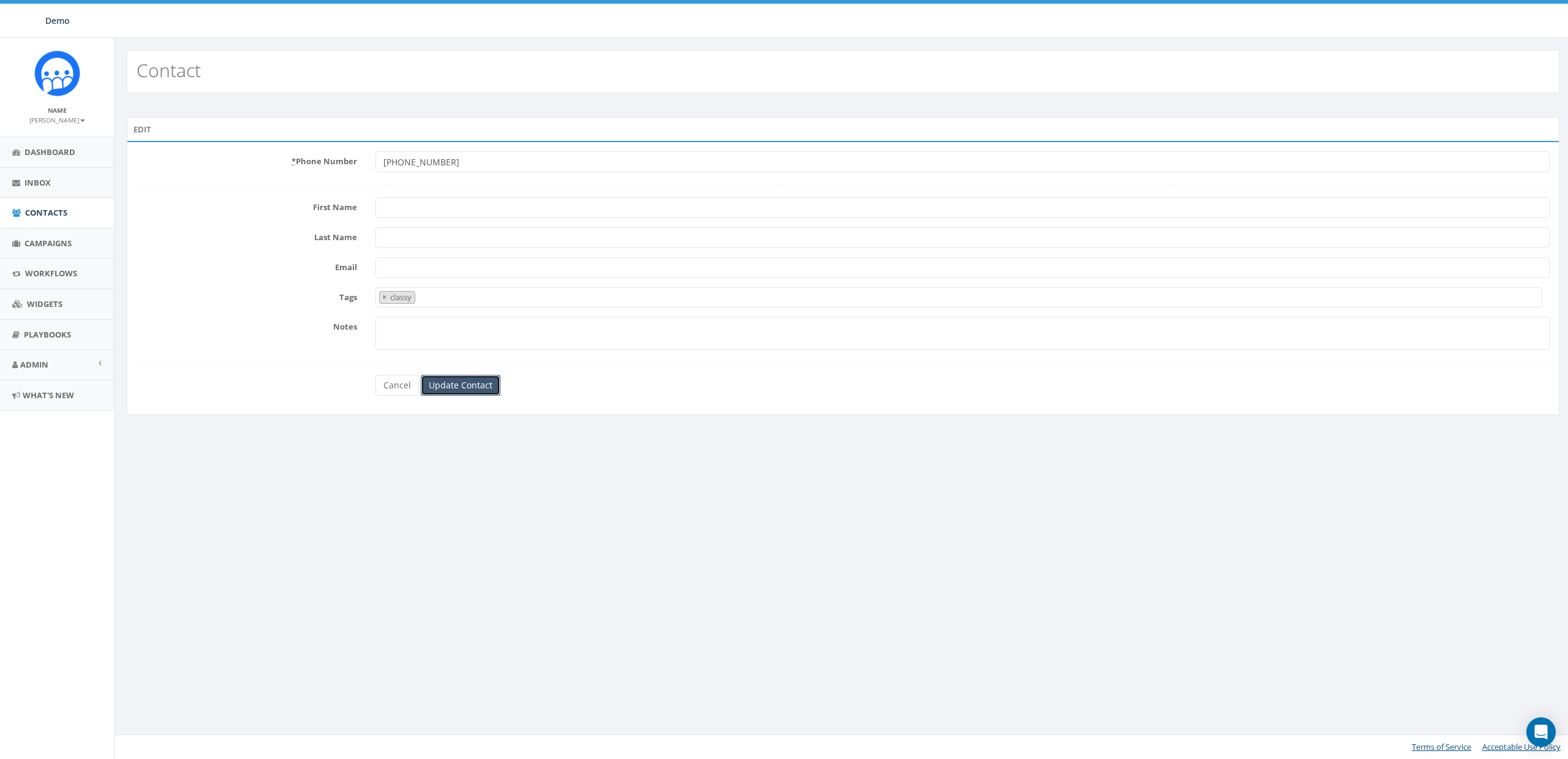
click at [443, 384] on input "Update Contact" at bounding box center [460, 386] width 79 height 21
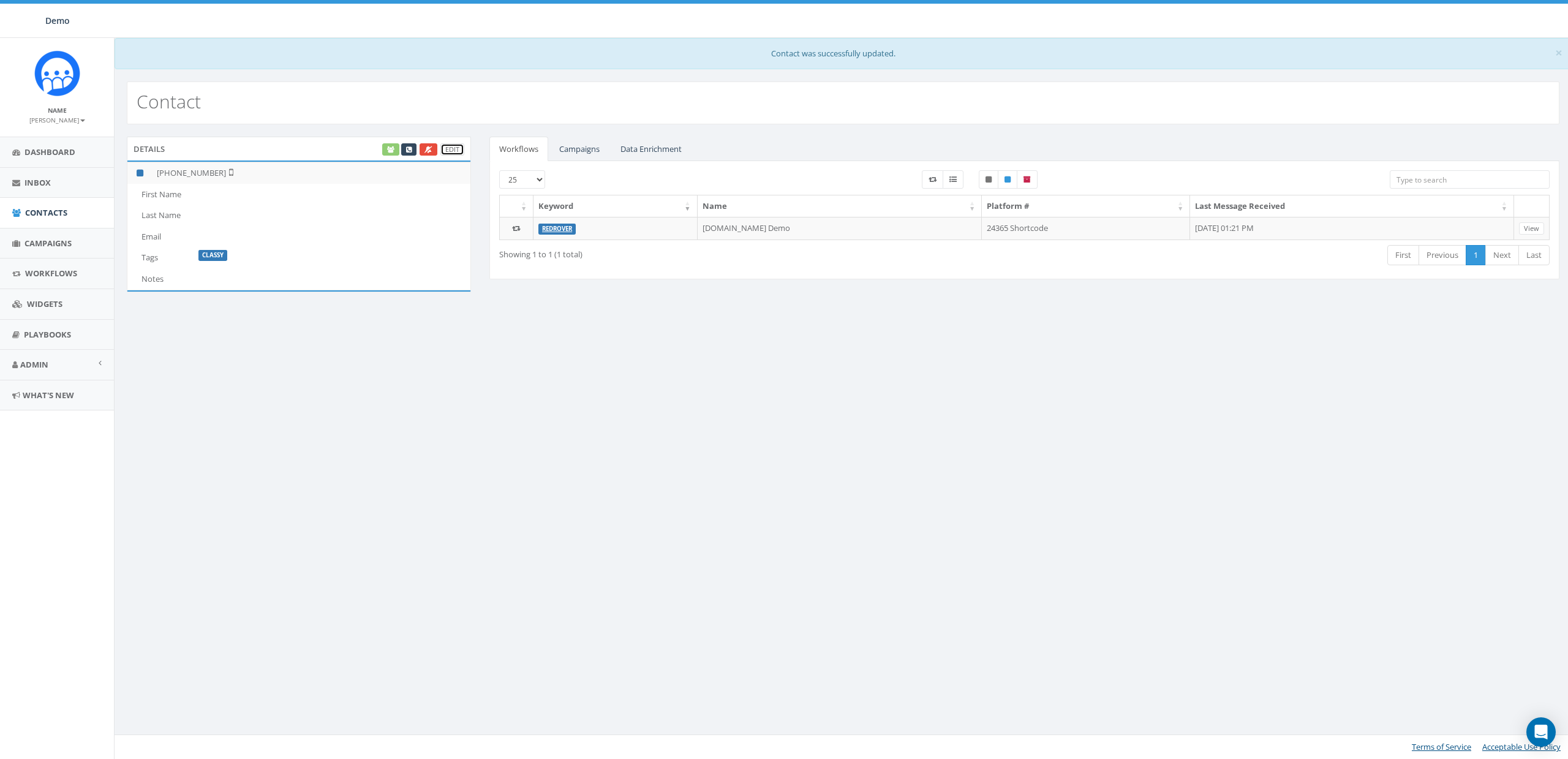
click at [459, 147] on link "Edit" at bounding box center [453, 150] width 24 height 13
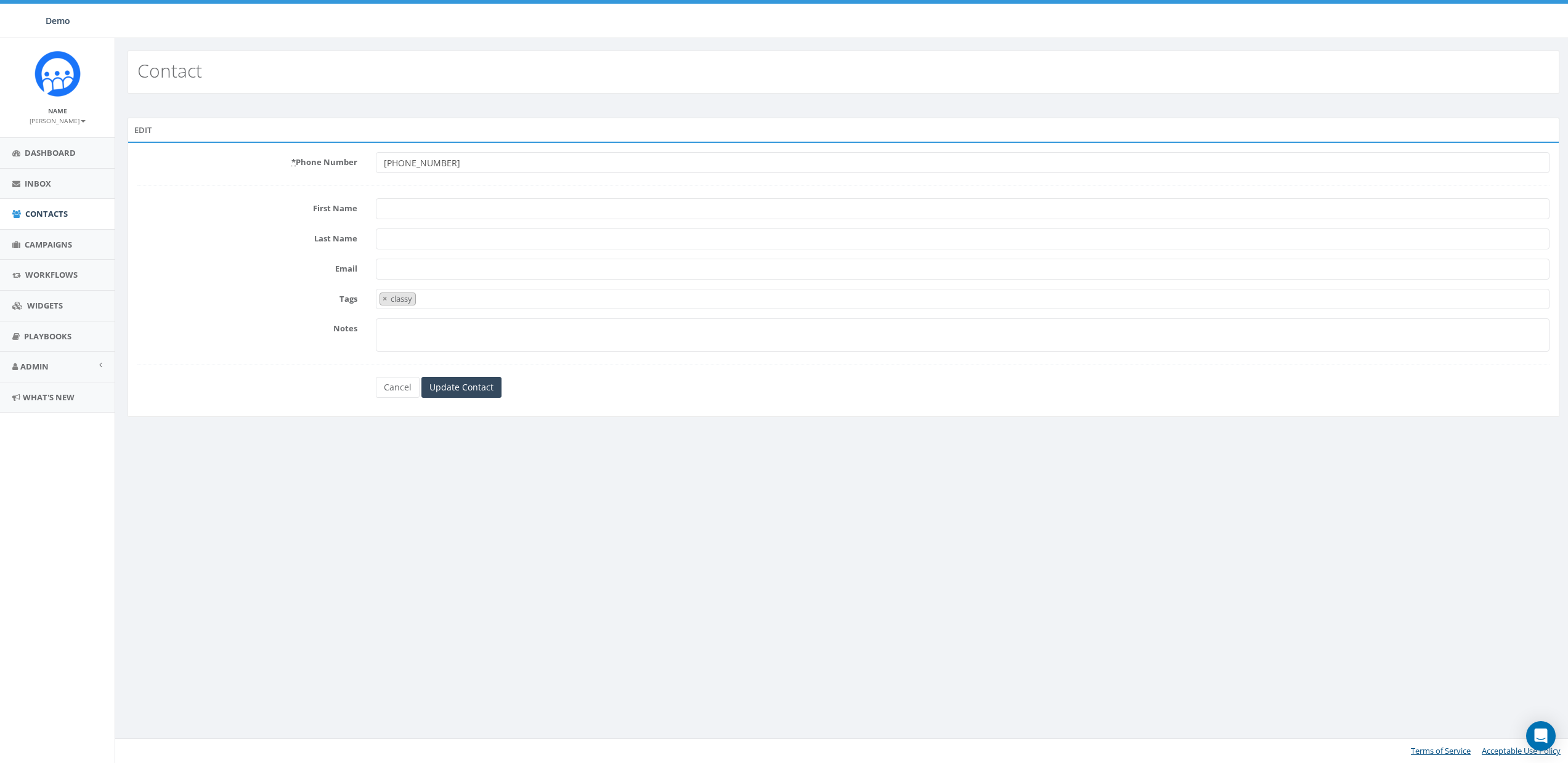
select select "classy"
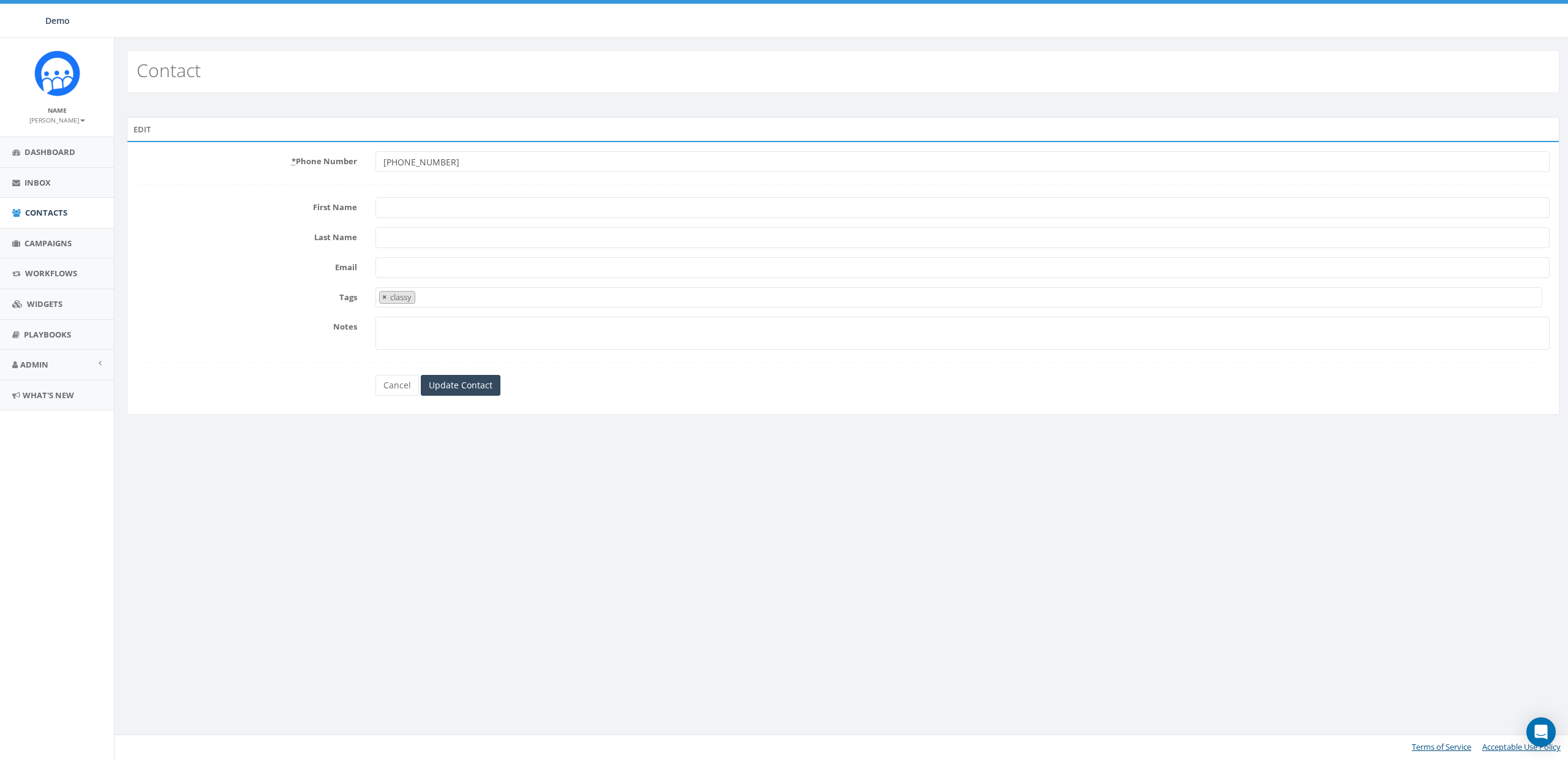
click at [380, 293] on button "×" at bounding box center [385, 297] width 9 height 11
select select
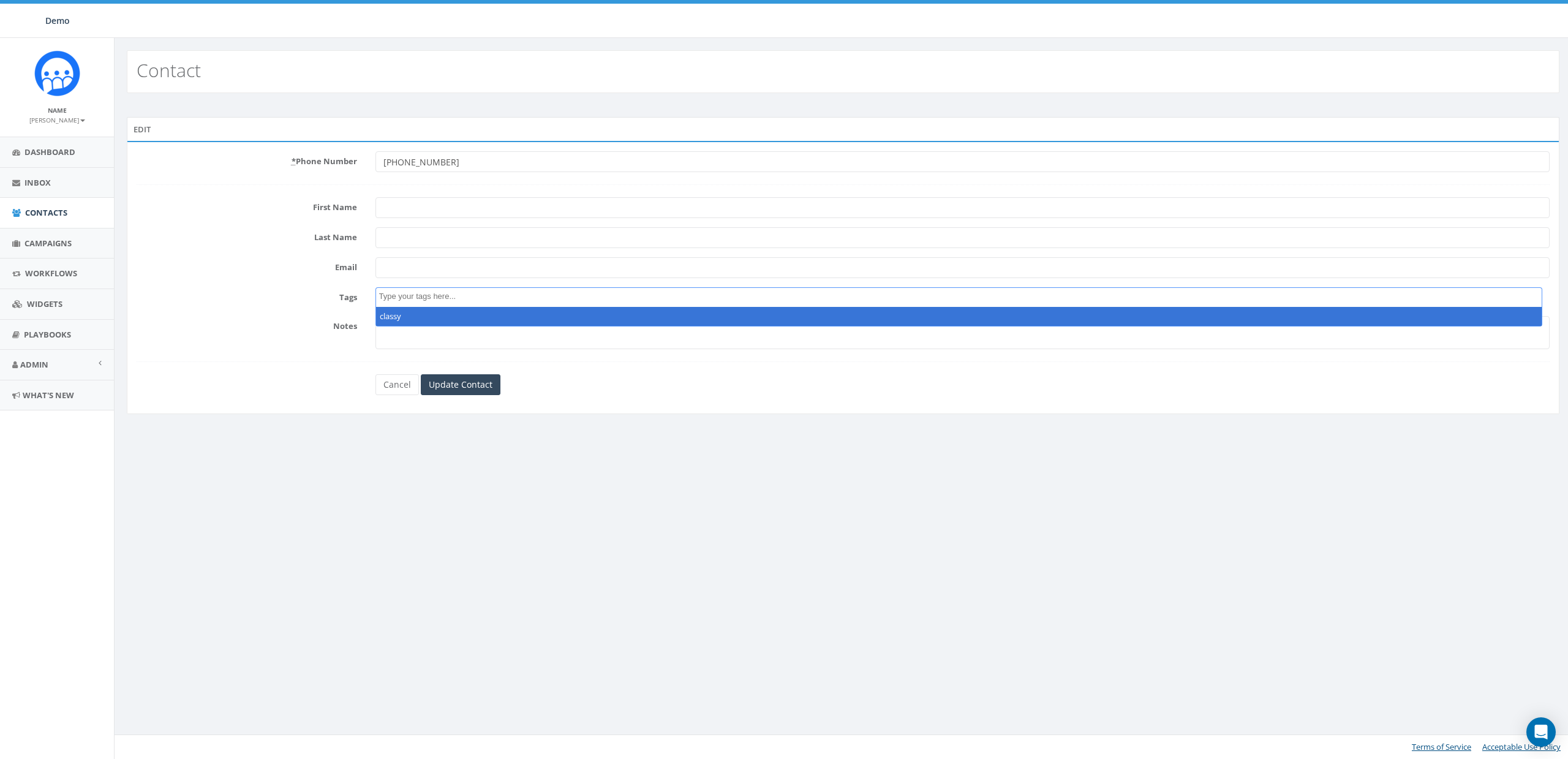
click at [586, 454] on div "Contact Edit * Phone Number [PHONE_NUMBER] First Name Last Name Email Tags clas…" at bounding box center [843, 398] width 1458 height 721
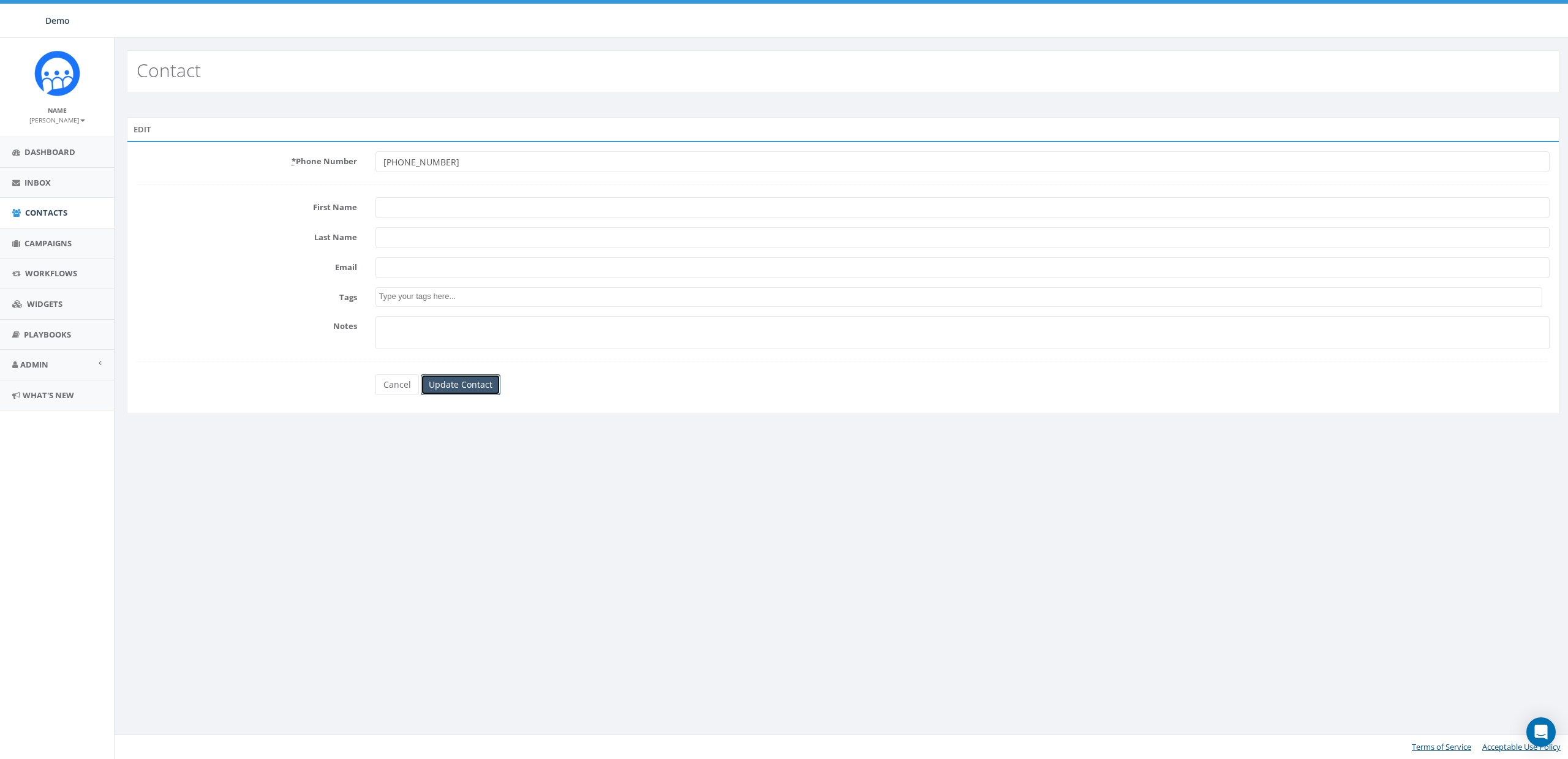
click at [467, 380] on input "Update Contact" at bounding box center [460, 385] width 79 height 21
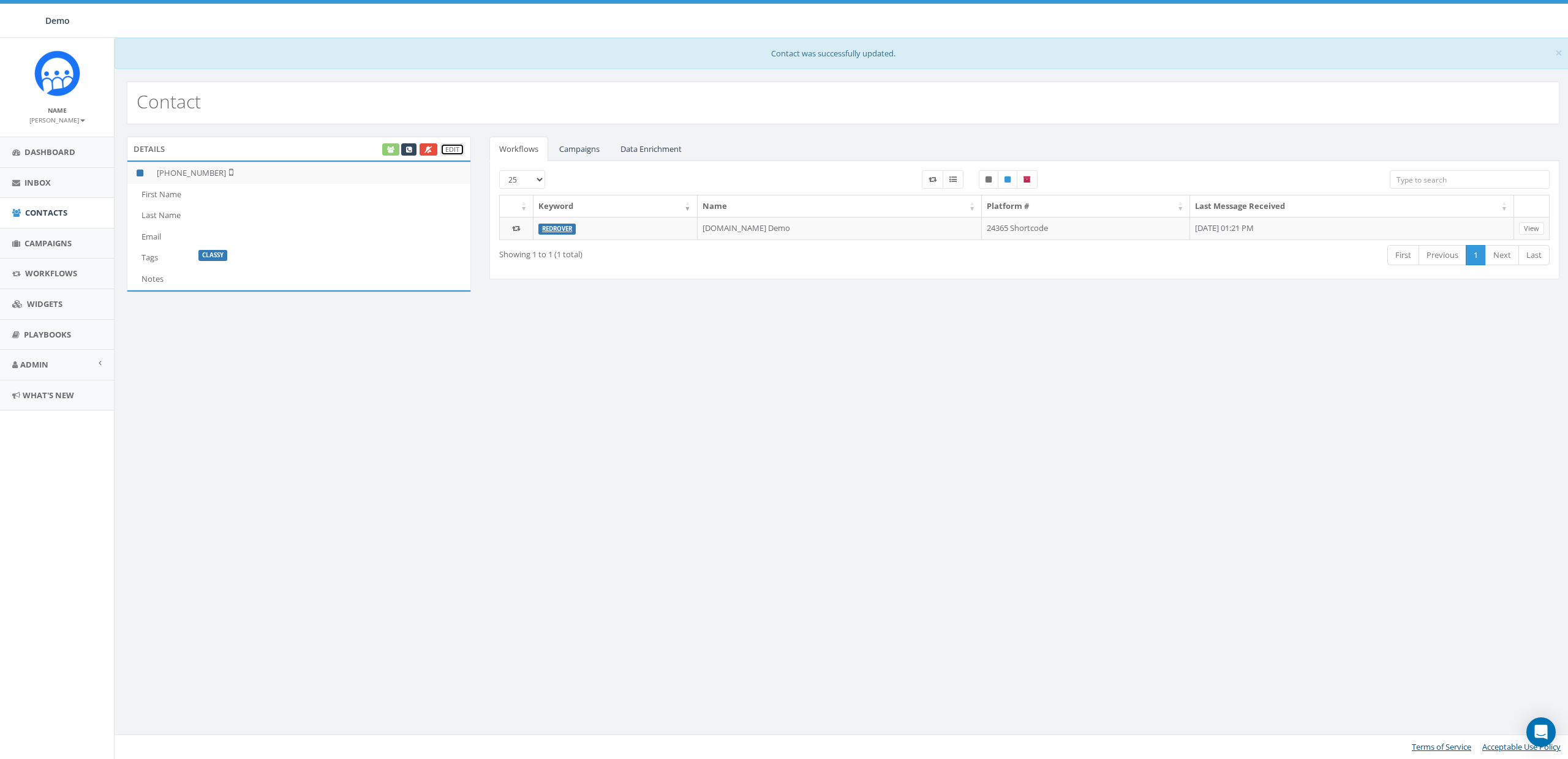
click at [447, 147] on link "Edit" at bounding box center [453, 150] width 24 height 13
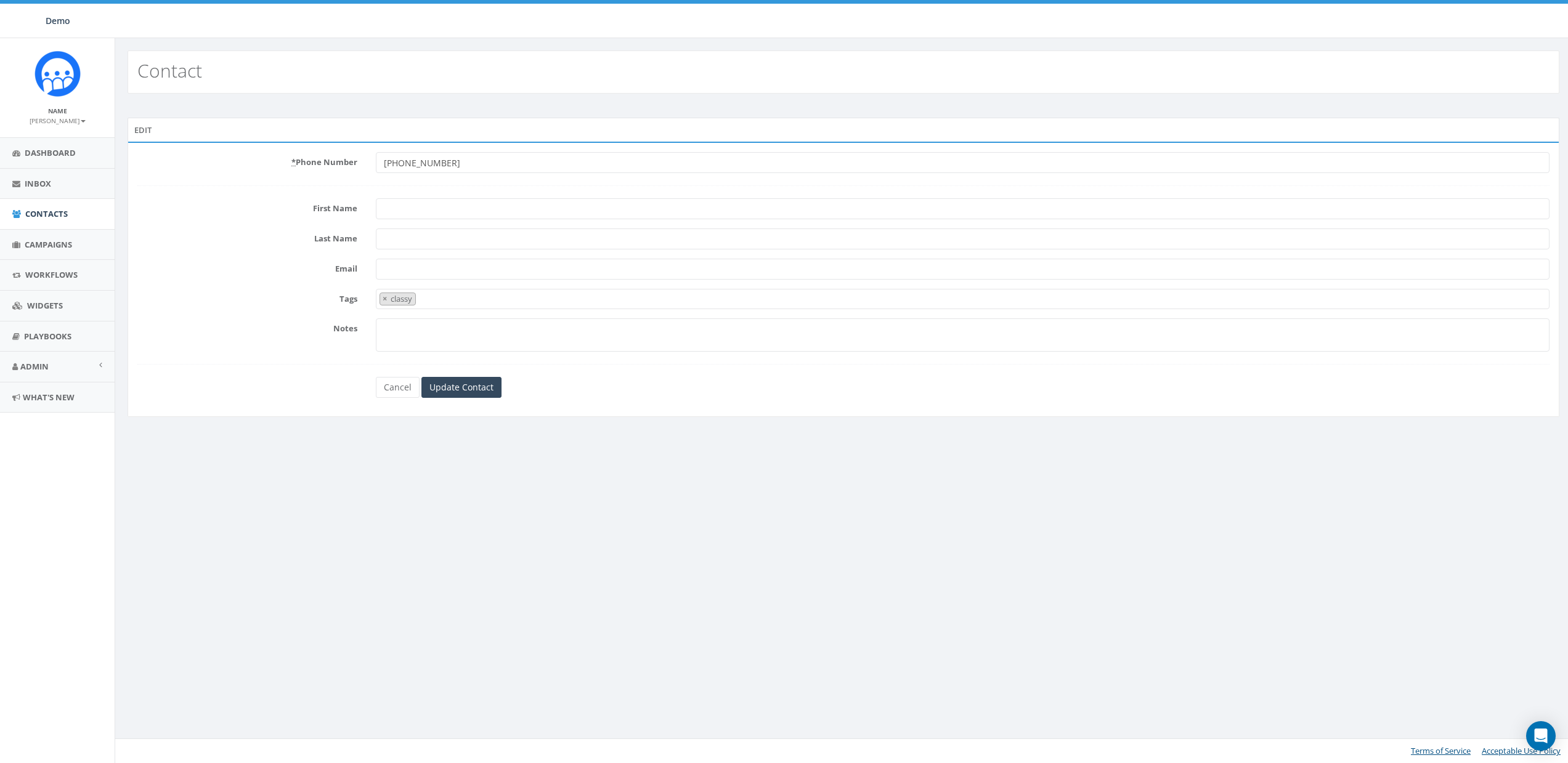
select select "classy"
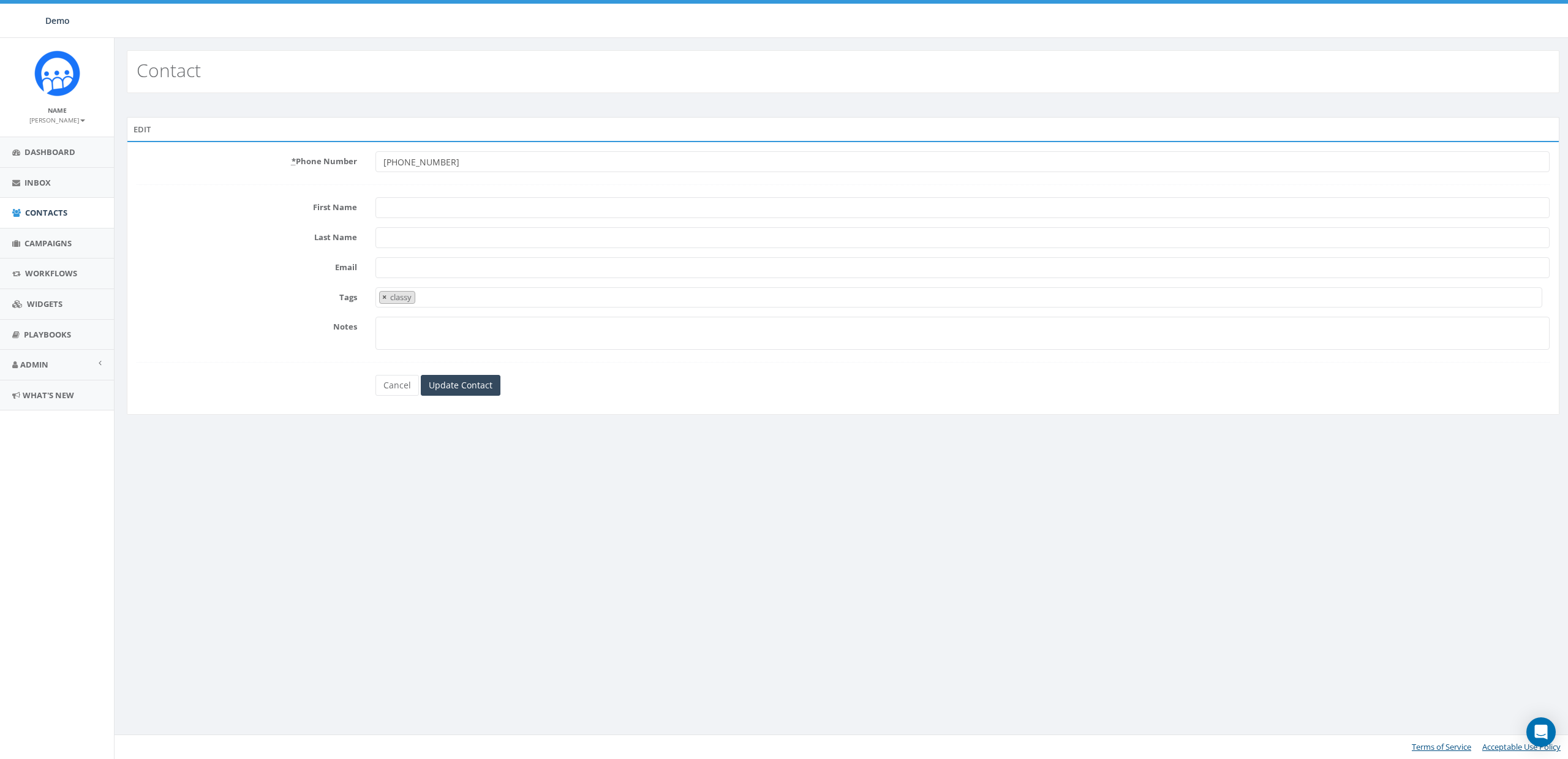
click at [385, 296] on span "×" at bounding box center [385, 297] width 5 height 11
select select
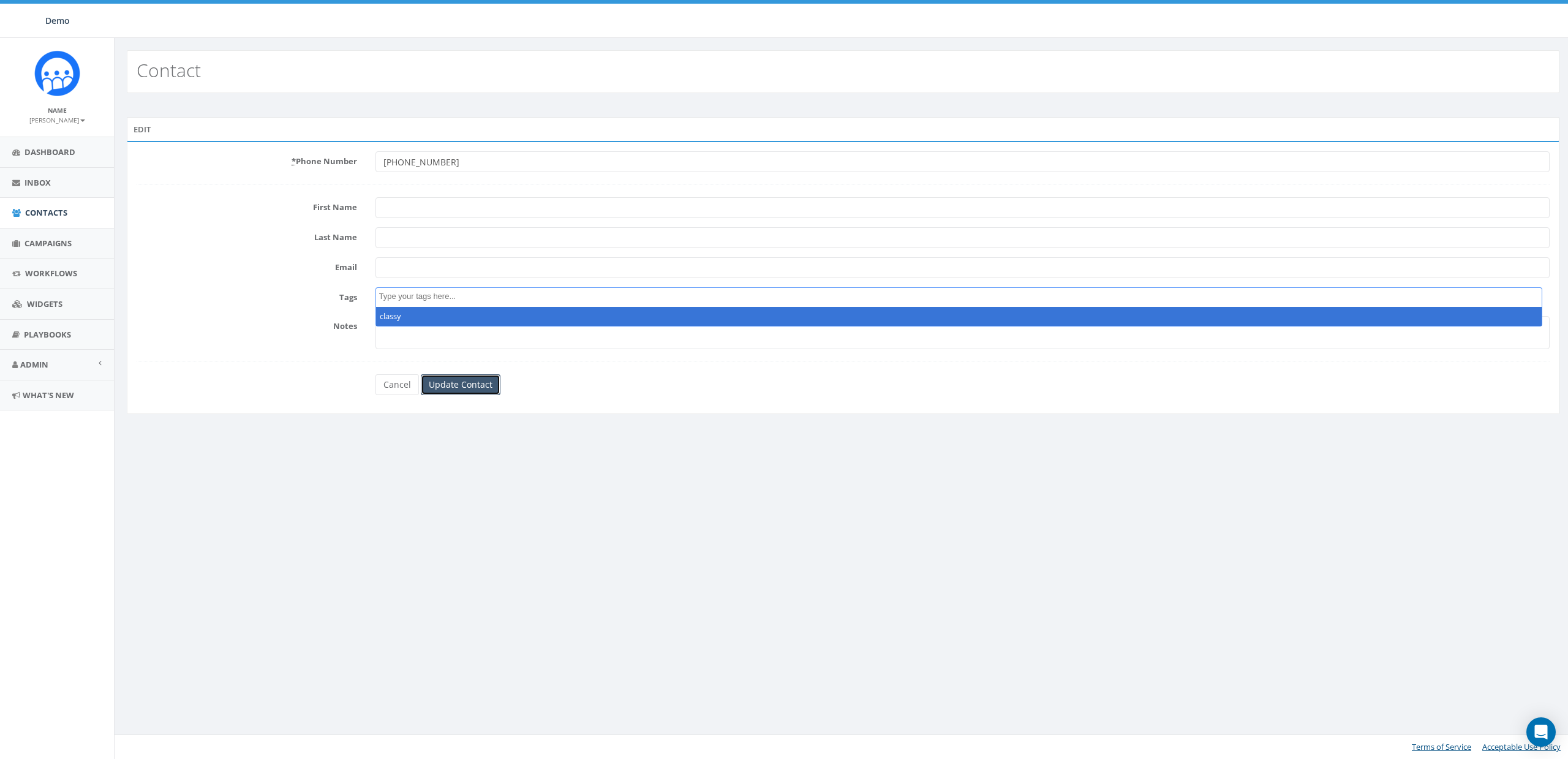
click at [469, 387] on input "Update Contact" at bounding box center [460, 385] width 79 height 21
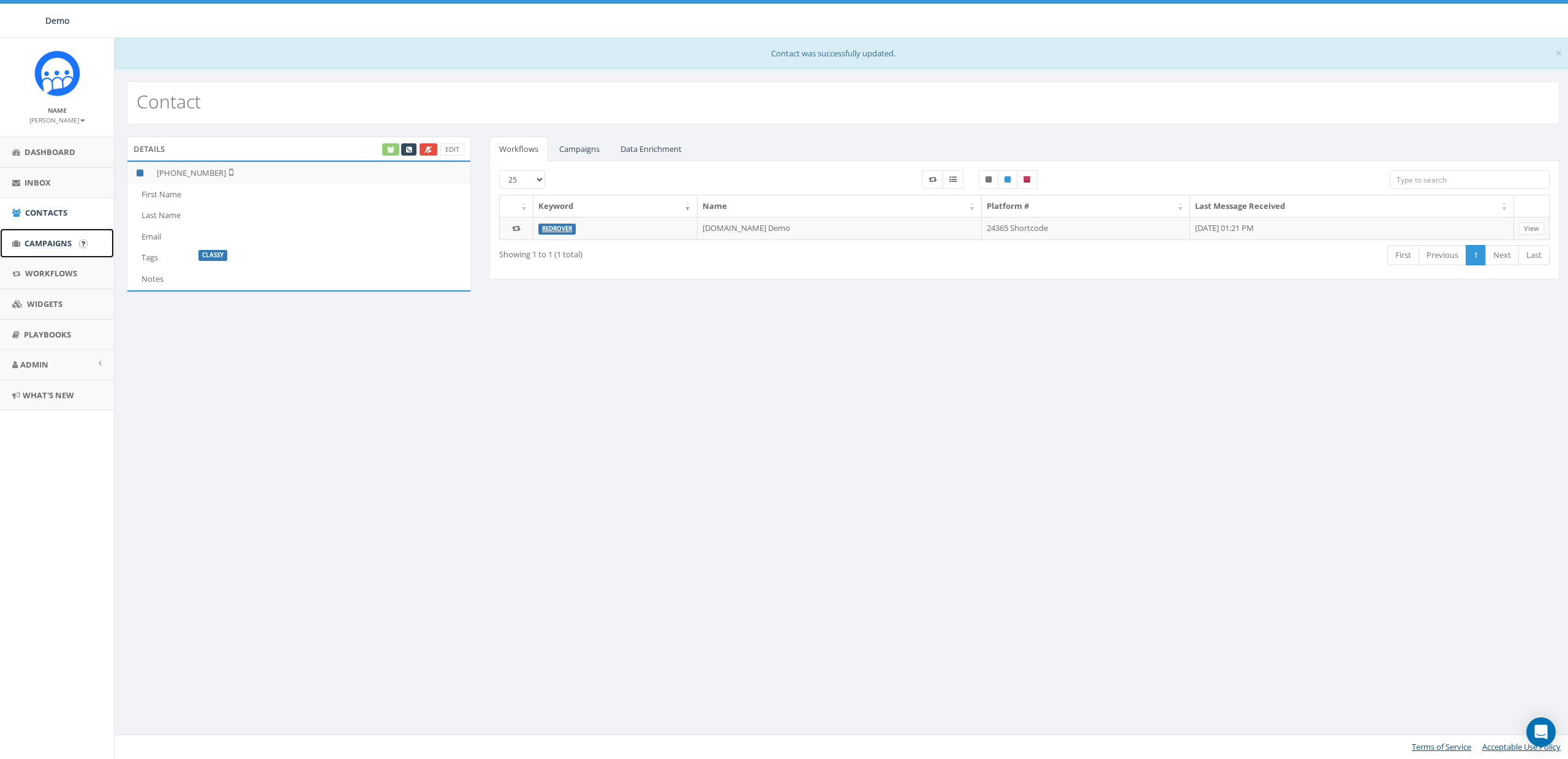
click at [33, 247] on span "Campaigns" at bounding box center [48, 243] width 47 height 11
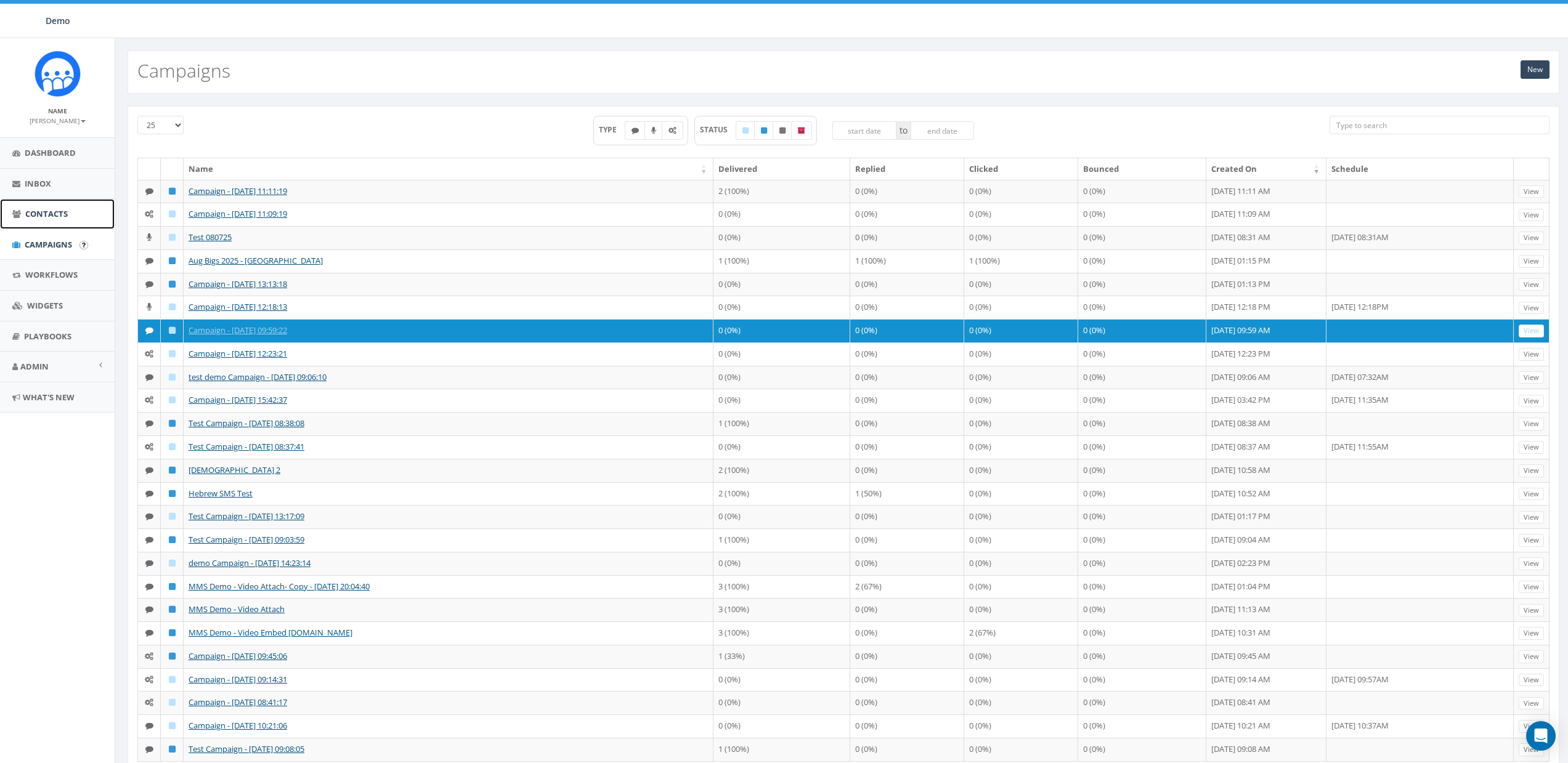
click at [41, 220] on link "Contacts" at bounding box center [57, 214] width 115 height 30
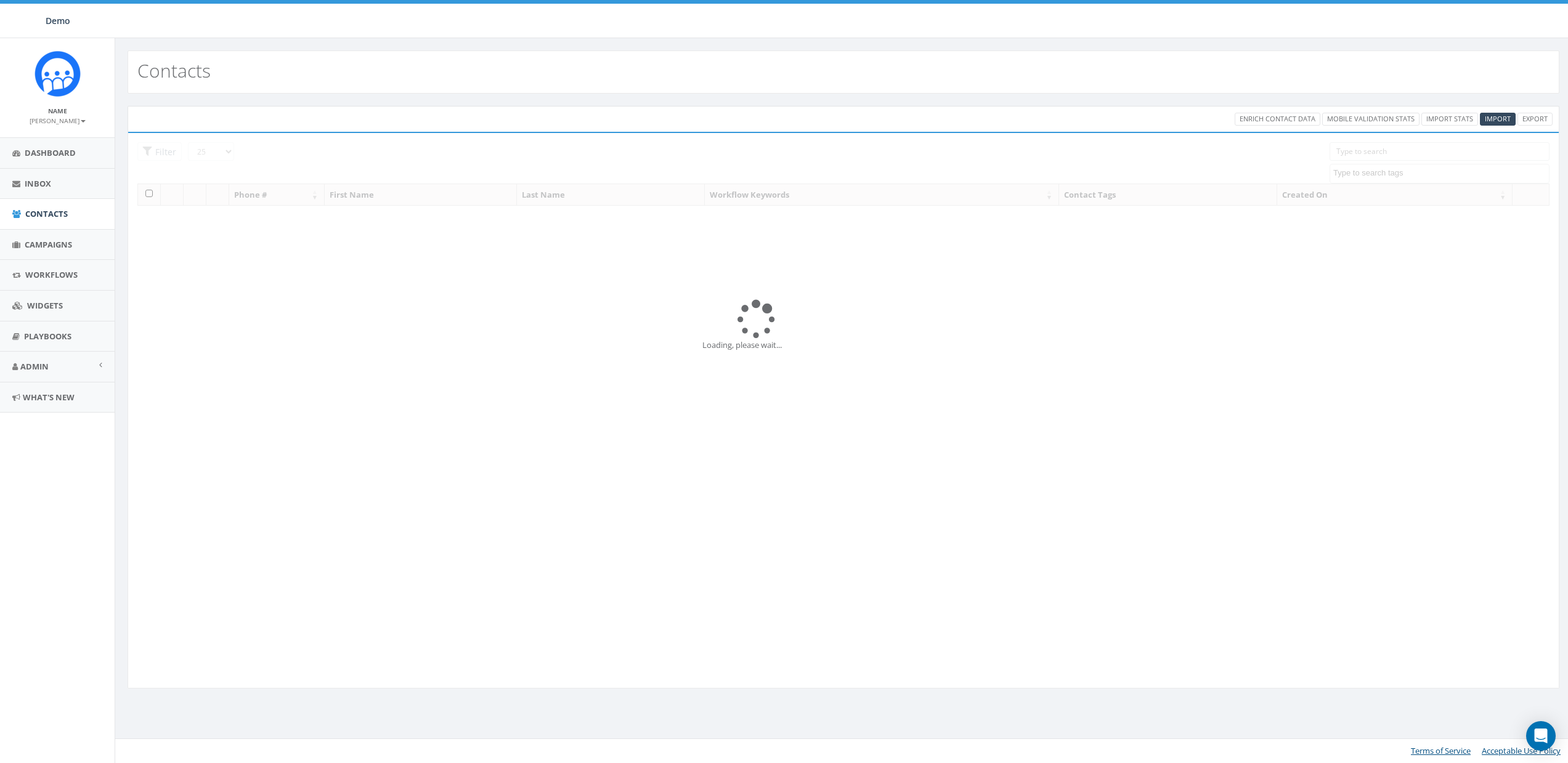
select select
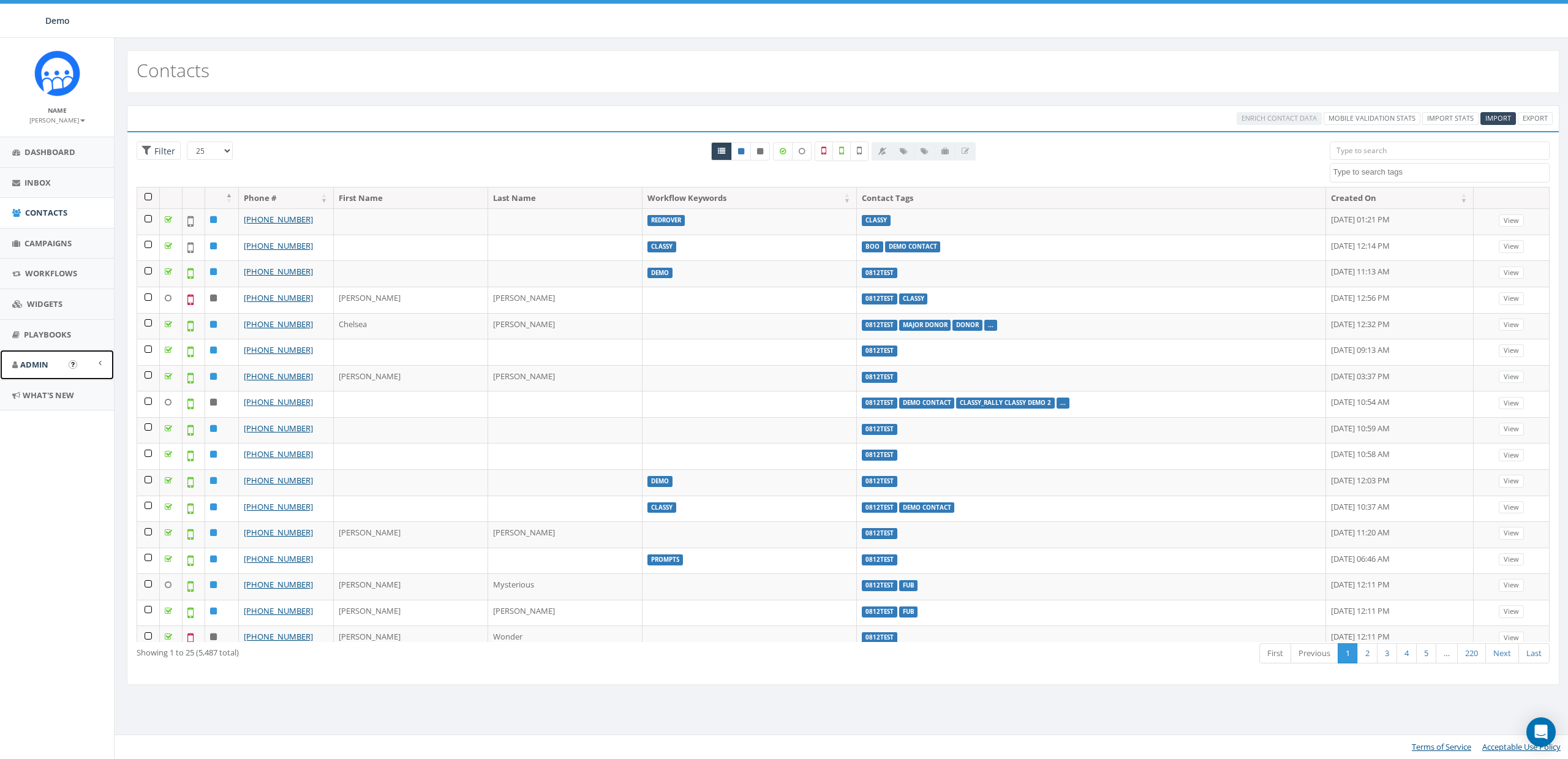
click at [24, 376] on link "Admin" at bounding box center [57, 365] width 114 height 30
click at [44, 381] on link "Account" at bounding box center [57, 392] width 114 height 24
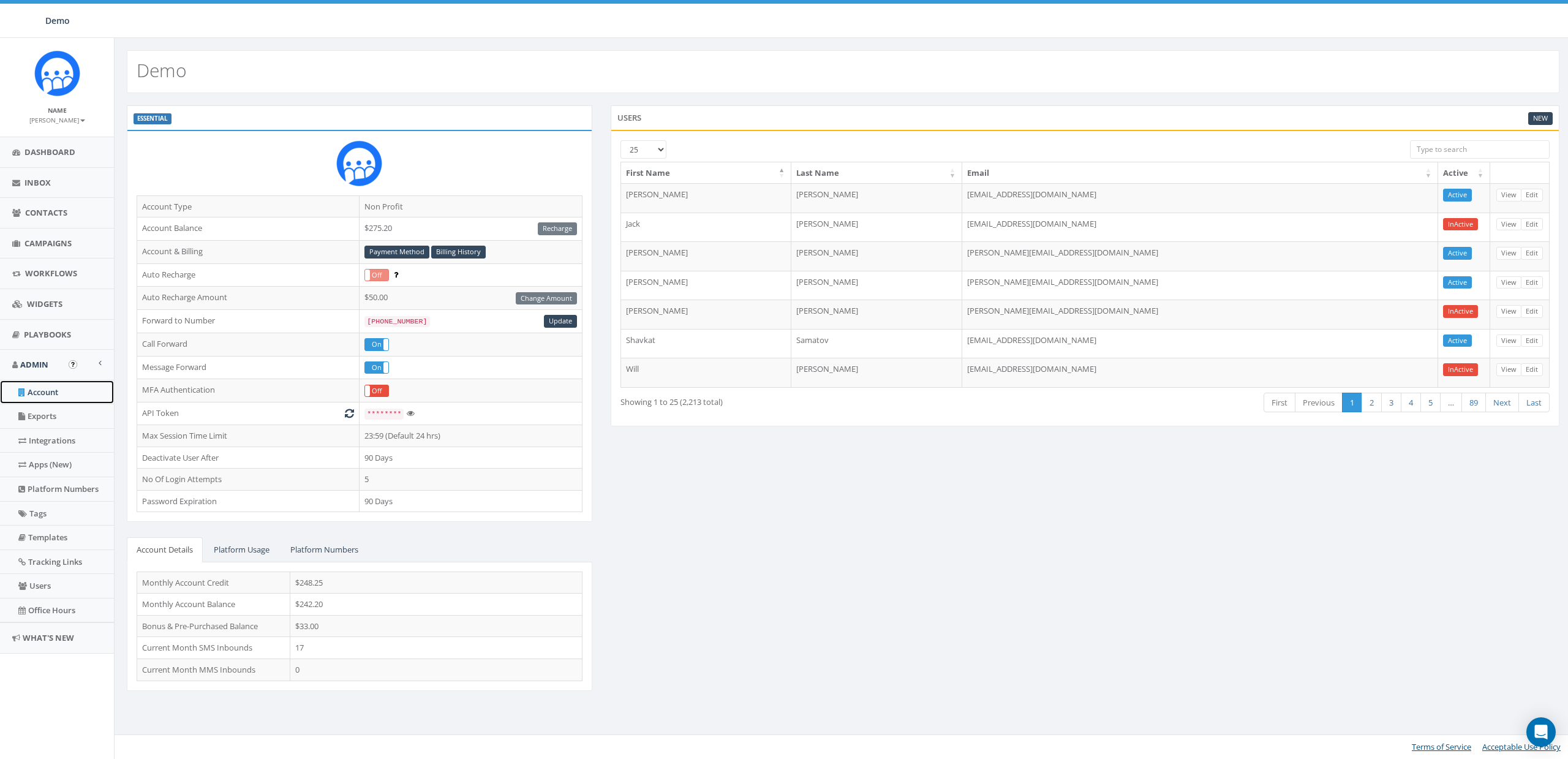
click at [41, 392] on link "Account" at bounding box center [57, 392] width 114 height 24
click at [34, 153] on span "Dashboard" at bounding box center [49, 152] width 51 height 11
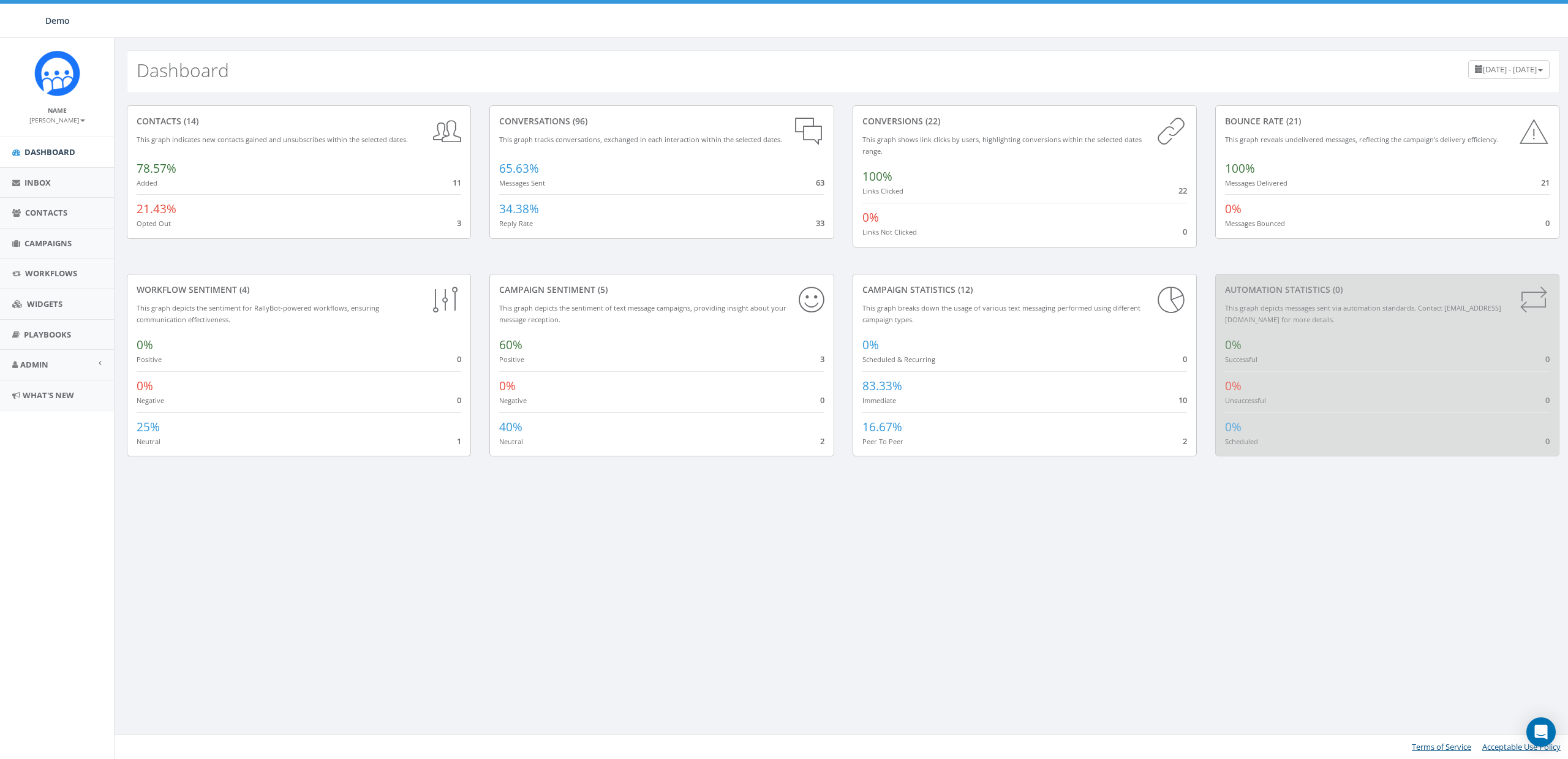
click at [60, 118] on small "[PERSON_NAME]" at bounding box center [57, 119] width 56 height 8
click at [66, 150] on link "Sign Out" at bounding box center [61, 154] width 97 height 15
